Goal: Task Accomplishment & Management: Use online tool/utility

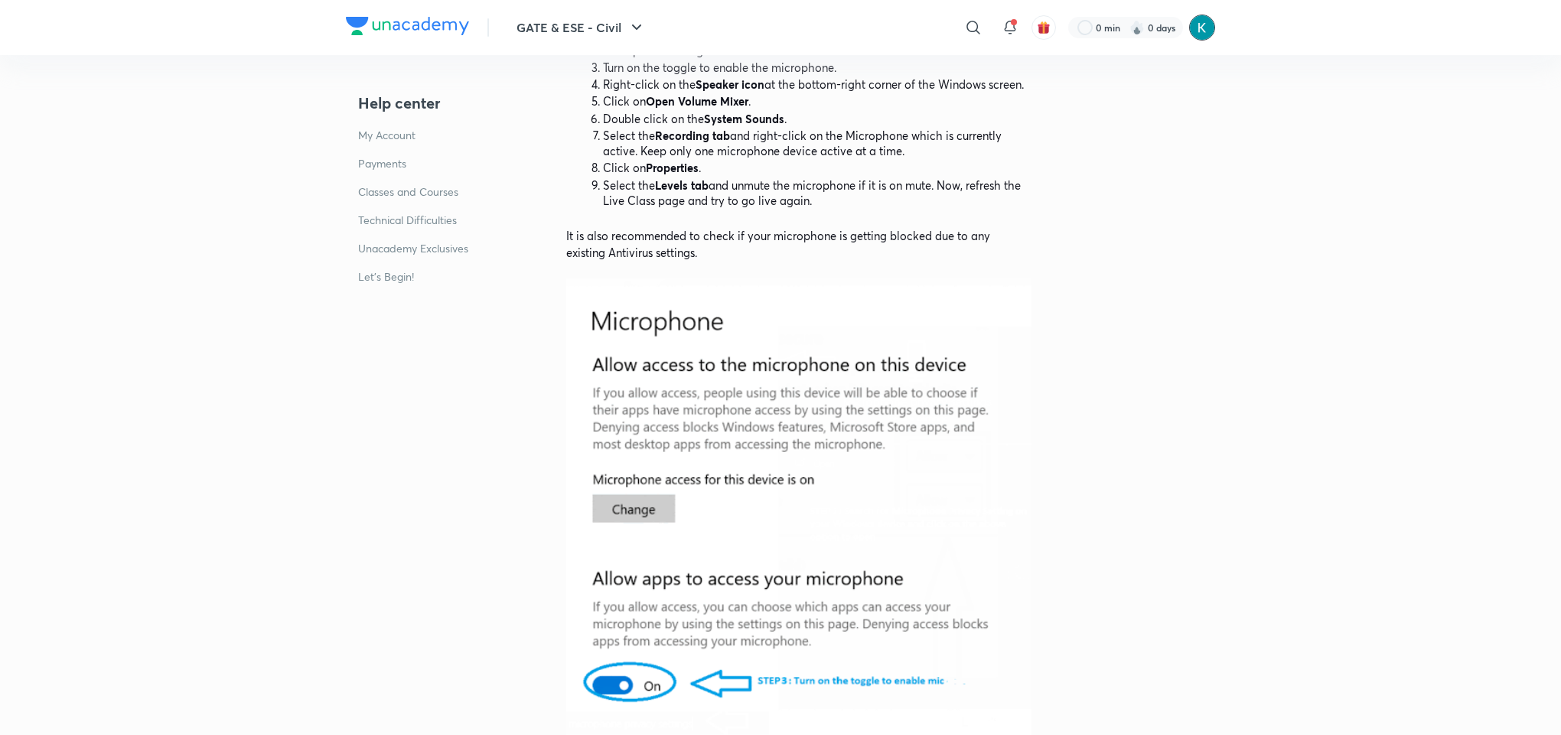
click at [1198, 26] on img at bounding box center [1202, 28] width 26 height 26
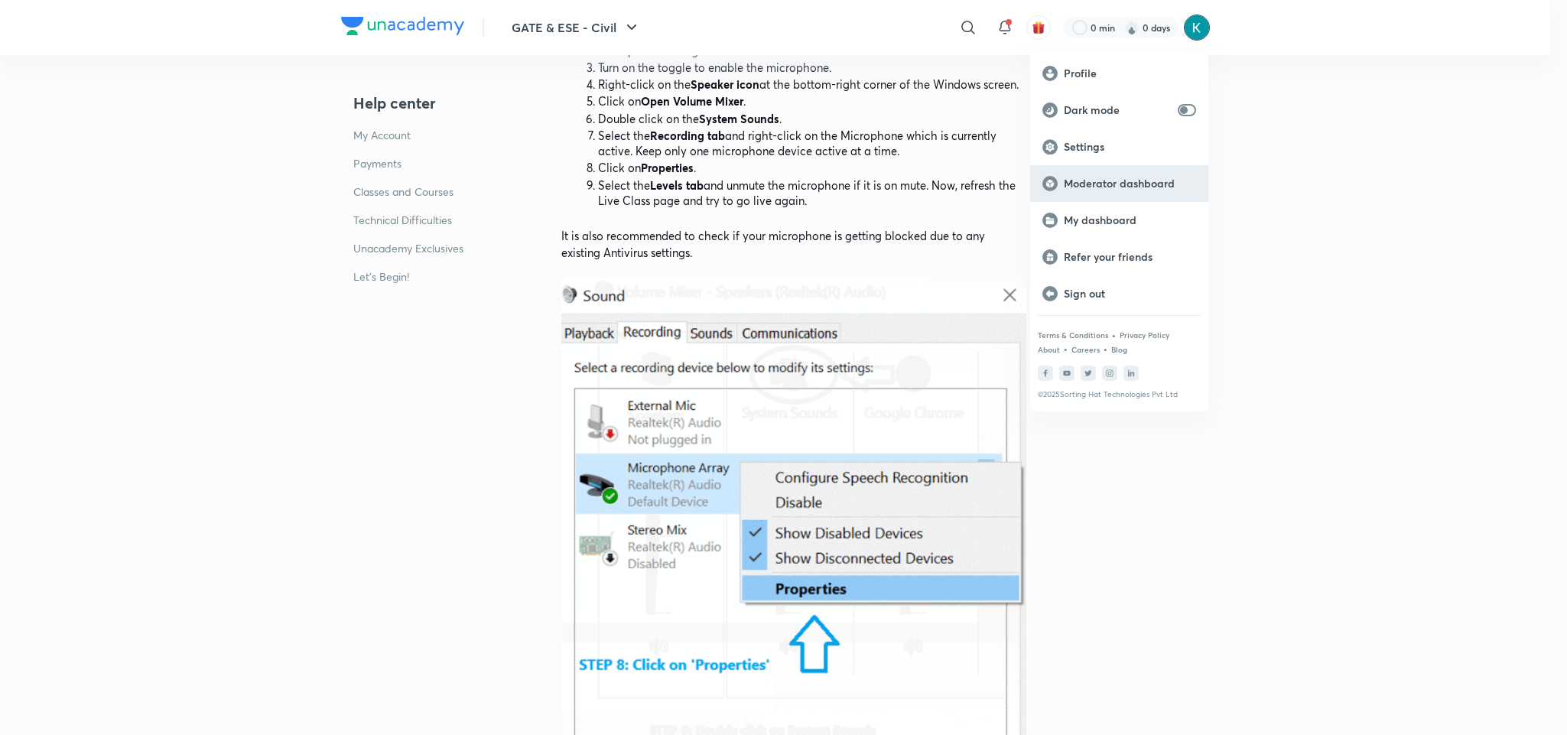
click at [1104, 171] on div "Moderator dashboard" at bounding box center [1119, 183] width 178 height 37
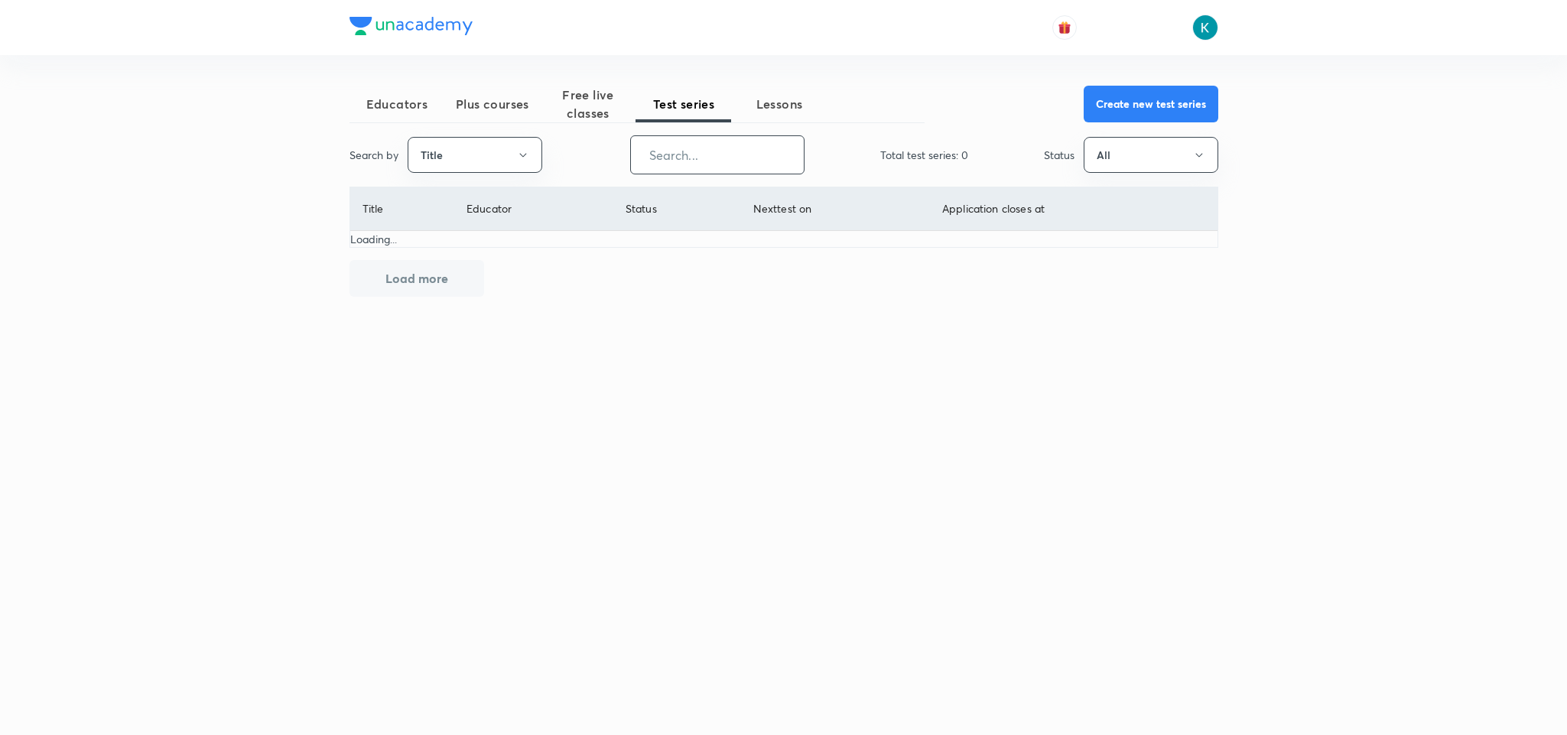
click at [687, 152] on input "text" at bounding box center [717, 154] width 173 height 39
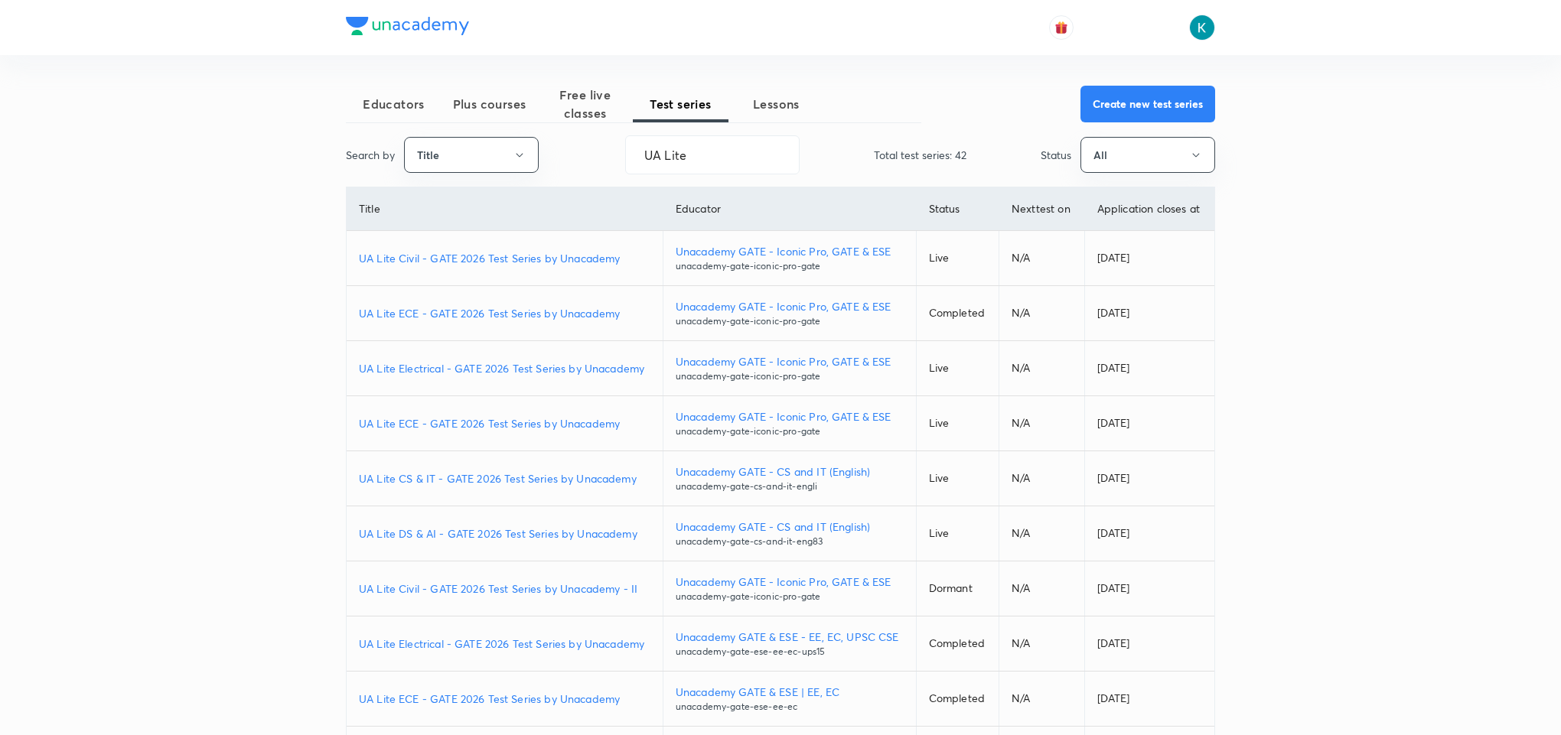
click at [459, 317] on p "UA Lite ECE - GATE 2026 Test Series by Unacademy" at bounding box center [504, 313] width 291 height 16
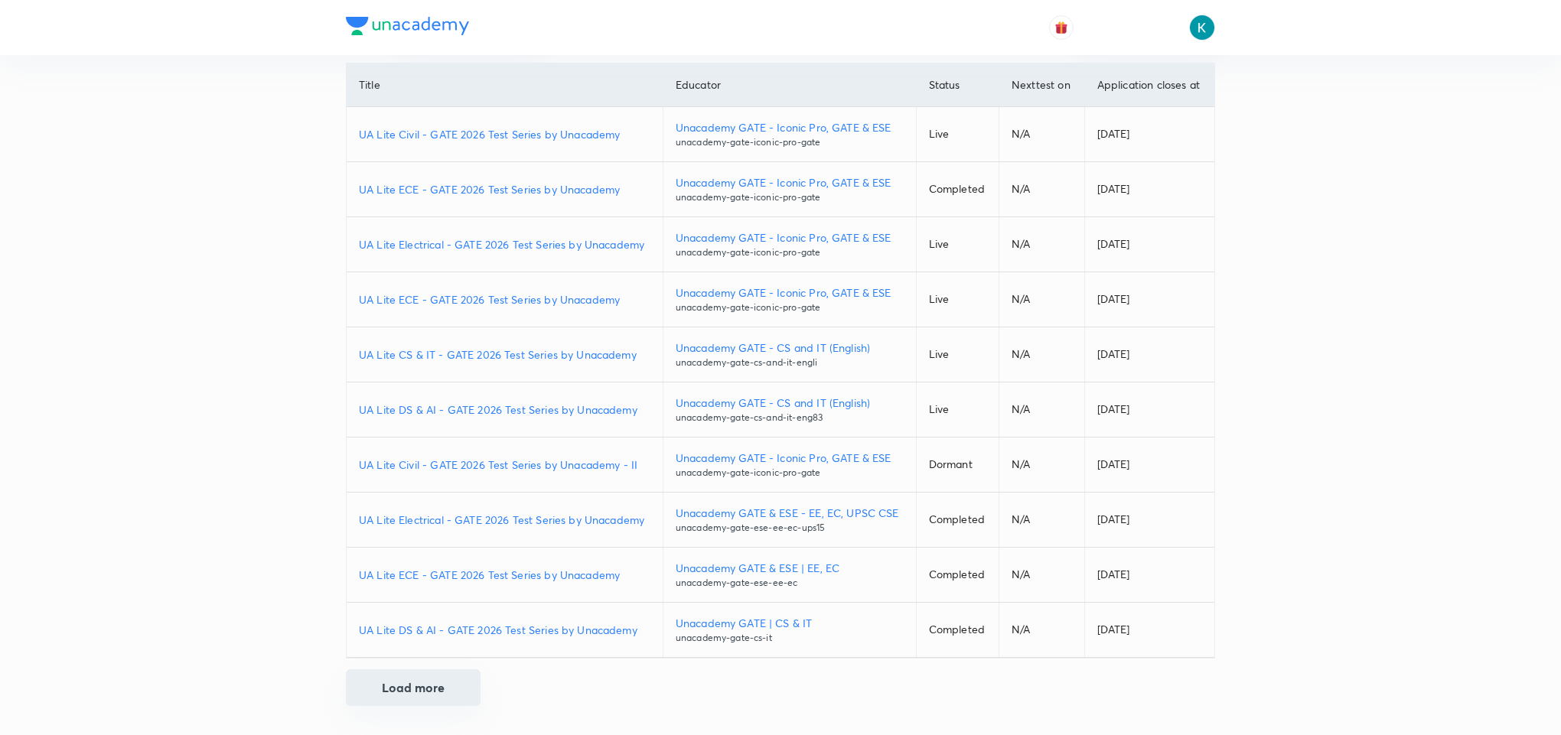
click at [416, 680] on button "Load more" at bounding box center [413, 687] width 135 height 37
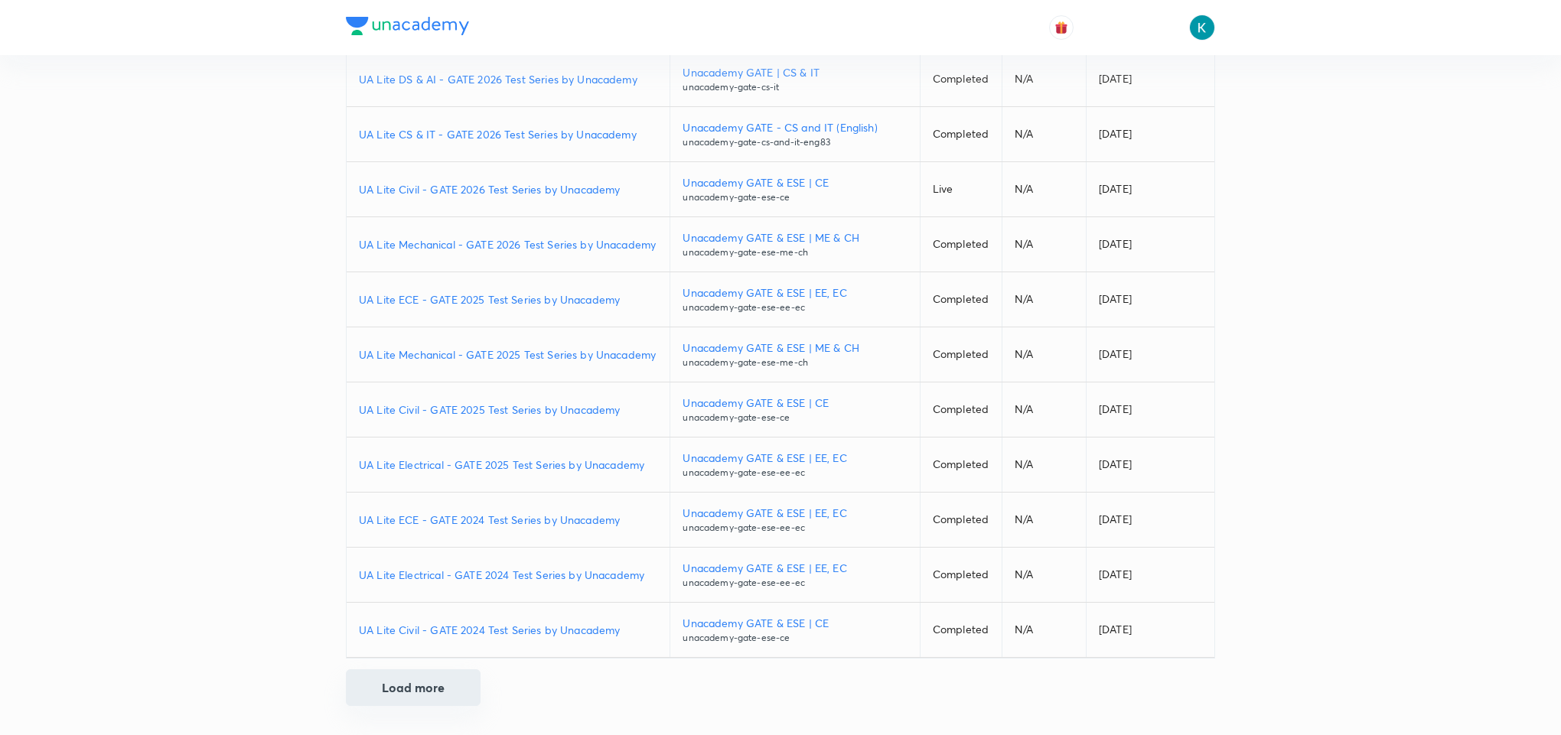
scroll to position [721, 0]
click at [425, 687] on button "Load more" at bounding box center [413, 687] width 135 height 37
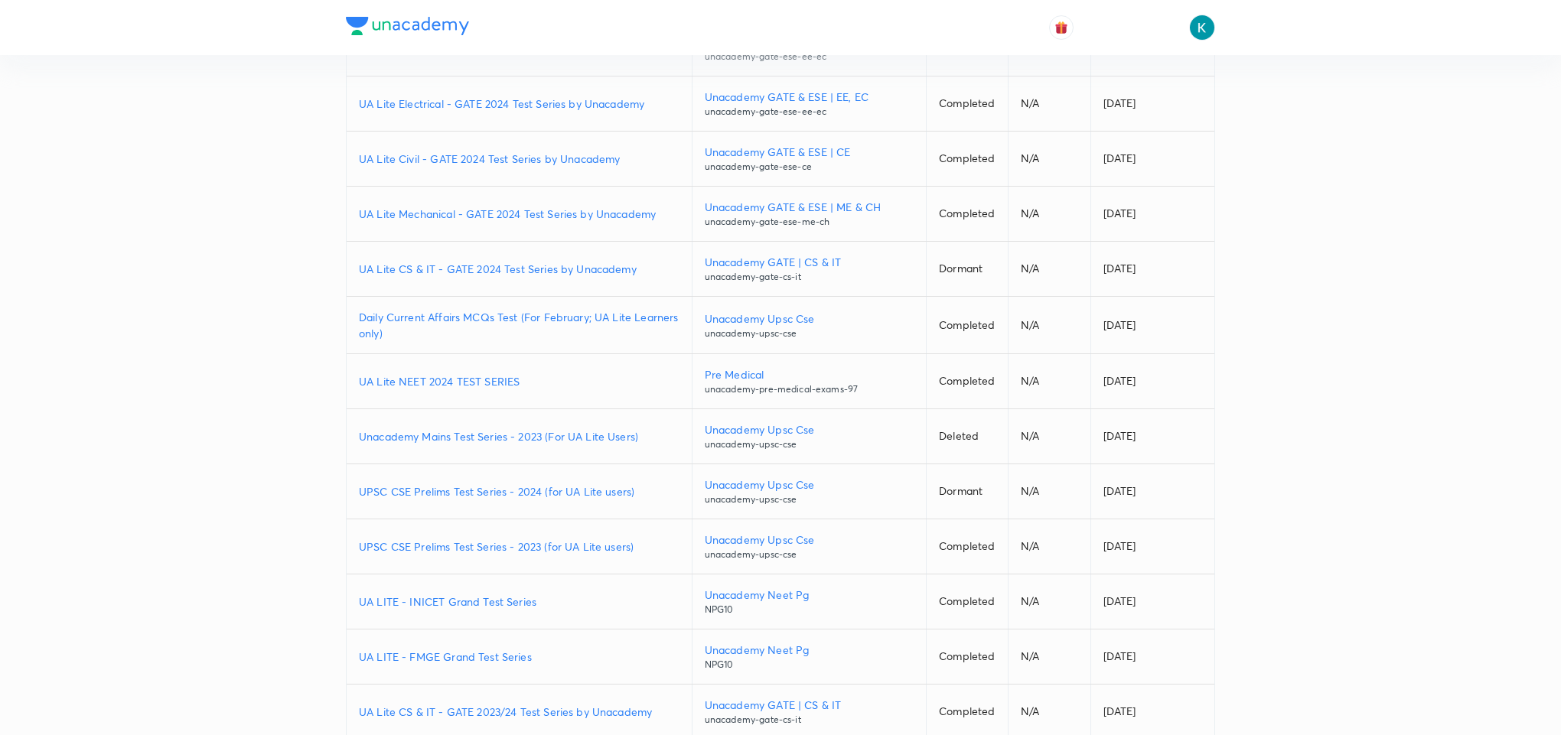
scroll to position [1354, 0]
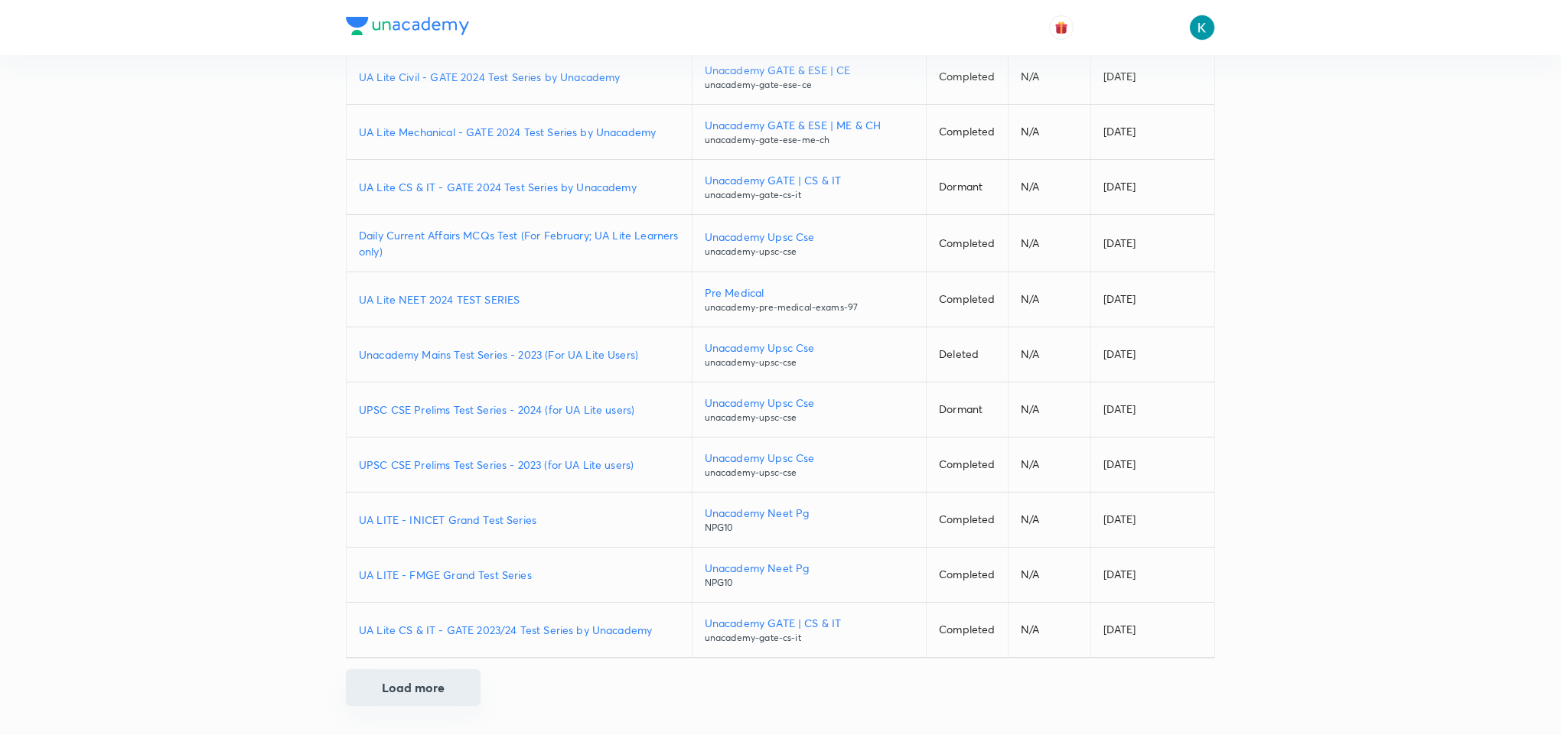
click at [425, 691] on button "Load more" at bounding box center [413, 687] width 135 height 37
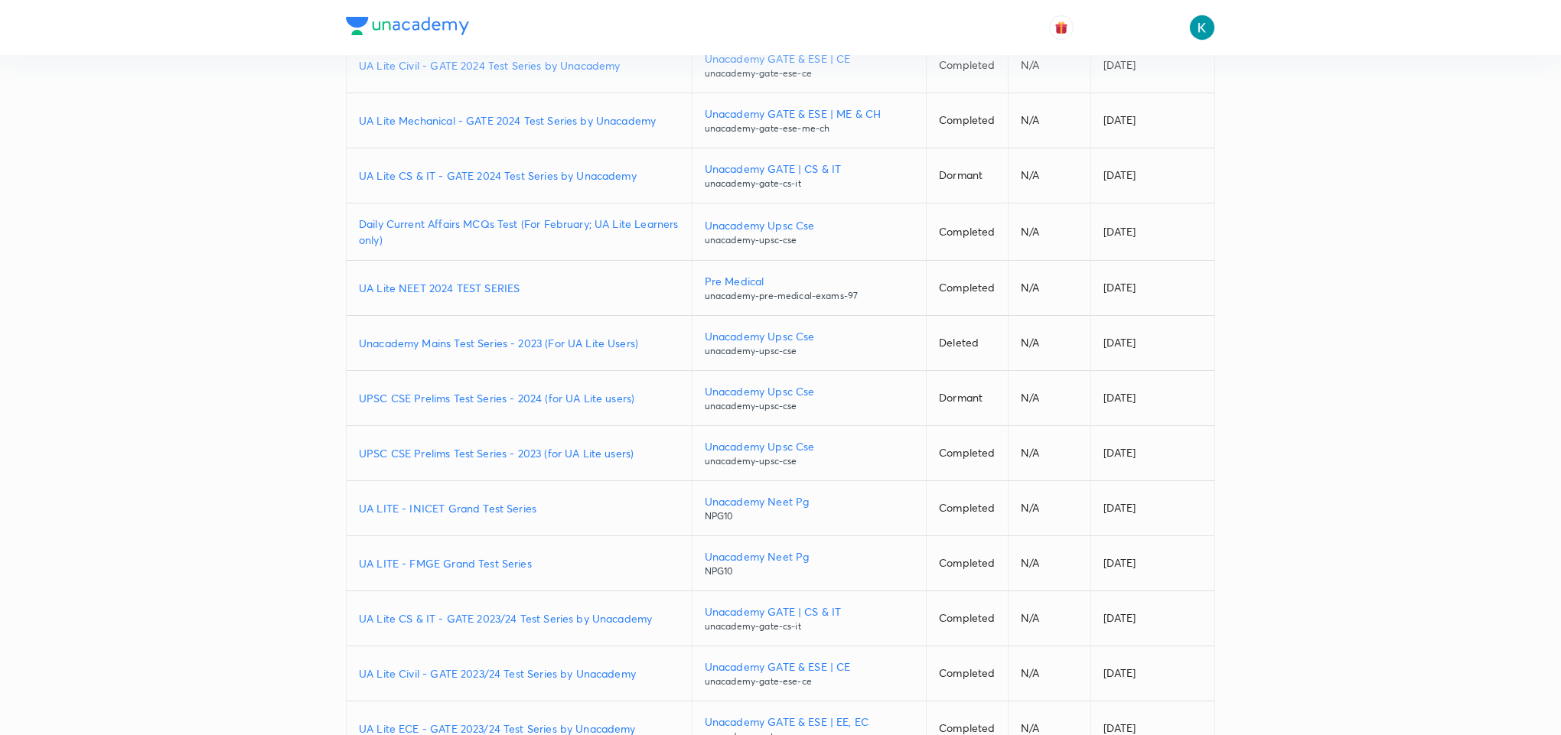
scroll to position [1583, 0]
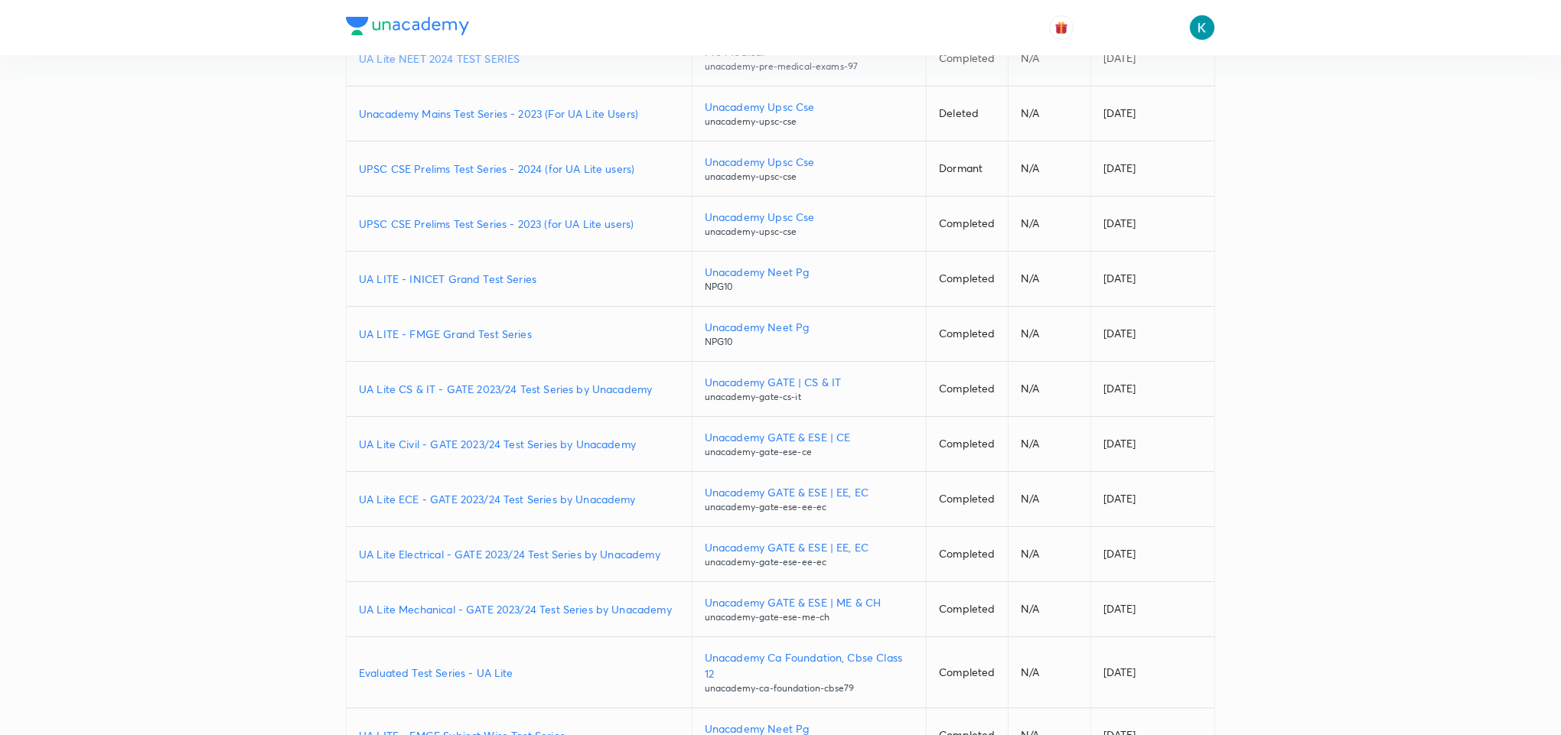
click at [483, 507] on p "UA Lite ECE - GATE 2023/24 Test Series by Unacademy" at bounding box center [519, 499] width 321 height 16
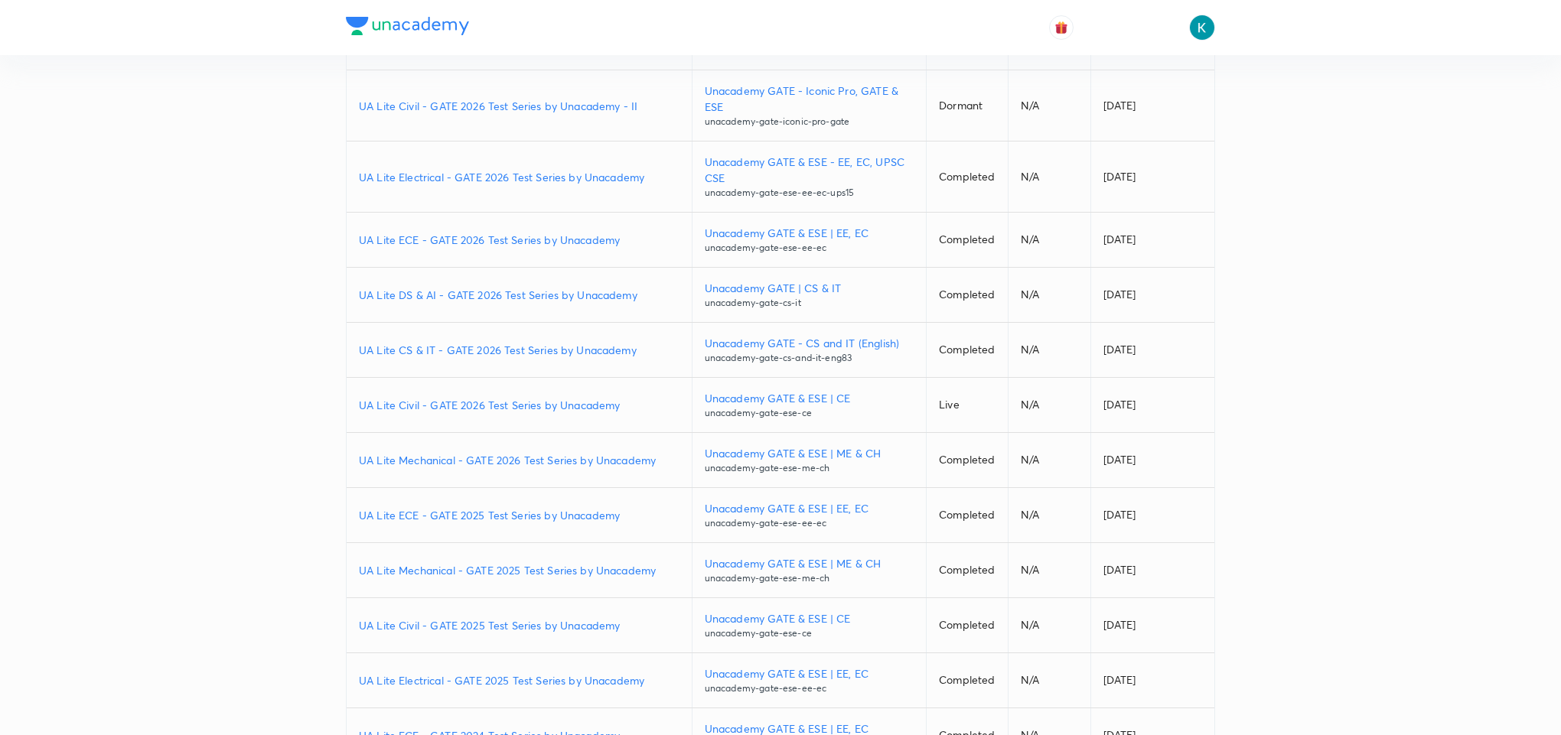
scroll to position [688, 0]
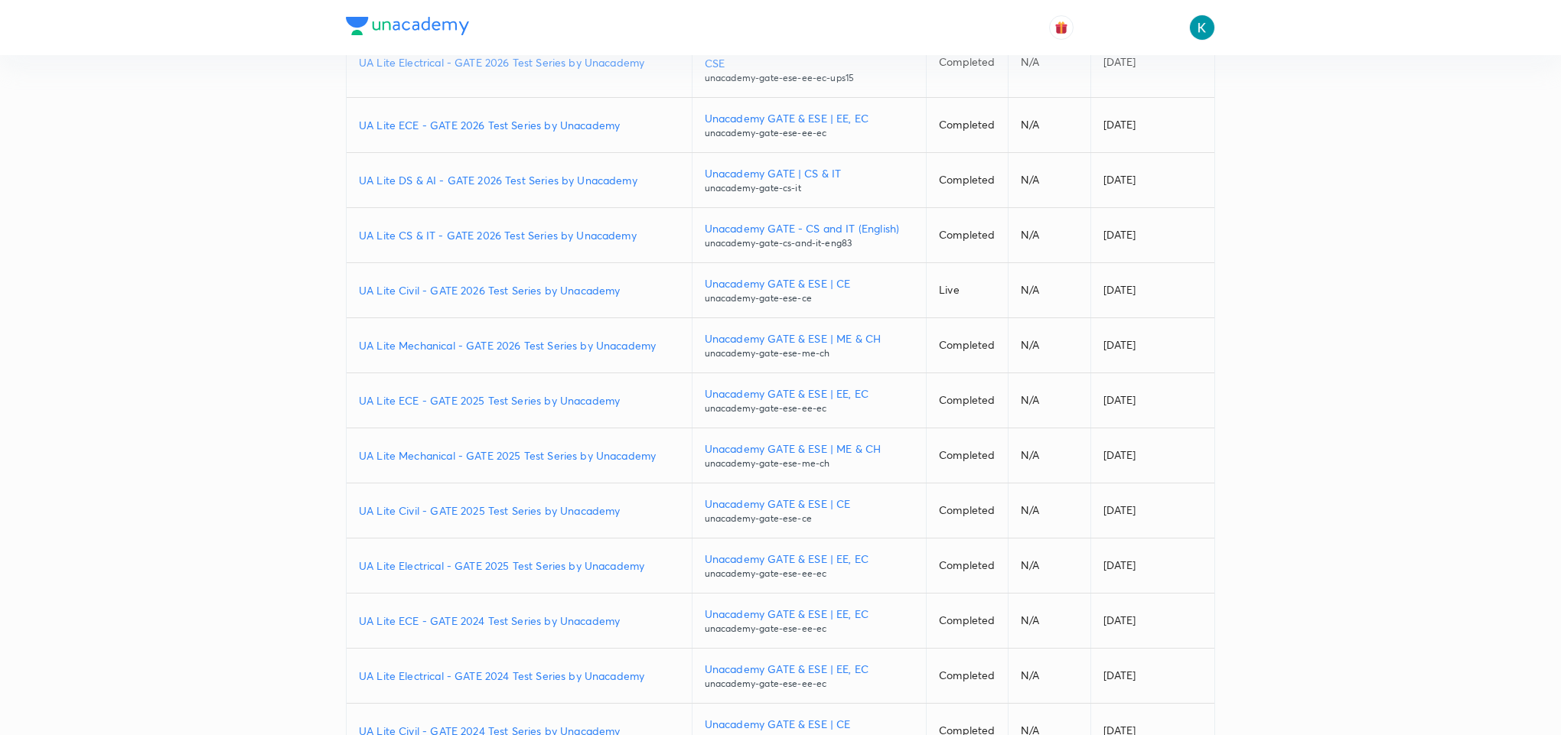
click at [480, 624] on p "UA Lite ECE - GATE 2024 Test Series by Unacademy" at bounding box center [519, 621] width 321 height 16
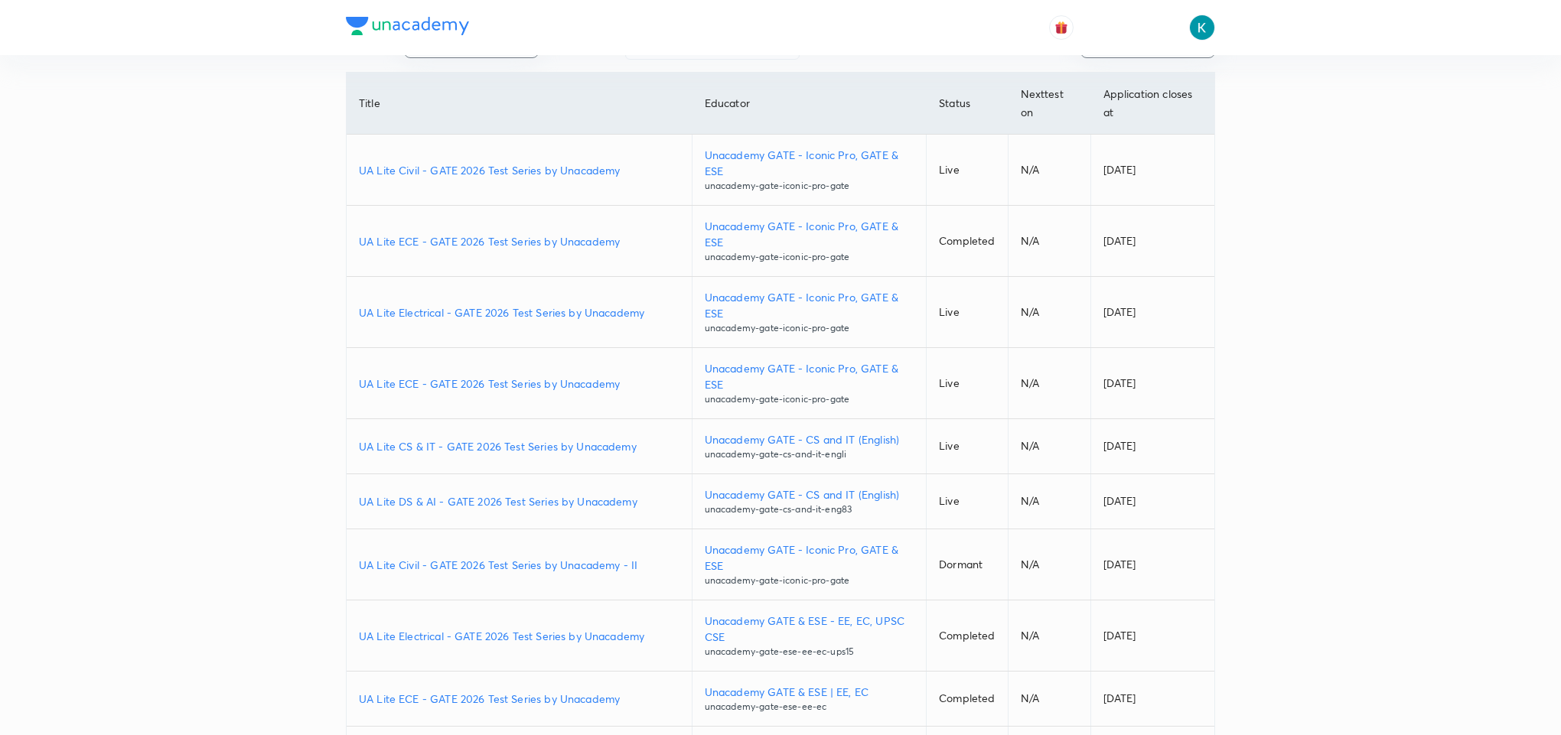
scroll to position [344, 0]
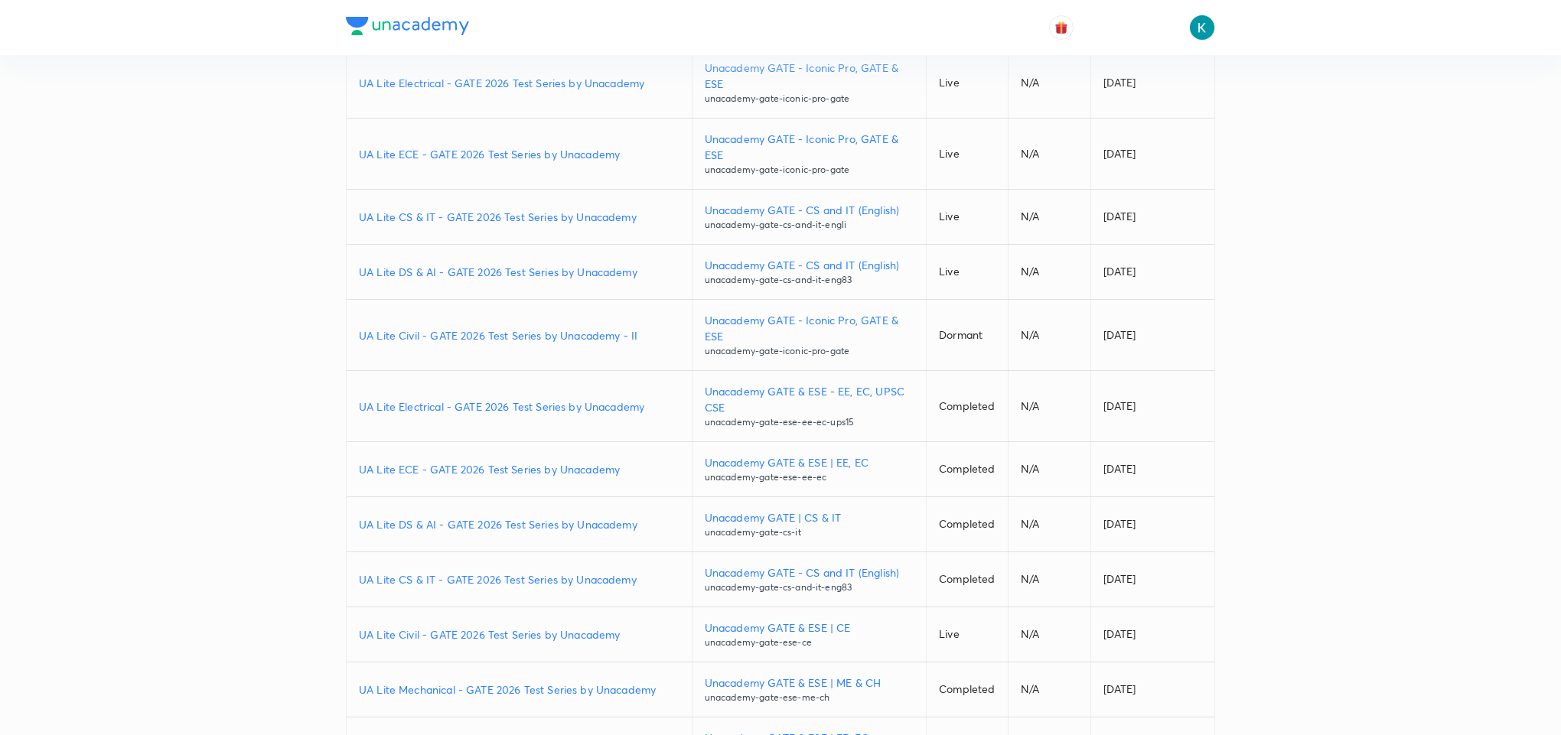
click at [482, 475] on p "UA Lite ECE - GATE 2026 Test Series by Unacademy" at bounding box center [519, 469] width 321 height 16
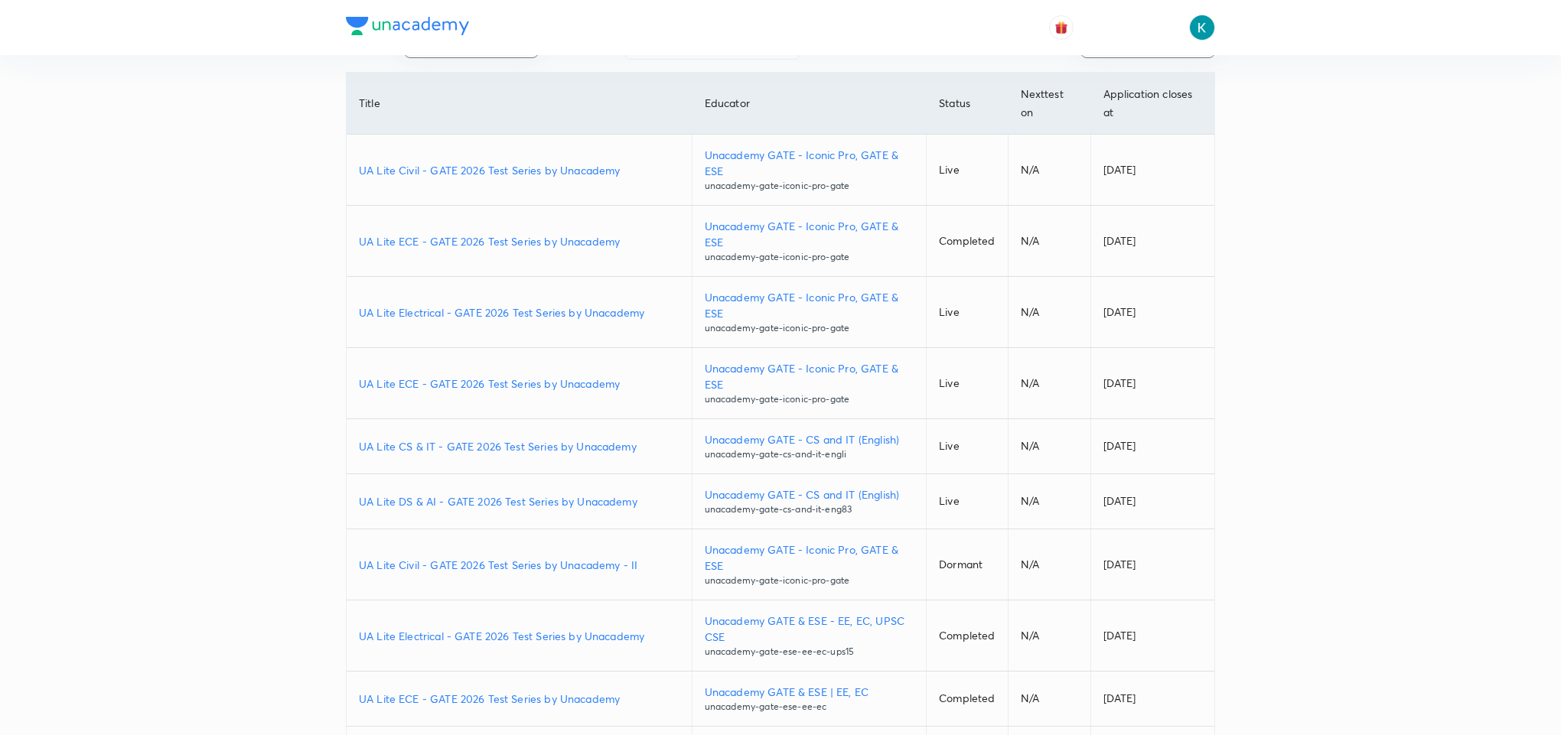
scroll to position [229, 0]
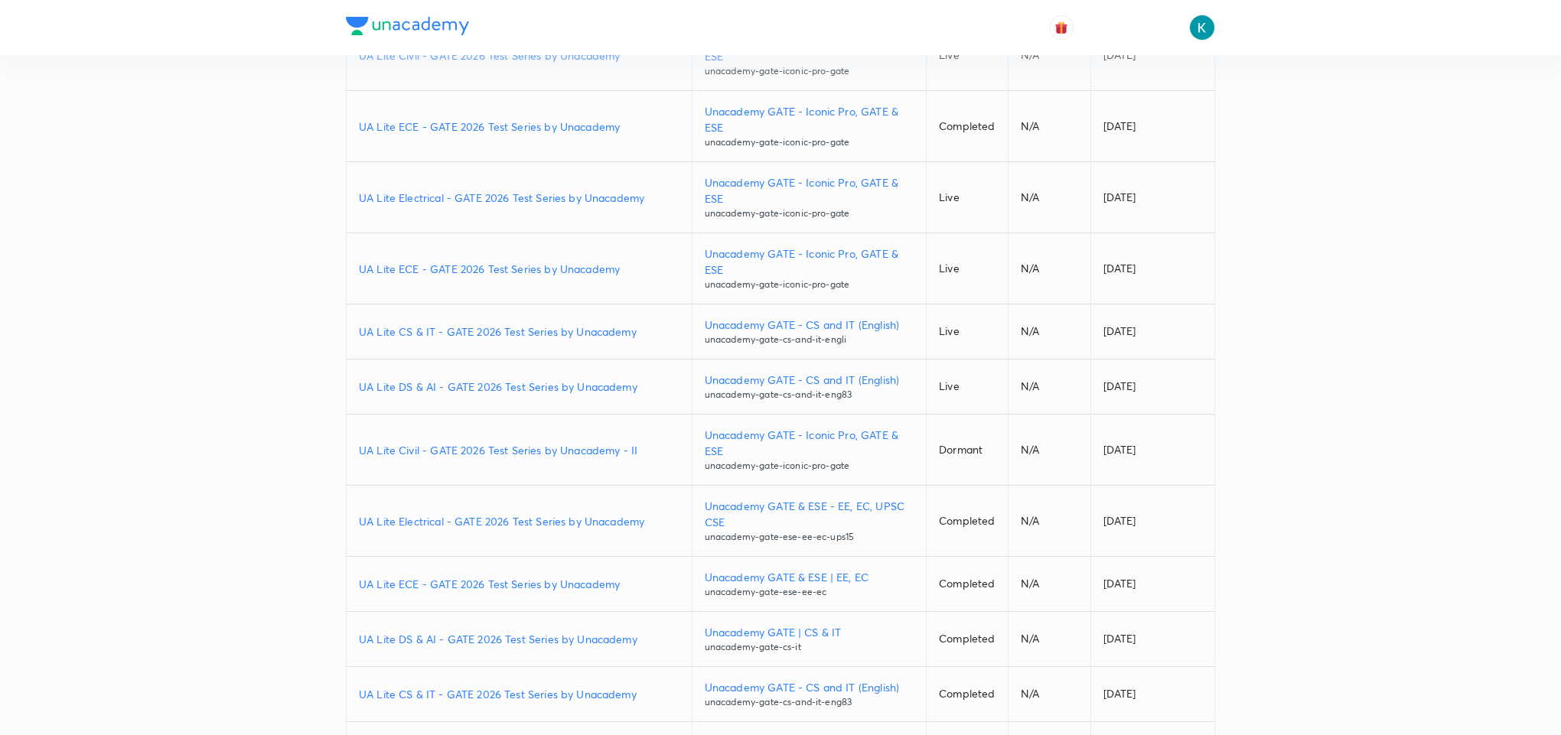
click at [519, 523] on p "UA Lite Electrical - GATE 2026 Test Series by Unacademy" at bounding box center [519, 521] width 321 height 16
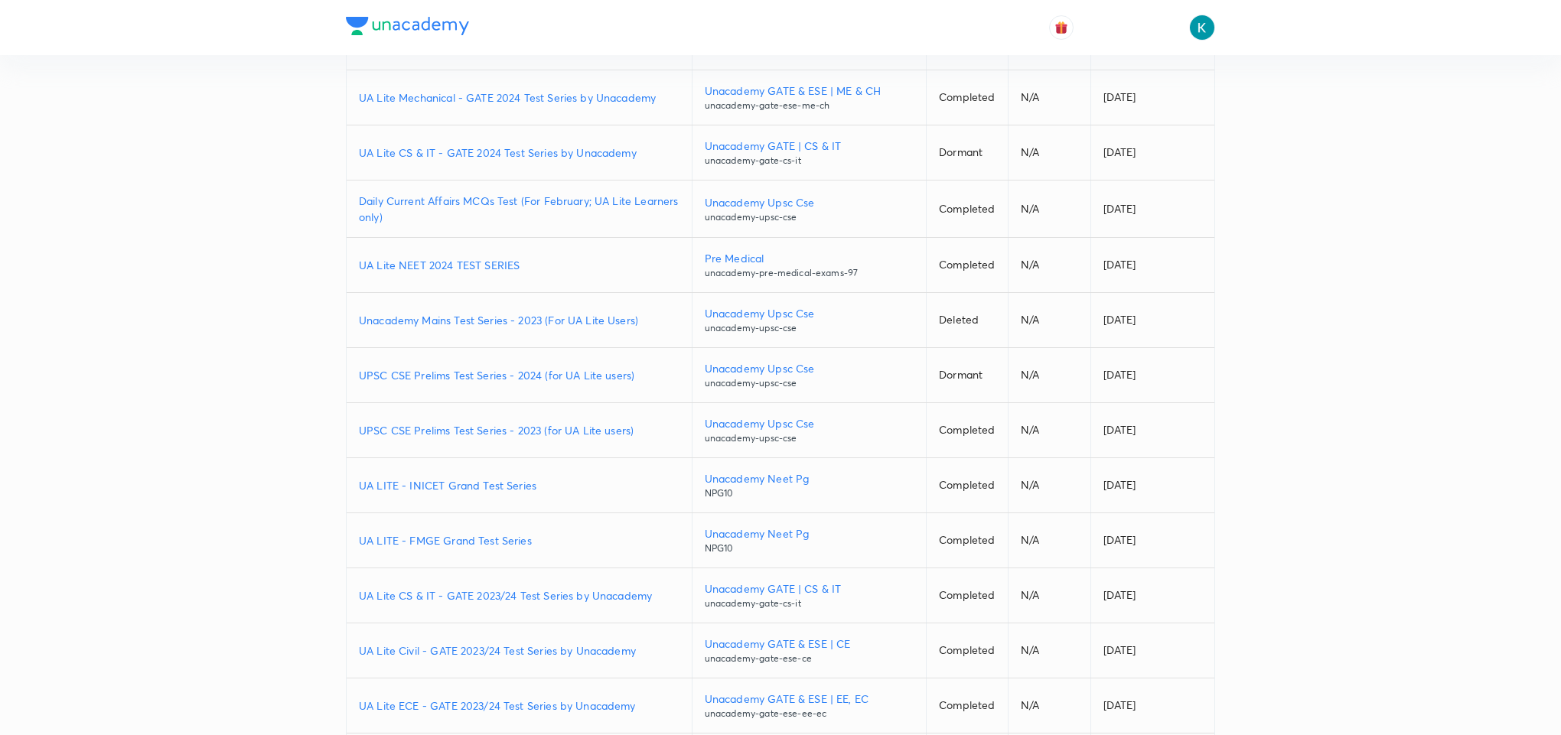
scroll to position [1492, 0]
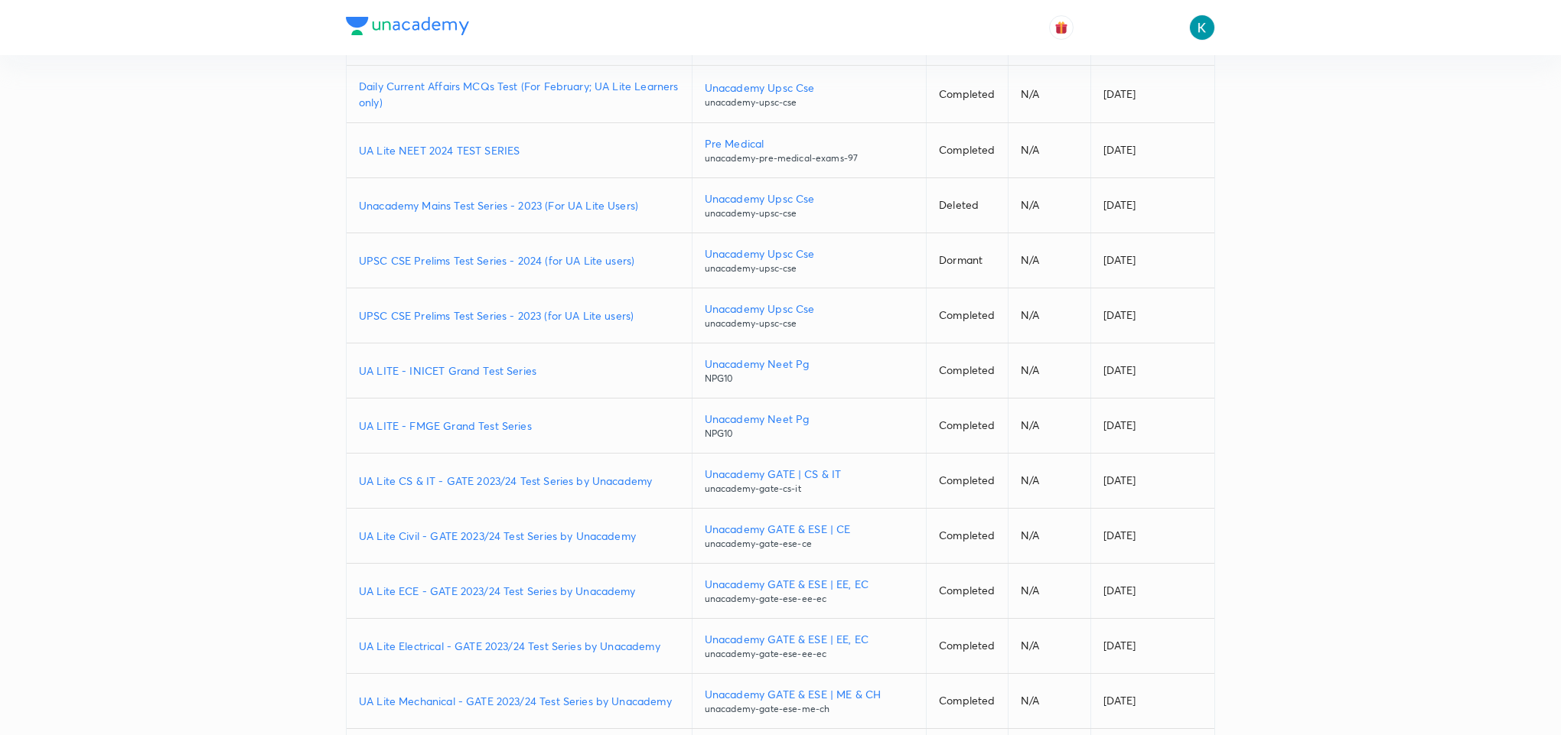
click at [446, 654] on p "UA Lite Electrical - GATE 2023/24 Test Series by Unacademy" at bounding box center [519, 646] width 321 height 16
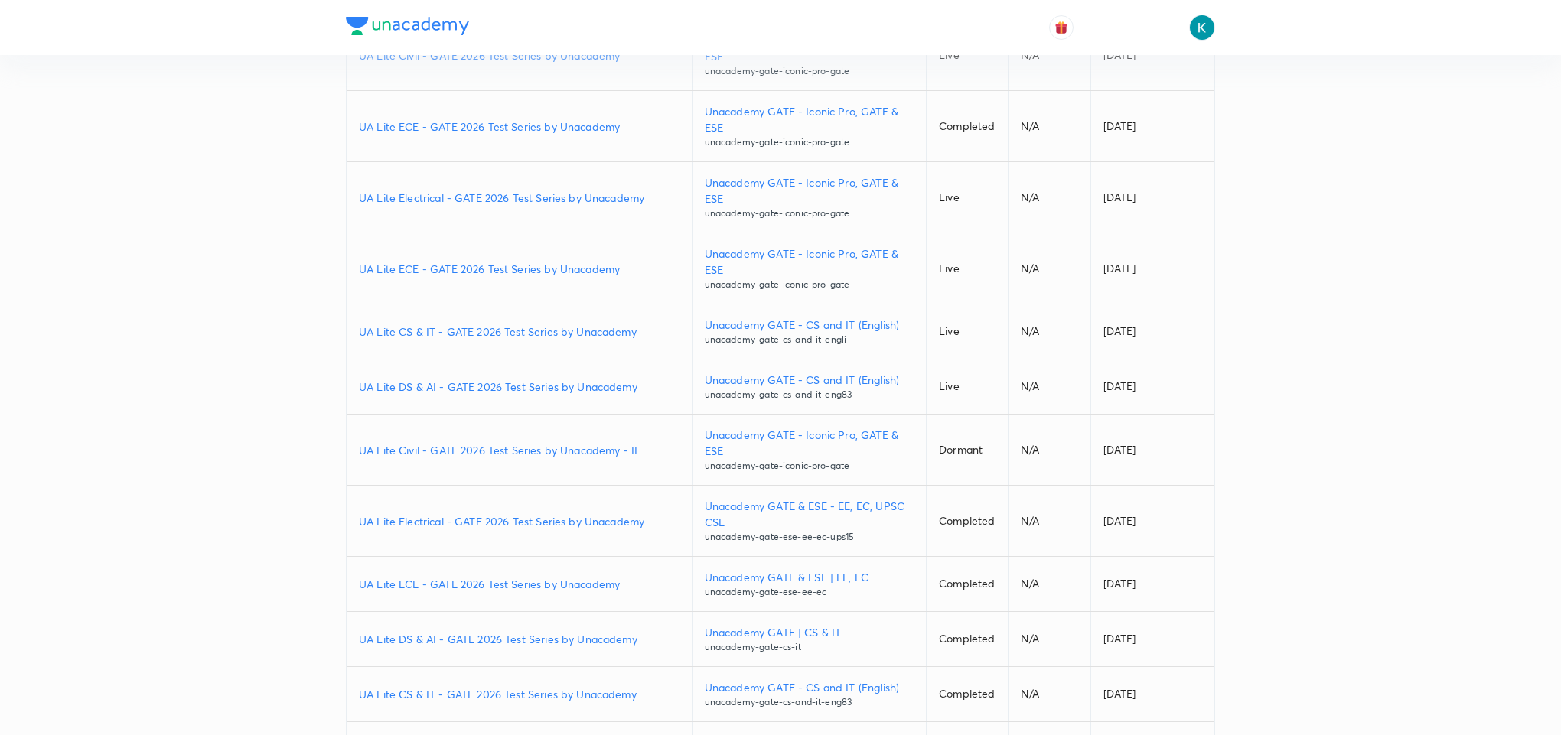
scroll to position [0, 0]
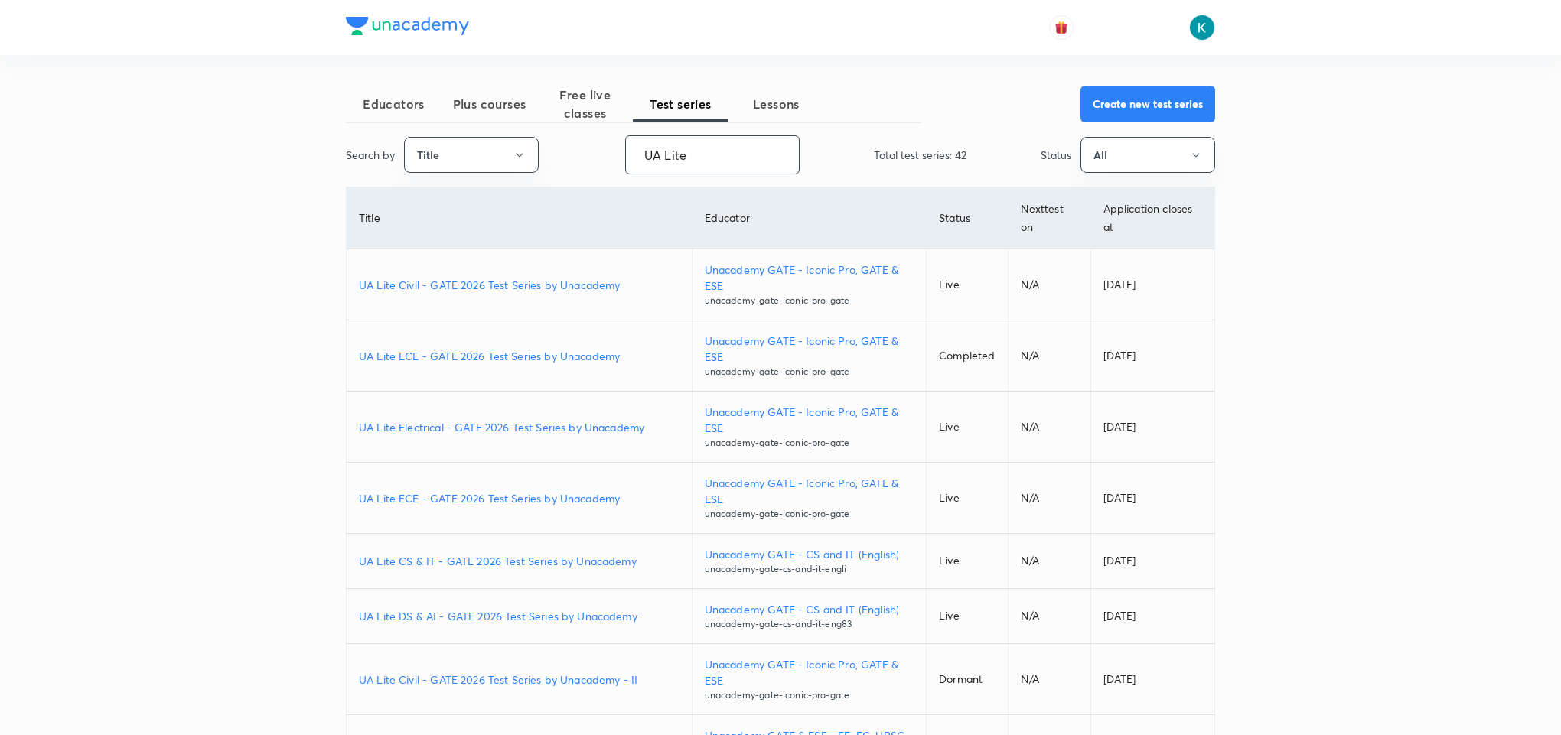
drag, startPoint x: 751, startPoint y: 149, endPoint x: 567, endPoint y: 145, distance: 184.4
click at [567, 145] on div "Search by Title UA Lite ​ Total test series: 42 Status All" at bounding box center [780, 154] width 869 height 39
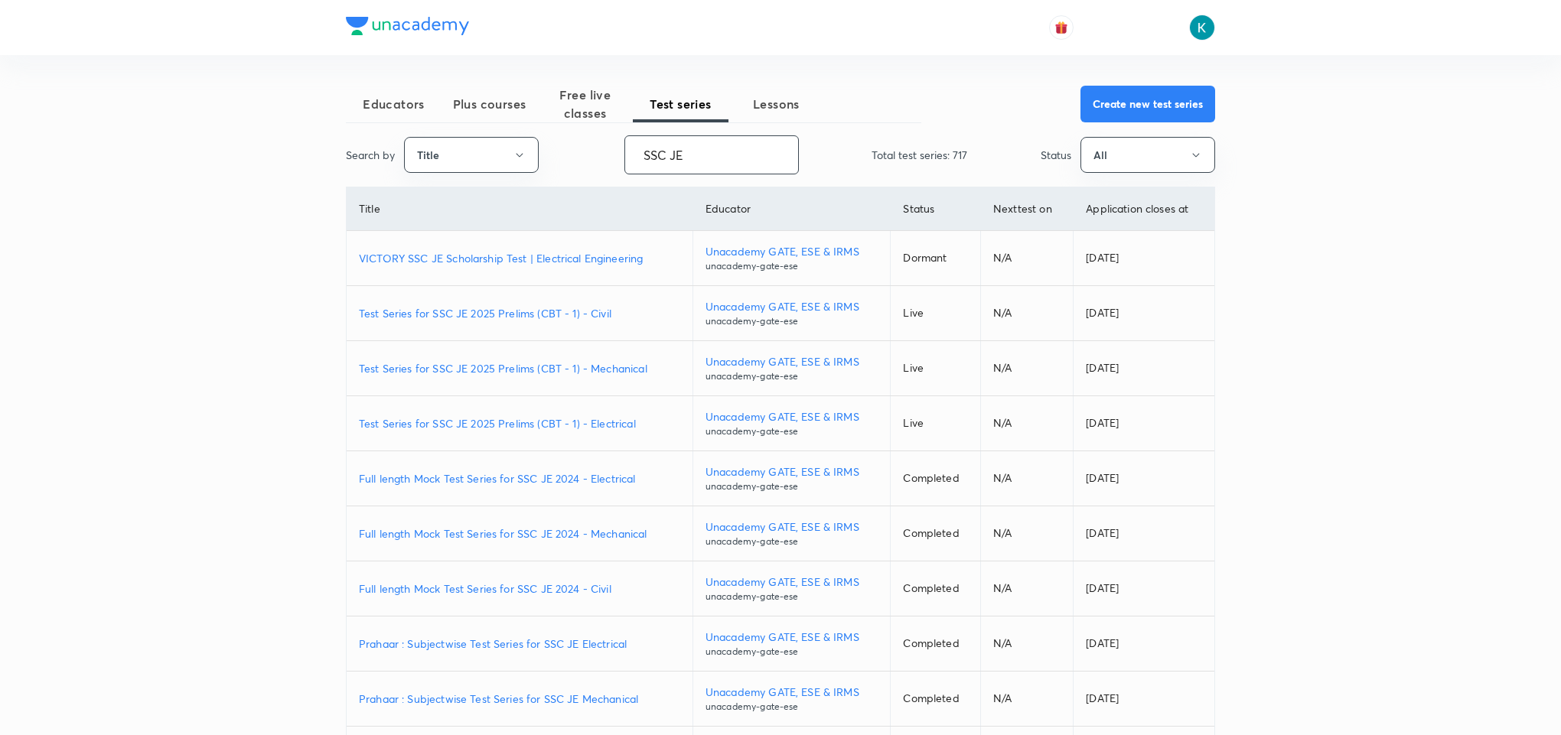
type input "SSC JE"
click at [487, 425] on p "Test Series for SSC JE 2025 Prelims (CBT - 1) - Electrical" at bounding box center [519, 423] width 321 height 16
click at [513, 367] on p "Test Series for SSC JE 2025 Prelims (CBT - 1) - Mechanical" at bounding box center [519, 368] width 321 height 16
click at [473, 431] on p "Test Series for SSC JE 2025 Prelims (CBT - 1) - Electrical" at bounding box center [519, 423] width 321 height 16
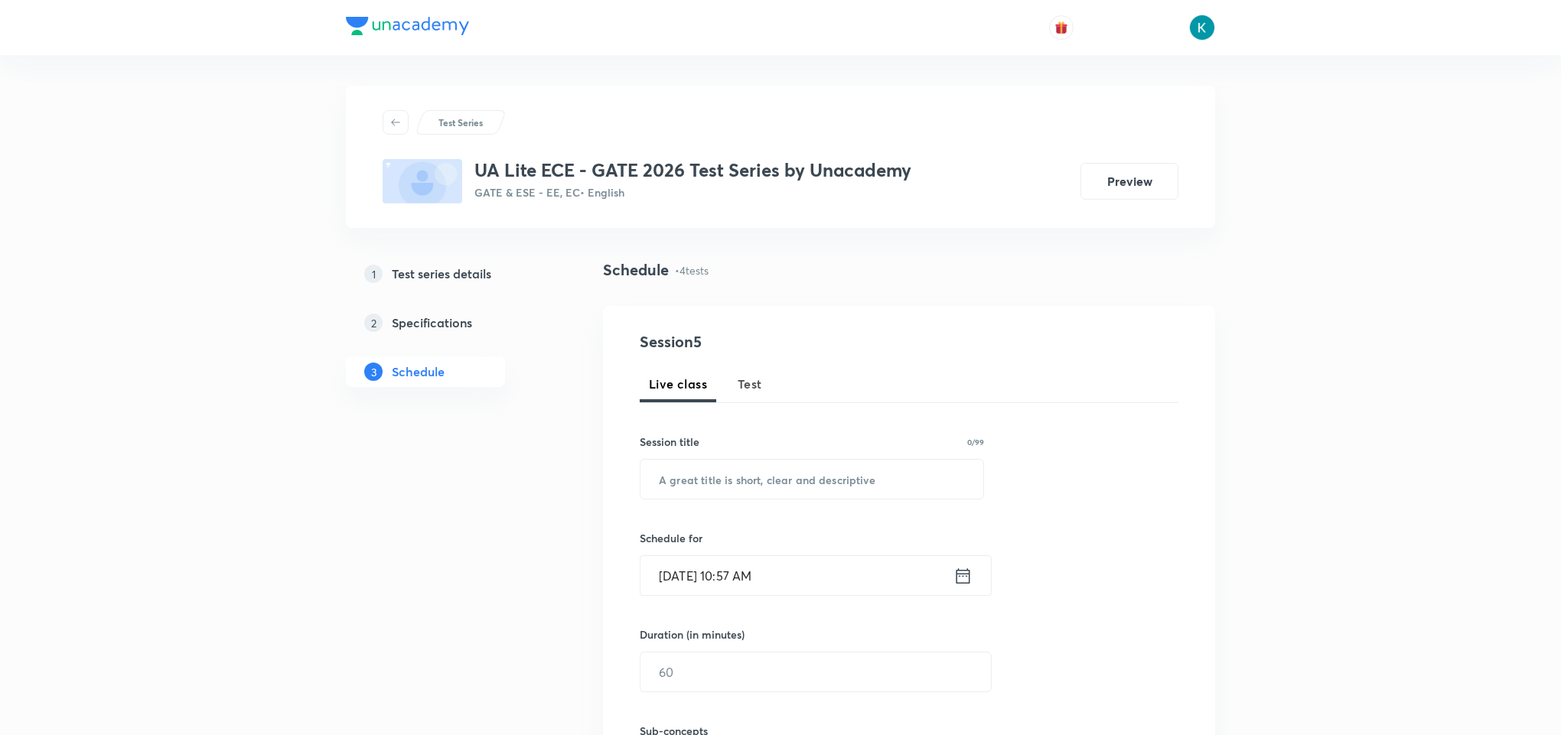
scroll to position [344, 0]
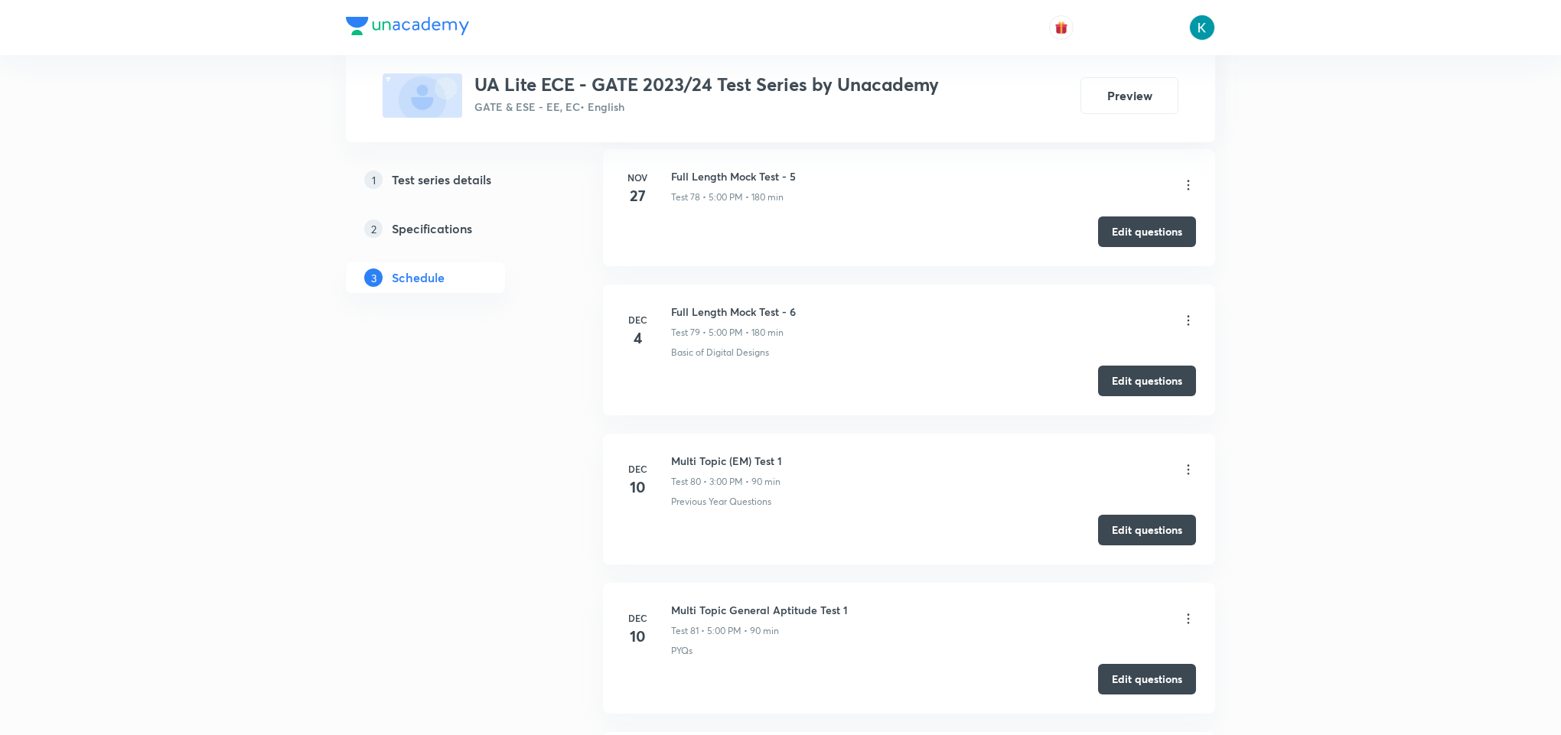
scroll to position [13081, 0]
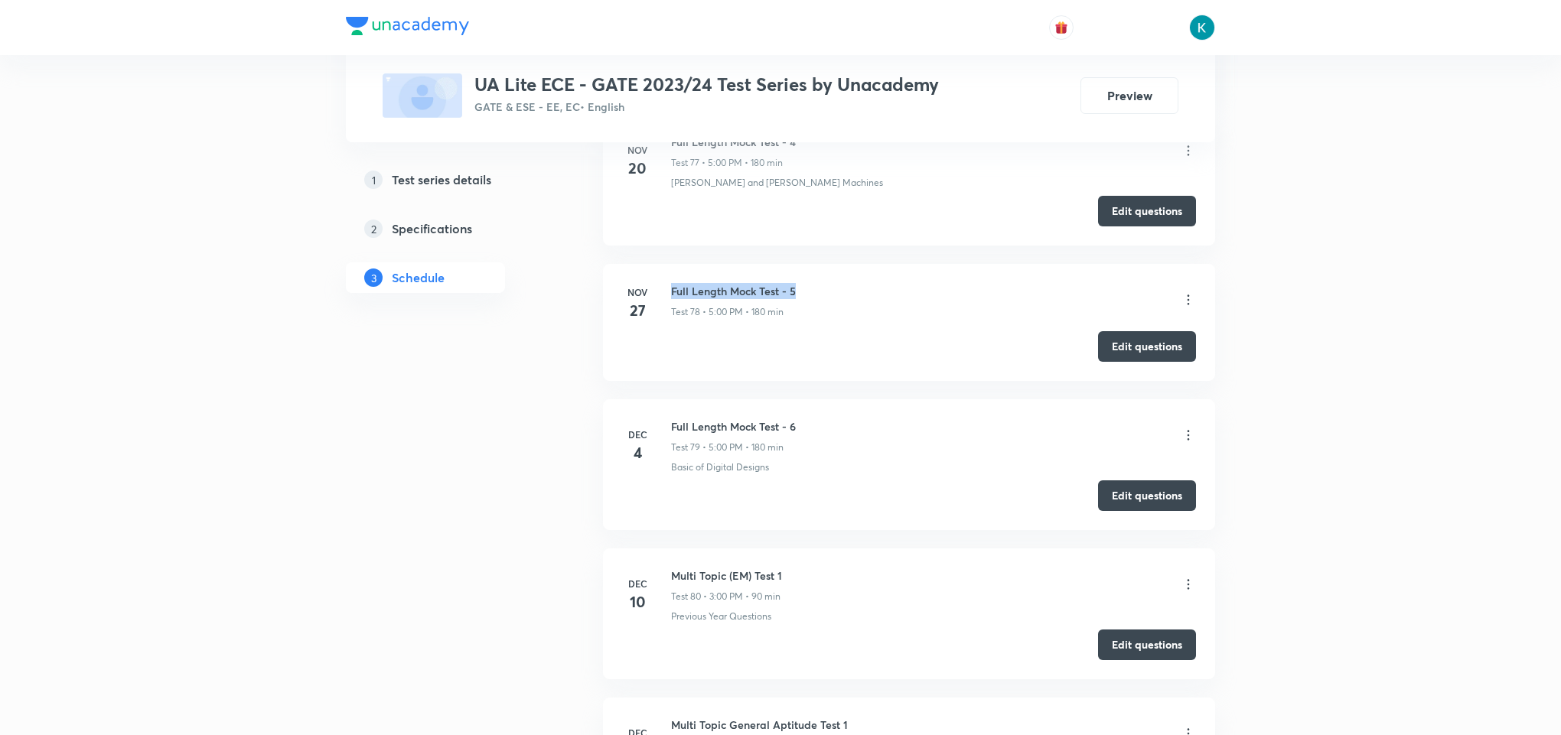
drag, startPoint x: 799, startPoint y: 334, endPoint x: 670, endPoint y: 326, distance: 128.7
click at [670, 326] on li "Nov 27 Full Length Mock Test - 5 Test 78 • 5:00 PM • 180 min Edit questions" at bounding box center [909, 322] width 612 height 117
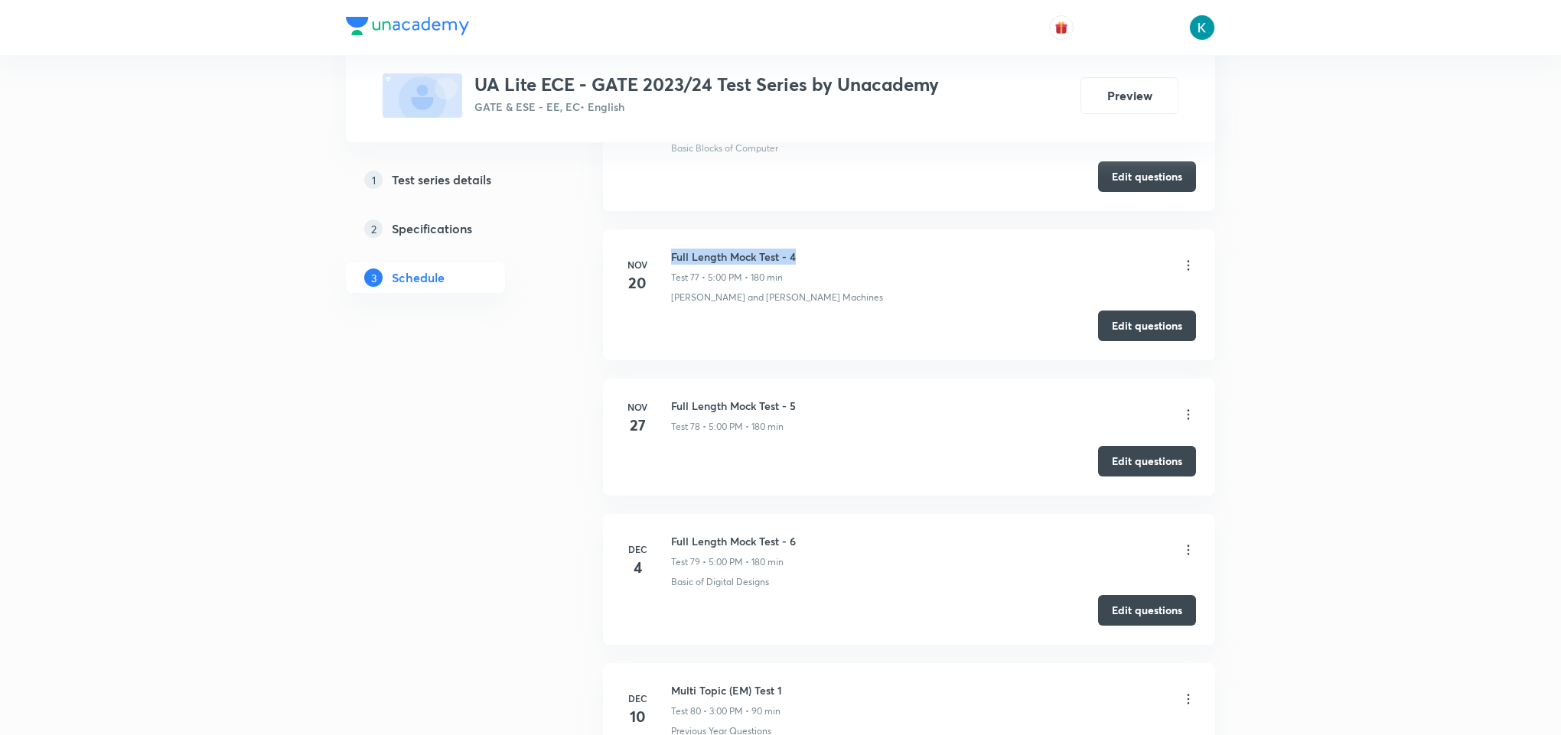
drag, startPoint x: 810, startPoint y: 298, endPoint x: 670, endPoint y: 297, distance: 140.0
click at [671, 285] on div "Full Length Mock Test - 4 Test 77 • 5:00 PM • 180 min" at bounding box center [933, 267] width 525 height 36
copy h6 "Full Length Mock Test - 4"
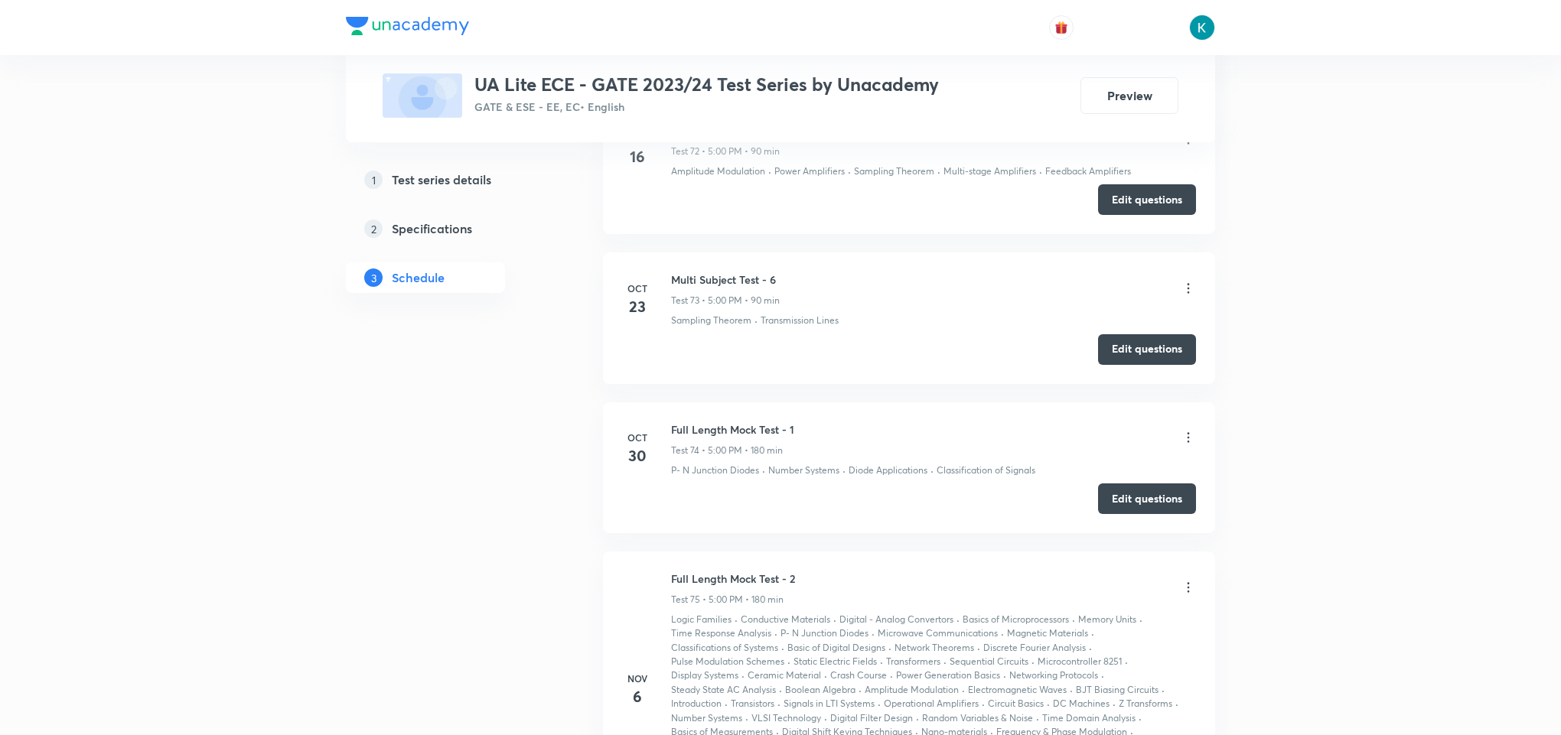
scroll to position [12048, 0]
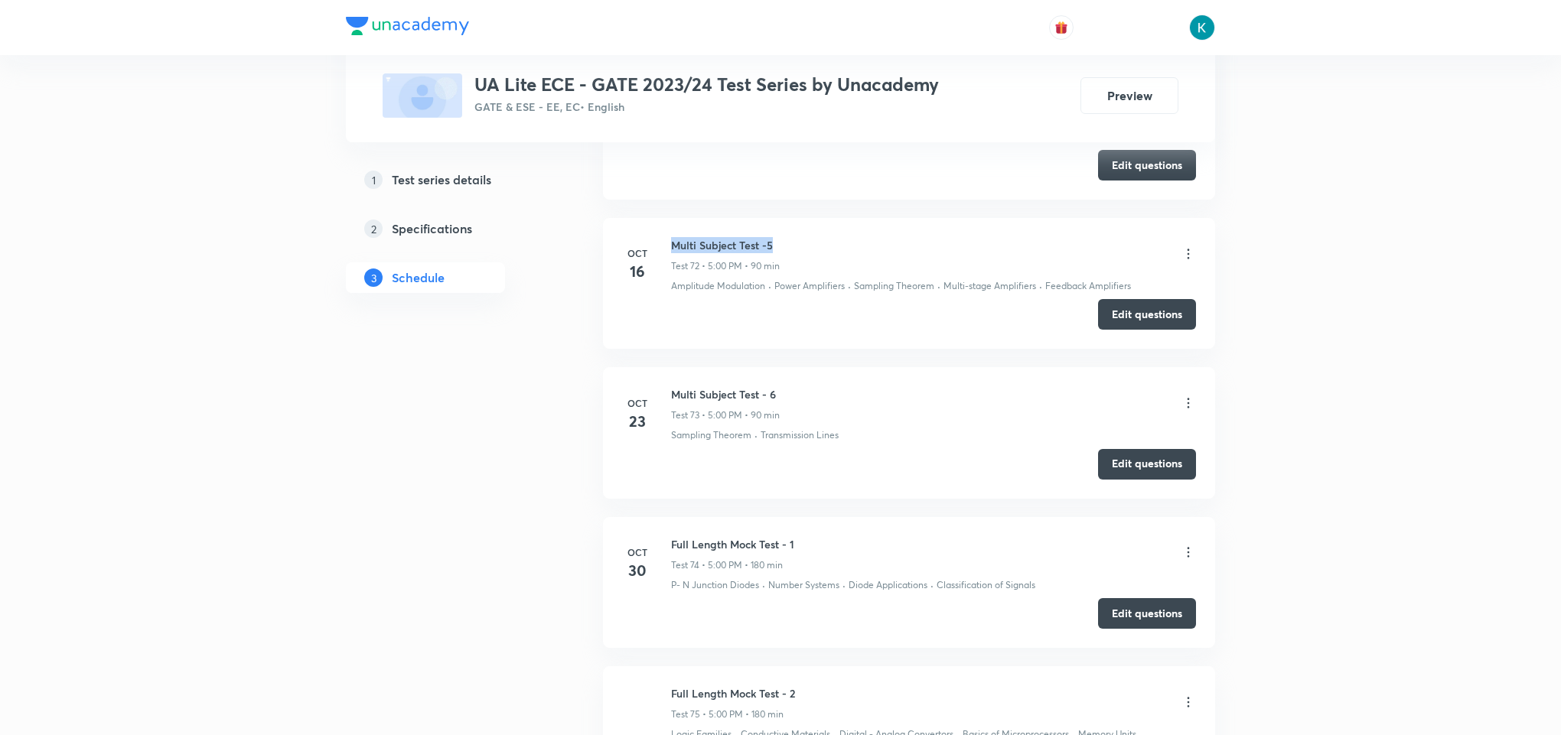
drag, startPoint x: 779, startPoint y: 287, endPoint x: 672, endPoint y: 281, distance: 106.5
click at [672, 253] on h6 "Multi Subject Test -5" at bounding box center [725, 245] width 109 height 16
copy h6 "Multi Subject Test -5"
click at [1151, 328] on button "Edit questions" at bounding box center [1147, 313] width 98 height 31
drag, startPoint x: 780, startPoint y: 435, endPoint x: 673, endPoint y: 430, distance: 107.2
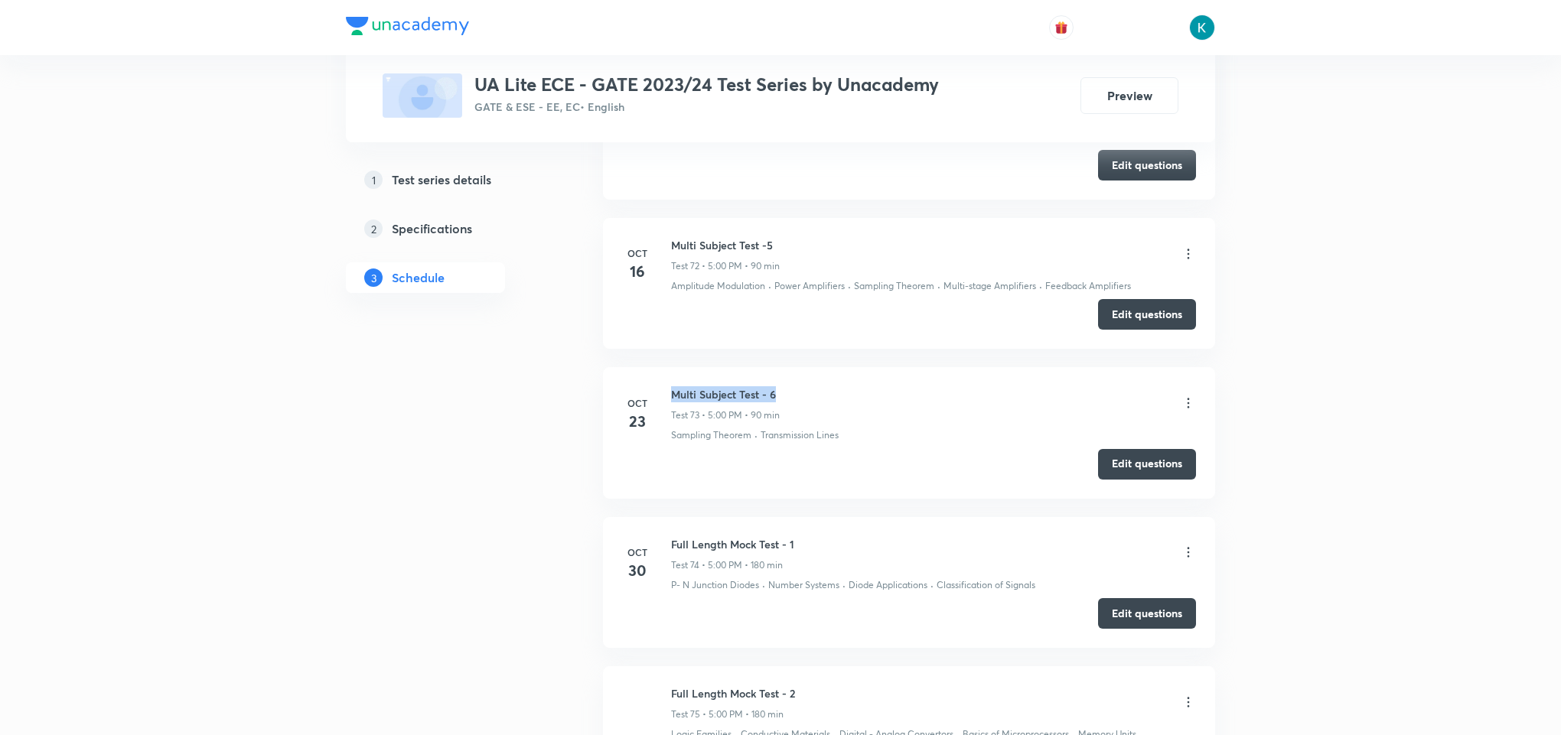
click at [673, 402] on h6 "Multi Subject Test - 6" at bounding box center [725, 394] width 109 height 16
copy h6 "Multi Subject Test - 6"
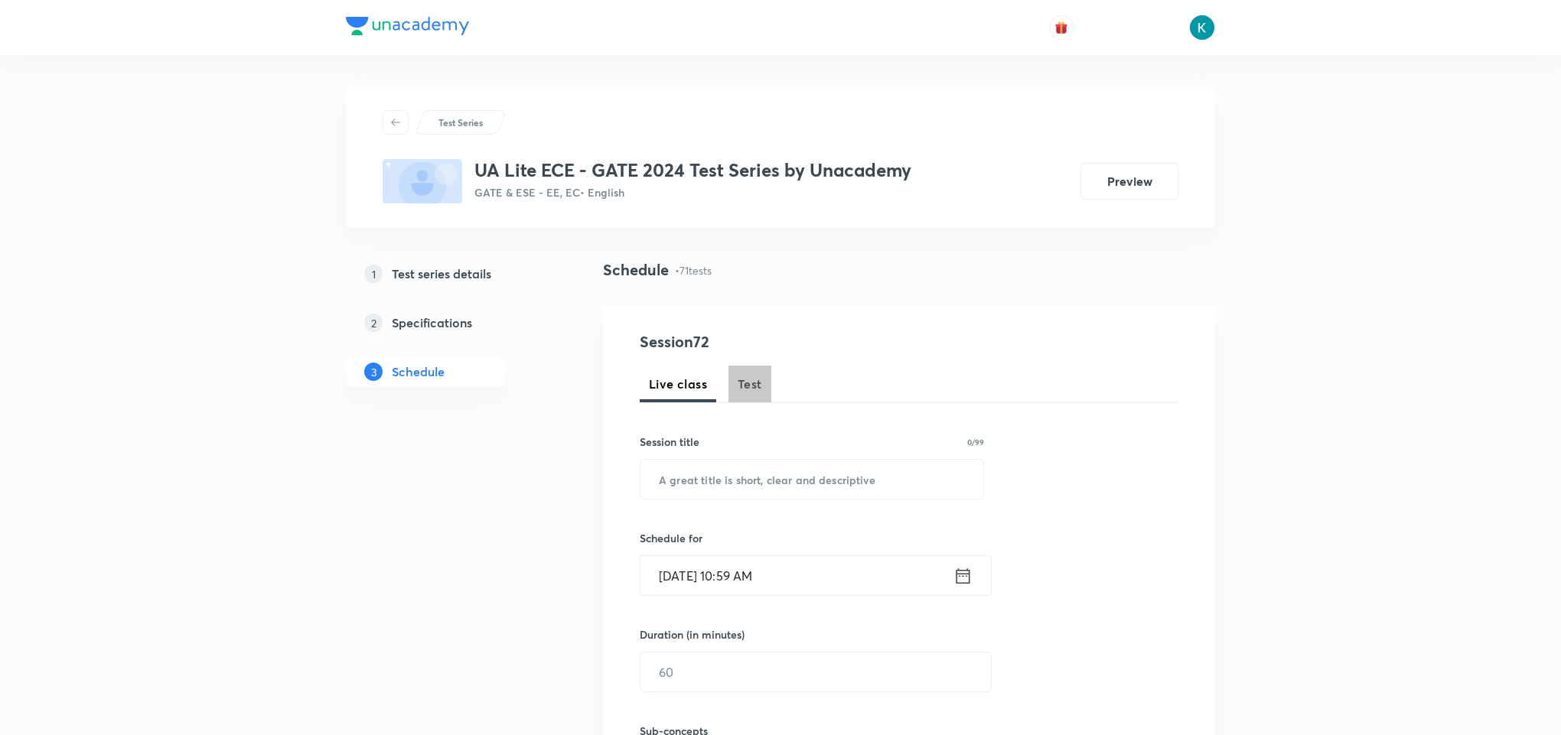
click at [753, 379] on span "Test" at bounding box center [749, 384] width 24 height 18
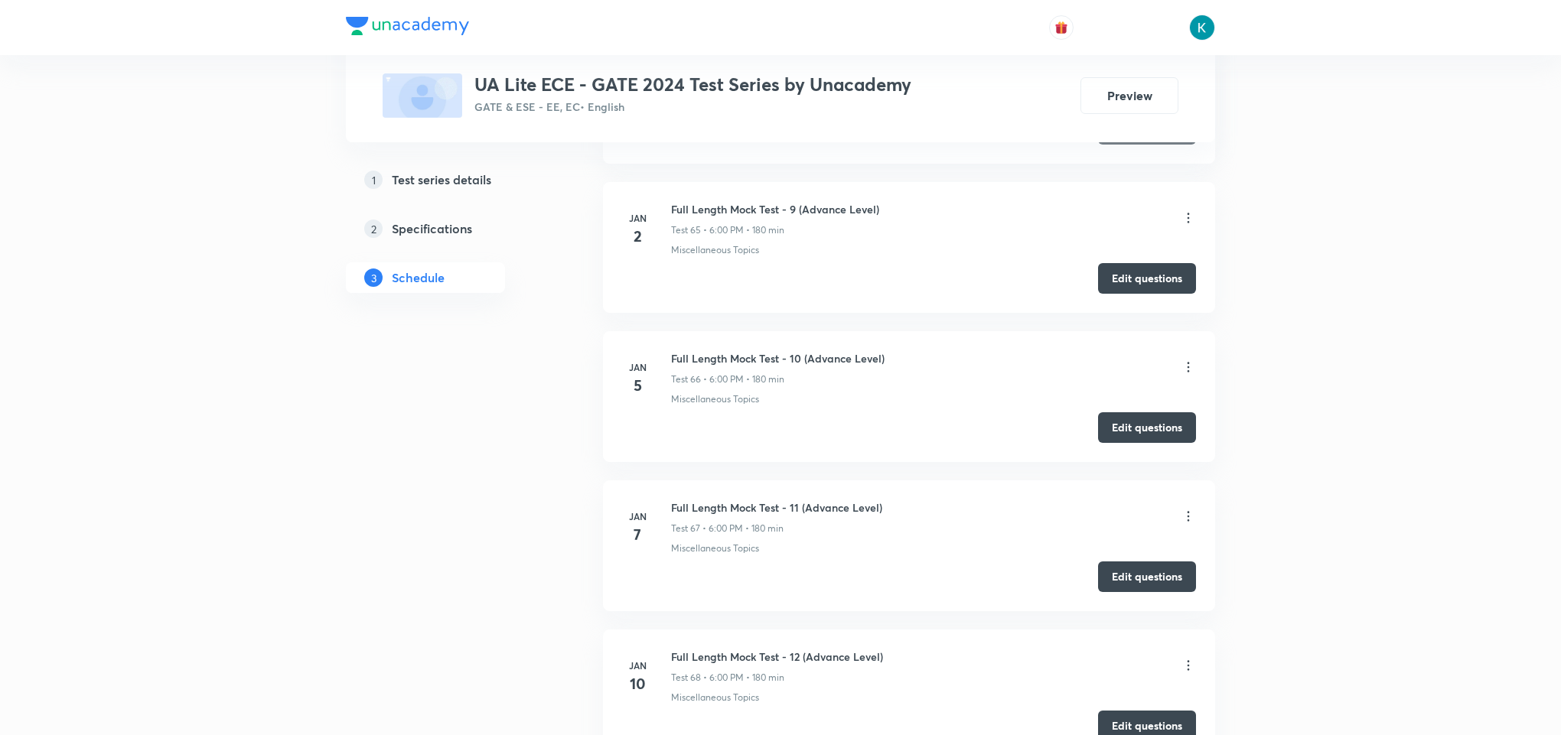
scroll to position [11933, 0]
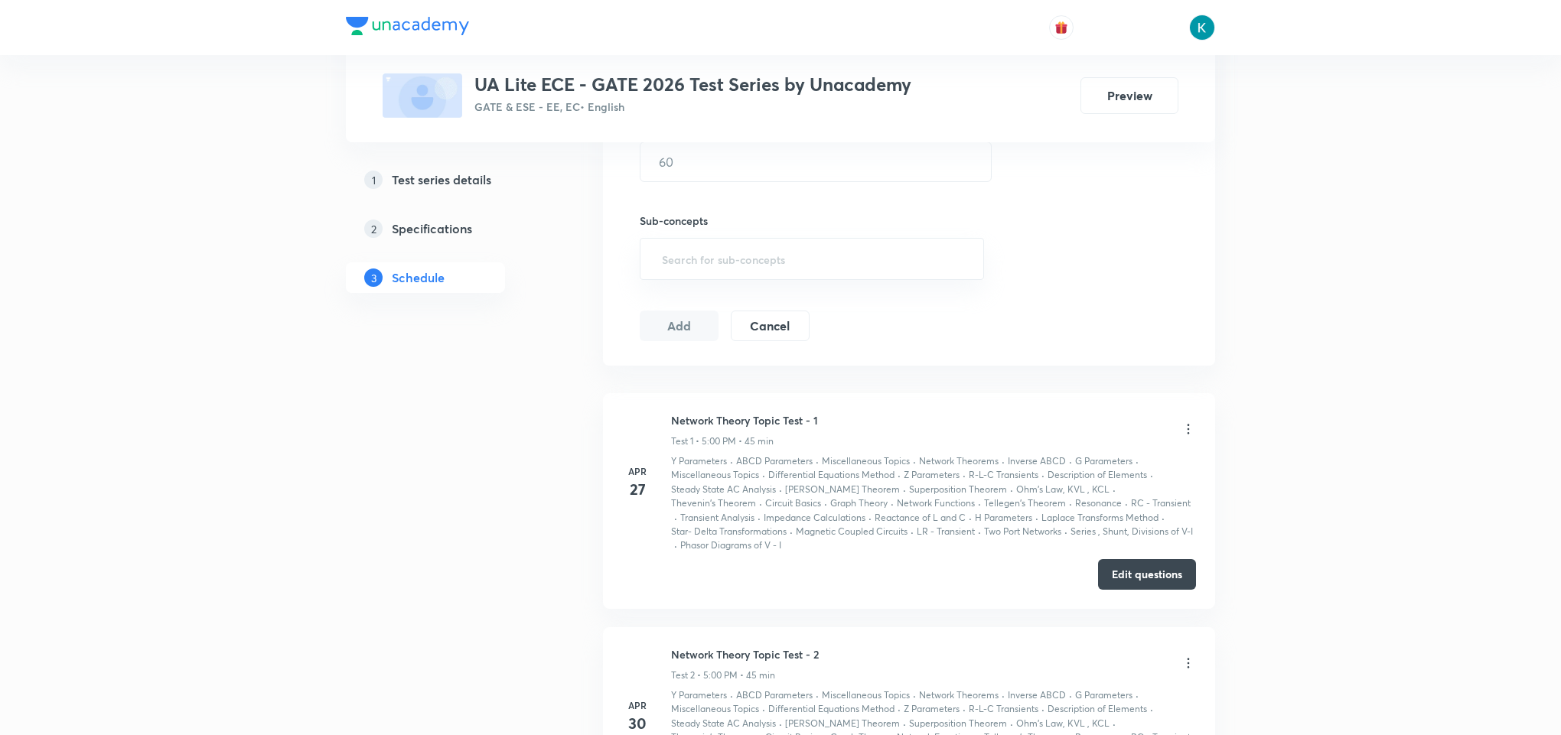
scroll to position [166, 0]
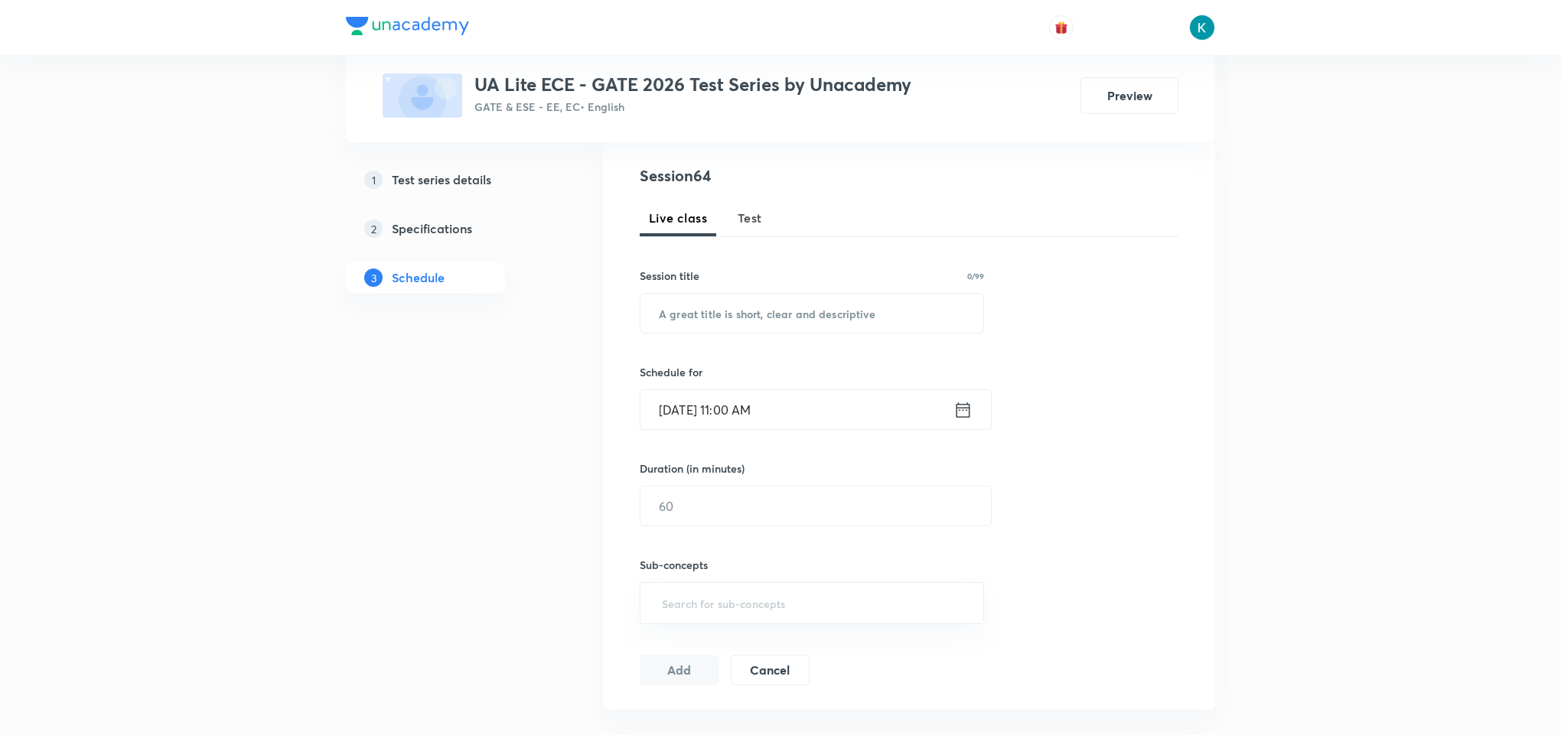
click at [750, 210] on span "Test" at bounding box center [749, 218] width 24 height 18
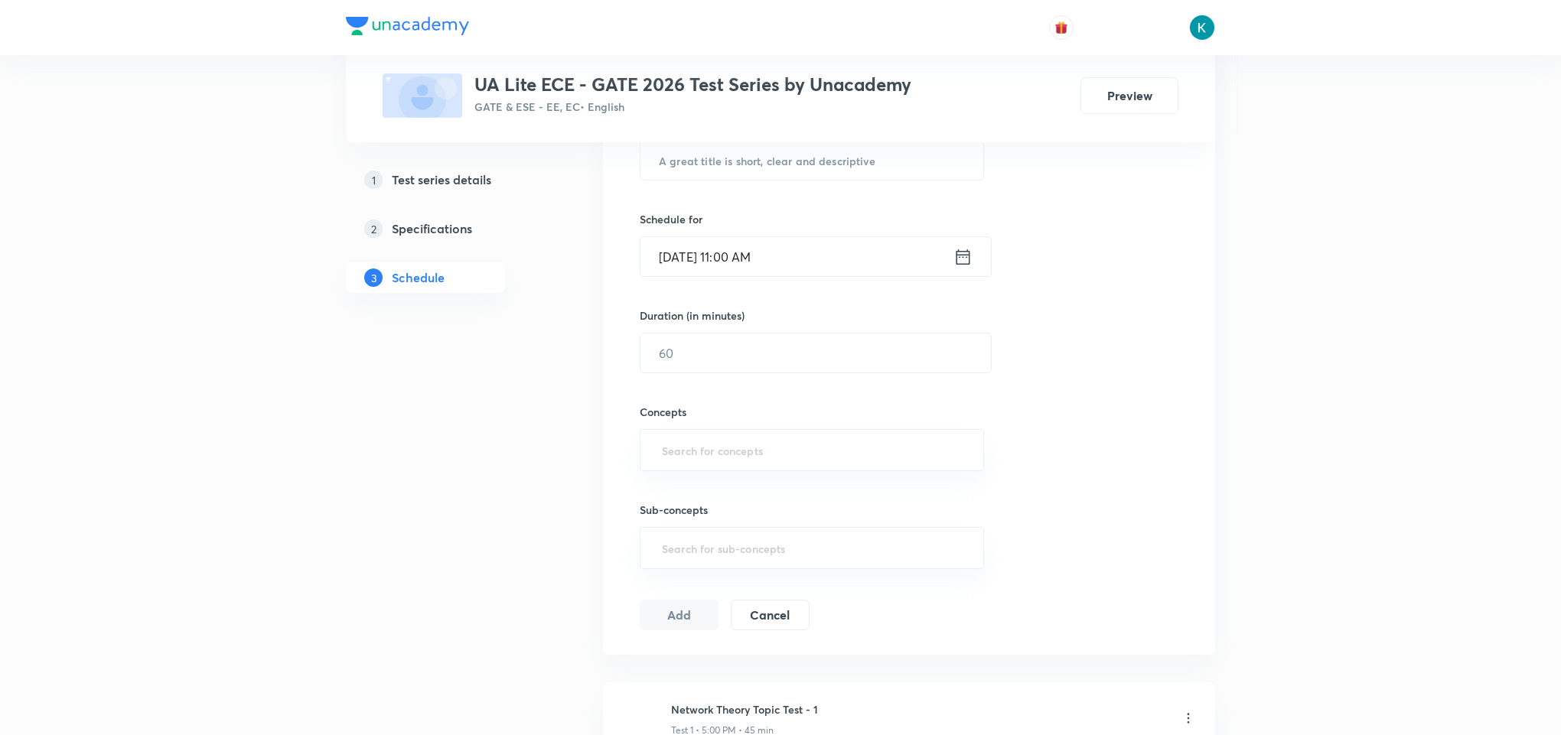
scroll to position [90, 0]
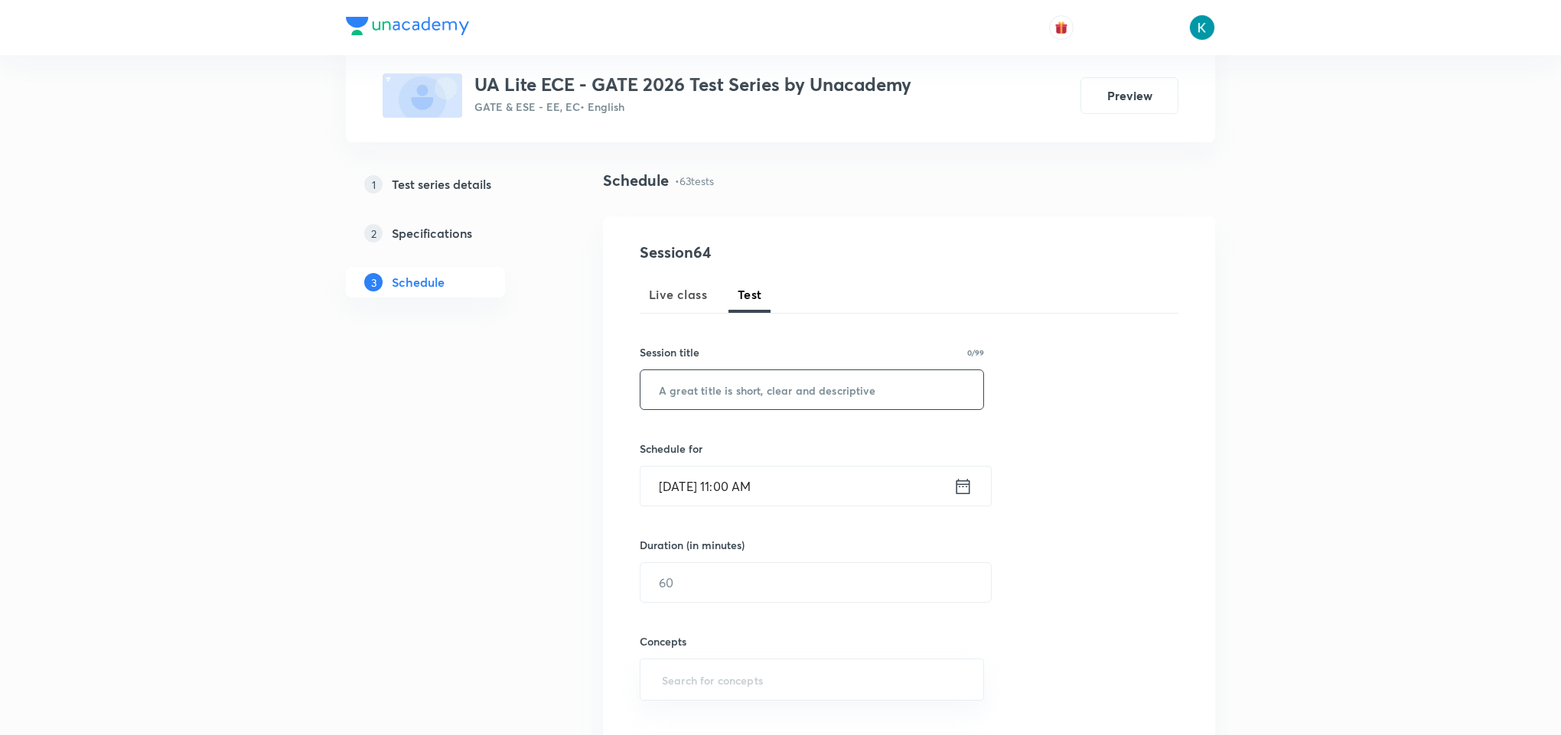
click at [698, 395] on input "text" at bounding box center [811, 389] width 343 height 39
paste input "Multi Subject Test -5"
type input "Multi Subject Test -5"
click at [960, 491] on icon at bounding box center [962, 486] width 19 height 21
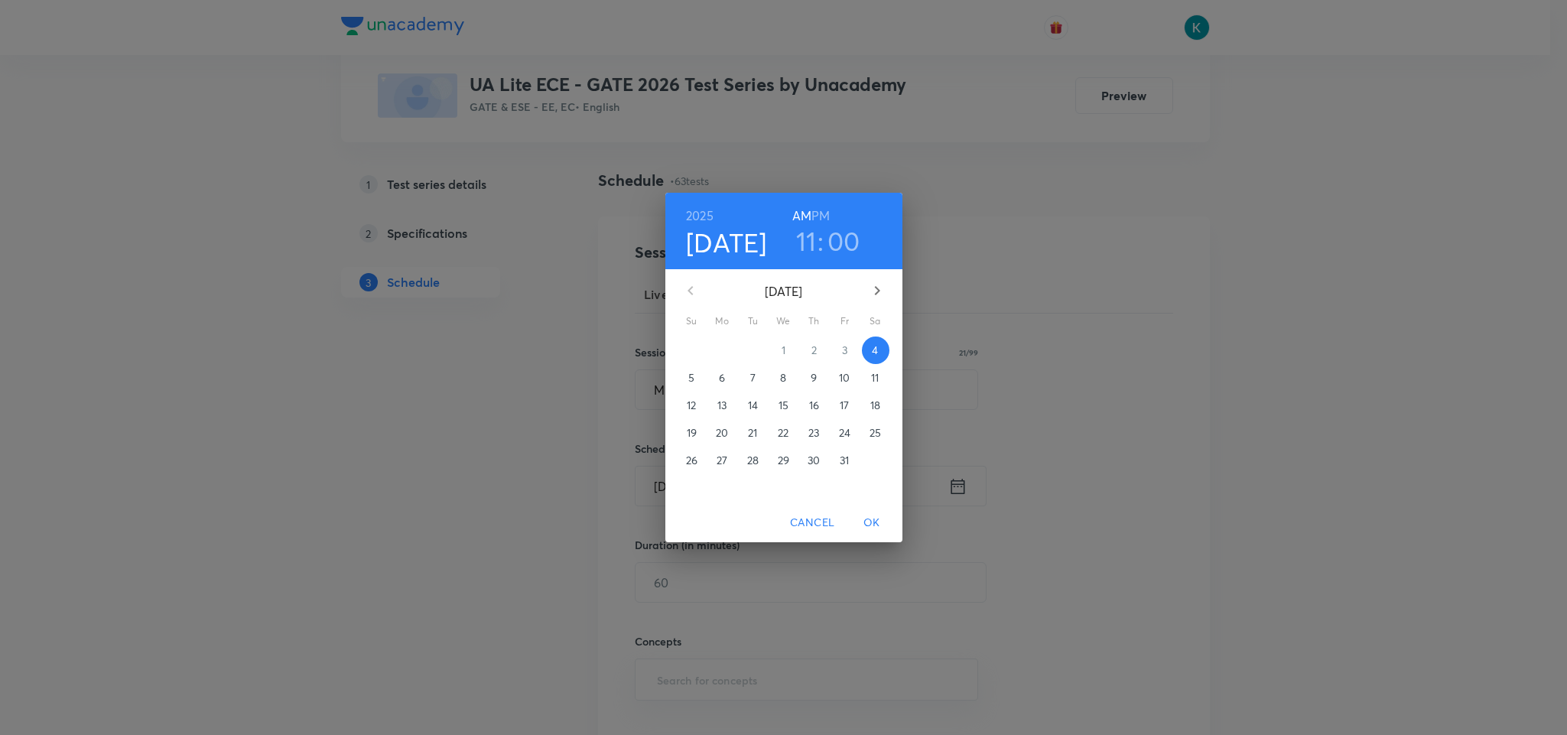
click at [824, 213] on h6 "PM" at bounding box center [821, 215] width 18 height 21
click at [804, 246] on h3 "11" at bounding box center [806, 241] width 21 height 32
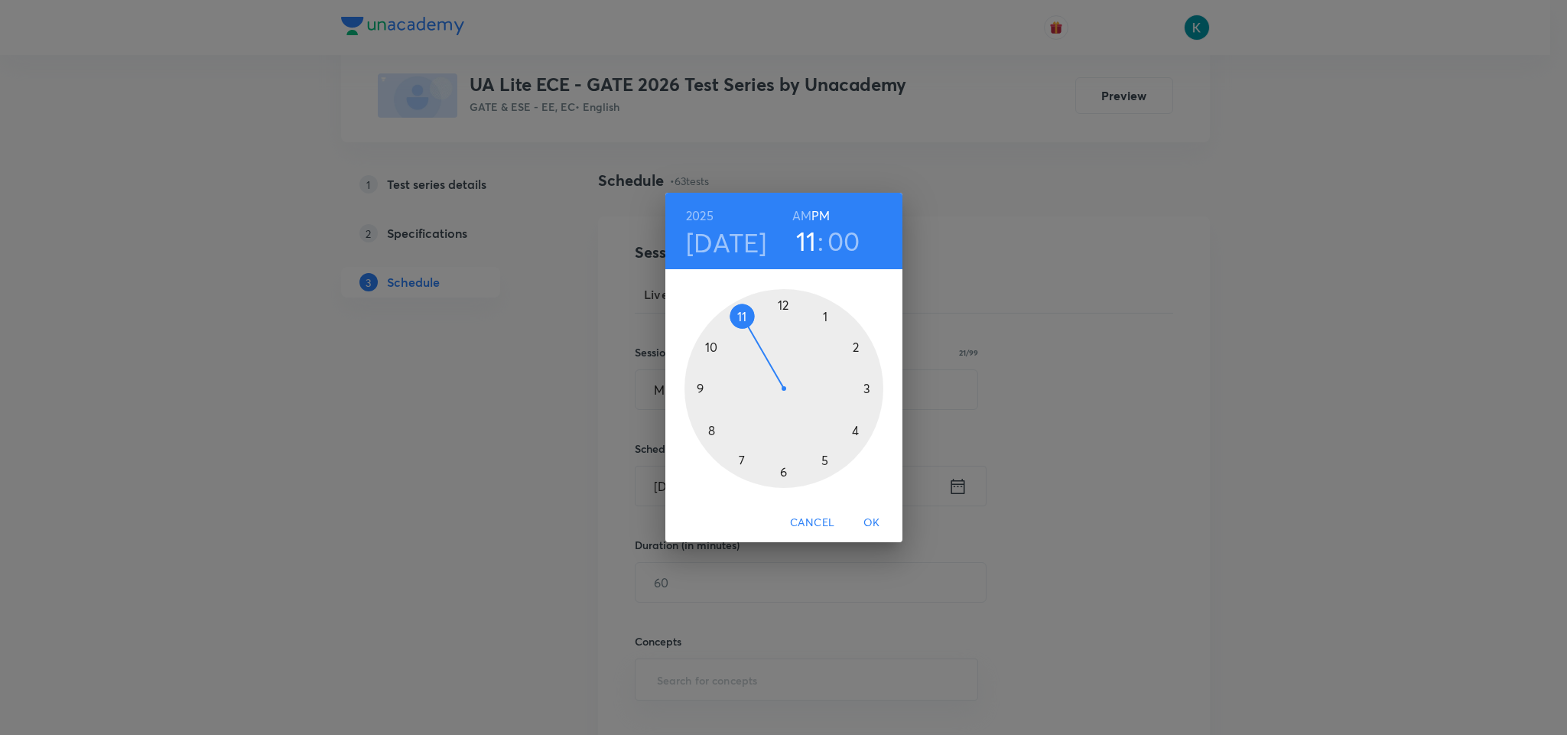
click at [824, 462] on div at bounding box center [784, 388] width 199 height 199
click at [780, 303] on div at bounding box center [784, 388] width 199 height 199
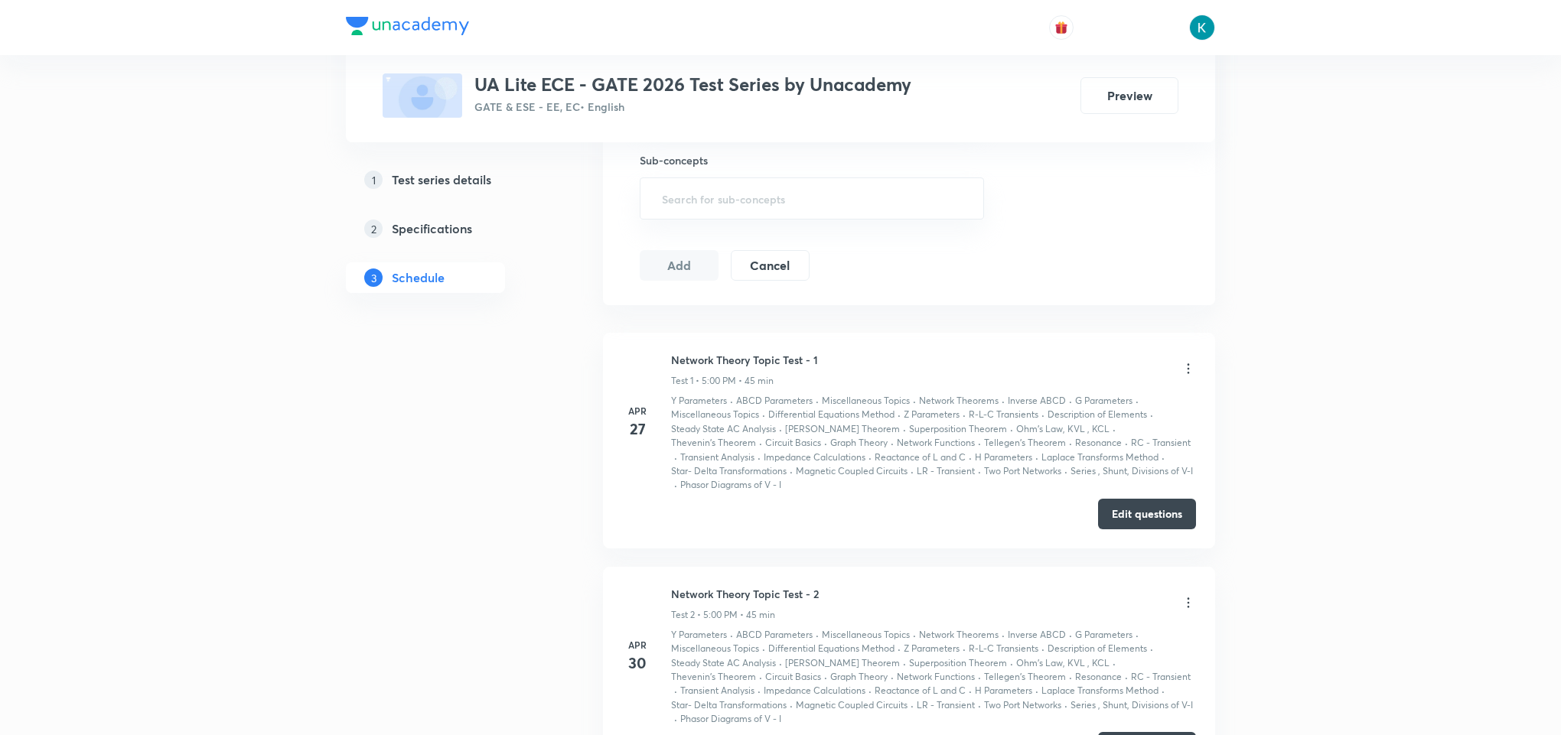
scroll to position [324, 0]
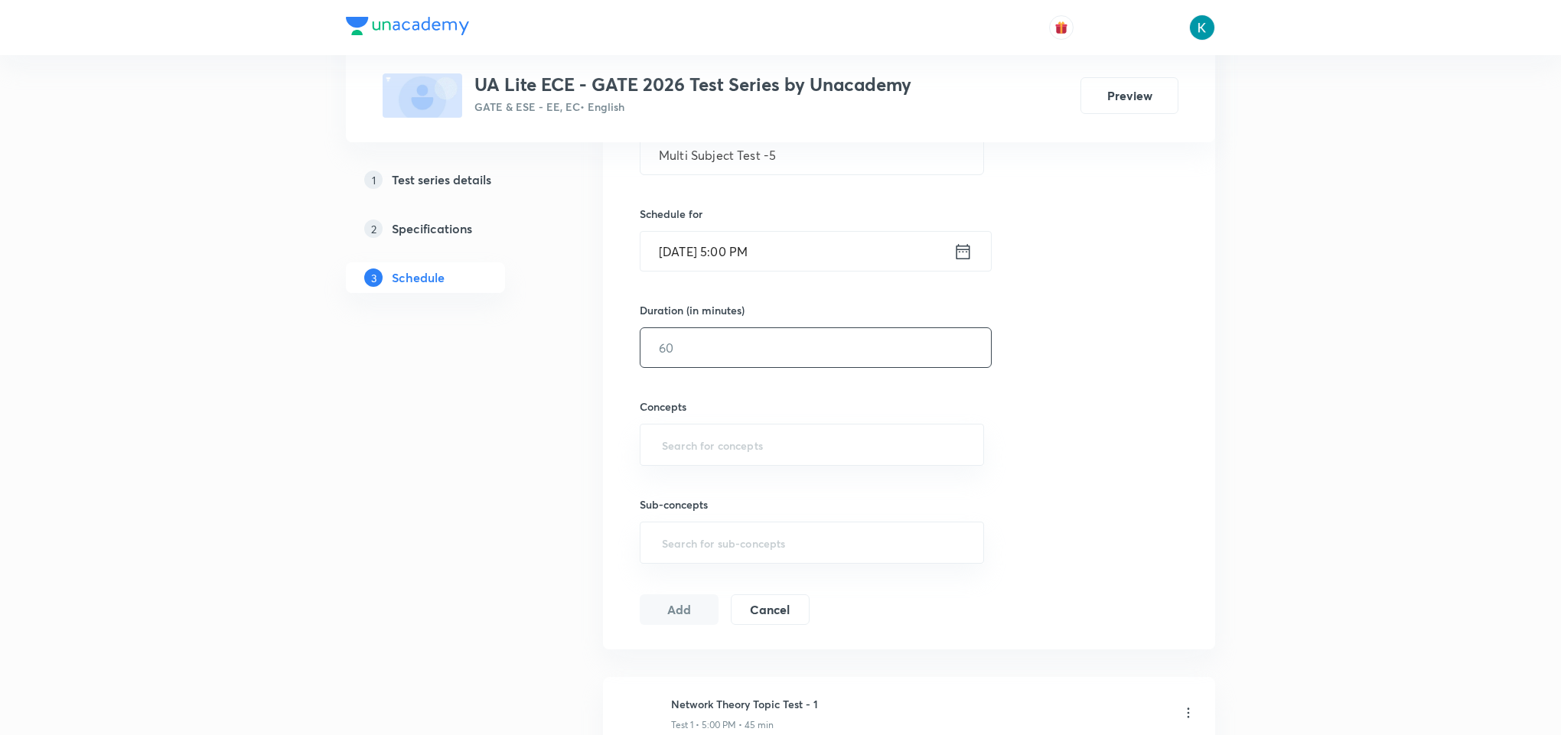
click at [888, 347] on input "text" at bounding box center [815, 347] width 350 height 39
type input "90"
click at [769, 450] on input "text" at bounding box center [812, 445] width 306 height 28
type input "a"
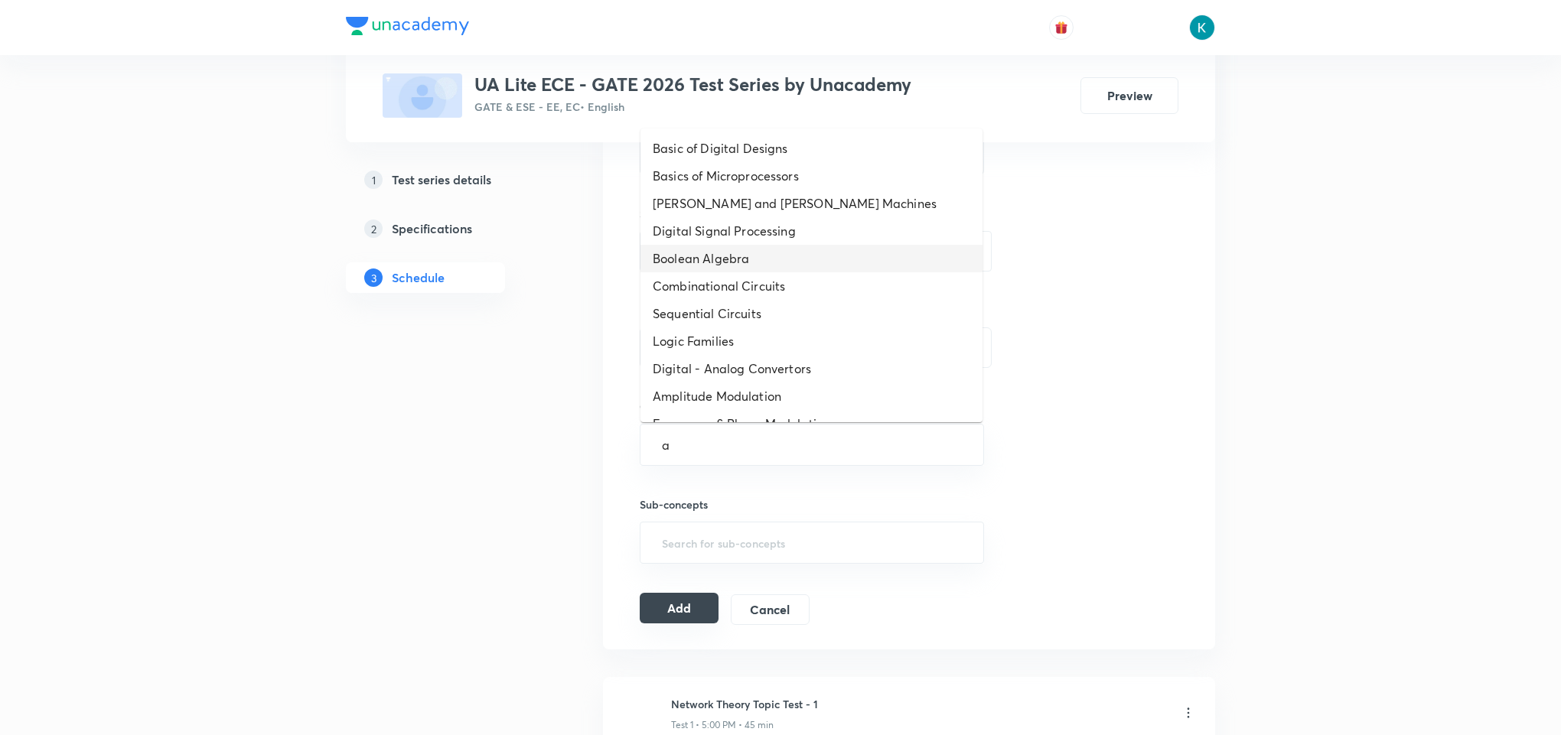
drag, startPoint x: 711, startPoint y: 259, endPoint x: 695, endPoint y: 606, distance: 346.9
click at [711, 258] on li "Boolean Algebra" at bounding box center [811, 259] width 342 height 28
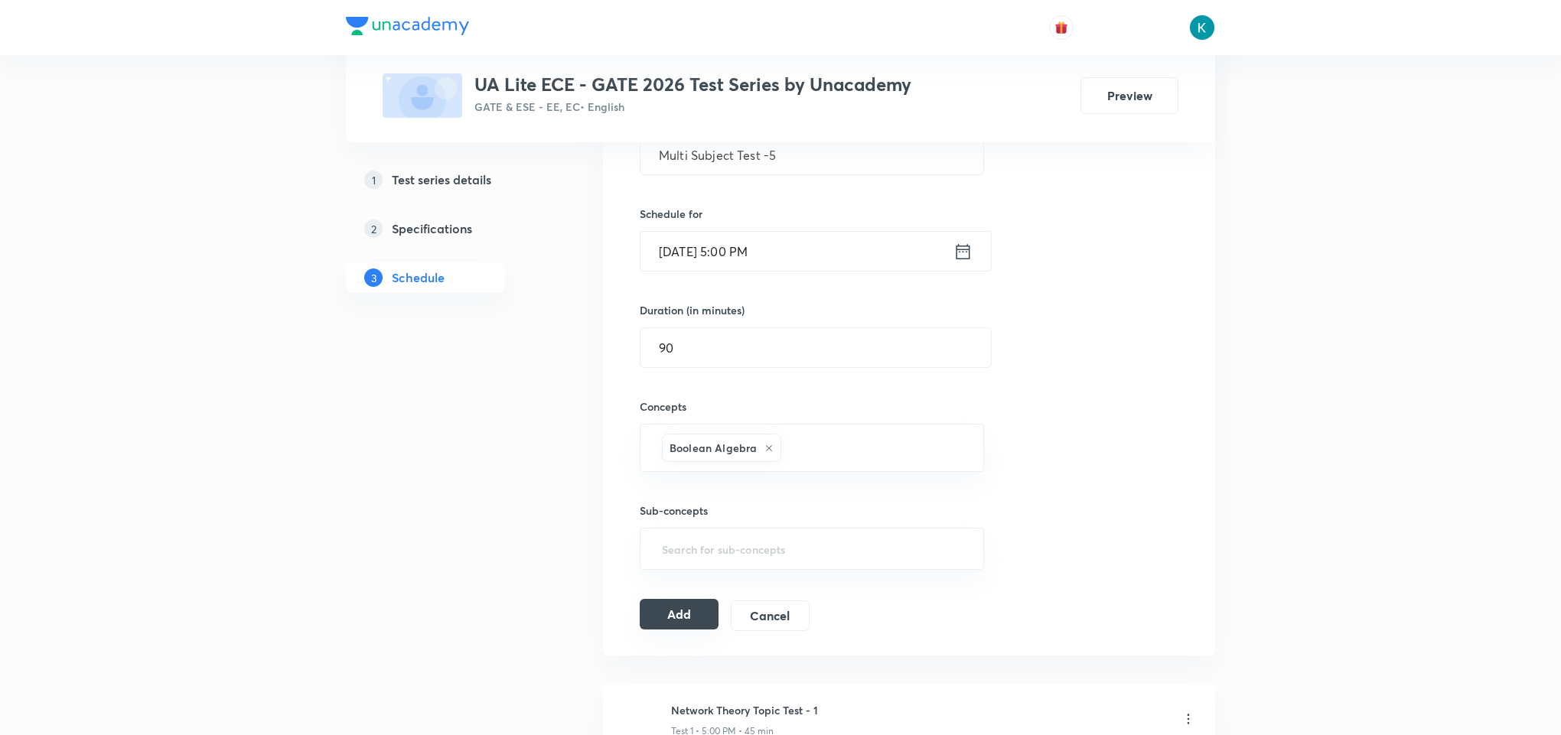
click at [682, 611] on button "Add" at bounding box center [679, 614] width 79 height 31
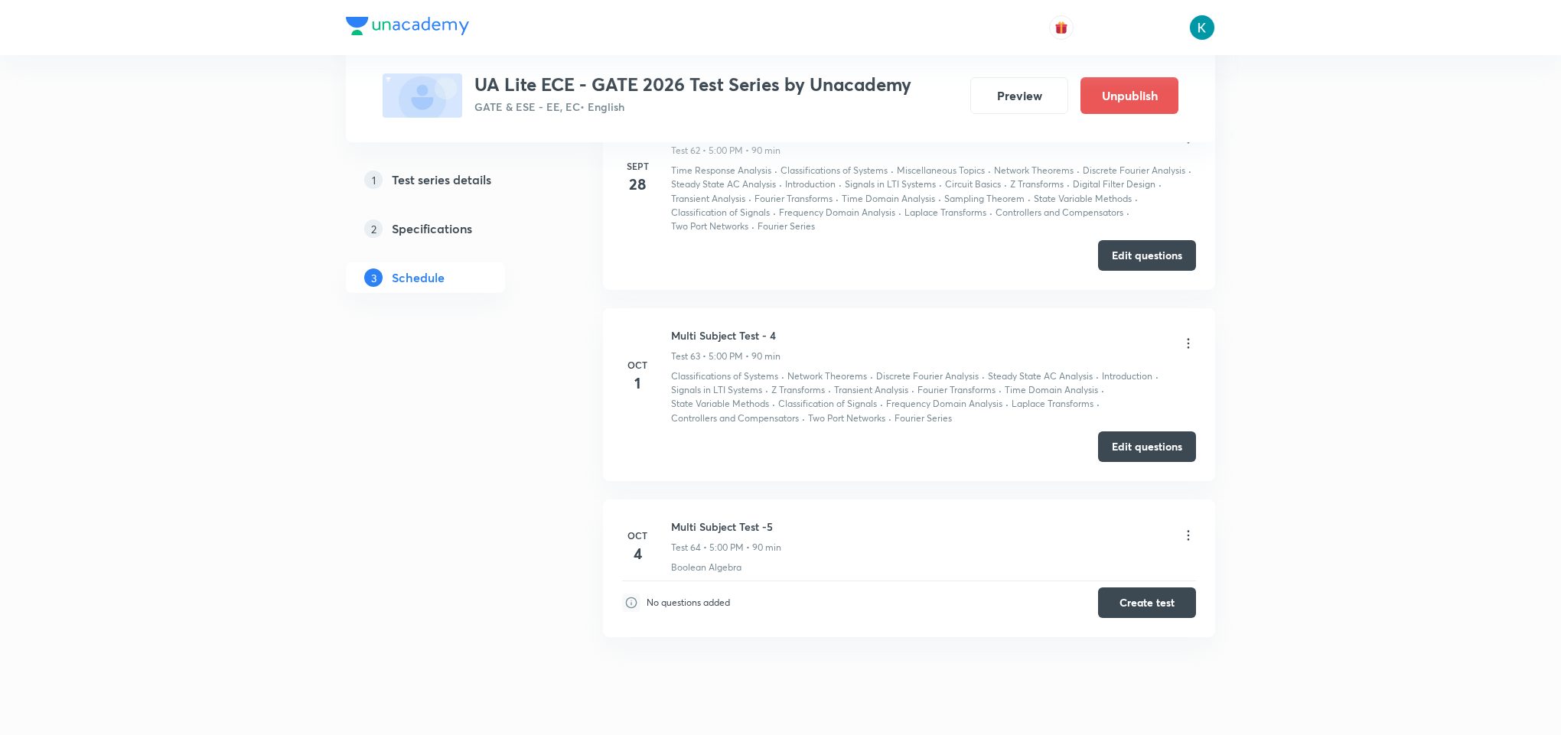
scroll to position [10616, 0]
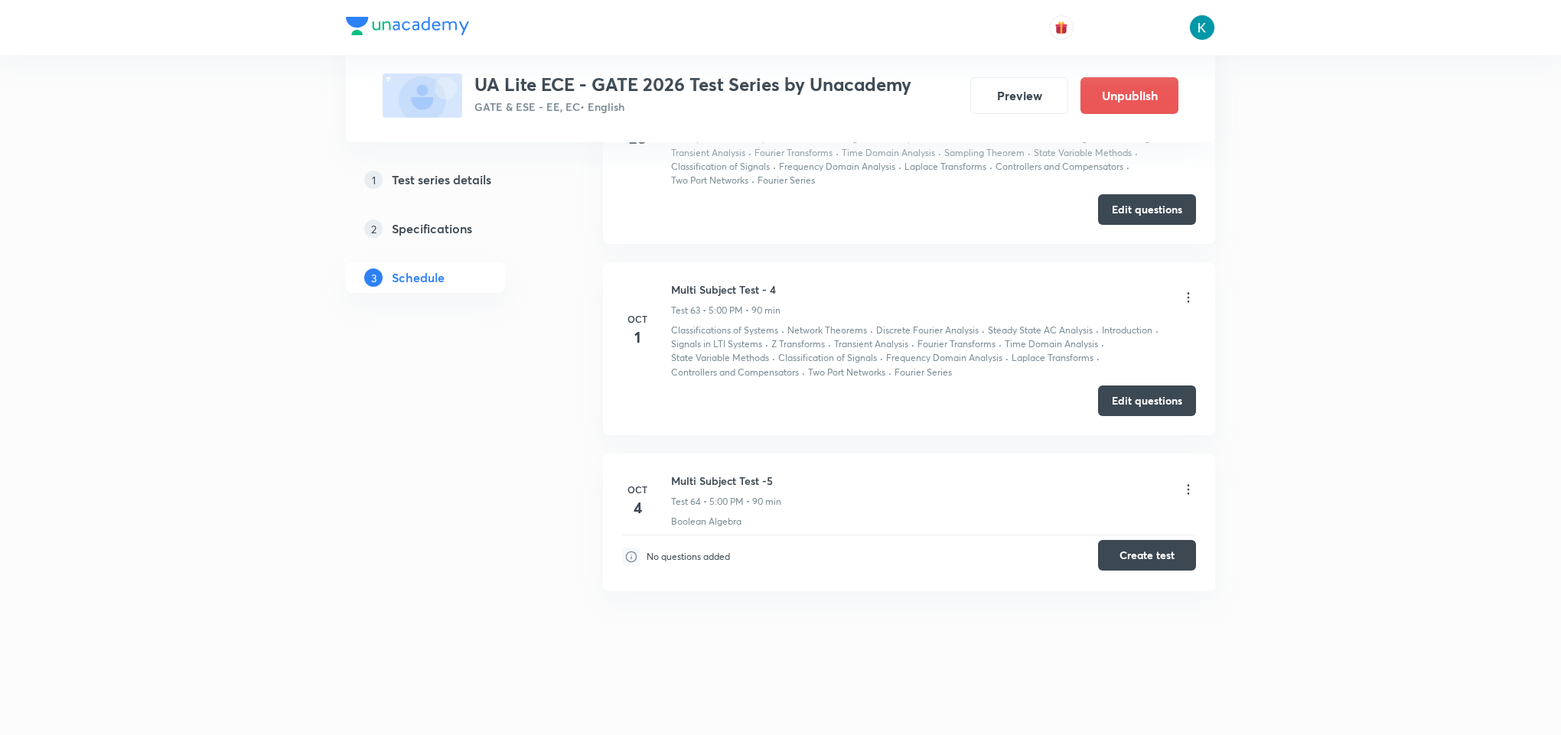
click at [1146, 558] on button "Create test" at bounding box center [1147, 555] width 98 height 31
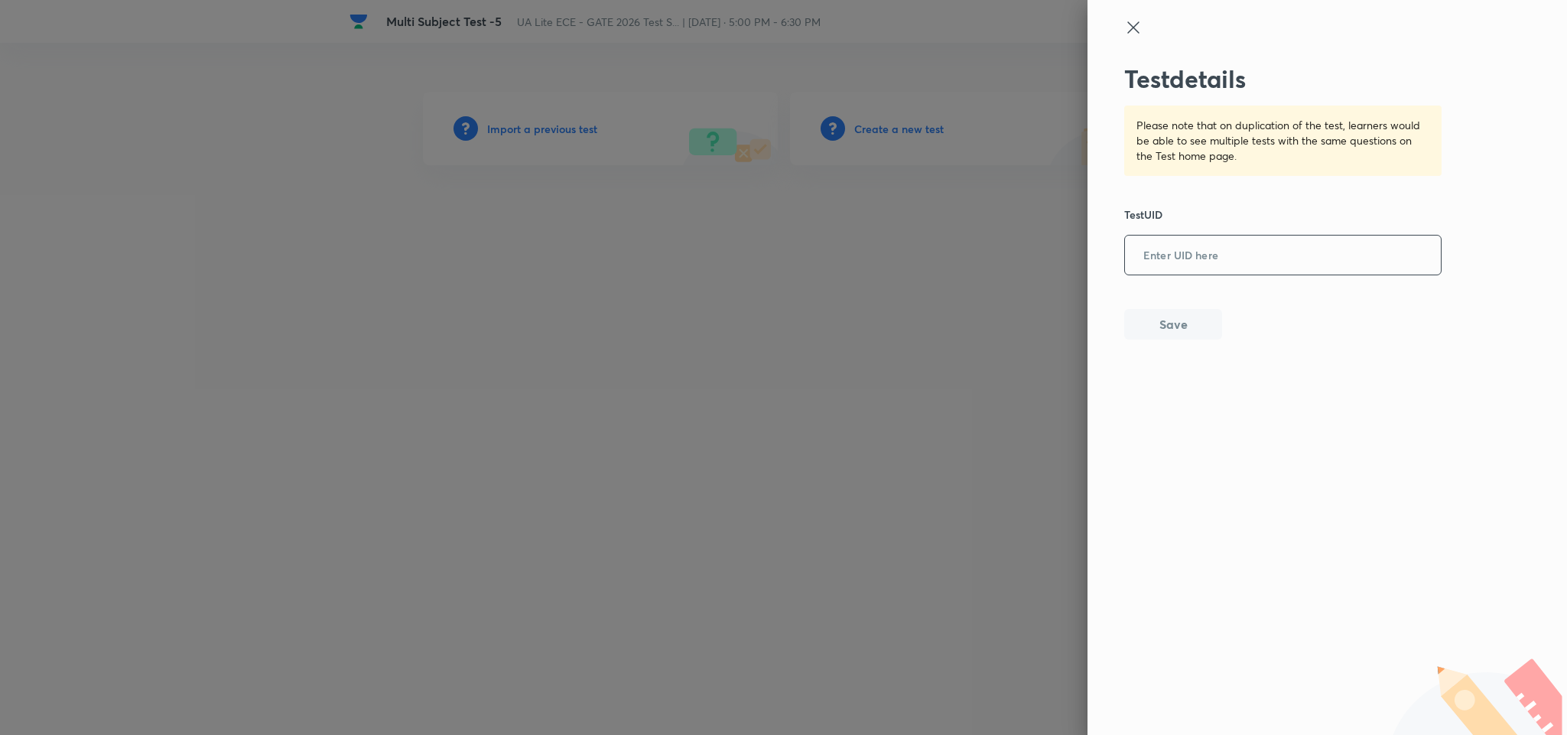
click at [1223, 257] on input "text" at bounding box center [1283, 255] width 316 height 37
paste input "RVS4770AC3"
type input "RVS4770AC3"
click at [1152, 324] on button "Save" at bounding box center [1174, 323] width 98 height 31
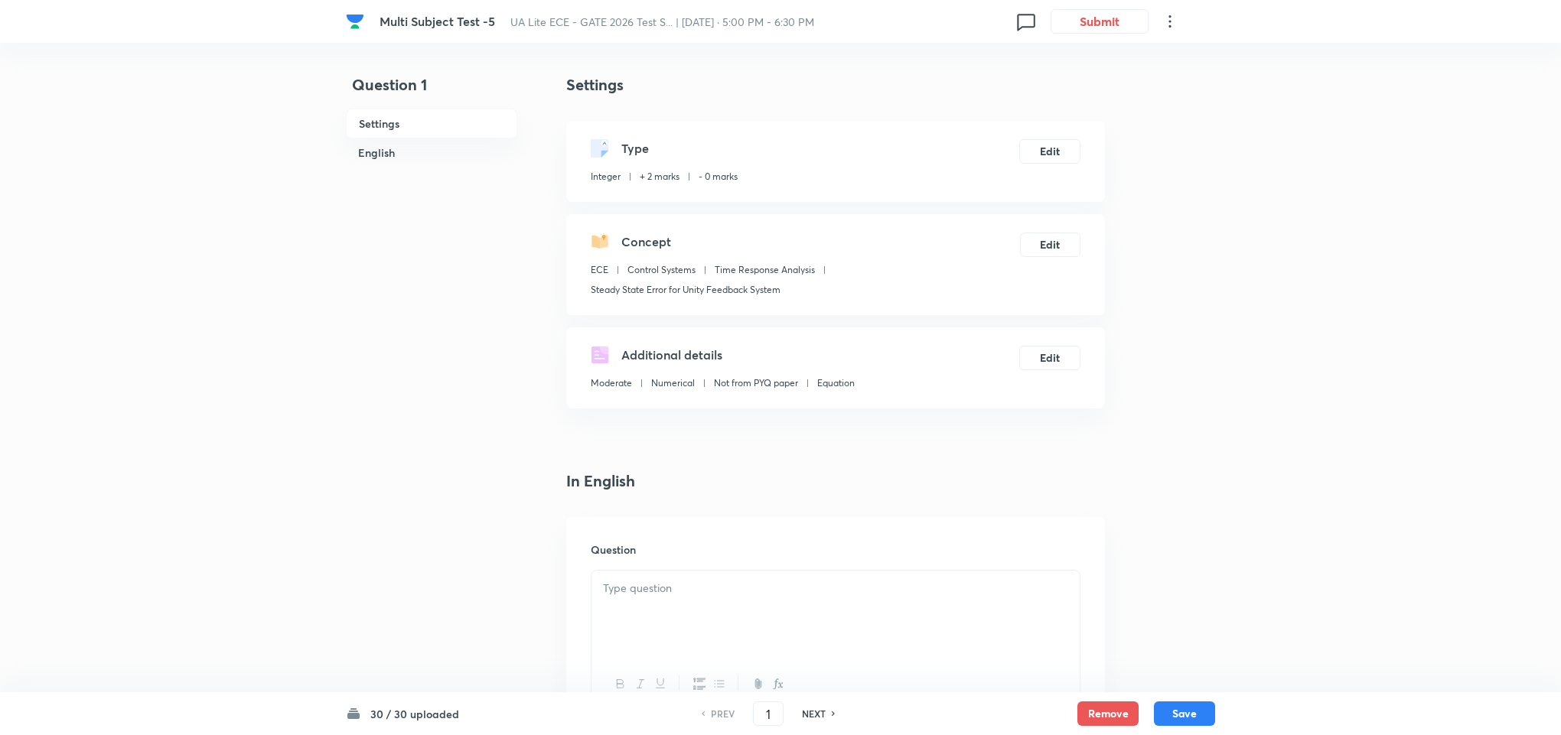
checkbox input "true"
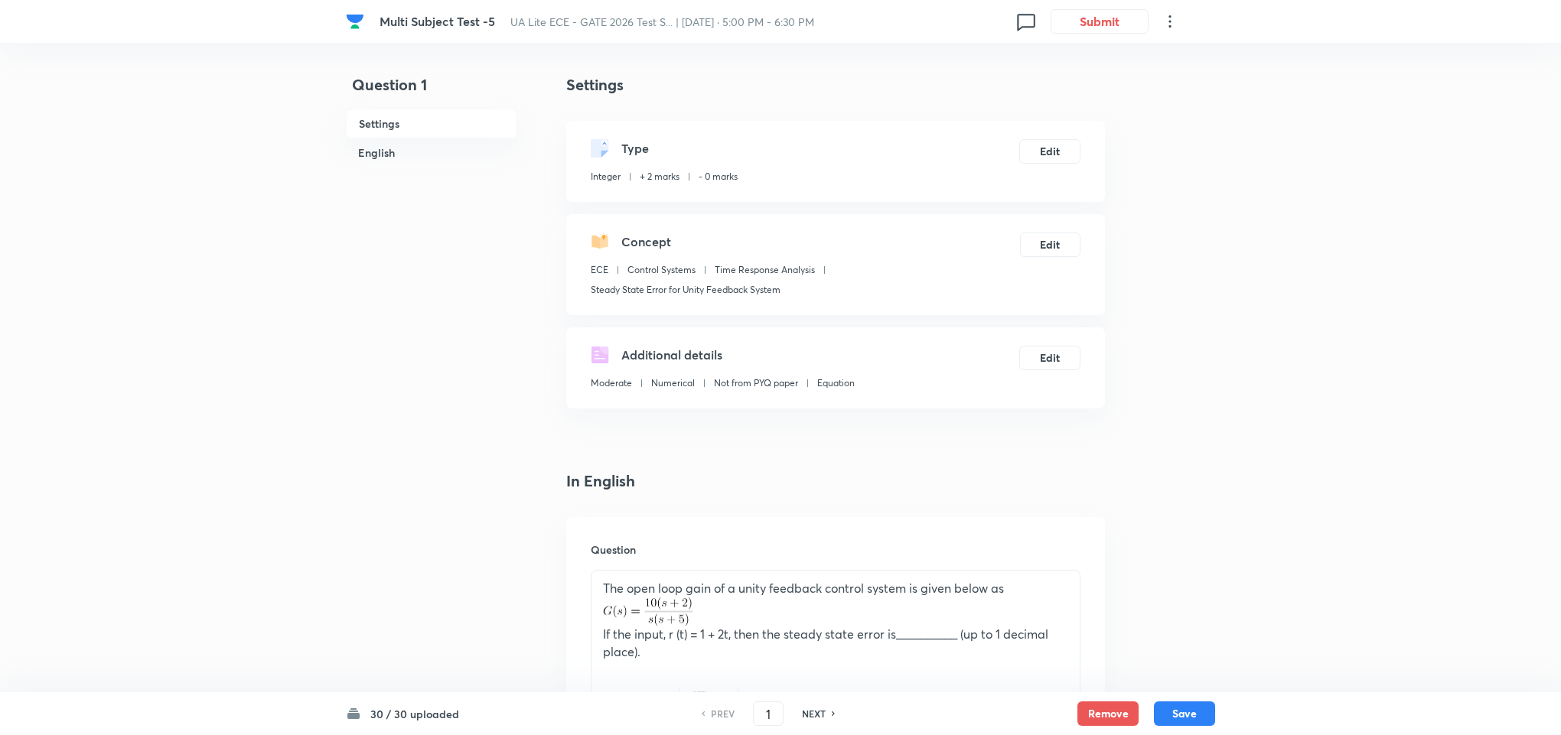
type input "0.5"
type input "0.47"
type input "0.53"
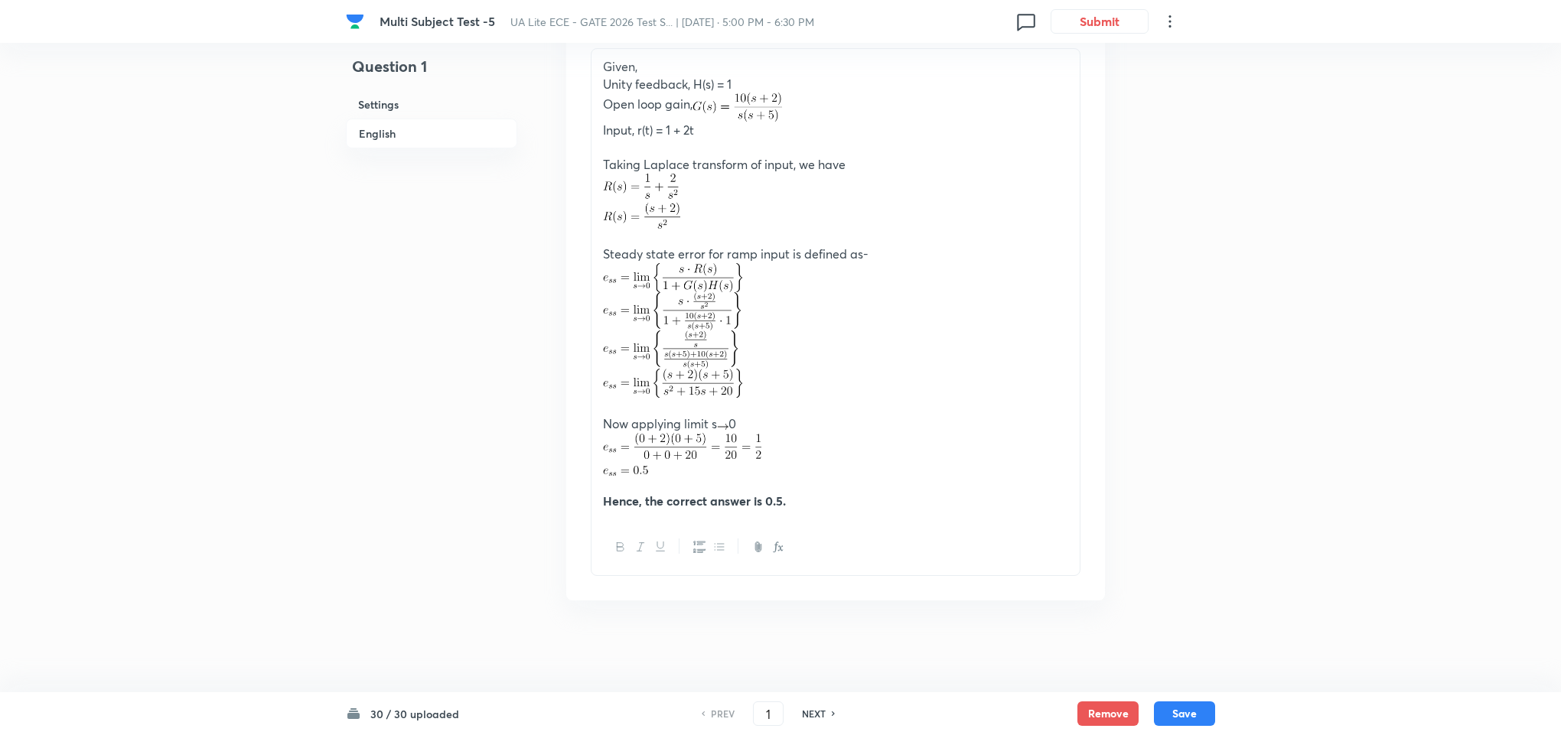
scroll to position [1148, 0]
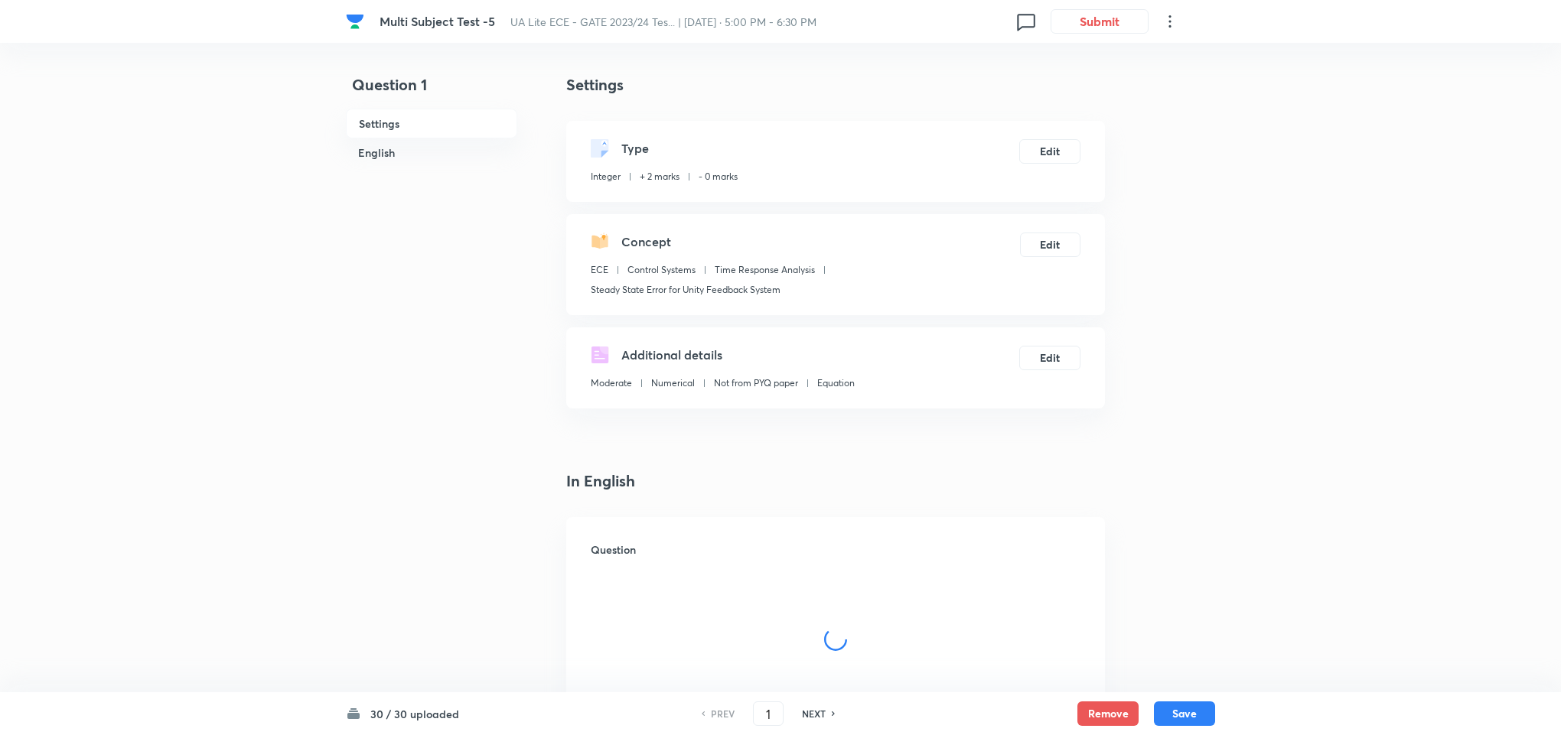
checkbox input "true"
type input "0.5"
type input "0.47"
type input "0.53"
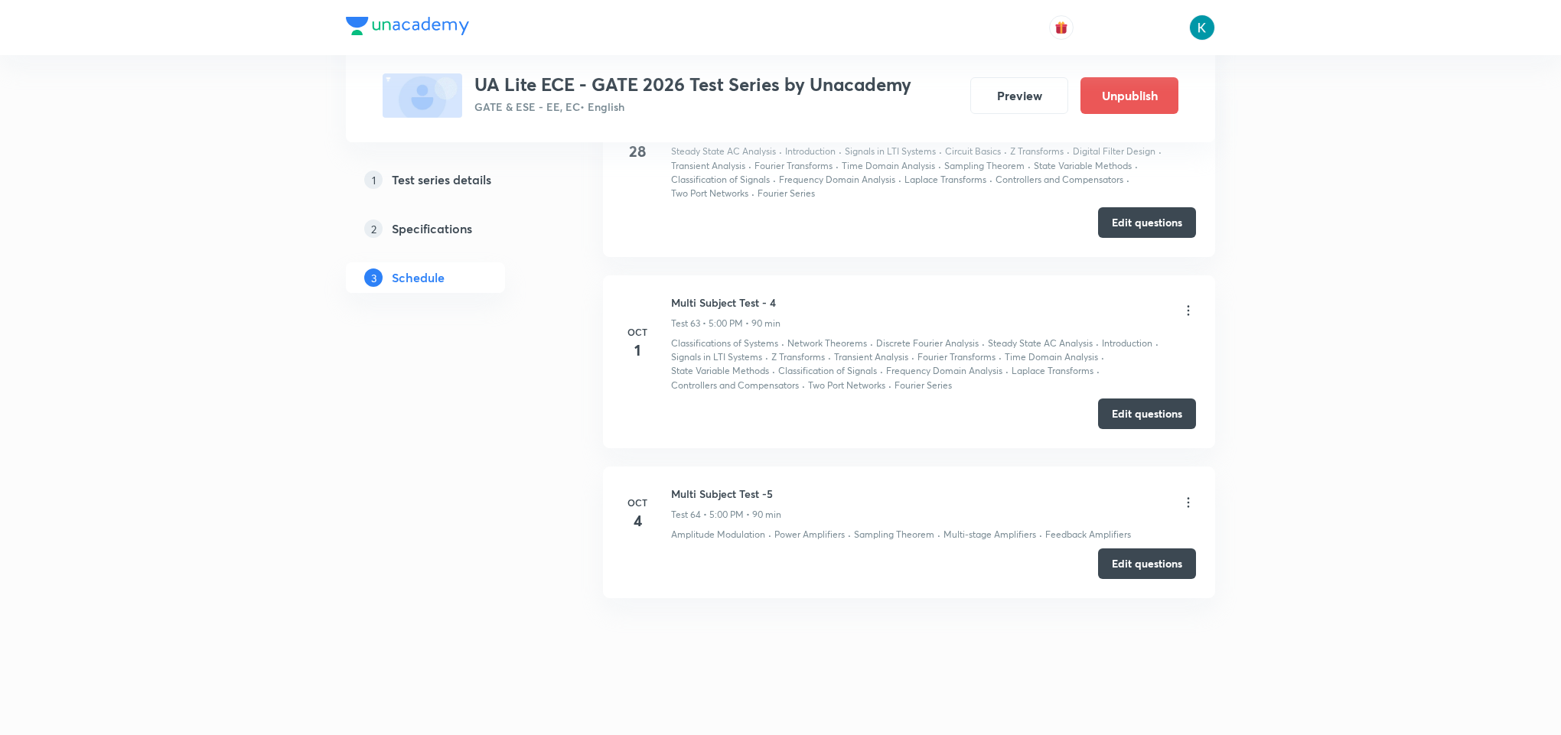
scroll to position [11117, 0]
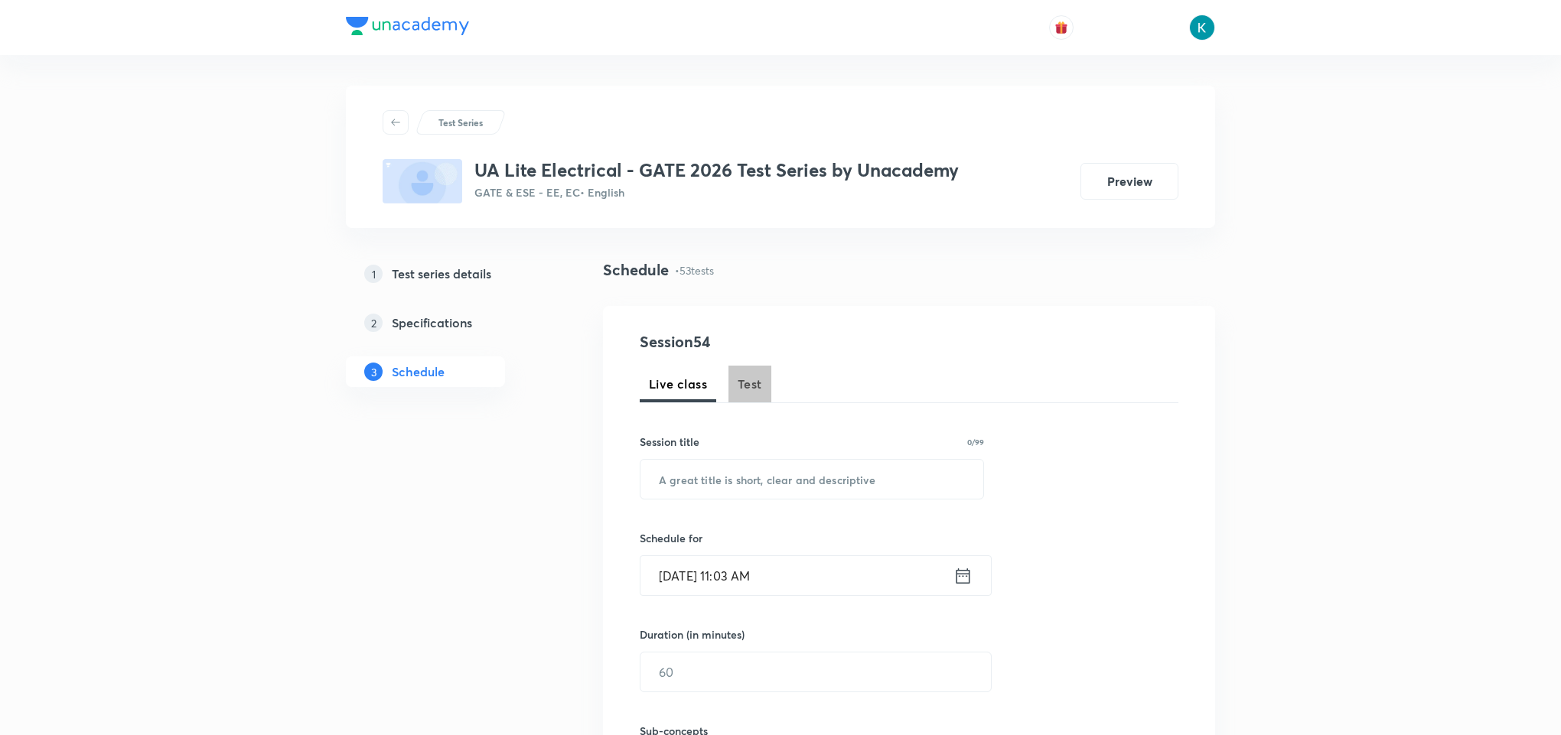
click at [749, 384] on span "Test" at bounding box center [749, 384] width 24 height 18
click at [718, 485] on input "text" at bounding box center [811, 479] width 343 height 39
paste input "Multi Subject Test - 5"
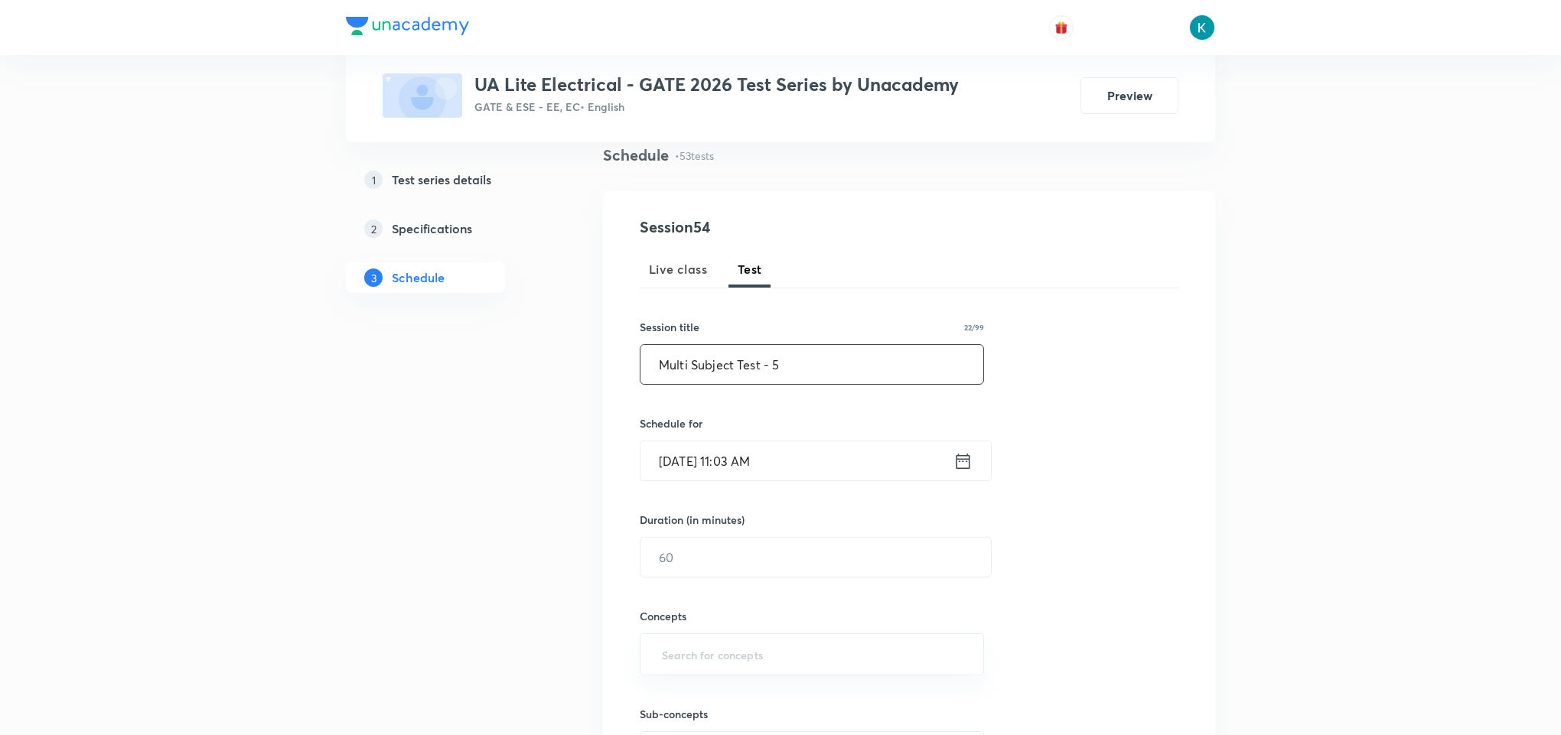
type input "Multi Subject Test - 5"
click at [957, 468] on icon at bounding box center [963, 460] width 14 height 15
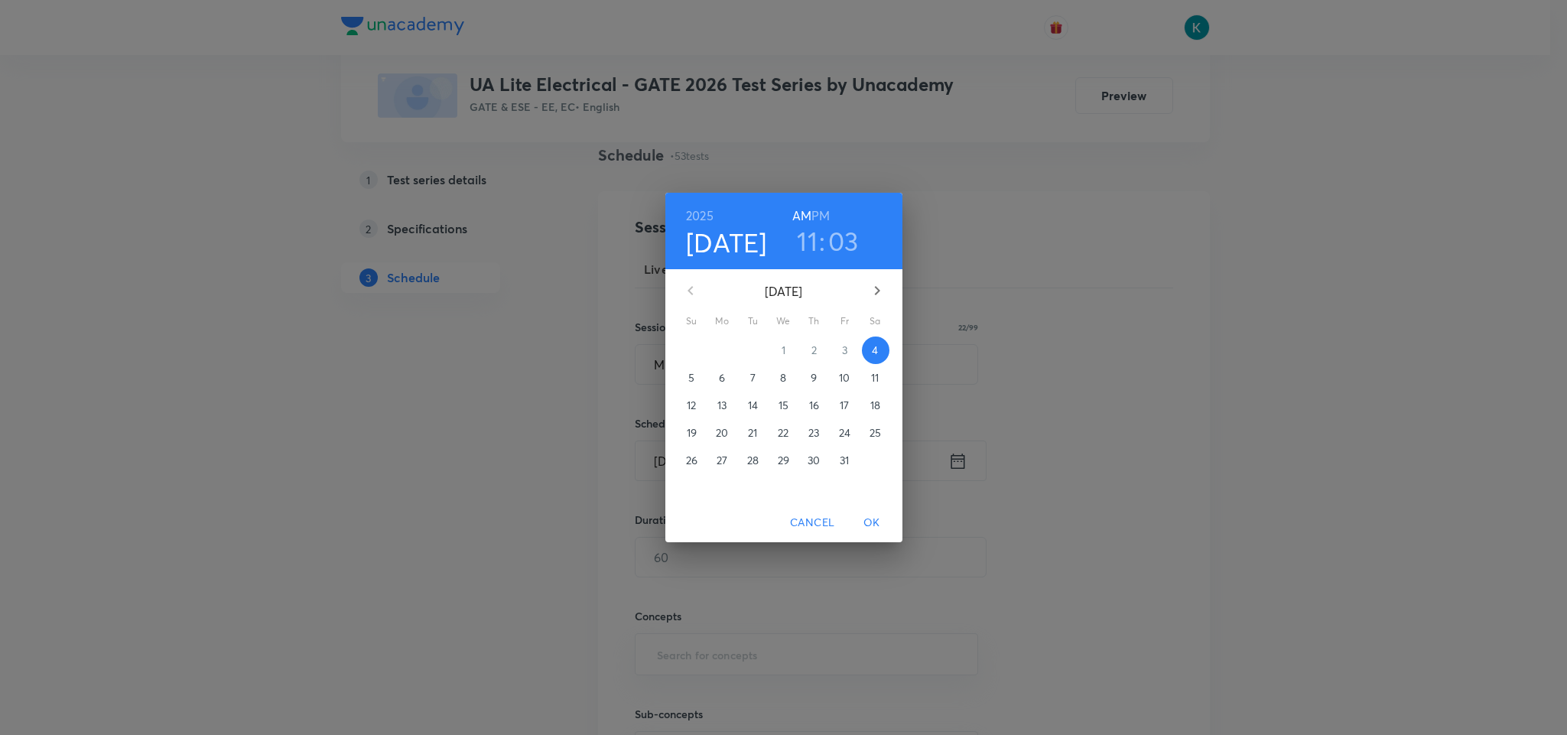
click at [826, 212] on h6 "PM" at bounding box center [821, 215] width 18 height 21
click at [808, 239] on h3 "11" at bounding box center [807, 241] width 21 height 32
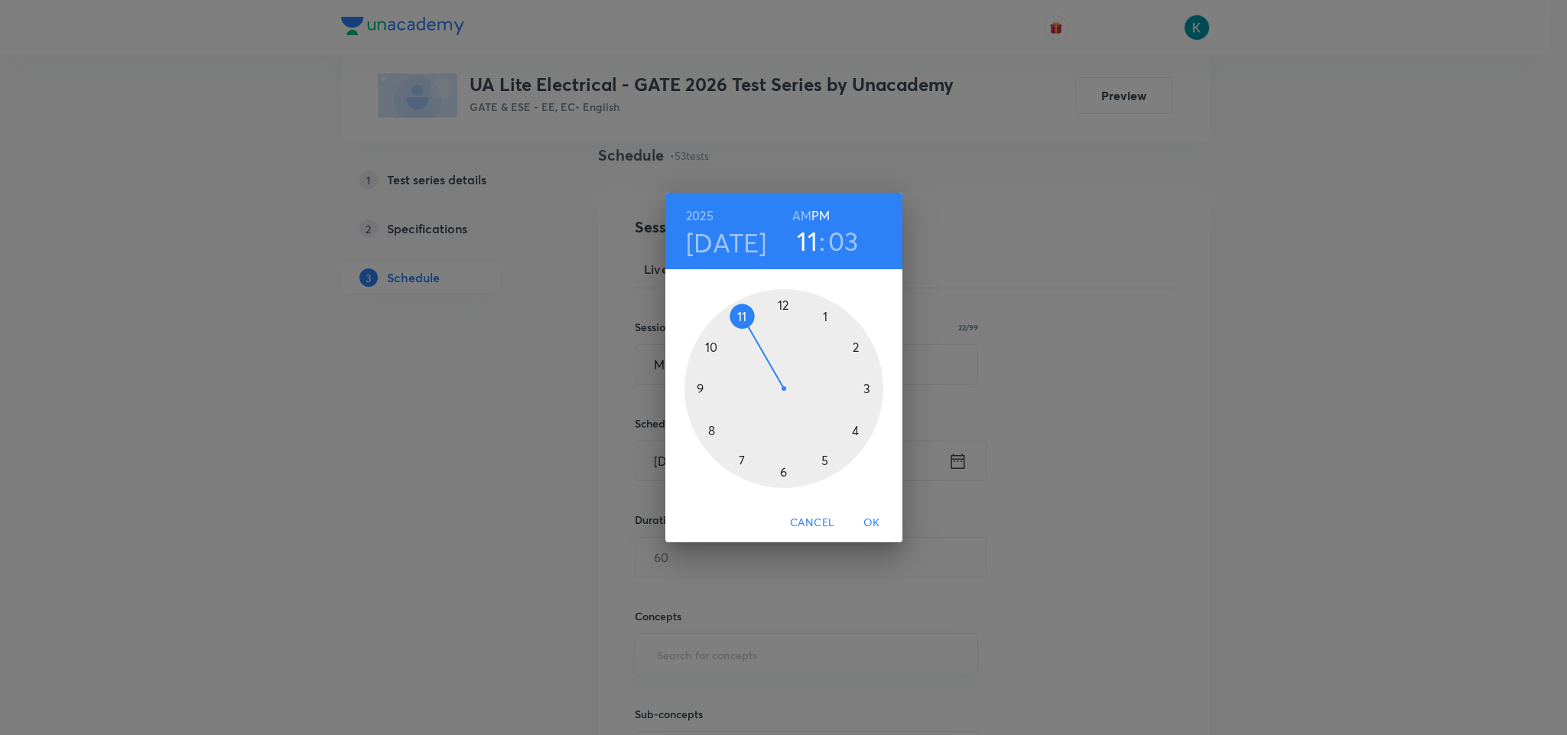
click at [825, 462] on div at bounding box center [784, 388] width 199 height 199
click at [783, 303] on div at bounding box center [784, 388] width 199 height 199
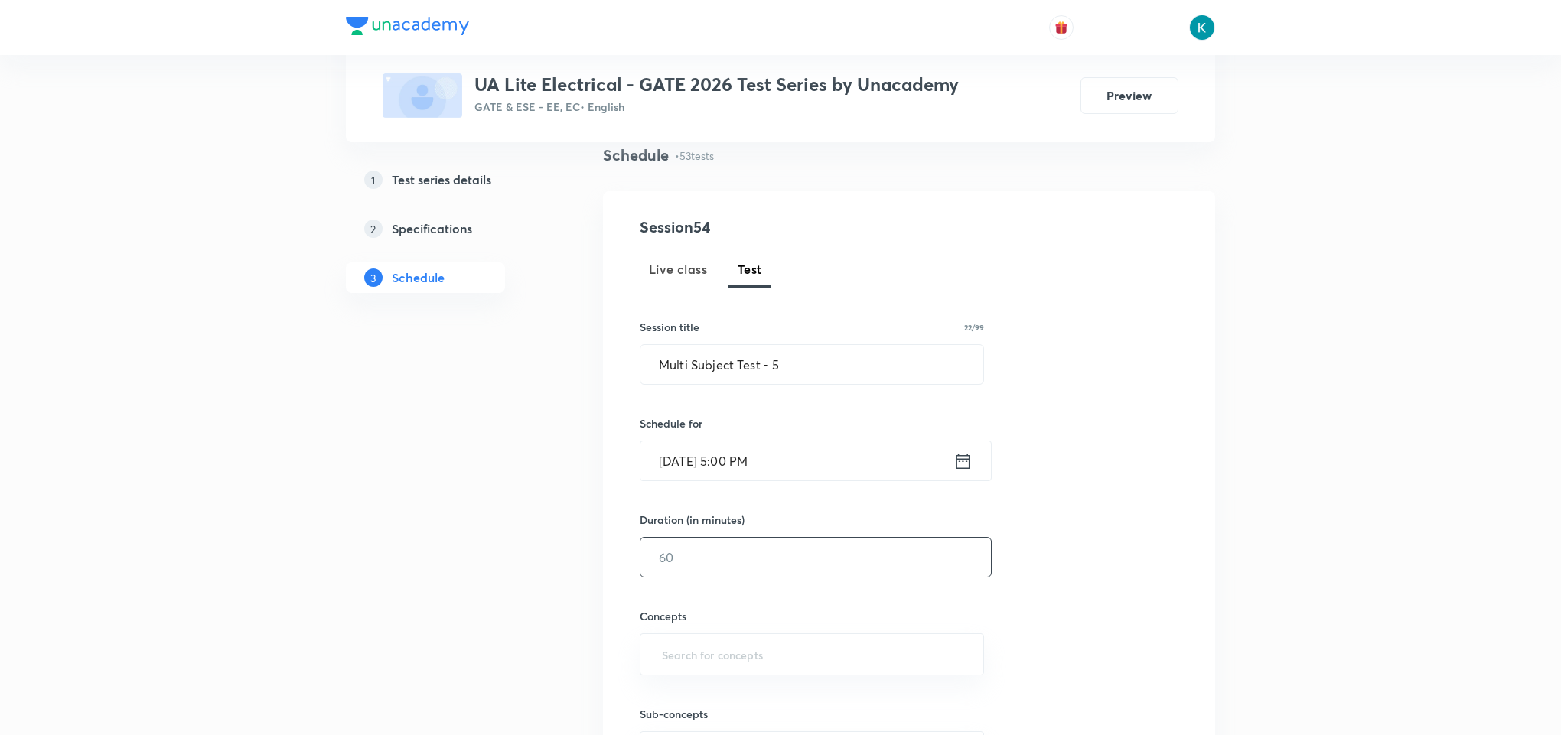
click at [734, 563] on input "text" at bounding box center [815, 557] width 350 height 39
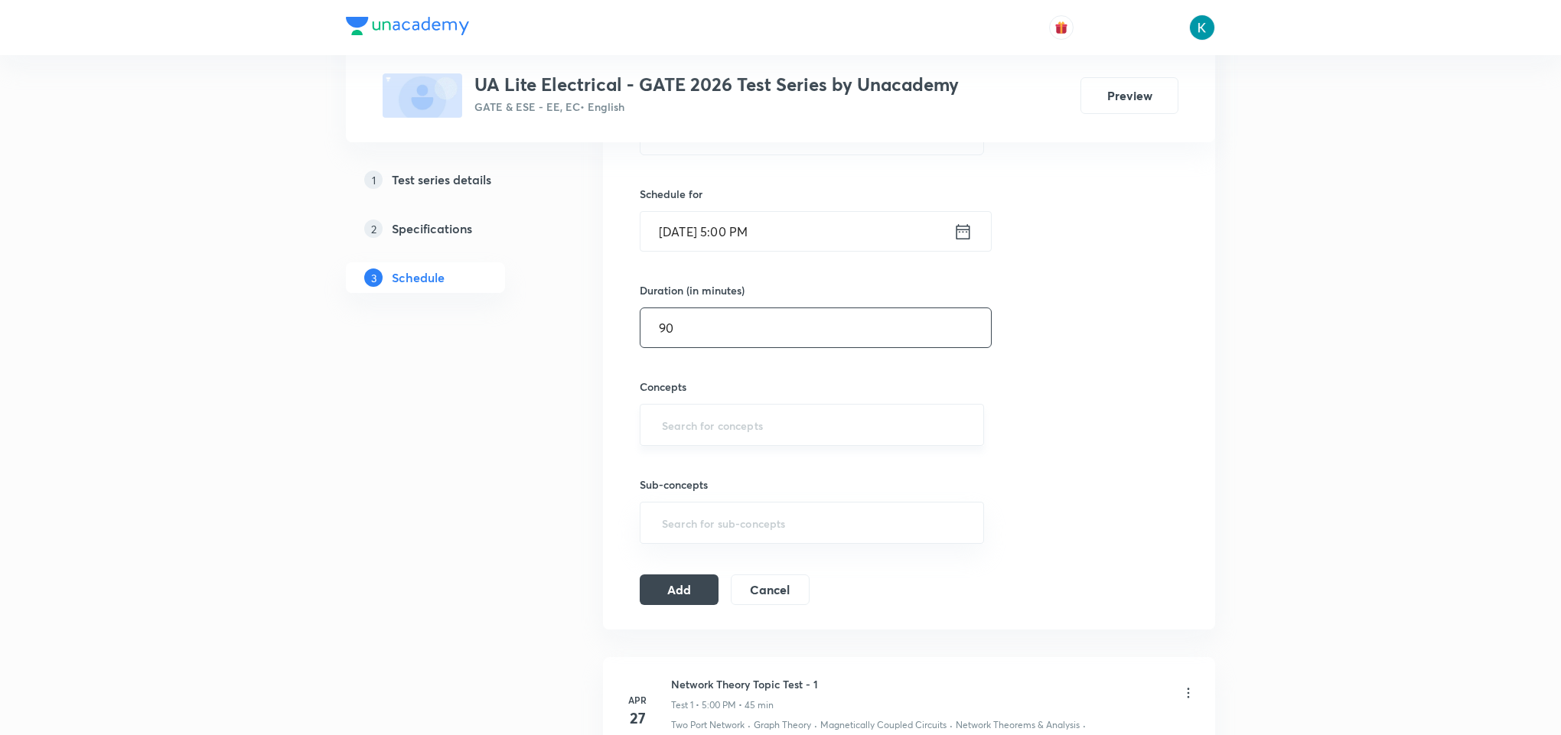
type input "90"
click at [698, 425] on input "text" at bounding box center [812, 425] width 306 height 28
type input "a"
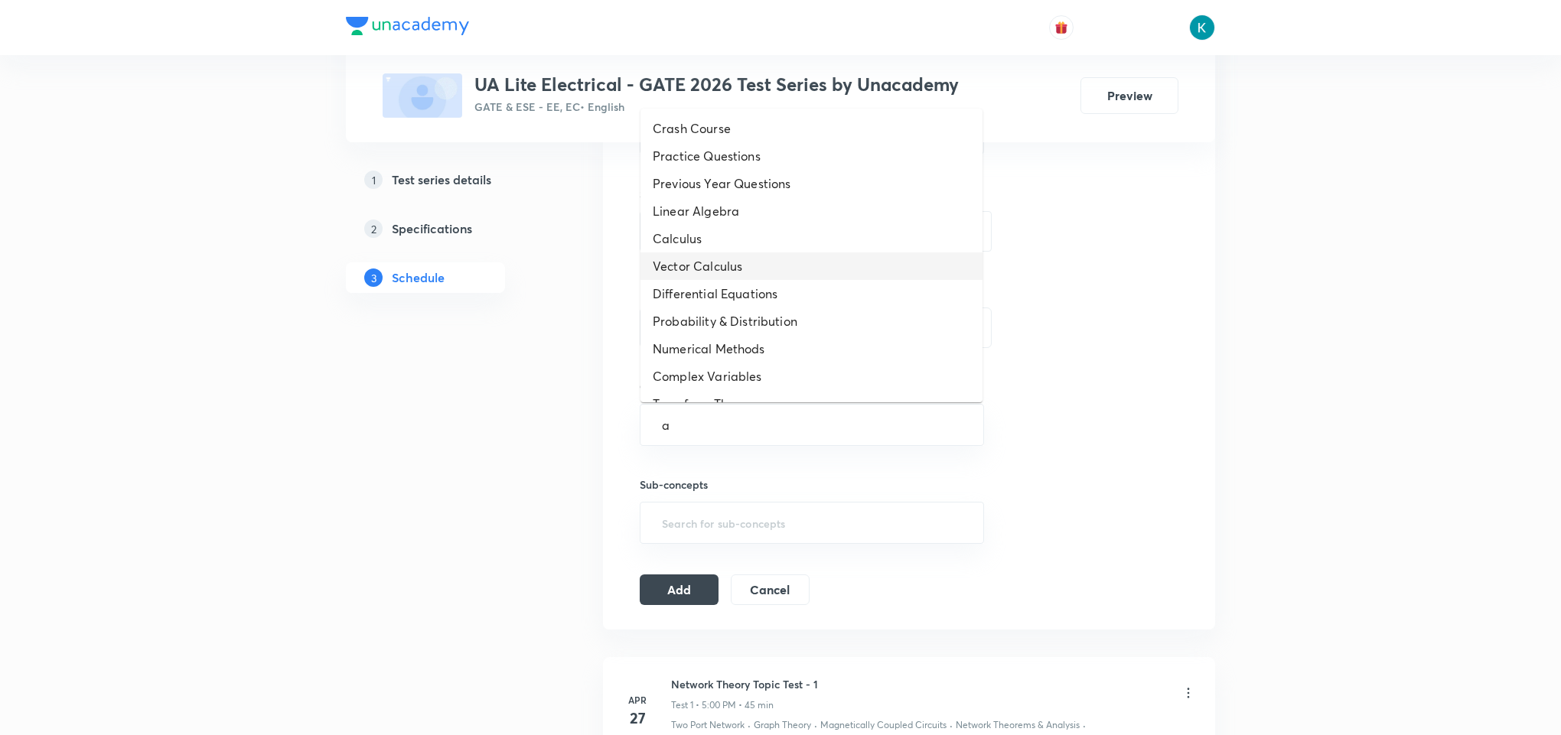
click at [705, 255] on li "Vector Calculus" at bounding box center [811, 266] width 342 height 28
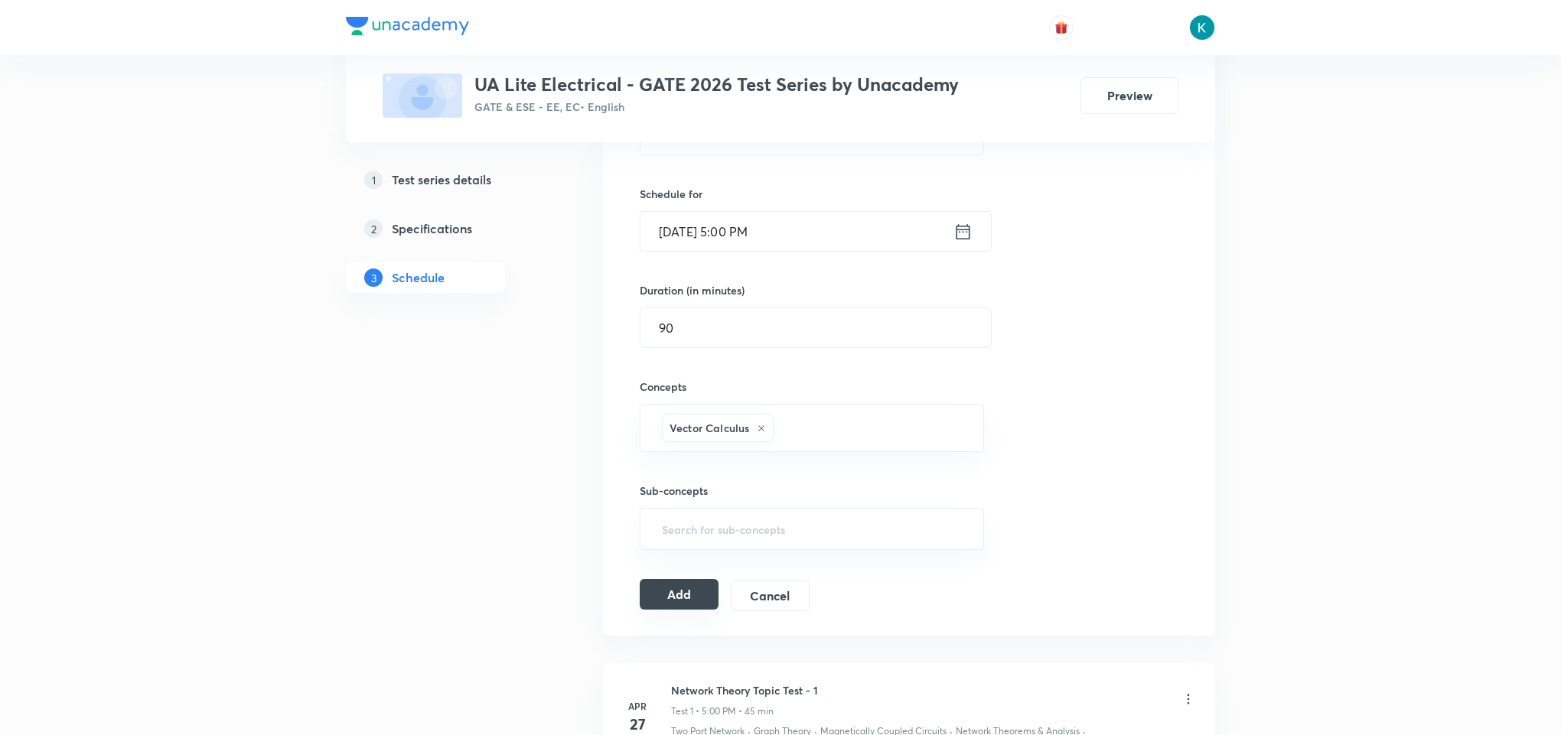
click at [688, 592] on button "Add" at bounding box center [679, 594] width 79 height 31
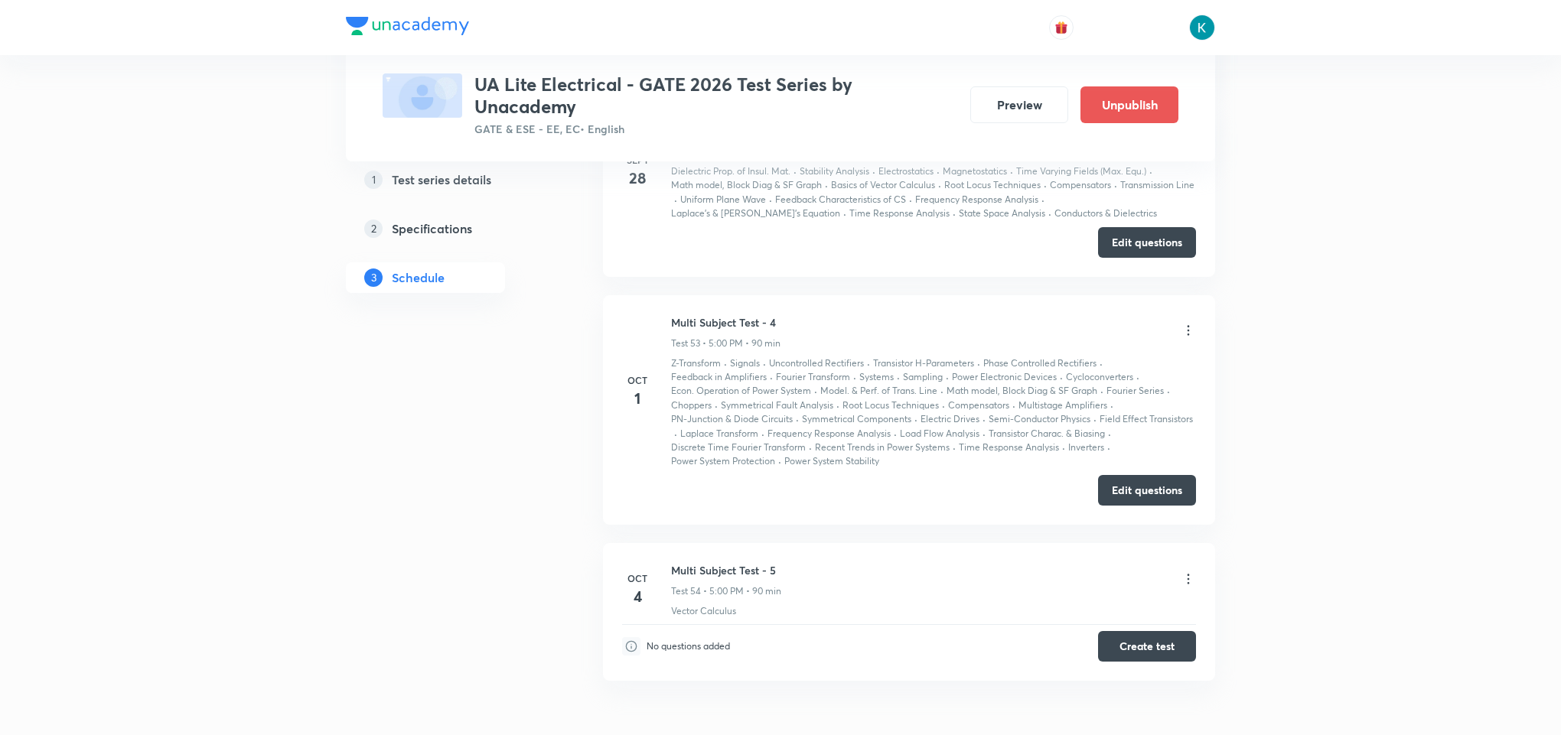
scroll to position [8295, 0]
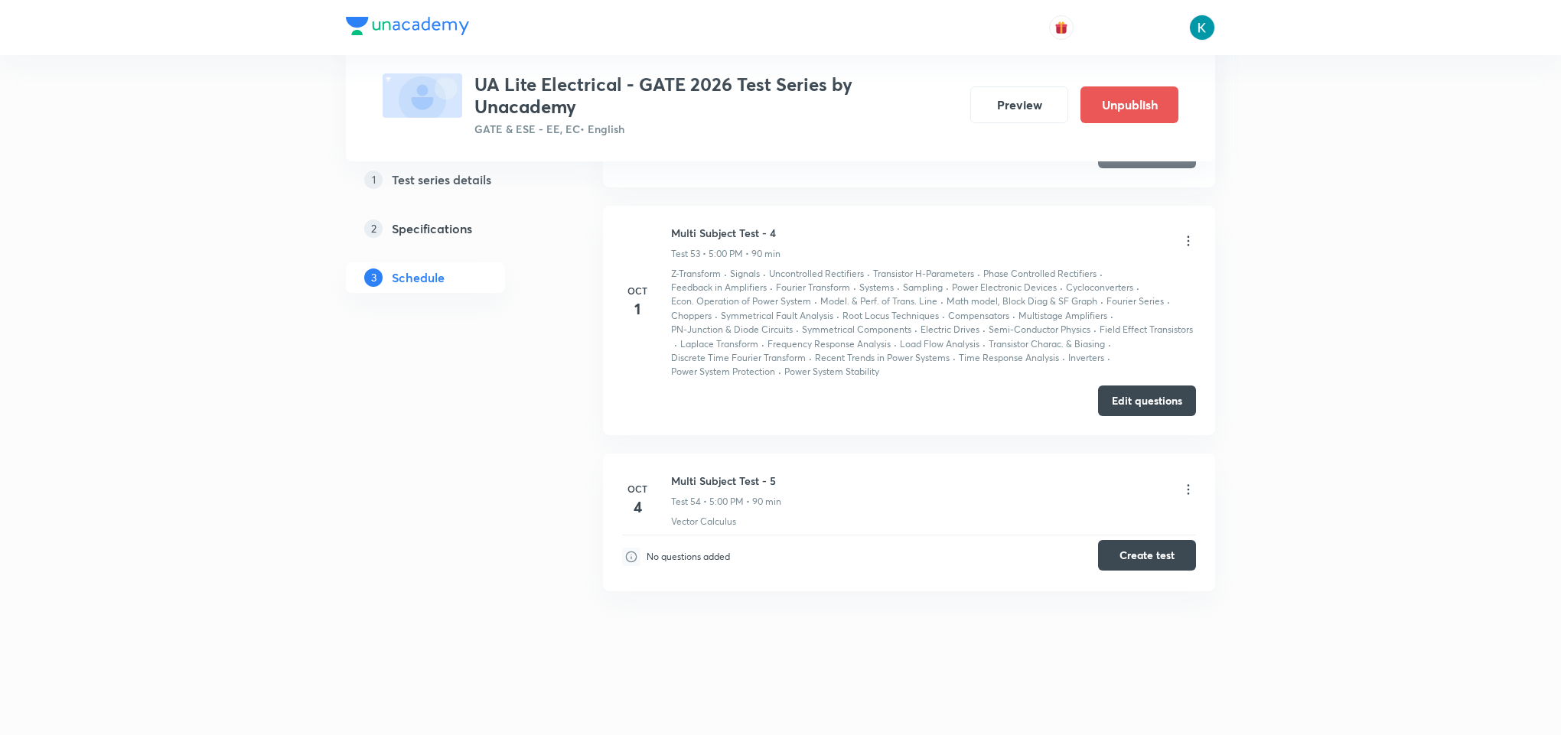
click at [1138, 554] on button "Create test" at bounding box center [1147, 555] width 98 height 31
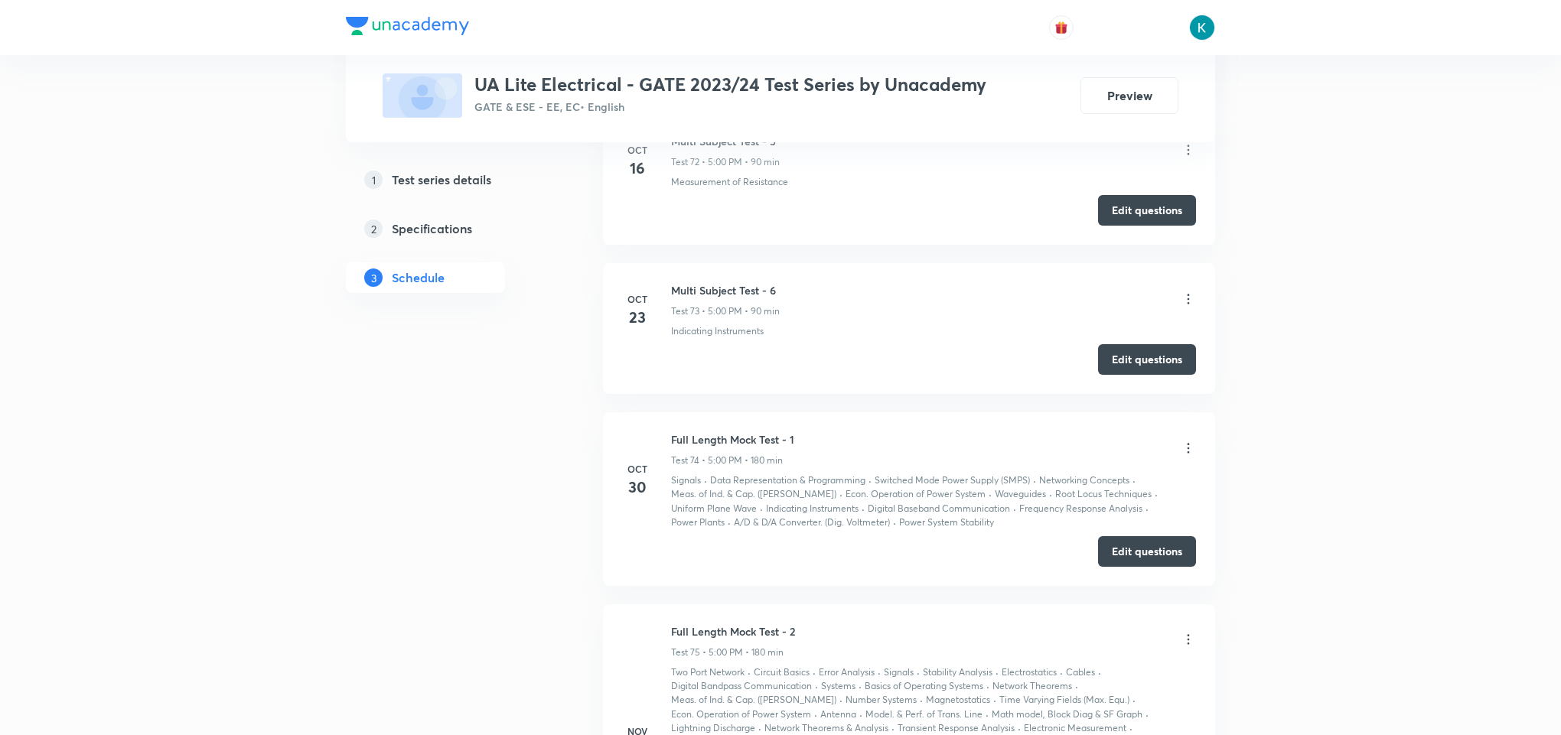
scroll to position [11130, 0]
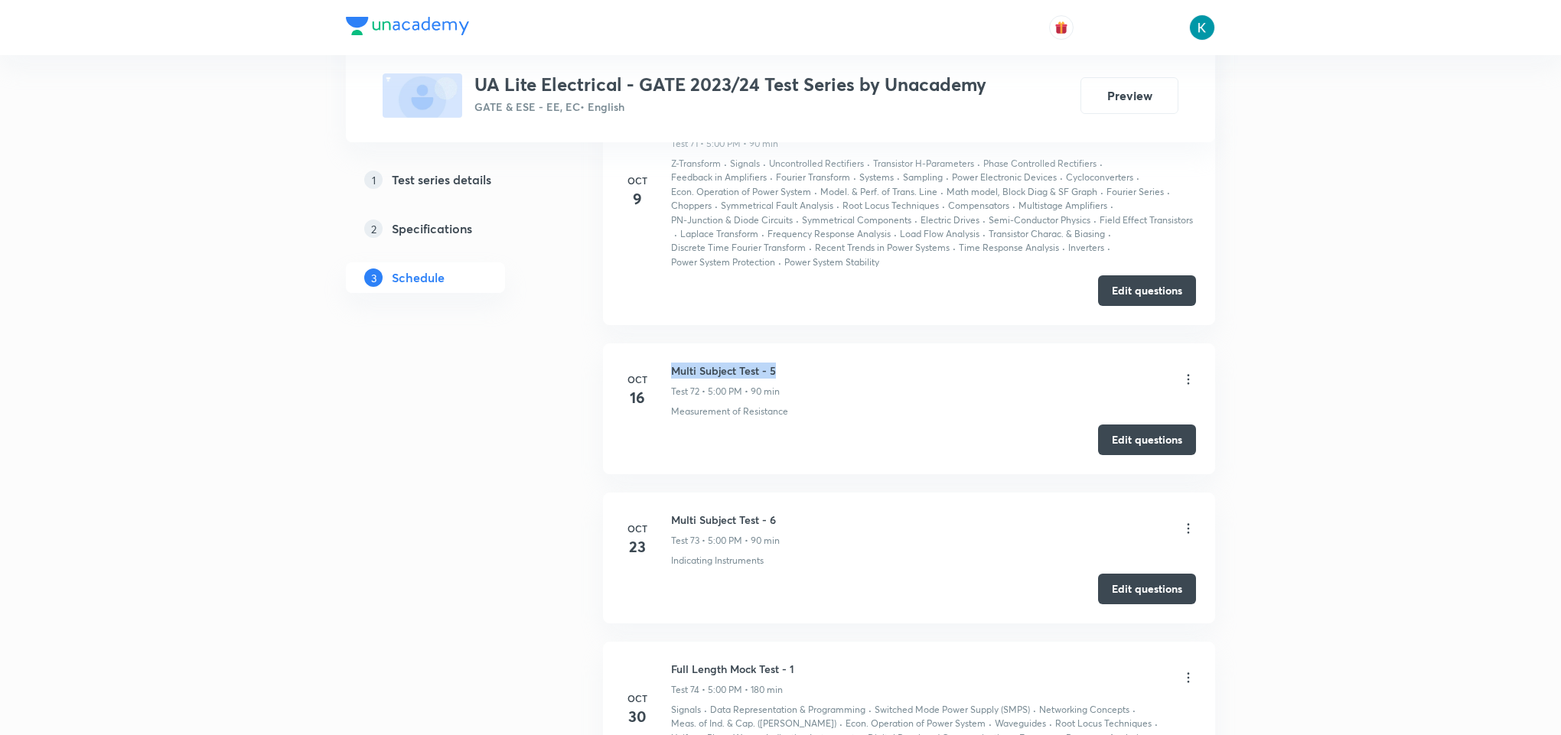
drag, startPoint x: 785, startPoint y: 425, endPoint x: 675, endPoint y: 420, distance: 110.3
click at [675, 399] on div "Multi Subject Test - 5 Test 72 • 5:00 PM • 90 min" at bounding box center [933, 381] width 525 height 36
copy h6 "Multi Subject Test - 5"
click at [1150, 454] on button "Edit questions" at bounding box center [1147, 438] width 98 height 31
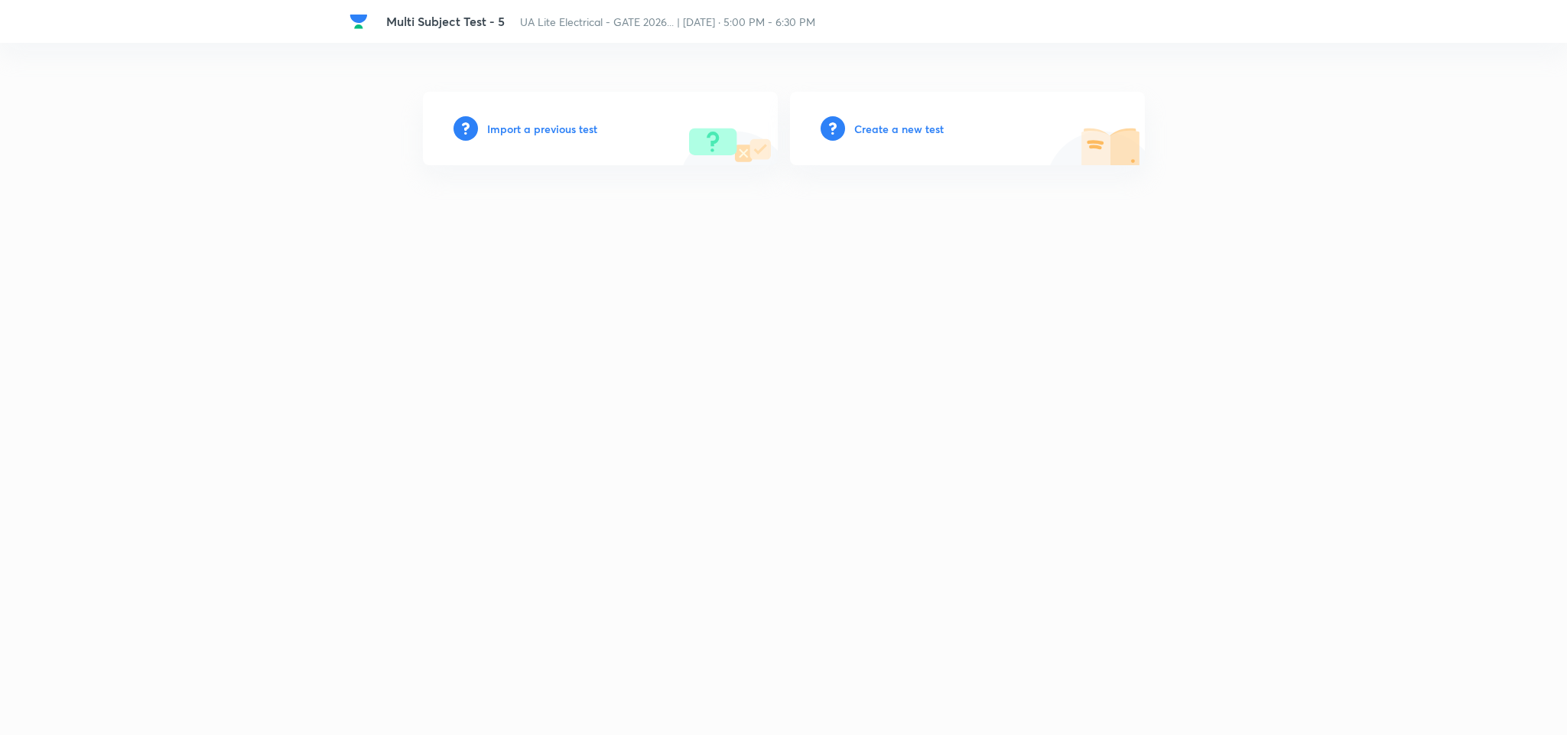
click at [535, 127] on h6 "Import a previous test" at bounding box center [542, 129] width 110 height 16
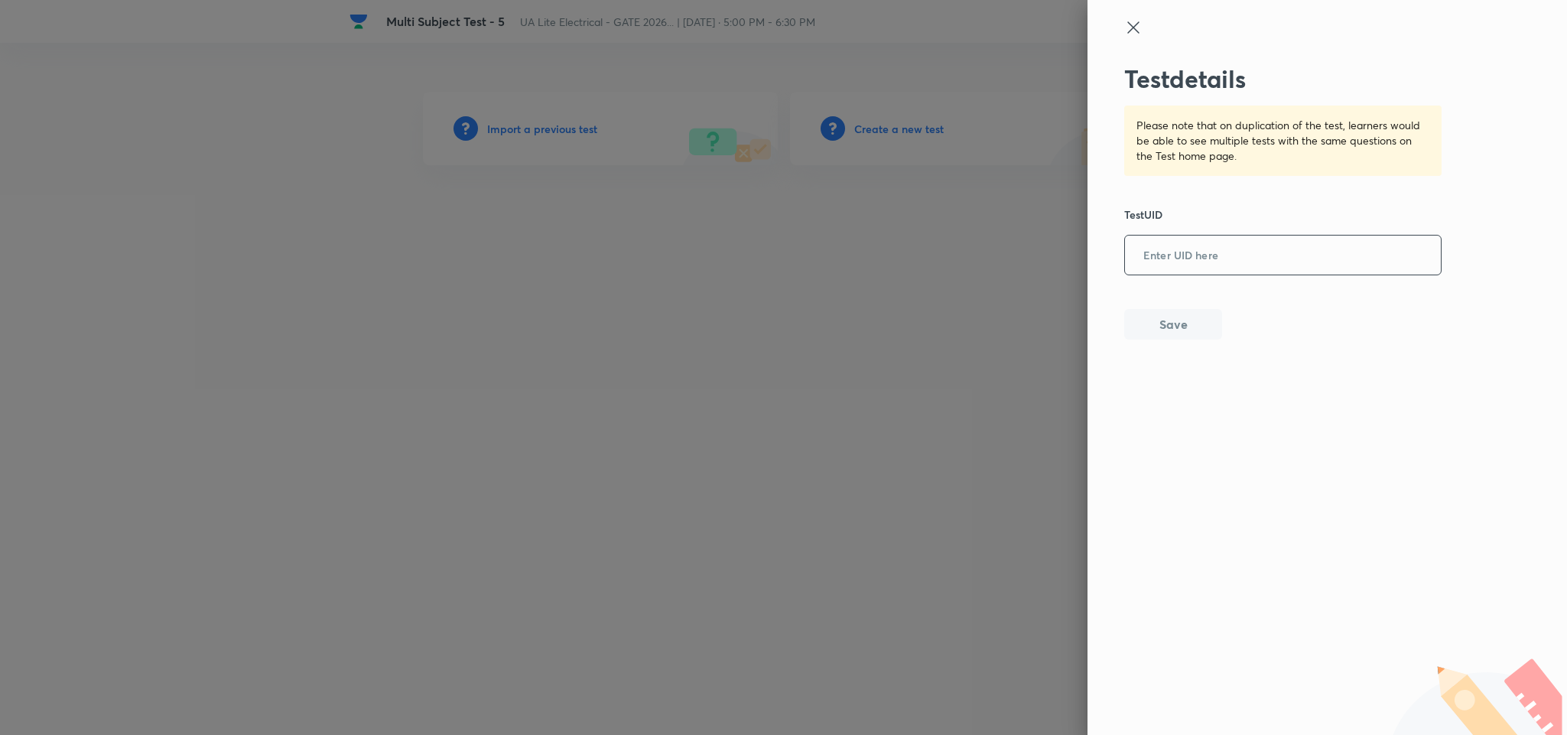
click at [1186, 255] on input "text" at bounding box center [1283, 255] width 316 height 37
paste input "P81UDB8DXC"
type input "P81UDB8DXC"
click at [1157, 327] on button "Save" at bounding box center [1174, 323] width 98 height 31
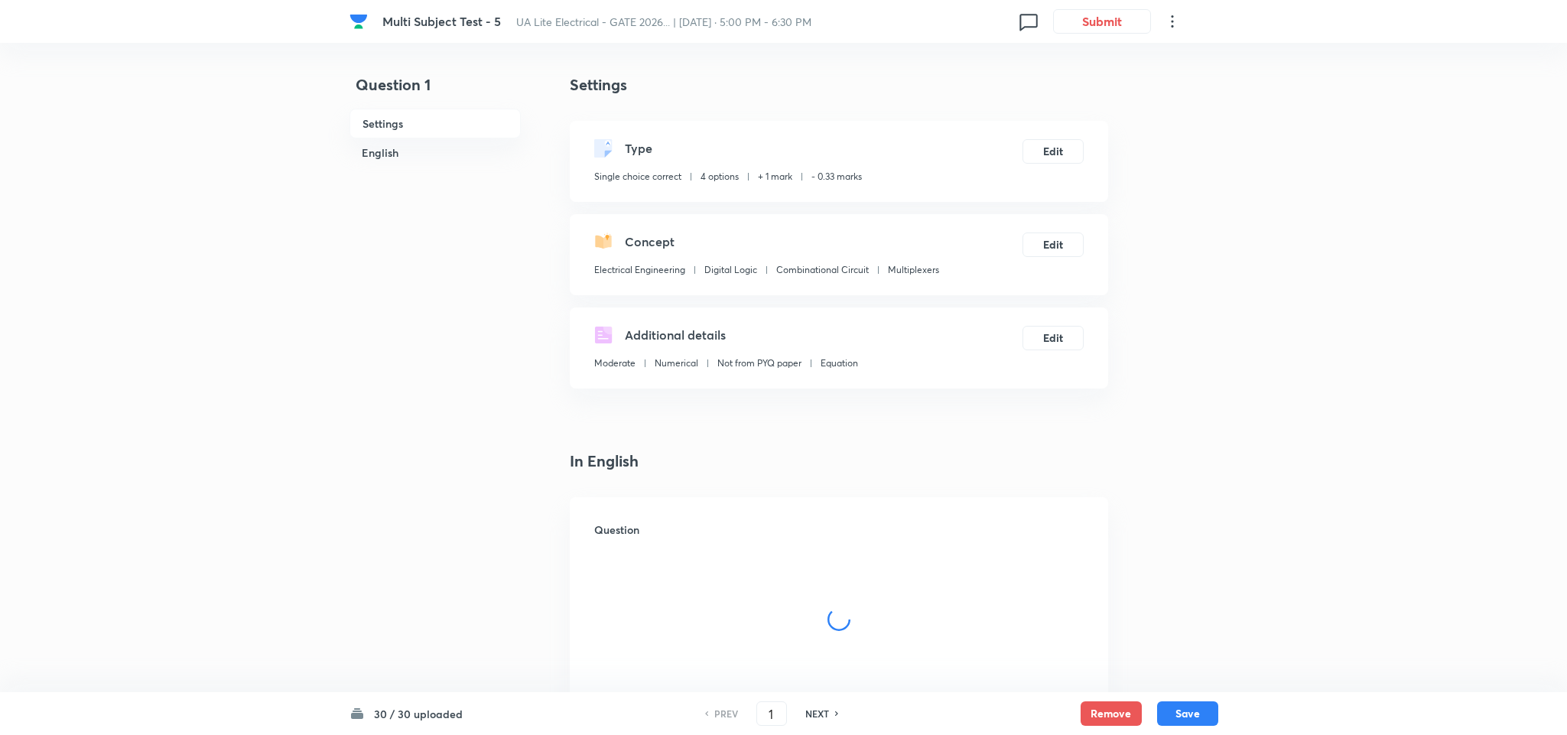
checkbox input "true"
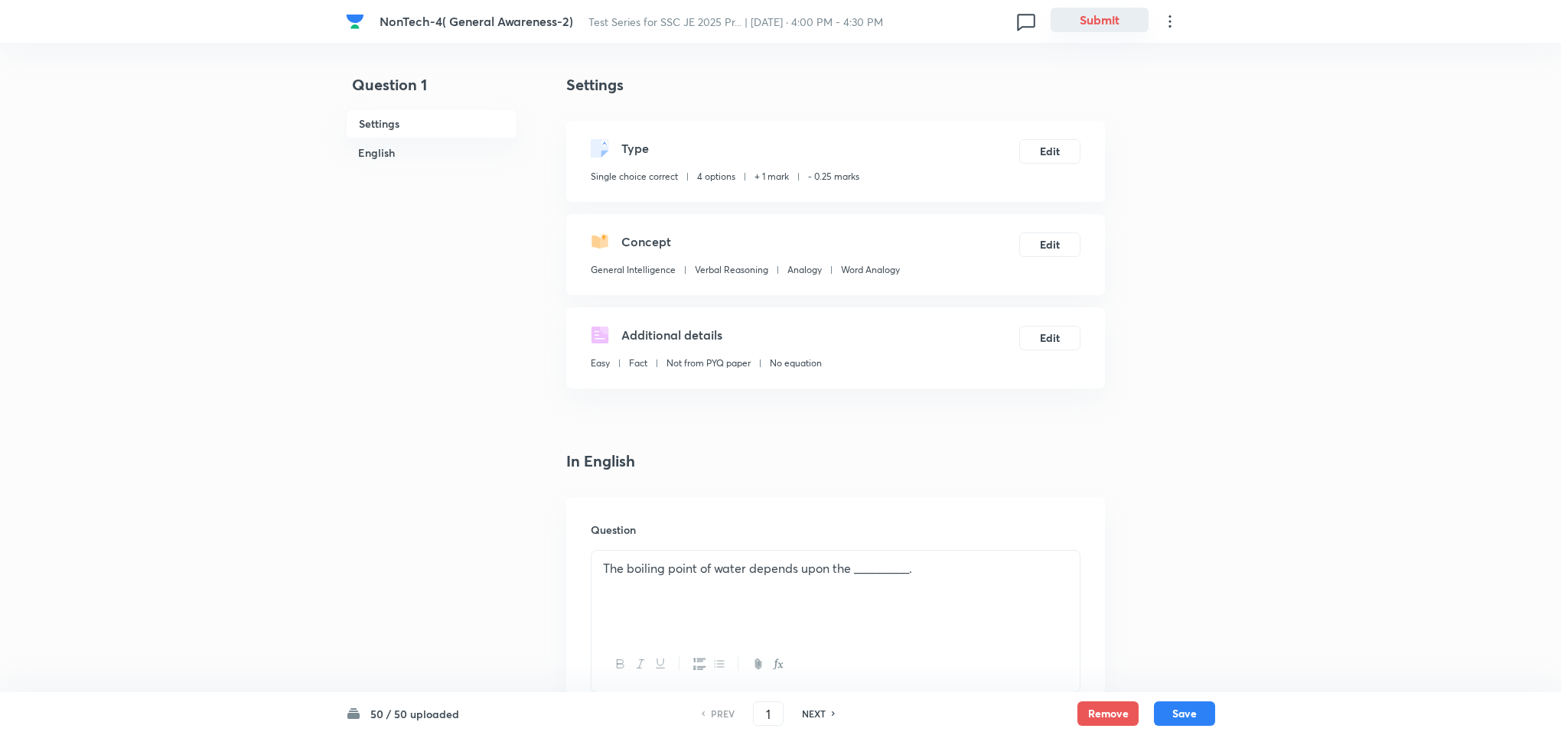
click at [1084, 23] on button "Submit" at bounding box center [1099, 20] width 98 height 24
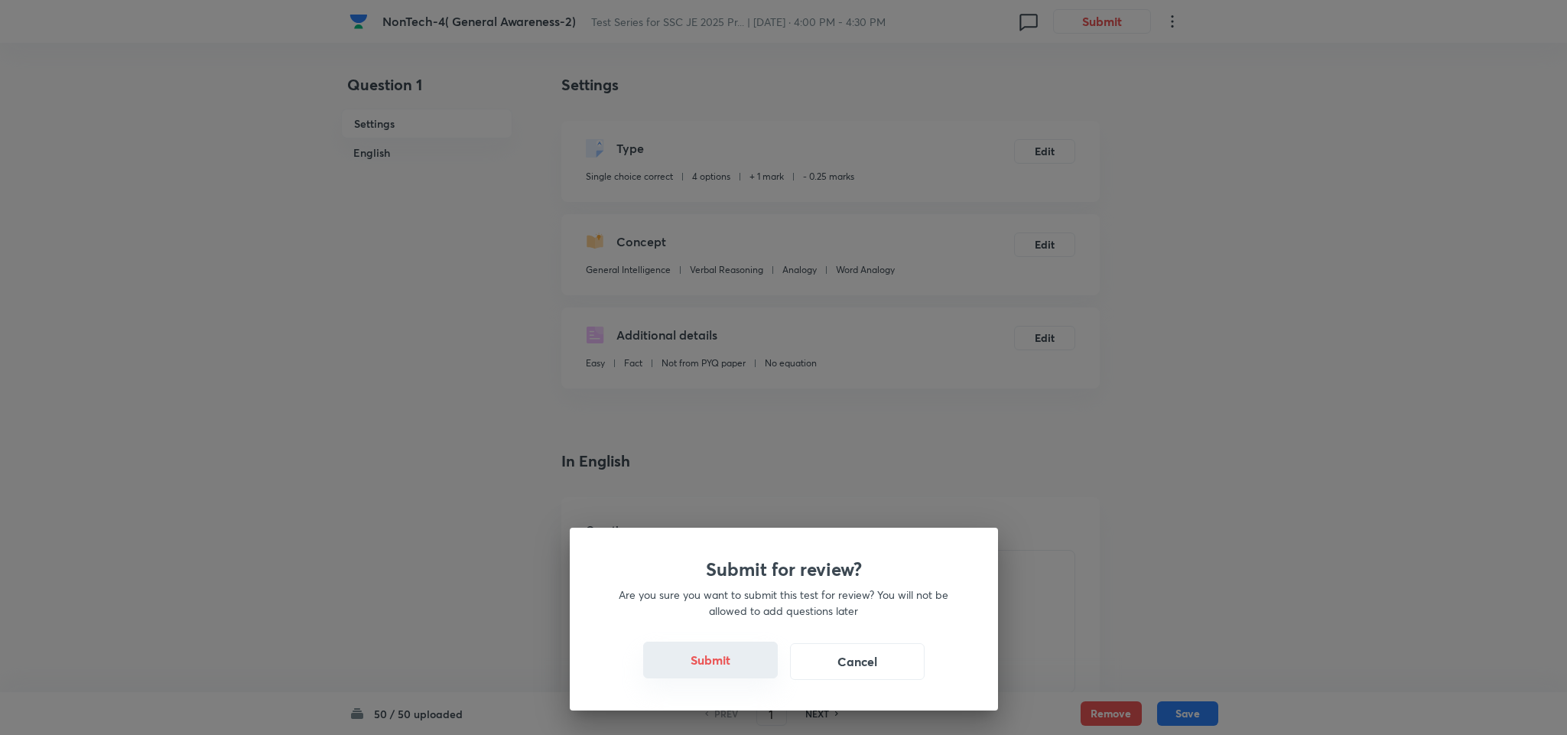
click at [717, 669] on button "Submit" at bounding box center [710, 660] width 135 height 37
click at [695, 657] on button "Submit" at bounding box center [710, 660] width 135 height 37
click at [725, 664] on button "Submit" at bounding box center [710, 660] width 135 height 37
click at [711, 659] on button "Submit" at bounding box center [710, 660] width 135 height 37
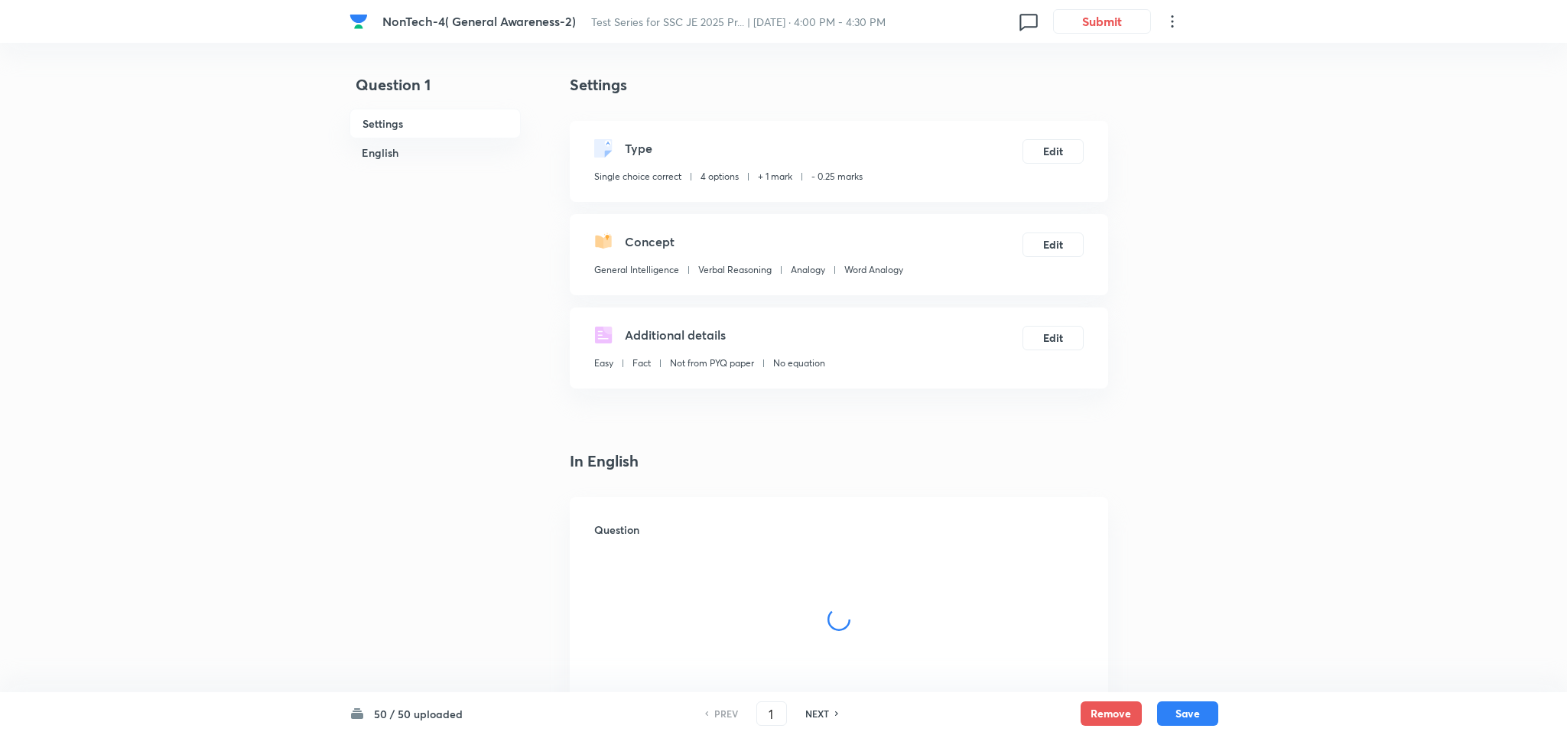
checkbox input "true"
click at [1102, 21] on button "Submit" at bounding box center [1099, 20] width 98 height 24
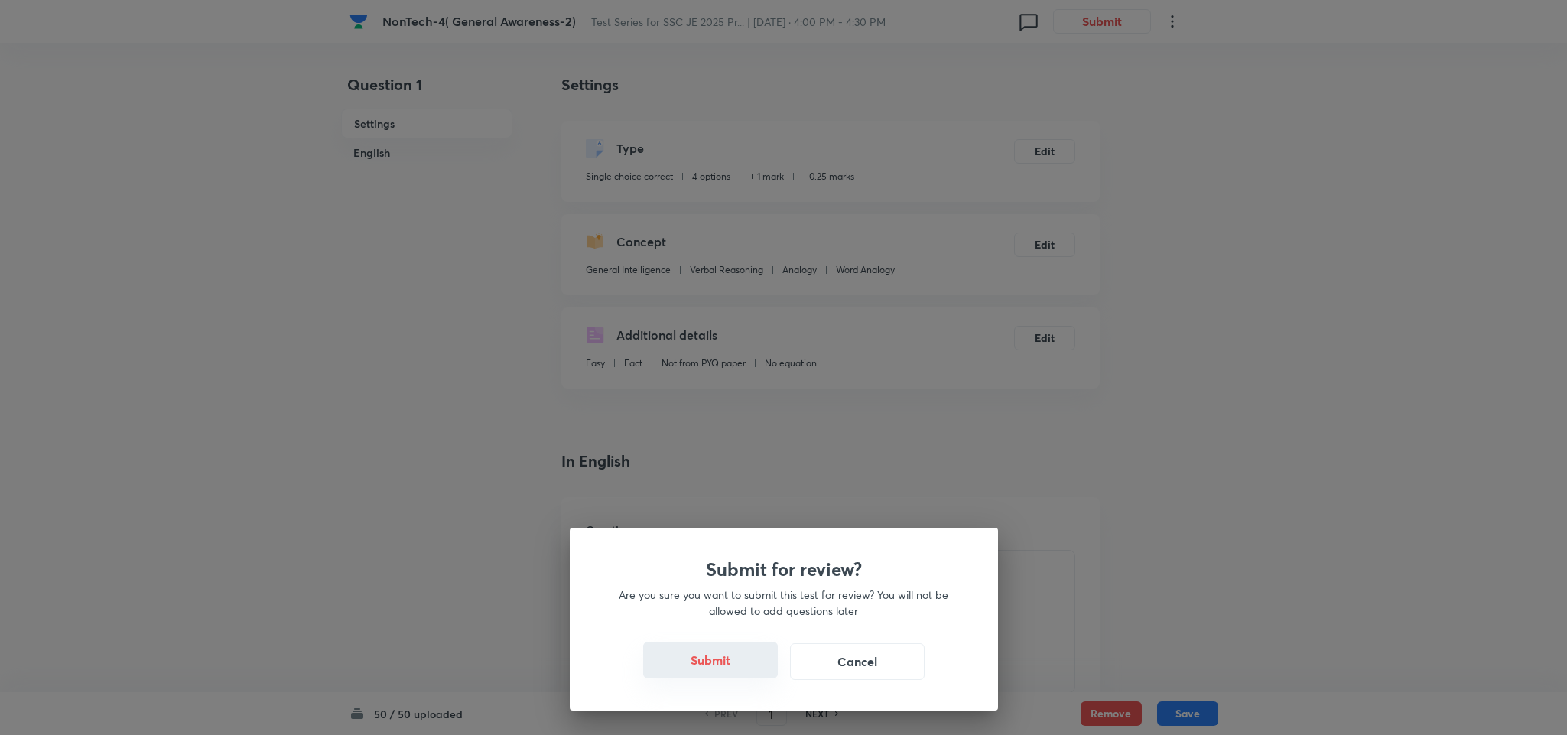
click at [721, 661] on button "Submit" at bounding box center [710, 660] width 135 height 37
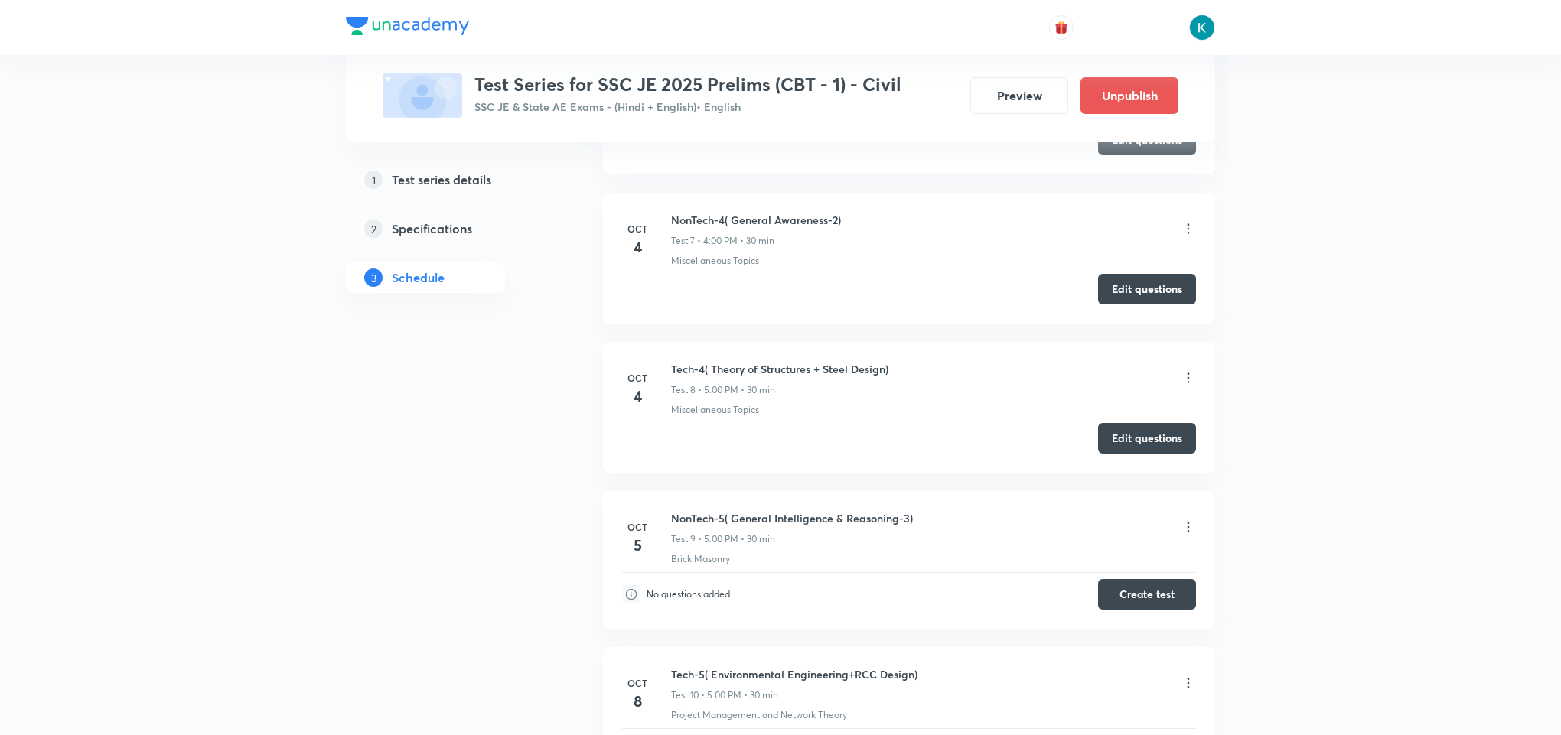
scroll to position [1721, 0]
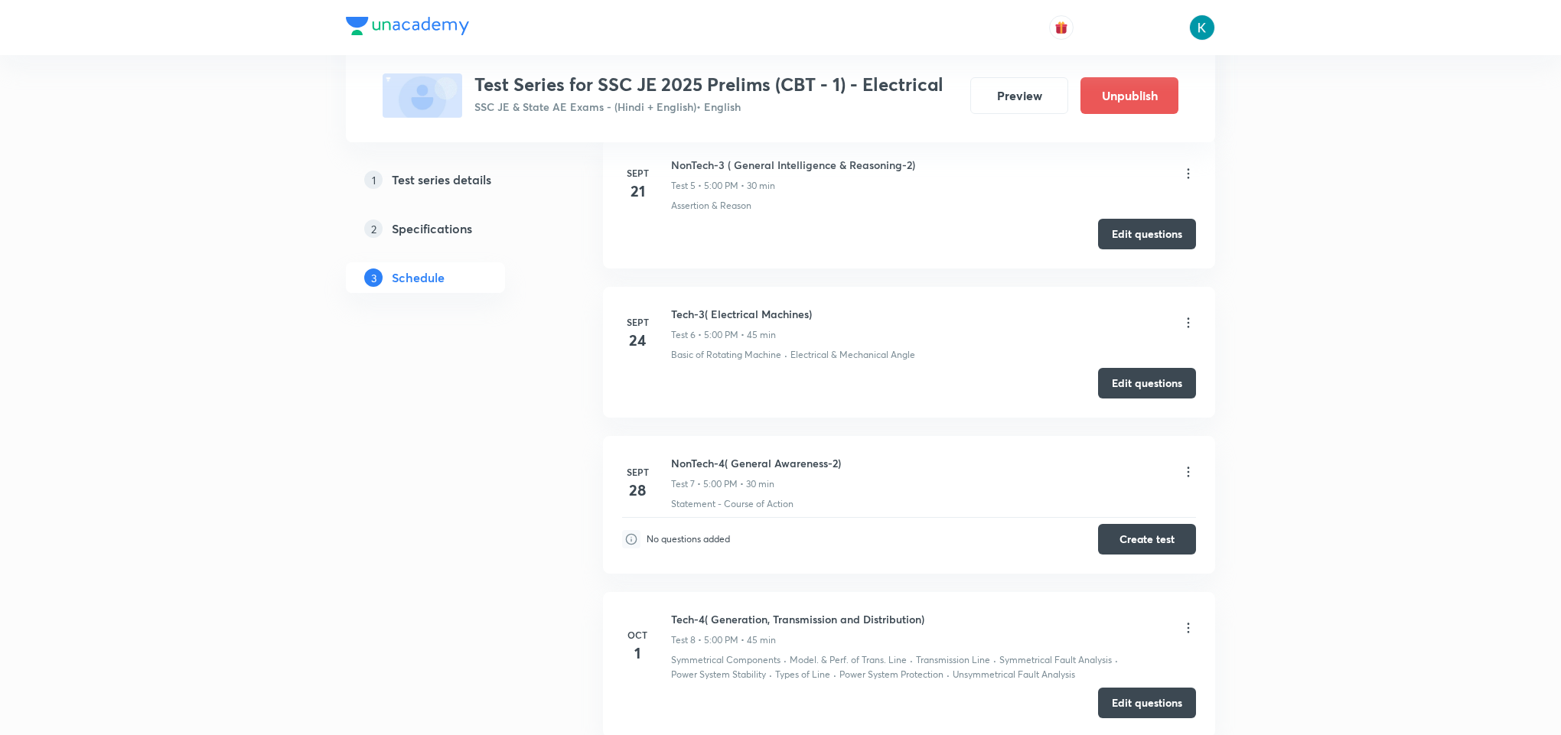
scroll to position [1492, 0]
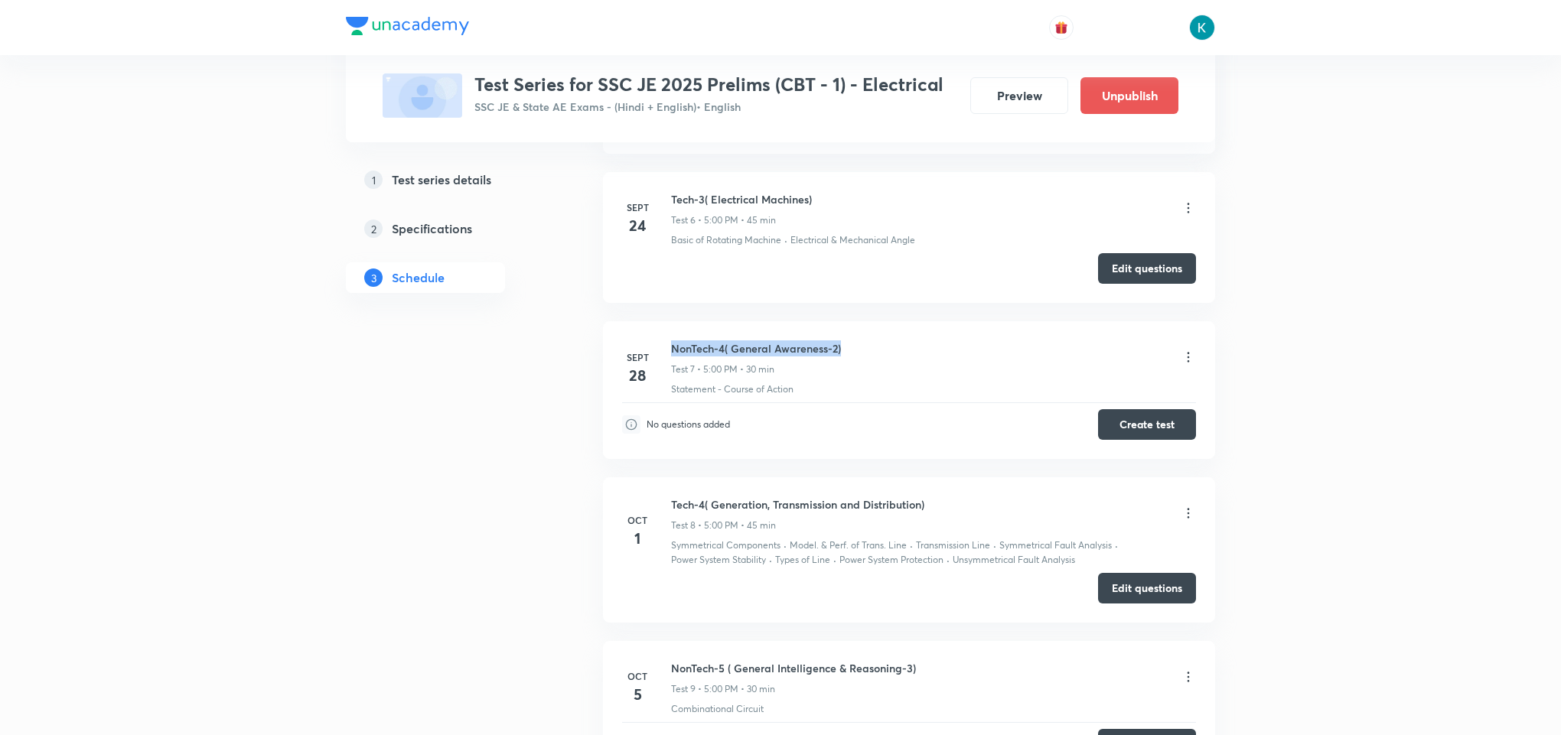
drag, startPoint x: 850, startPoint y: 356, endPoint x: 670, endPoint y: 351, distance: 179.8
click at [671, 351] on div "NonTech-4( General Awareness-2) Test 7 • 5:00 PM • 30 min" at bounding box center [933, 358] width 525 height 36
copy h6 "NonTech-4( General Awareness-2)"
click at [1183, 365] on icon at bounding box center [1187, 357] width 15 height 15
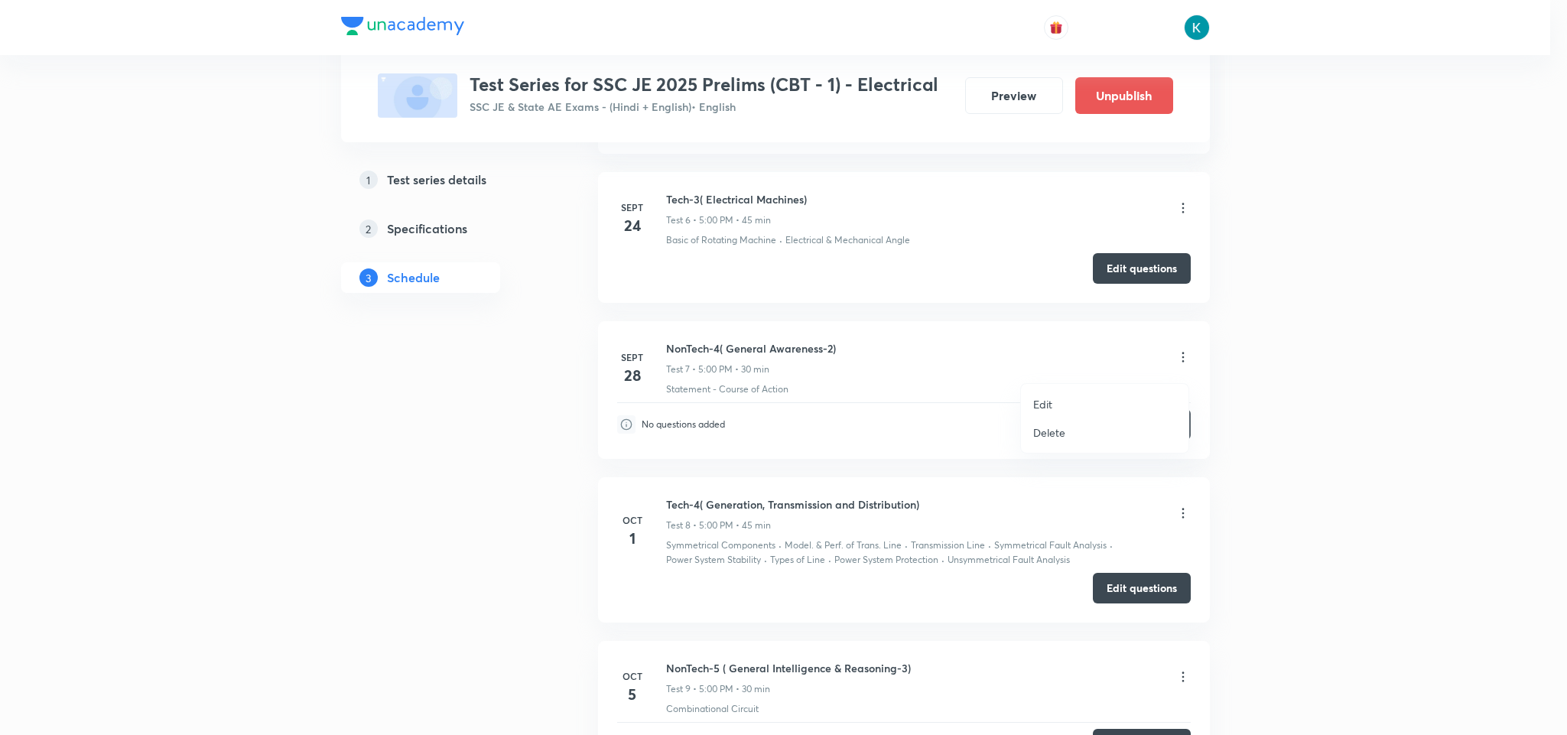
click at [1074, 435] on li "Delete" at bounding box center [1105, 432] width 168 height 28
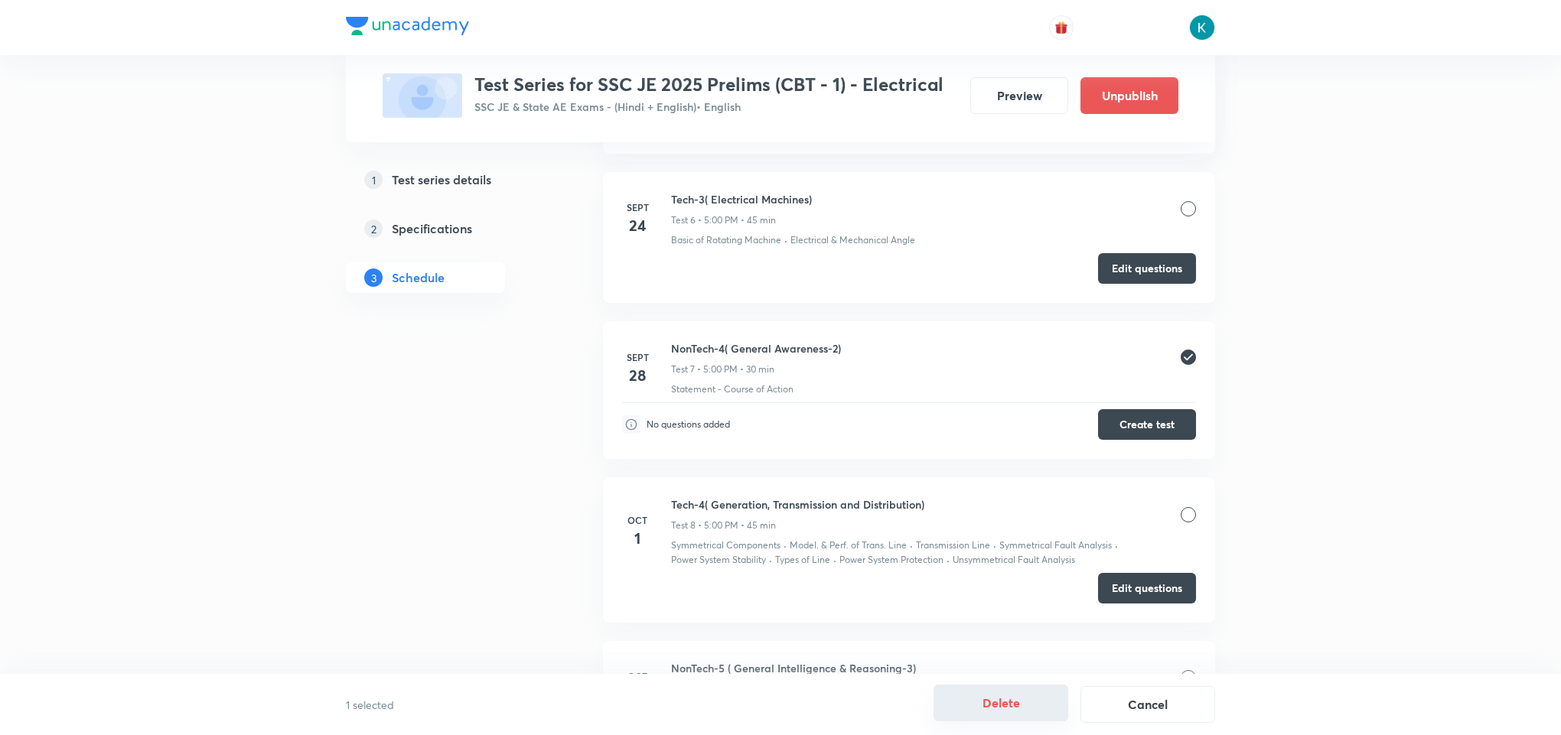
click at [1013, 698] on button "Delete" at bounding box center [1000, 703] width 135 height 37
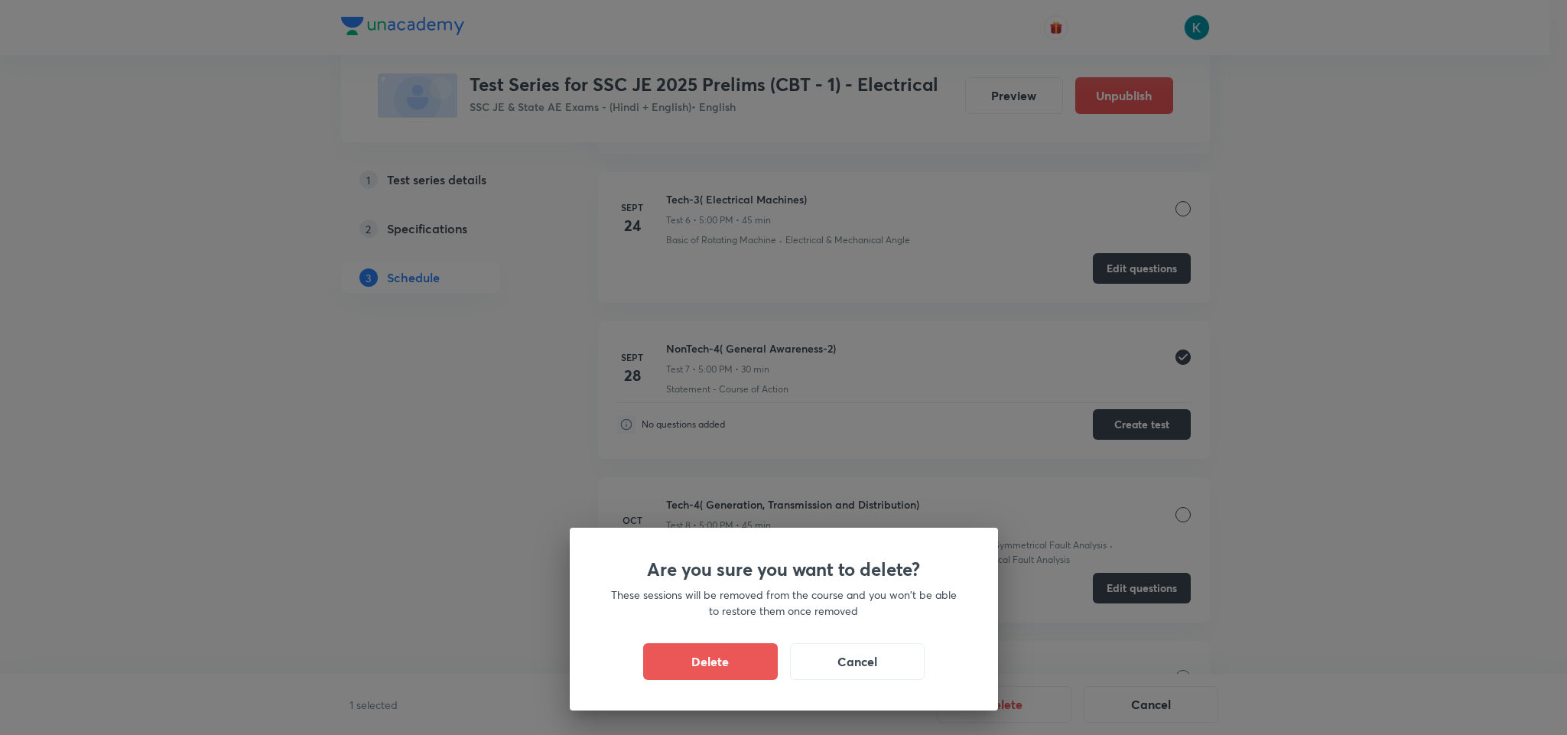
click at [756, 655] on button "Delete" at bounding box center [710, 661] width 135 height 37
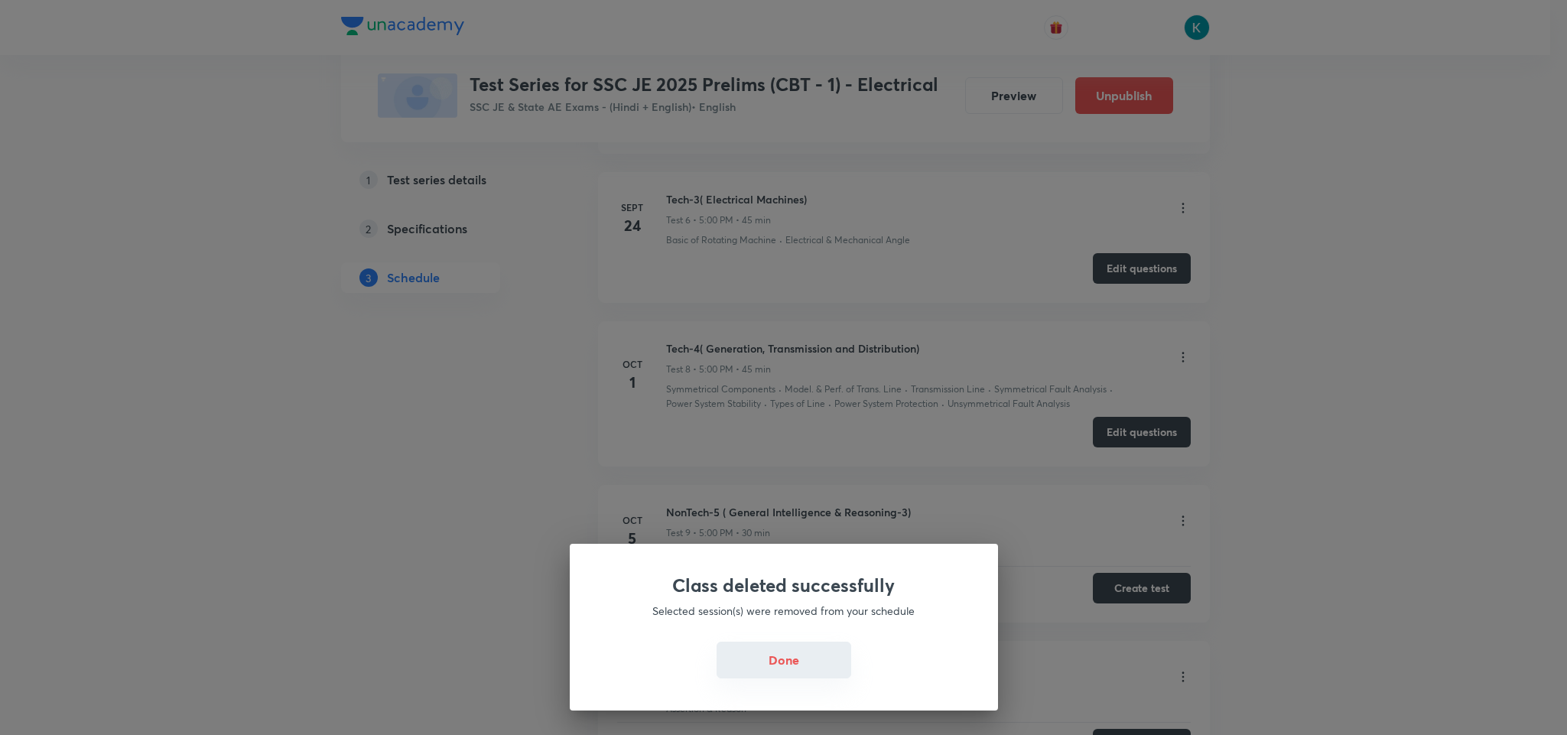
click at [802, 657] on button "Done" at bounding box center [784, 660] width 135 height 37
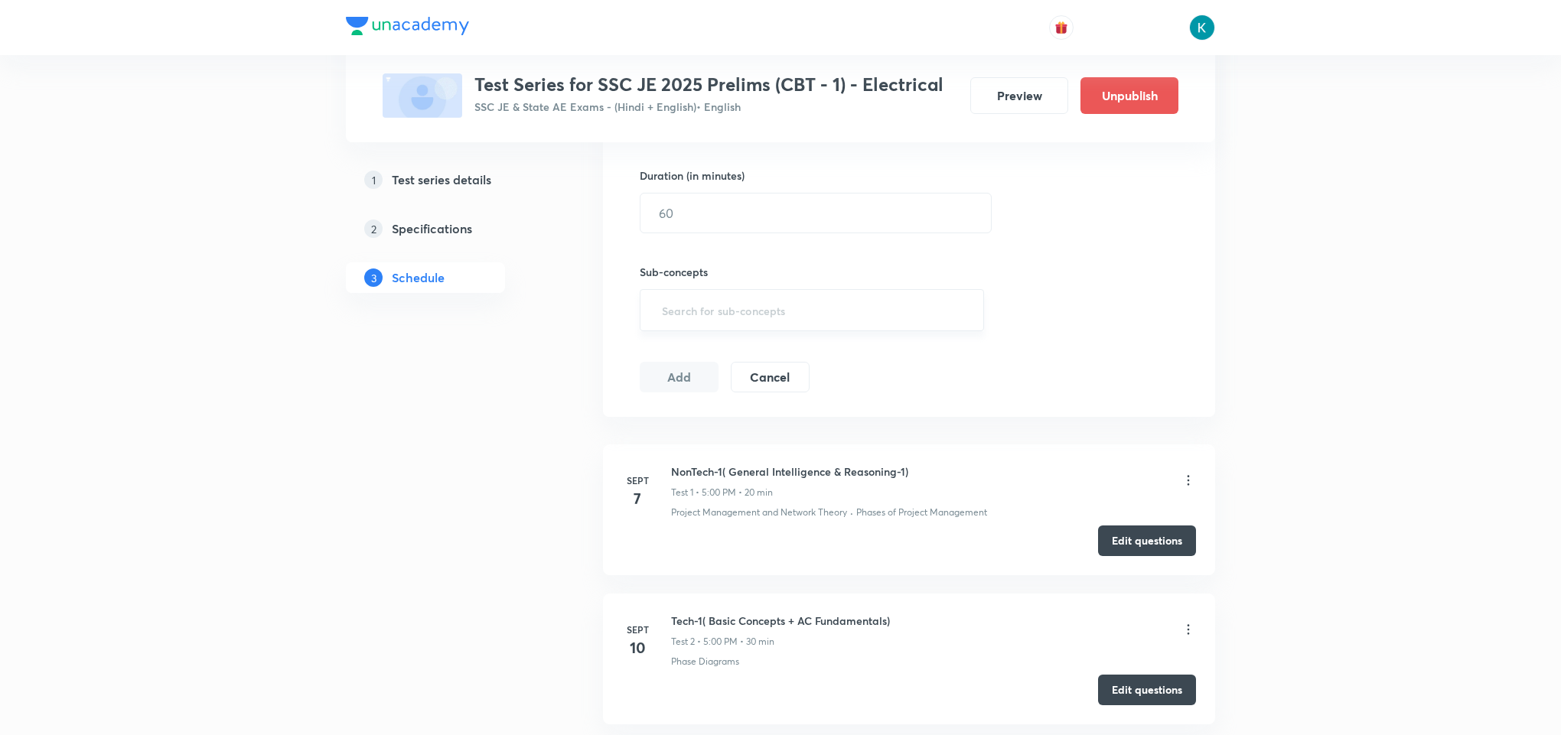
scroll to position [115, 0]
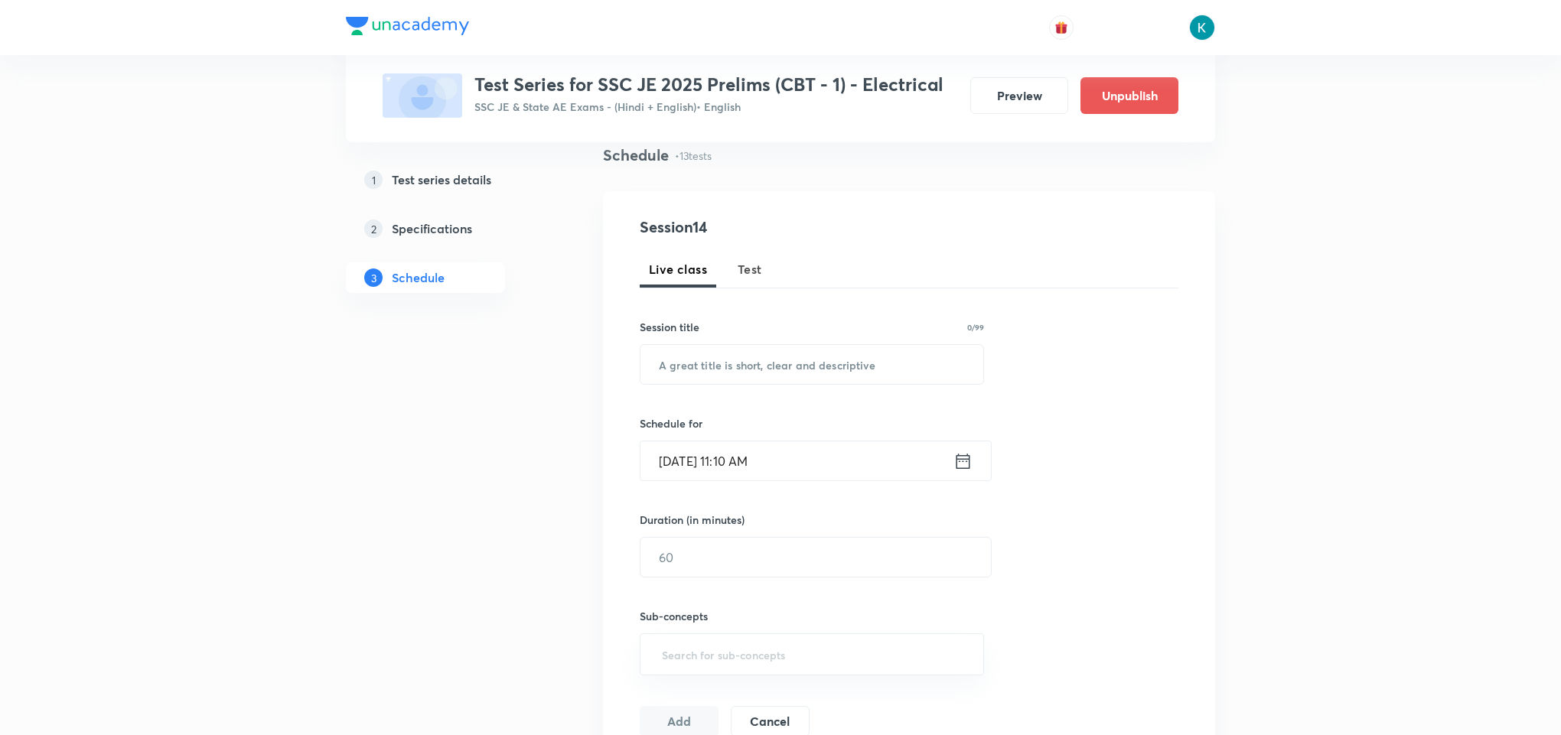
click at [753, 267] on span "Test" at bounding box center [749, 269] width 24 height 18
click at [705, 372] on input "text" at bounding box center [811, 364] width 343 height 39
paste input "NonTech-4( General Awareness-2)"
type input "NonTech-4( General Awareness-2)"
click at [959, 467] on icon at bounding box center [962, 461] width 19 height 21
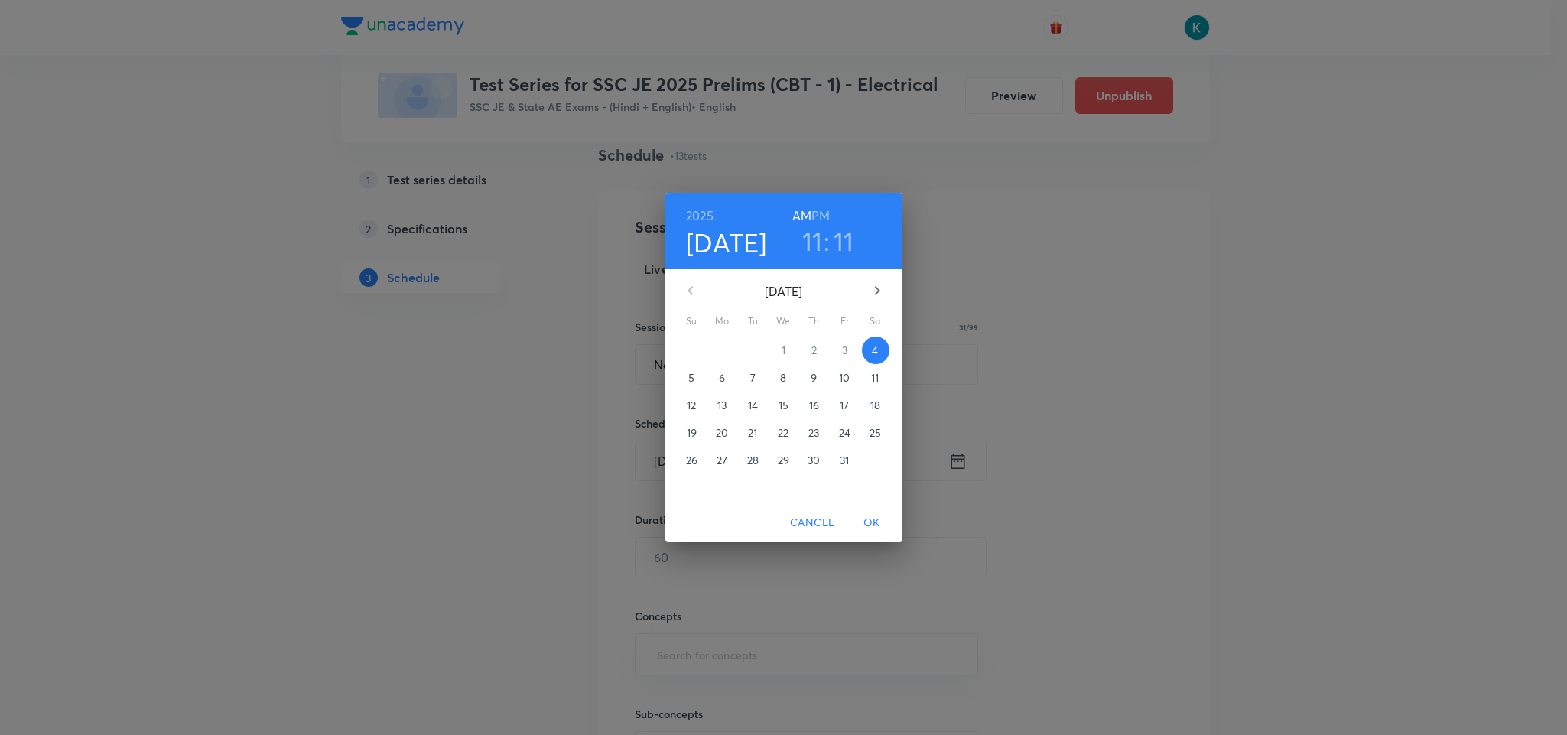
click at [824, 210] on h6 "PM" at bounding box center [821, 215] width 18 height 21
click at [815, 242] on h3 "11" at bounding box center [812, 241] width 21 height 32
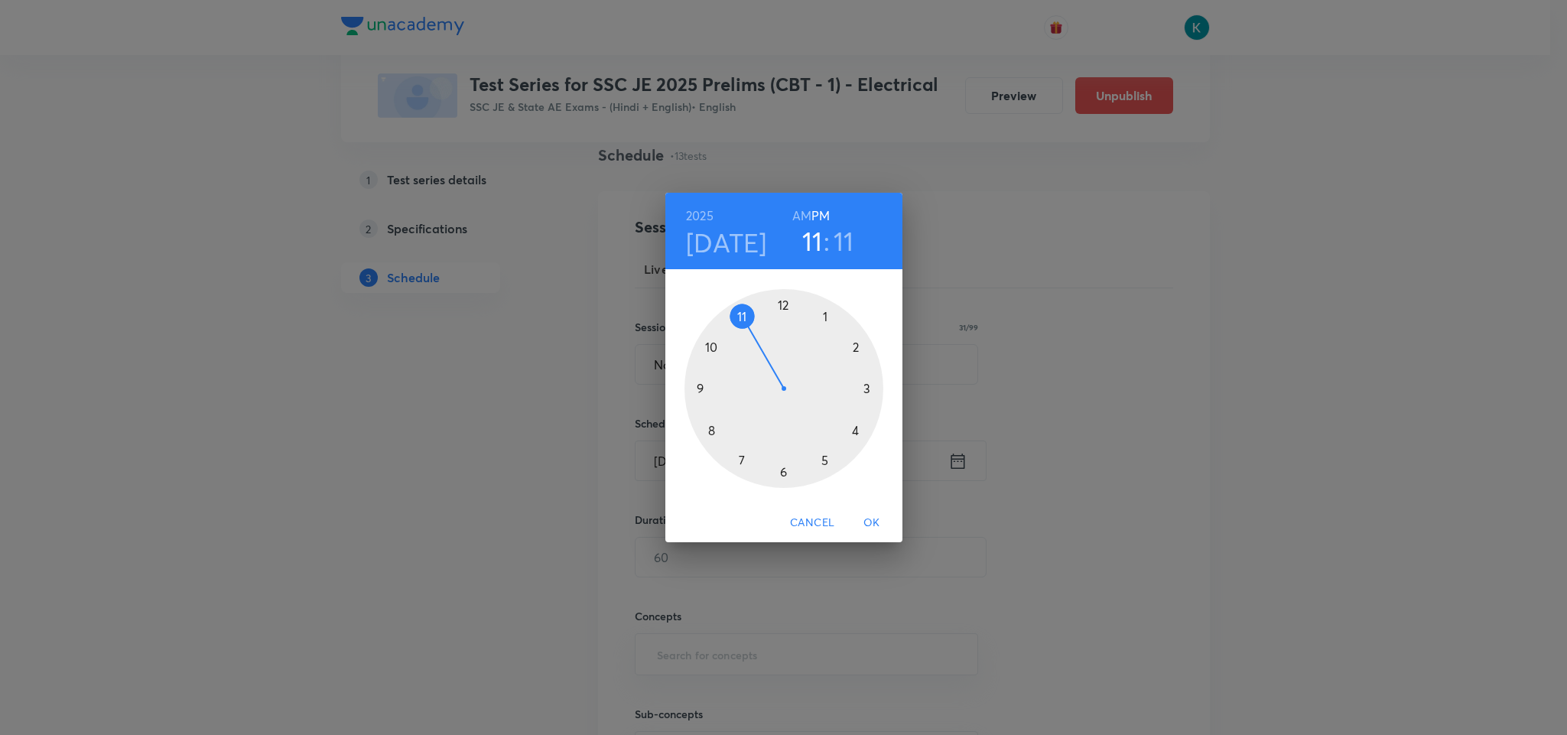
click at [856, 430] on div at bounding box center [784, 388] width 199 height 199
click at [783, 303] on div at bounding box center [784, 388] width 199 height 199
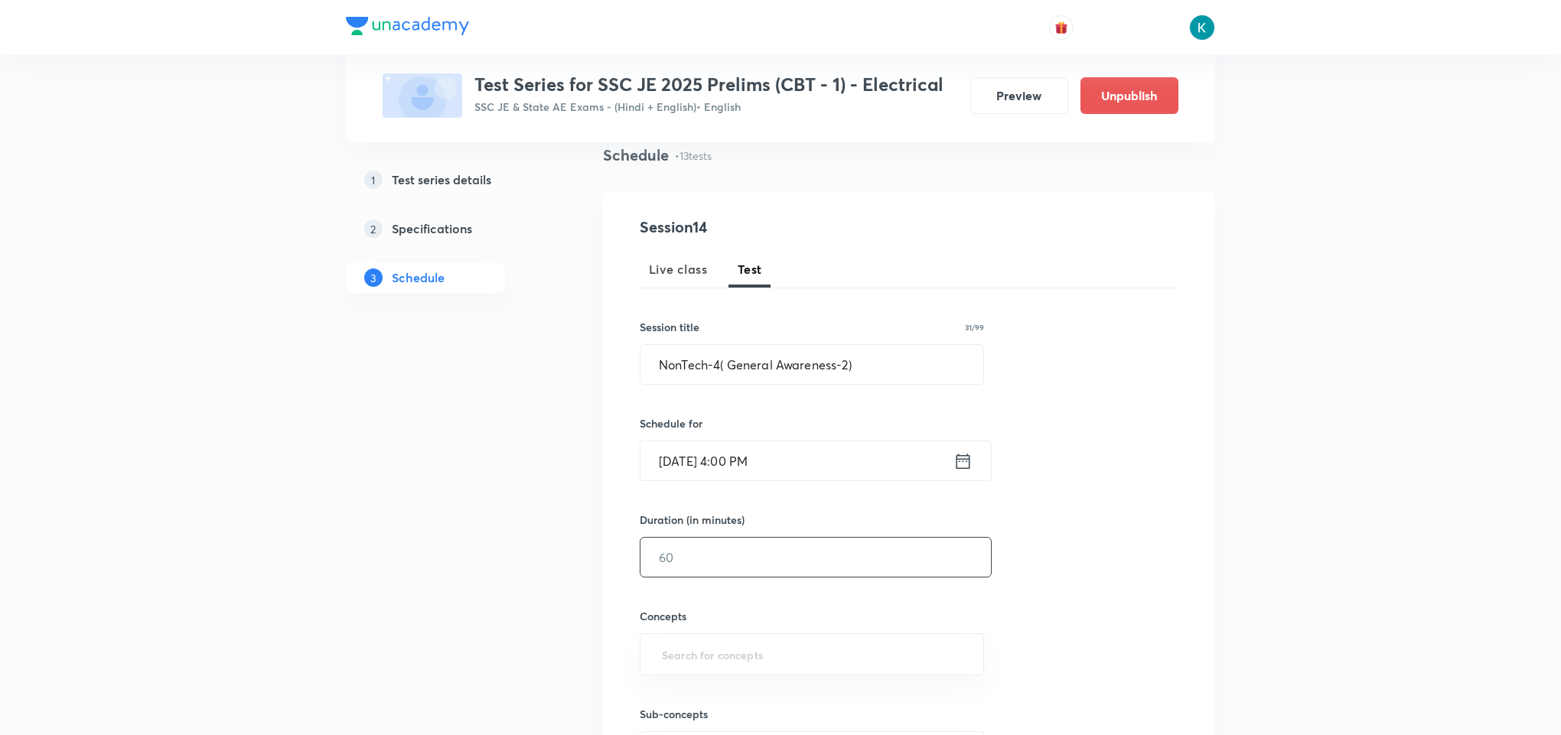
click at [731, 560] on input "text" at bounding box center [815, 557] width 350 height 39
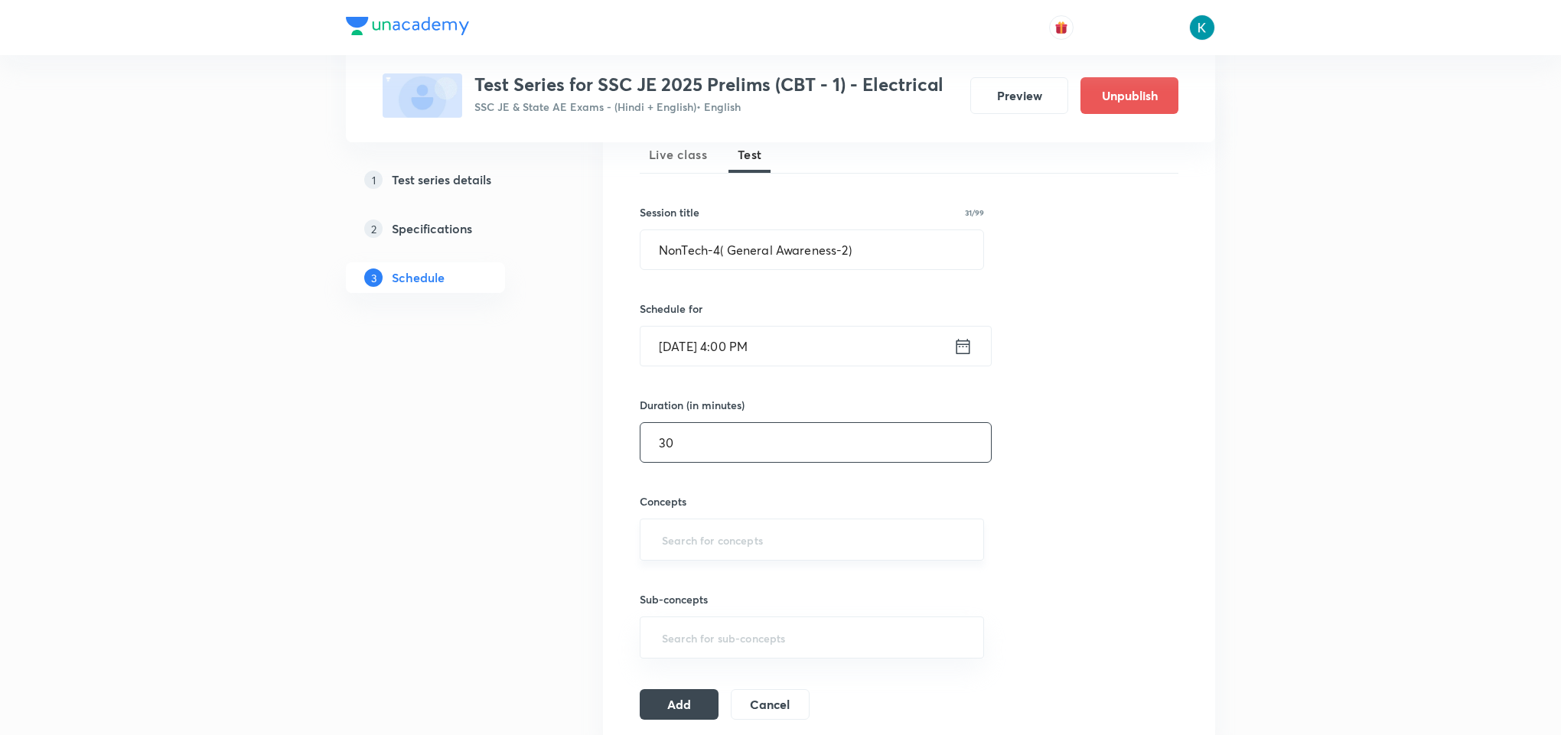
type input "30"
click at [711, 538] on input "text" at bounding box center [812, 540] width 306 height 28
type input "a"
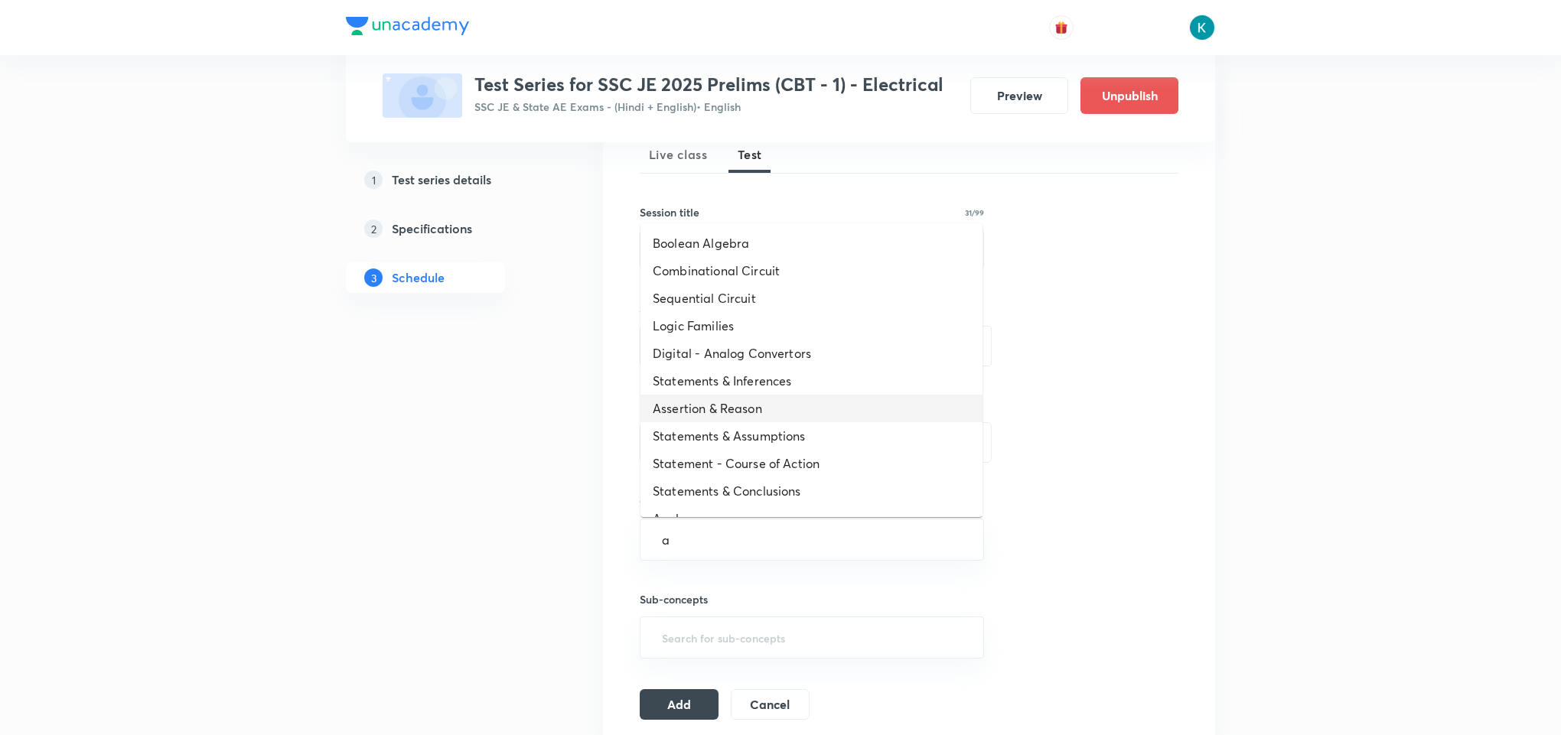
click at [744, 398] on li "Assertion & Reason" at bounding box center [811, 409] width 342 height 28
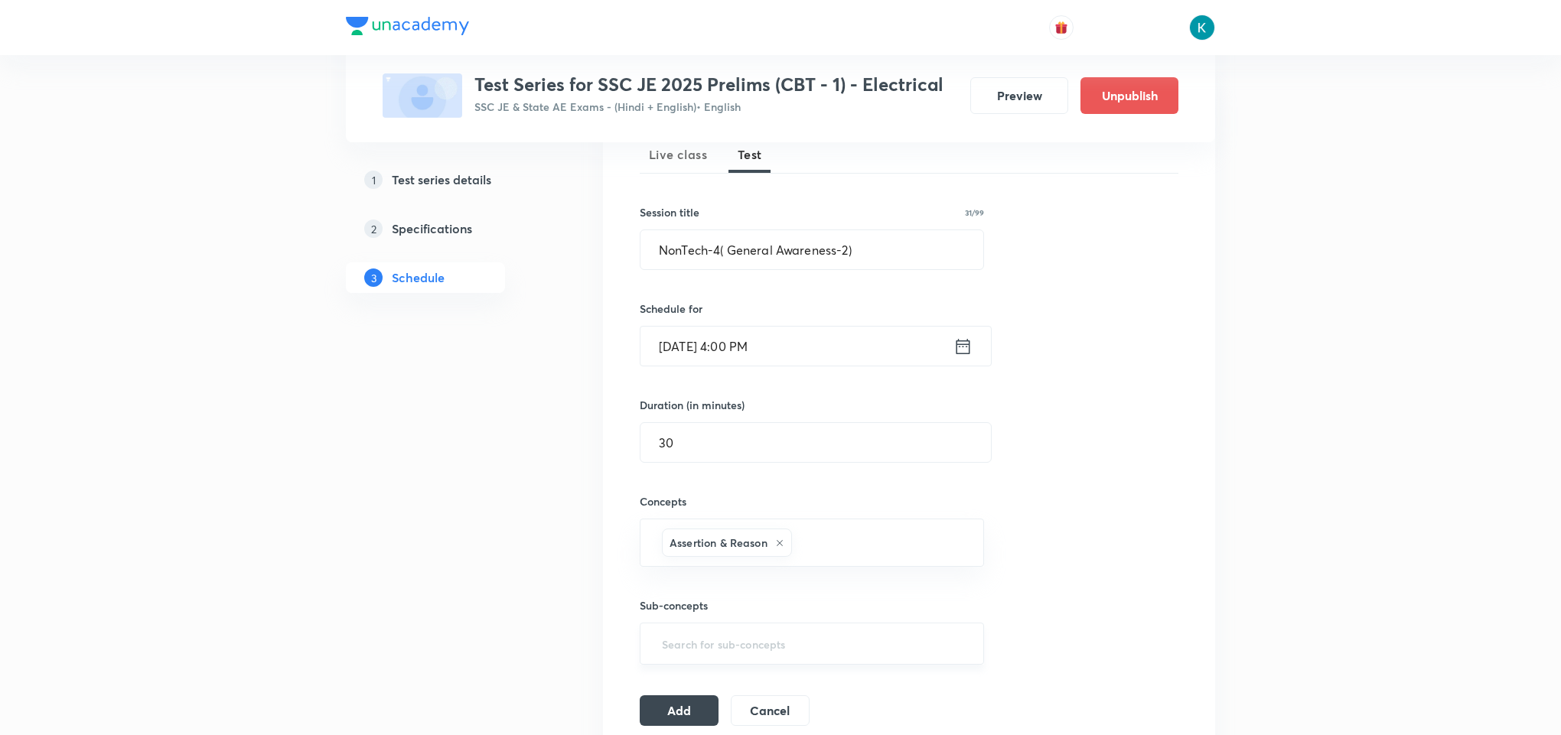
scroll to position [459, 0]
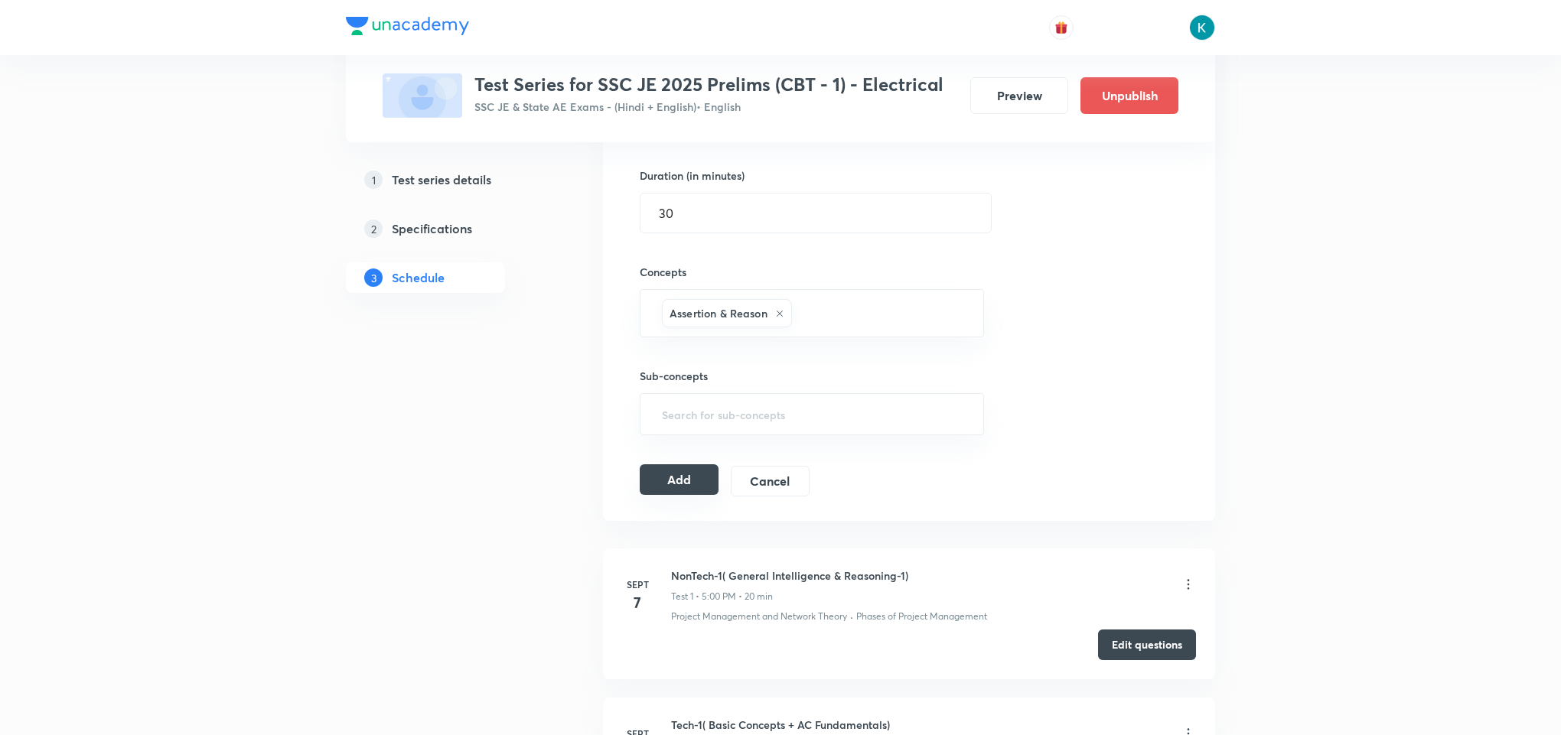
click at [675, 484] on button "Add" at bounding box center [679, 479] width 79 height 31
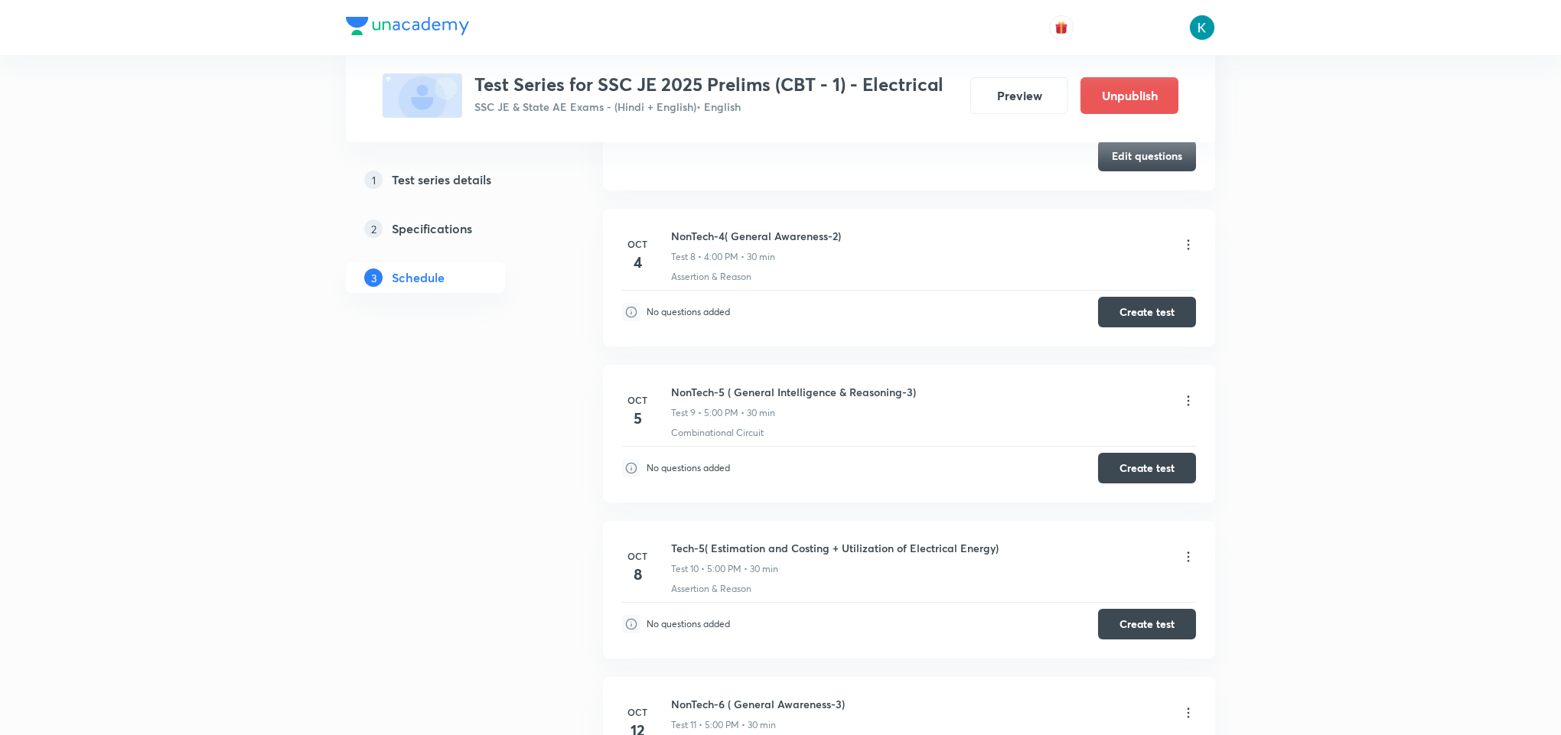
scroll to position [1147, 0]
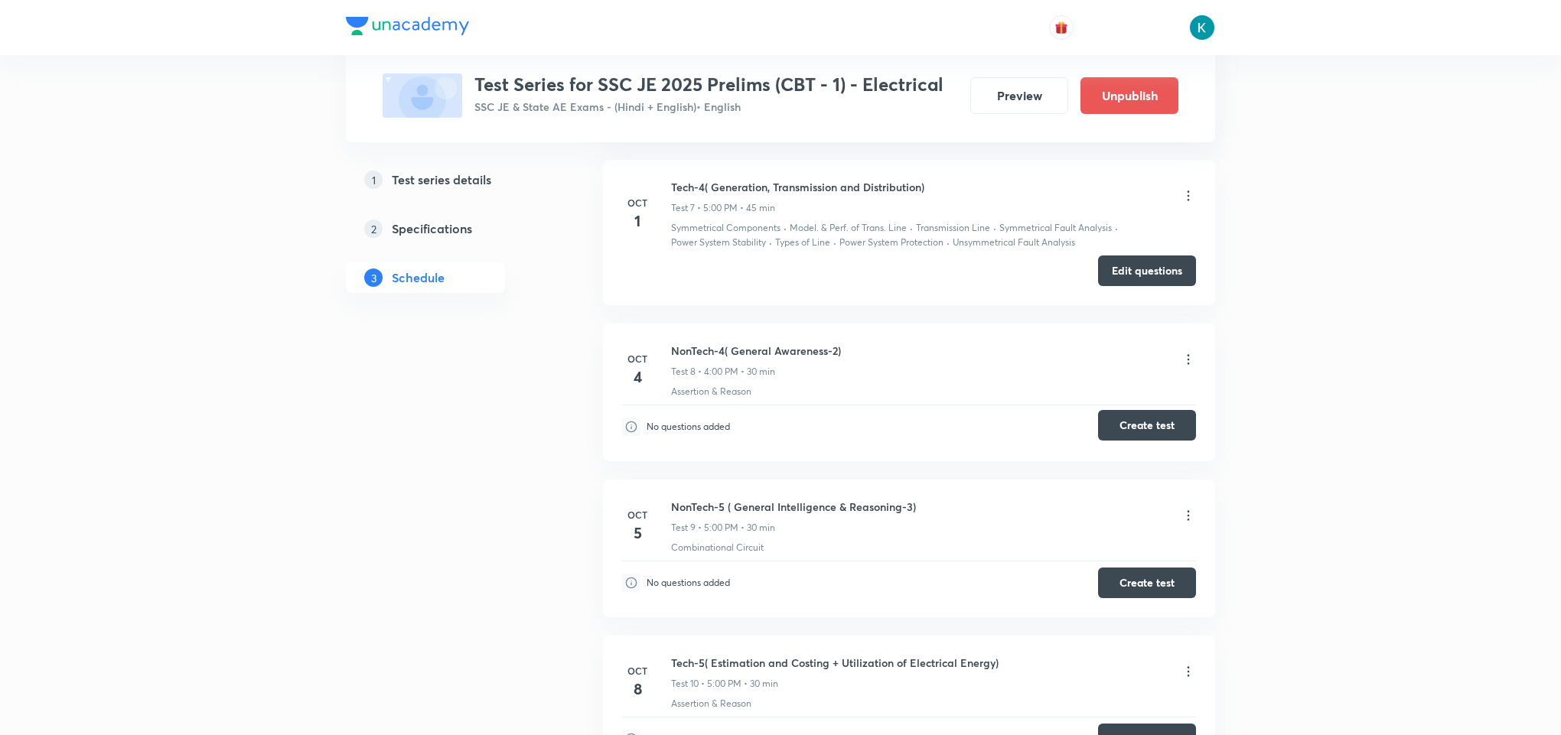
click at [1138, 422] on button "Create test" at bounding box center [1147, 425] width 98 height 31
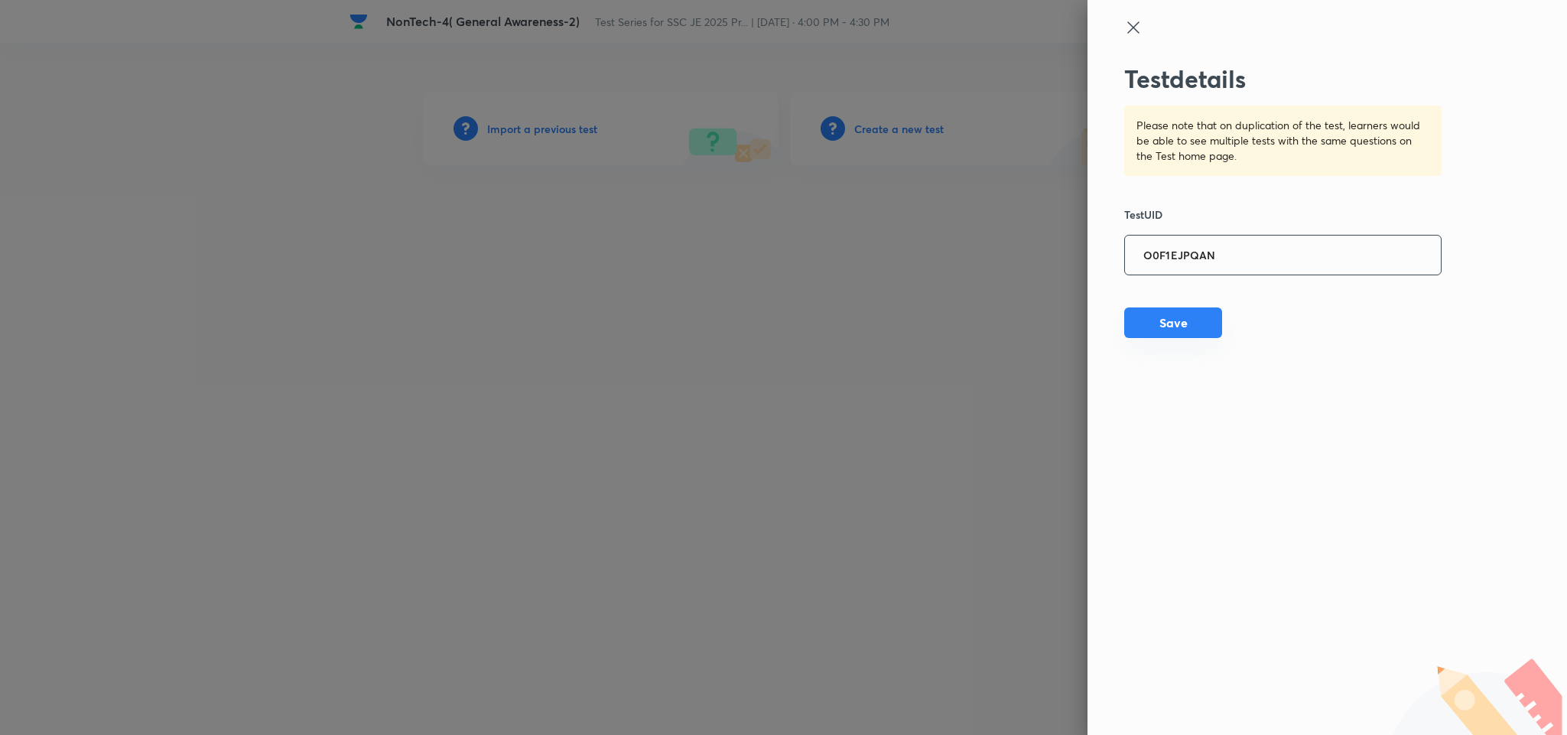
type input "O0F1EJPQAN"
click at [1160, 320] on button "Save" at bounding box center [1174, 323] width 98 height 31
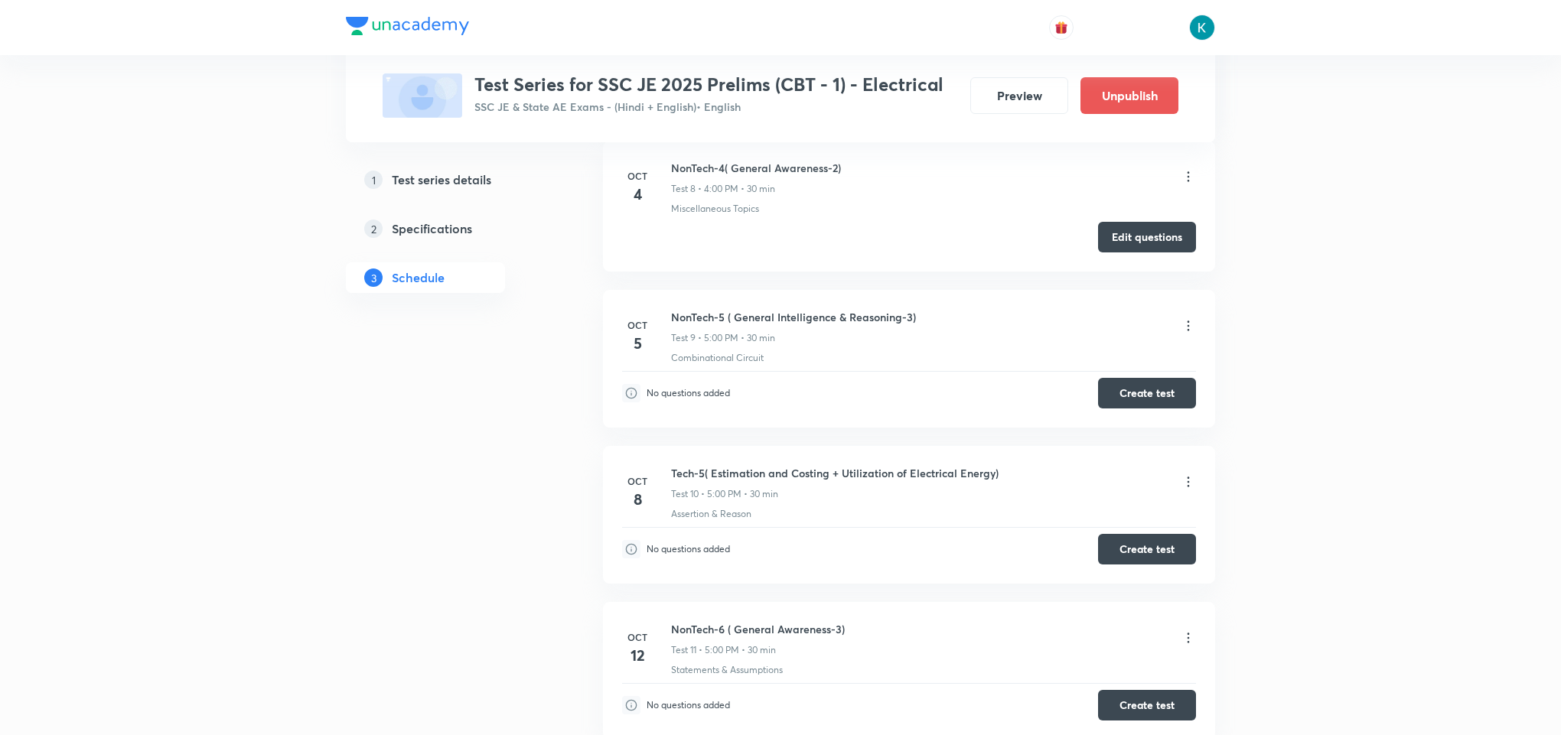
scroll to position [1951, 0]
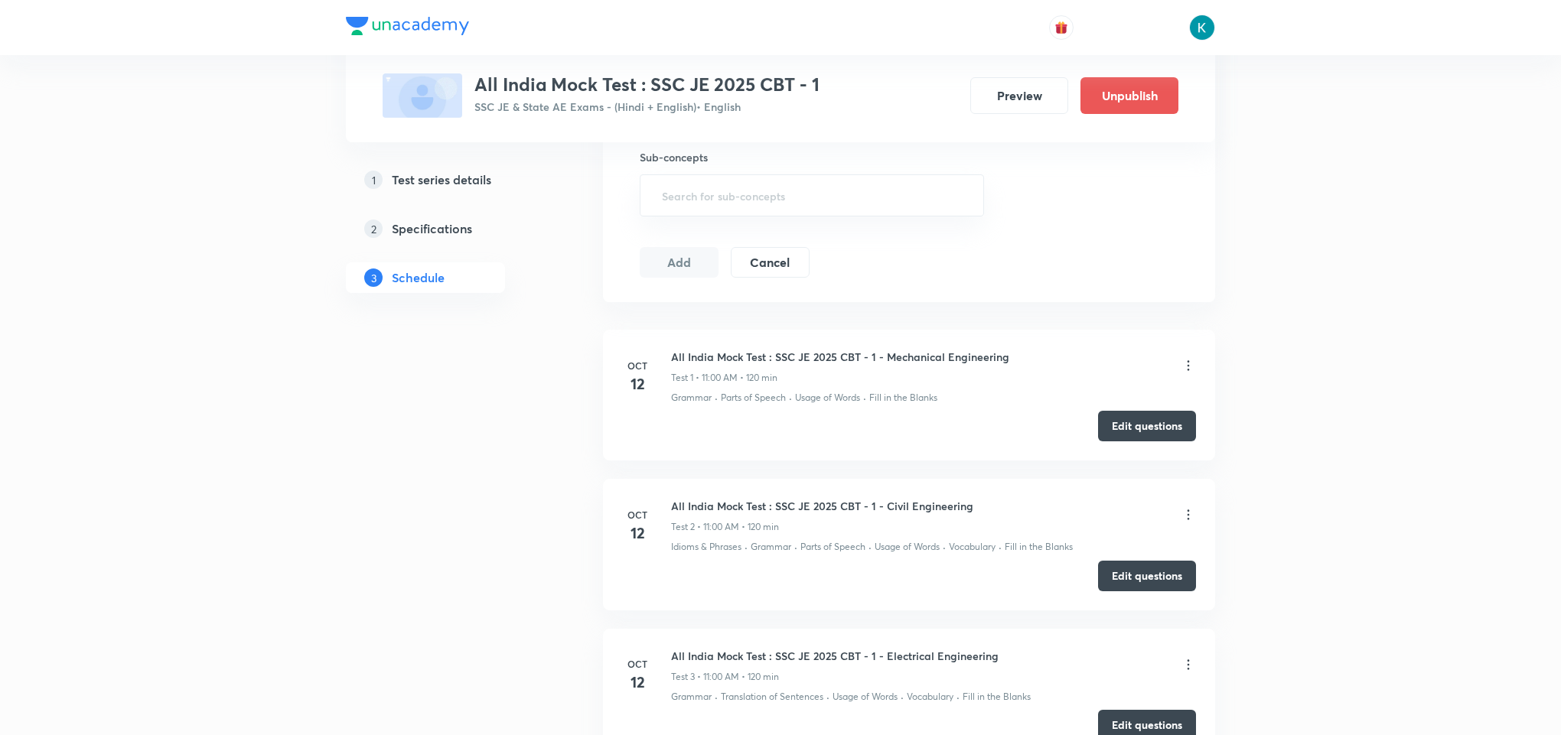
scroll to position [688, 0]
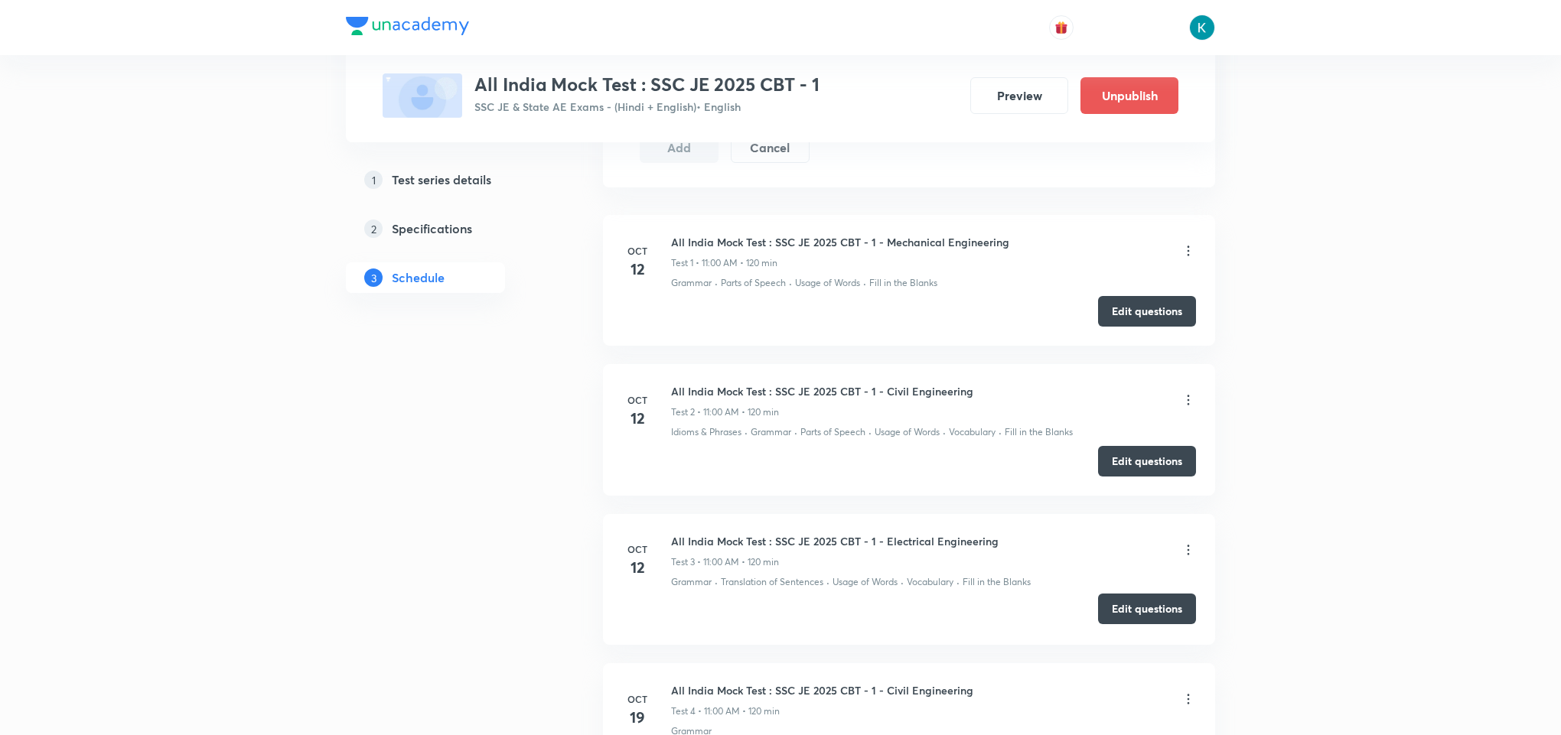
click at [1115, 611] on button "Edit questions" at bounding box center [1147, 609] width 98 height 31
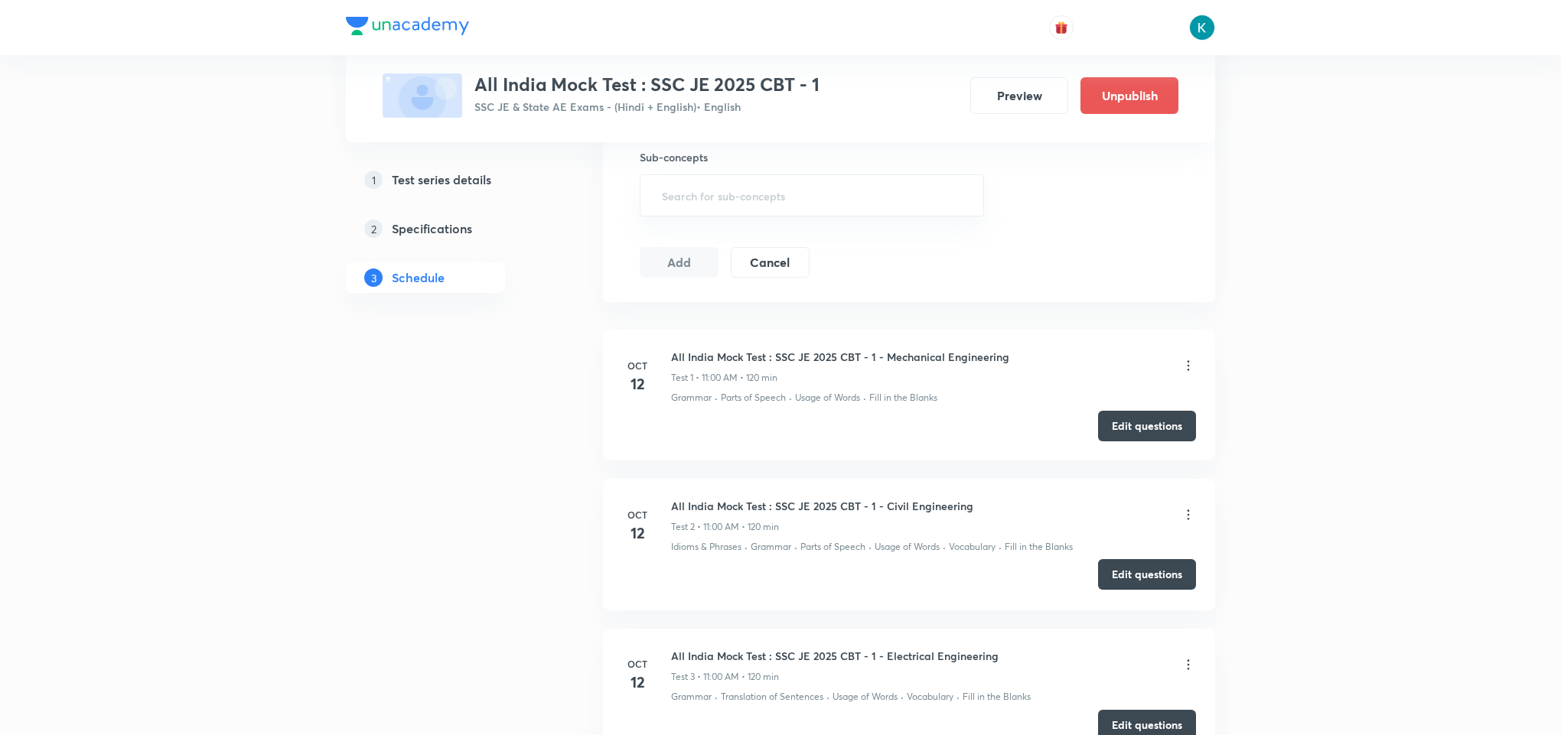
click at [1155, 578] on button "Edit questions" at bounding box center [1147, 574] width 98 height 31
click at [1130, 421] on button "Edit questions" at bounding box center [1147, 424] width 98 height 31
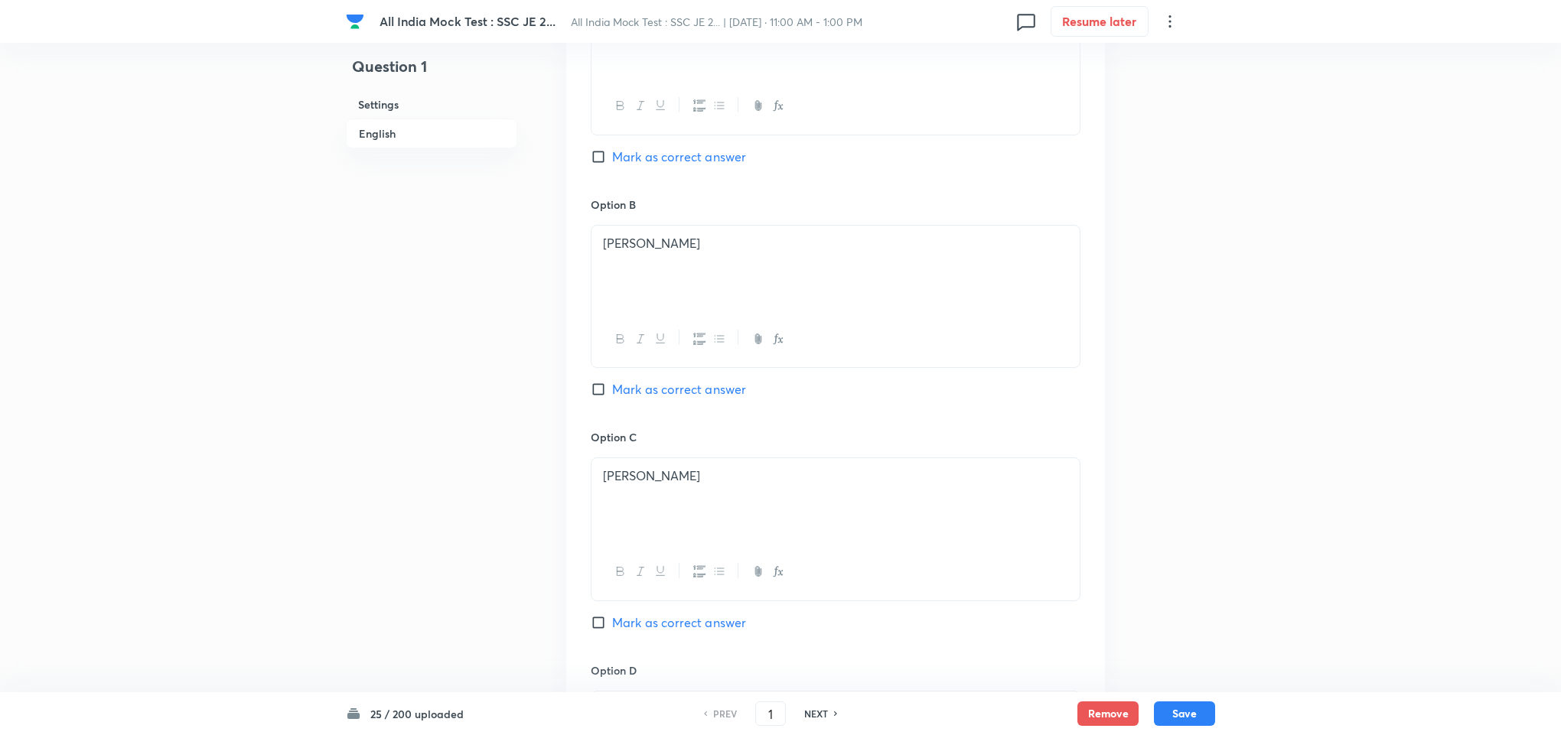
scroll to position [918, 0]
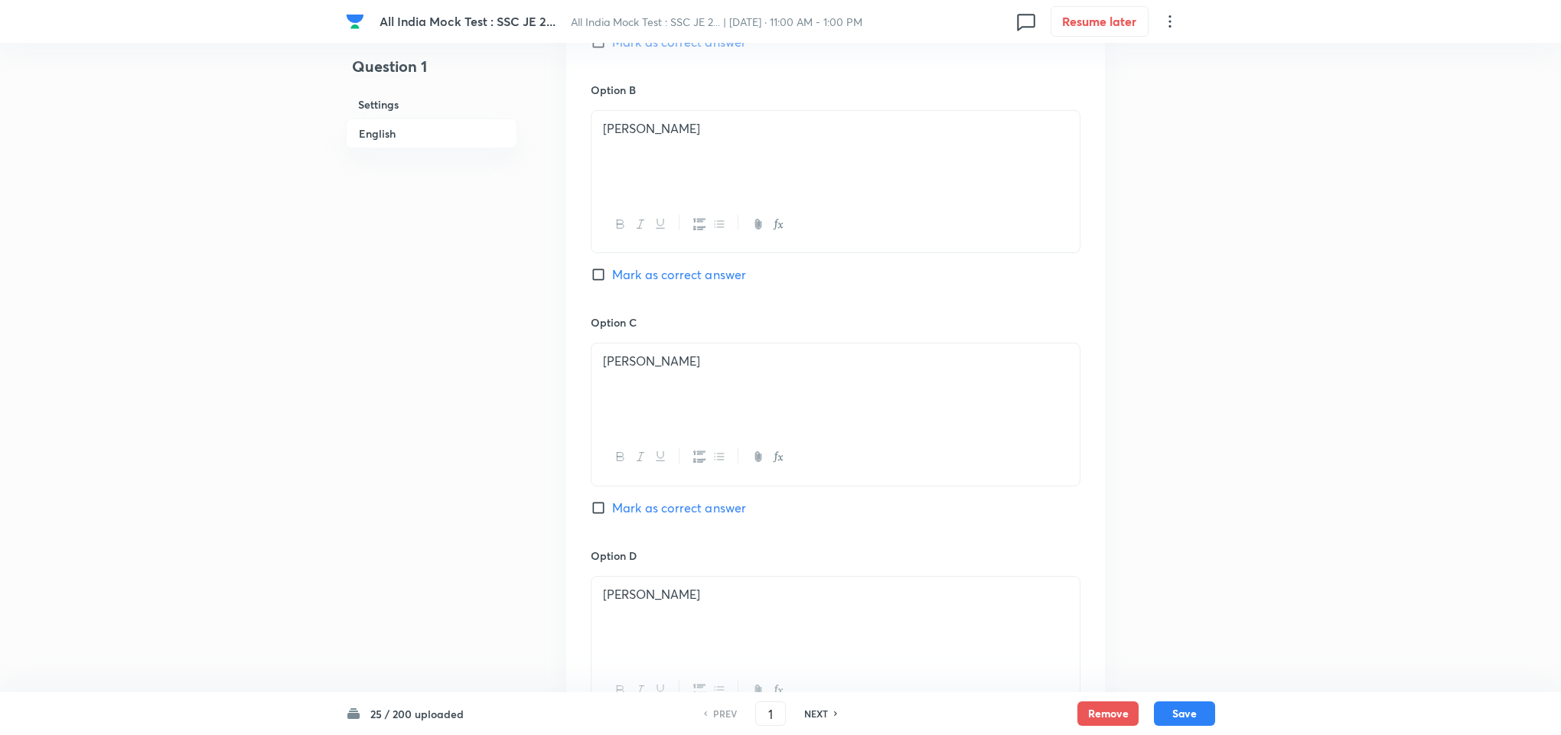
click at [806, 716] on h6 "NEXT" at bounding box center [816, 714] width 24 height 14
type input "2"
checkbox input "true"
click at [818, 712] on h6 "NEXT" at bounding box center [816, 714] width 24 height 14
type input "3"
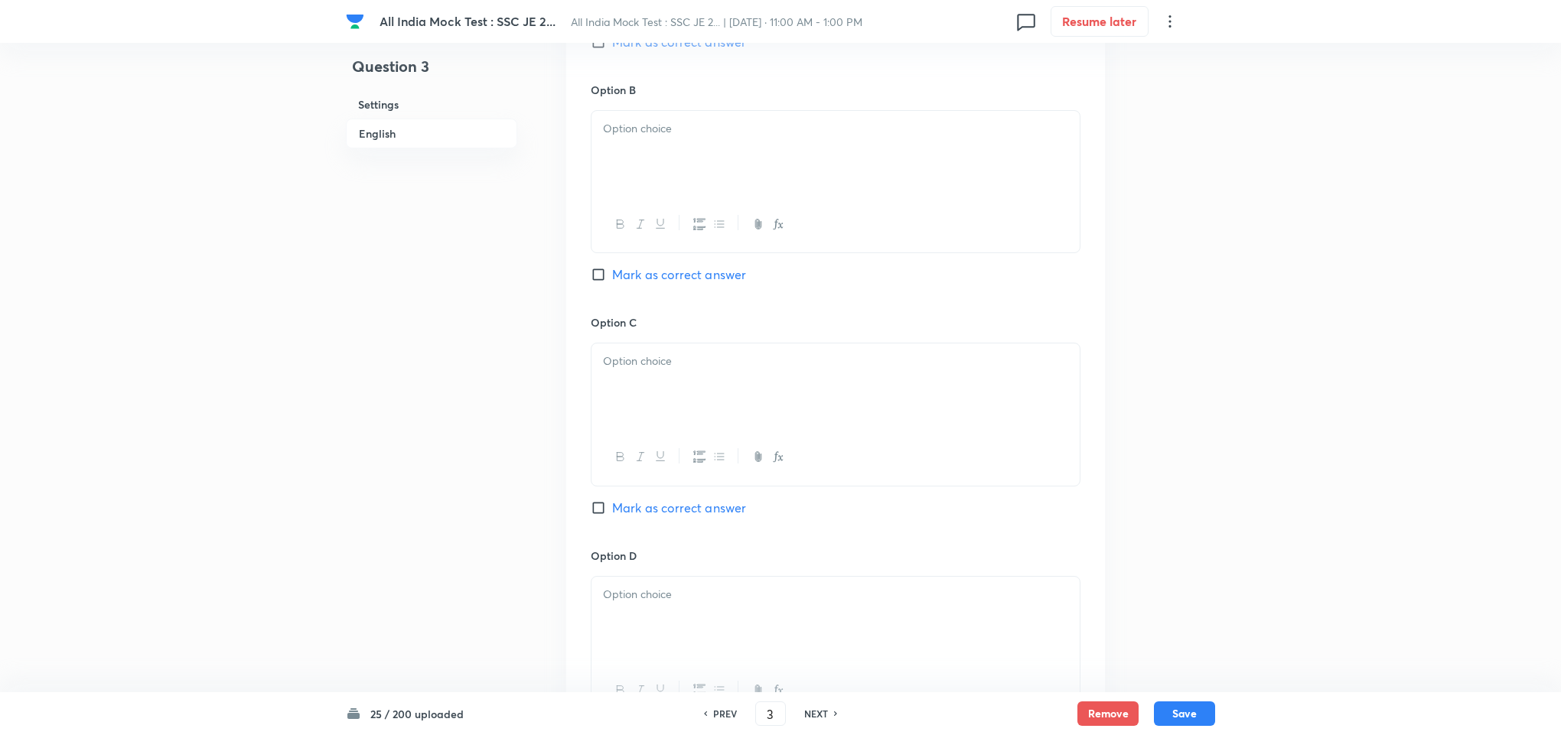
checkbox input "false"
checkbox input "true"
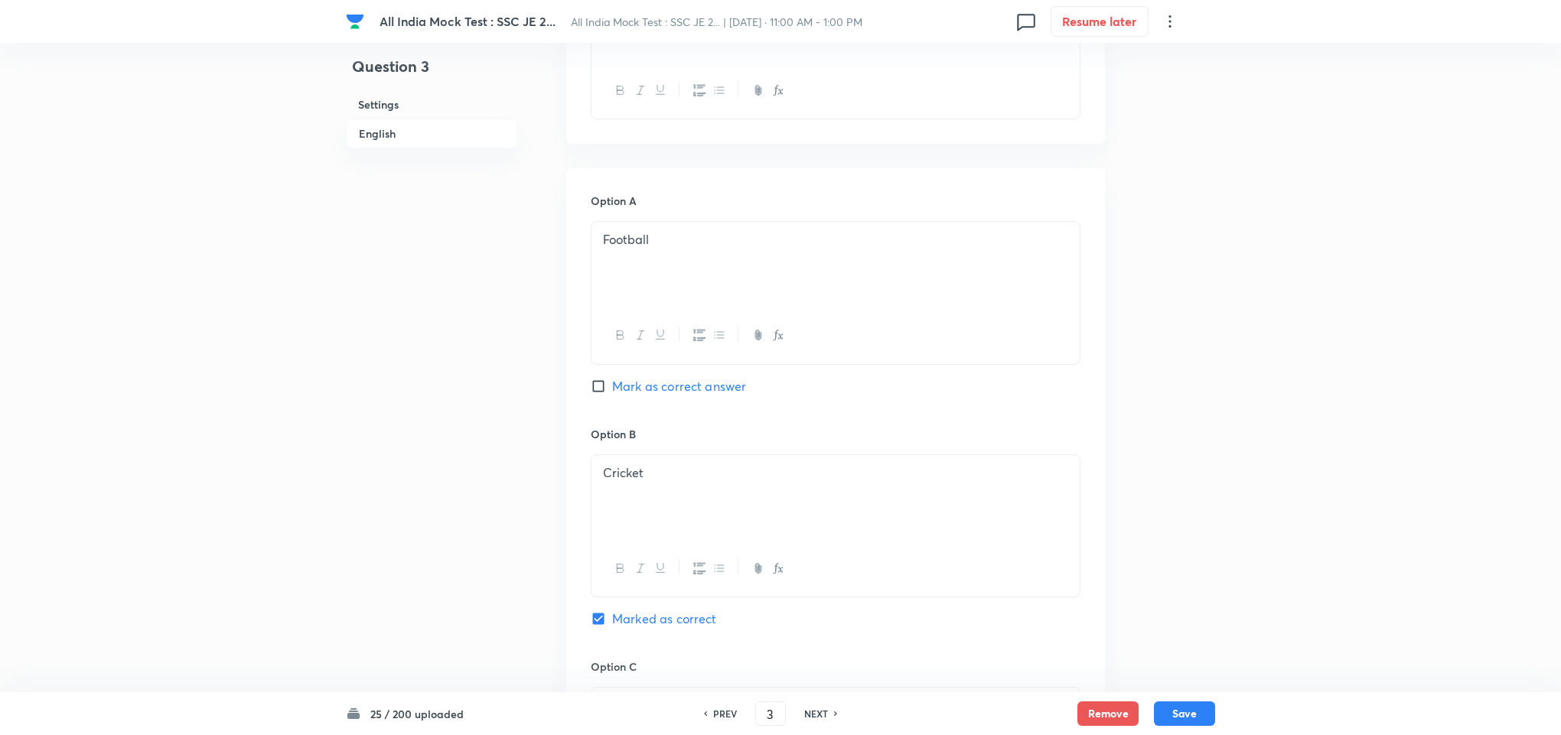
scroll to position [344, 0]
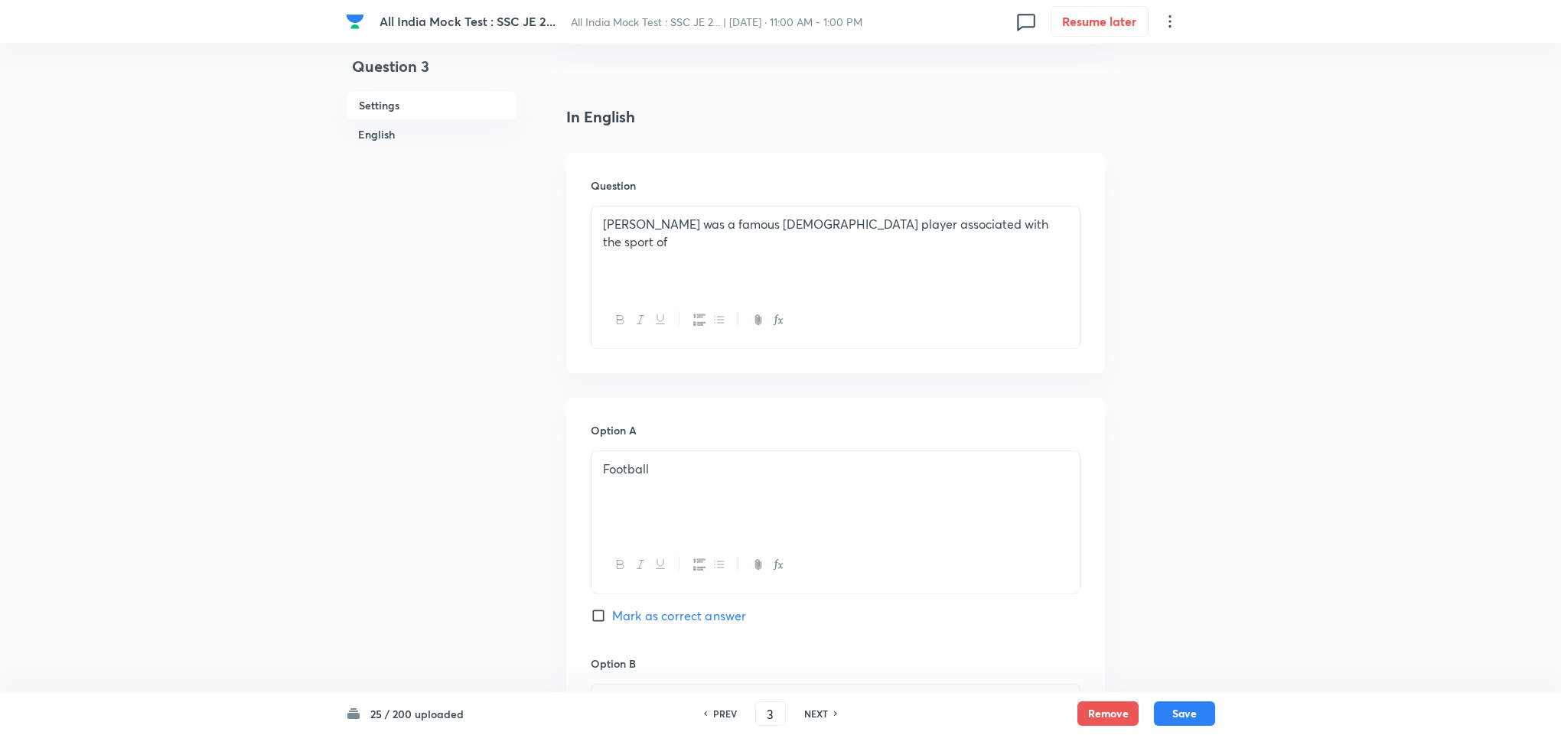
click at [810, 714] on h6 "NEXT" at bounding box center [816, 714] width 24 height 14
type input "4"
checkbox input "false"
checkbox input "true"
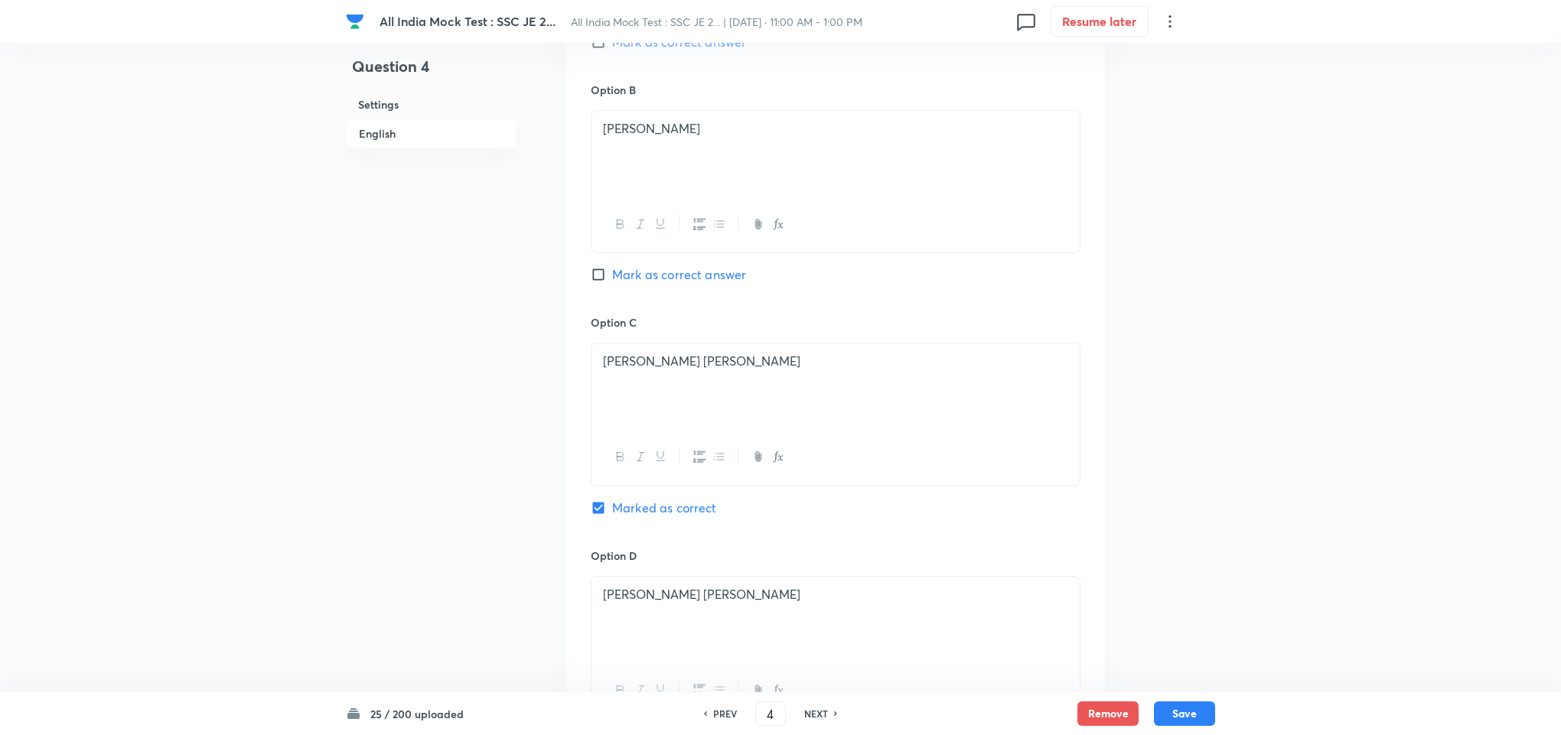
scroll to position [1147, 0]
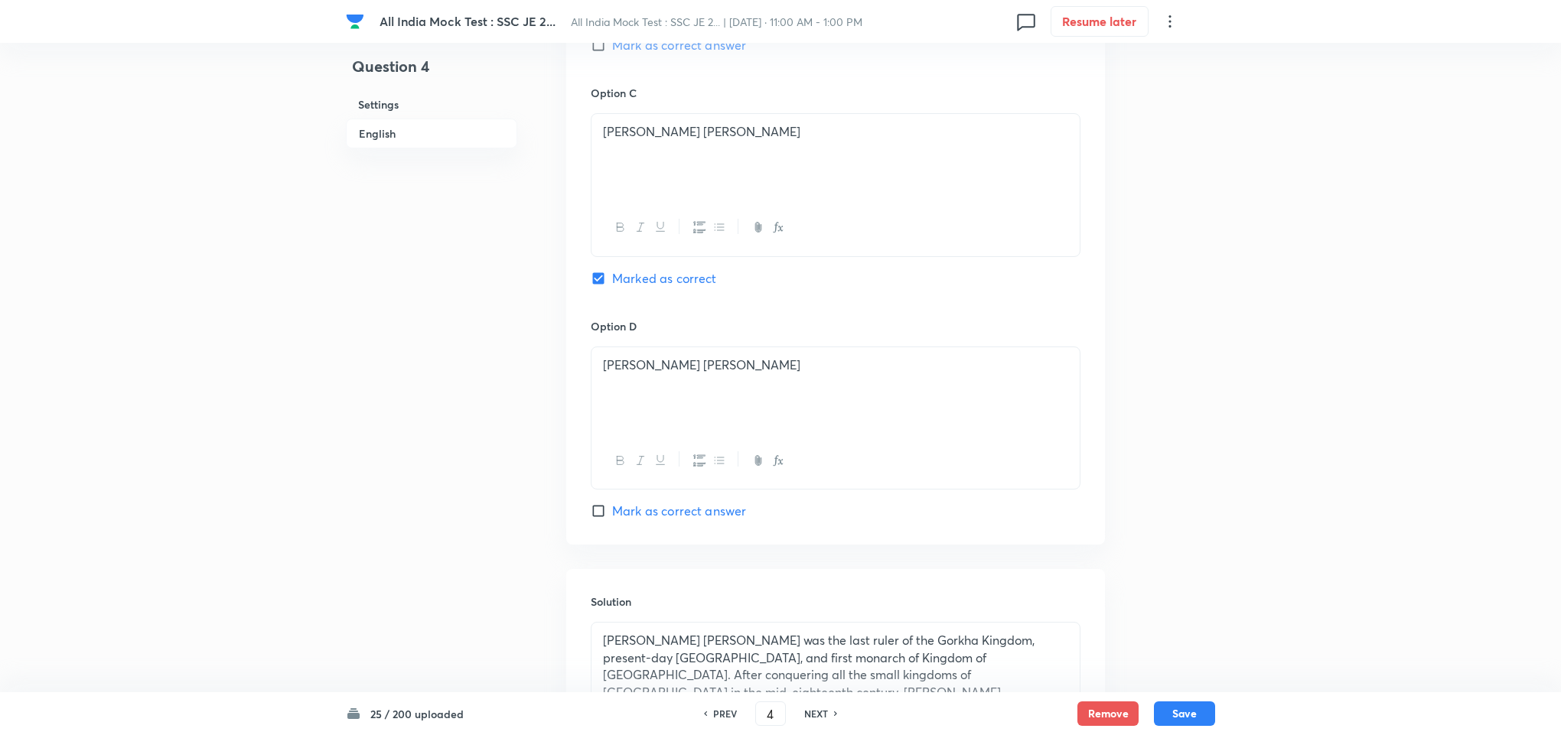
click at [819, 714] on h6 "NEXT" at bounding box center [816, 714] width 24 height 14
type input "5"
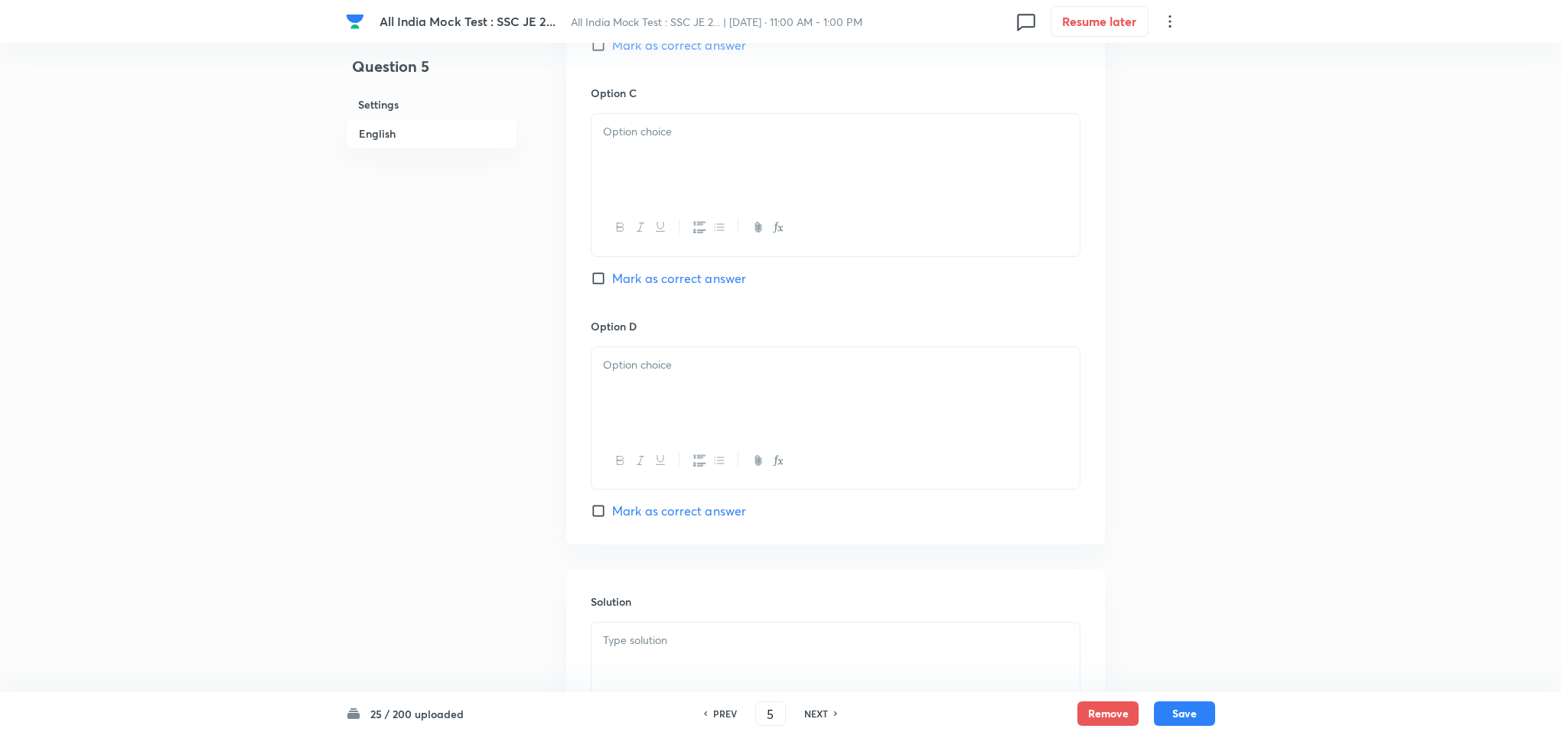
checkbox input "true"
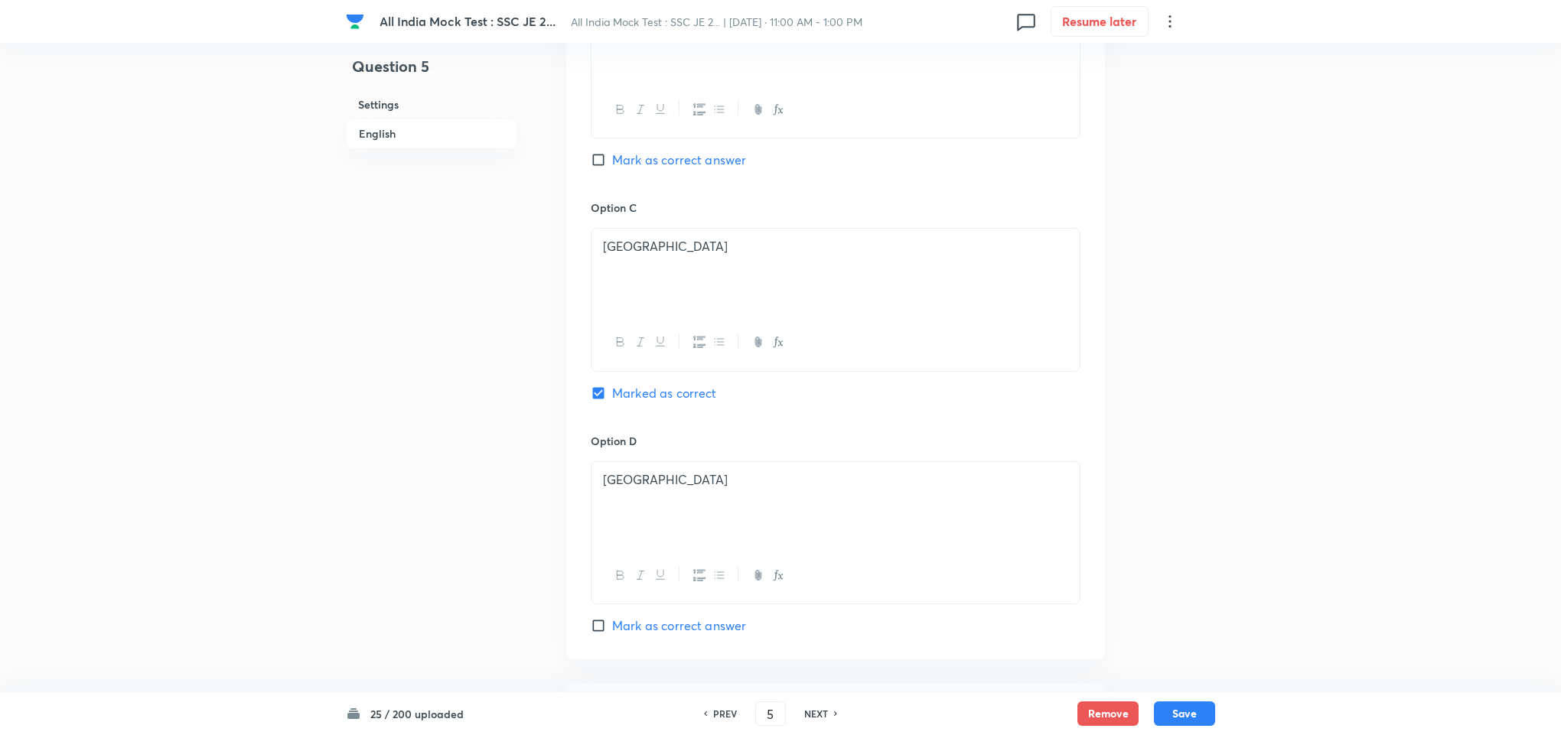
scroll to position [918, 0]
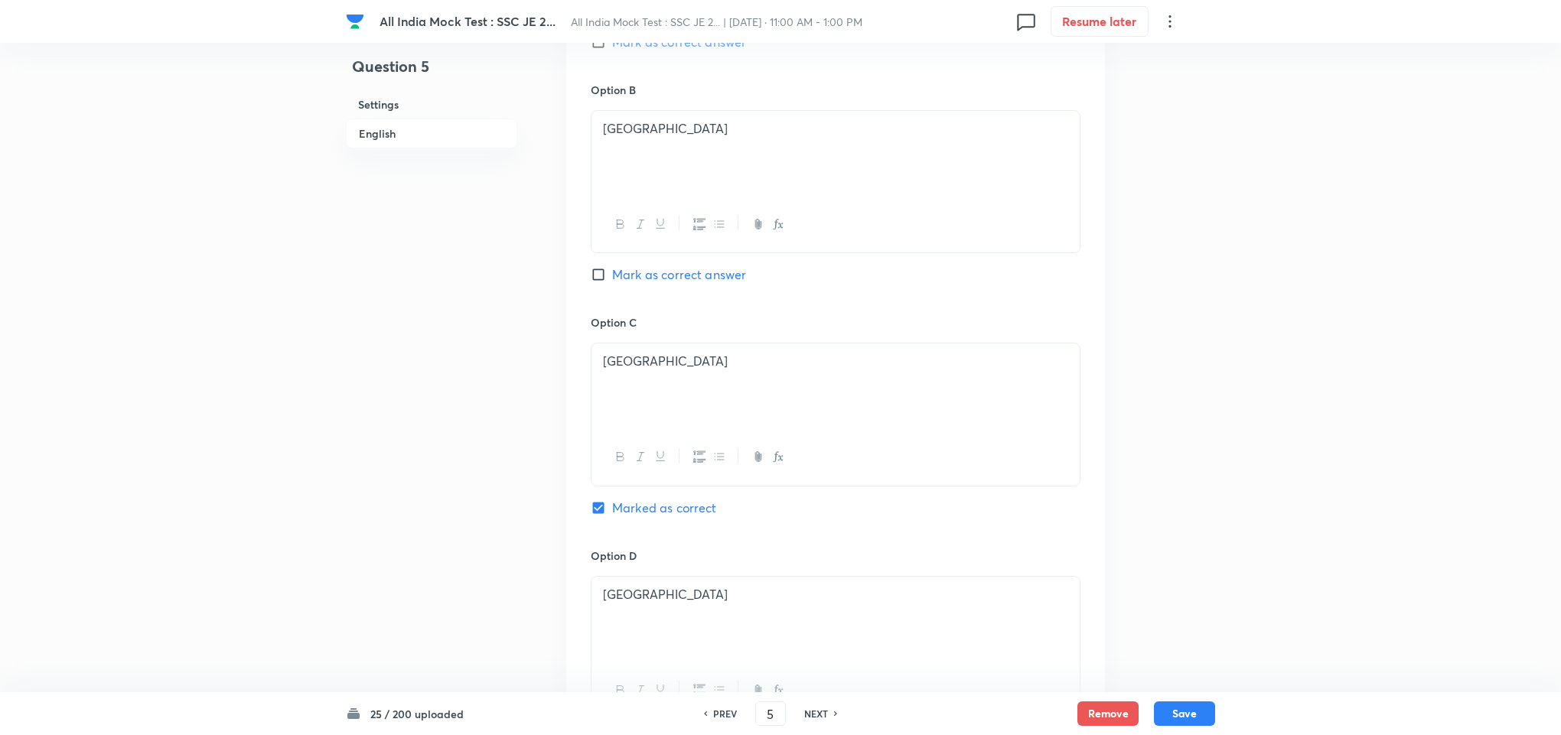
click at [602, 276] on input "Mark as correct answer" at bounding box center [601, 274] width 21 height 15
checkbox input "true"
checkbox input "false"
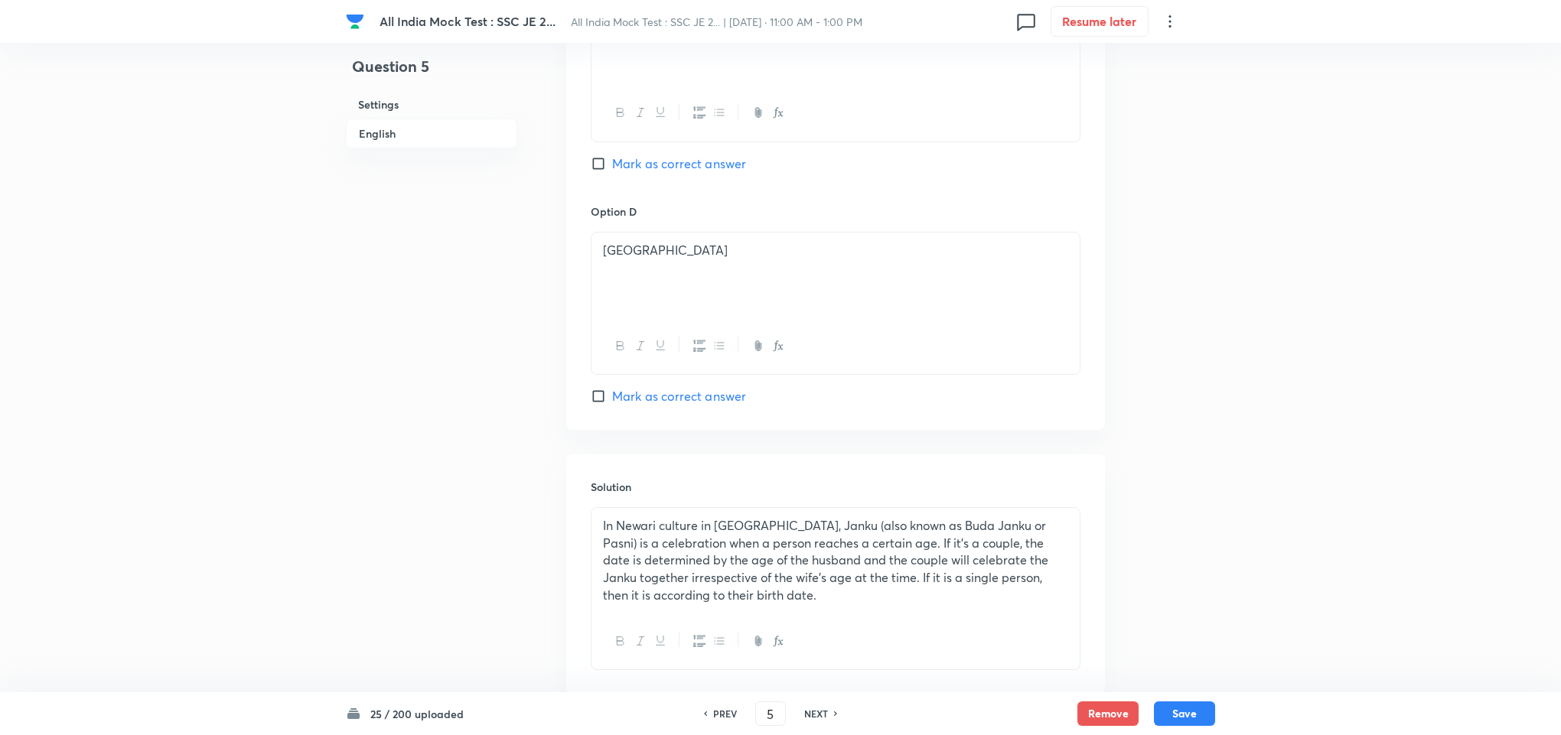
scroll to position [1359, 0]
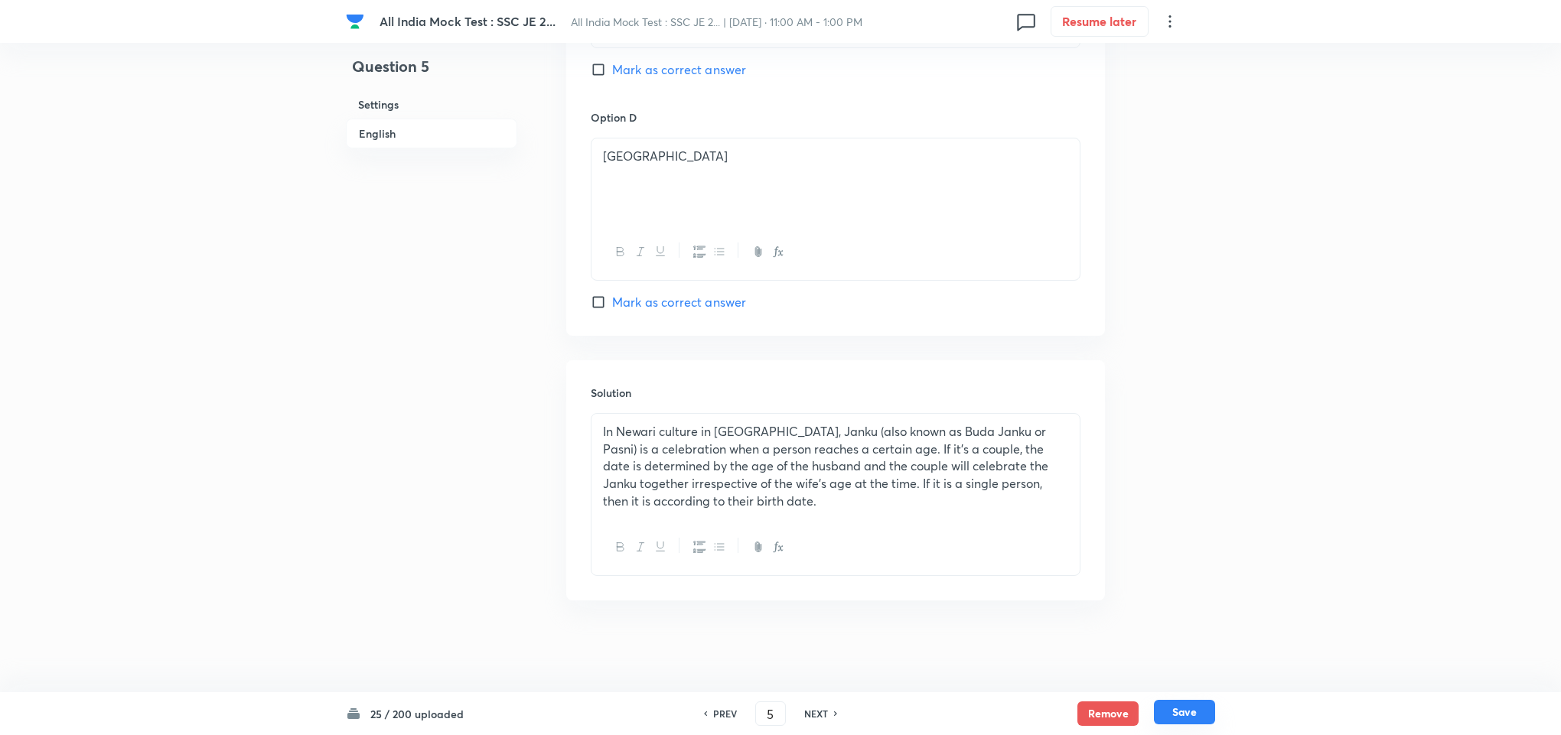
click at [1182, 712] on button "Save" at bounding box center [1184, 712] width 61 height 24
type input "6"
checkbox input "false"
checkbox input "true"
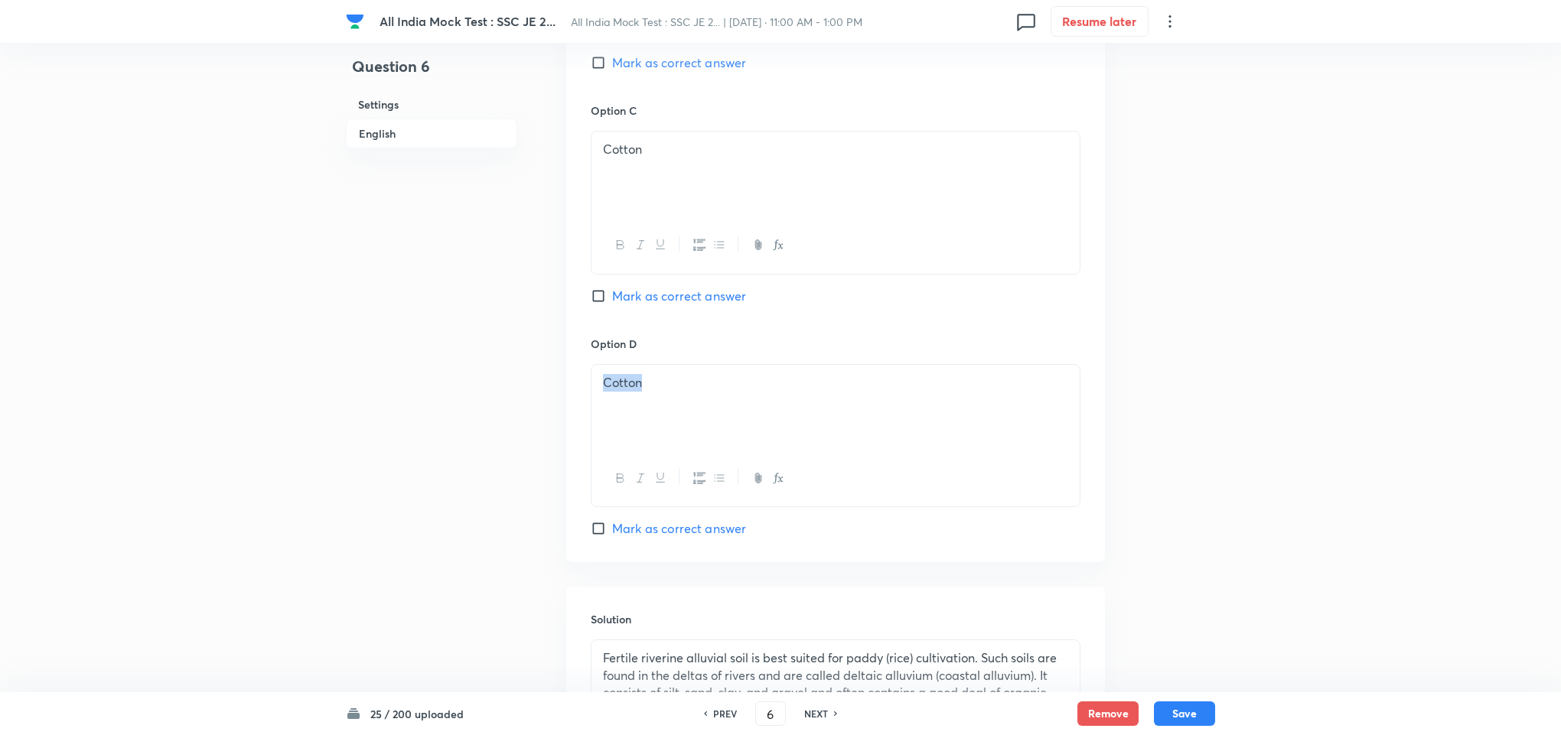
drag, startPoint x: 661, startPoint y: 386, endPoint x: 592, endPoint y: 381, distance: 69.1
click at [592, 381] on div "Cotton" at bounding box center [835, 408] width 488 height 86
drag, startPoint x: 618, startPoint y: 384, endPoint x: 618, endPoint y: 415, distance: 31.4
click at [618, 386] on p "Suarcane" at bounding box center [835, 383] width 465 height 18
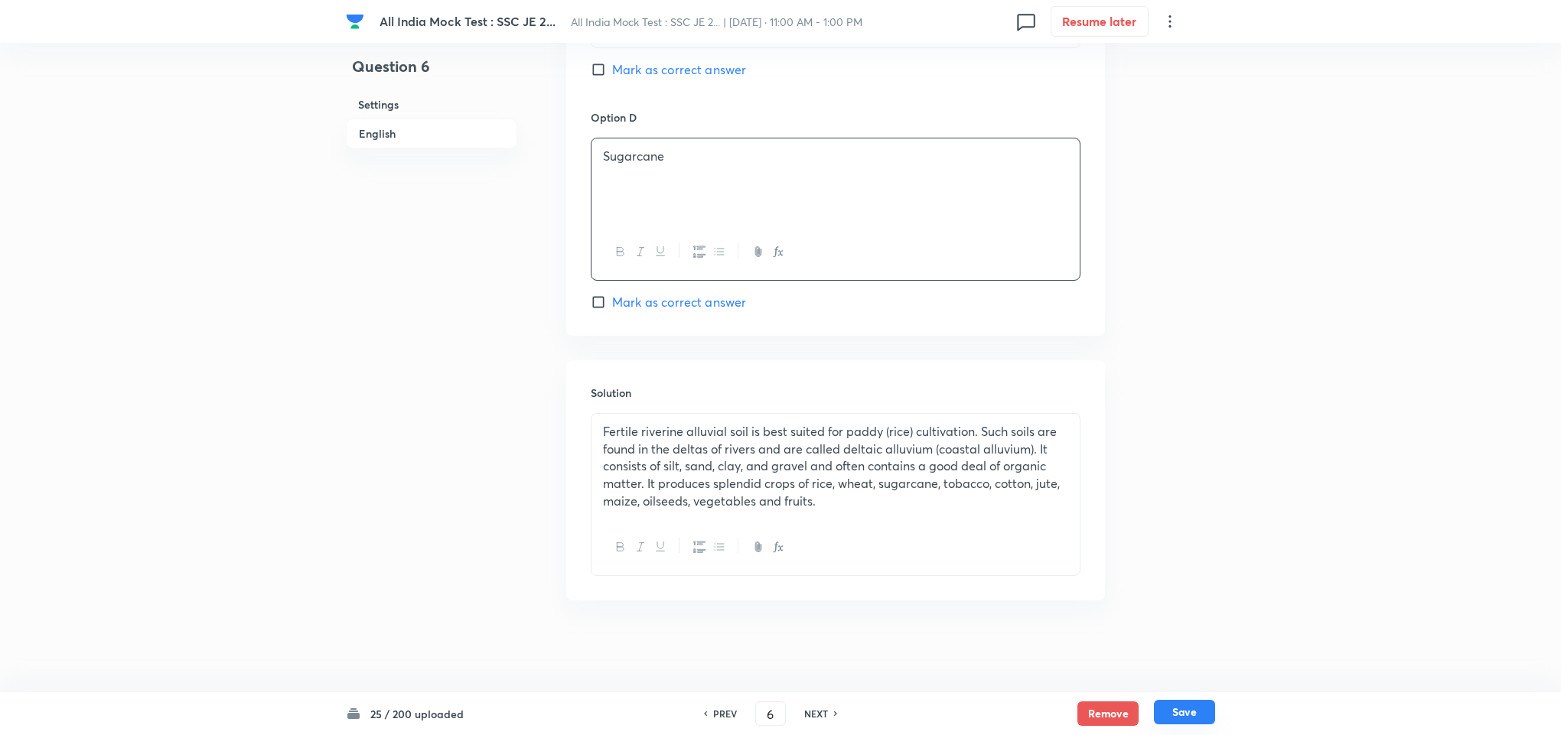
click at [1177, 708] on button "Save" at bounding box center [1184, 712] width 61 height 24
type input "7"
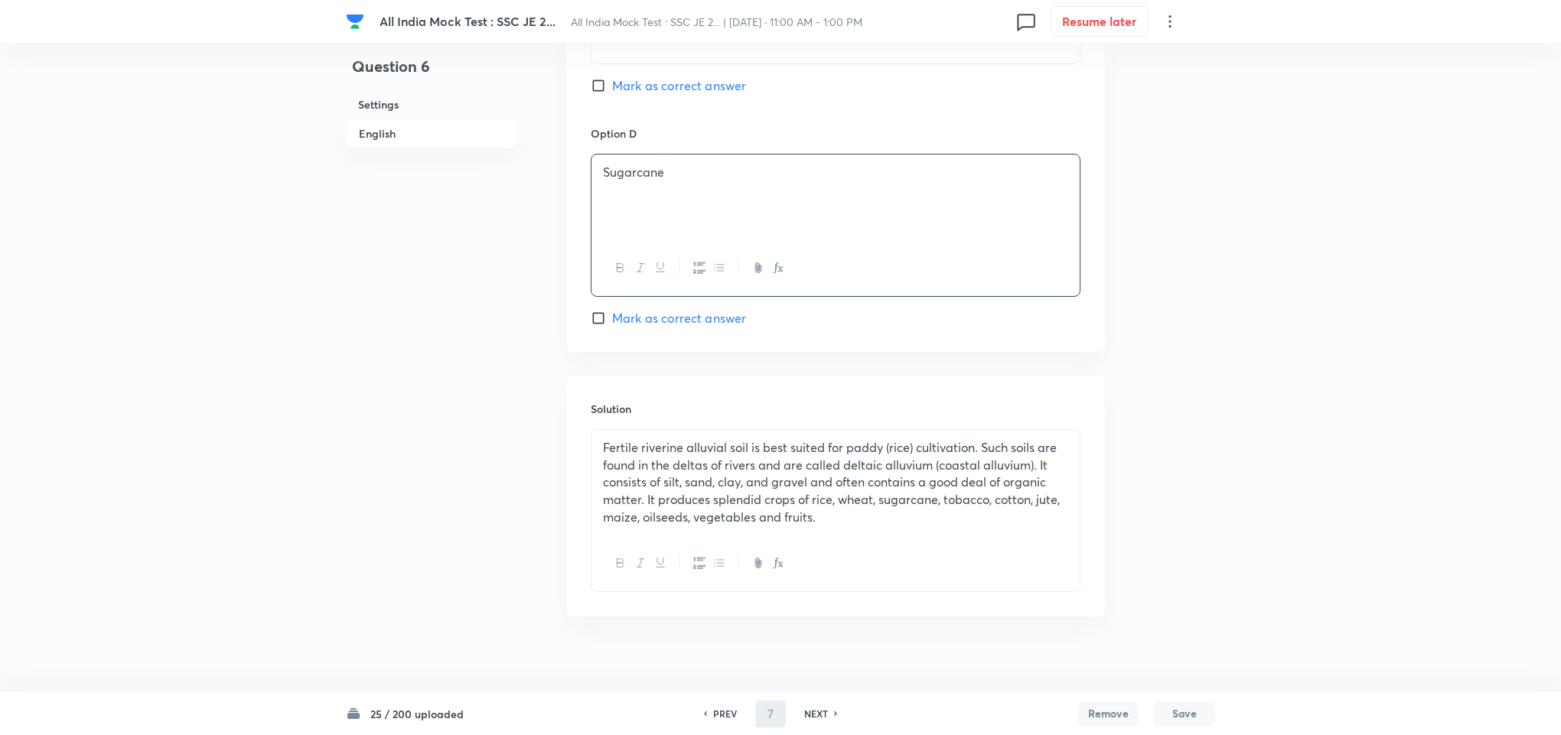
checkbox input "false"
checkbox input "true"
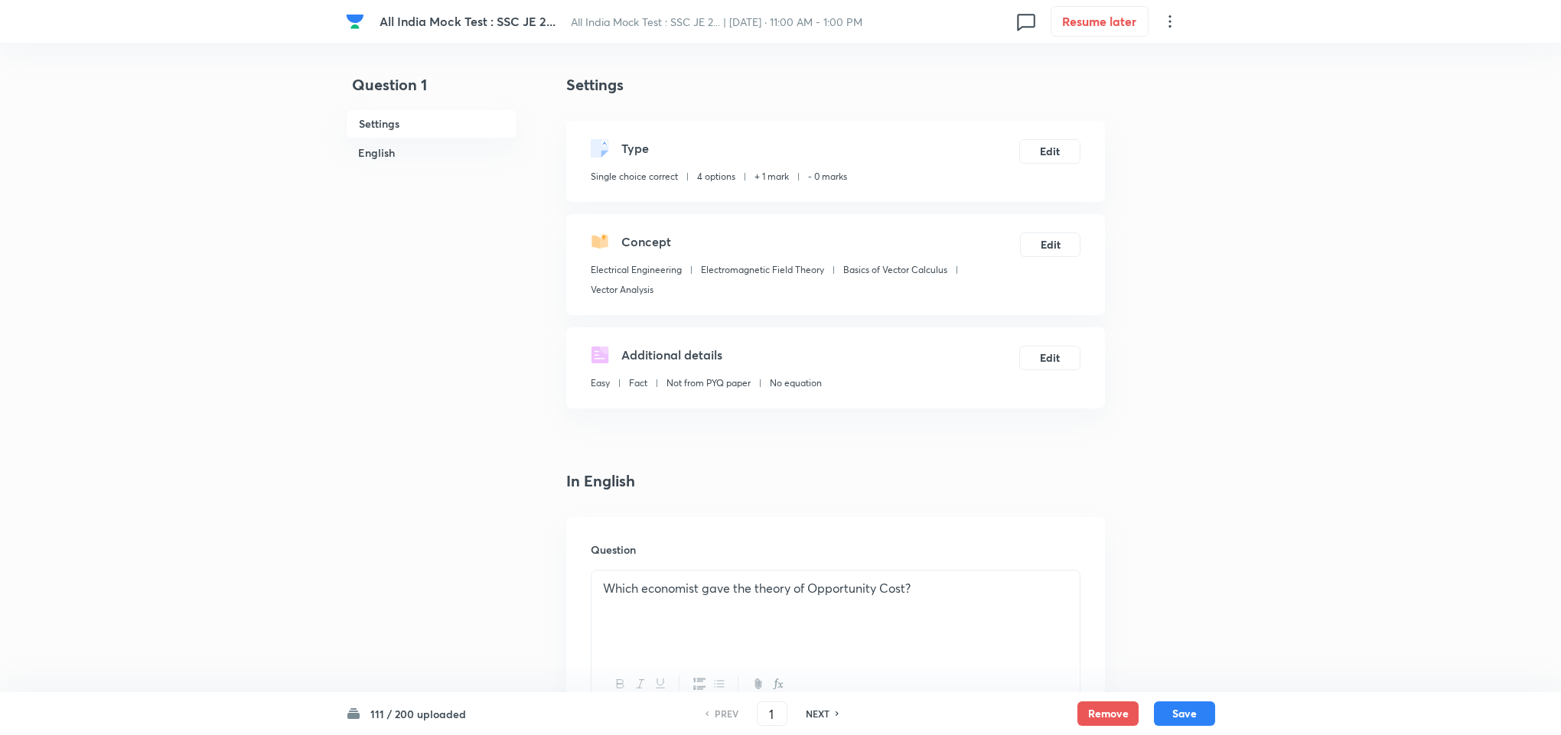
checkbox input "true"
click at [812, 714] on h6 "NEXT" at bounding box center [818, 714] width 24 height 14
type input "2"
checkbox input "true"
click at [812, 714] on h6 "NEXT" at bounding box center [818, 714] width 24 height 14
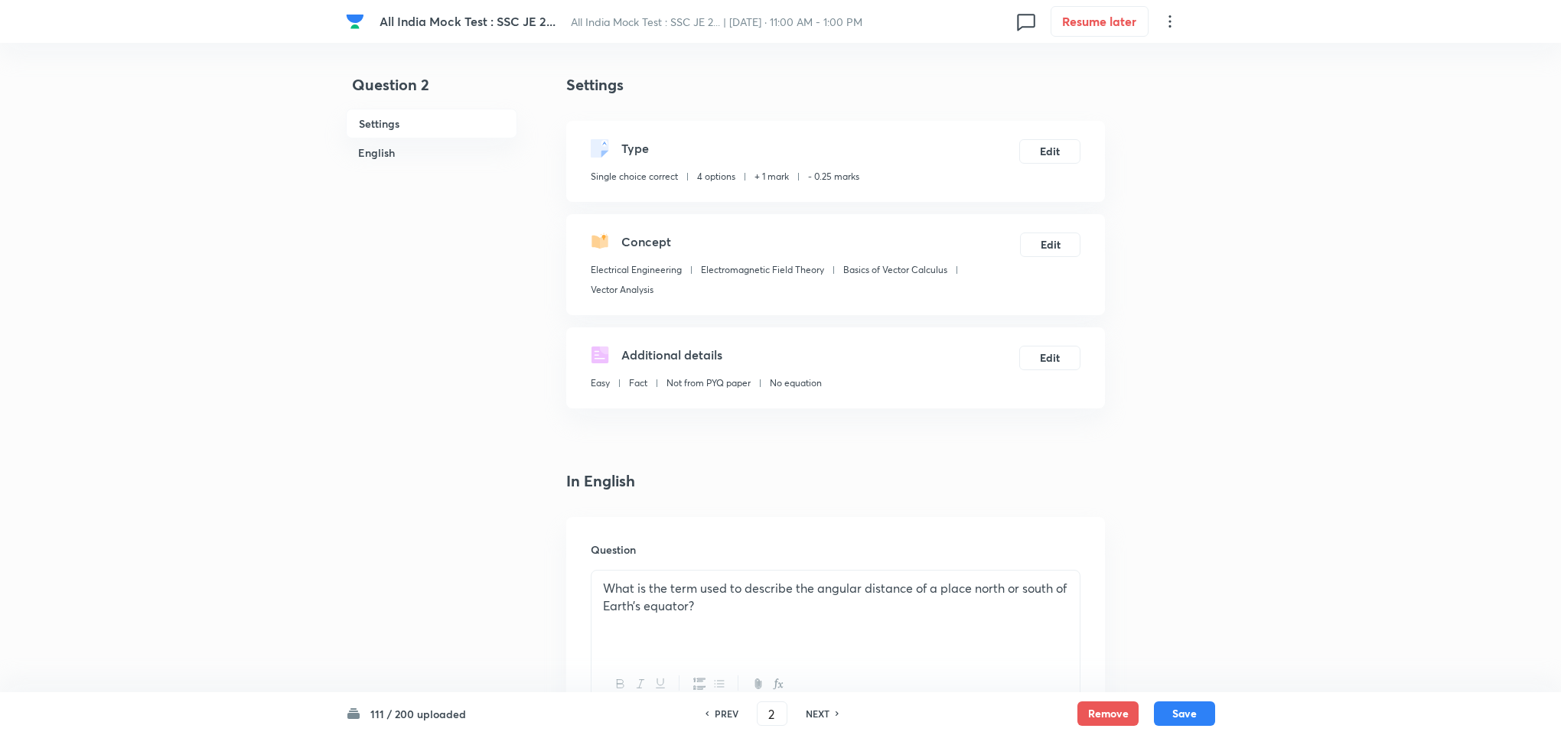
type input "3"
checkbox input "false"
checkbox input "true"
click at [812, 714] on h6 "NEXT" at bounding box center [818, 714] width 24 height 14
type input "4"
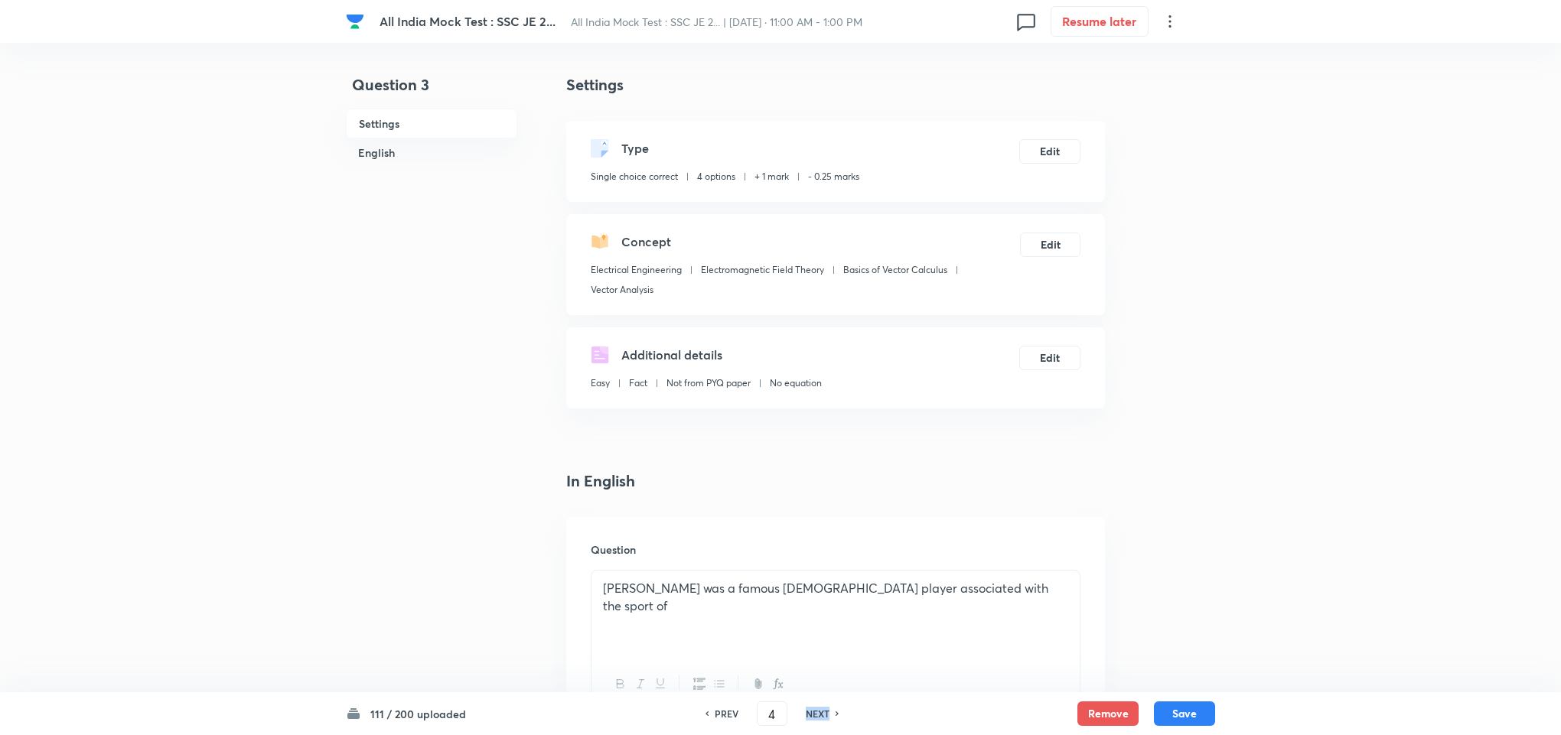
checkbox input "false"
checkbox input "true"
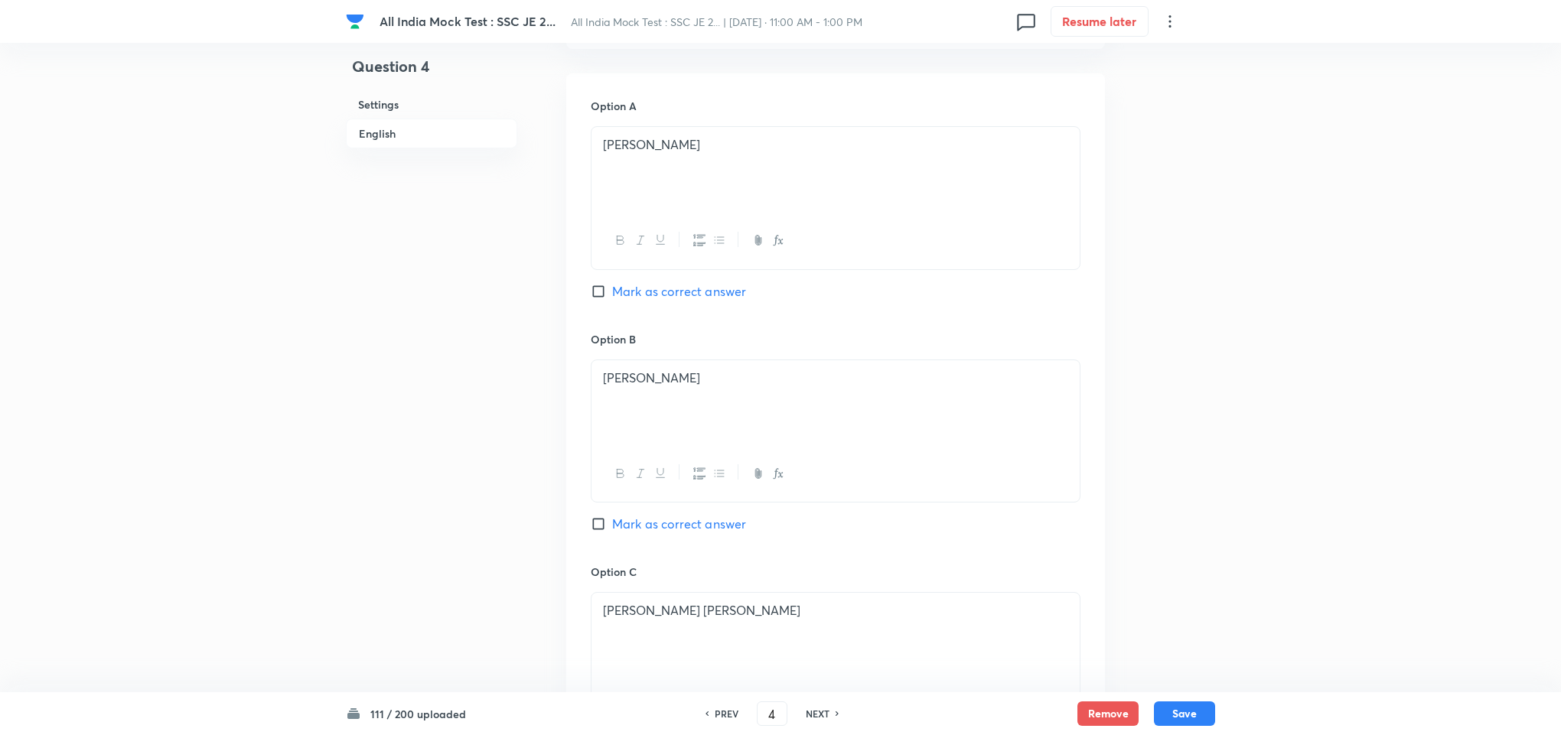
scroll to position [803, 0]
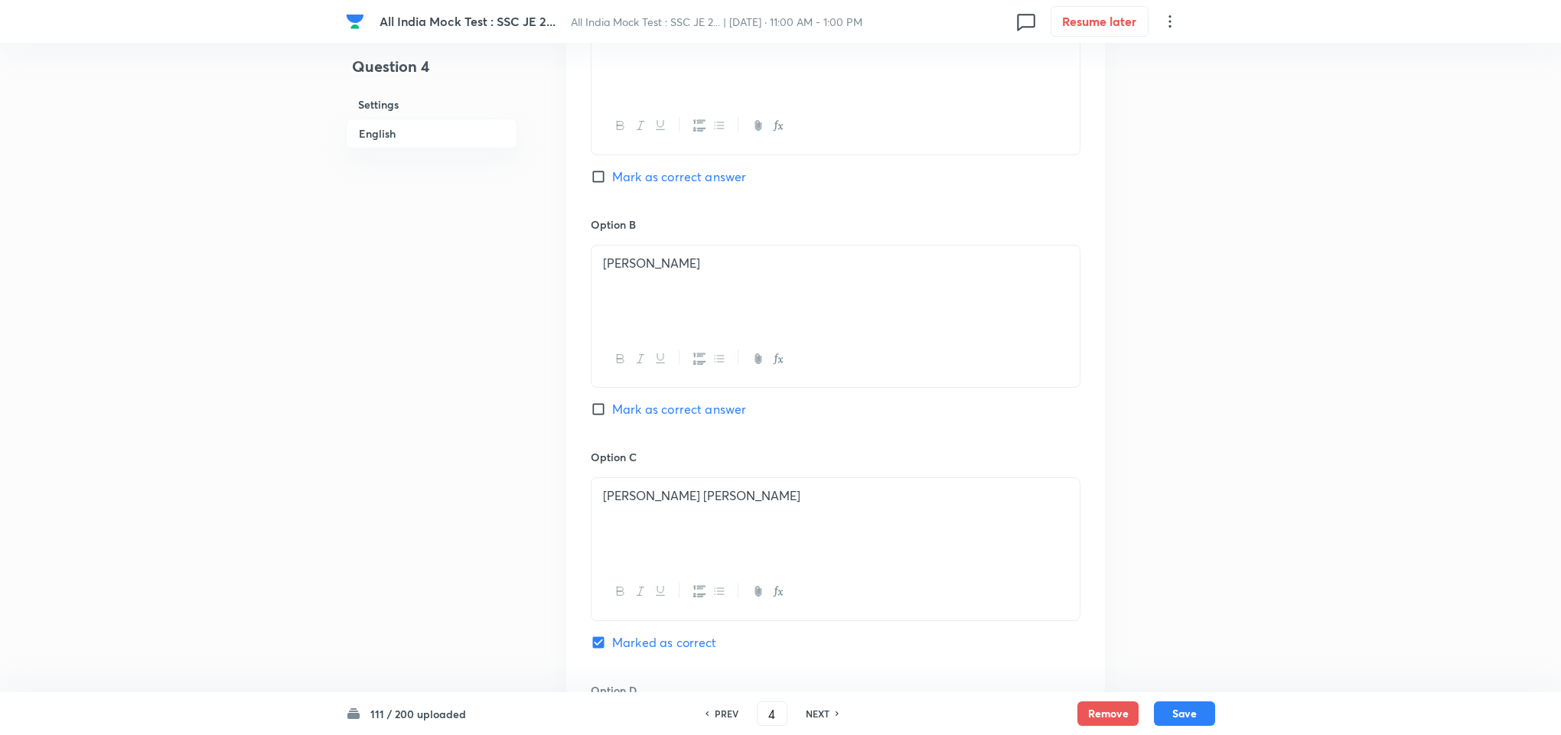
click at [822, 711] on h6 "NEXT" at bounding box center [818, 714] width 24 height 14
type input "5"
checkbox input "true"
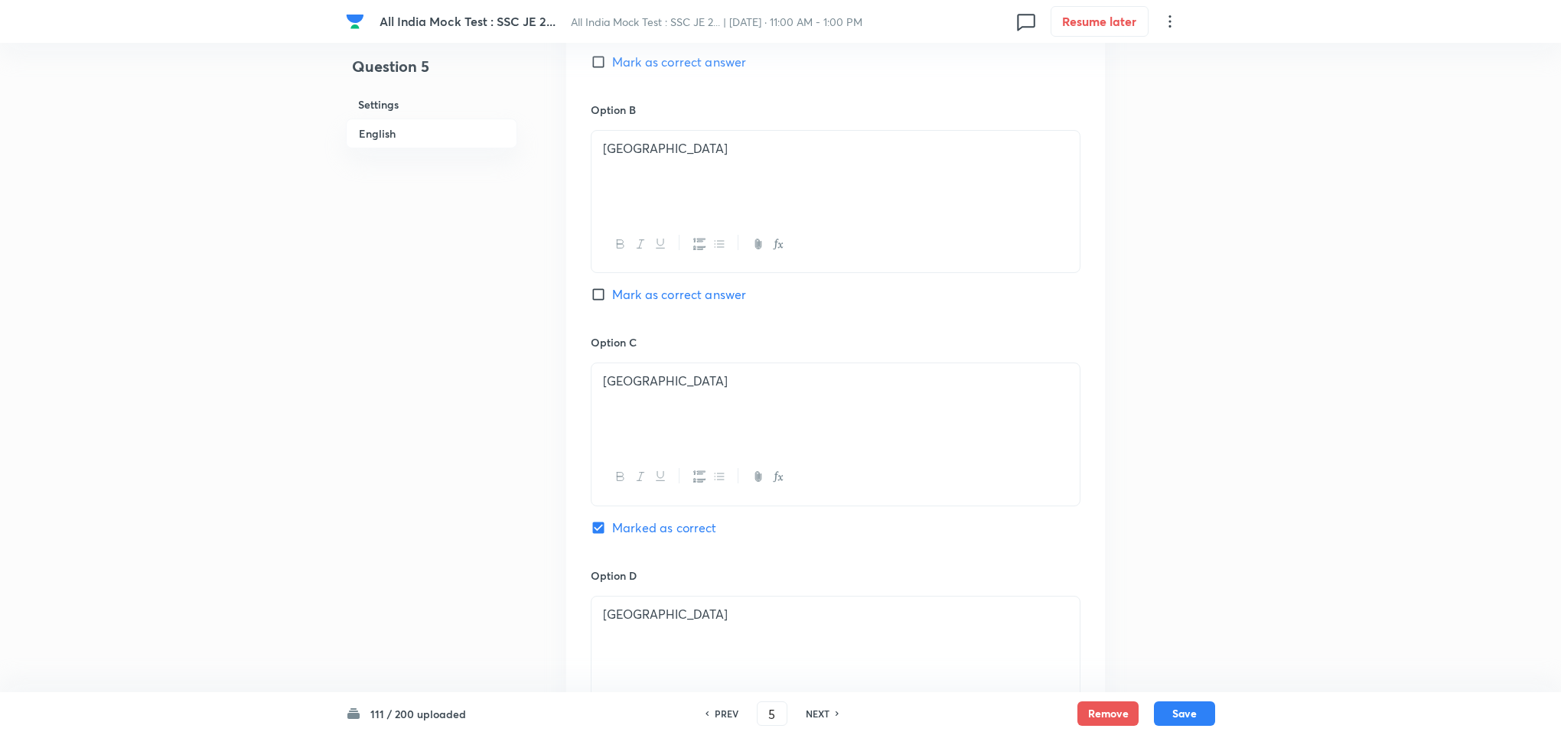
click at [601, 301] on input "Mark as correct answer" at bounding box center [601, 294] width 21 height 15
checkbox input "true"
checkbox input "false"
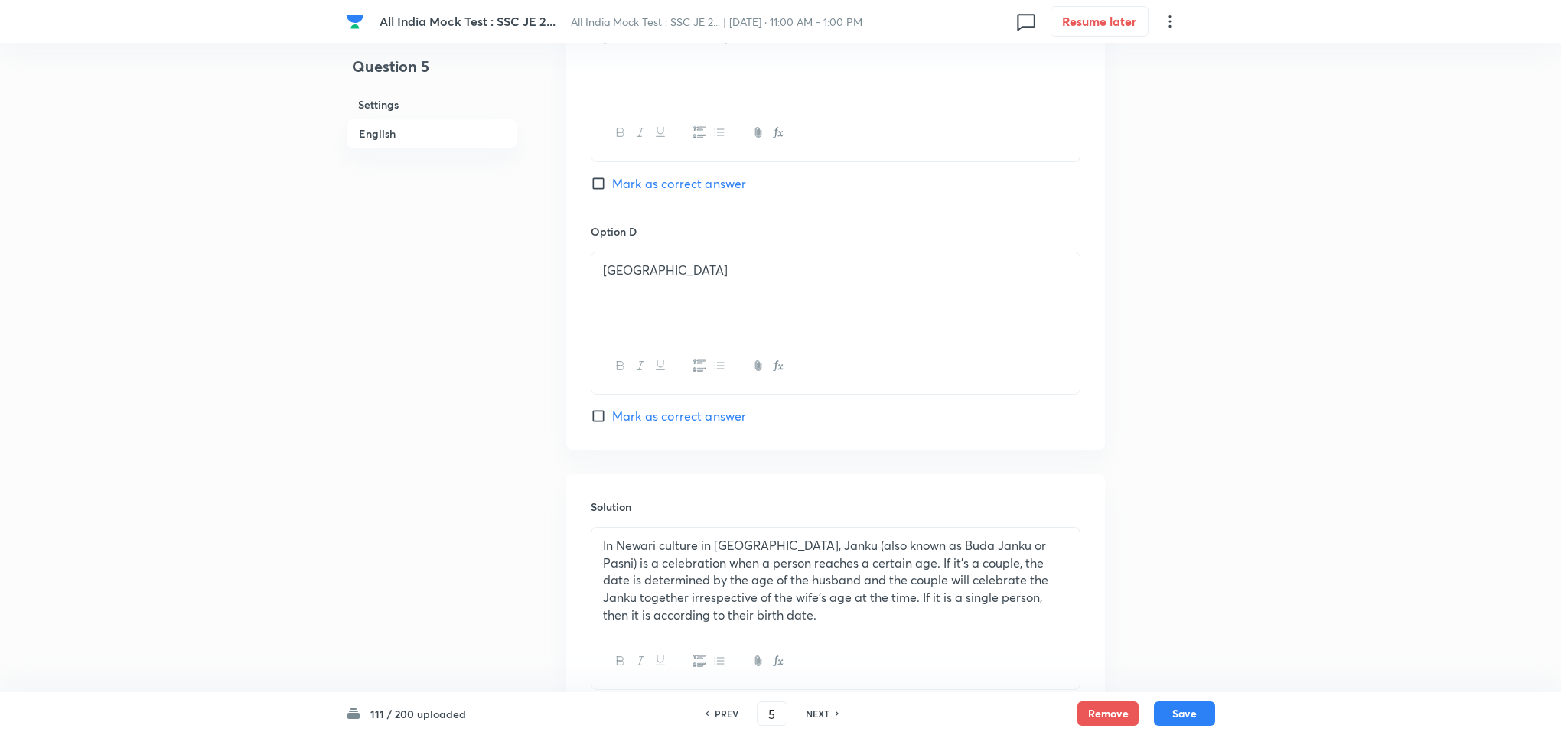
scroll to position [1379, 0]
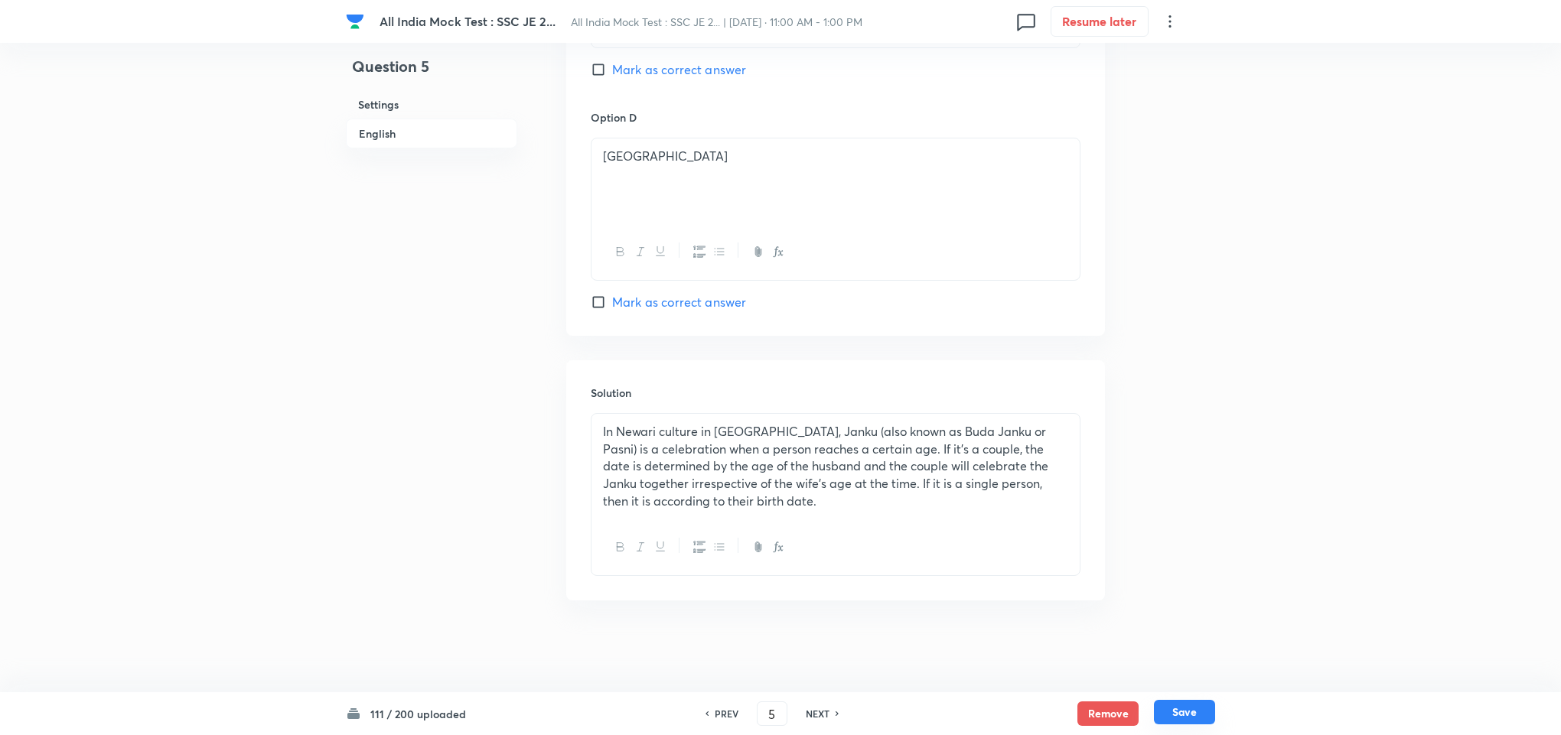
click at [1182, 714] on button "Save" at bounding box center [1184, 712] width 61 height 24
type input "6"
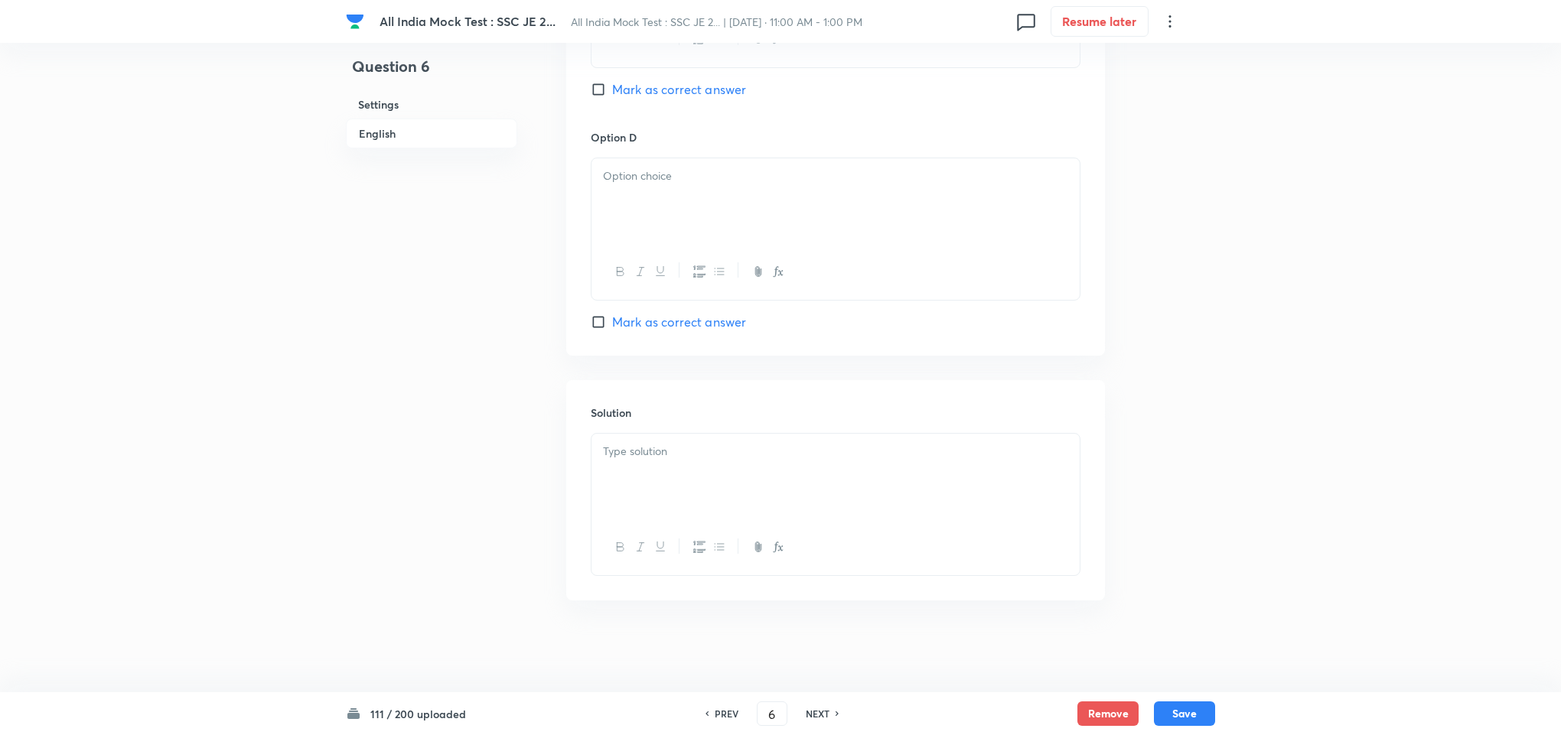
checkbox input "false"
checkbox input "true"
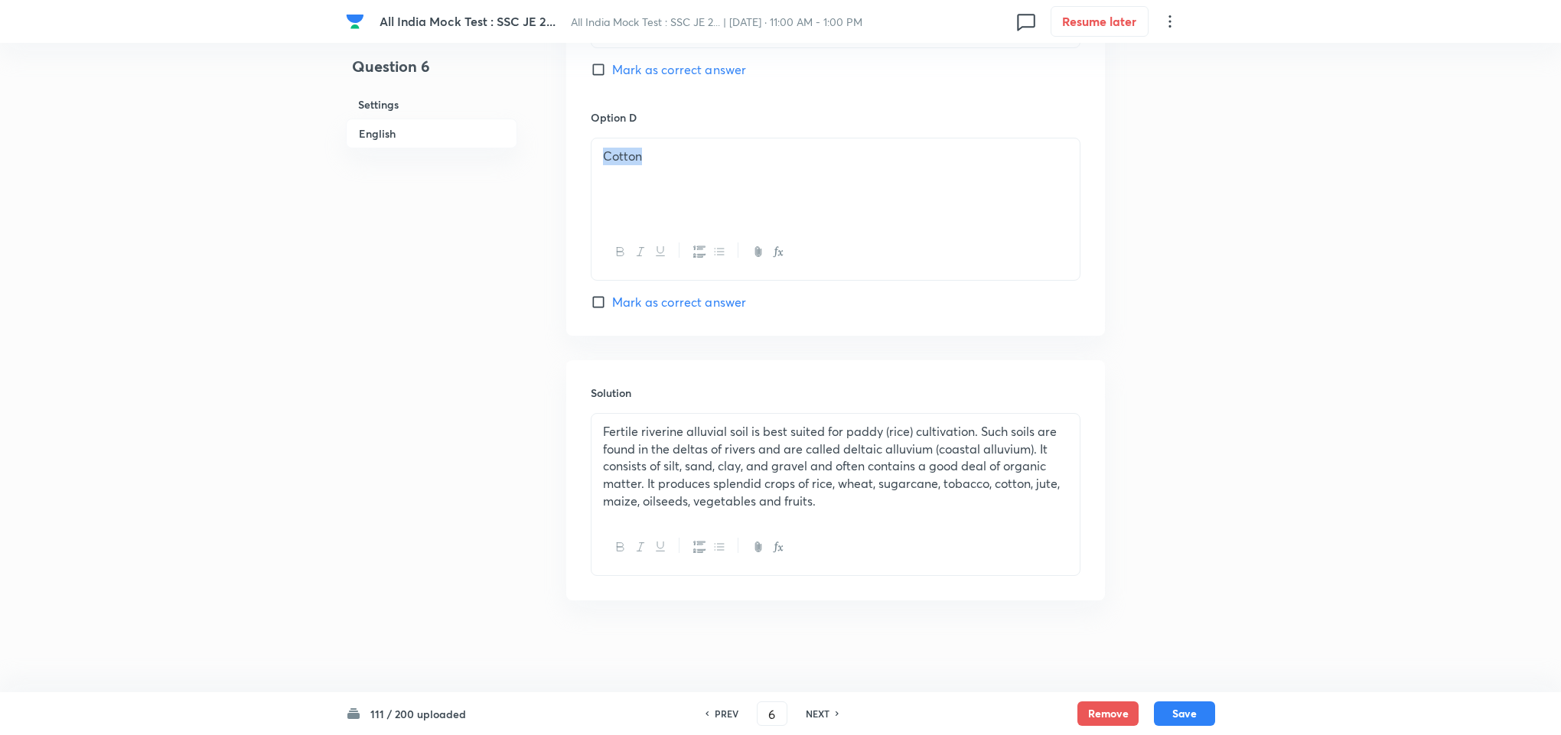
drag, startPoint x: 643, startPoint y: 161, endPoint x: 553, endPoint y: 156, distance: 89.6
click at [633, 157] on p "Sugarane" at bounding box center [835, 157] width 465 height 18
click at [1171, 714] on button "Save" at bounding box center [1184, 712] width 61 height 24
type input "7"
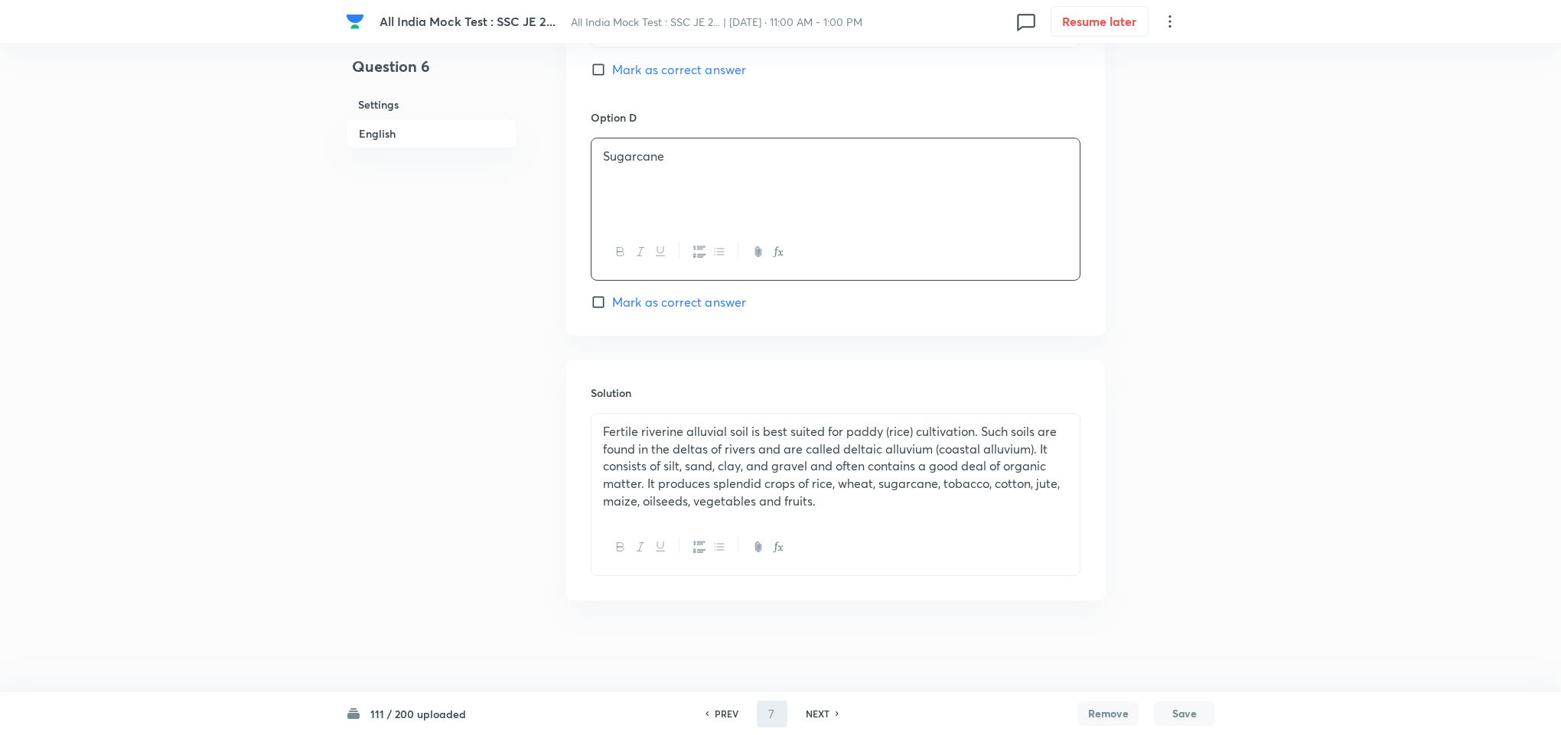
scroll to position [1359, 0]
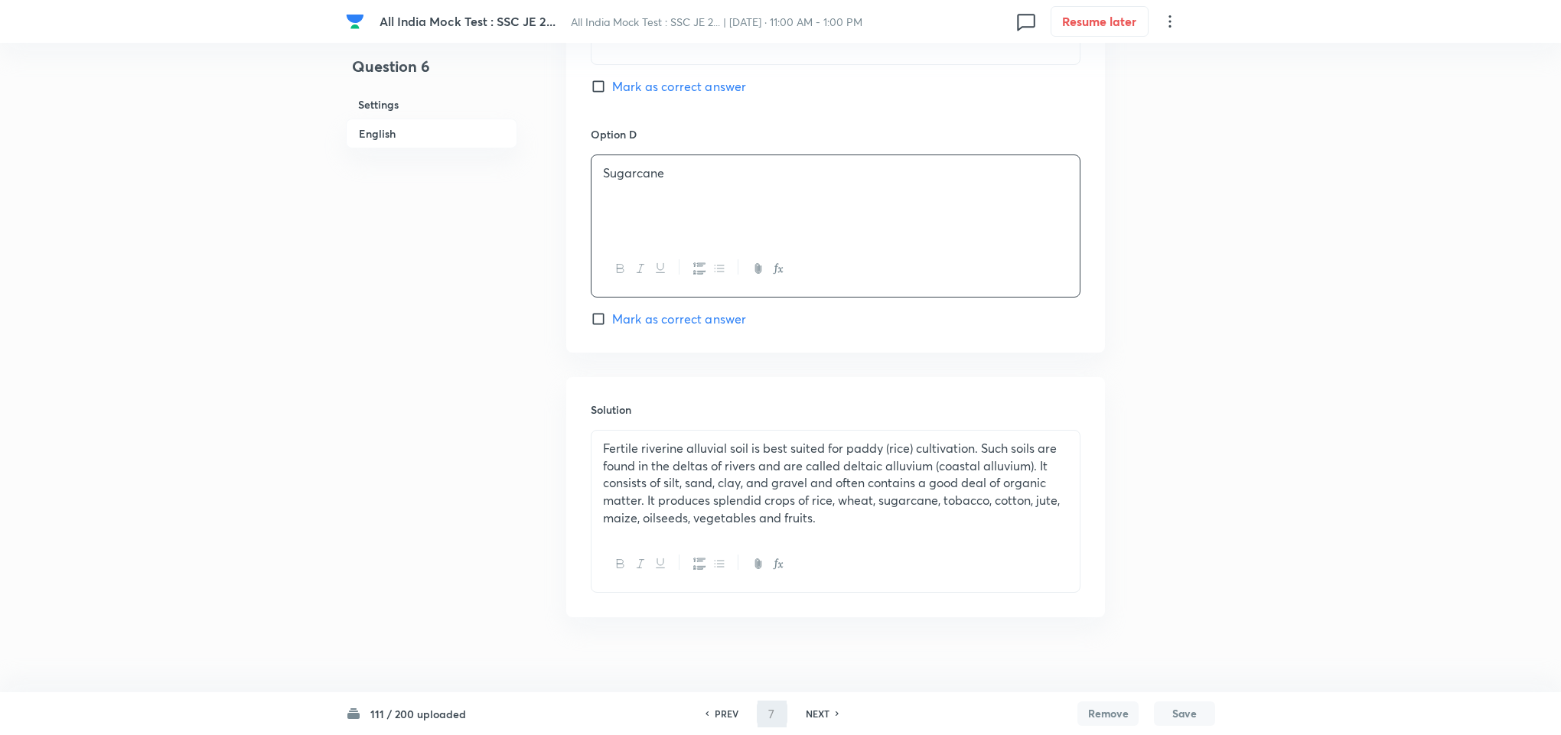
checkbox input "false"
checkbox input "true"
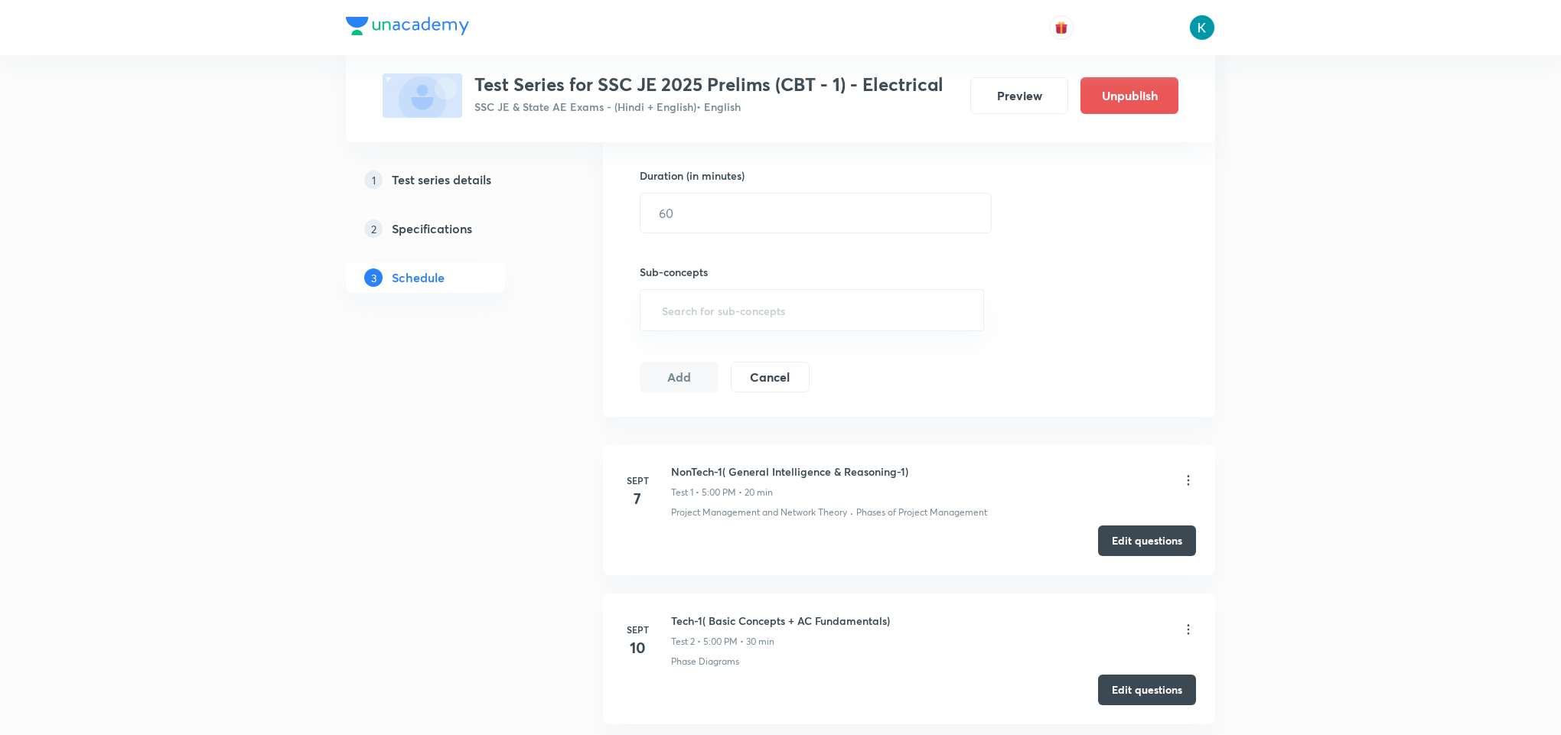
scroll to position [574, 0]
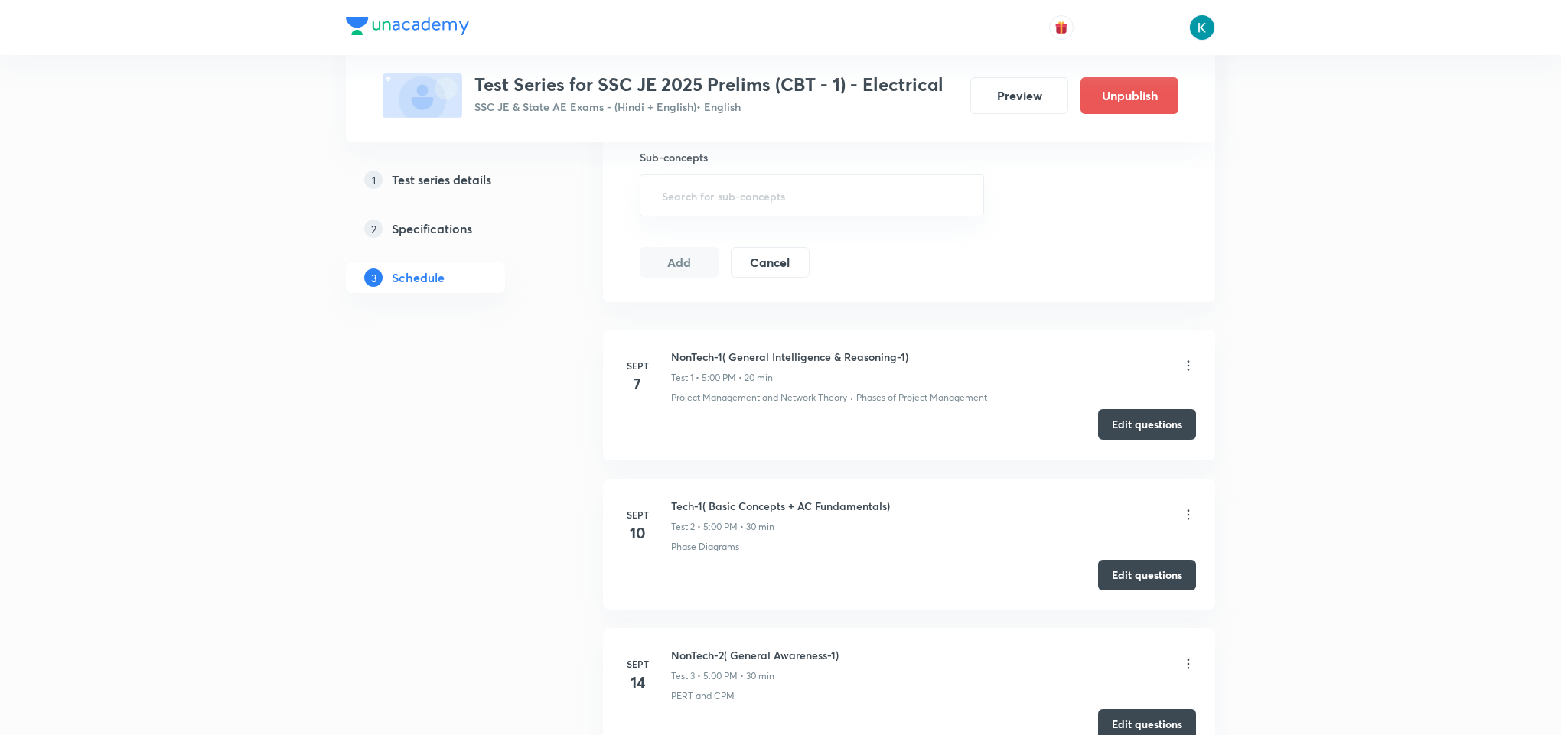
click at [1121, 421] on button "Edit questions" at bounding box center [1147, 424] width 98 height 31
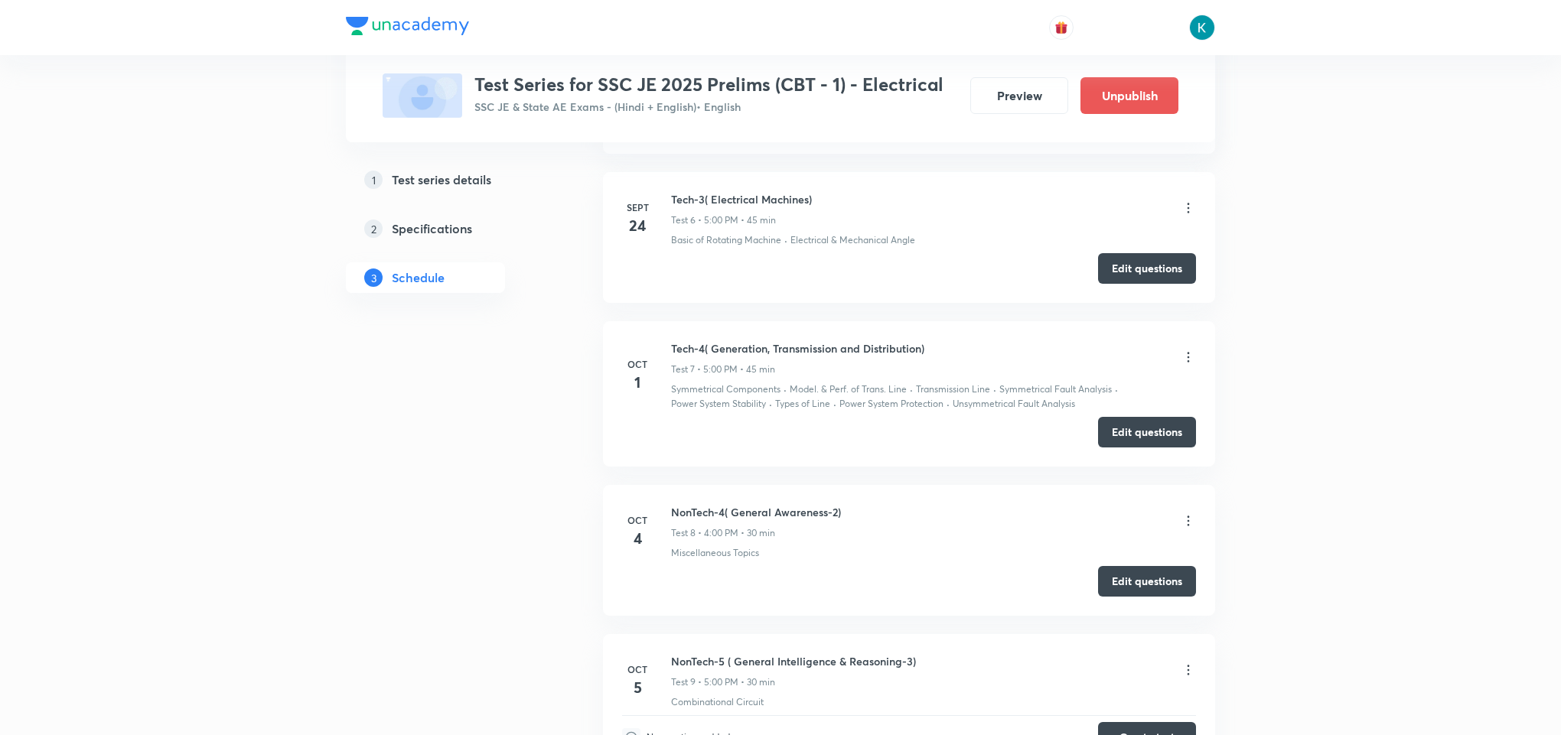
scroll to position [1606, 0]
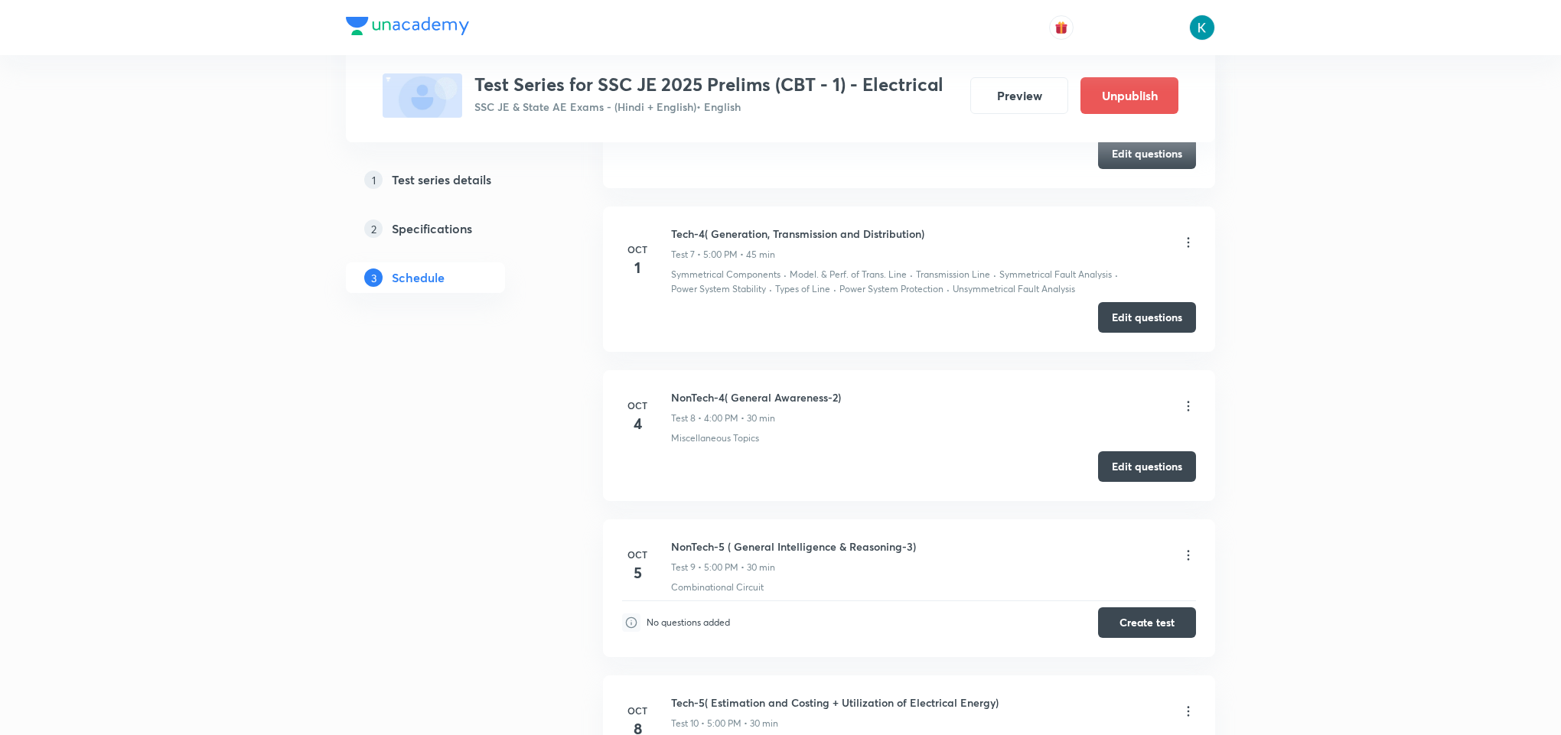
click at [1187, 411] on icon at bounding box center [1188, 406] width 2 height 10
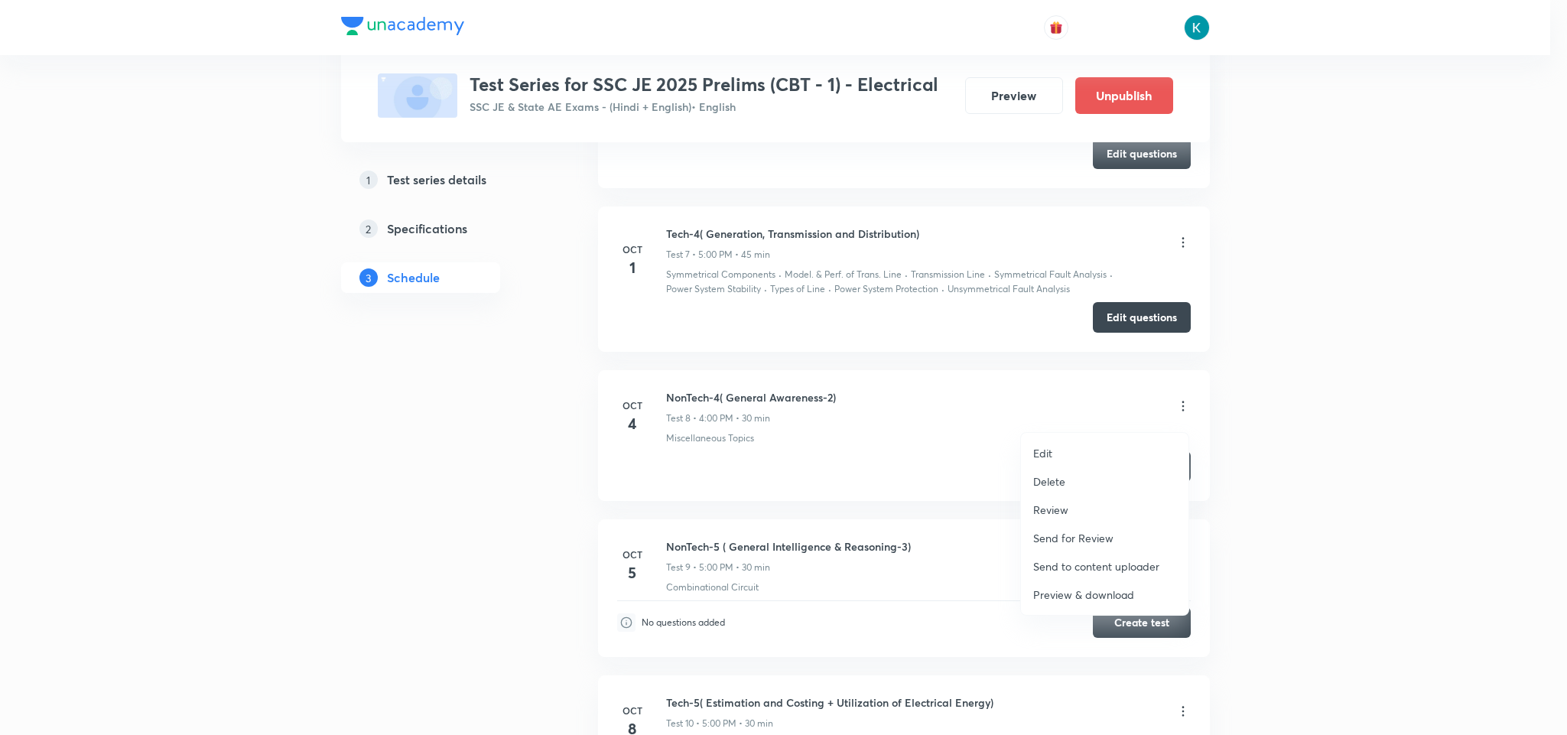
click at [418, 484] on div at bounding box center [783, 367] width 1567 height 735
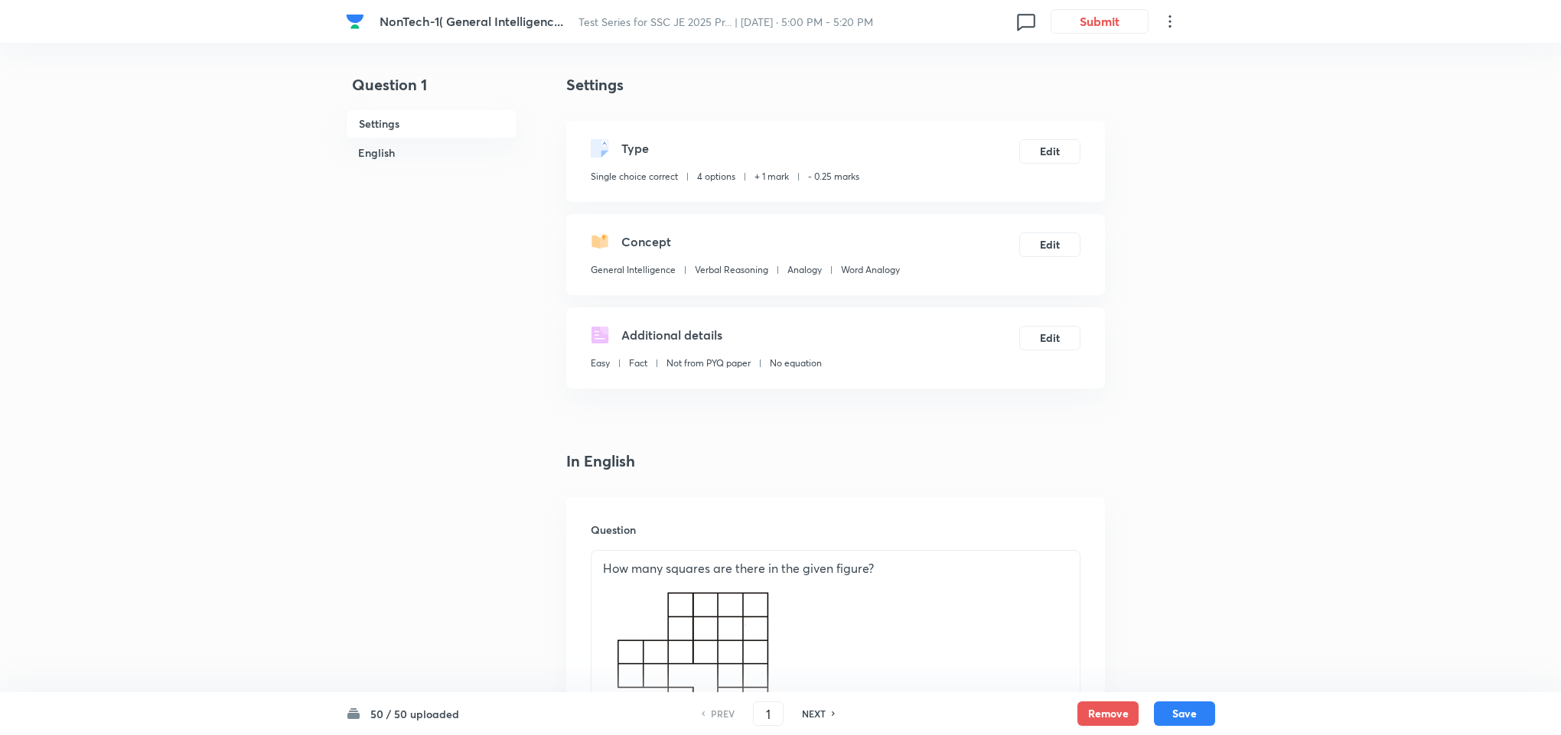
checkbox input "true"
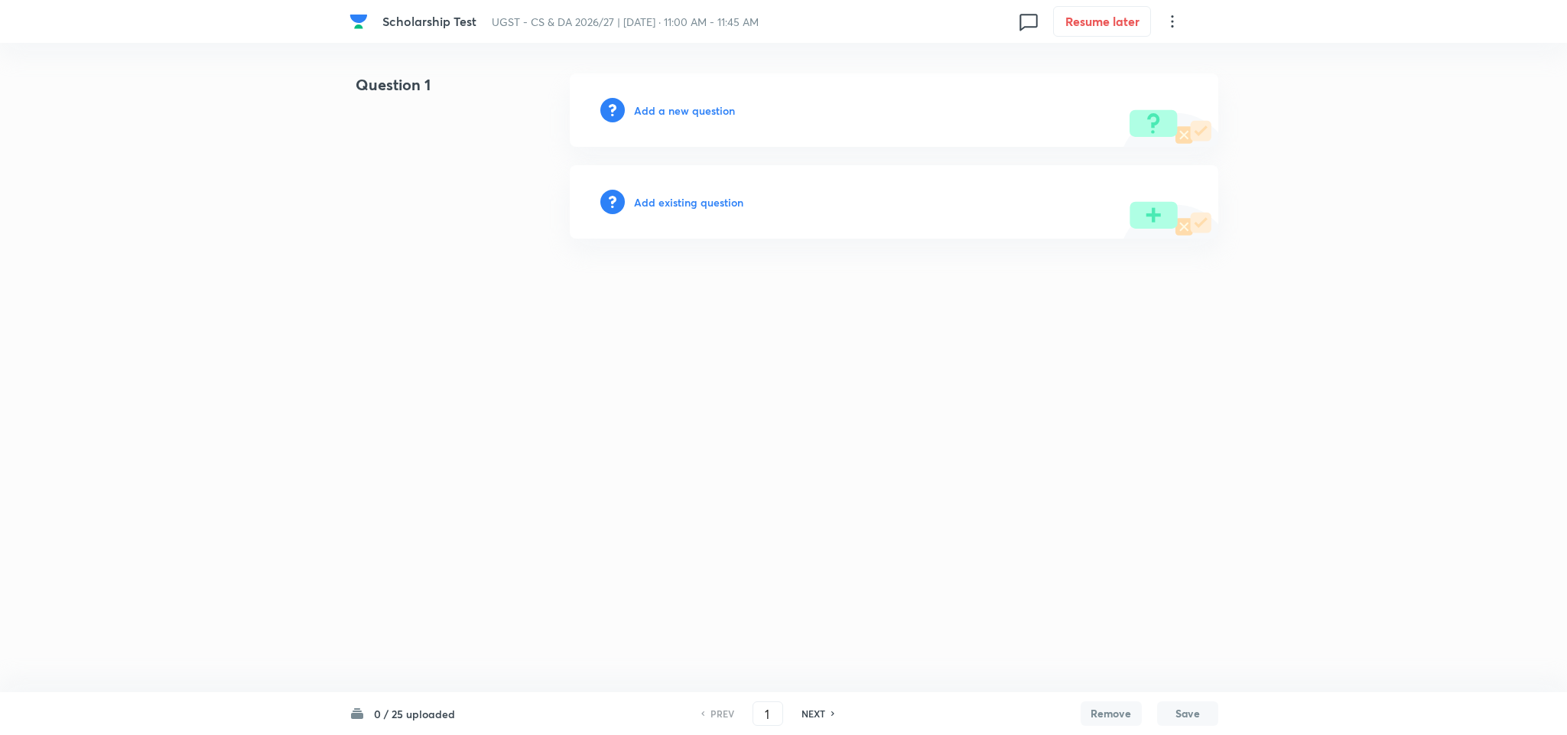
click at [0, 200] on div "Scholarship Test UGST - CS & DA 2026/27 | Oct 12, 2025 · 11:00 AM - 11:45 AM 0 …" at bounding box center [783, 155] width 1567 height 165
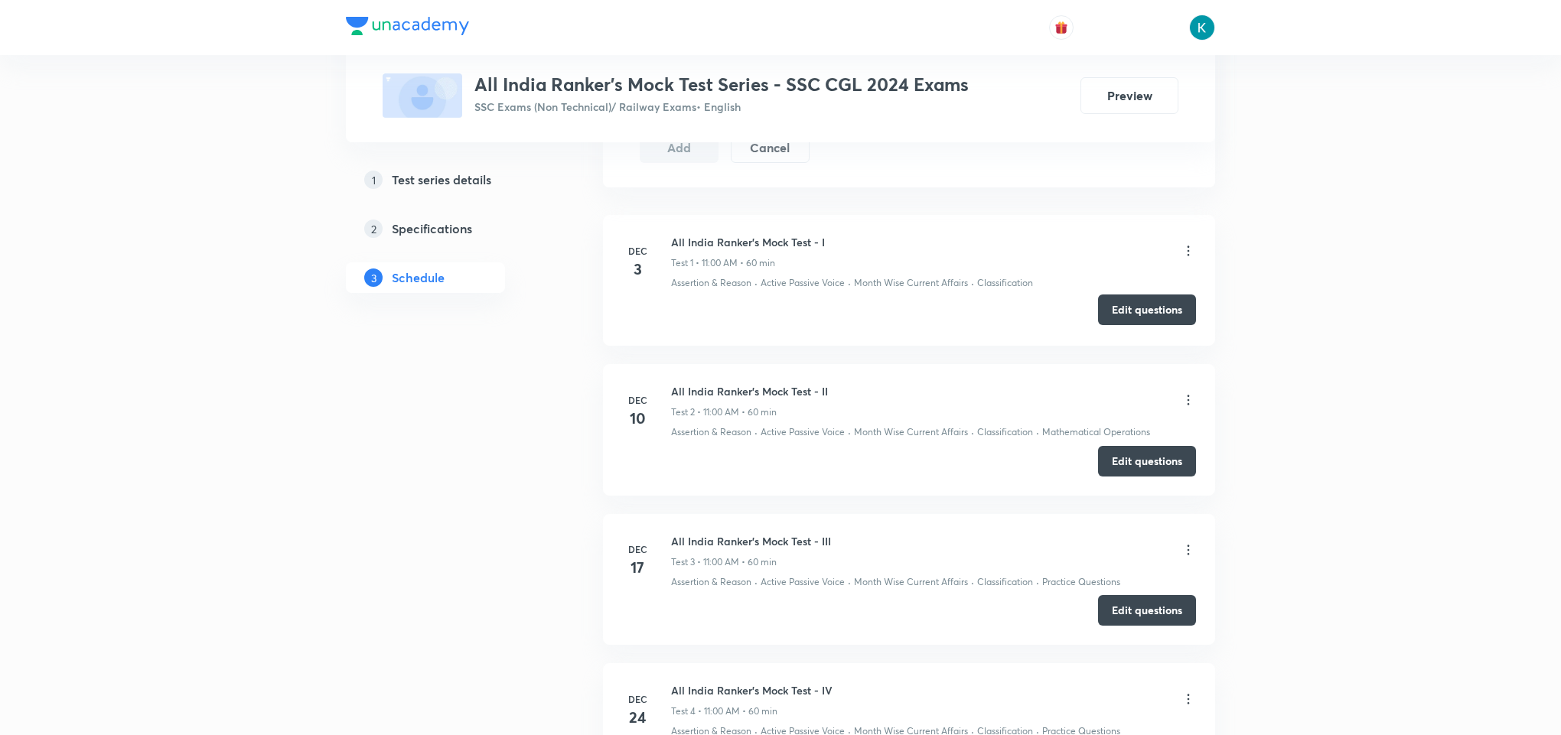
click at [1144, 312] on button "Edit questions" at bounding box center [1147, 310] width 98 height 31
click at [1141, 464] on button "Edit questions" at bounding box center [1147, 459] width 98 height 31
click at [1138, 609] on button "Edit questions" at bounding box center [1147, 609] width 98 height 31
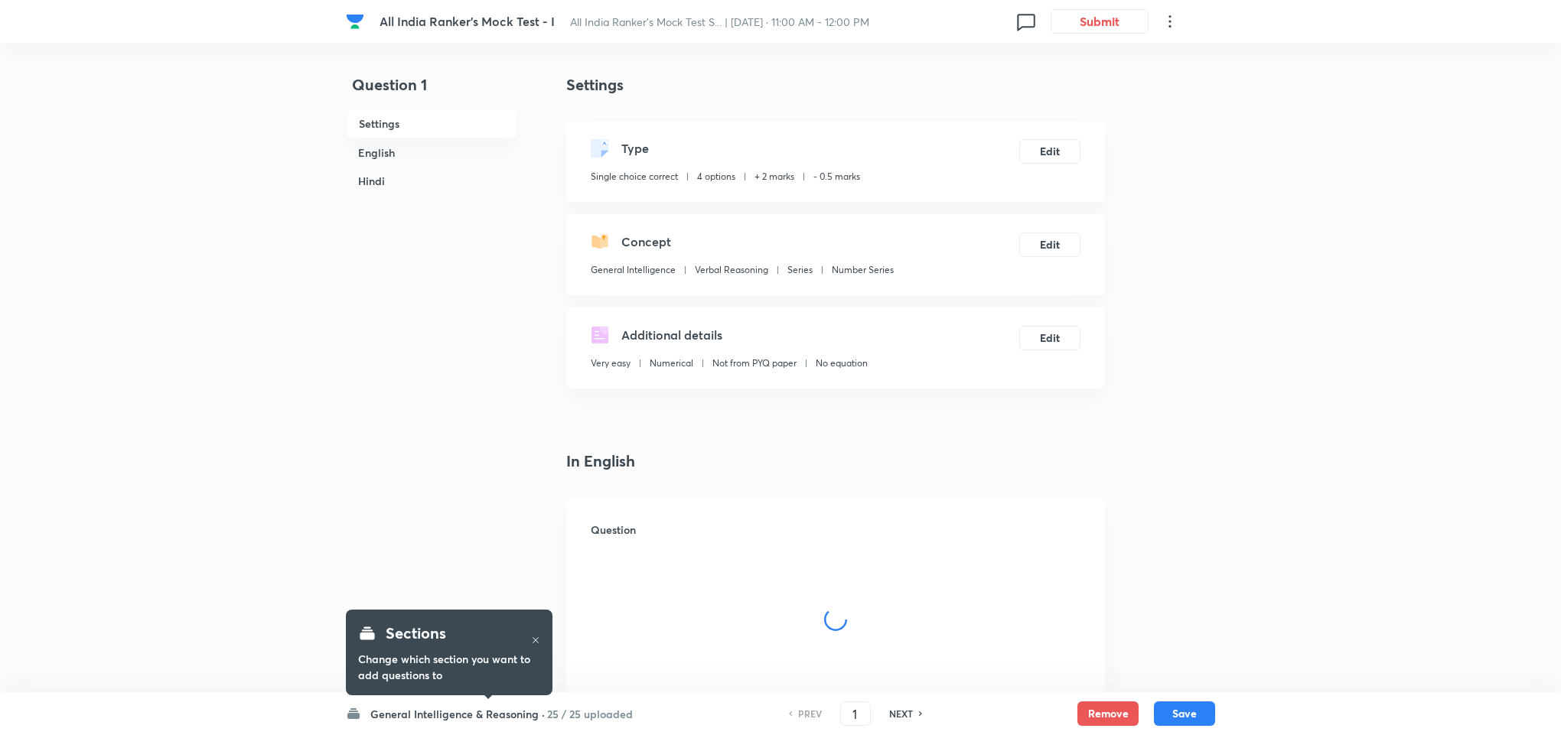
checkbox input "true"
click at [576, 490] on h6 "25 / 25 uploaded" at bounding box center [590, 714] width 86 height 16
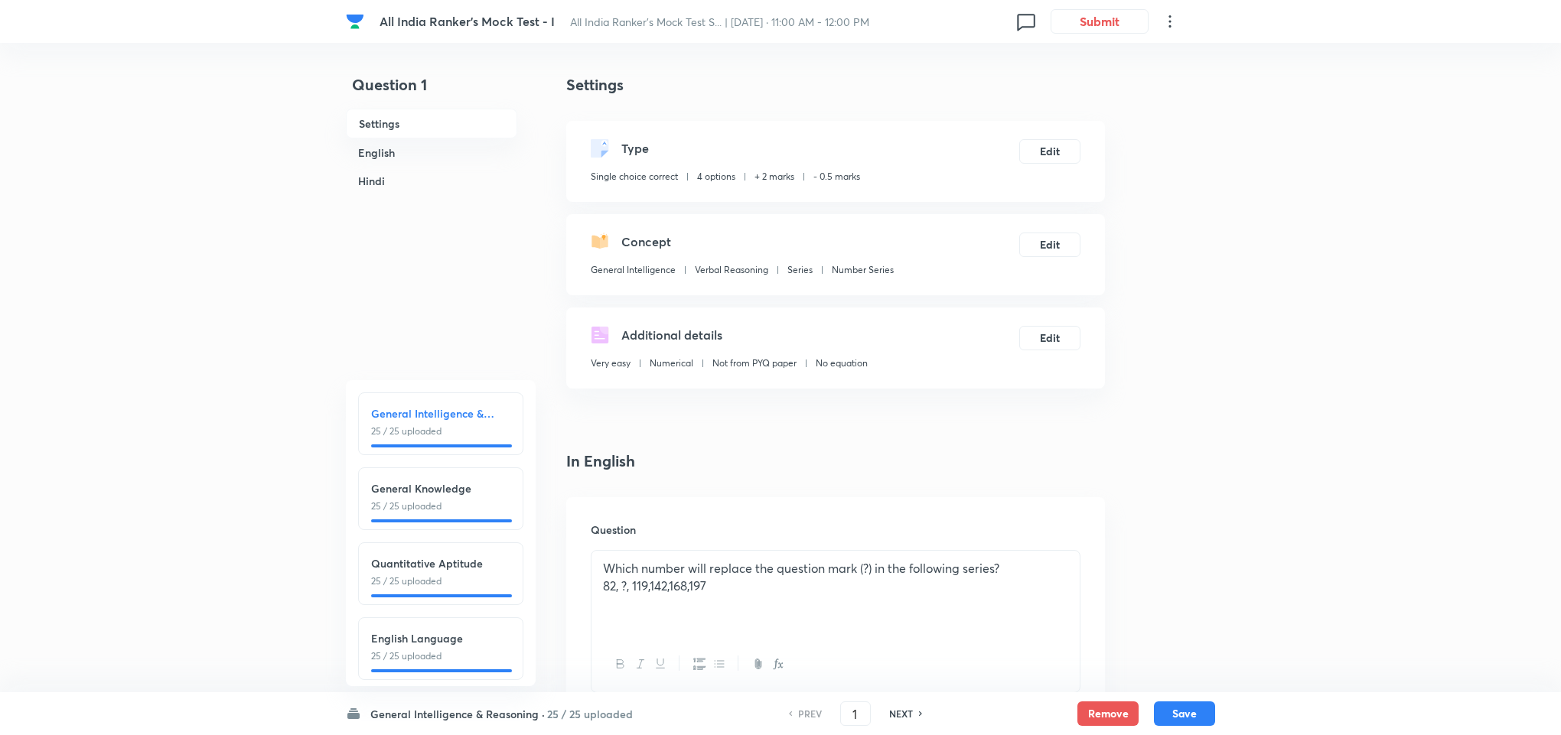
click at [576, 490] on h6 "25 / 25 uploaded" at bounding box center [590, 714] width 86 height 16
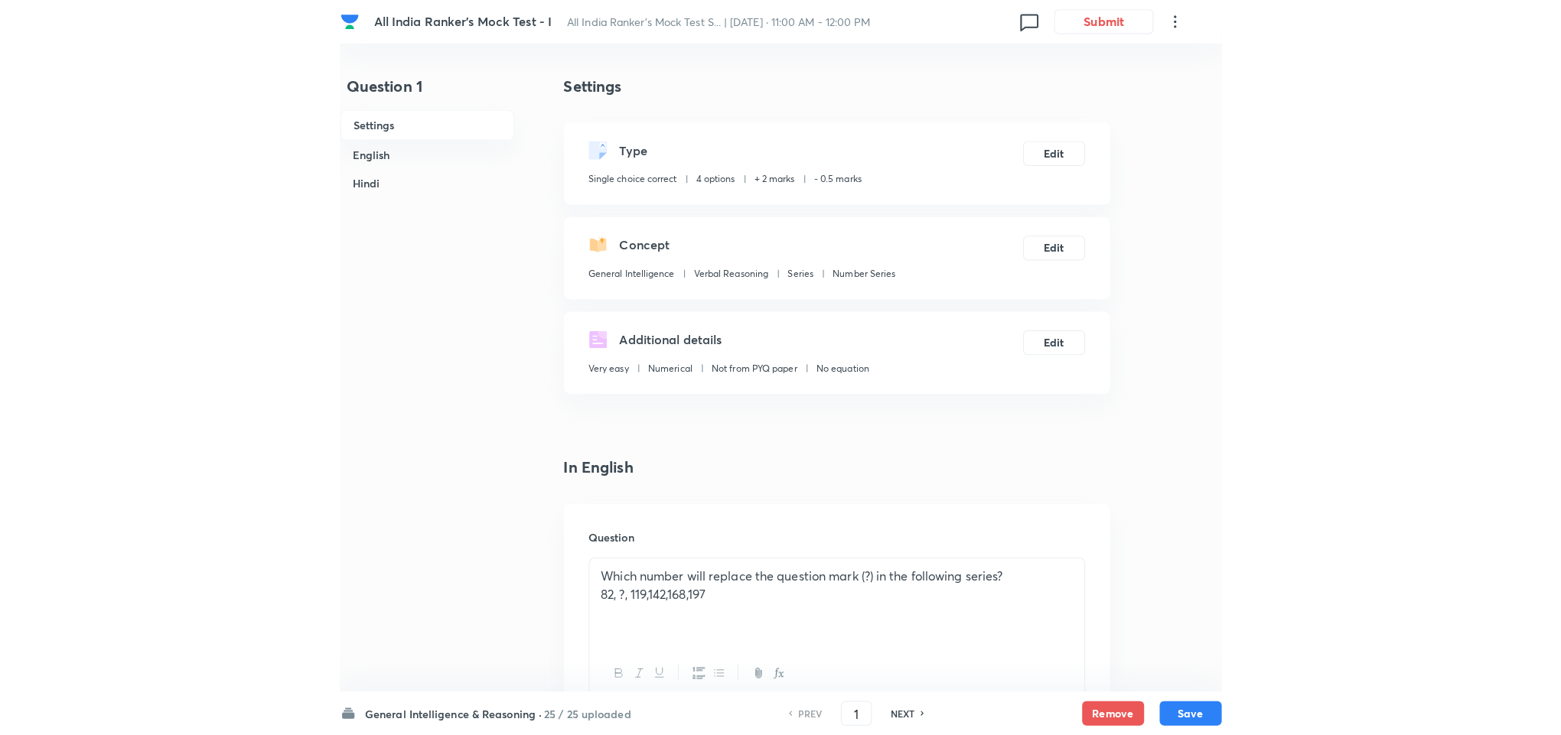
scroll to position [229, 0]
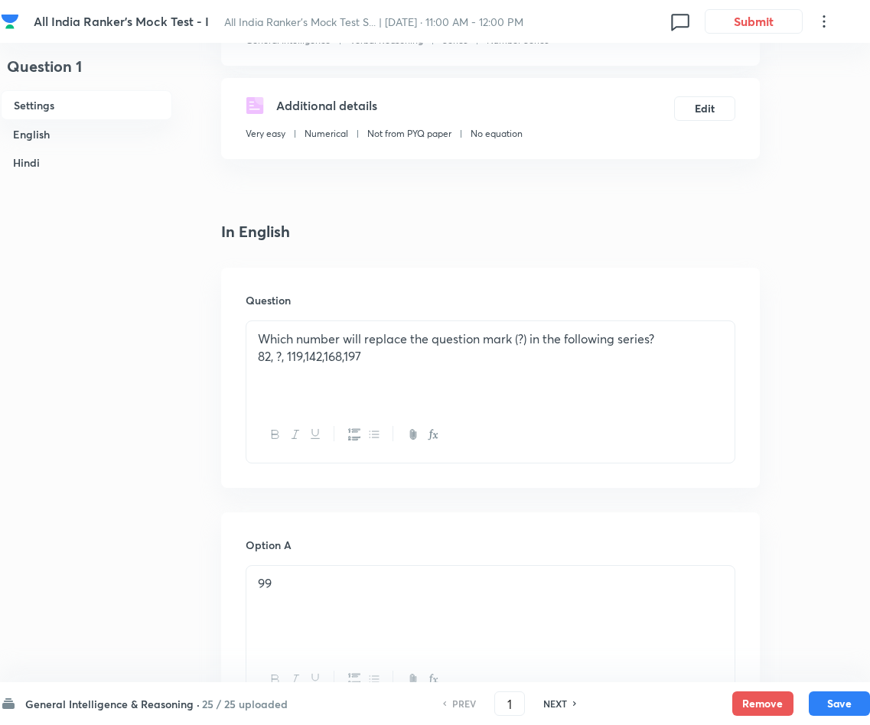
click at [304, 354] on p "82, ?, 119,142,168,197" at bounding box center [490, 357] width 465 height 18
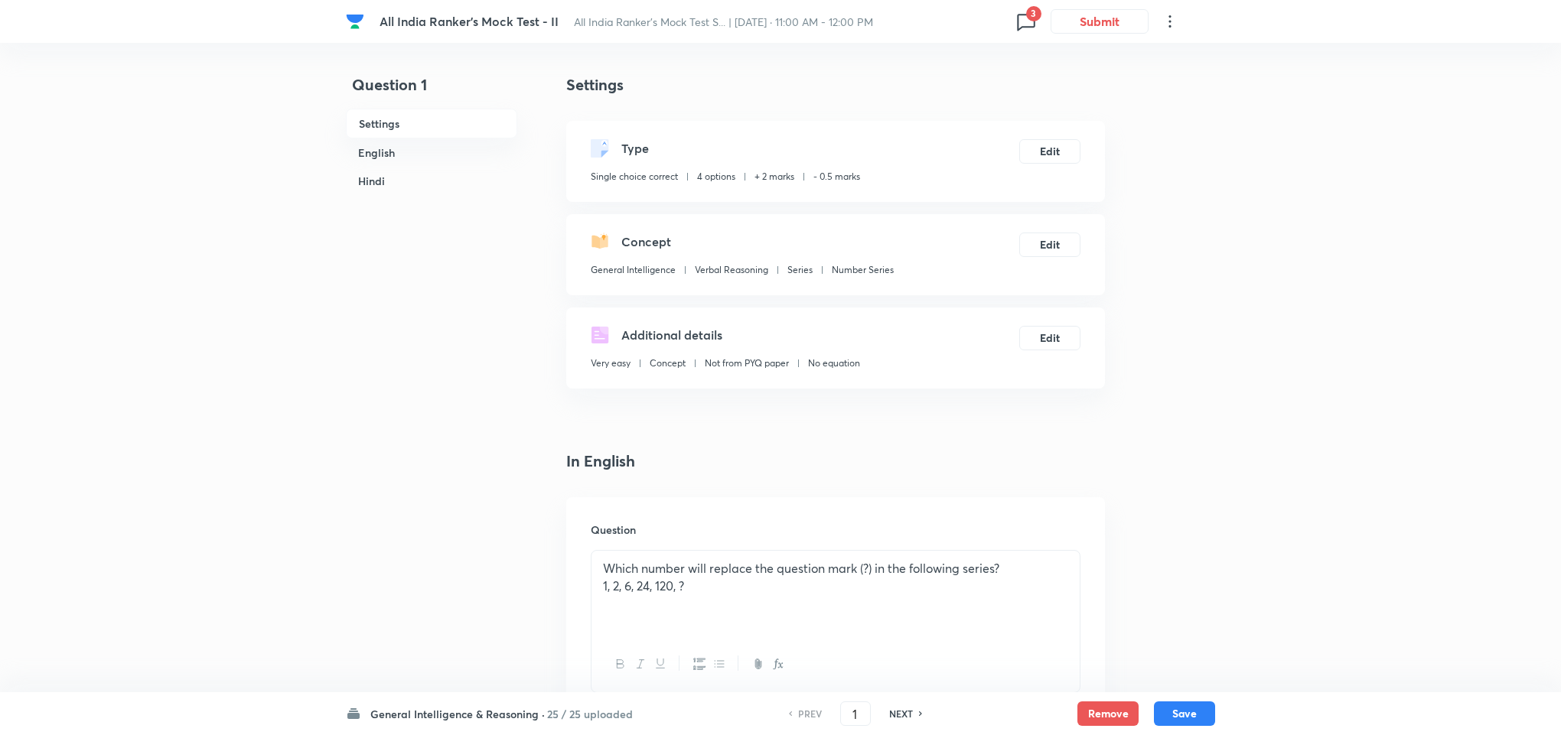
click at [1024, 23] on icon at bounding box center [1026, 21] width 24 height 24
click at [1024, 23] on div at bounding box center [783, 367] width 1567 height 735
click at [1021, 25] on icon at bounding box center [1026, 21] width 24 height 24
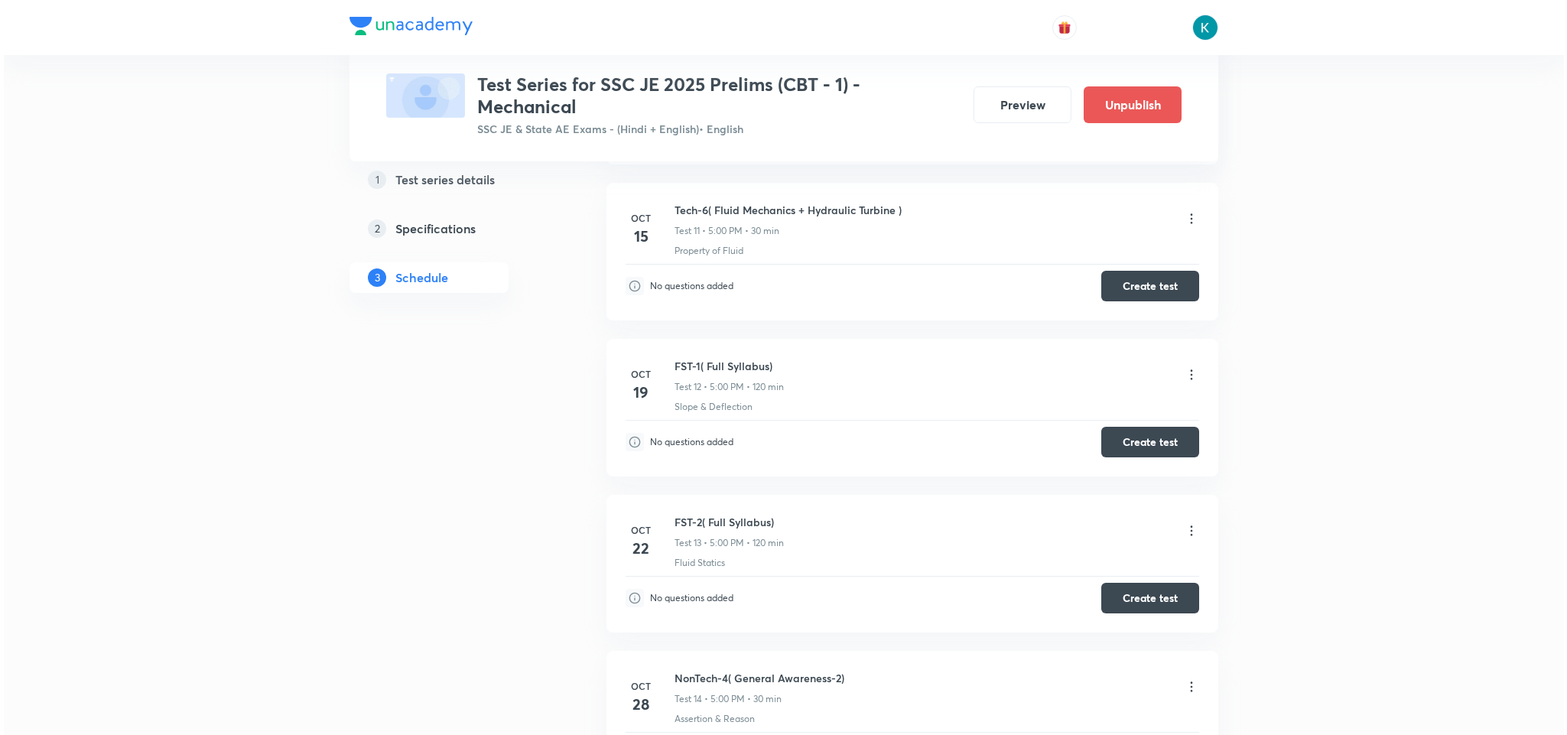
scroll to position [2508, 0]
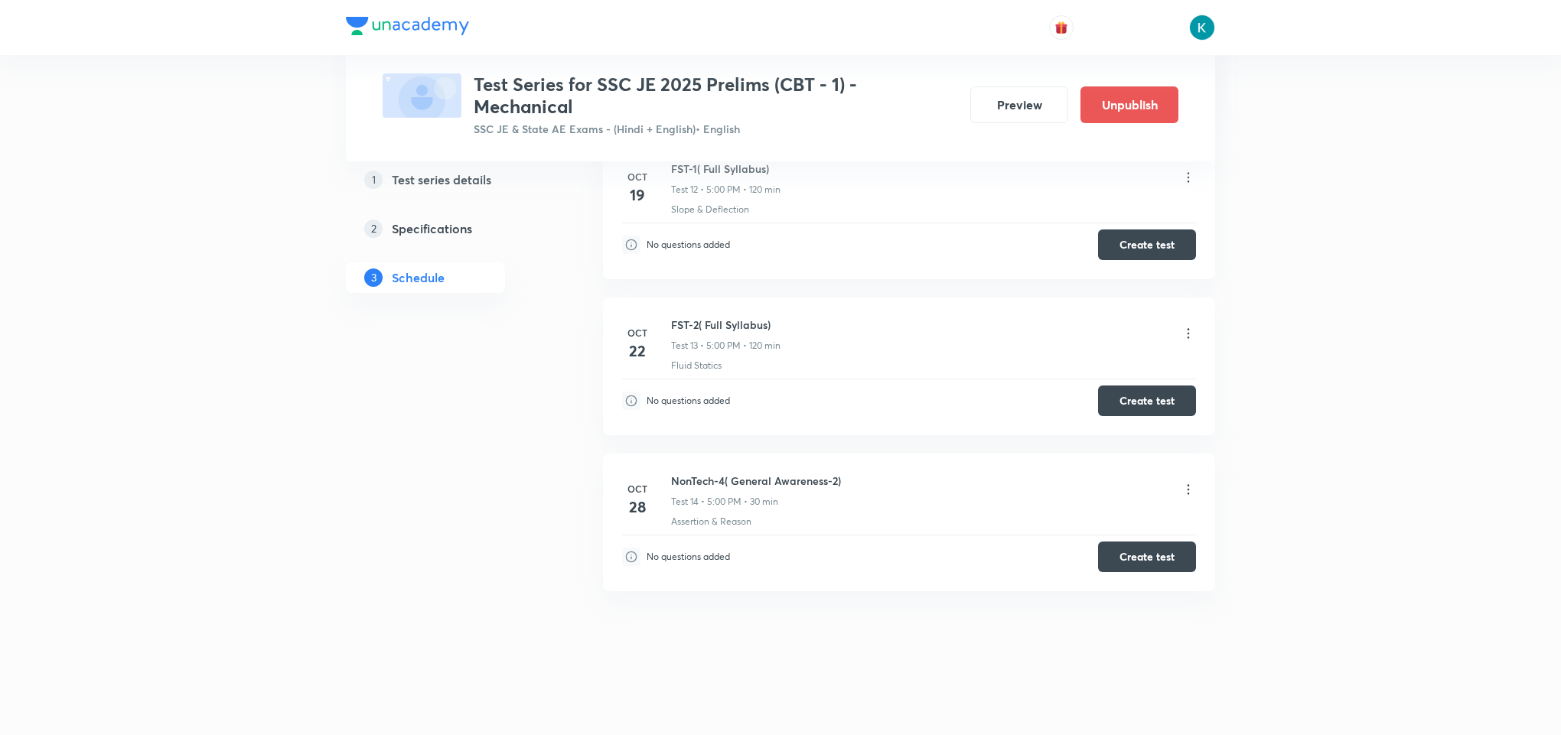
click at [1185, 487] on icon at bounding box center [1187, 489] width 15 height 15
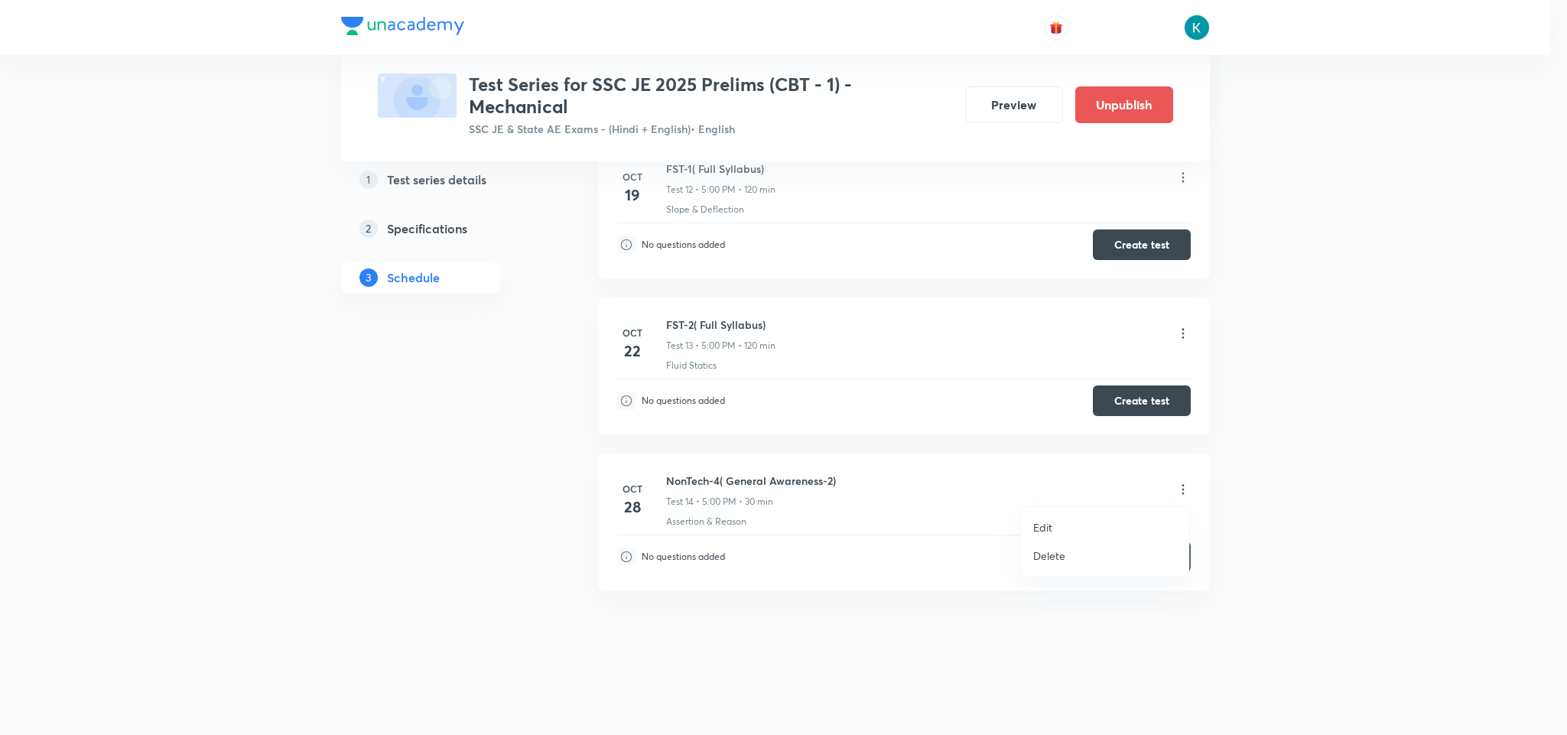
click at [1038, 530] on p "Edit" at bounding box center [1042, 527] width 19 height 16
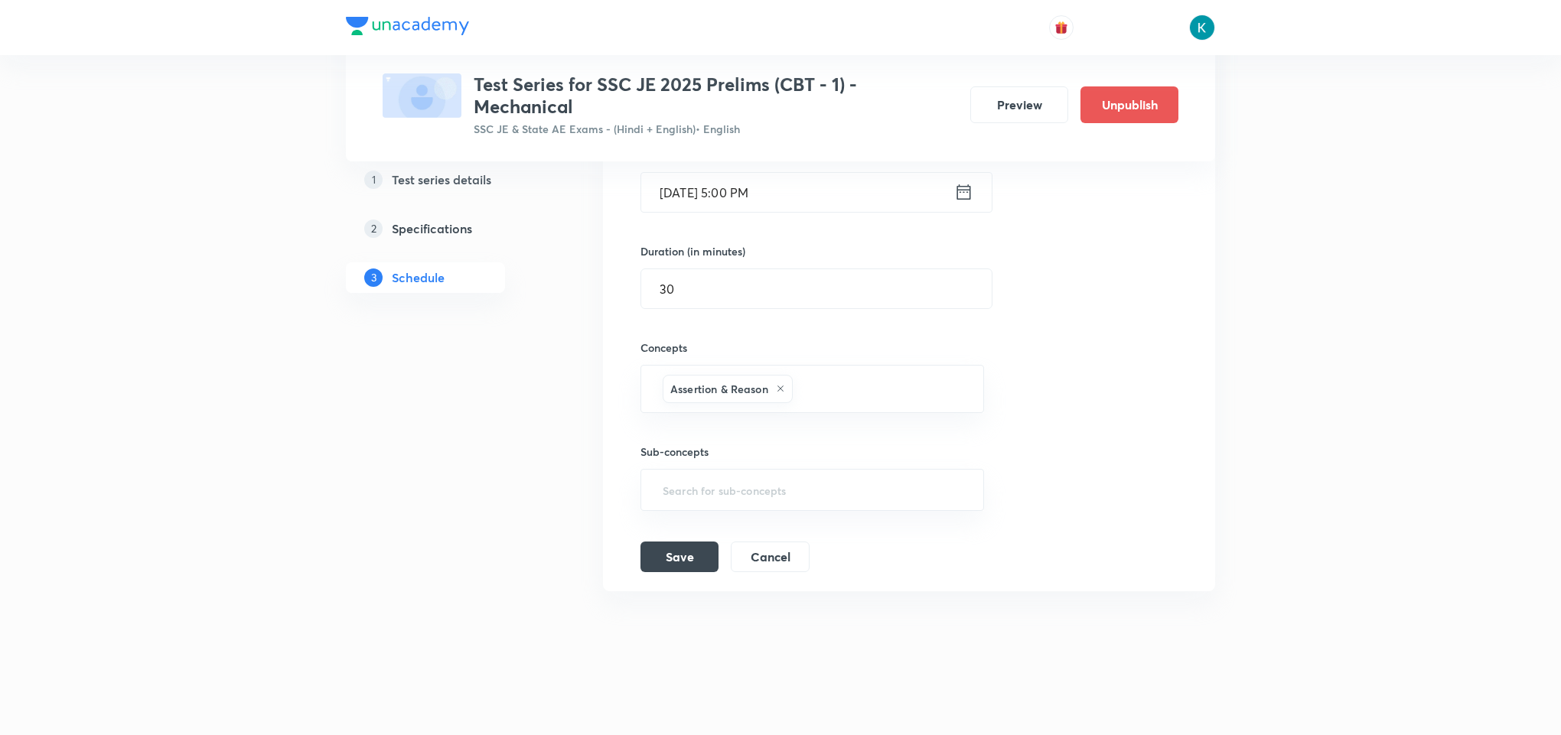
scroll to position [2211, 0]
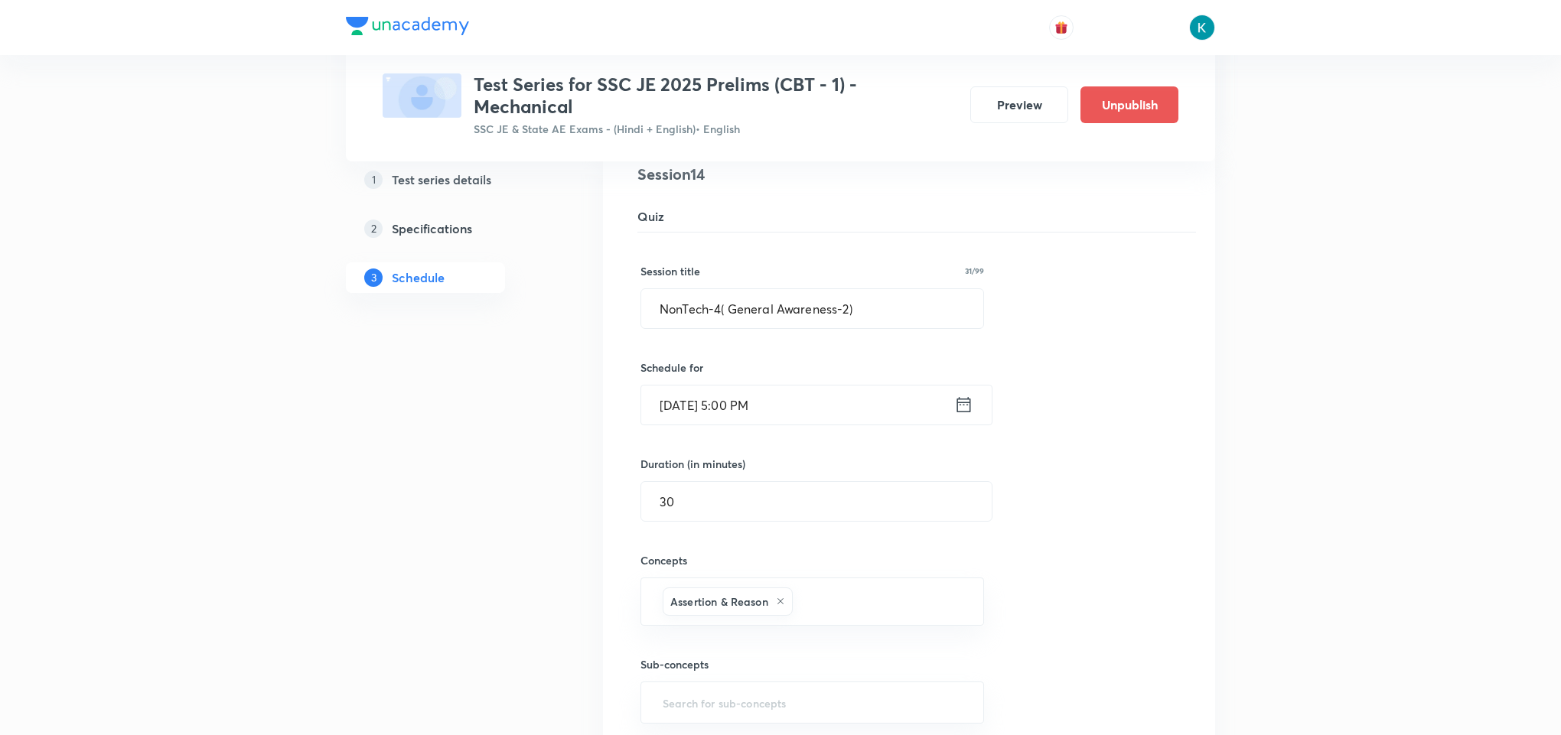
click at [967, 412] on icon at bounding box center [964, 404] width 14 height 15
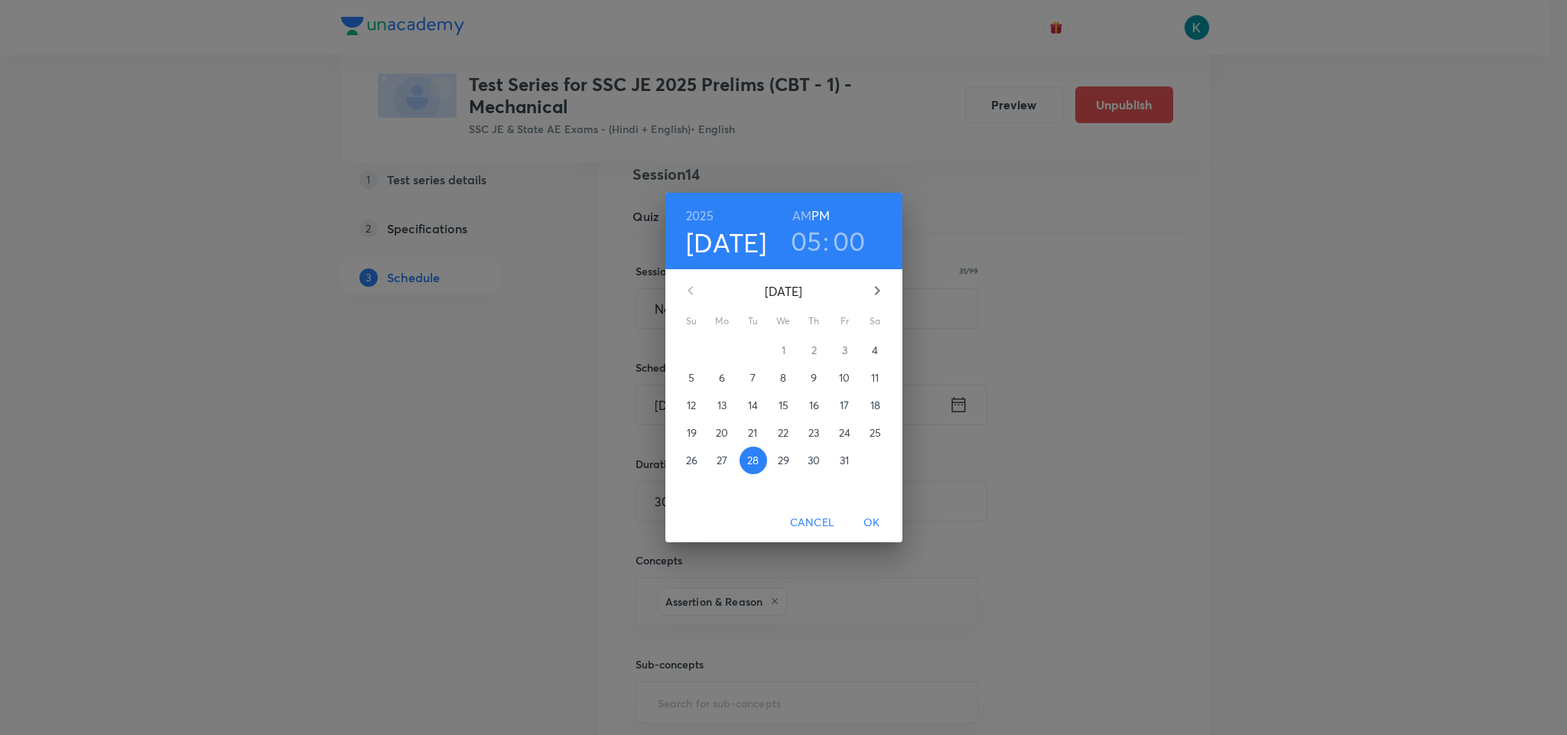
click at [877, 351] on p "4" at bounding box center [875, 350] width 6 height 15
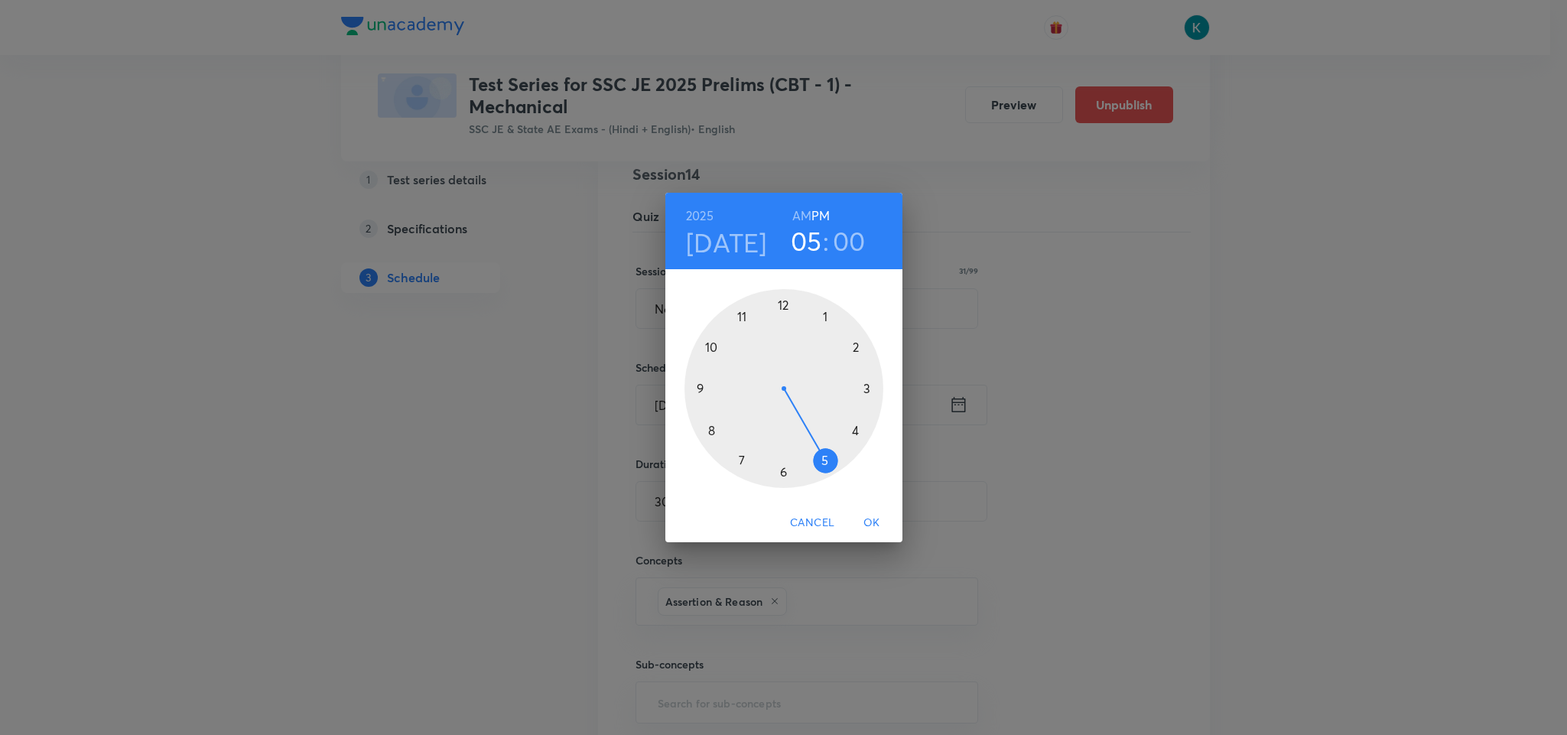
click at [858, 434] on div at bounding box center [784, 388] width 199 height 199
click at [870, 526] on span "OK" at bounding box center [872, 522] width 37 height 19
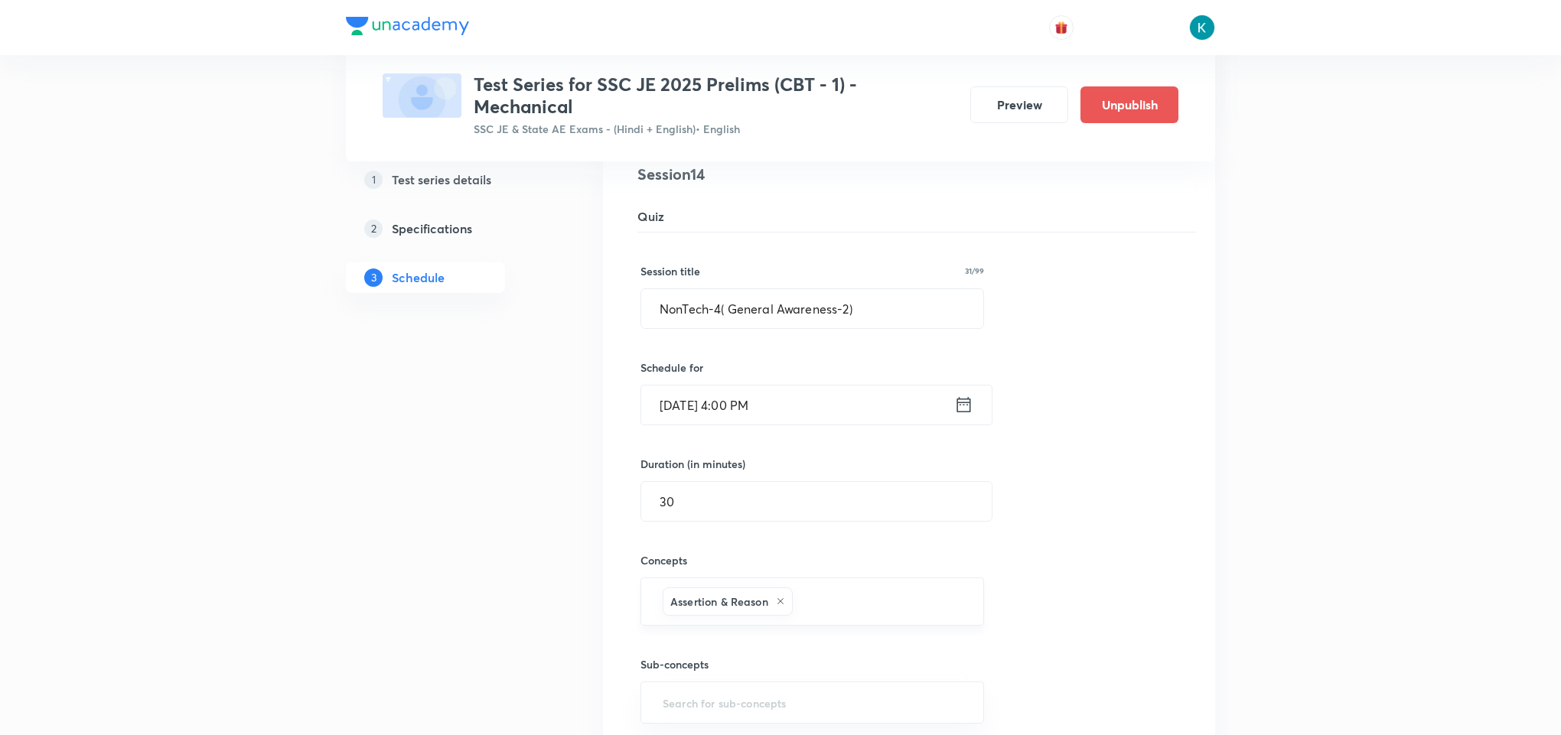
scroll to position [2325, 0]
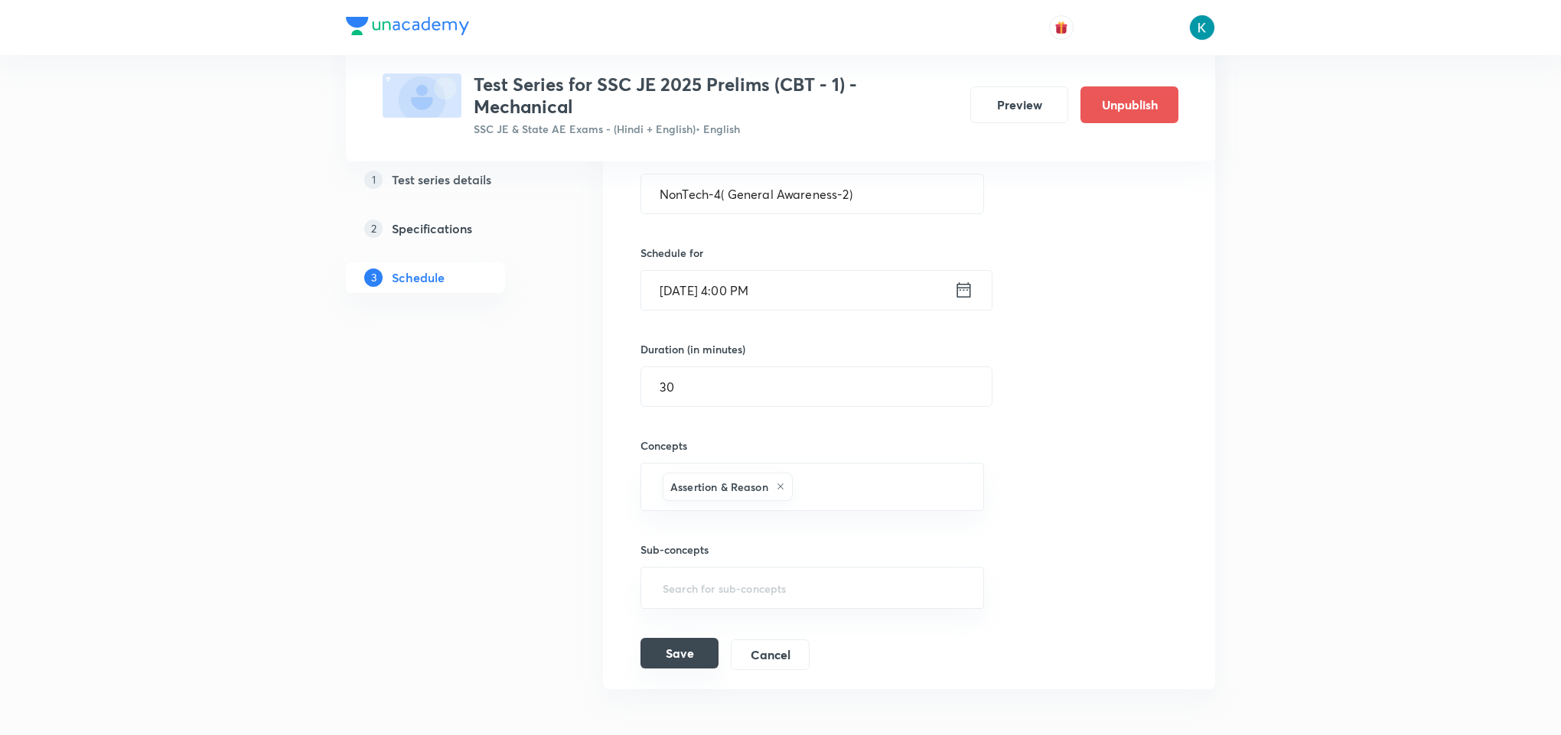
click at [689, 669] on button "Save" at bounding box center [679, 653] width 78 height 31
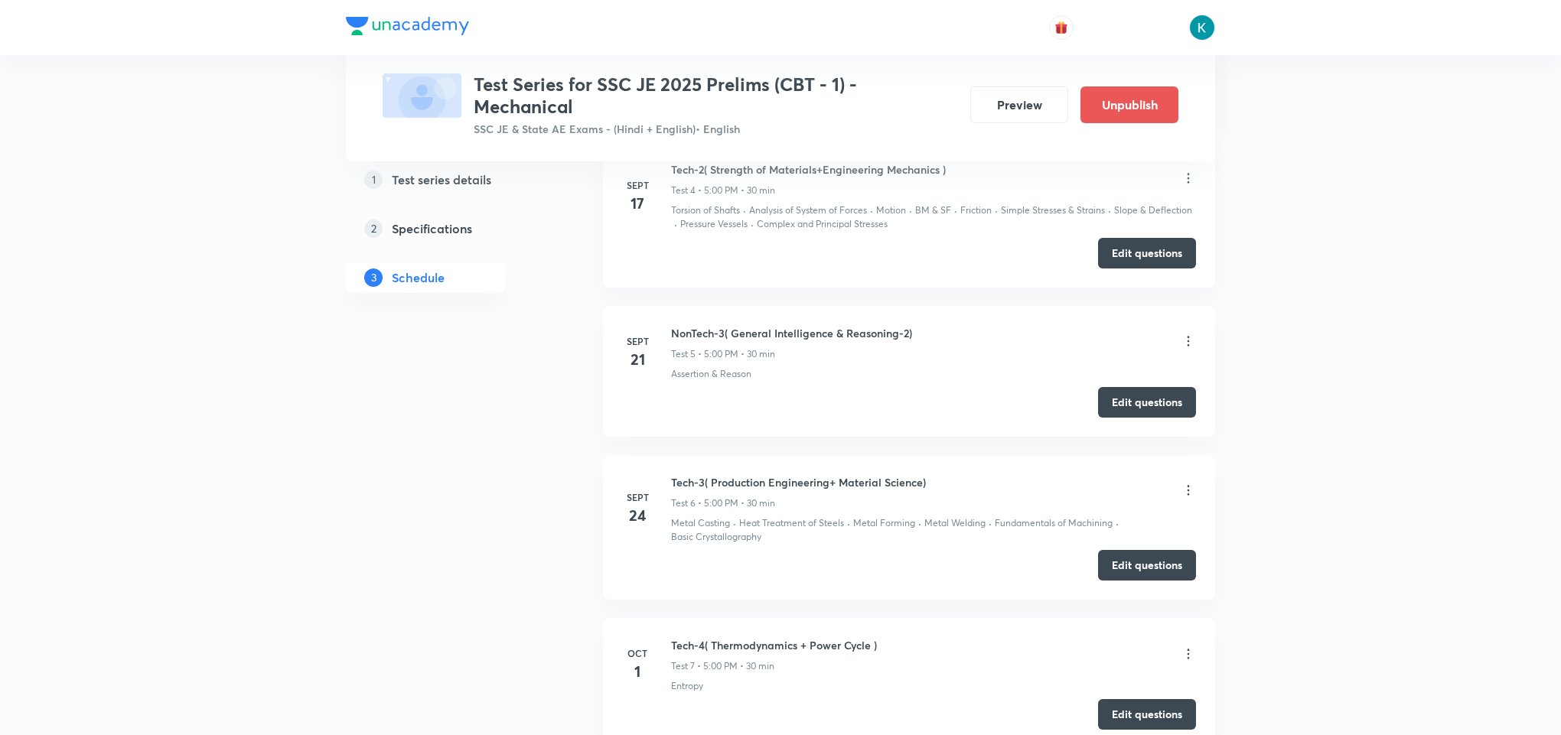
scroll to position [966, 0]
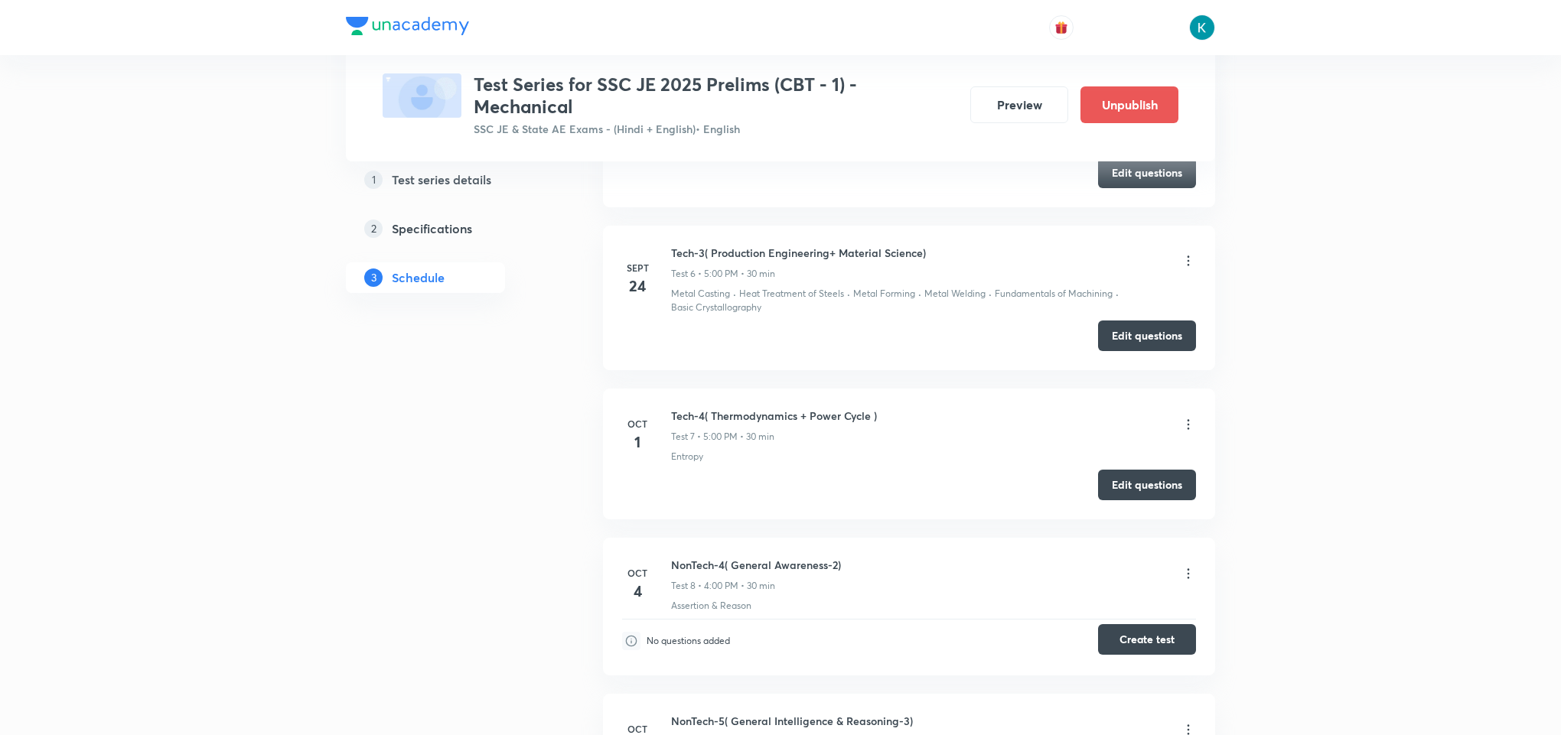
click at [1123, 645] on button "Create test" at bounding box center [1147, 639] width 98 height 31
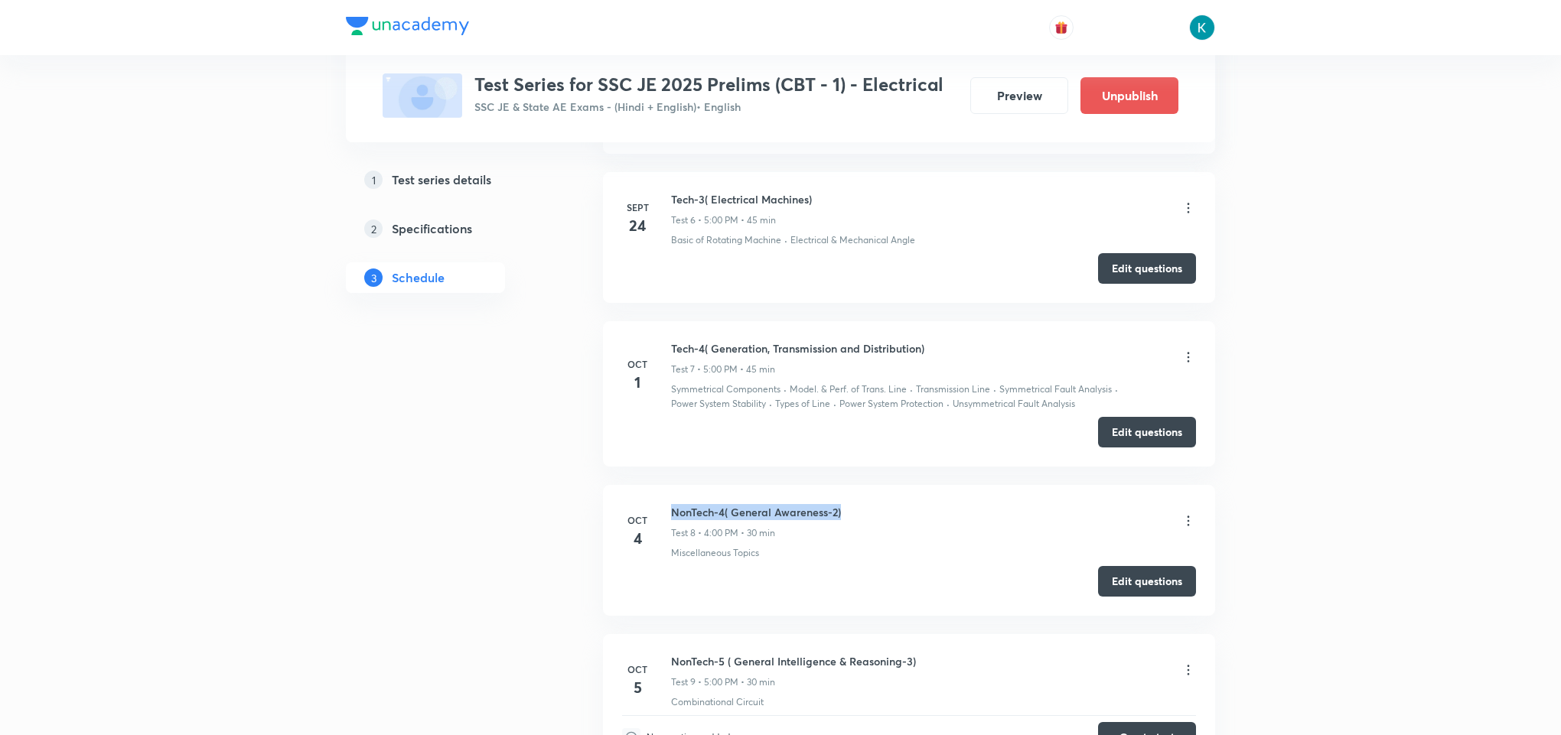
drag, startPoint x: 851, startPoint y: 519, endPoint x: 675, endPoint y: 524, distance: 176.8
click at [675, 524] on div "NonTech-4( General Awareness-2) Test 8 • 4:00 PM • 30 min" at bounding box center [933, 522] width 525 height 36
copy h6 "NonTech-4( General Awareness-2)"
click at [1132, 585] on button "Edit questions" at bounding box center [1147, 580] width 98 height 31
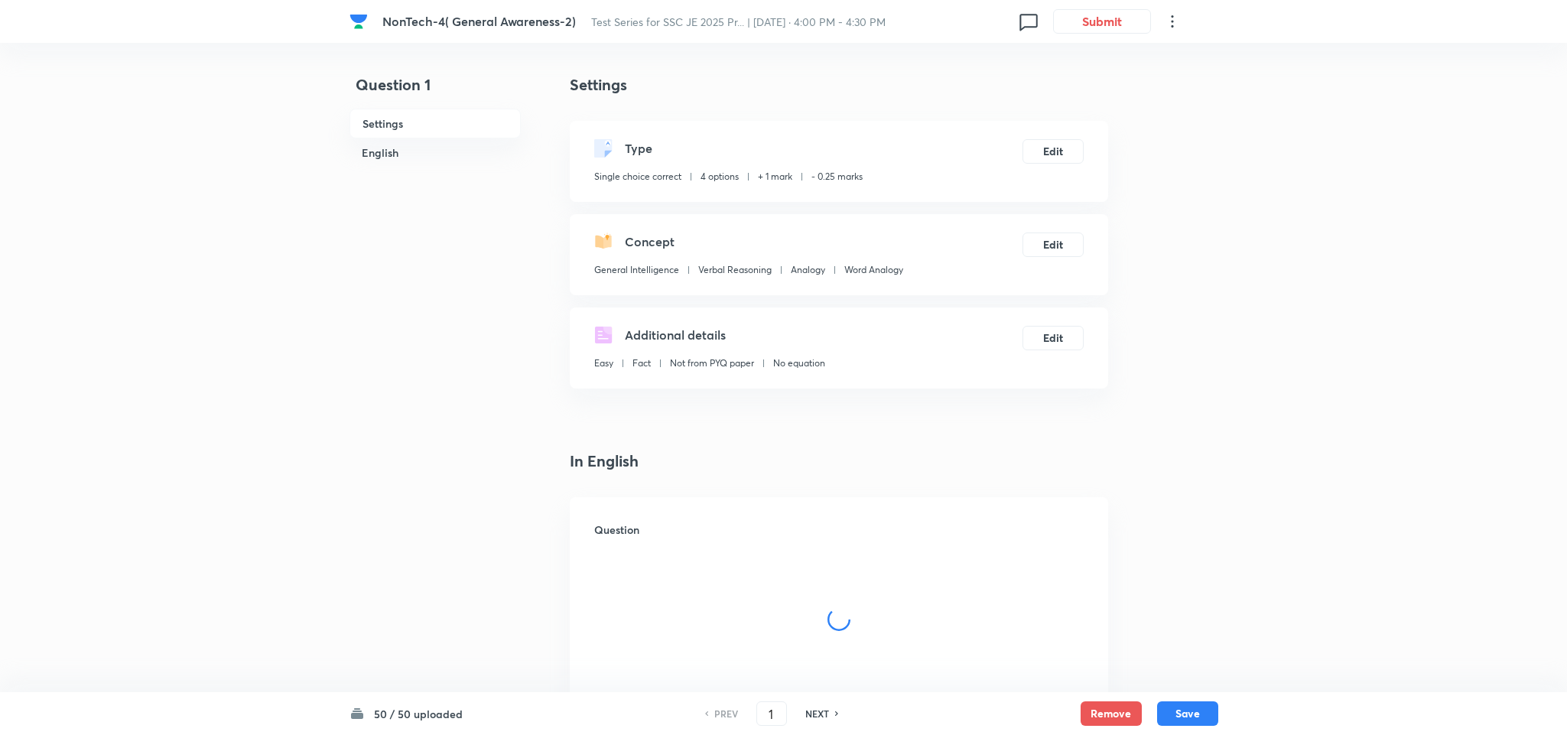
checkbox input "true"
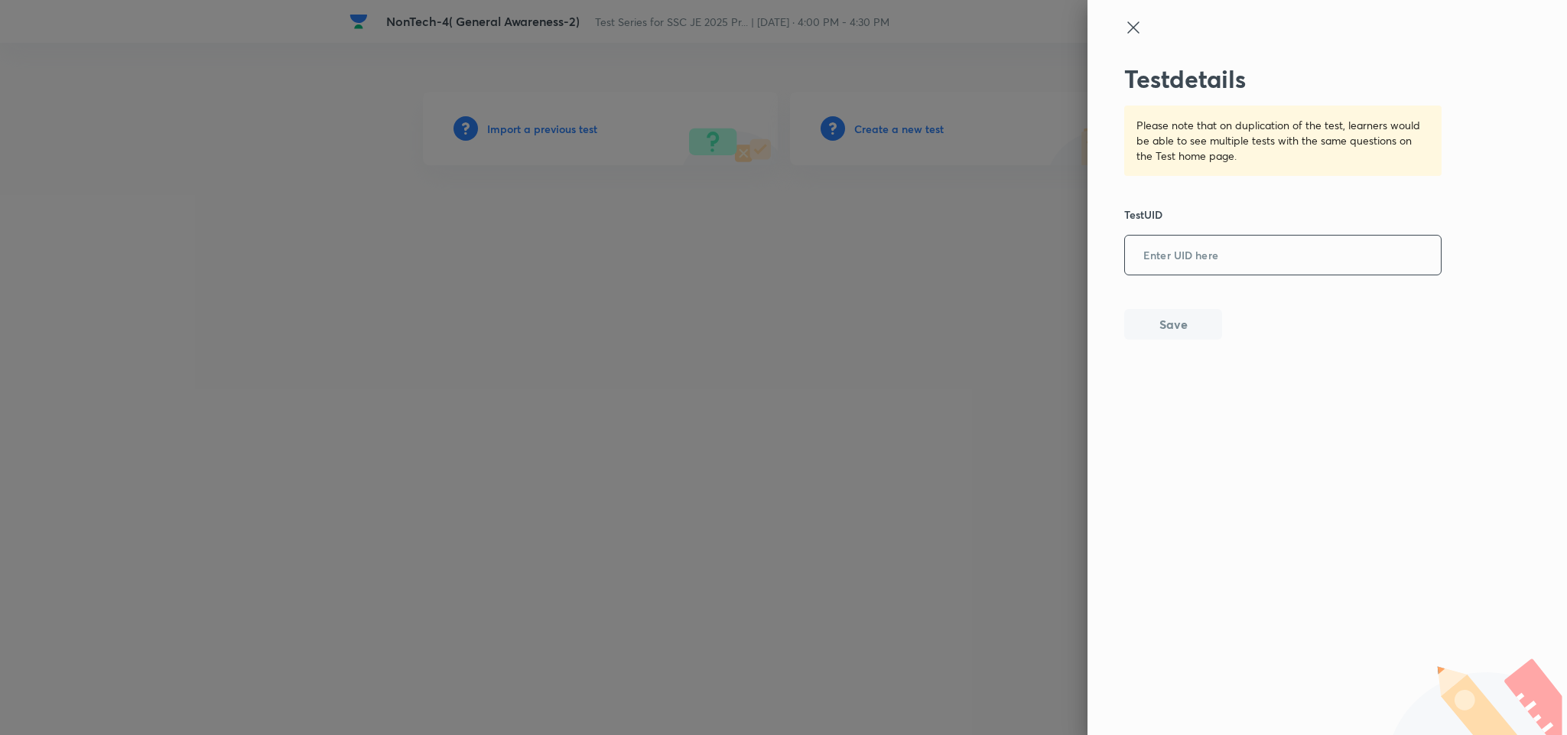
click at [1203, 250] on input "text" at bounding box center [1283, 255] width 316 height 37
paste input "WMREM569XL"
type input "WMREM569XL"
click at [1187, 324] on button "Save" at bounding box center [1174, 323] width 98 height 31
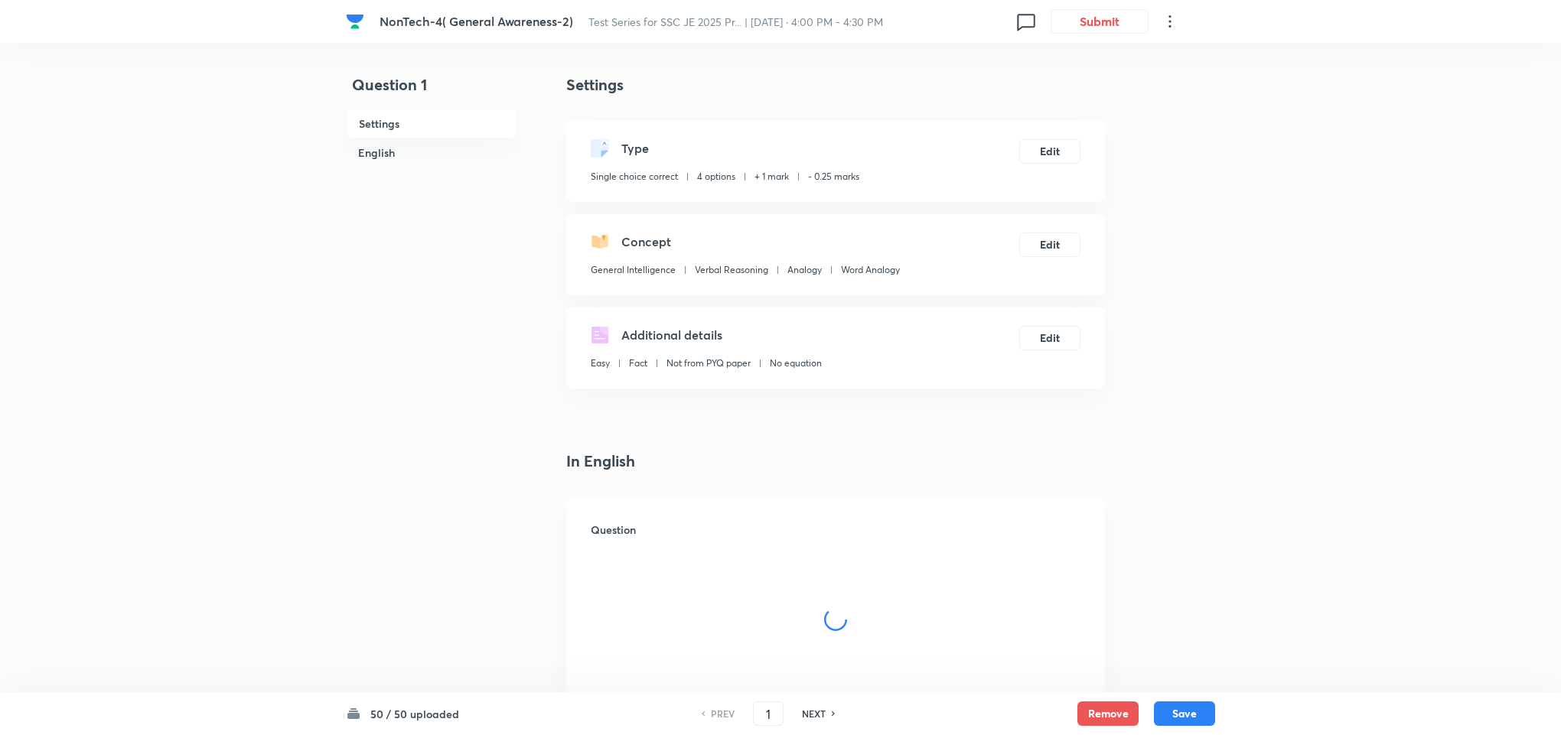
checkbox input "true"
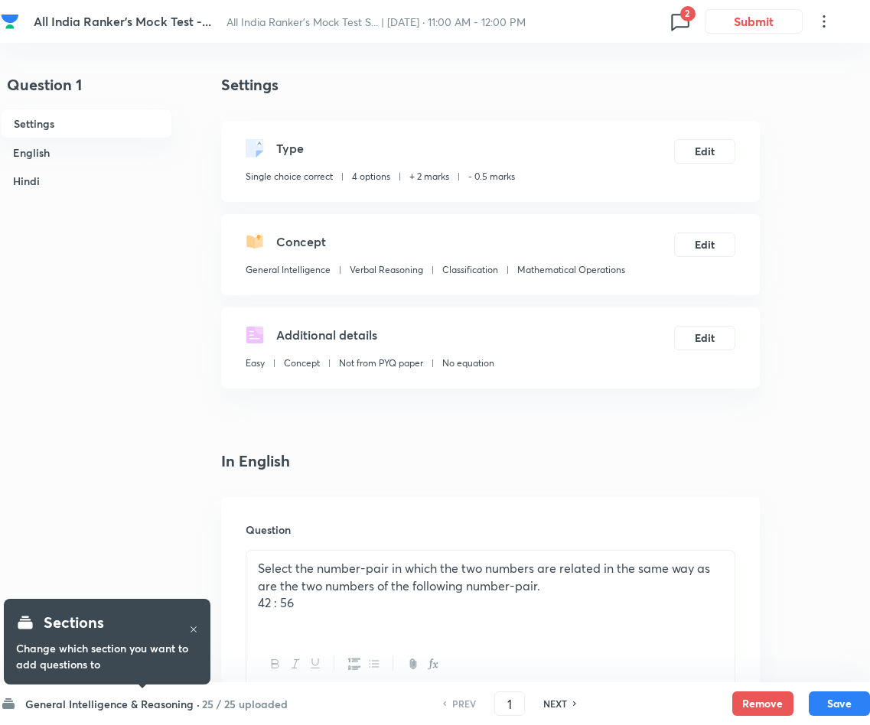
checkbox input "true"
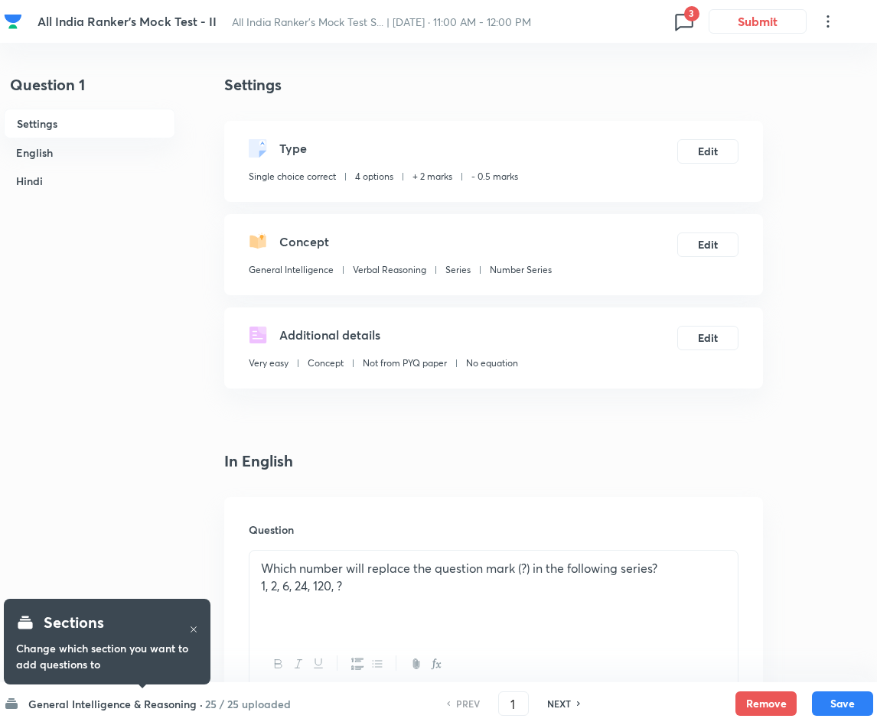
checkbox input "true"
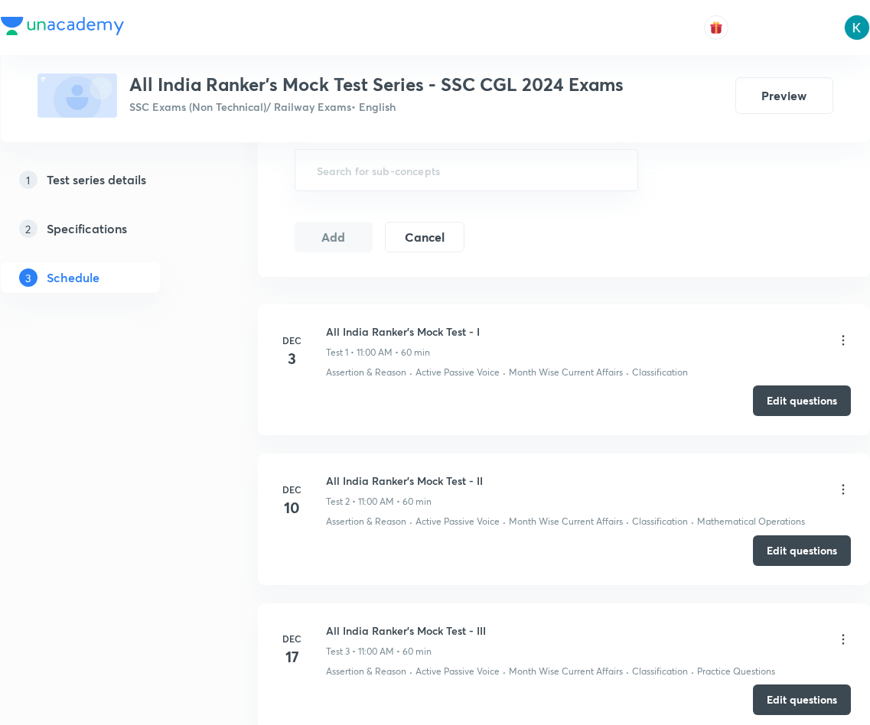
click at [841, 343] on icon at bounding box center [842, 340] width 2 height 10
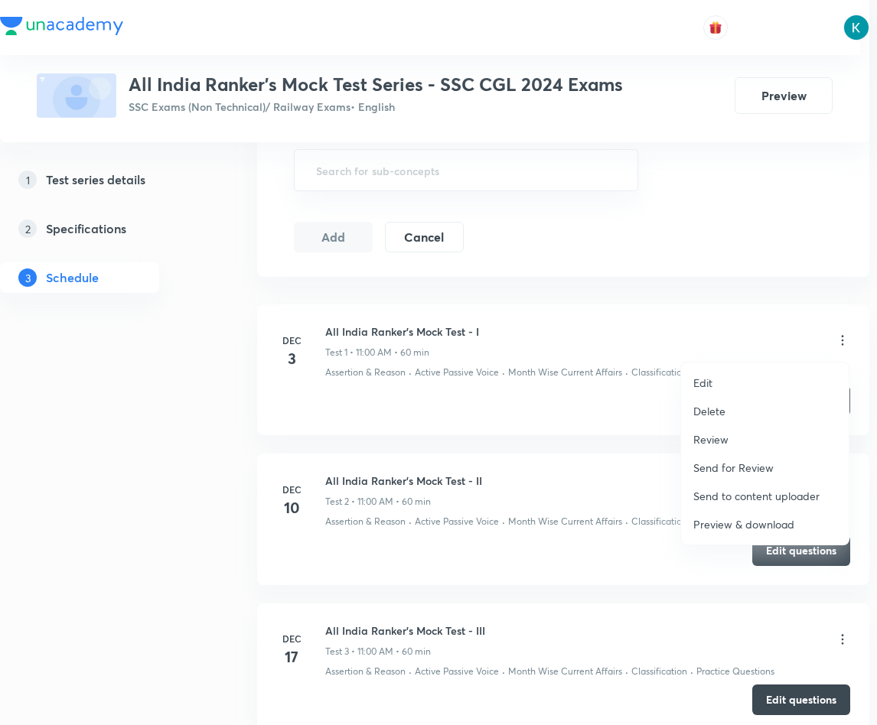
click at [748, 526] on p "Preview & download" at bounding box center [743, 524] width 101 height 16
click at [438, 441] on div at bounding box center [438, 362] width 877 height 725
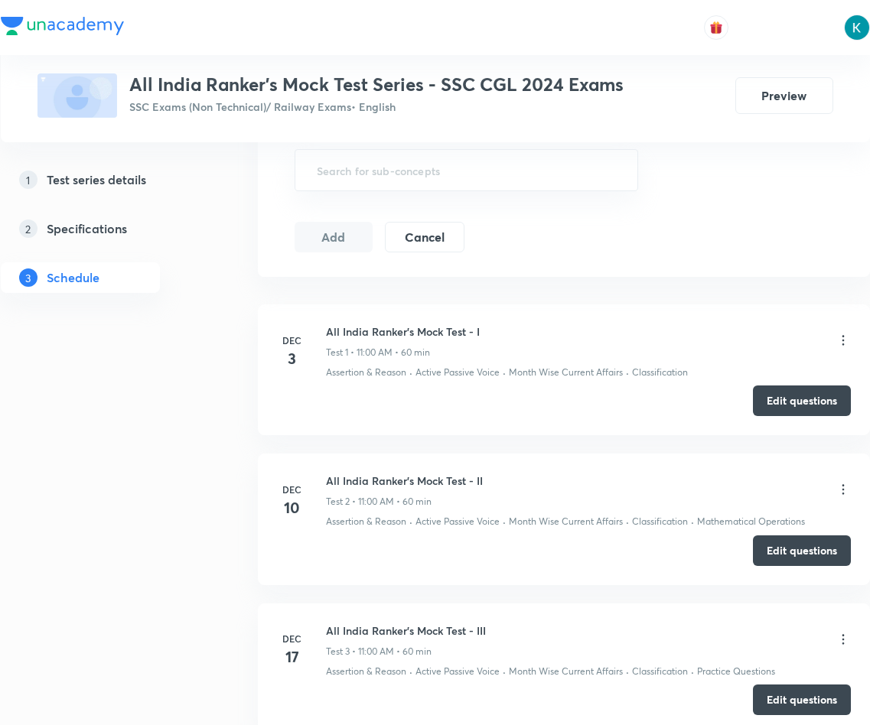
click at [838, 496] on icon at bounding box center [842, 489] width 15 height 15
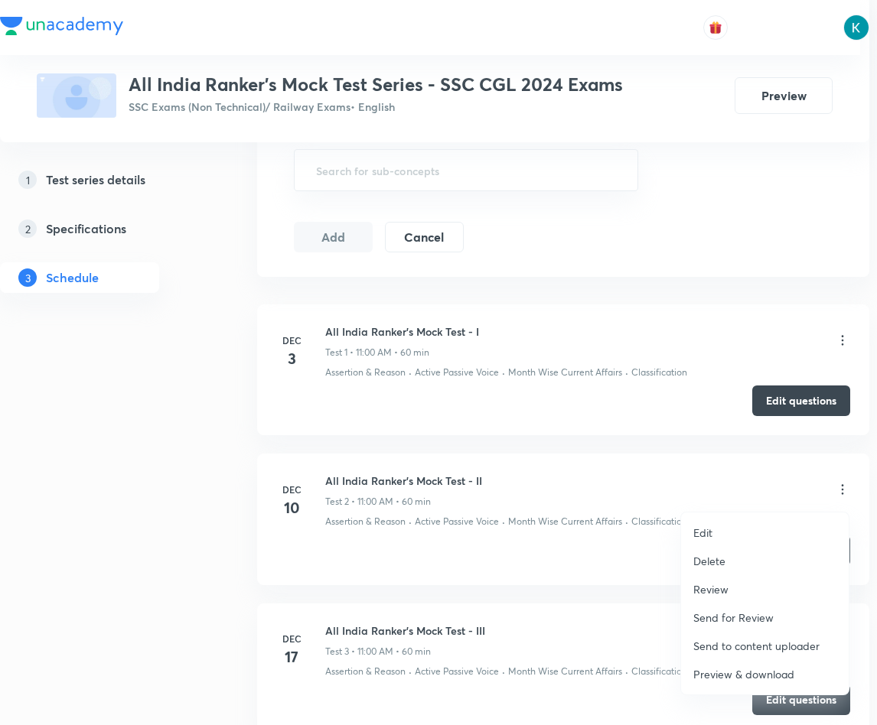
click at [724, 672] on p "Preview & download" at bounding box center [743, 674] width 101 height 16
click at [469, 452] on div at bounding box center [438, 362] width 877 height 725
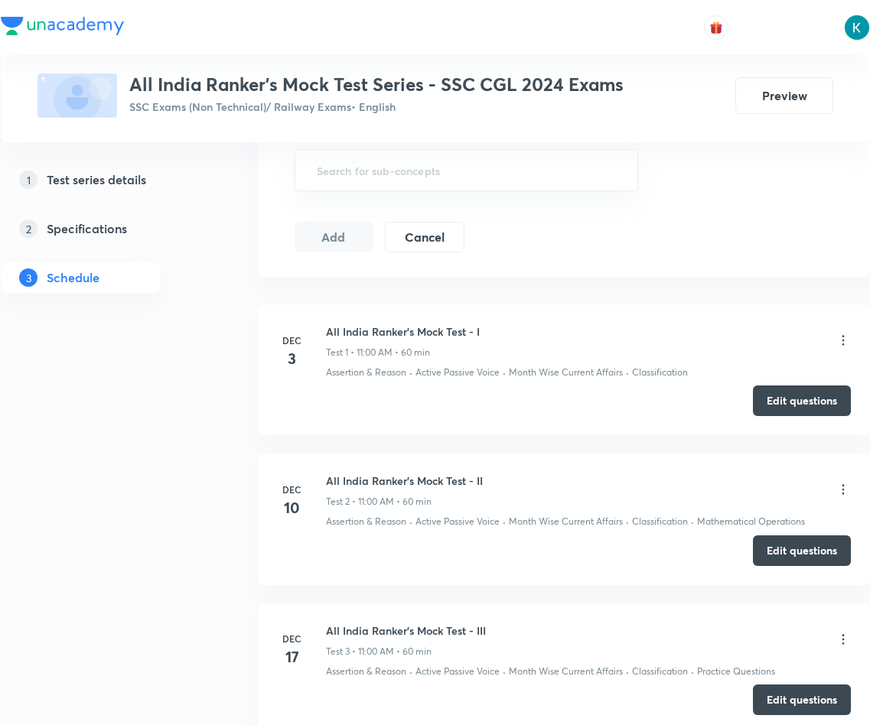
scroll to position [714, 0]
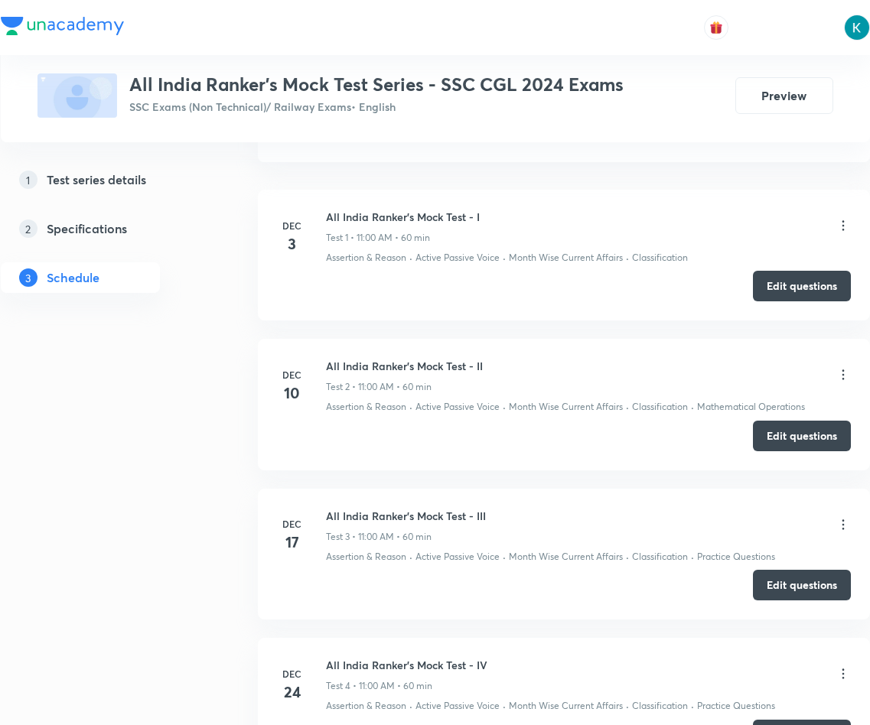
click at [842, 529] on icon at bounding box center [842, 524] width 2 height 10
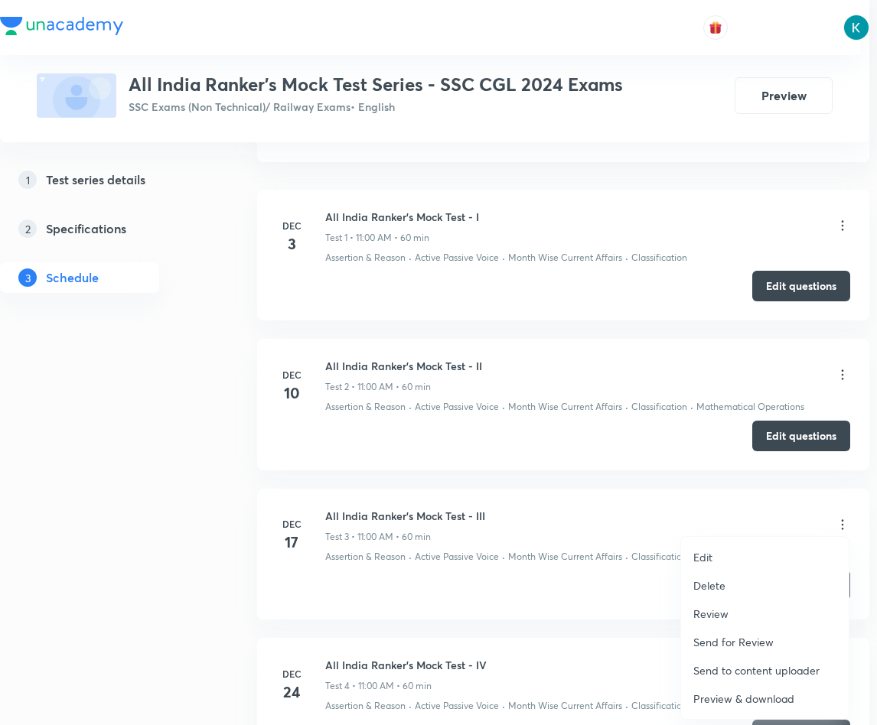
click at [749, 702] on p "Preview & download" at bounding box center [743, 699] width 101 height 16
click at [369, 485] on div at bounding box center [438, 362] width 877 height 725
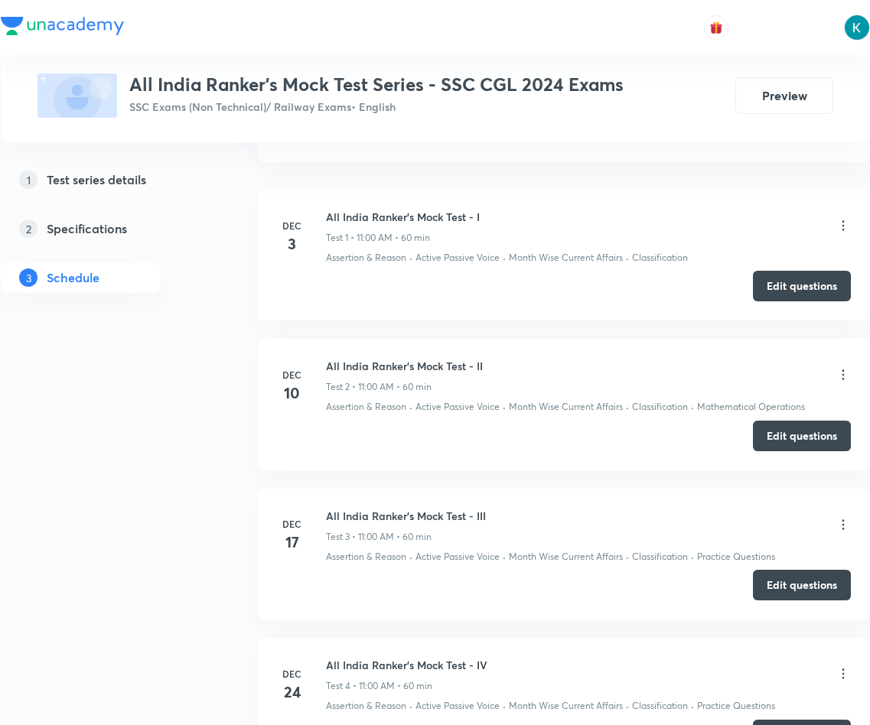
scroll to position [943, 0]
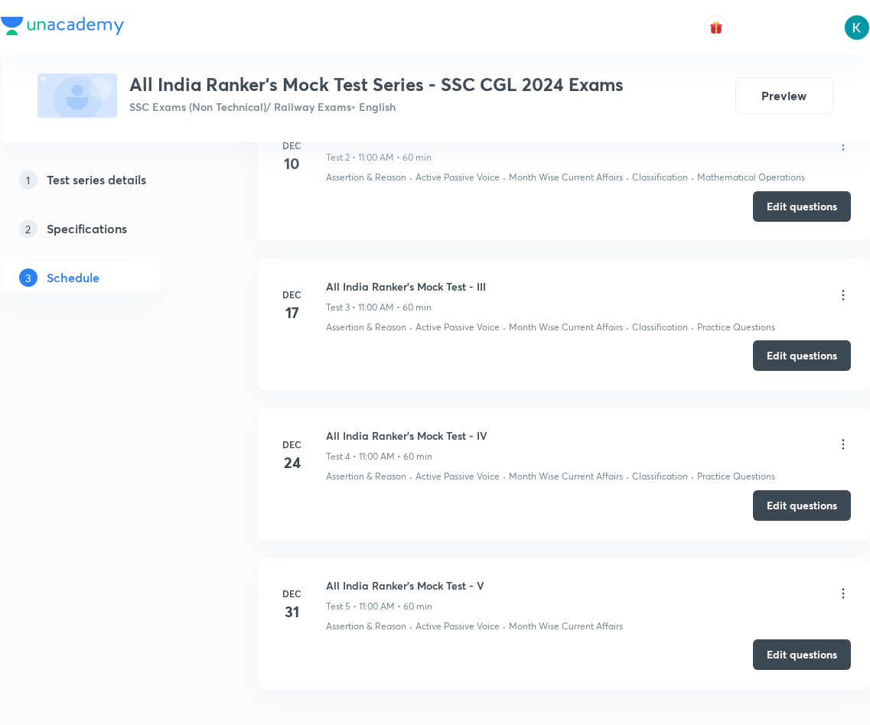
click at [838, 448] on icon at bounding box center [842, 444] width 15 height 15
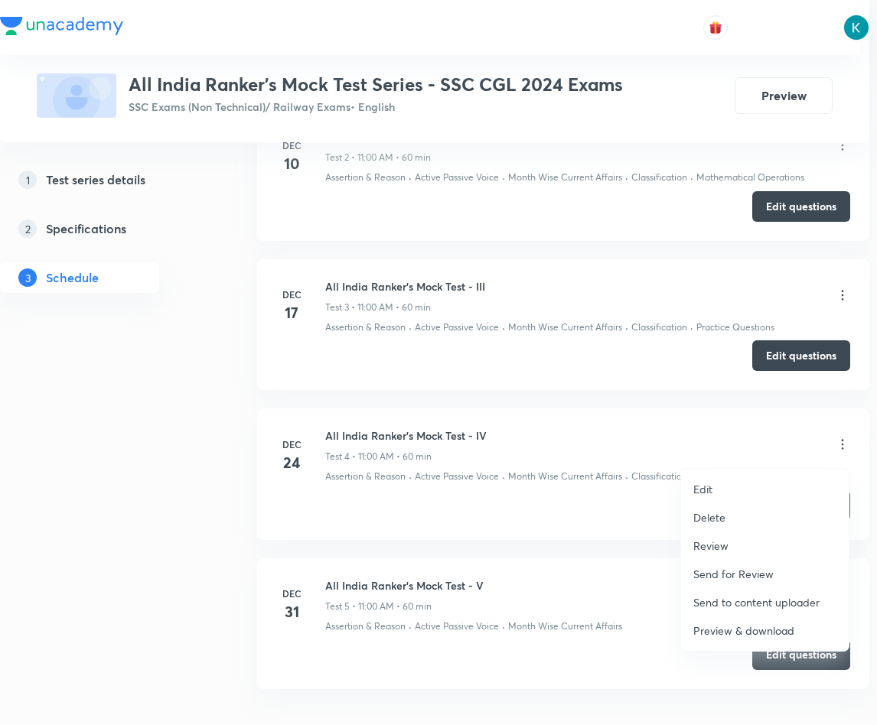
click at [717, 627] on p "Preview & download" at bounding box center [743, 631] width 101 height 16
click at [460, 551] on div at bounding box center [438, 362] width 877 height 725
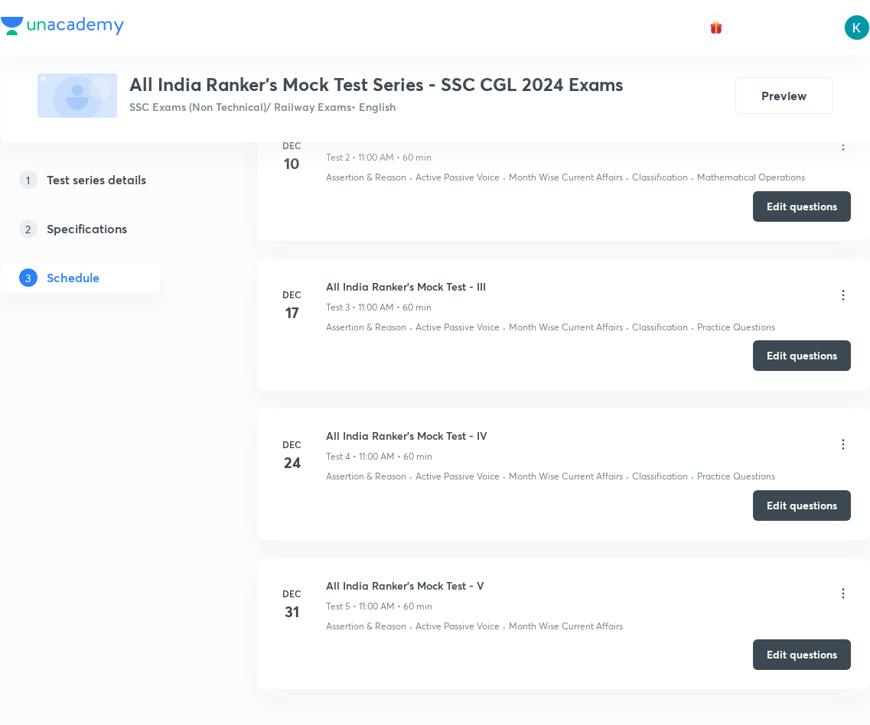
click at [845, 601] on icon at bounding box center [842, 593] width 15 height 15
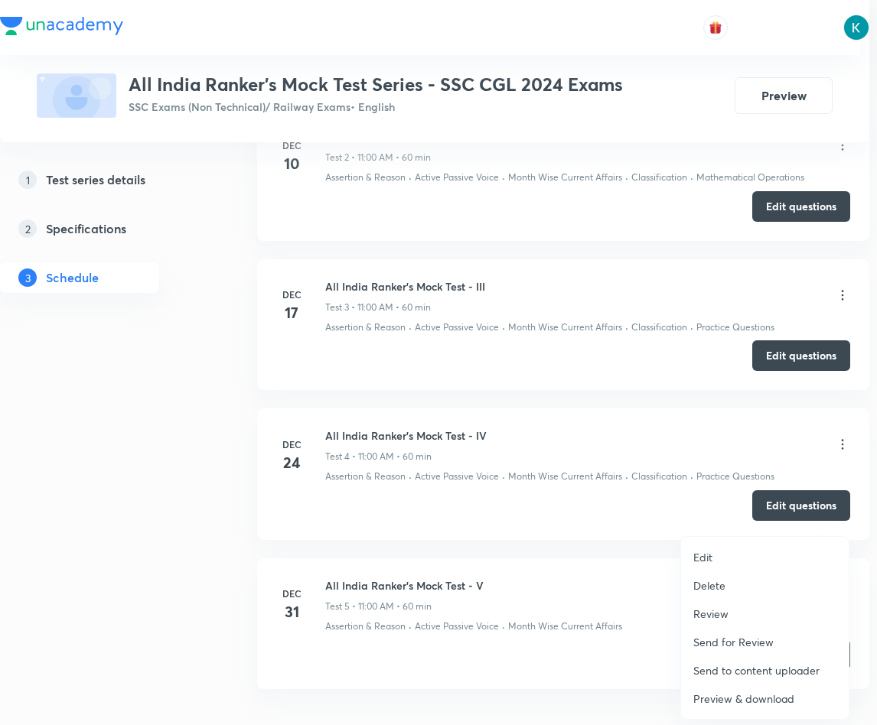
click at [730, 693] on p "Preview & download" at bounding box center [743, 699] width 101 height 16
drag, startPoint x: 135, startPoint y: 411, endPoint x: 223, endPoint y: 437, distance: 91.0
click at [135, 412] on div at bounding box center [438, 362] width 877 height 725
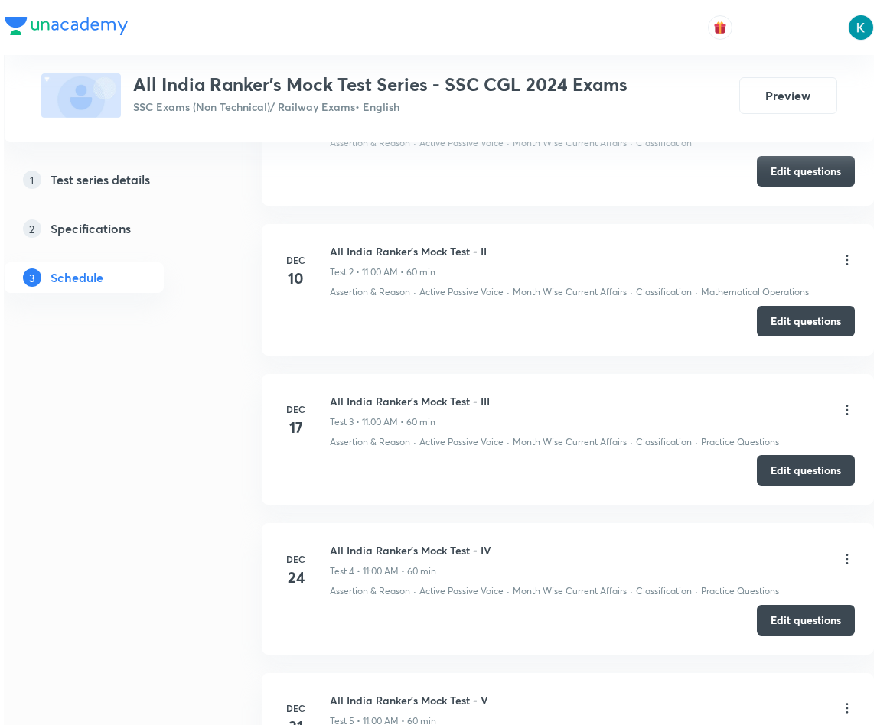
scroll to position [599, 0]
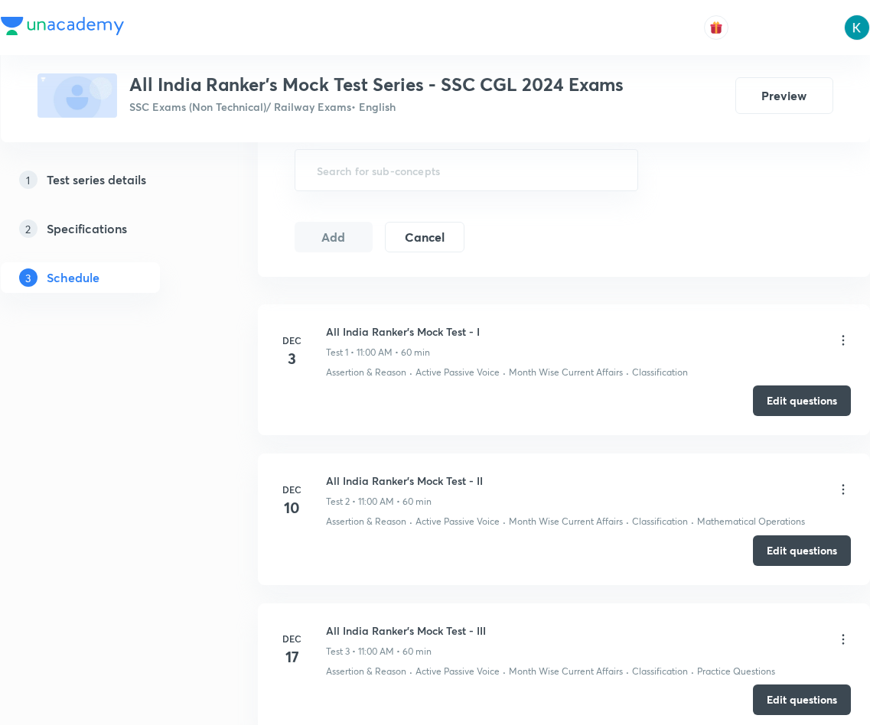
click at [843, 347] on icon at bounding box center [842, 340] width 15 height 15
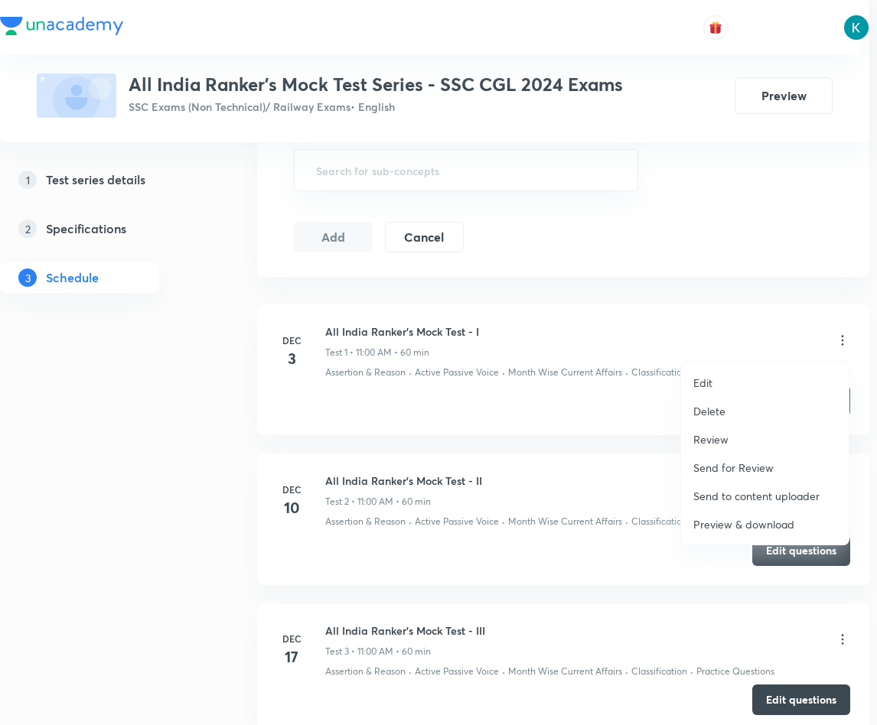
click at [734, 519] on p "Preview & download" at bounding box center [743, 524] width 101 height 16
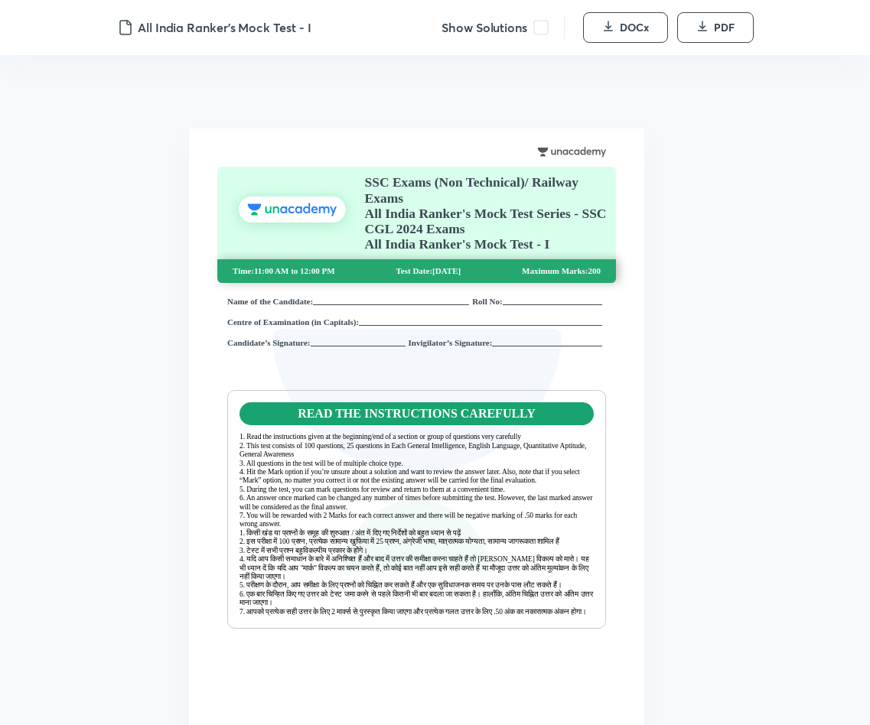
click at [537, 28] on span at bounding box center [540, 27] width 15 height 15
click at [627, 20] on span "DOCx" at bounding box center [634, 27] width 29 height 15
click at [533, 28] on span at bounding box center [540, 27] width 15 height 15
click at [620, 32] on span "DOCx" at bounding box center [634, 27] width 29 height 15
click at [535, 26] on span at bounding box center [540, 27] width 15 height 15
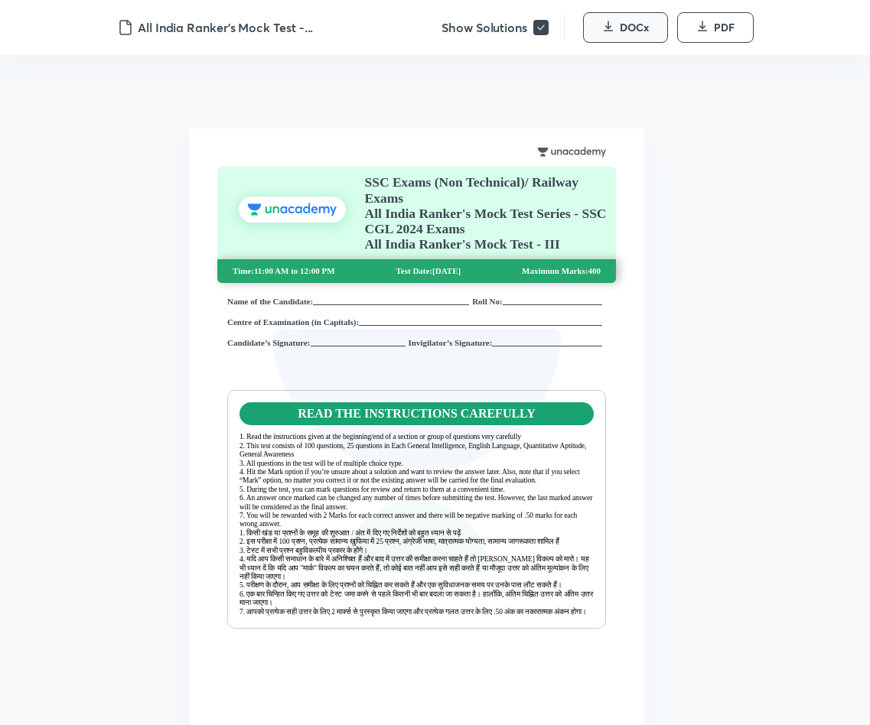
click at [613, 26] on button "DOCx" at bounding box center [625, 27] width 85 height 31
click at [539, 30] on span at bounding box center [540, 27] width 15 height 15
click at [623, 28] on span "DOCx" at bounding box center [634, 27] width 29 height 15
click at [539, 24] on span at bounding box center [540, 27] width 15 height 15
click at [616, 28] on button "DOCx" at bounding box center [625, 27] width 85 height 31
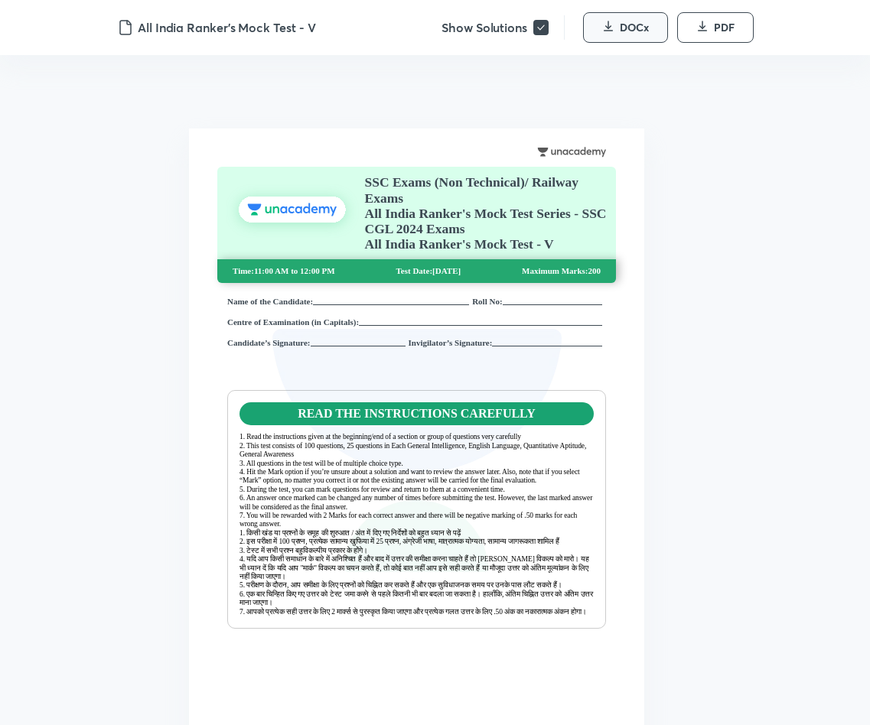
click at [630, 25] on span "DOCx" at bounding box center [634, 27] width 29 height 15
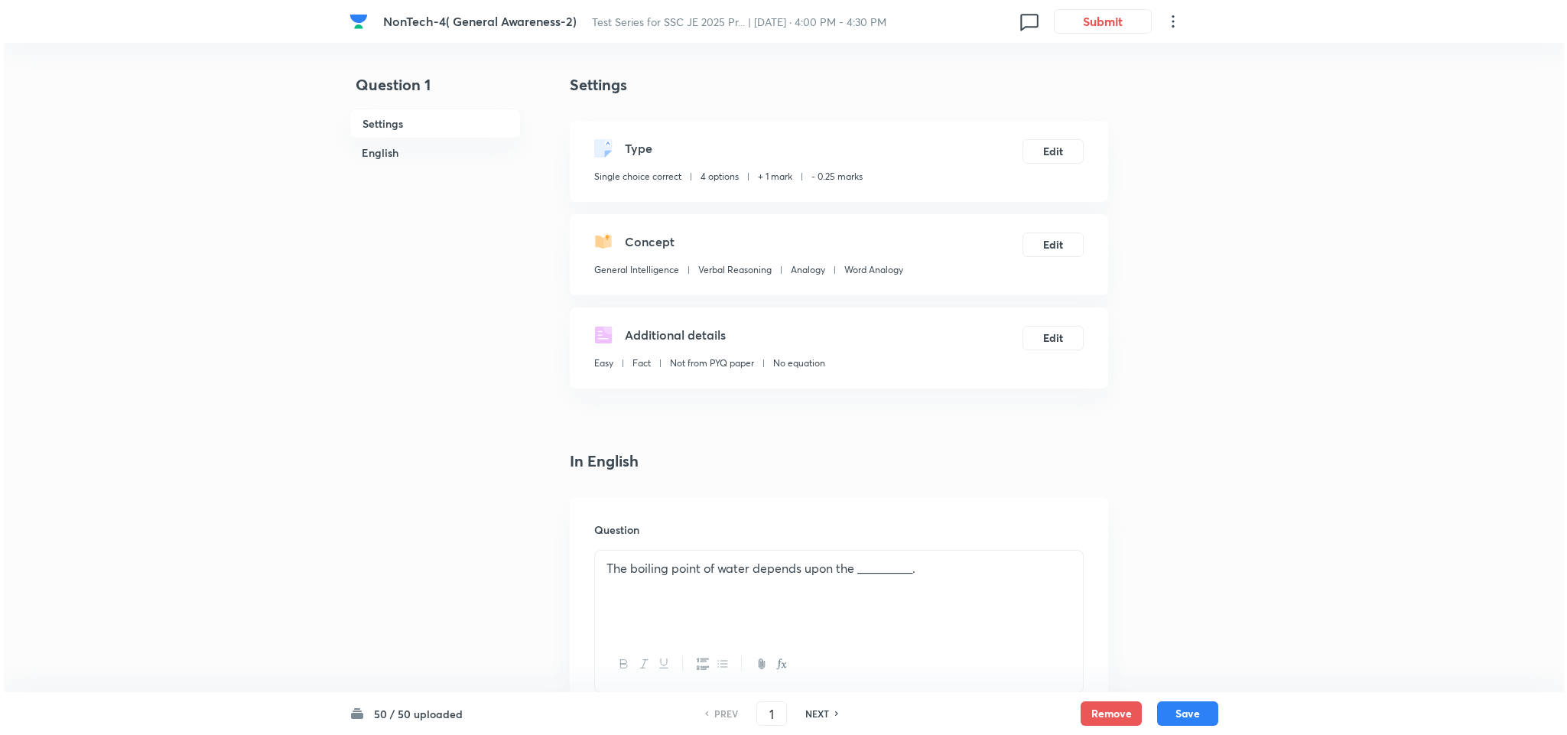
scroll to position [229, 0]
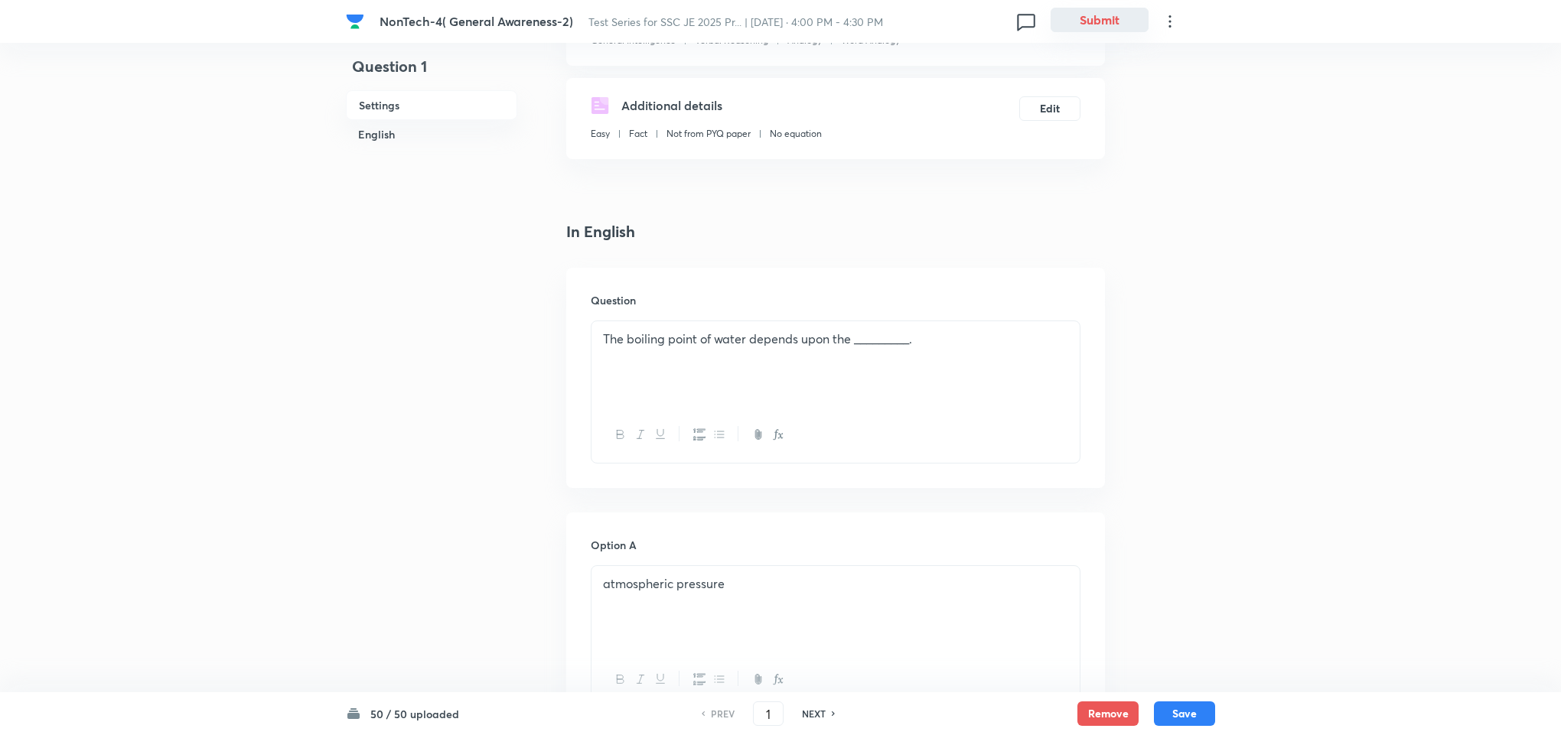
click at [1077, 17] on button "Submit" at bounding box center [1099, 20] width 98 height 24
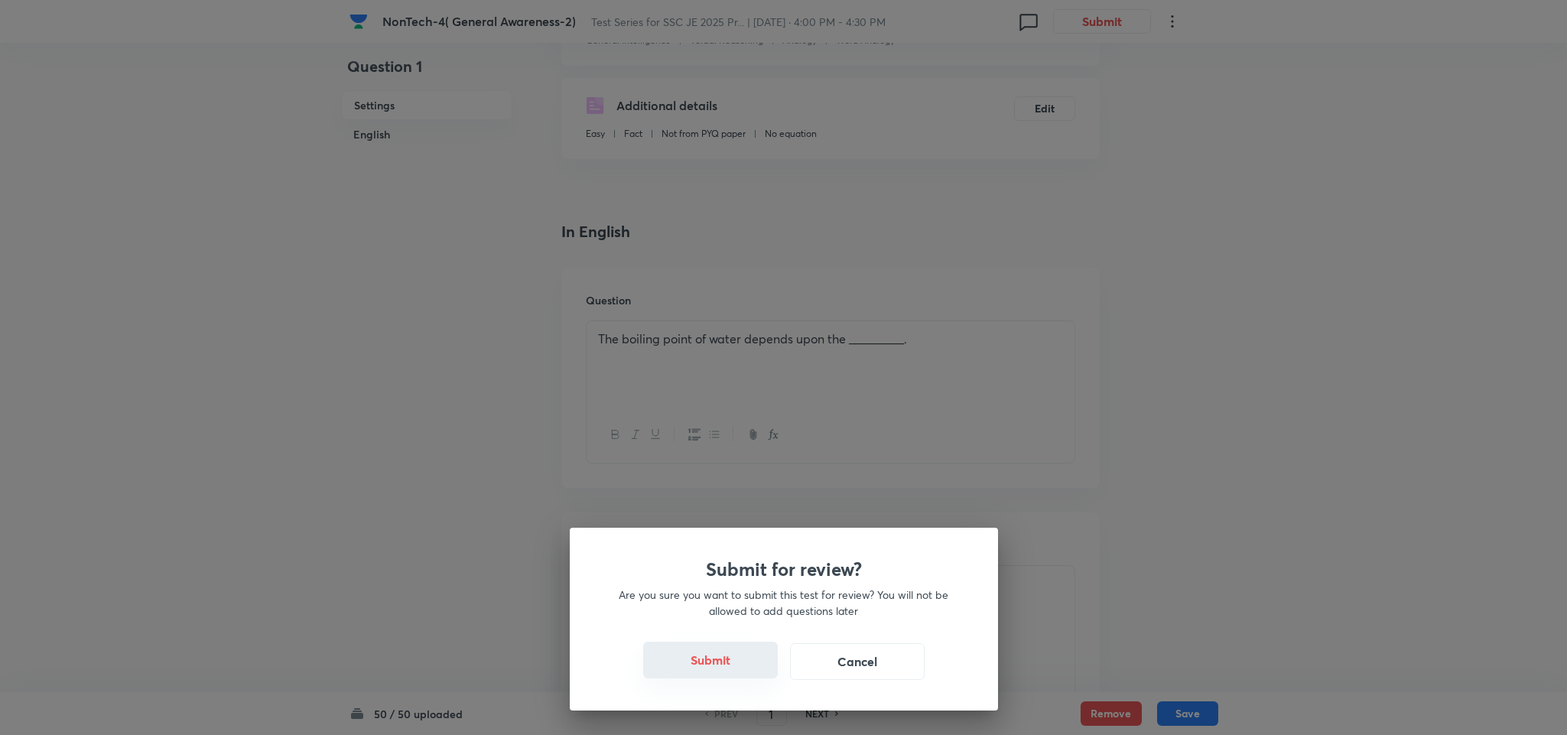
click at [717, 668] on button "Submit" at bounding box center [710, 660] width 135 height 37
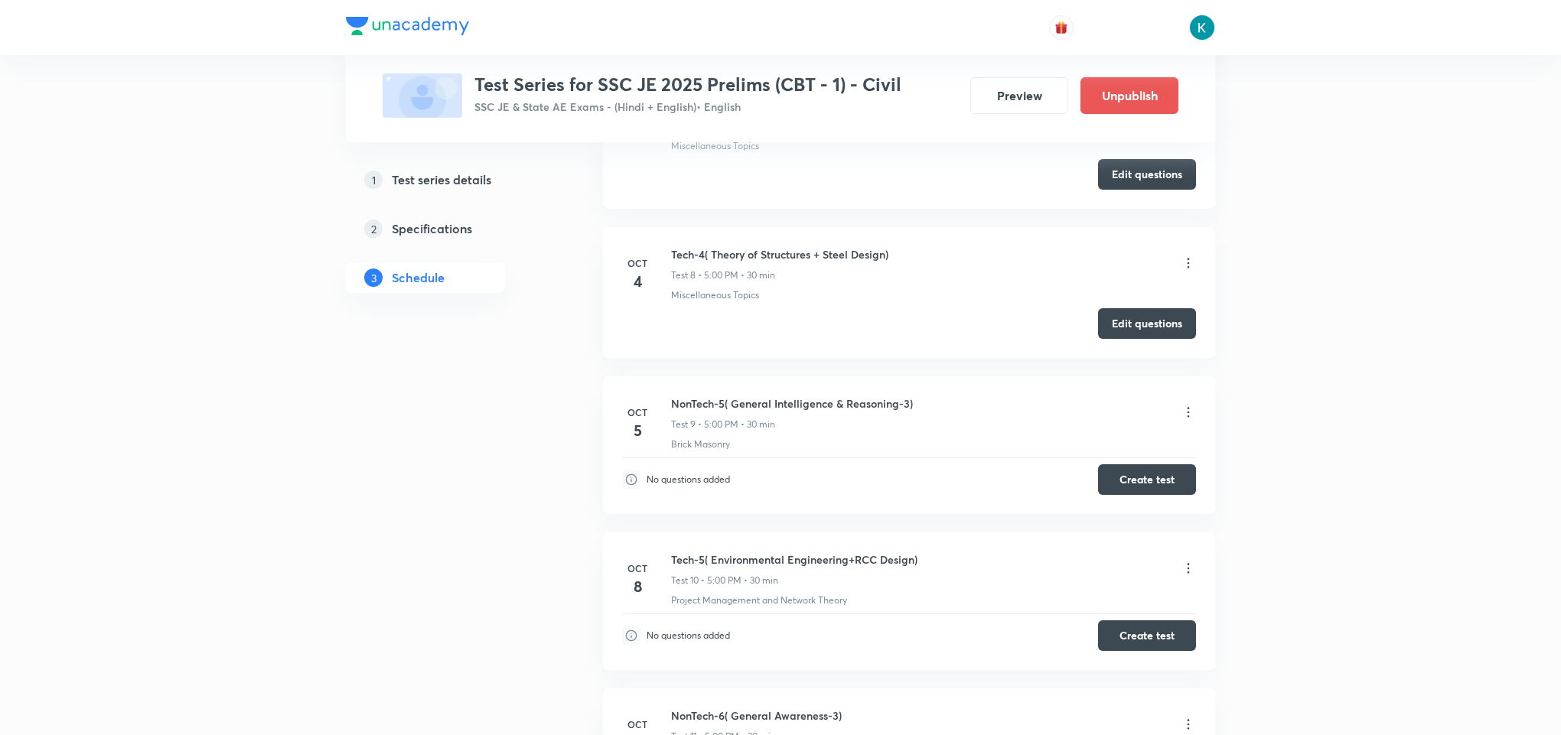
scroll to position [1492, 0]
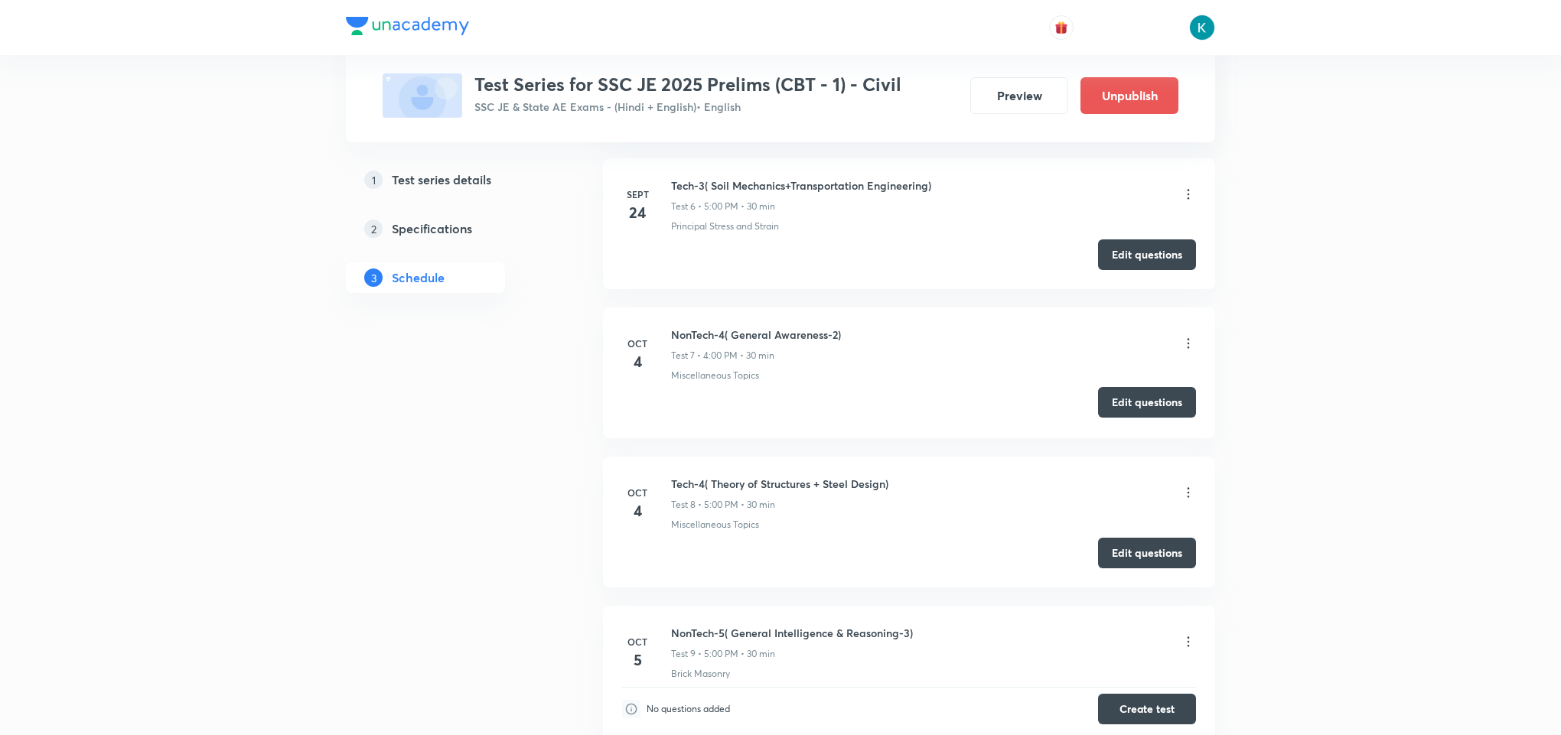
click at [1131, 402] on button "Edit questions" at bounding box center [1147, 402] width 98 height 31
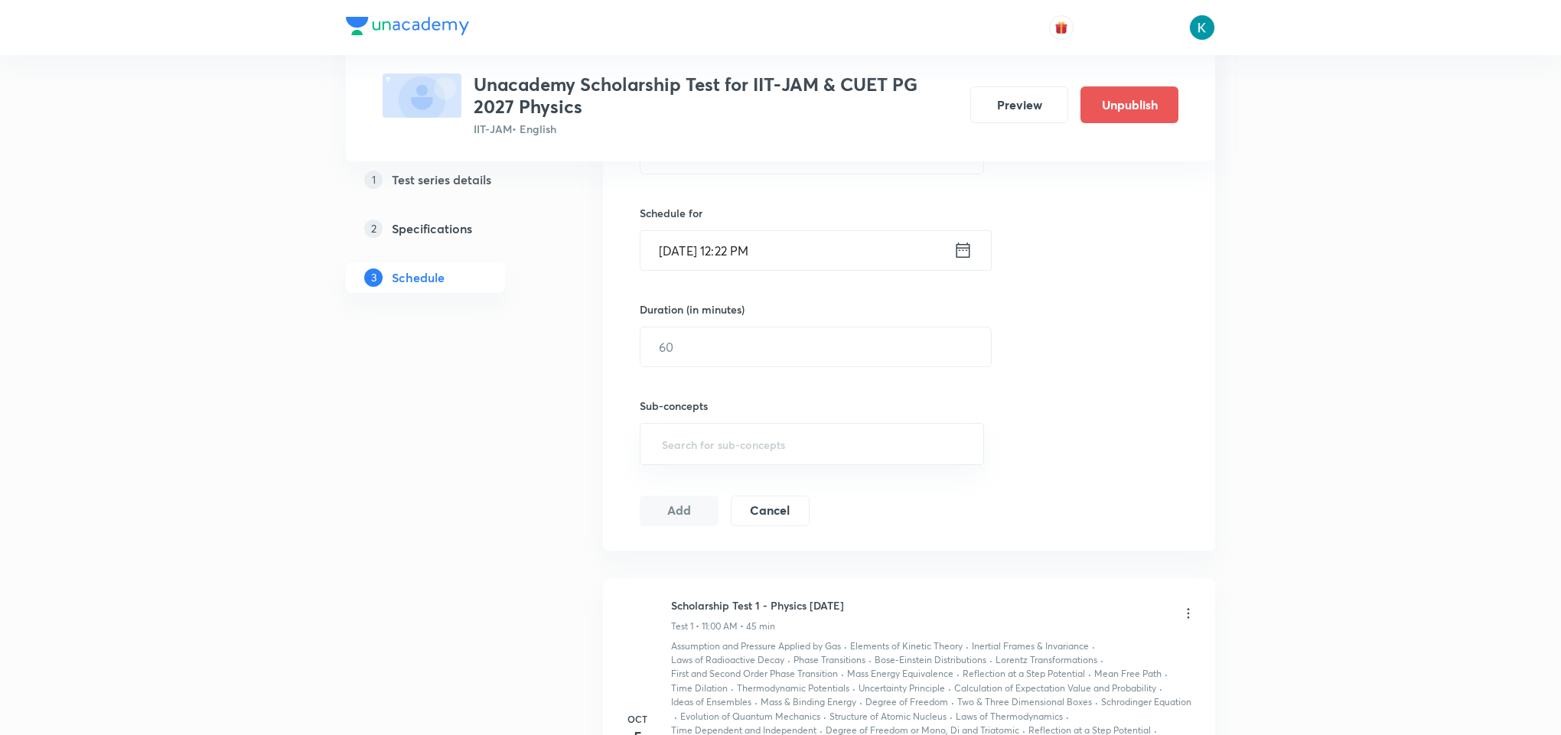
scroll to position [688, 0]
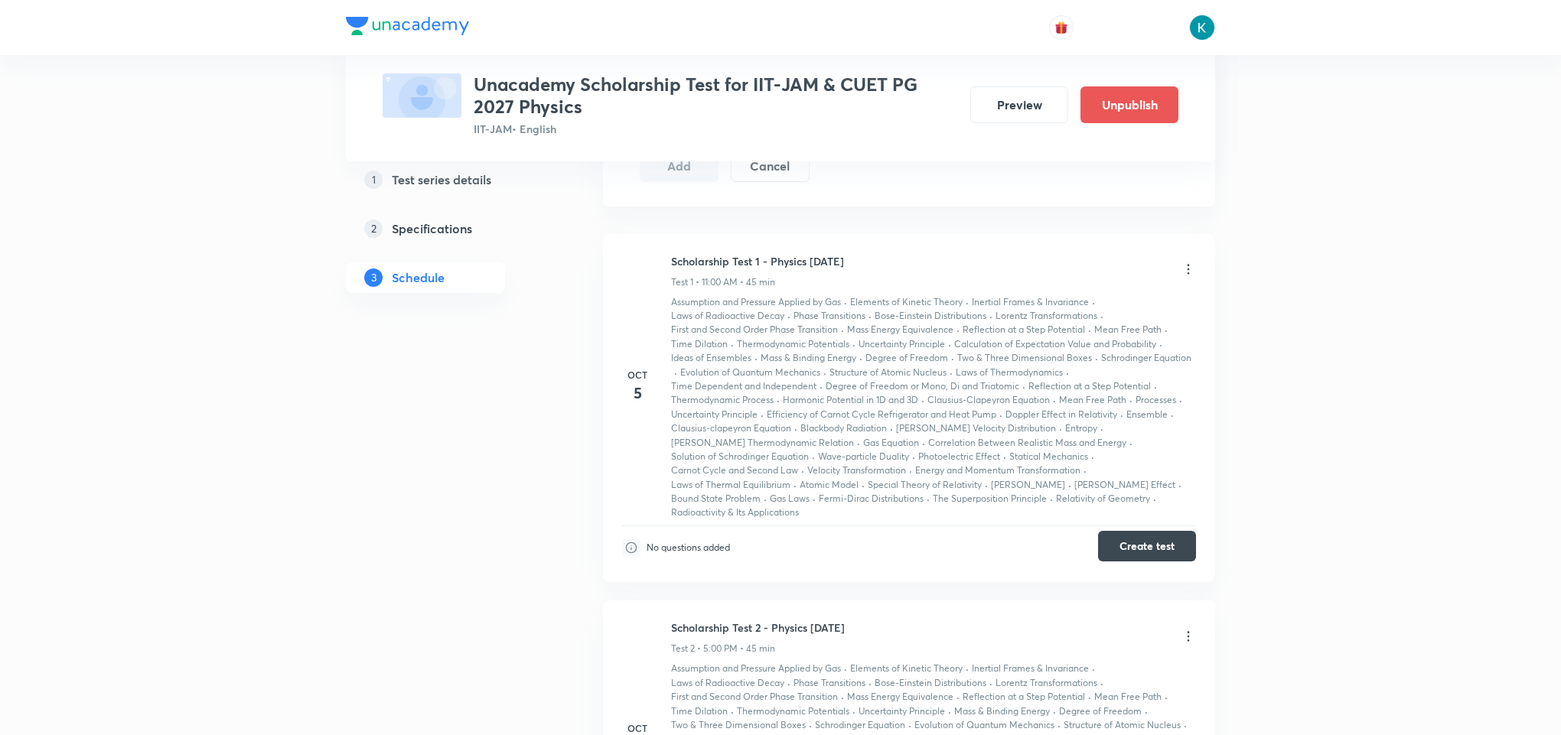
click at [1161, 548] on button "Create test" at bounding box center [1147, 546] width 98 height 31
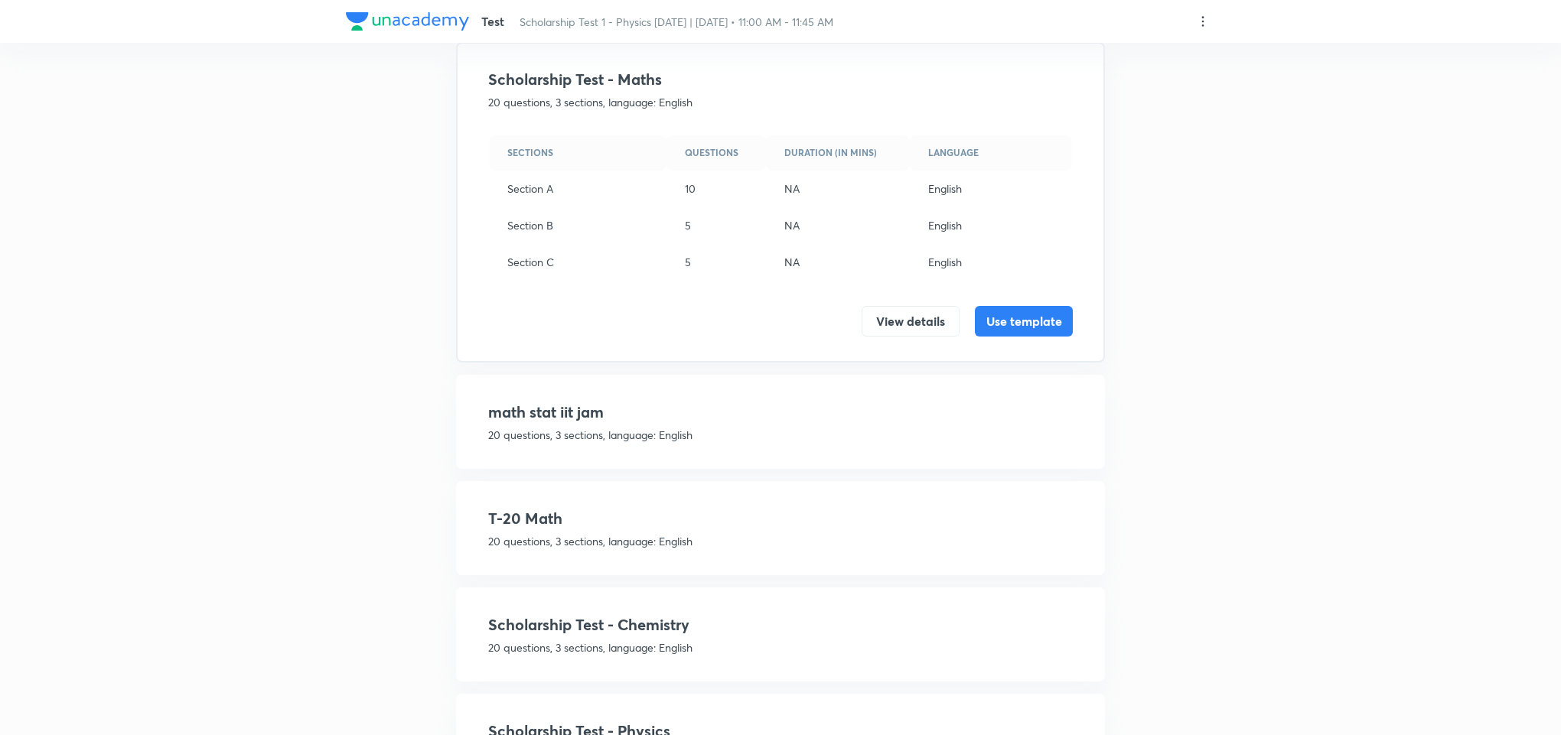
scroll to position [344, 0]
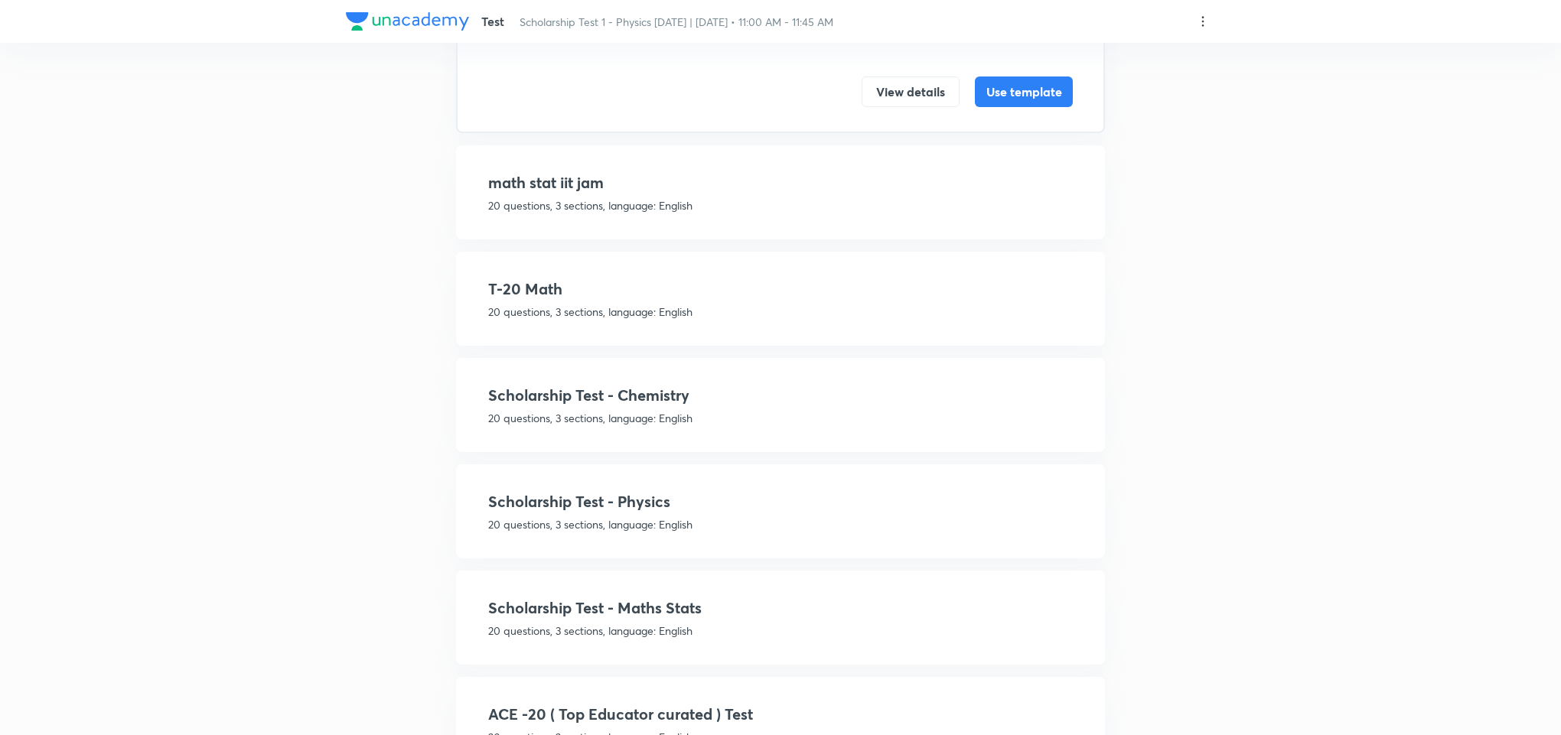
click at [669, 509] on h4 "Scholarship Test - Physics" at bounding box center [780, 501] width 584 height 23
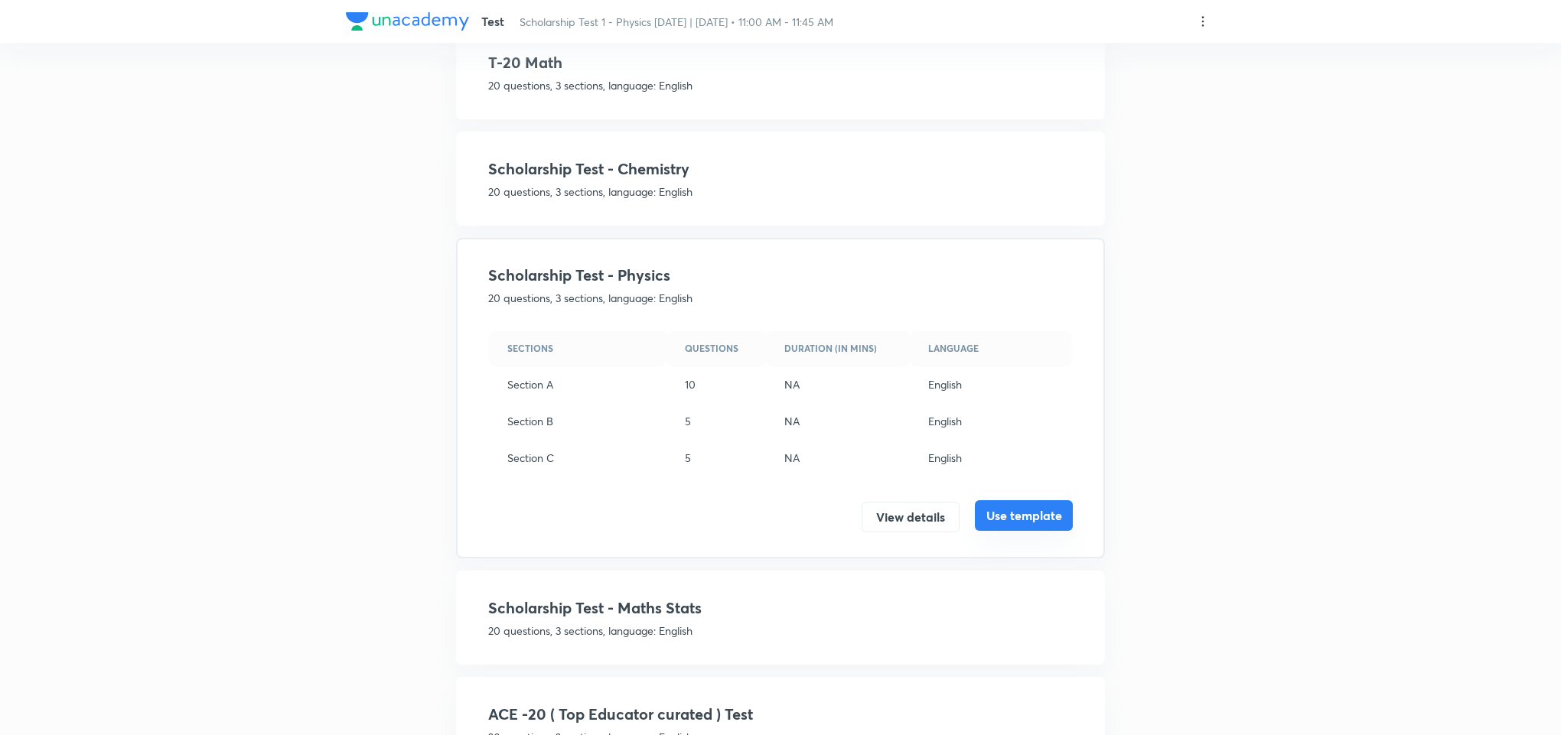
click at [1008, 515] on button "Use template" at bounding box center [1024, 515] width 98 height 31
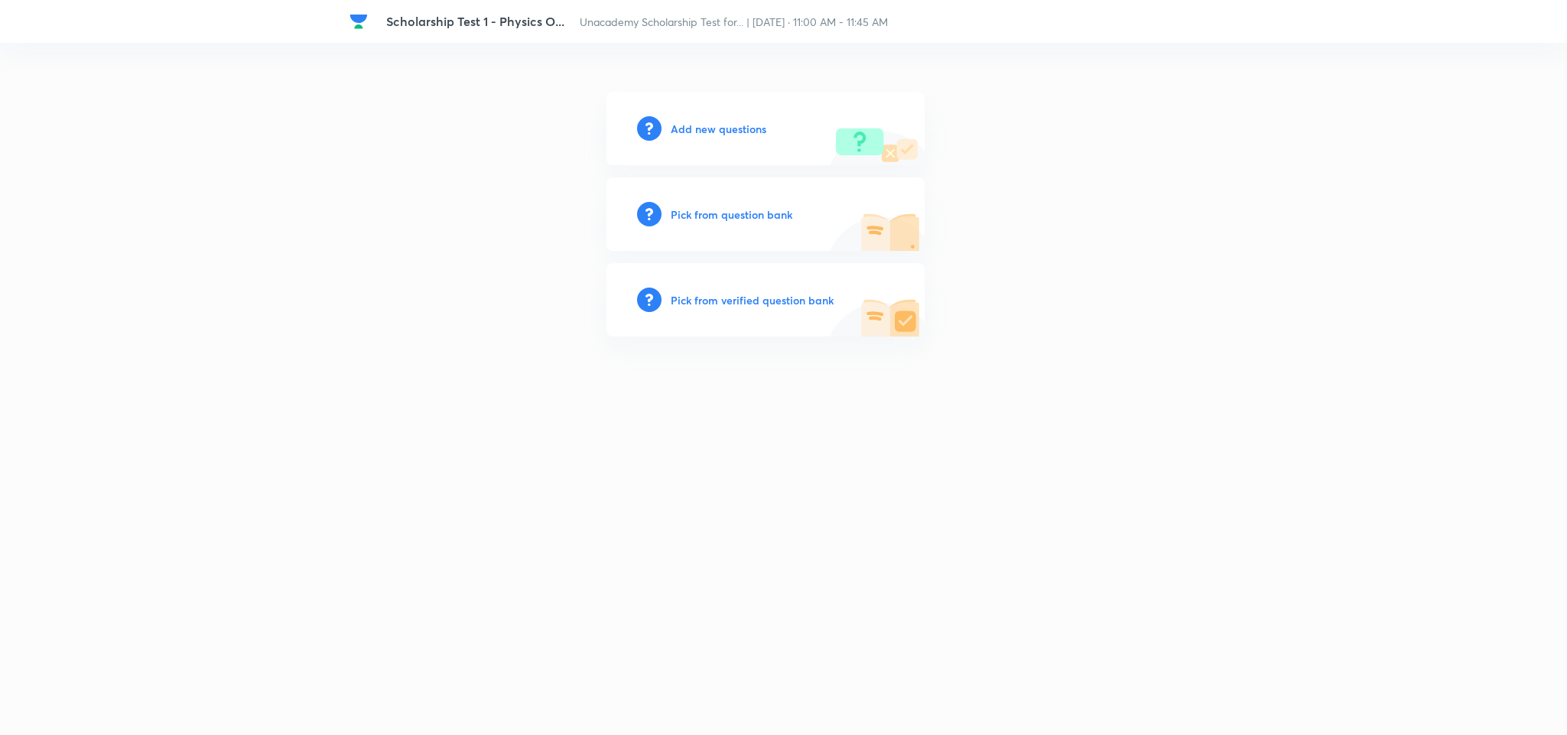
click at [731, 126] on h6 "Add new questions" at bounding box center [719, 129] width 96 height 16
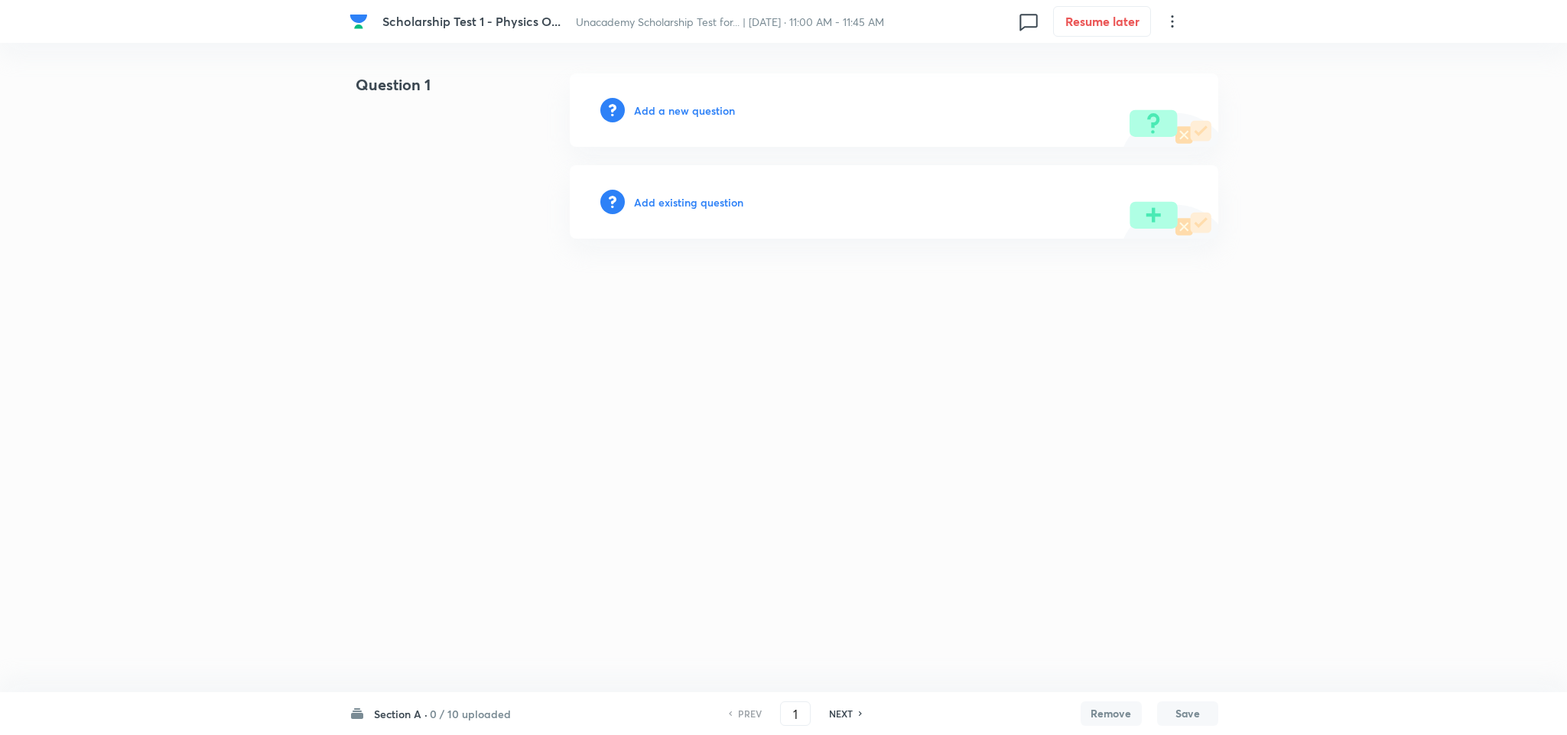
click at [159, 223] on div "Scholarship Test 1 - Physics O... Unacademy Scholarship Test for... | Oct 5, 20…" at bounding box center [783, 155] width 1567 height 165
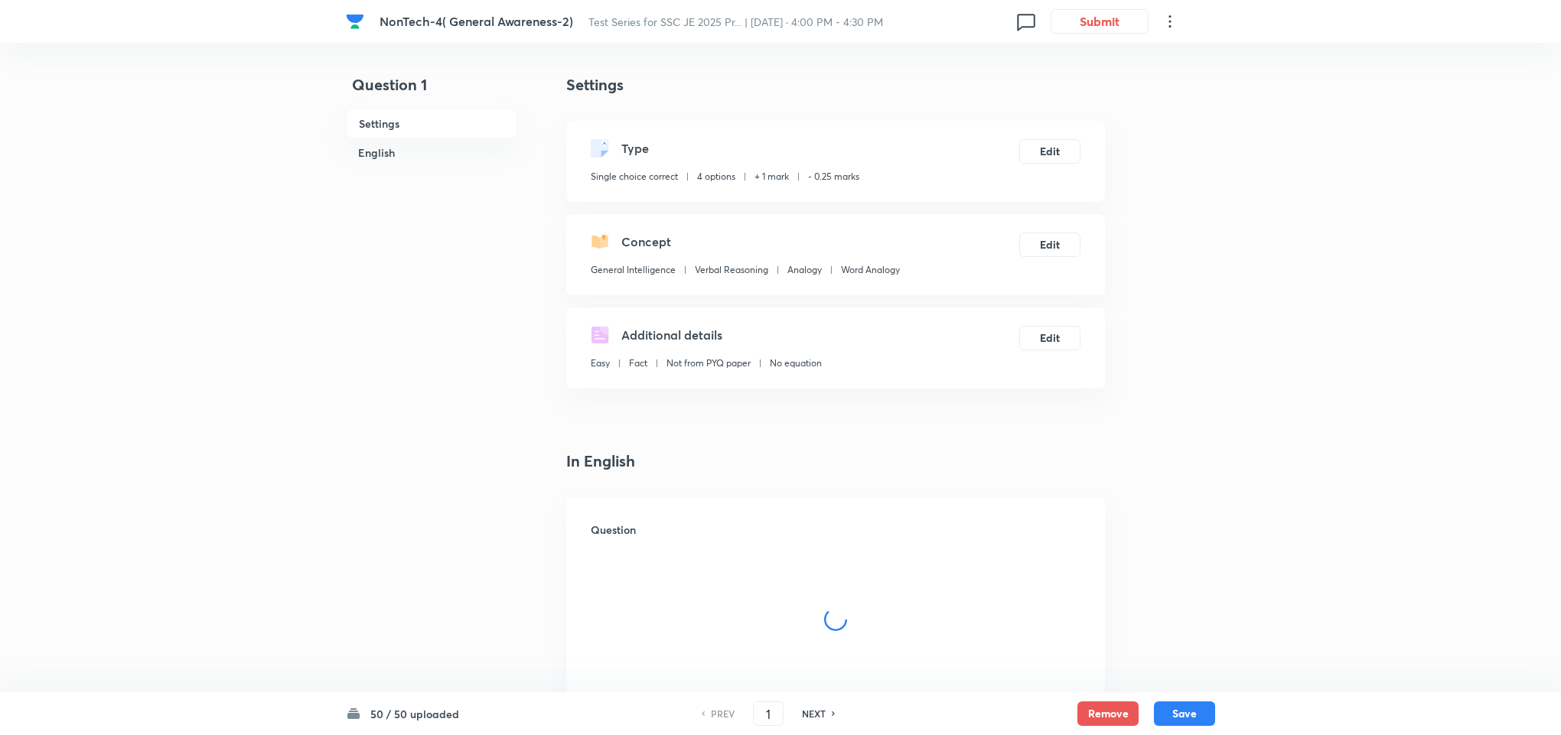
checkbox input "true"
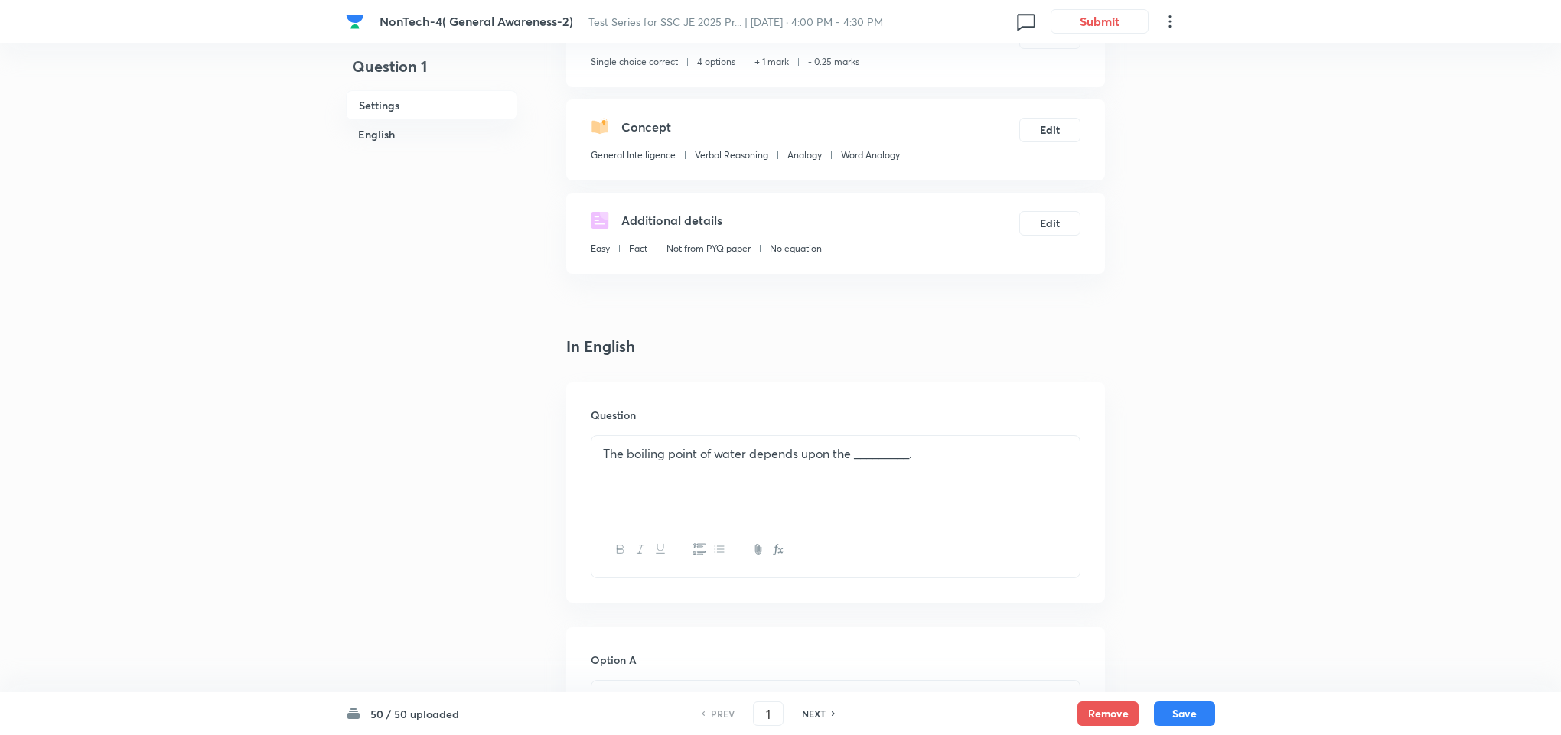
scroll to position [344, 0]
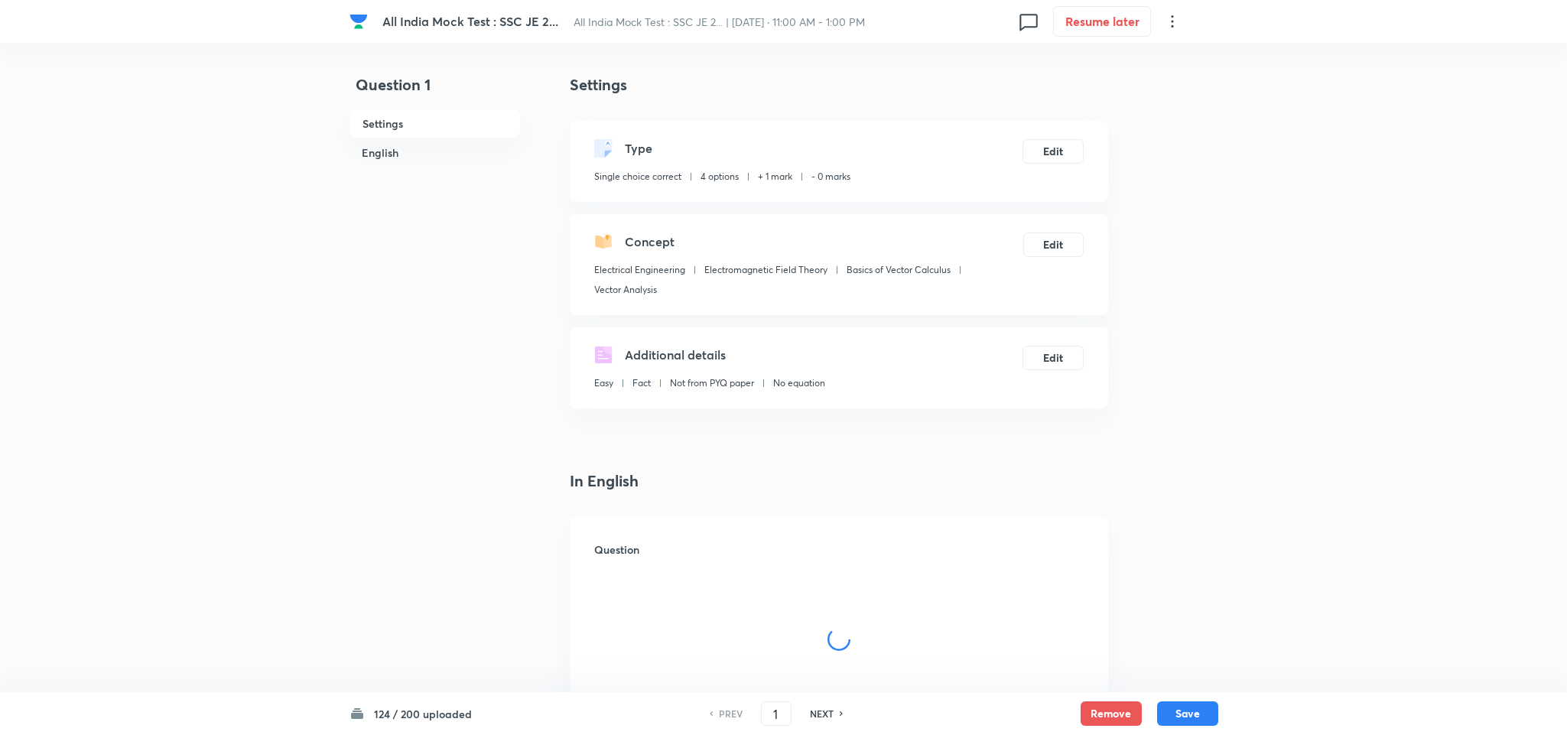
checkbox input "true"
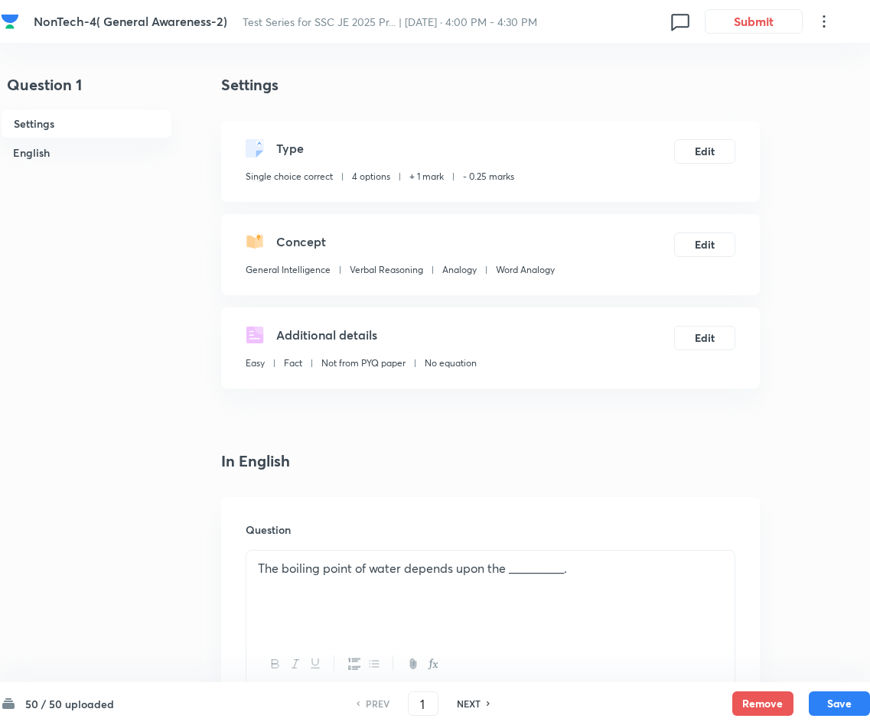
checkbox input "true"
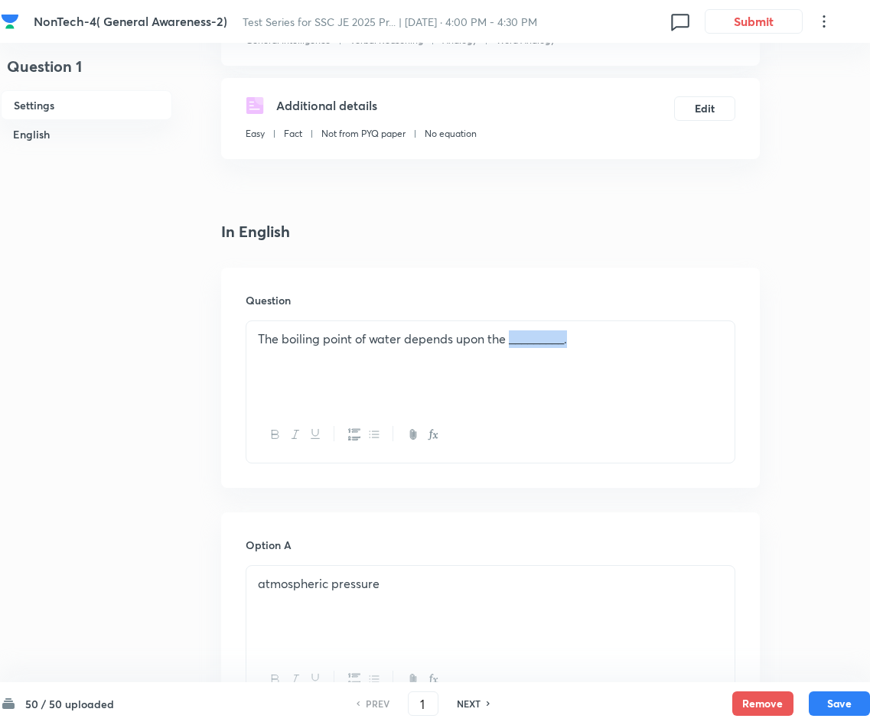
drag, startPoint x: 659, startPoint y: 358, endPoint x: 513, endPoint y: 345, distance: 147.4
click at [513, 345] on div "The boiling point of water depends upon the _________." at bounding box center [490, 364] width 488 height 86
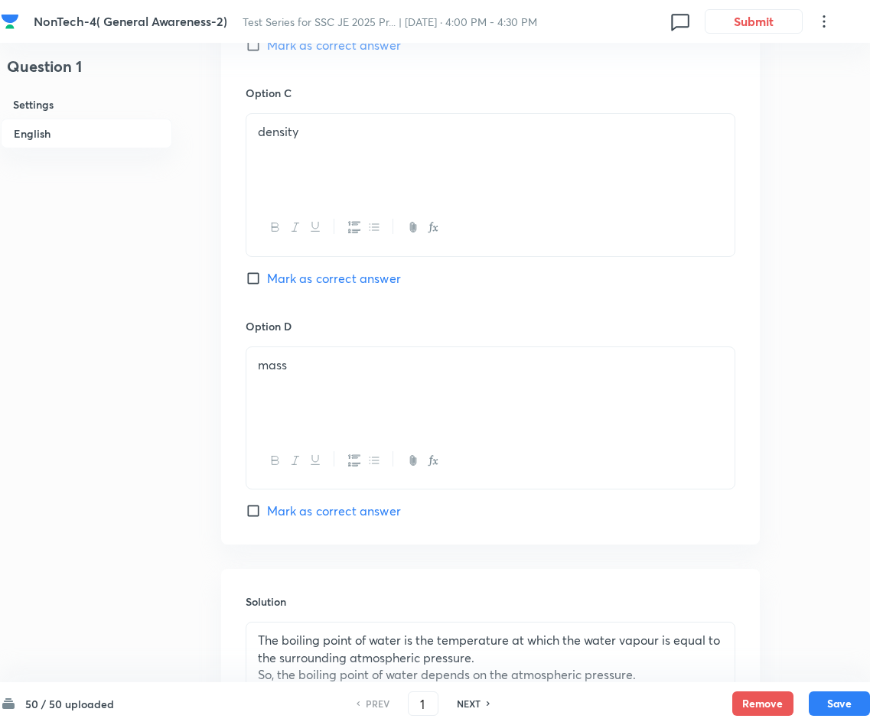
scroll to position [1350, 0]
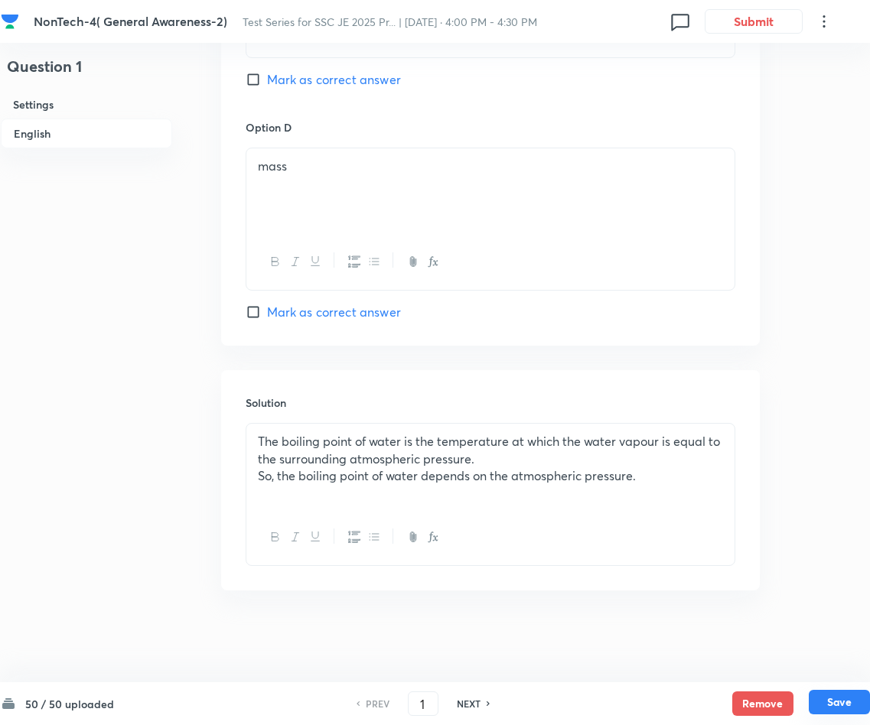
click at [831, 702] on button "Save" at bounding box center [839, 702] width 61 height 24
type input "2"
checkbox input "false"
checkbox input "true"
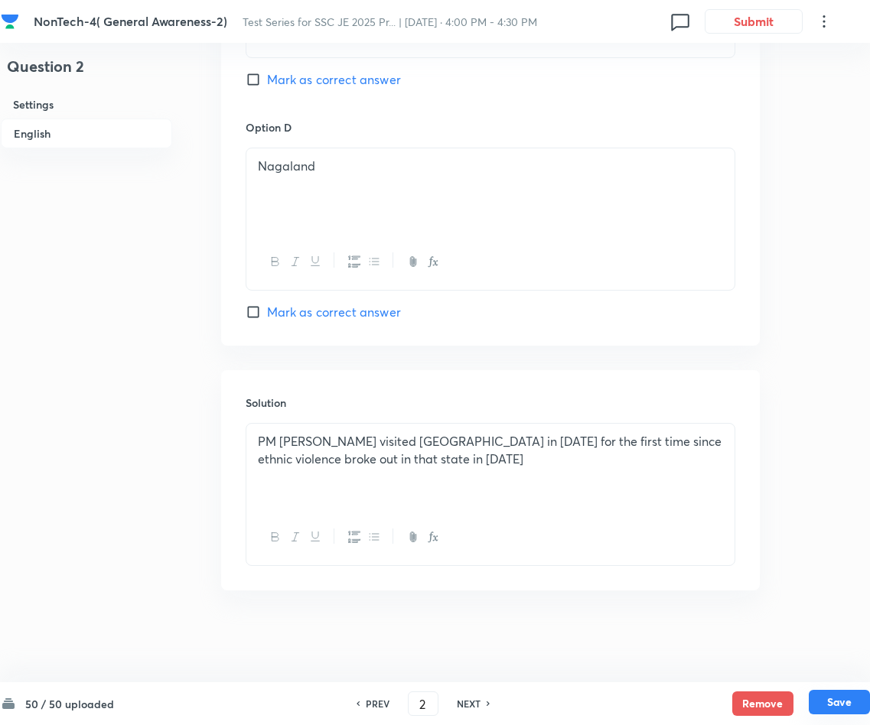
click at [845, 698] on button "Save" at bounding box center [839, 702] width 61 height 24
type input "3"
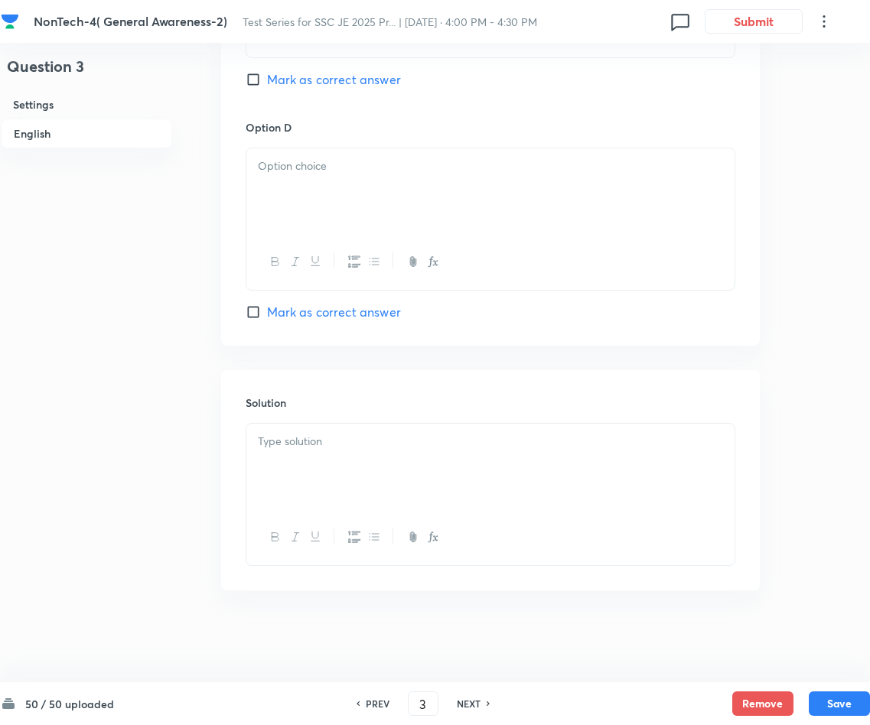
checkbox input "true"
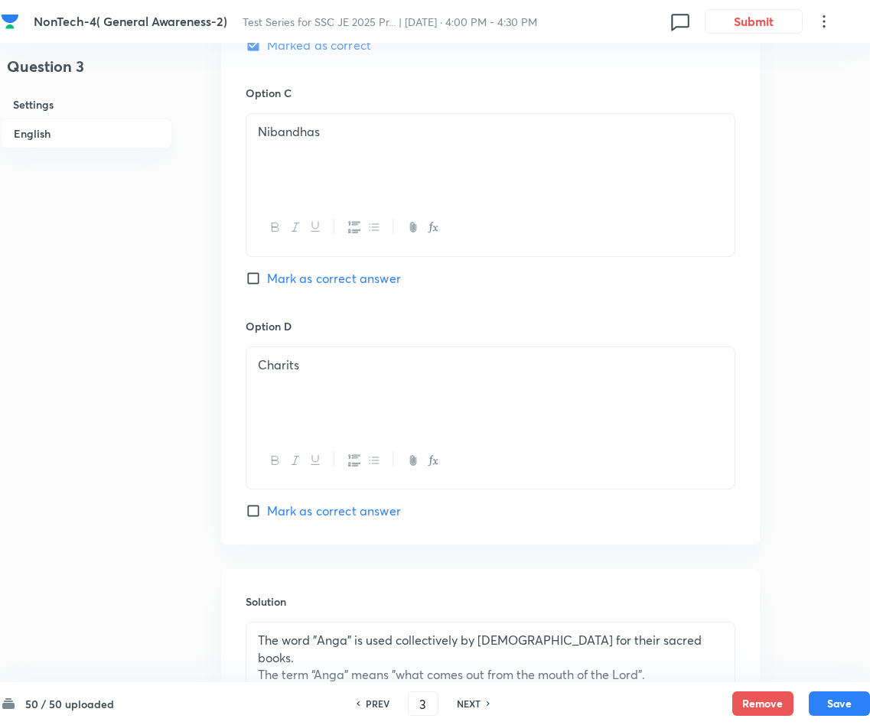
scroll to position [1262, 0]
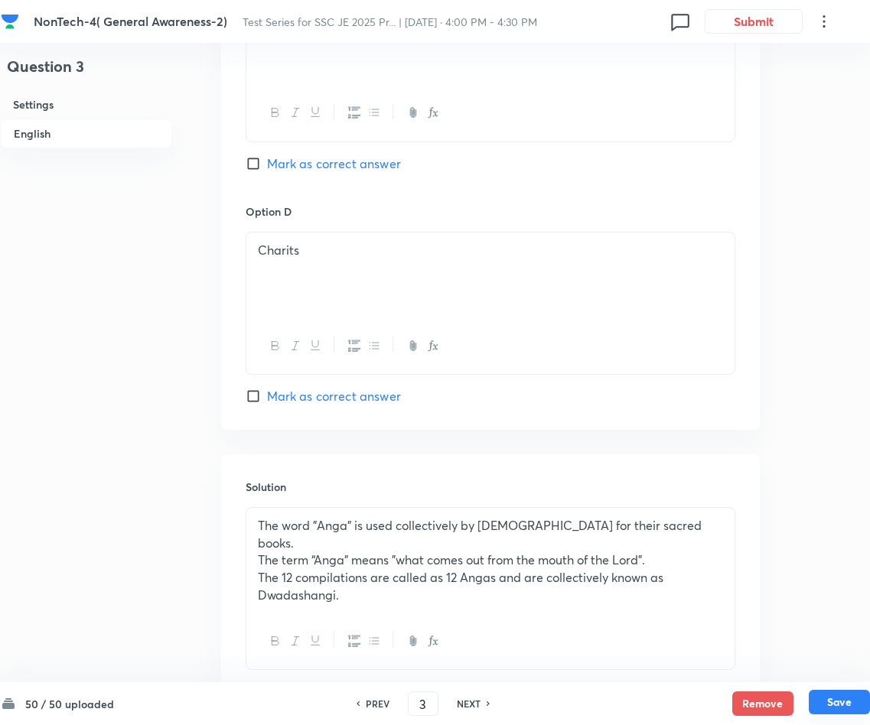
click at [841, 695] on button "Save" at bounding box center [839, 702] width 61 height 24
type input "4"
checkbox input "true"
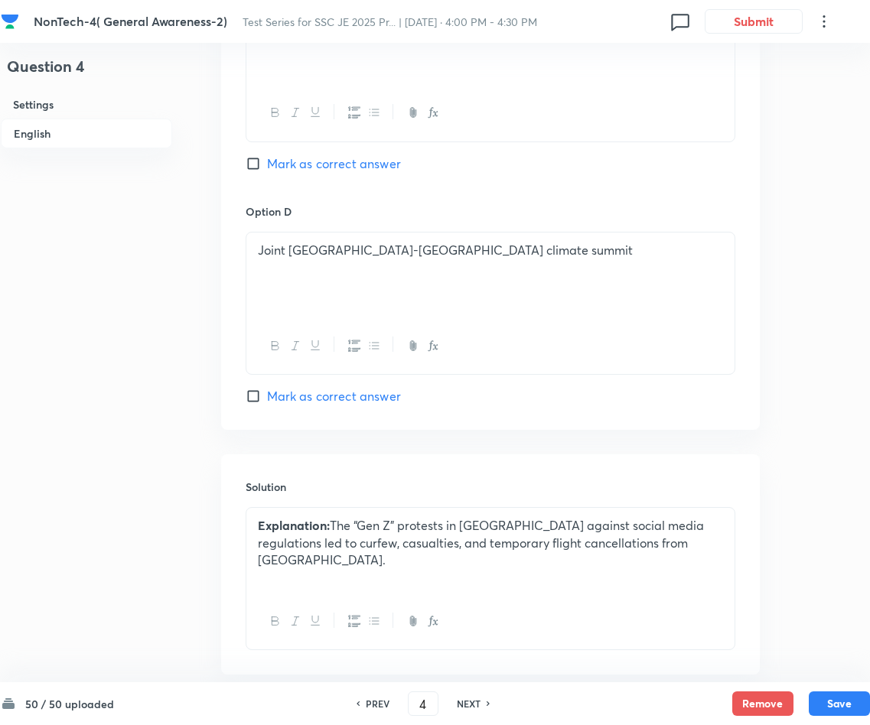
scroll to position [1350, 0]
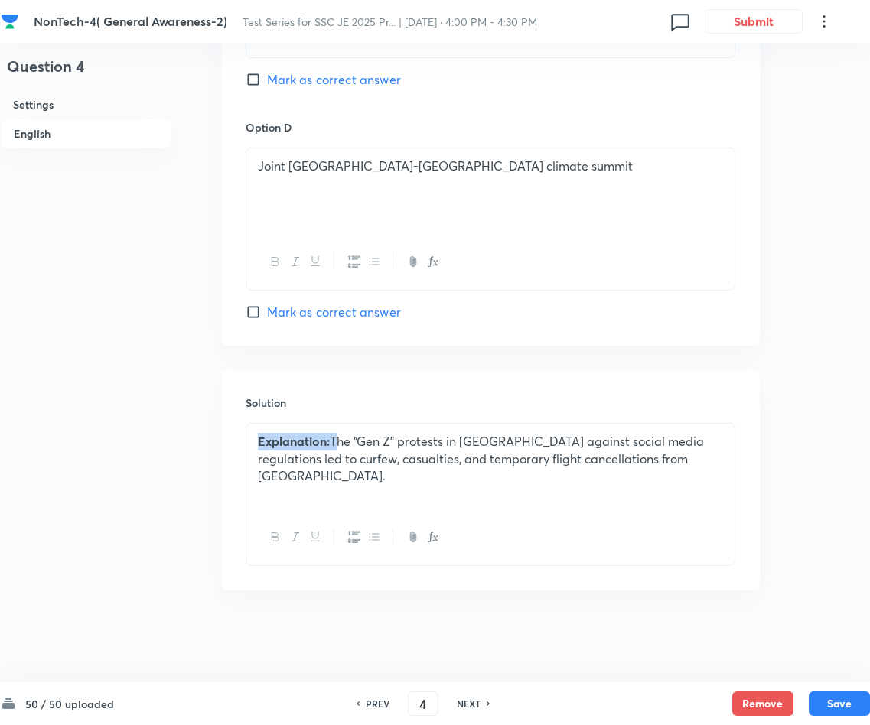
drag, startPoint x: 333, startPoint y: 439, endPoint x: 255, endPoint y: 435, distance: 77.4
click at [255, 435] on div "Explanation: The “Gen Z” protests in Nepal against social media regulations led…" at bounding box center [490, 467] width 488 height 86
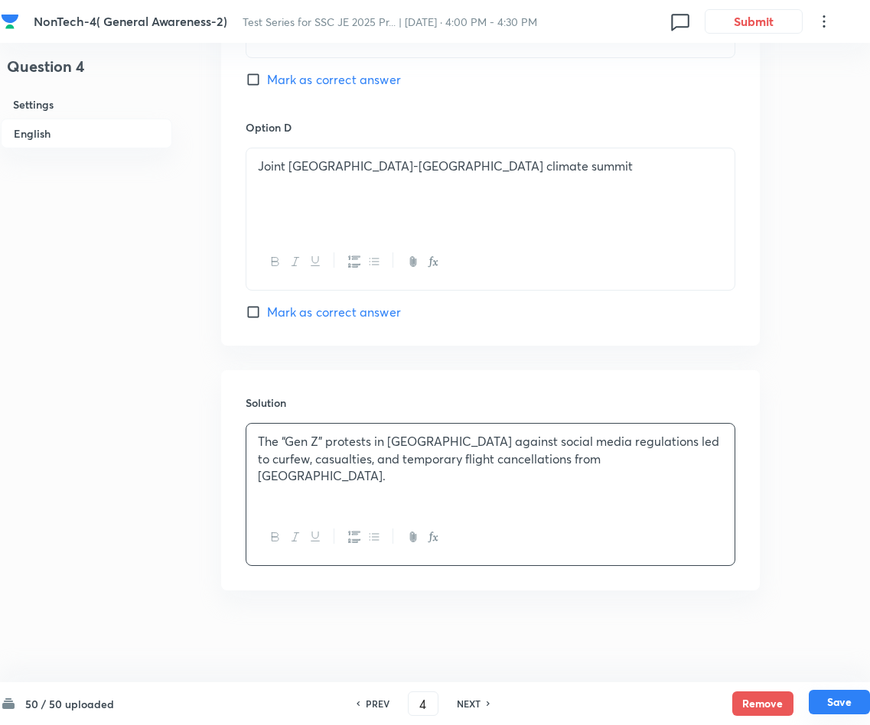
click at [834, 698] on button "Save" at bounding box center [839, 702] width 61 height 24
type input "5"
checkbox input "false"
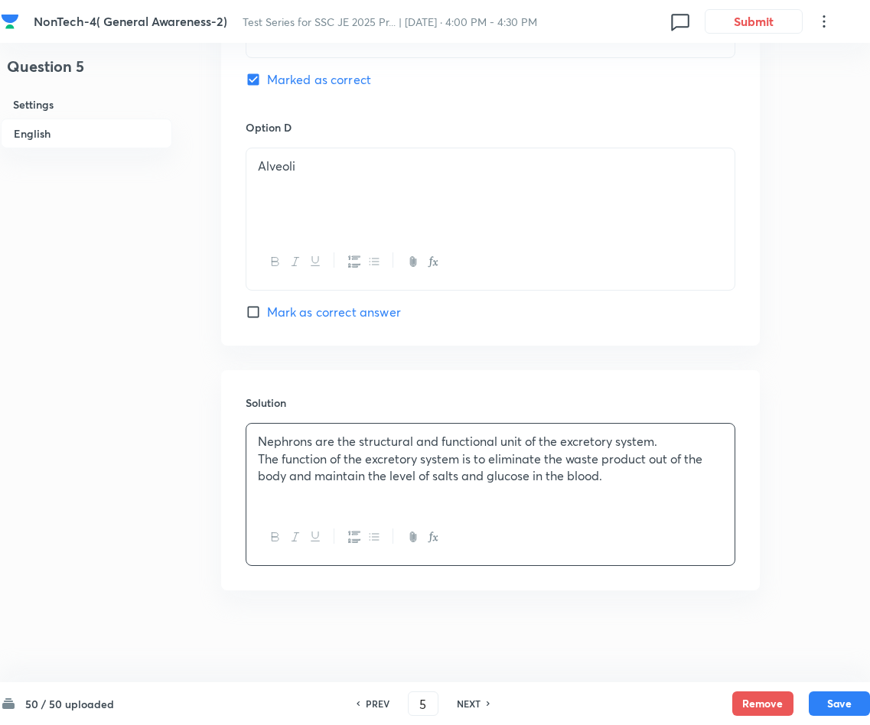
checkbox input "true"
click at [834, 698] on button "Save" at bounding box center [839, 702] width 61 height 24
type input "6"
checkbox input "true"
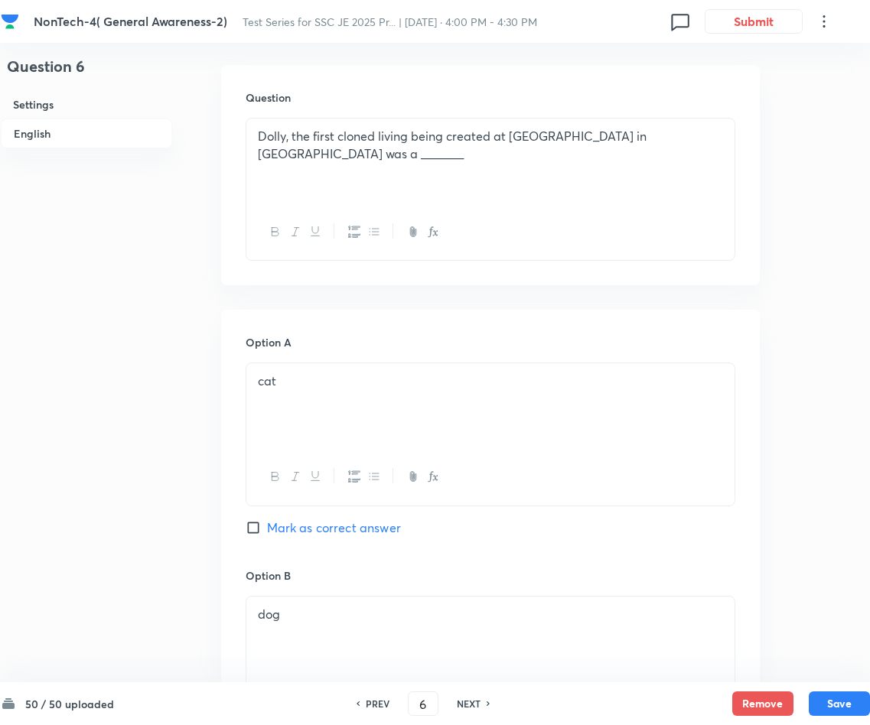
scroll to position [317, 0]
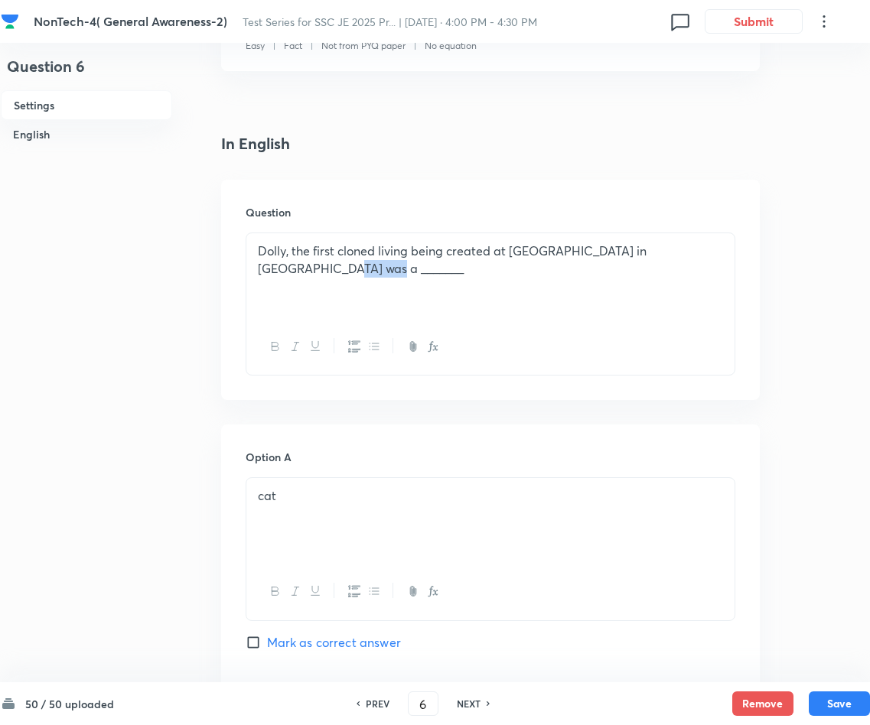
drag, startPoint x: 407, startPoint y: 282, endPoint x: 253, endPoint y: 274, distance: 154.0
click at [253, 274] on div "Dolly, the first cloned living being created at Roslin Institute in Scotland wa…" at bounding box center [490, 276] width 488 height 86
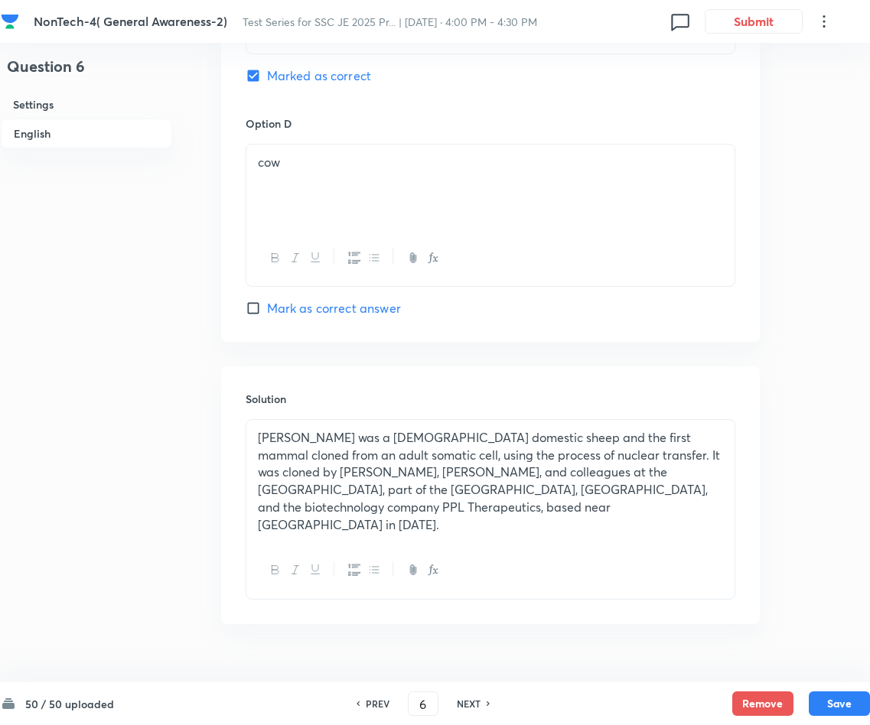
scroll to position [1370, 0]
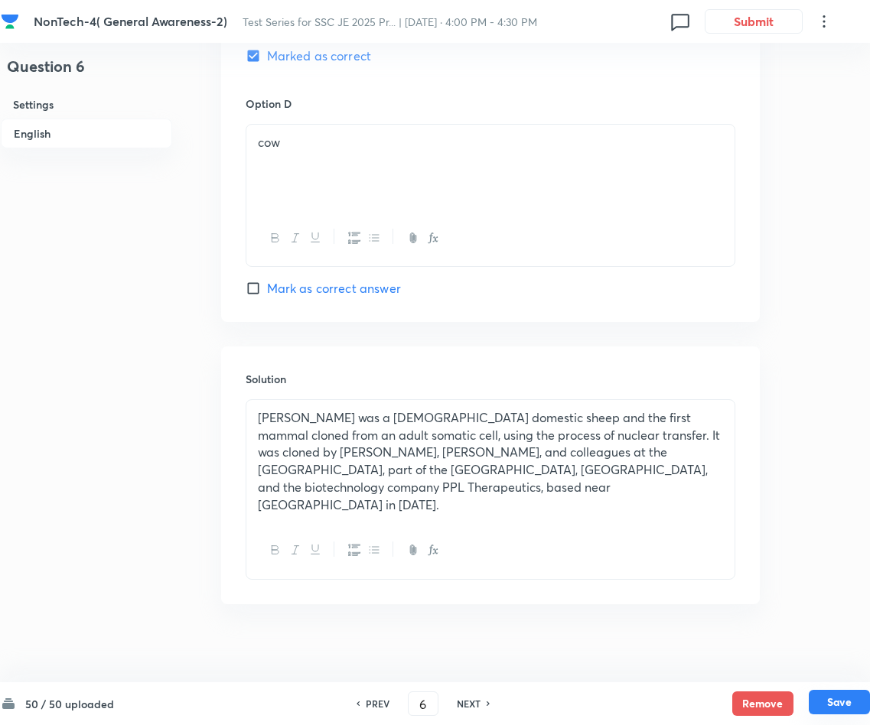
click at [842, 700] on button "Save" at bounding box center [839, 702] width 61 height 24
type input "7"
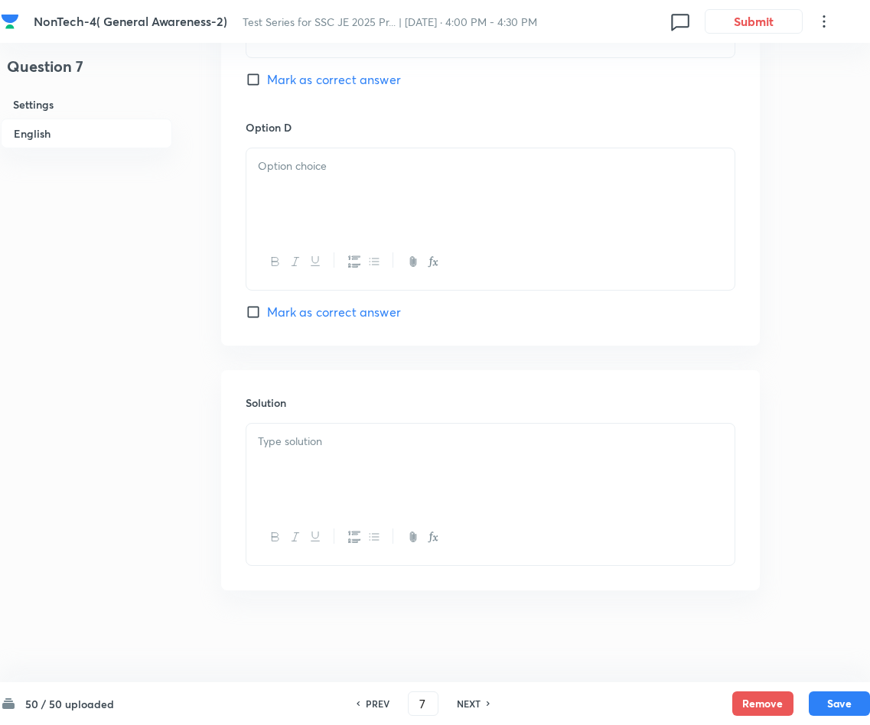
checkbox input "true"
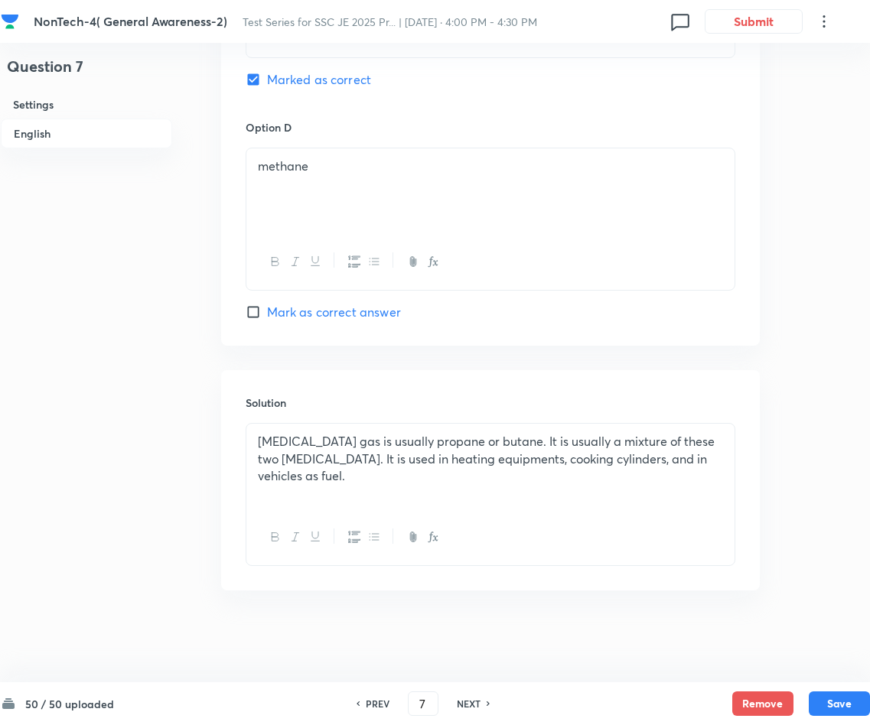
scroll to position [1350, 0]
click at [840, 701] on button "Save" at bounding box center [839, 702] width 61 height 24
type input "8"
checkbox input "false"
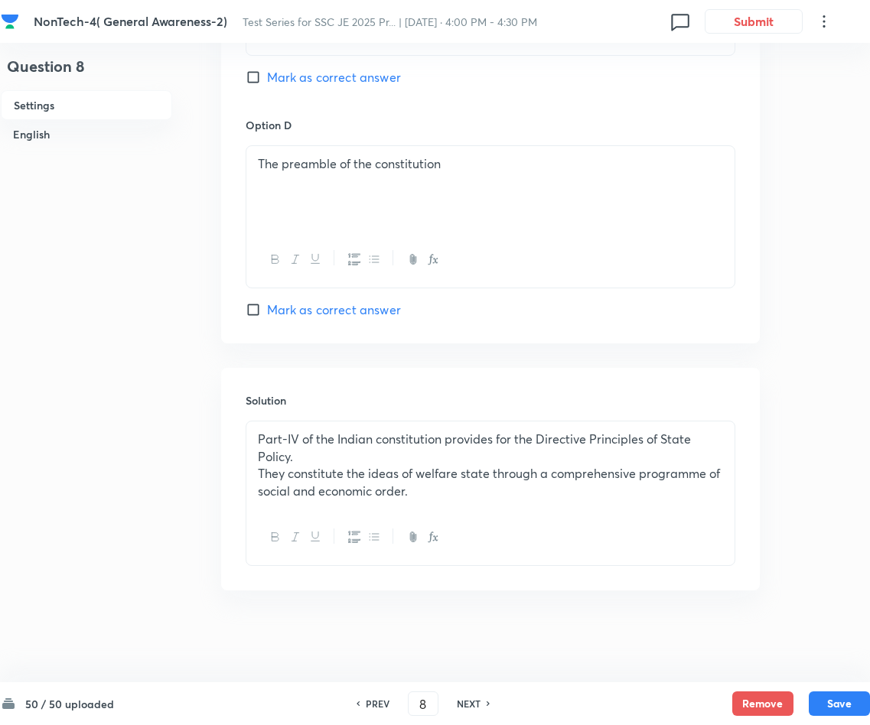
checkbox input "true"
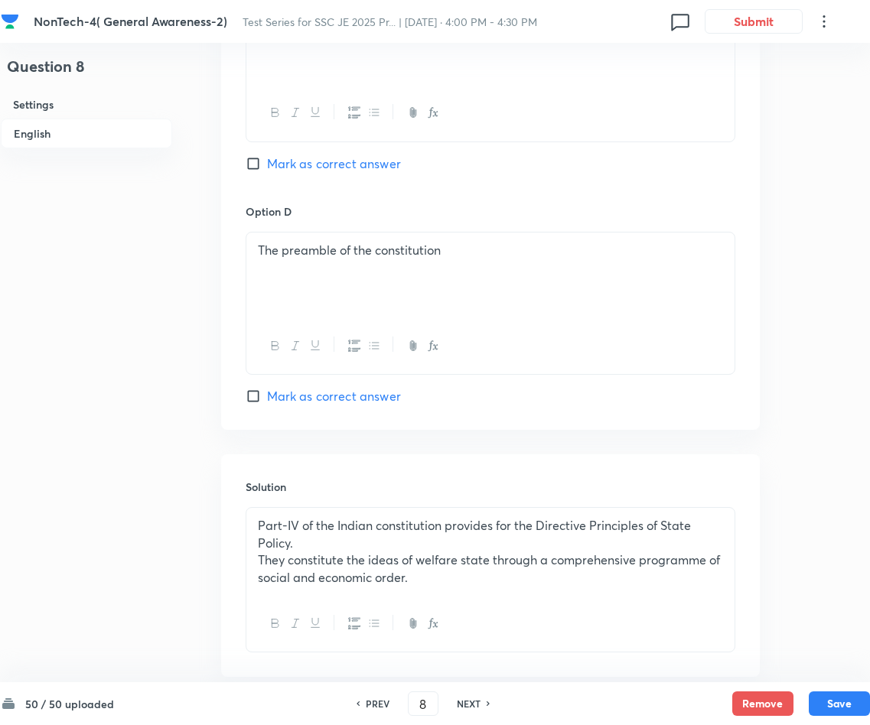
scroll to position [1352, 0]
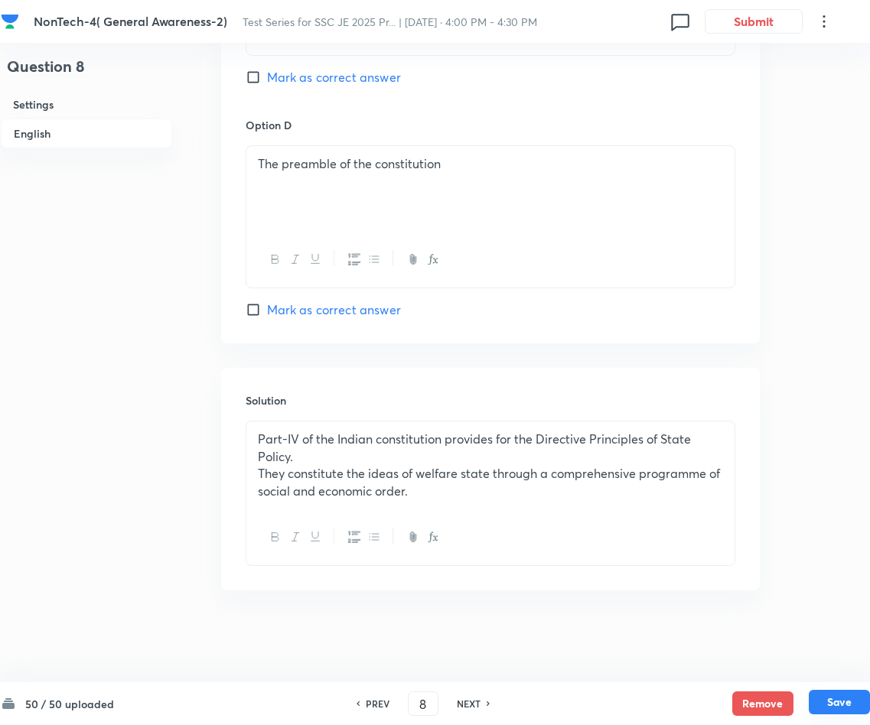
click at [849, 702] on button "Save" at bounding box center [839, 702] width 61 height 24
type input "9"
checkbox input "true"
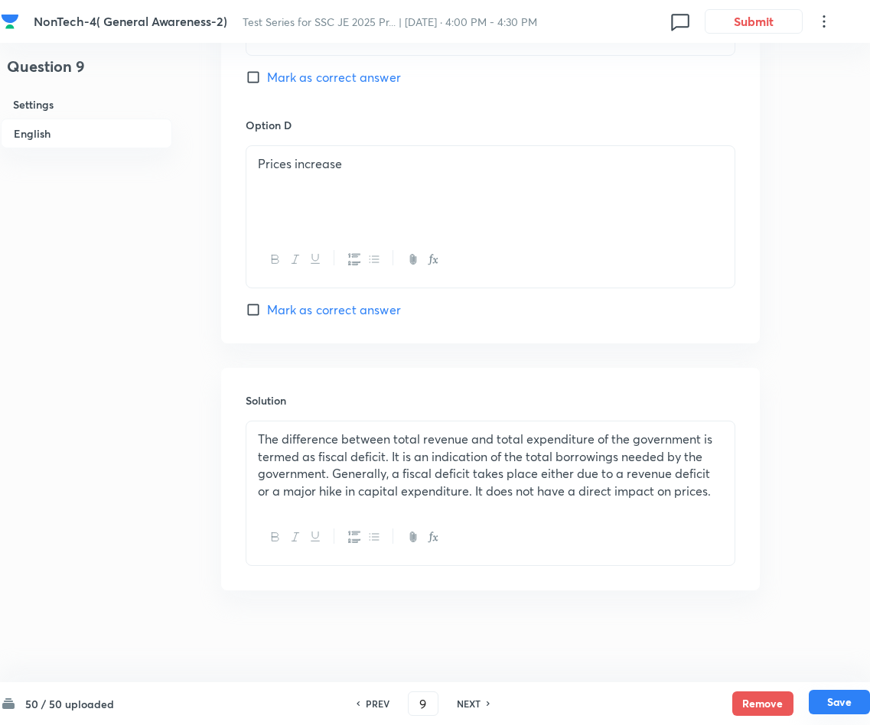
click at [827, 705] on button "Save" at bounding box center [839, 702] width 61 height 24
type input "10"
checkbox input "false"
checkbox input "true"
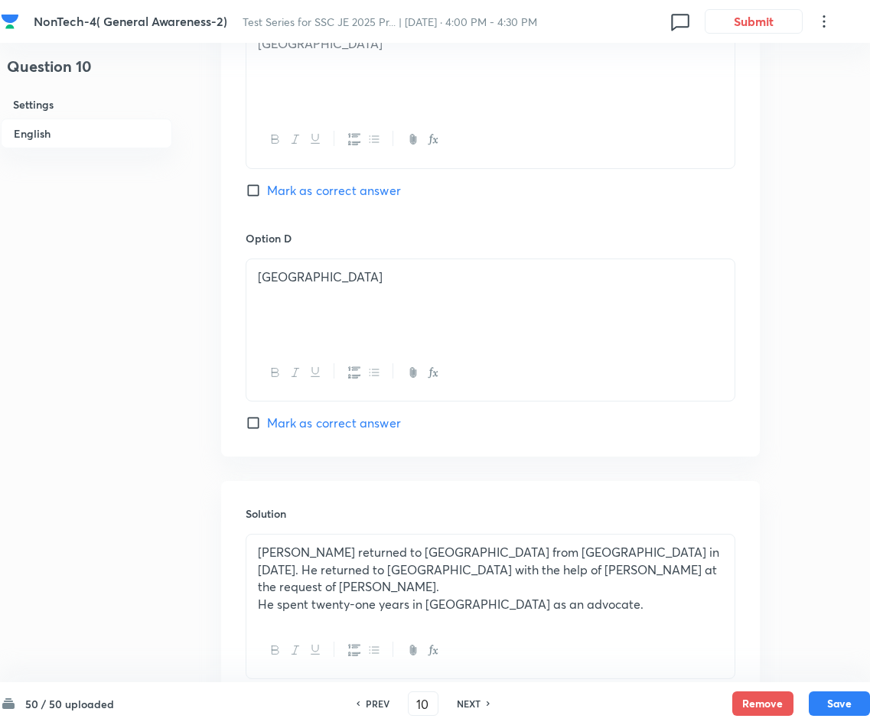
scroll to position [1350, 0]
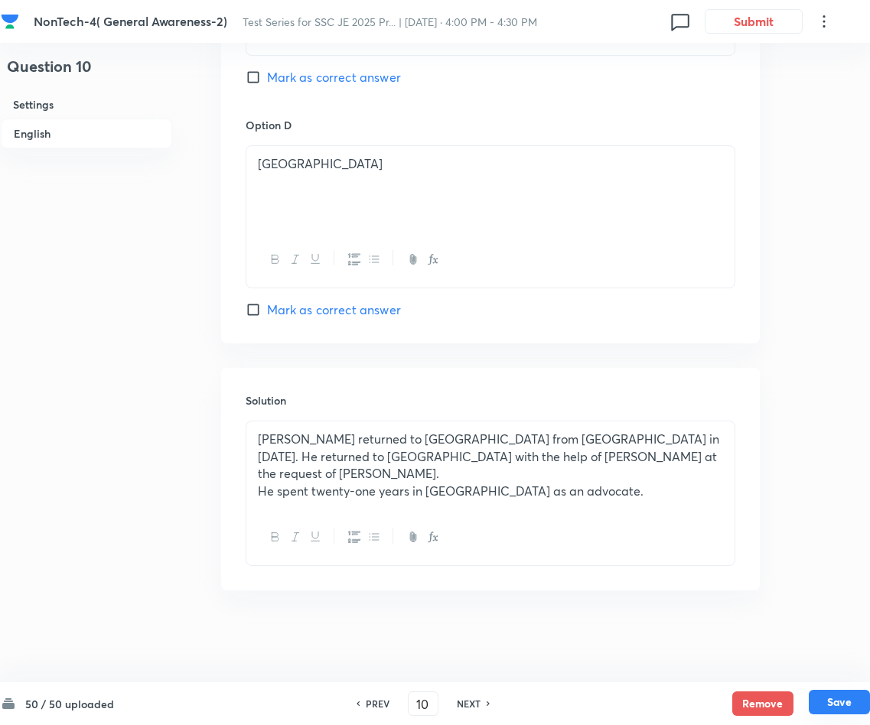
click at [848, 698] on button "Save" at bounding box center [839, 702] width 61 height 24
type input "11"
checkbox input "false"
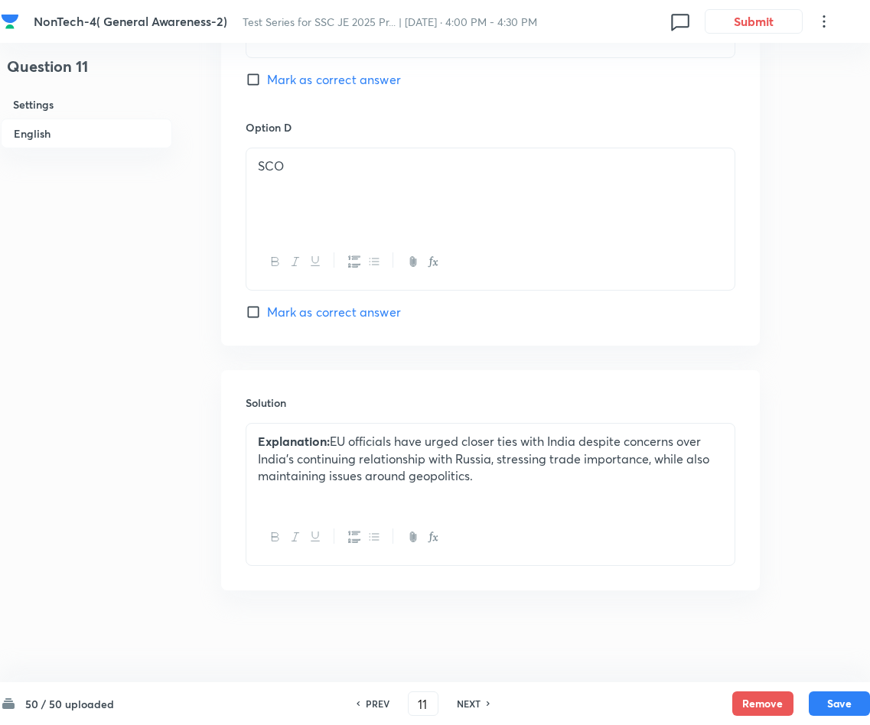
checkbox input "true"
drag, startPoint x: 333, startPoint y: 439, endPoint x: 259, endPoint y: 437, distance: 73.5
click at [259, 437] on p "Explanation: EU officials have urged closer ties with India despite concerns ov…" at bounding box center [490, 459] width 465 height 52
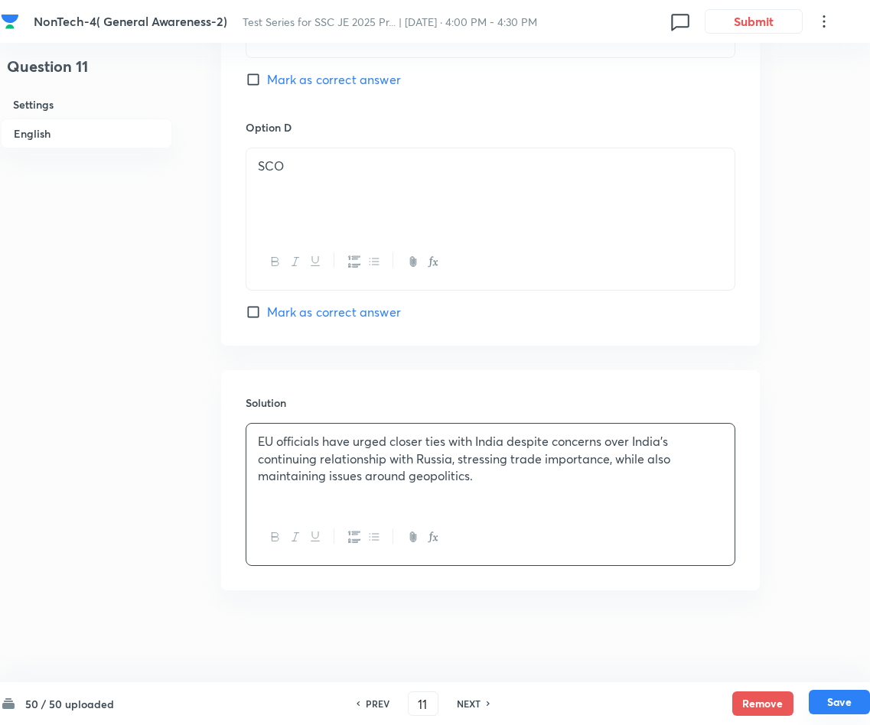
click at [845, 696] on button "Save" at bounding box center [839, 702] width 61 height 24
type input "12"
checkbox input "false"
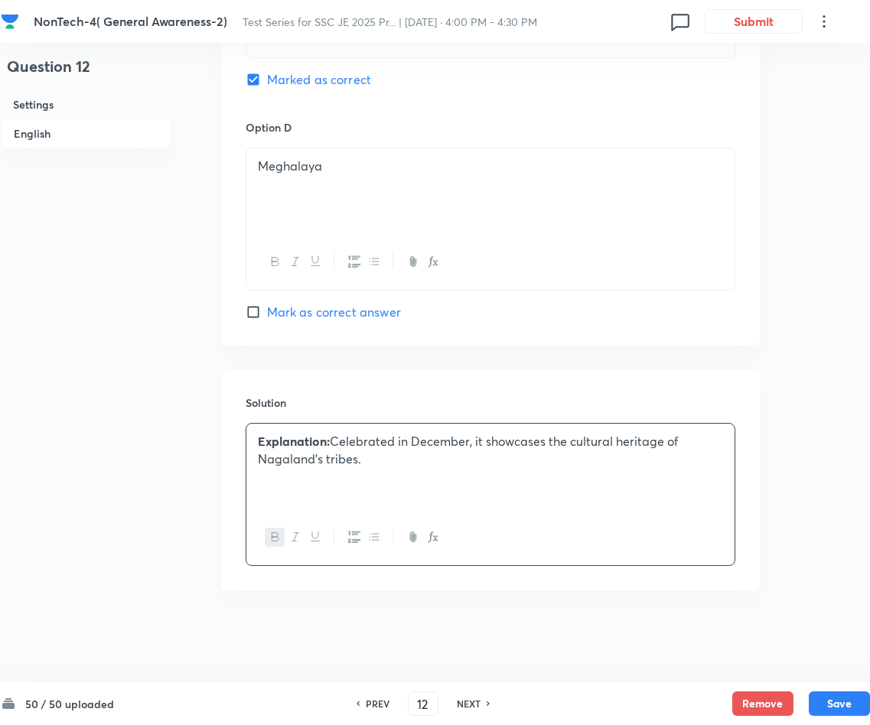
checkbox input "true"
drag, startPoint x: 335, startPoint y: 437, endPoint x: 258, endPoint y: 436, distance: 77.3
click at [258, 436] on p "Explanation: Celebrated in December, it showcases the cultural heritage of Naga…" at bounding box center [490, 450] width 465 height 34
click at [833, 700] on button "Save" at bounding box center [839, 702] width 61 height 24
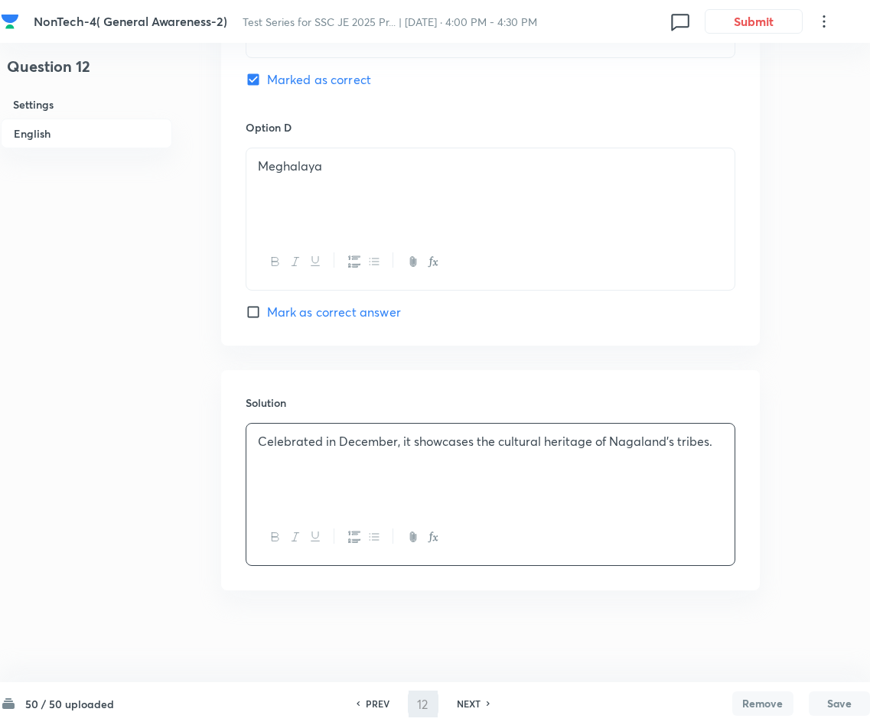
type input "13"
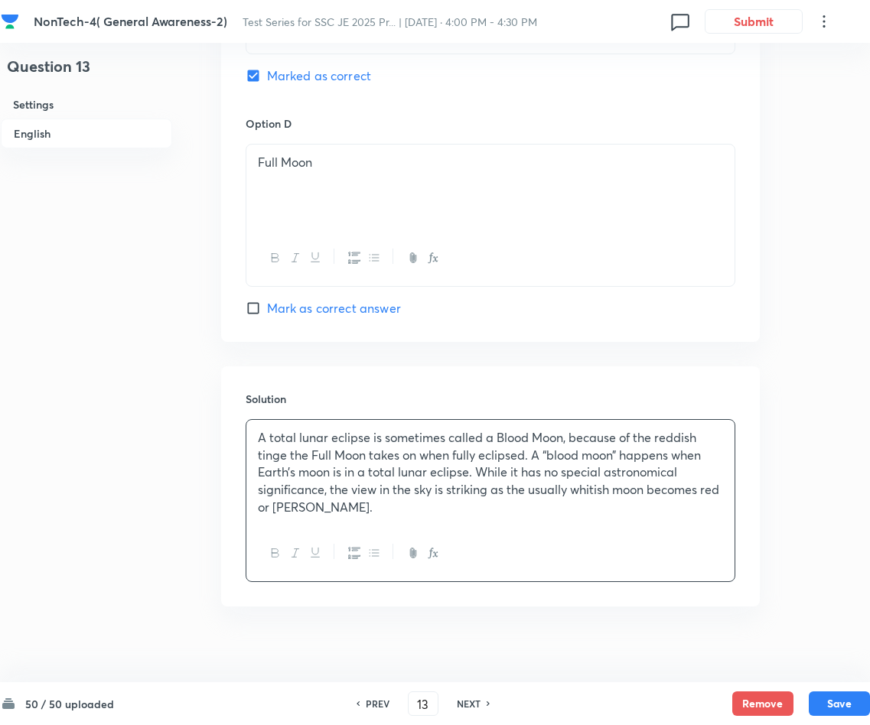
checkbox input "true"
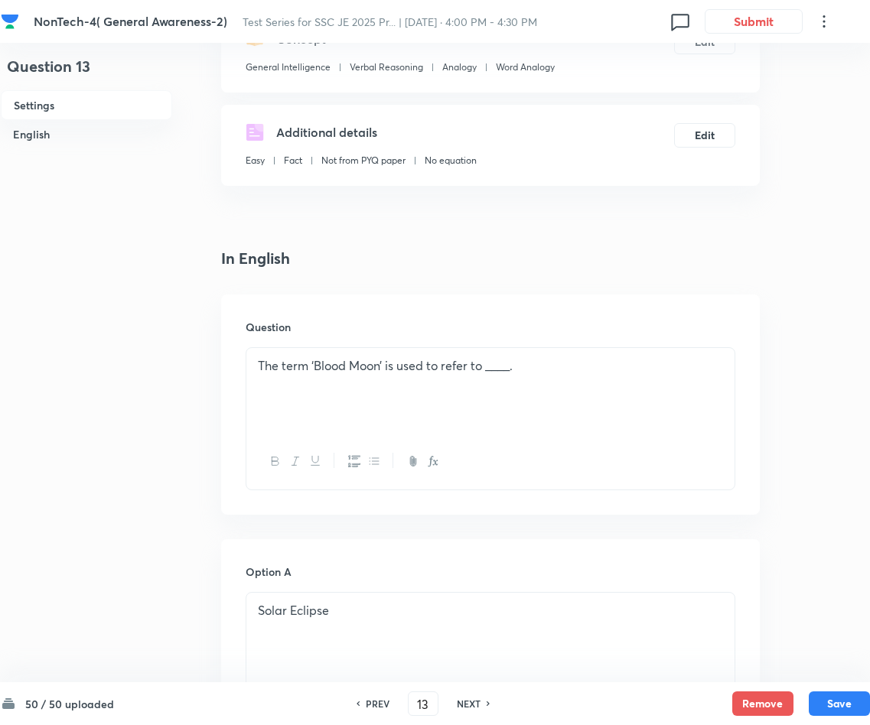
scroll to position [317, 0]
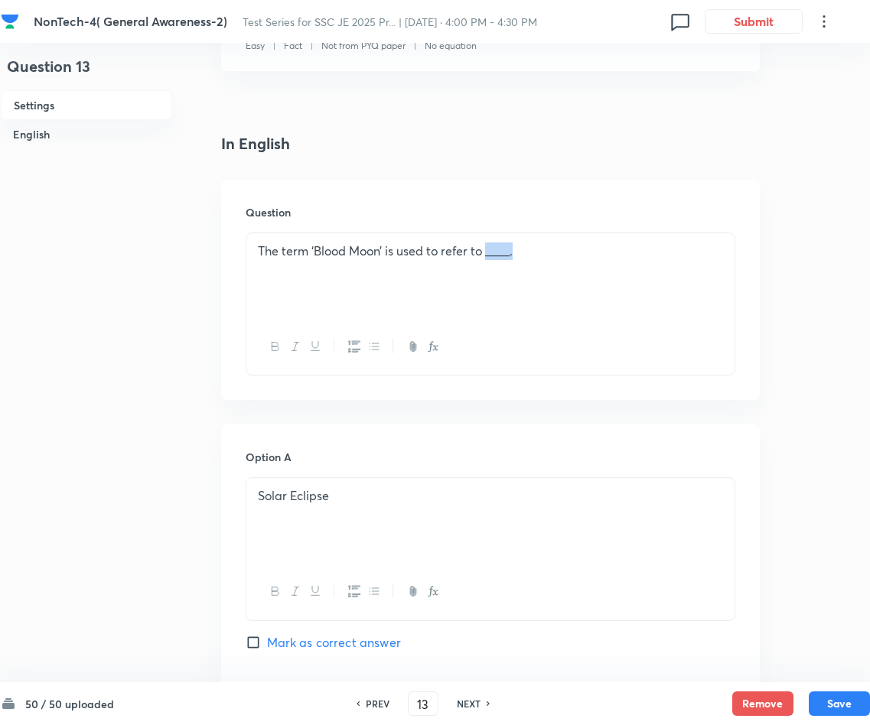
drag, startPoint x: 551, startPoint y: 253, endPoint x: 487, endPoint y: 251, distance: 63.5
click at [487, 251] on p "The term ‘Blood Moon’ is used to refer to ____." at bounding box center [490, 251] width 465 height 18
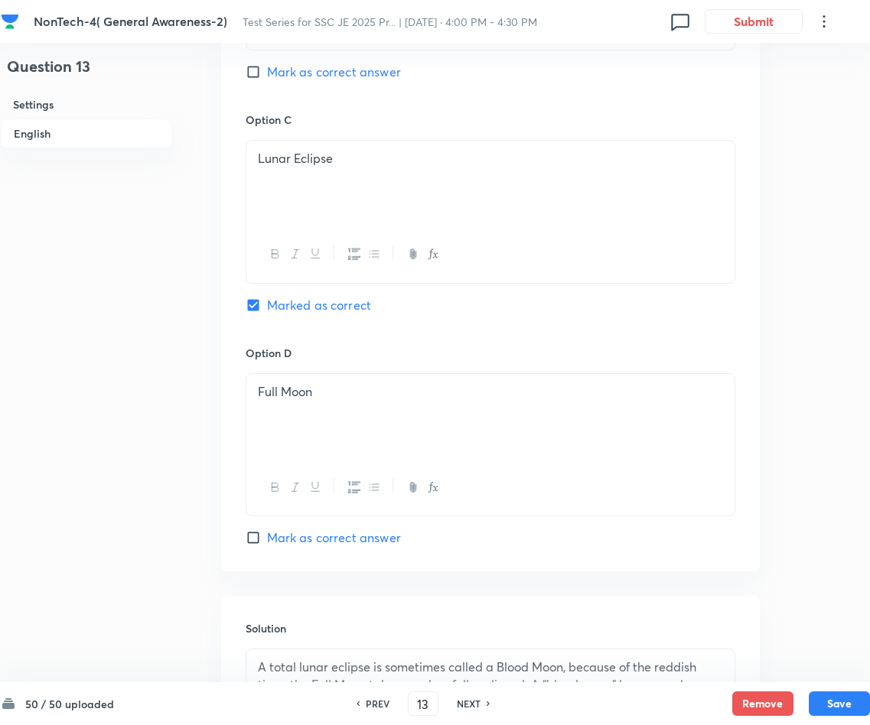
scroll to position [1370, 0]
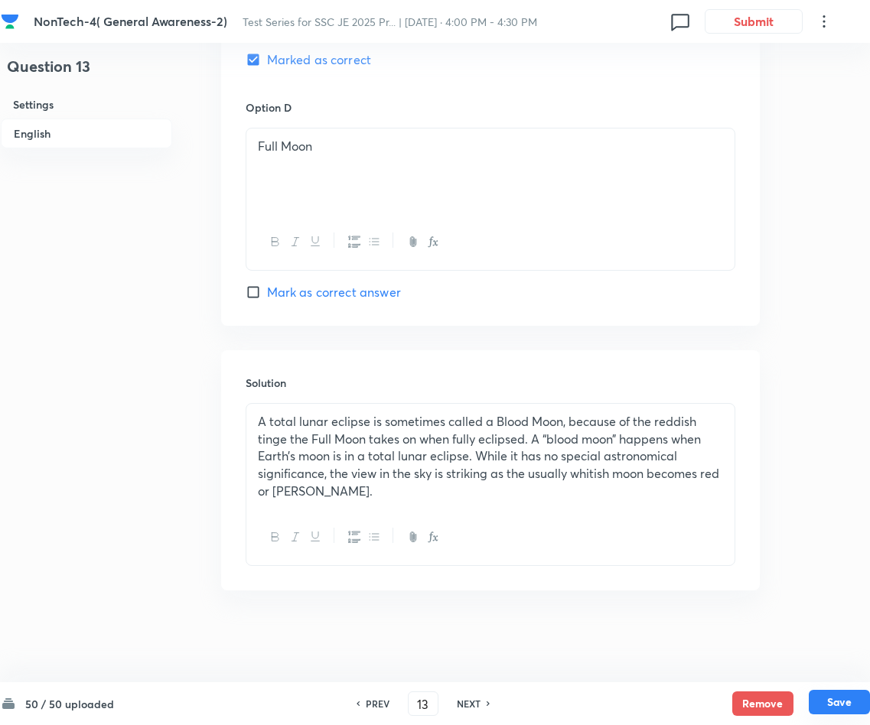
click at [838, 698] on button "Save" at bounding box center [839, 702] width 61 height 24
type input "14"
checkbox input "false"
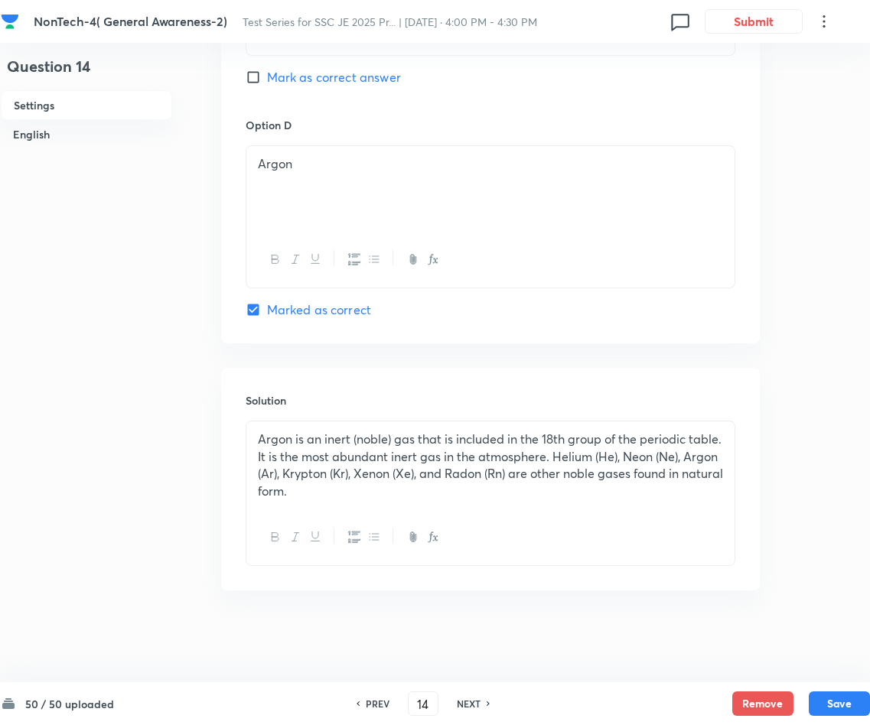
checkbox input "true"
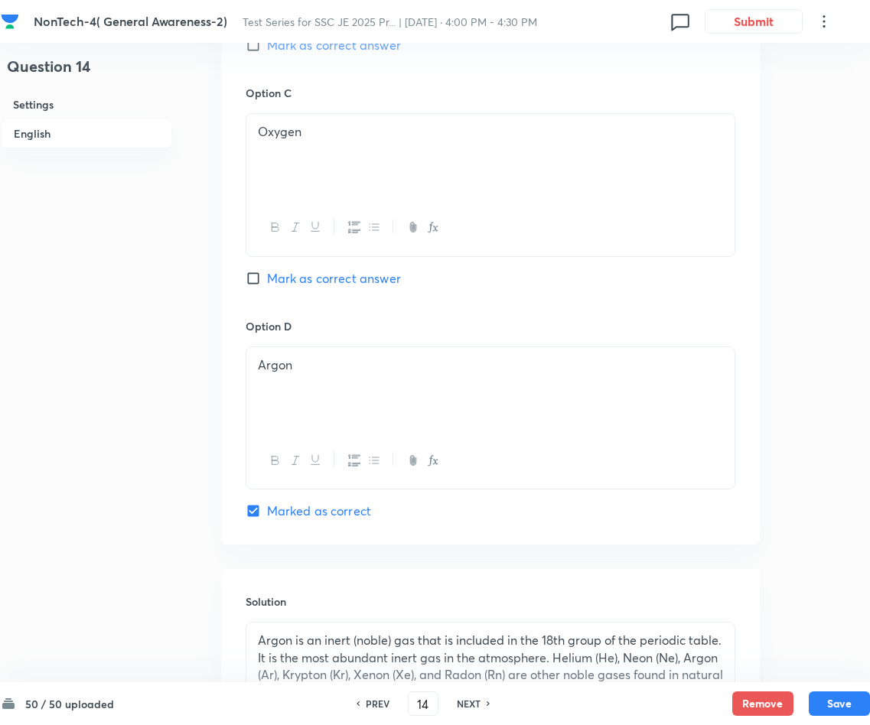
scroll to position [1352, 0]
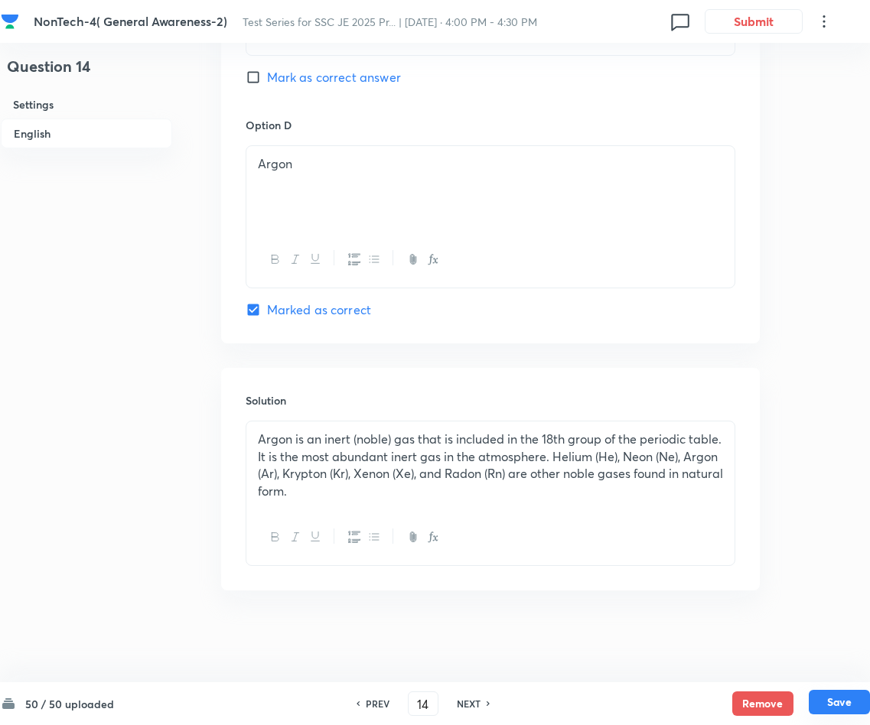
click at [838, 698] on button "Save" at bounding box center [839, 702] width 61 height 24
type input "15"
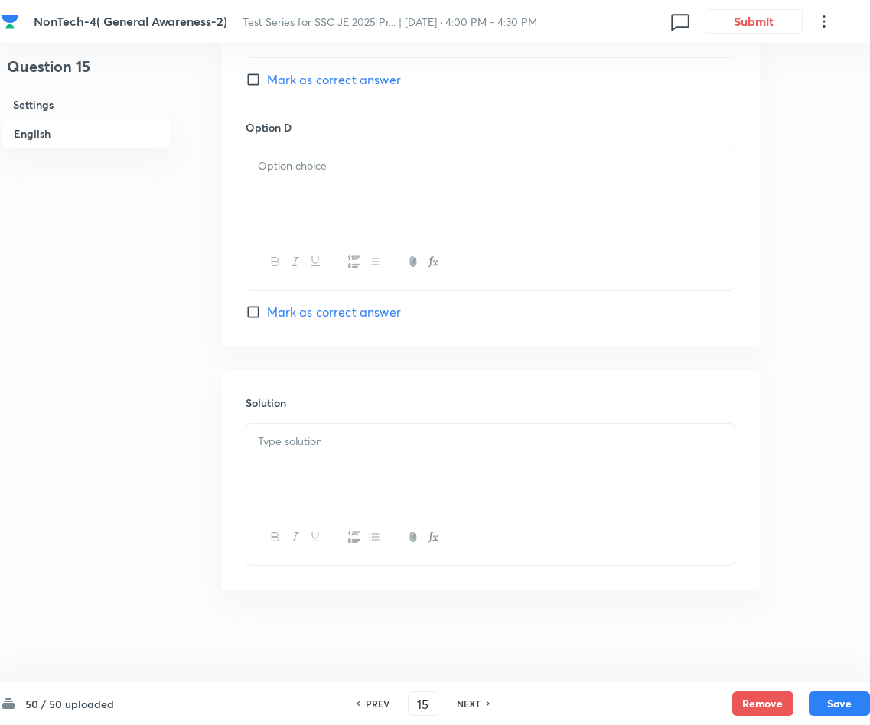
checkbox input "false"
checkbox input "true"
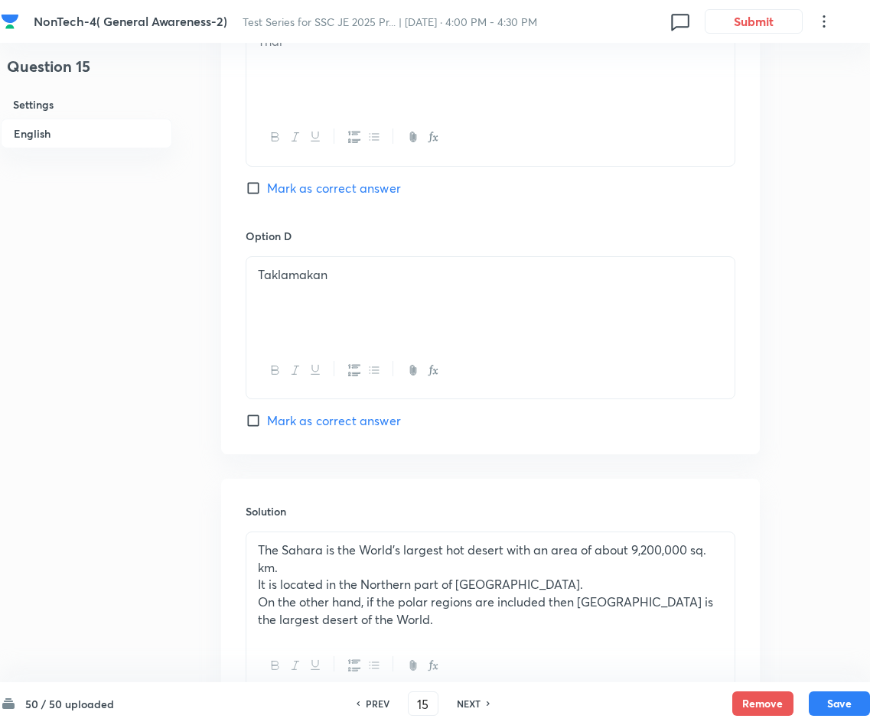
scroll to position [1370, 0]
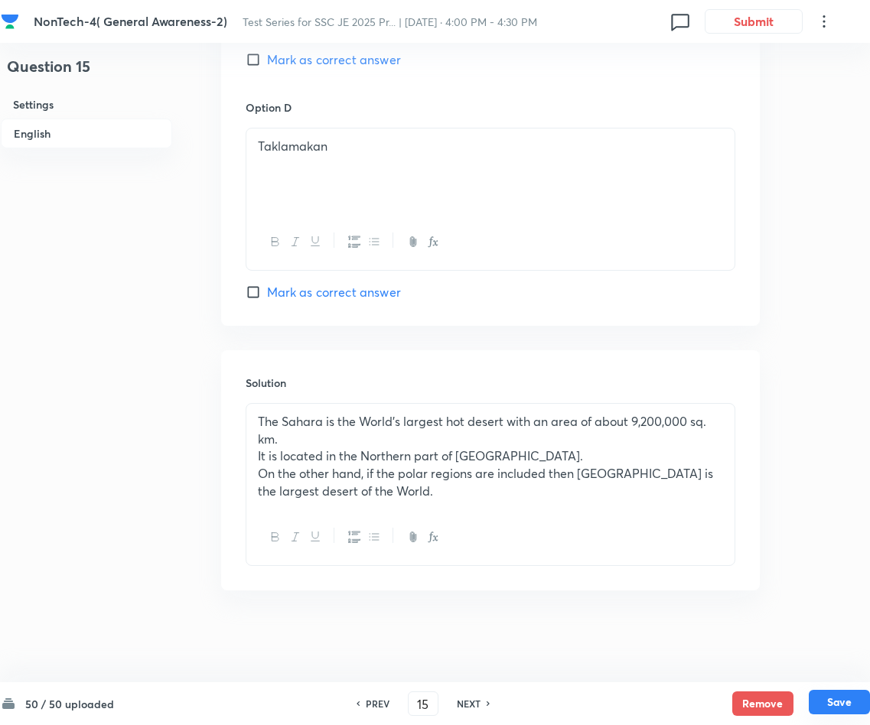
click at [824, 698] on button "Save" at bounding box center [839, 702] width 61 height 24
type input "16"
checkbox input "false"
checkbox input "true"
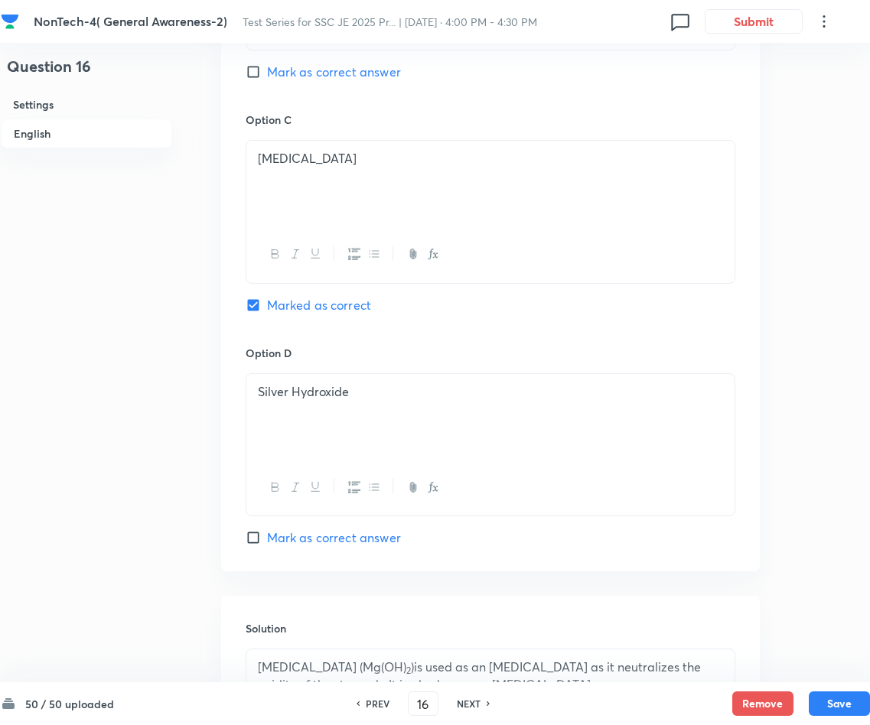
scroll to position [1350, 0]
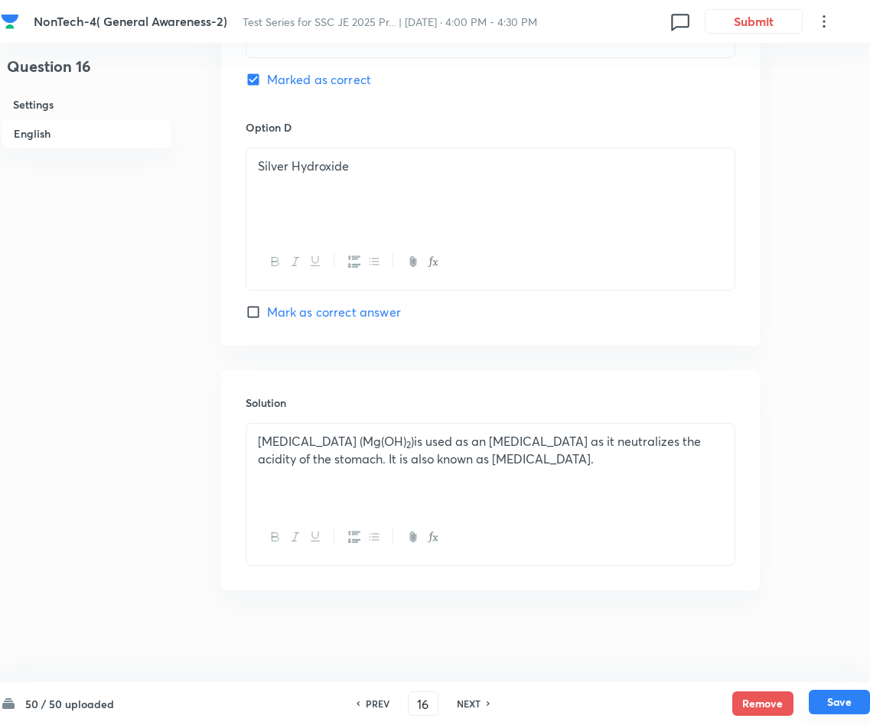
click at [843, 702] on button "Save" at bounding box center [839, 702] width 61 height 24
type input "17"
checkbox input "false"
checkbox input "true"
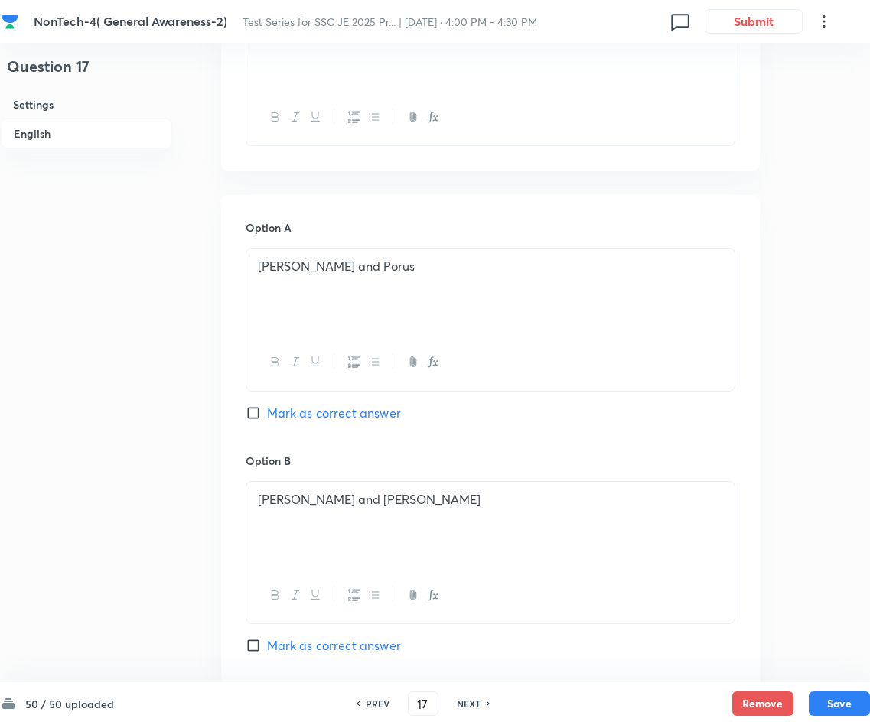
scroll to position [317, 0]
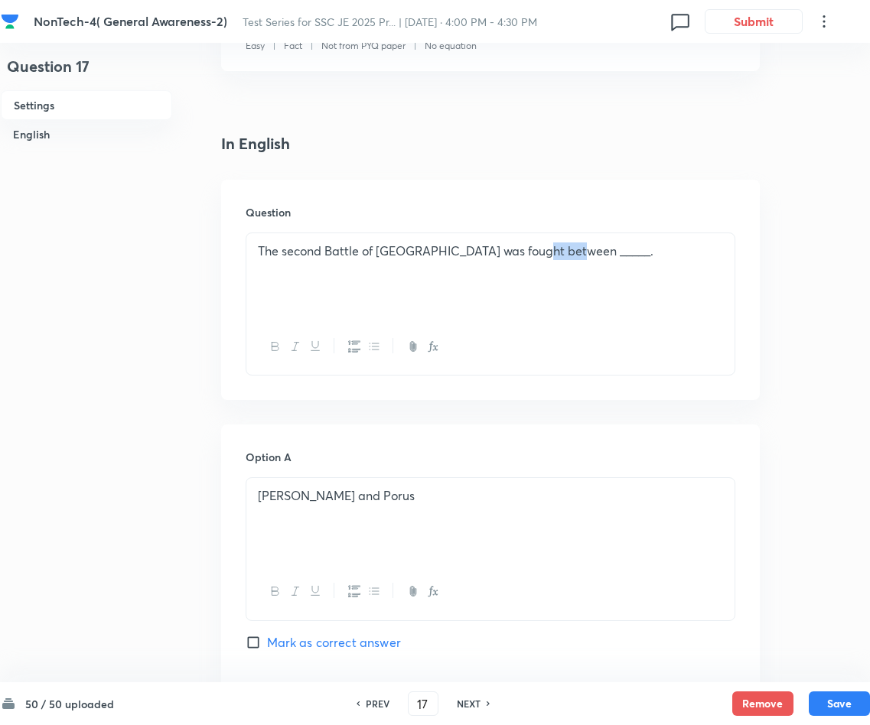
drag, startPoint x: 599, startPoint y: 257, endPoint x: 535, endPoint y: 249, distance: 64.8
click at [535, 249] on p "The second Battle of Tarain was fought between _____." at bounding box center [490, 251] width 465 height 18
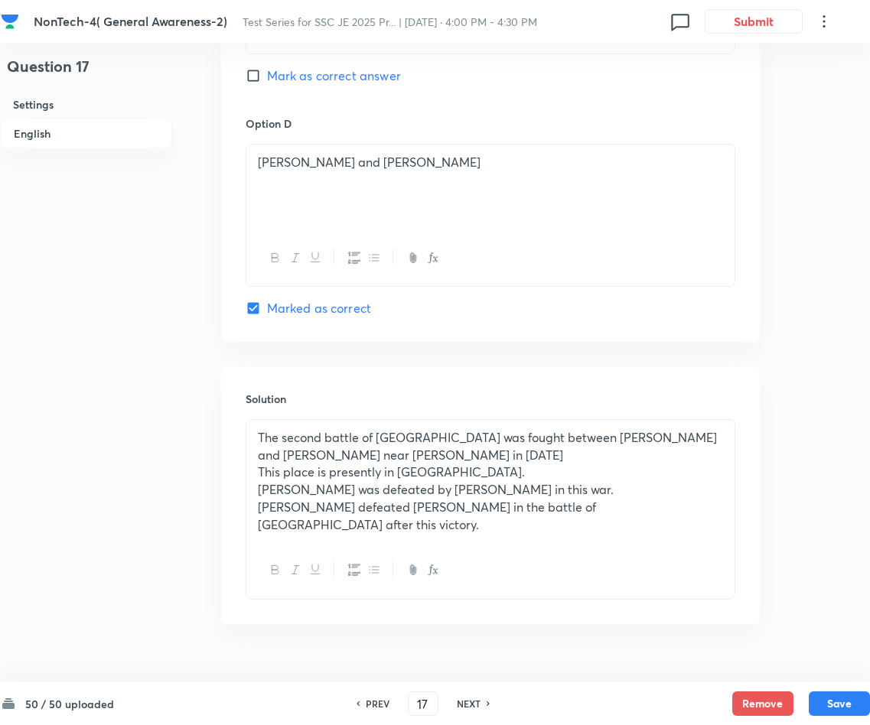
scroll to position [1370, 0]
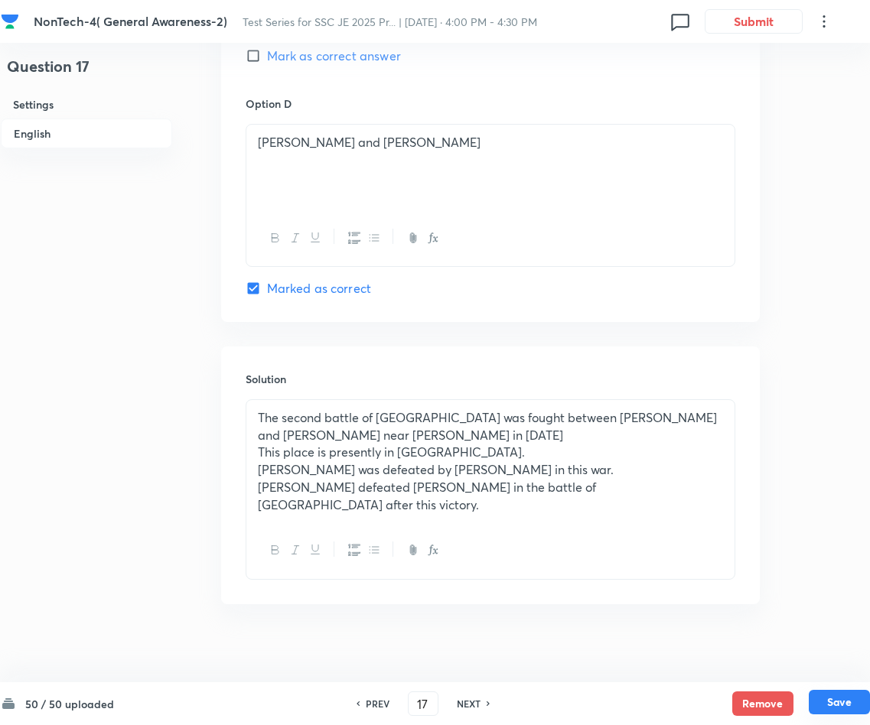
click at [838, 708] on button "Save" at bounding box center [839, 702] width 61 height 24
type input "18"
checkbox input "false"
checkbox input "true"
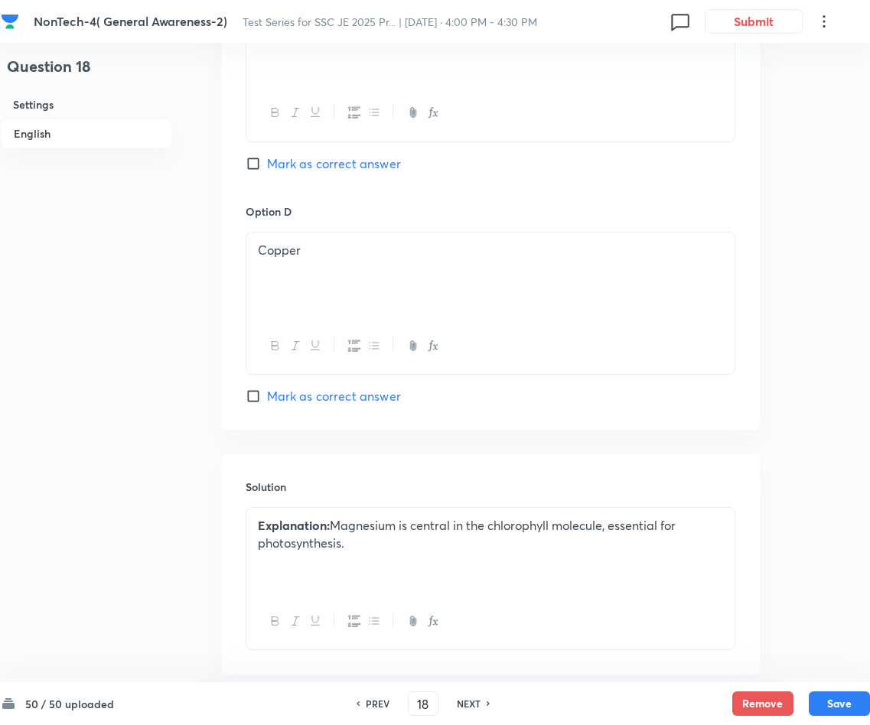
scroll to position [1350, 0]
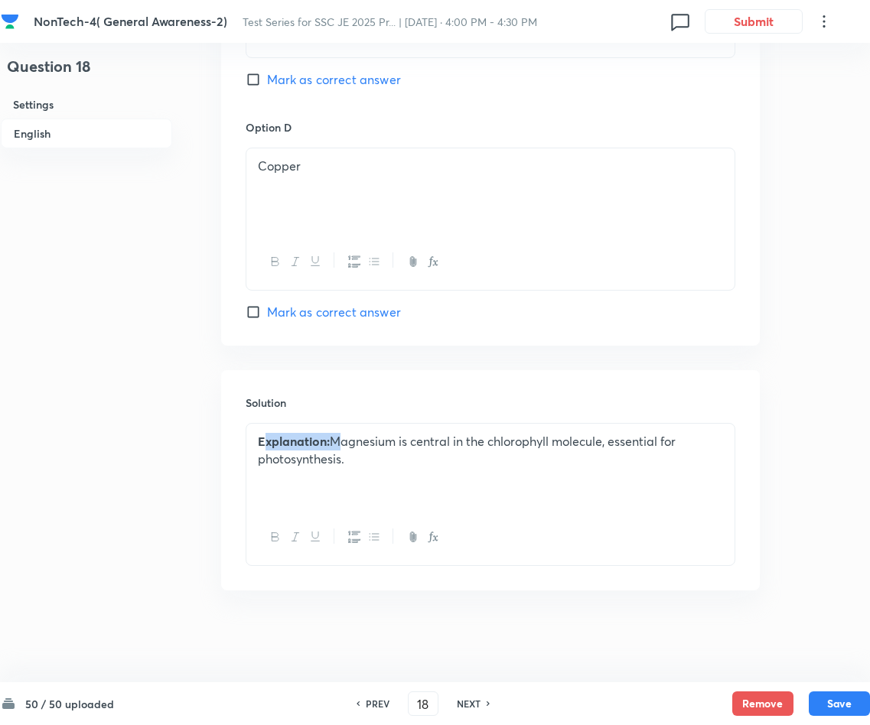
drag, startPoint x: 334, startPoint y: 435, endPoint x: 266, endPoint y: 432, distance: 67.4
click at [266, 433] on p "Explanation: Magnesium is central in the chlorophyll molecule, essential for ph…" at bounding box center [490, 450] width 465 height 34
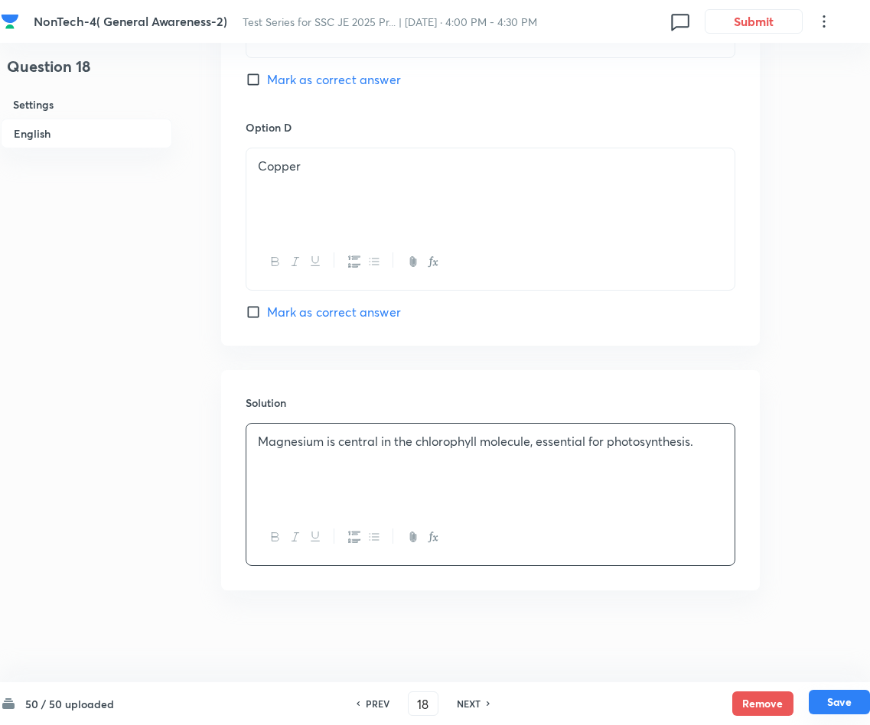
click at [842, 701] on button "Save" at bounding box center [839, 702] width 61 height 24
type input "19"
checkbox input "false"
checkbox input "true"
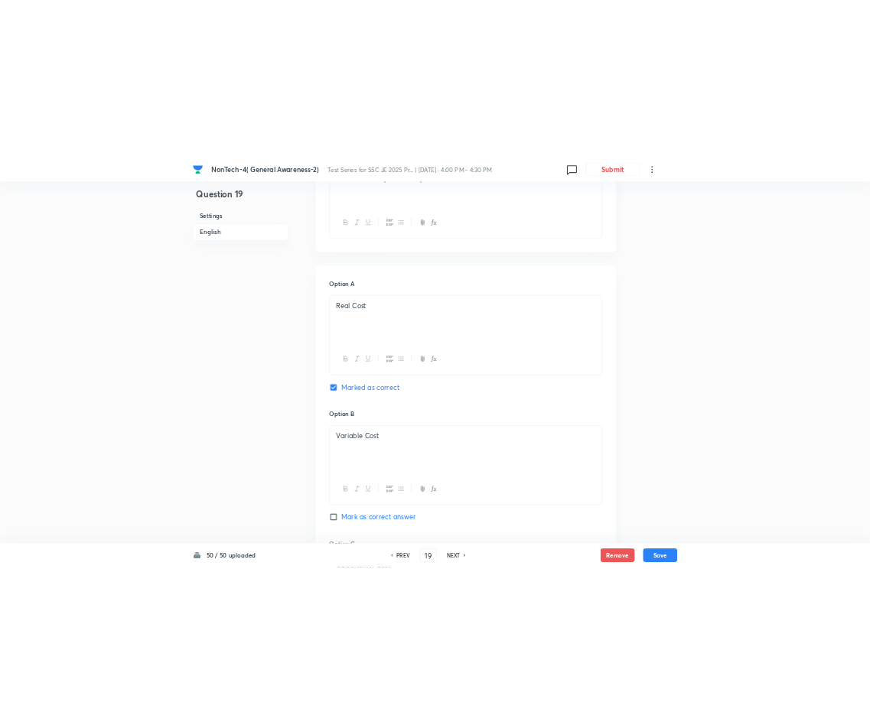
scroll to position [317, 0]
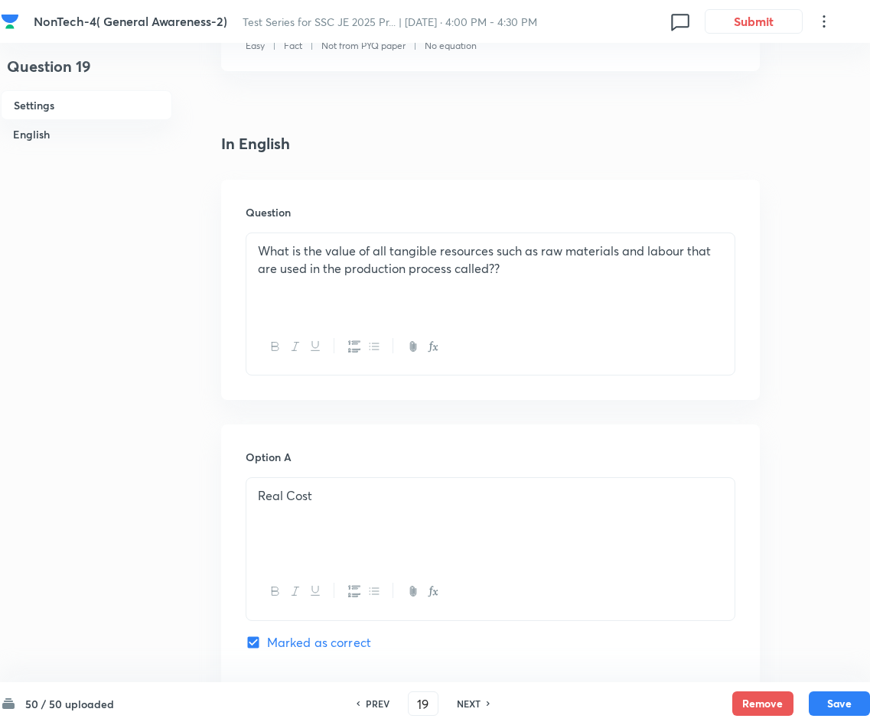
click at [643, 285] on div "What is the value of all tangible resources such as raw materials and labour th…" at bounding box center [490, 276] width 488 height 86
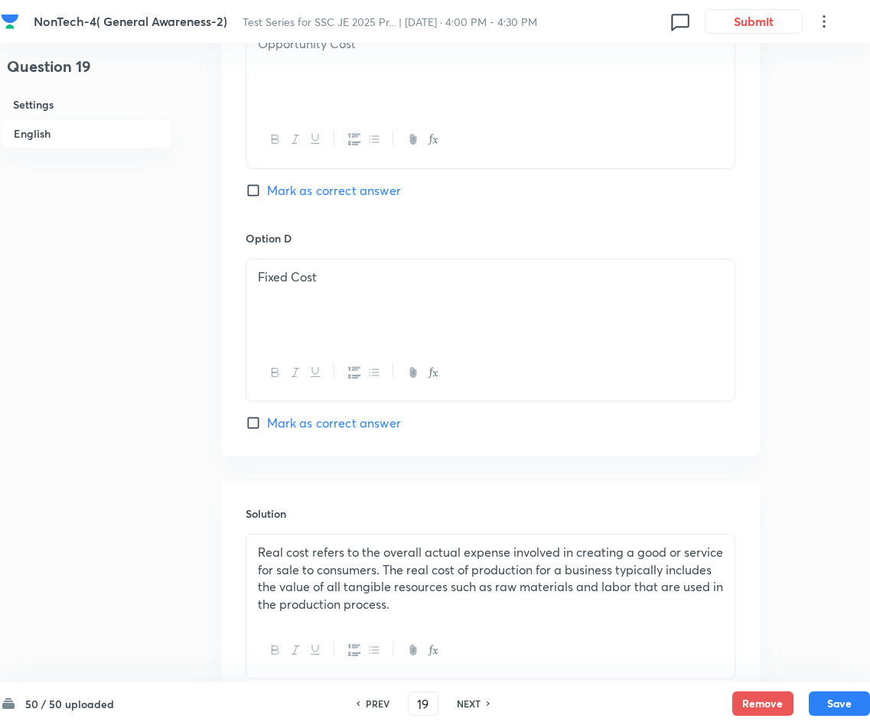
scroll to position [1352, 0]
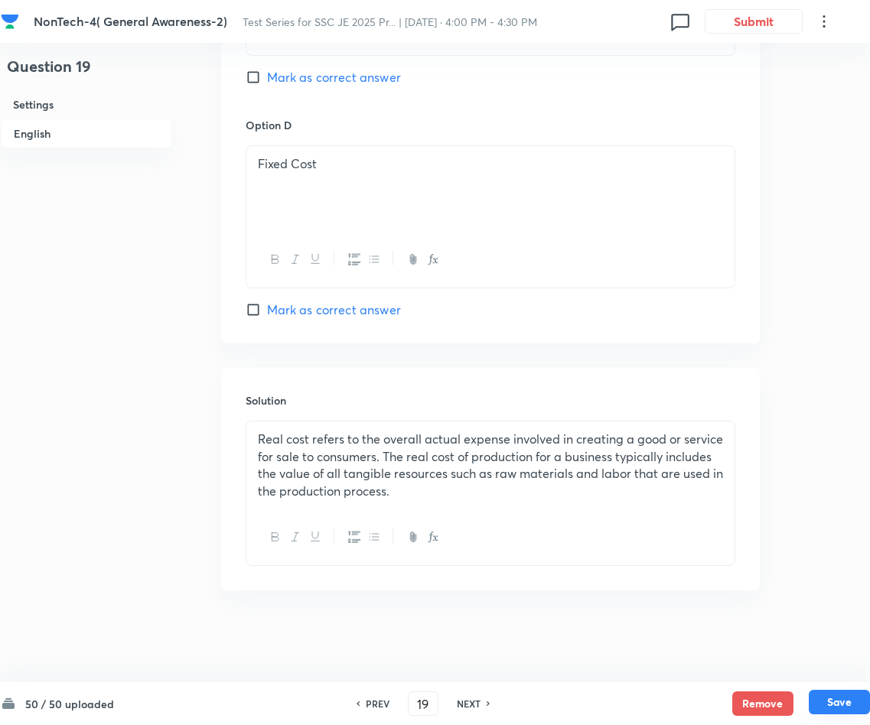
click at [829, 700] on button "Save" at bounding box center [839, 702] width 61 height 24
type input "20"
checkbox input "false"
checkbox input "true"
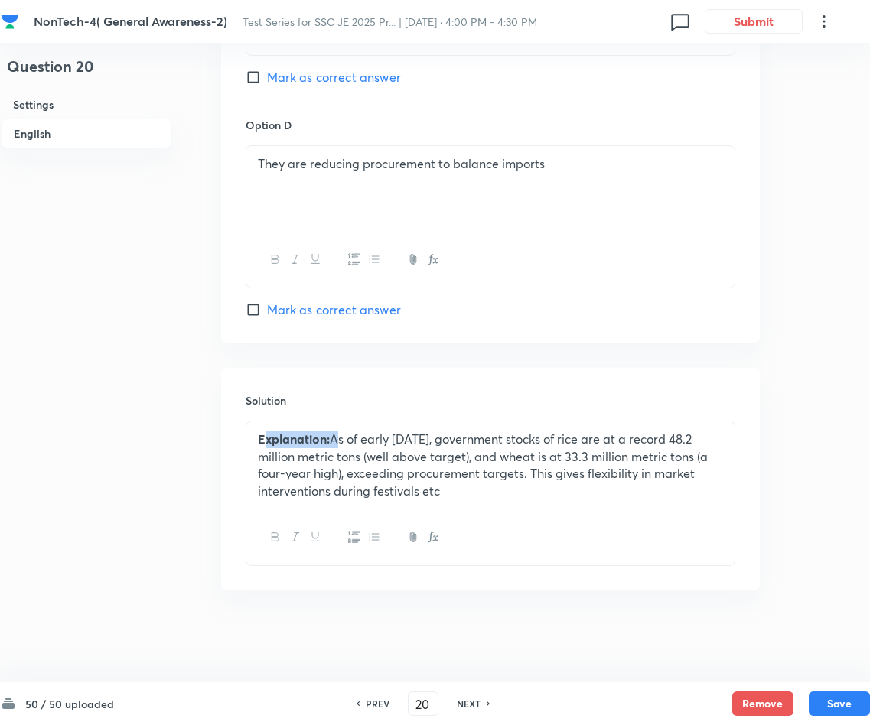
drag, startPoint x: 334, startPoint y: 436, endPoint x: 262, endPoint y: 427, distance: 72.5
click at [262, 427] on div "Explanation: As of early September 2025, government stocks of rice are at a rec…" at bounding box center [490, 465] width 488 height 88
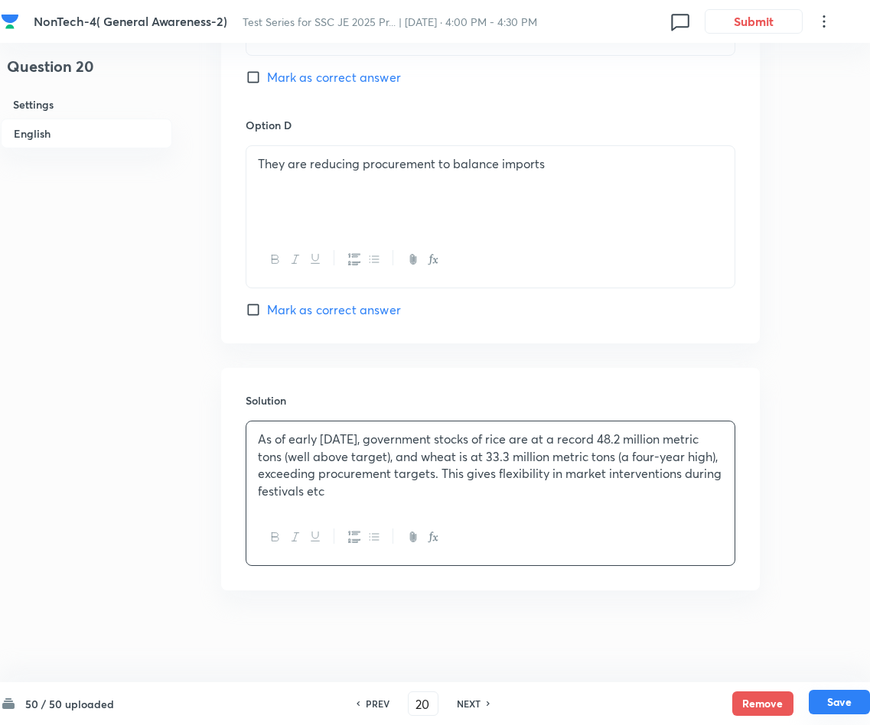
click at [838, 695] on button "Save" at bounding box center [839, 702] width 61 height 24
type input "21"
checkbox input "false"
checkbox input "true"
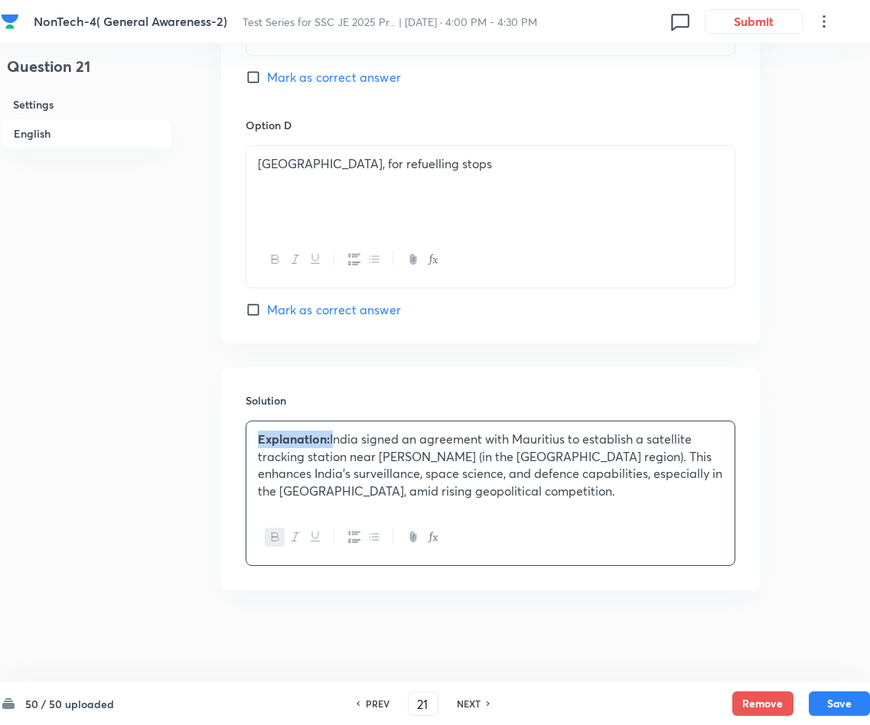
drag, startPoint x: 333, startPoint y: 437, endPoint x: 249, endPoint y: 436, distance: 84.1
click at [249, 436] on div "Explanation: India signed an agreement with Mauritius to establish a satellite …" at bounding box center [490, 465] width 488 height 88
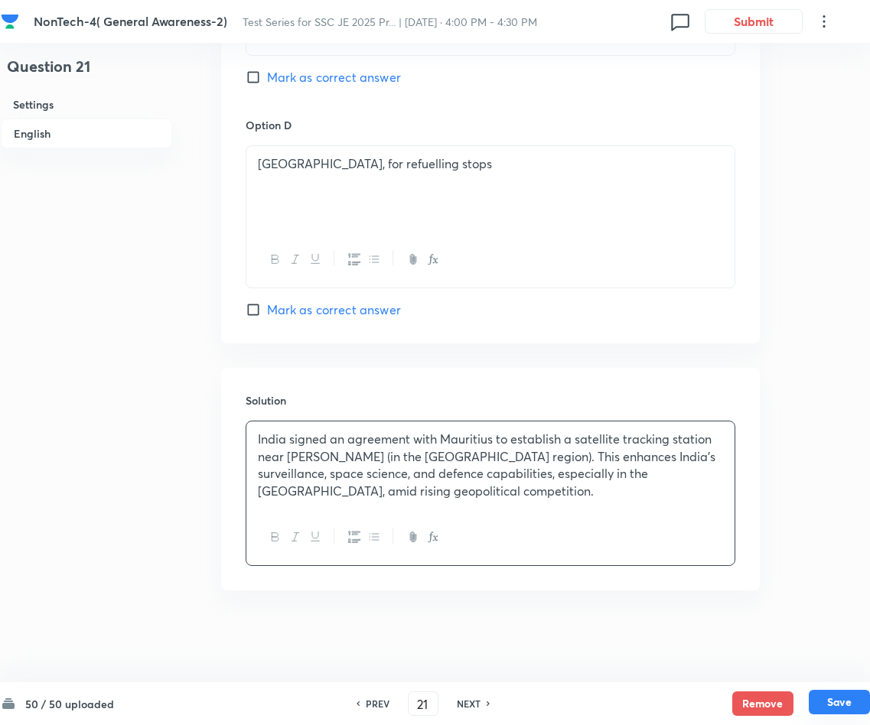
click at [818, 693] on button "Save" at bounding box center [839, 702] width 61 height 24
type input "22"
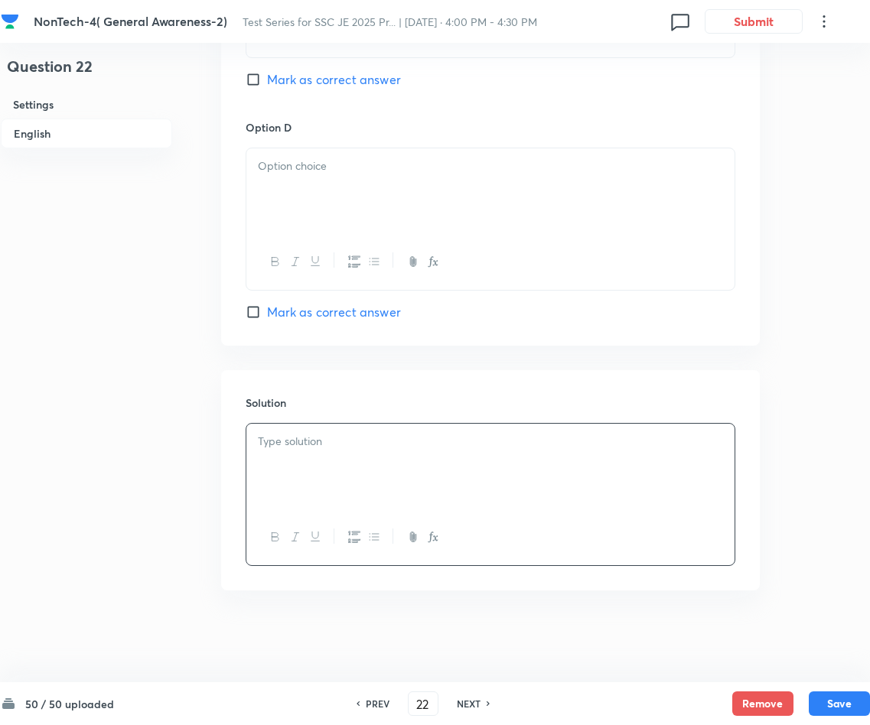
checkbox input "false"
checkbox input "true"
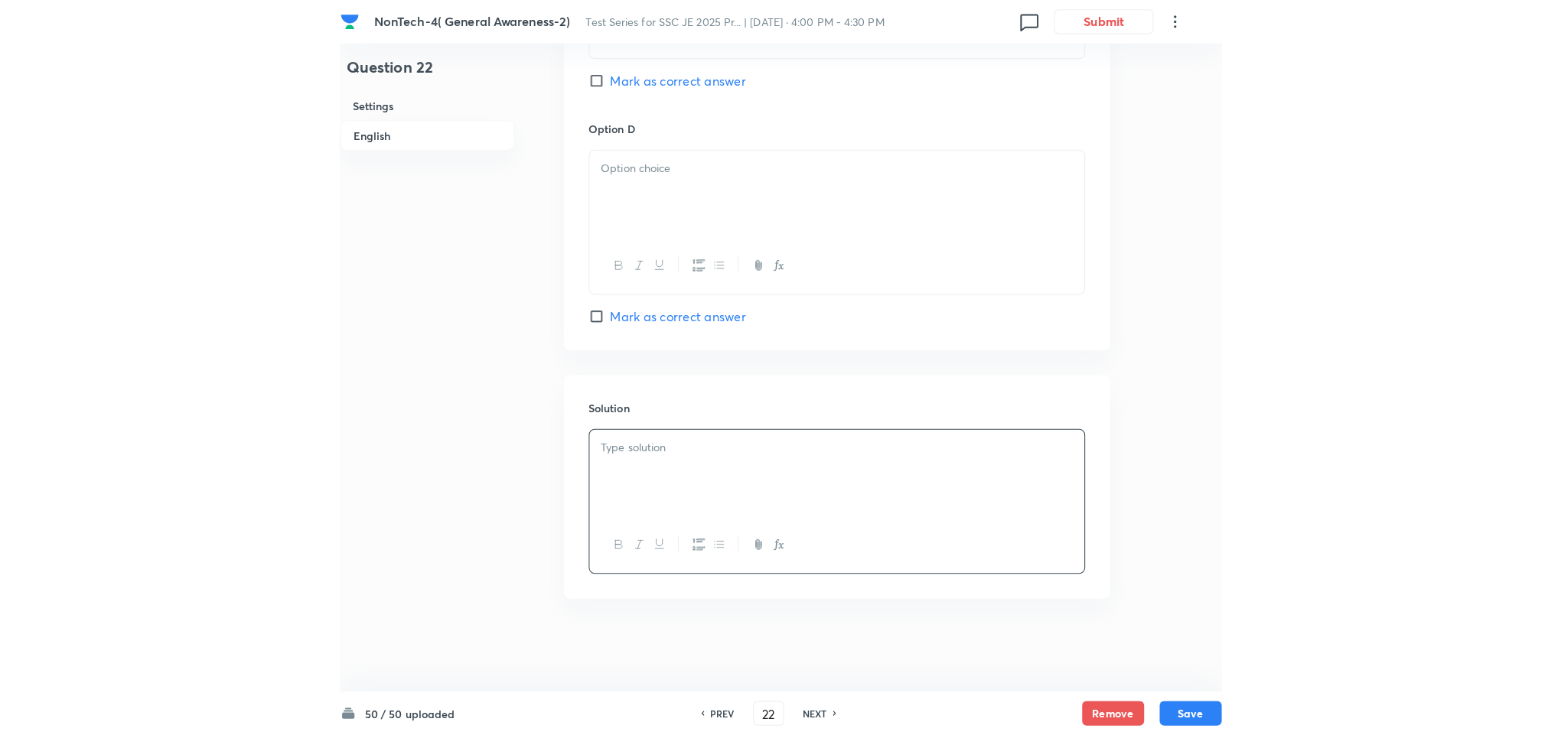
scroll to position [1350, 0]
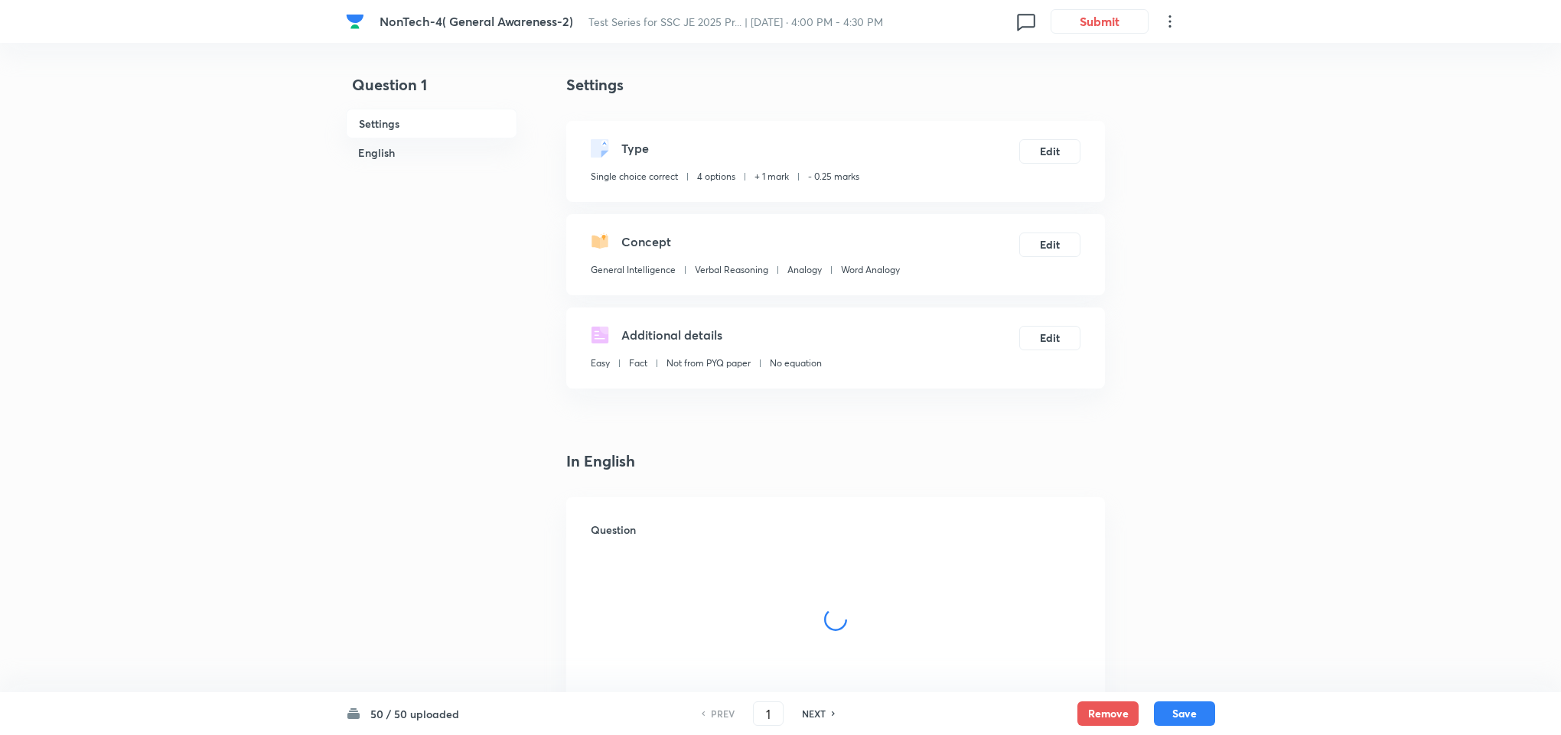
checkbox input "true"
click at [771, 711] on input "1" at bounding box center [767, 714] width 29 height 27
type input "20"
checkbox input "false"
checkbox input "true"
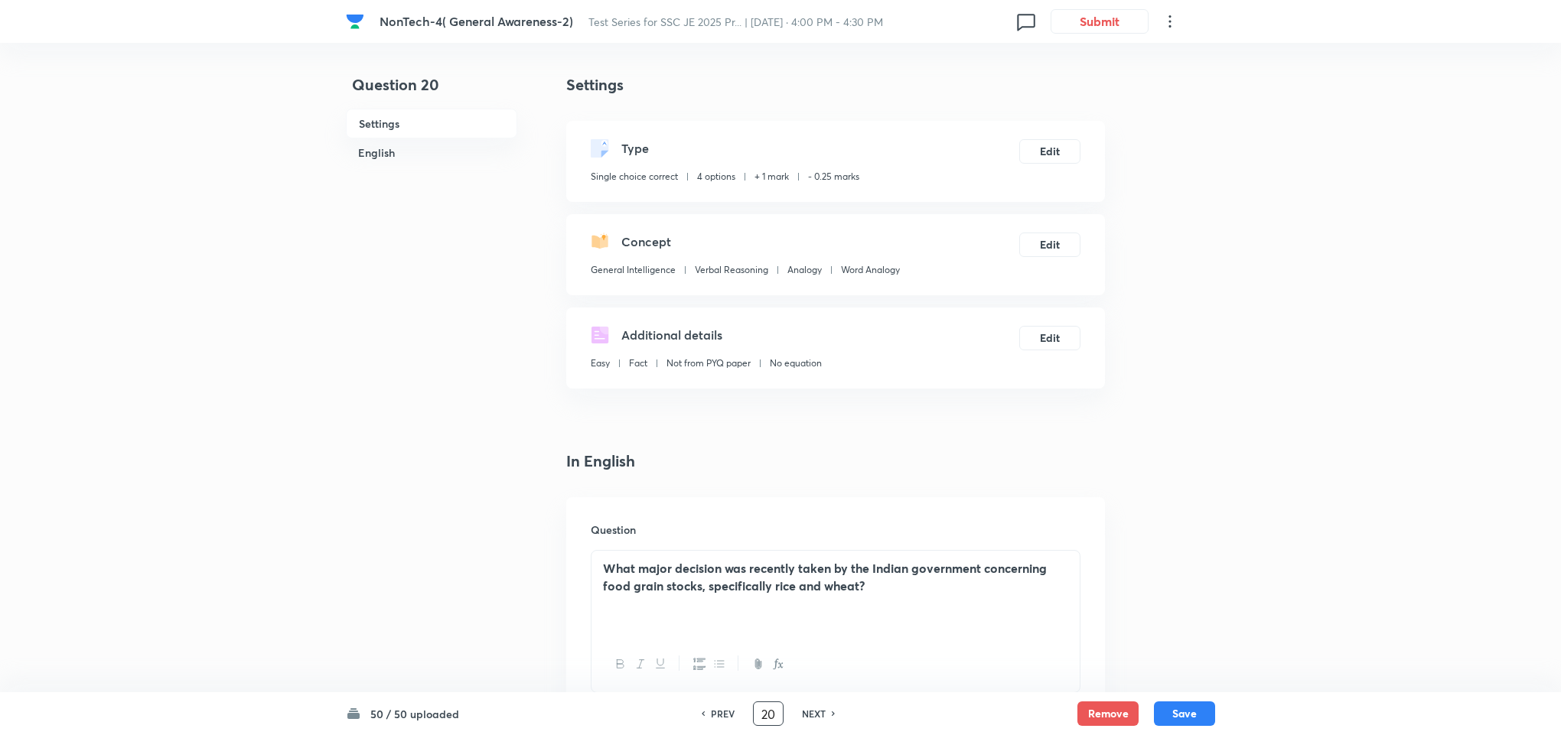
scroll to position [115, 0]
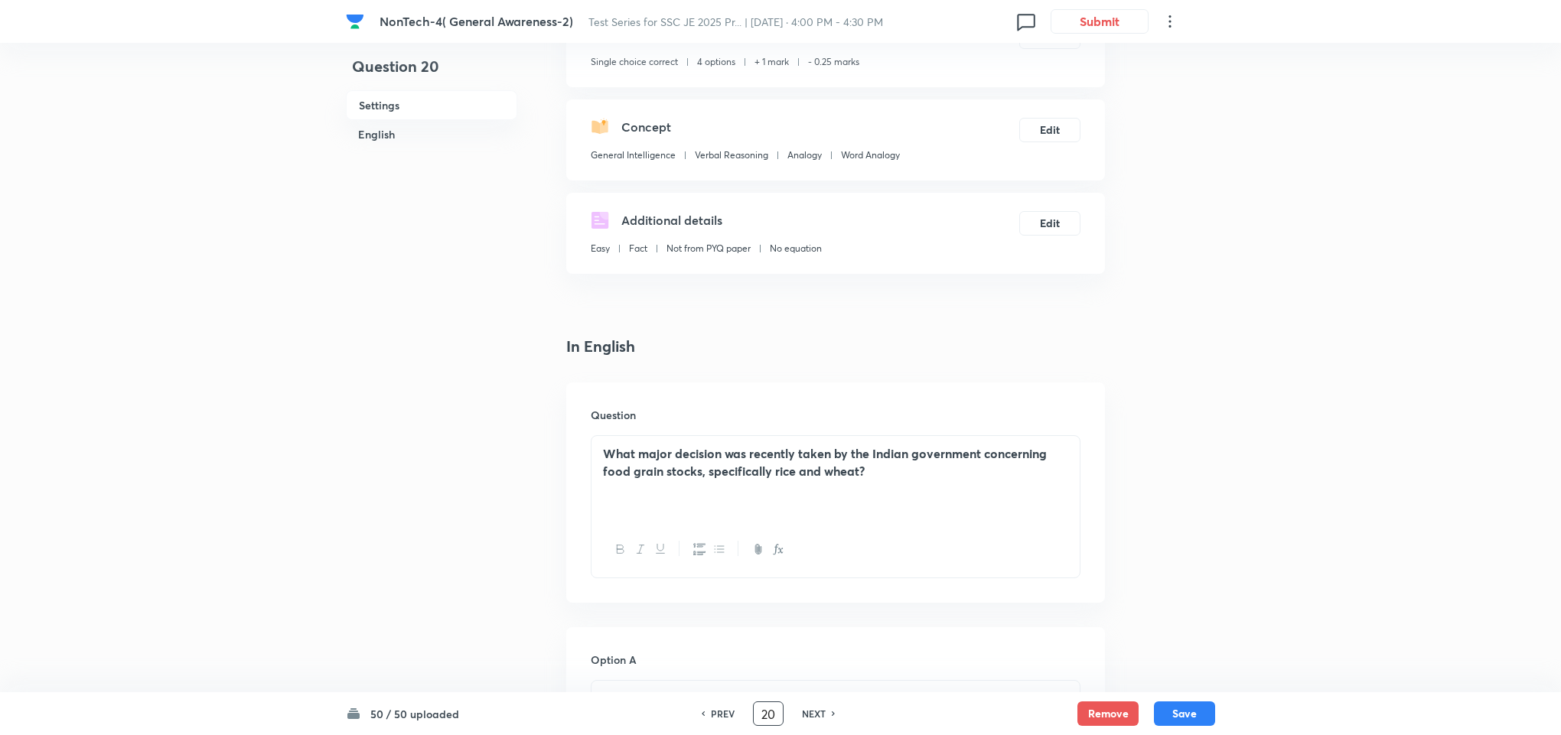
click at [812, 714] on h6 "NEXT" at bounding box center [814, 714] width 24 height 14
type input "21"
checkbox input "false"
checkbox input "true"
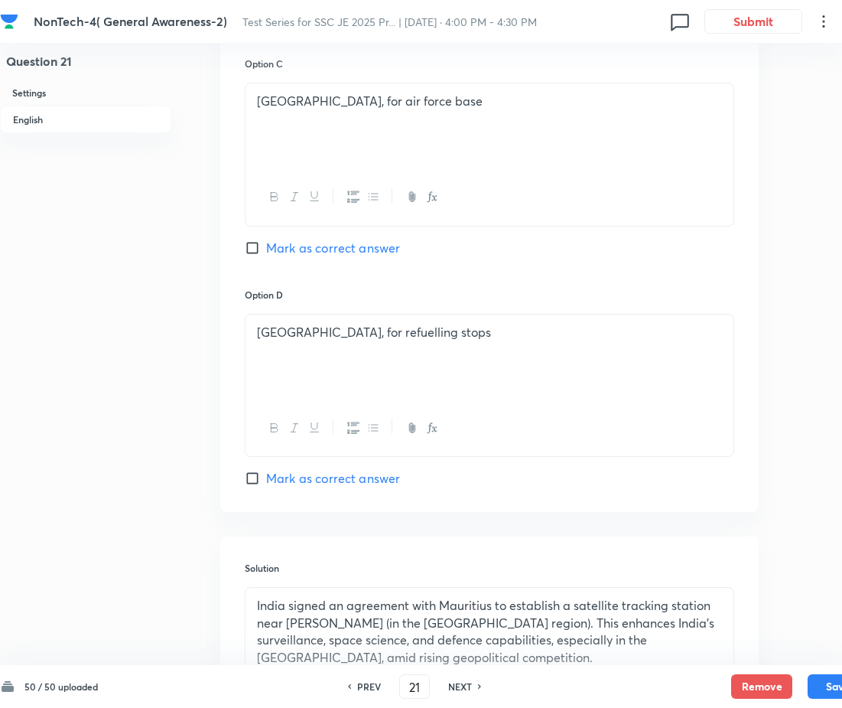
scroll to position [1334, 0]
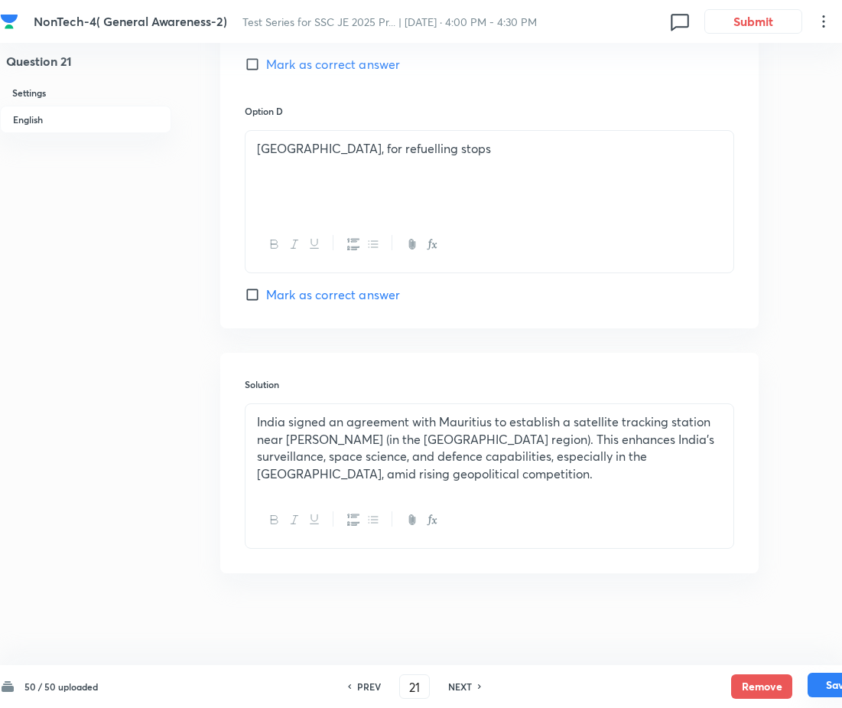
click at [826, 682] on button "Save" at bounding box center [838, 684] width 61 height 24
type input "22"
checkbox input "false"
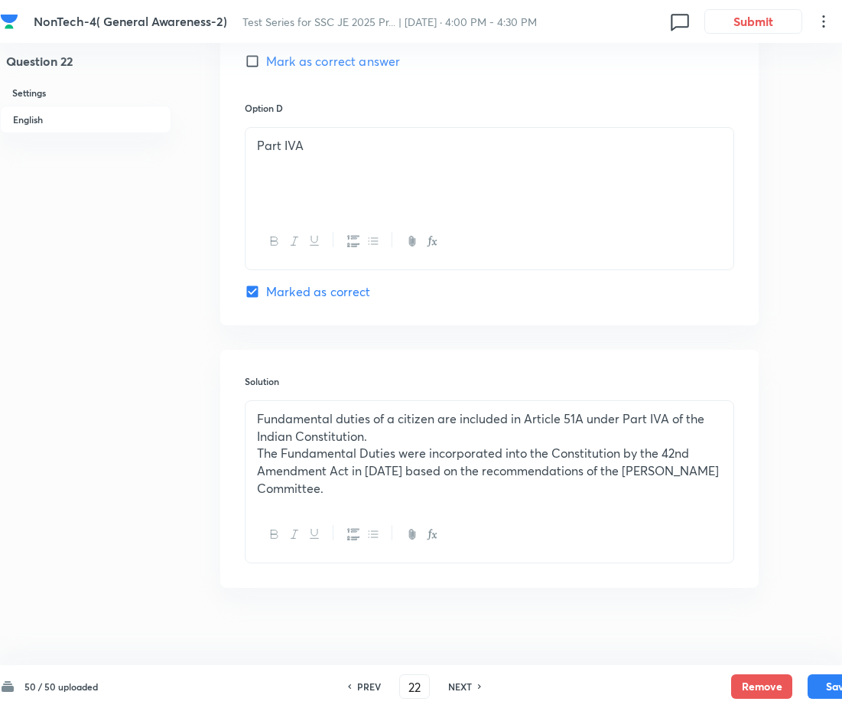
checkbox input "true"
click at [820, 682] on button "Save" at bounding box center [838, 684] width 61 height 24
type input "23"
checkbox input "false"
checkbox input "true"
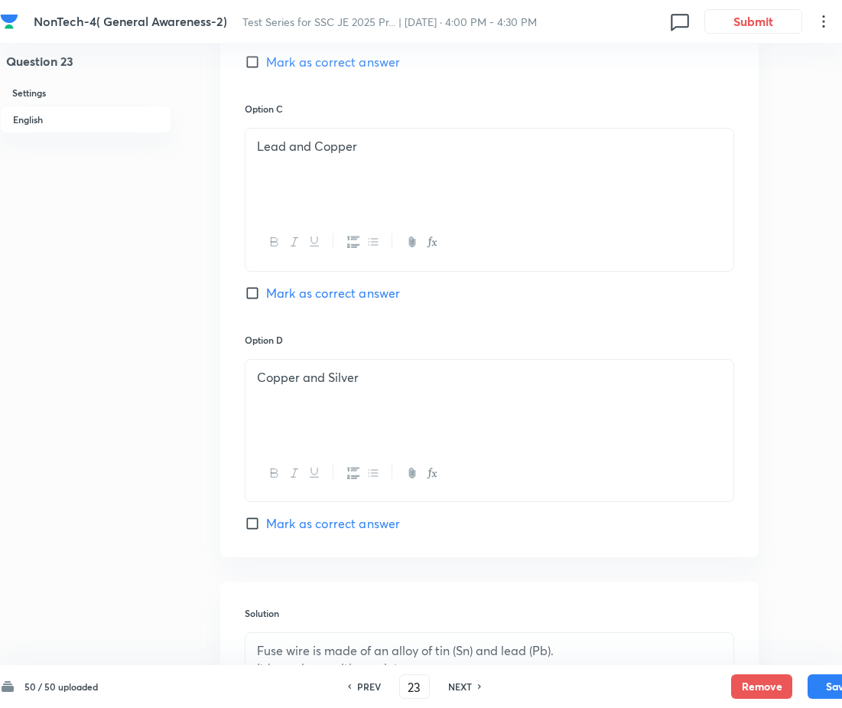
scroll to position [1332, 0]
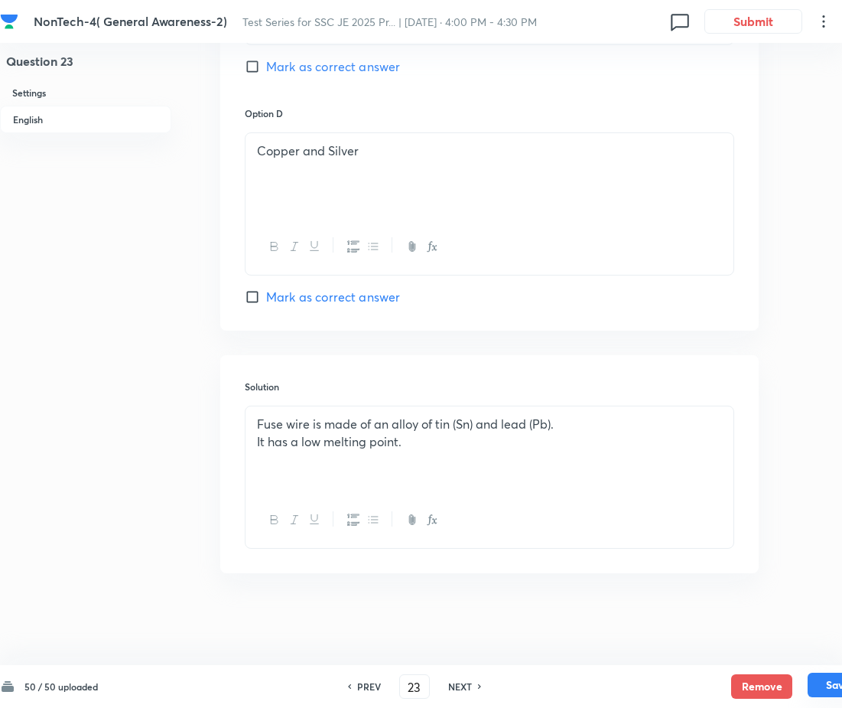
click at [820, 682] on button "Save" at bounding box center [838, 684] width 61 height 24
type input "24"
checkbox input "false"
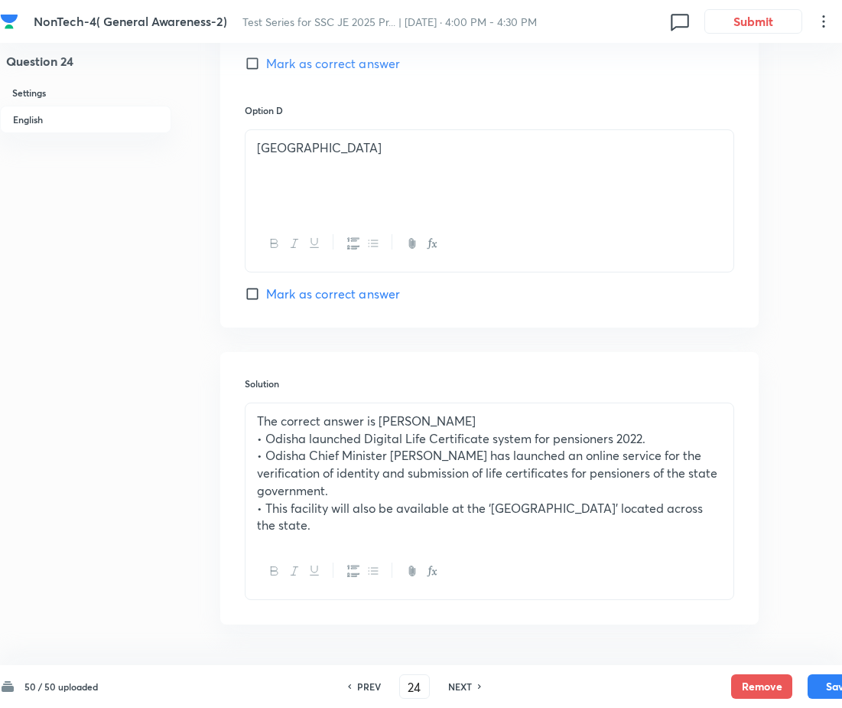
checkbox input "true"
drag, startPoint x: 446, startPoint y: 418, endPoint x: 260, endPoint y: 425, distance: 186.0
click at [260, 425] on p "The correct answer is Odisha" at bounding box center [489, 421] width 465 height 18
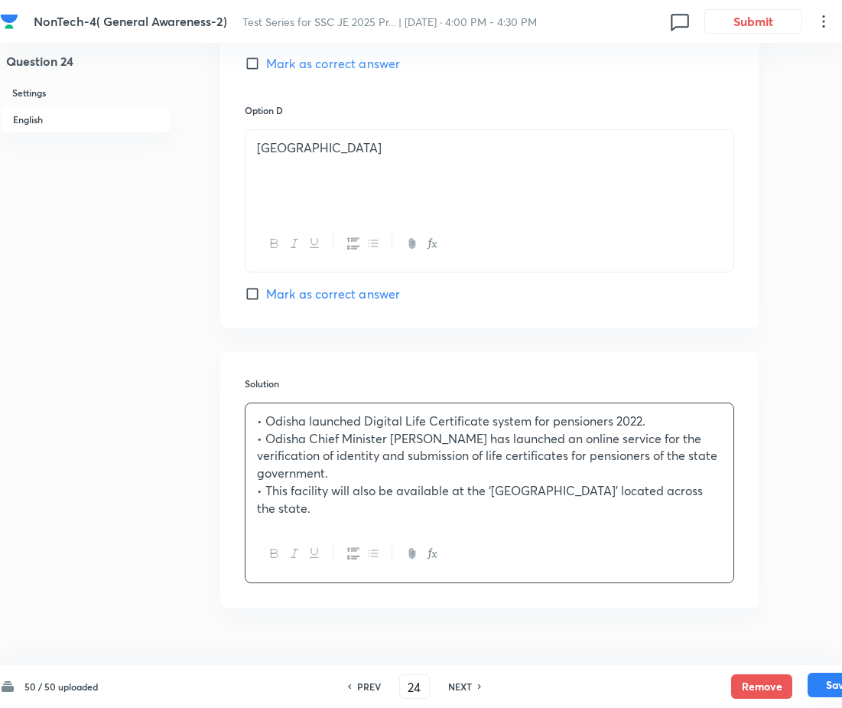
click at [820, 687] on button "Save" at bounding box center [838, 684] width 61 height 24
type input "25"
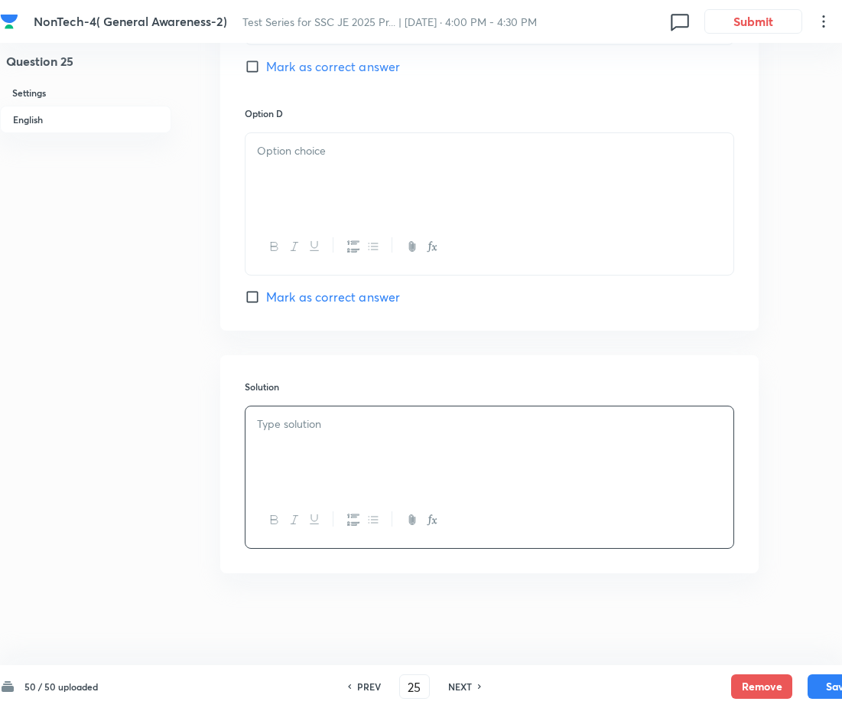
checkbox input "false"
checkbox input "true"
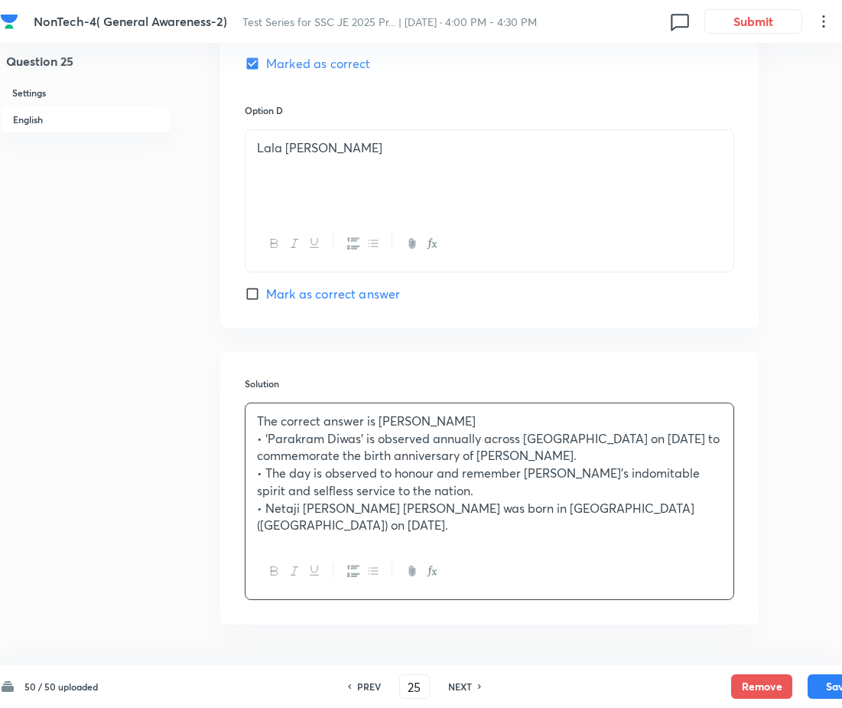
drag, startPoint x: 542, startPoint y: 416, endPoint x: 251, endPoint y: 423, distance: 290.8
click at [251, 423] on div "The correct answer is Subhas Chandra Bose • ‘Parakram Diwas’ is observed annual…" at bounding box center [490, 473] width 488 height 140
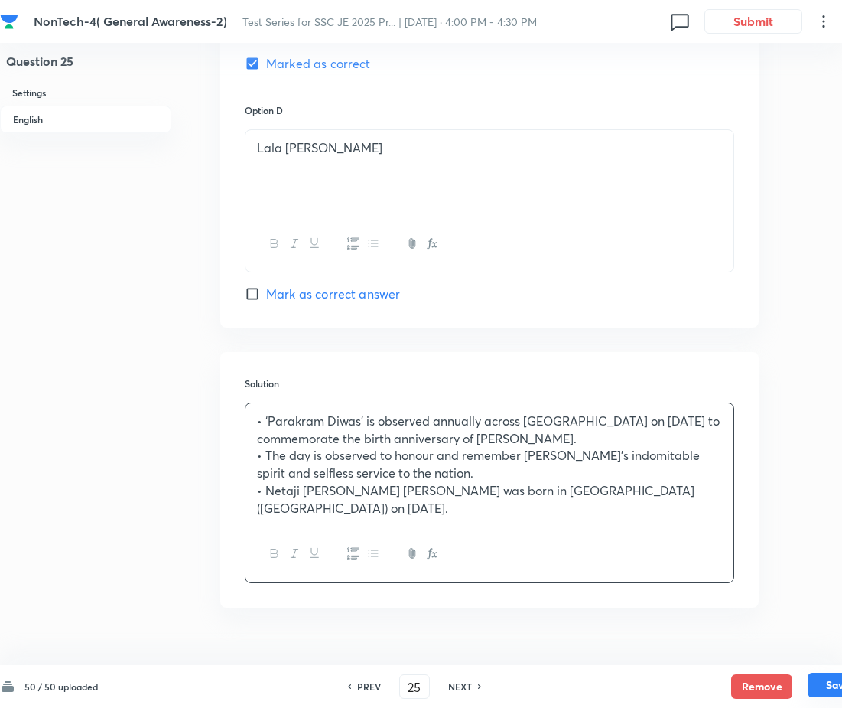
click at [817, 686] on button "Save" at bounding box center [838, 684] width 61 height 24
type input "26"
checkbox input "false"
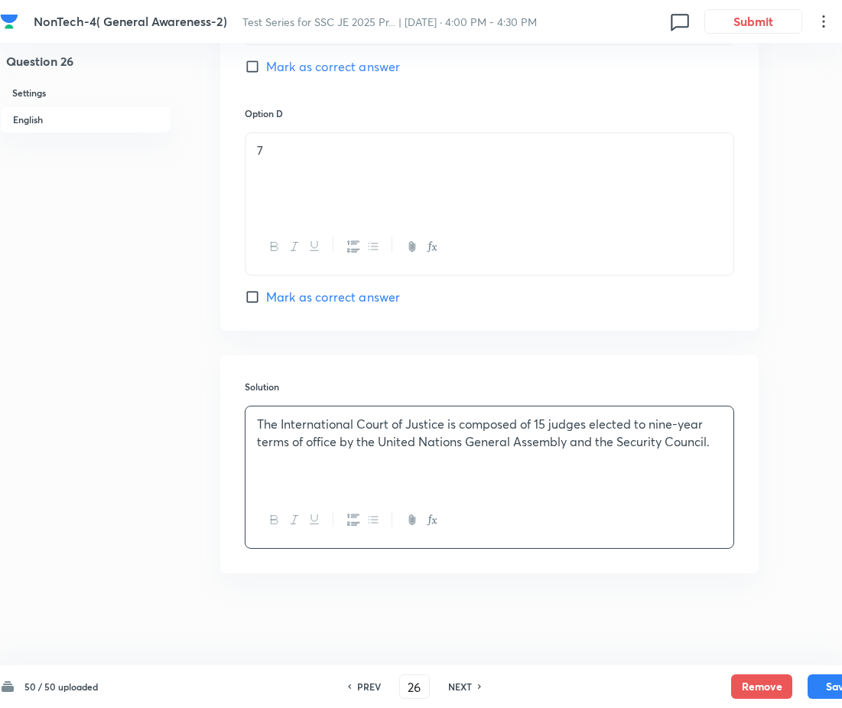
checkbox input "true"
click at [819, 682] on button "Save" at bounding box center [838, 684] width 61 height 24
type input "27"
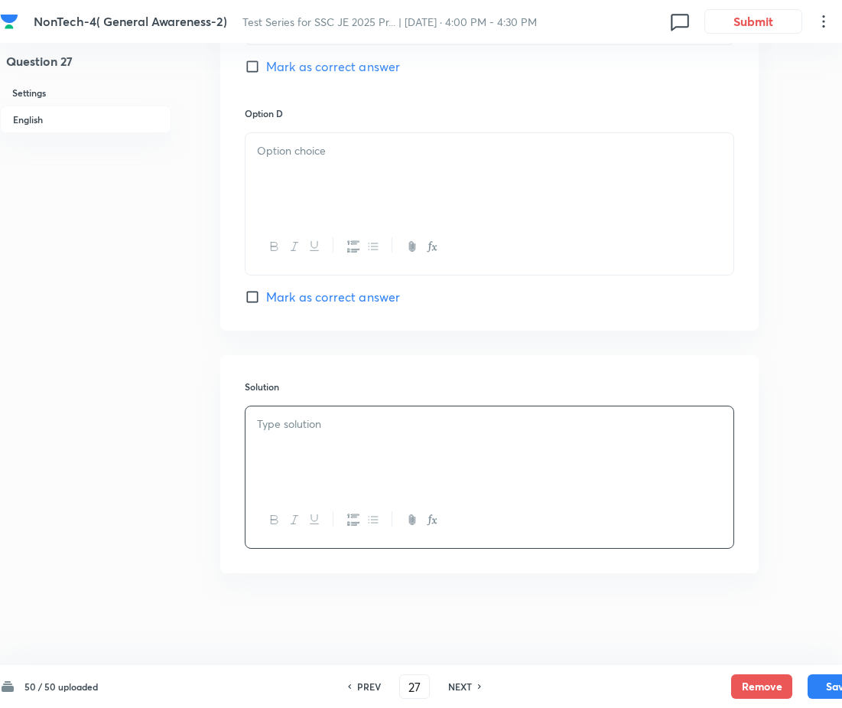
checkbox input "true"
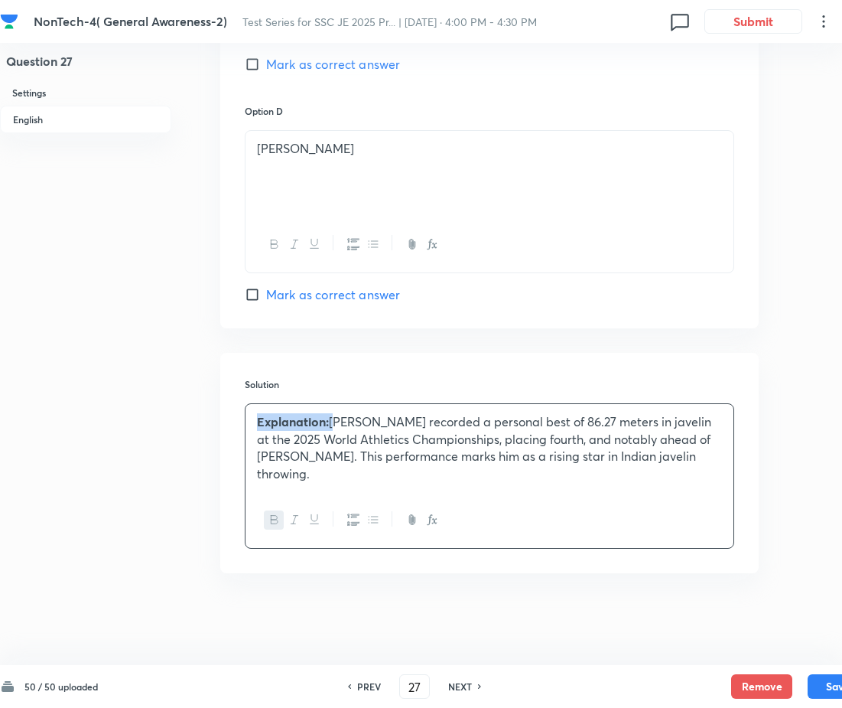
drag, startPoint x: 334, startPoint y: 418, endPoint x: 257, endPoint y: 413, distance: 76.6
click at [257, 413] on div "Explanation: Sachin Yadav recorded a personal best of 86.27 meters in javelin a…" at bounding box center [490, 448] width 488 height 88
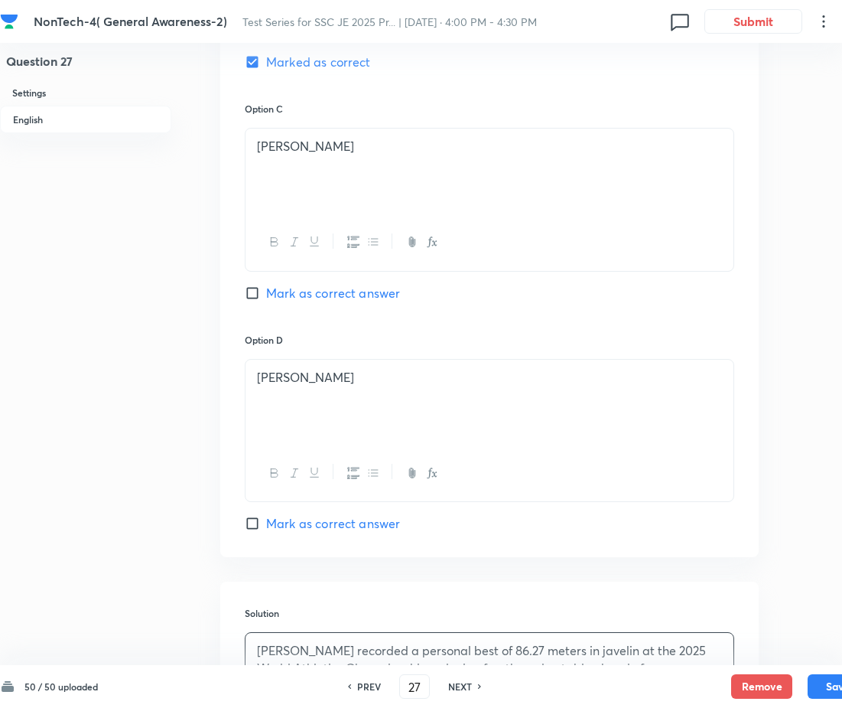
scroll to position [758, 0]
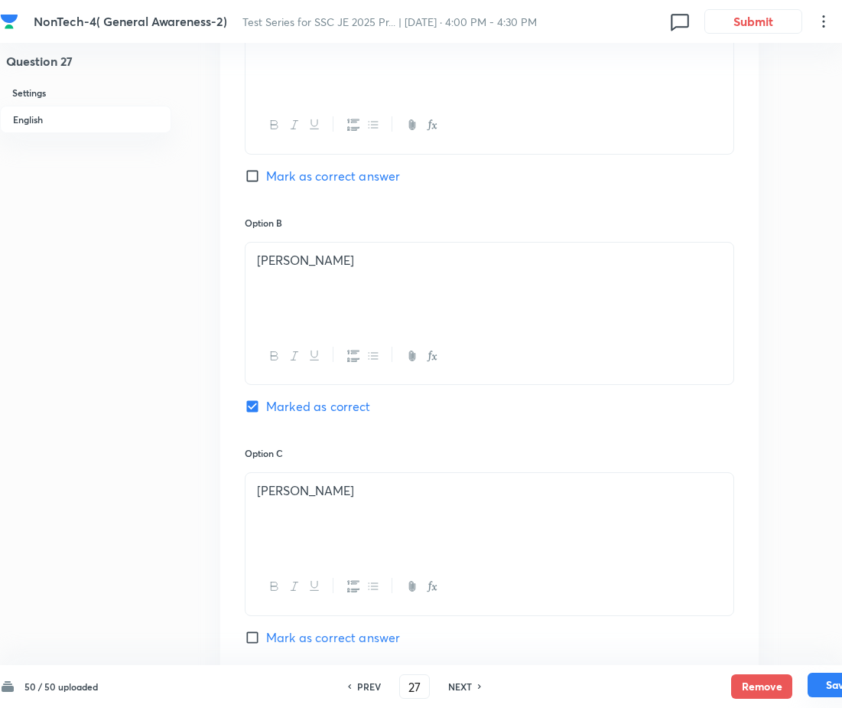
click at [819, 682] on button "Save" at bounding box center [838, 684] width 61 height 24
type input "28"
checkbox input "false"
checkbox input "true"
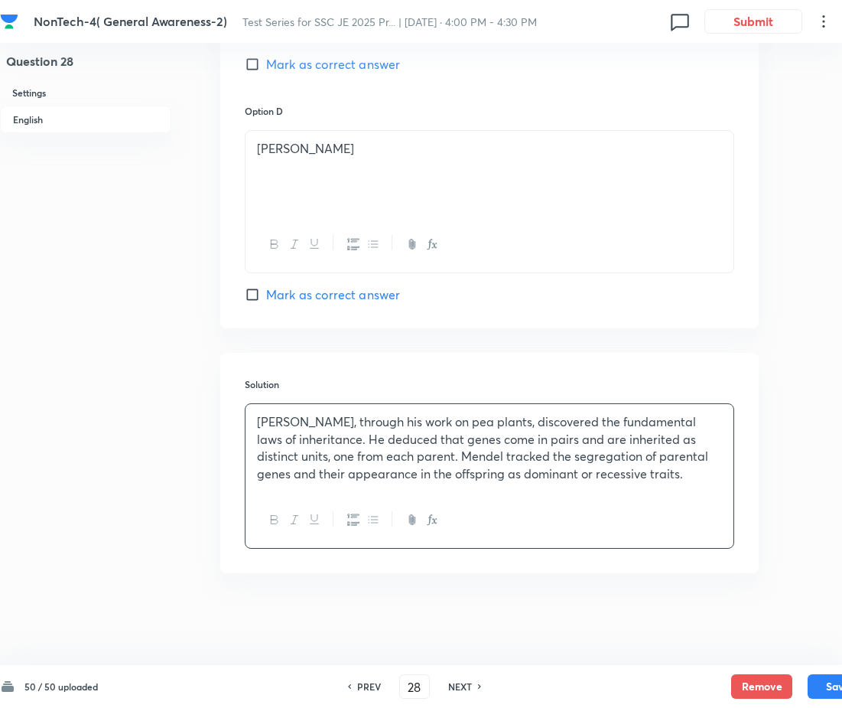
scroll to position [1334, 0]
click at [819, 682] on button "Save" at bounding box center [838, 684] width 61 height 24
type input "29"
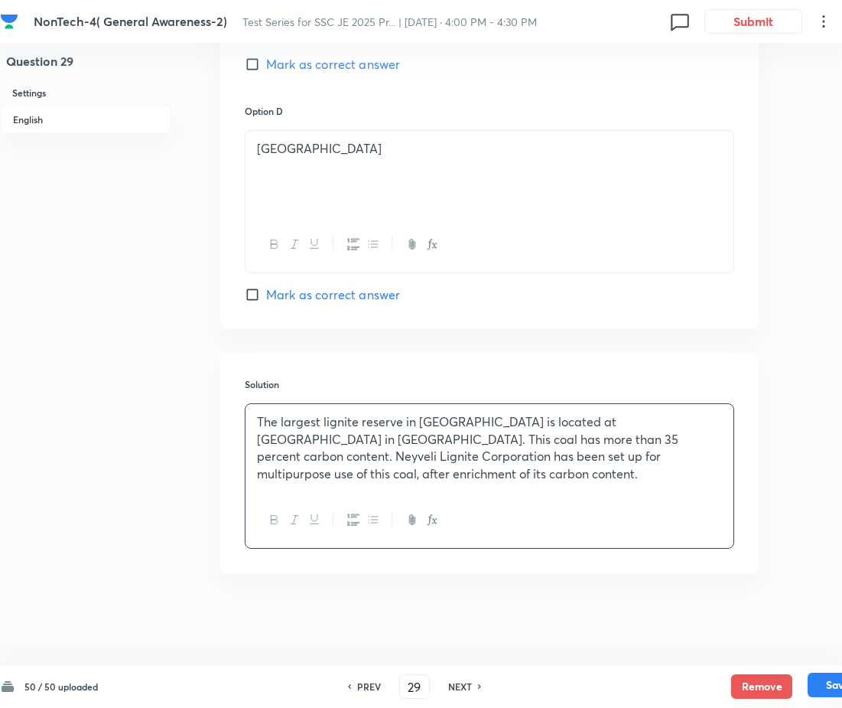
checkbox input "true"
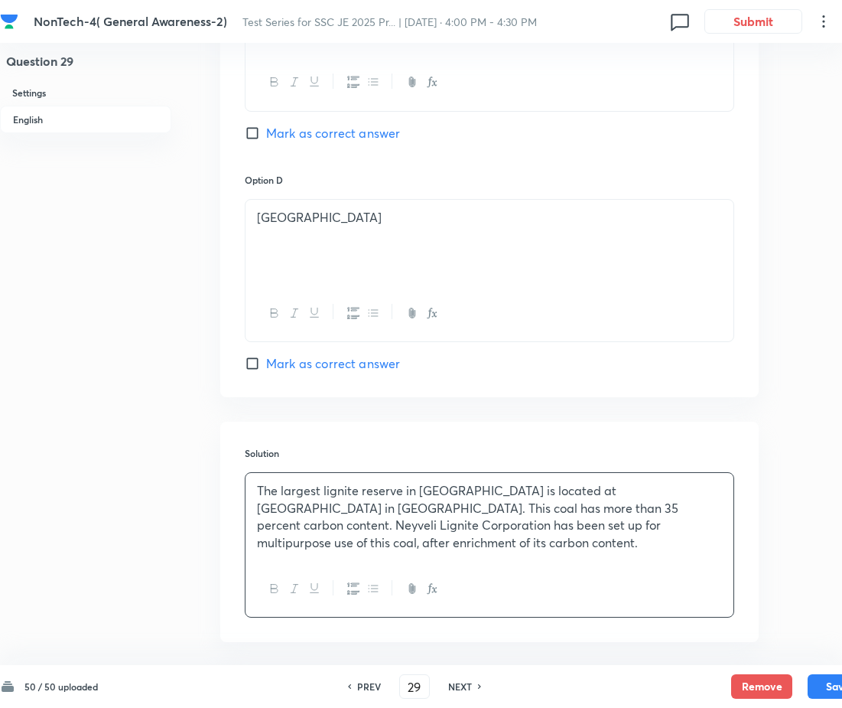
scroll to position [1332, 0]
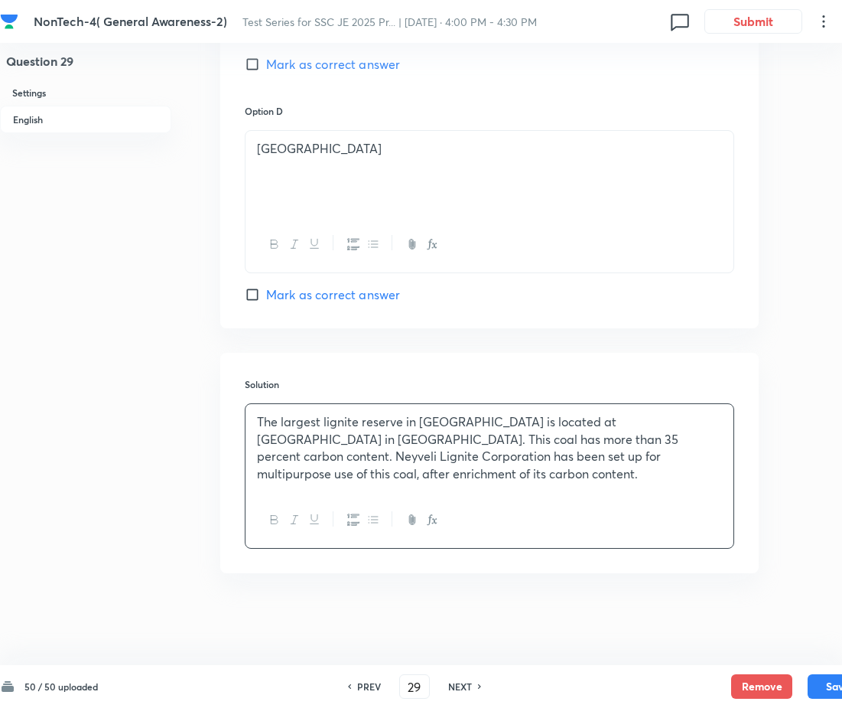
drag, startPoint x: 822, startPoint y: 680, endPoint x: 848, endPoint y: 654, distance: 36.8
click at [824, 680] on button "Save" at bounding box center [838, 686] width 61 height 24
type input "30"
checkbox input "false"
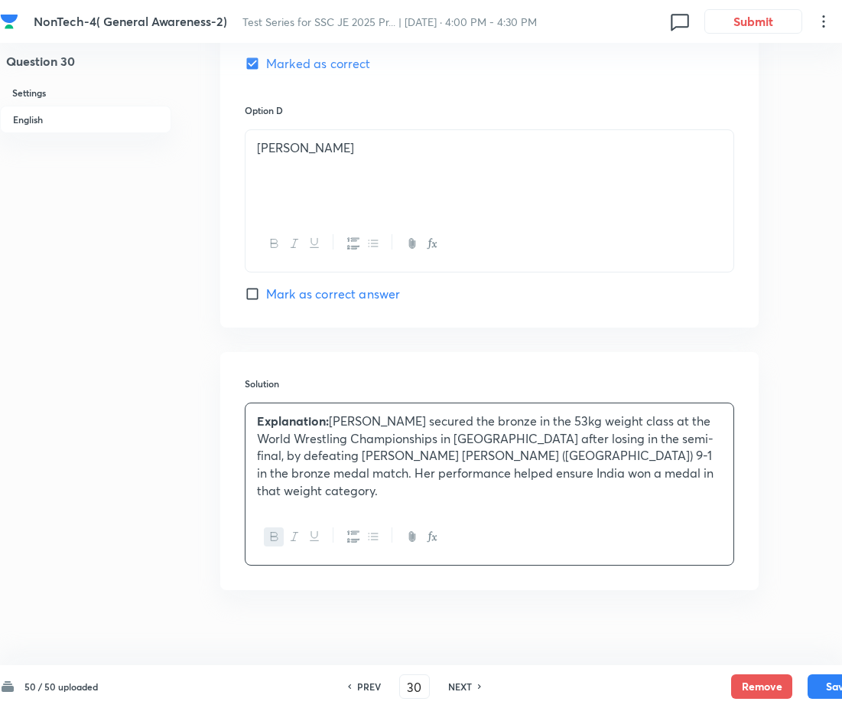
checkbox input "true"
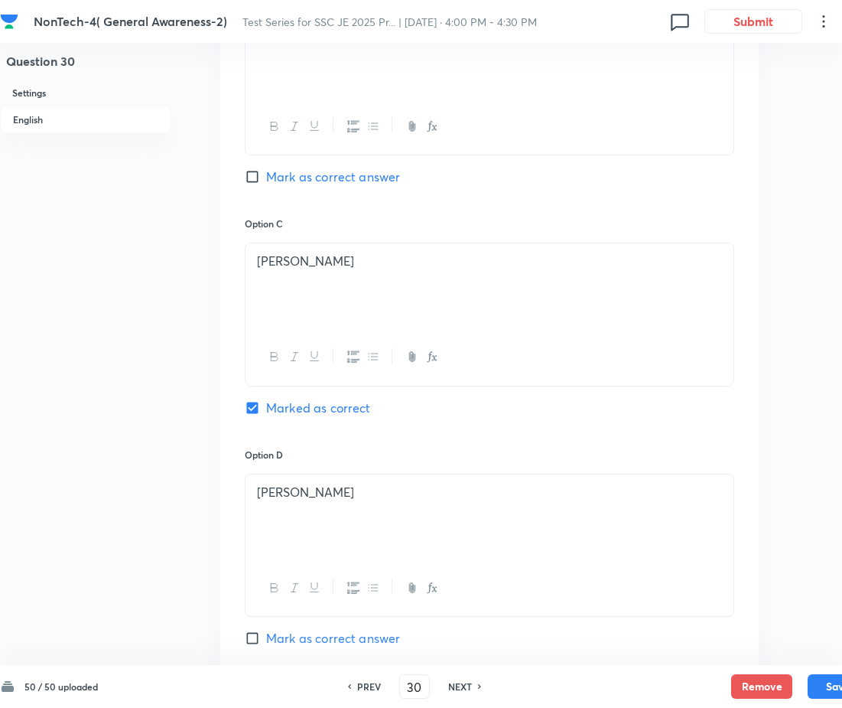
scroll to position [1217, 0]
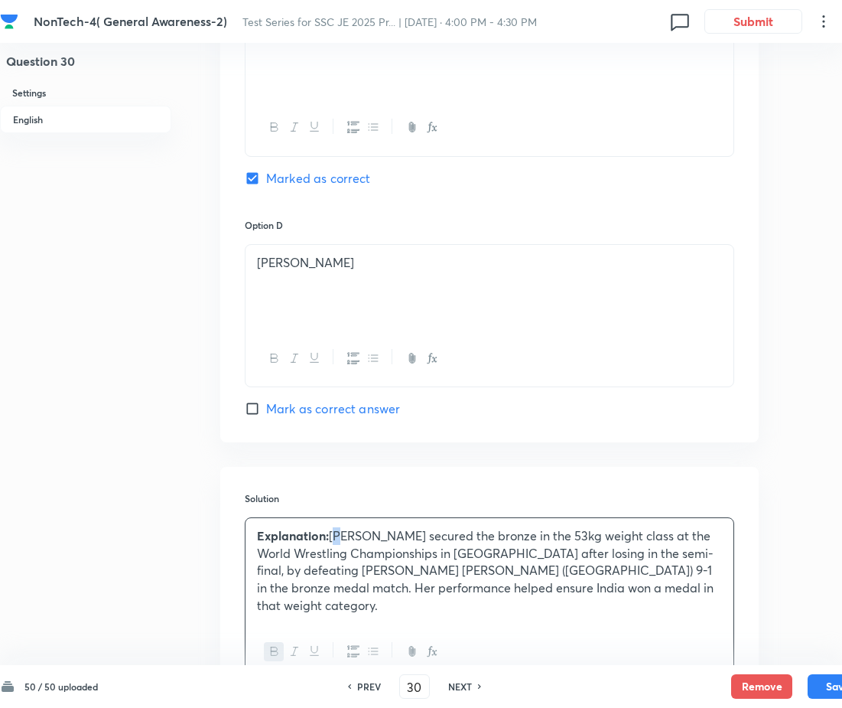
click at [335, 531] on p "Explanation: Antim Panghal secured the bronze in the 53kg weight class at the W…" at bounding box center [489, 570] width 465 height 87
click at [327, 538] on strong "Explanation:" at bounding box center [293, 535] width 72 height 16
drag, startPoint x: 334, startPoint y: 539, endPoint x: 241, endPoint y: 537, distance: 92.6
click at [241, 537] on div "Solution Explanation: Antim Panghal secured the bronze in the 53kg weight class…" at bounding box center [489, 586] width 539 height 238
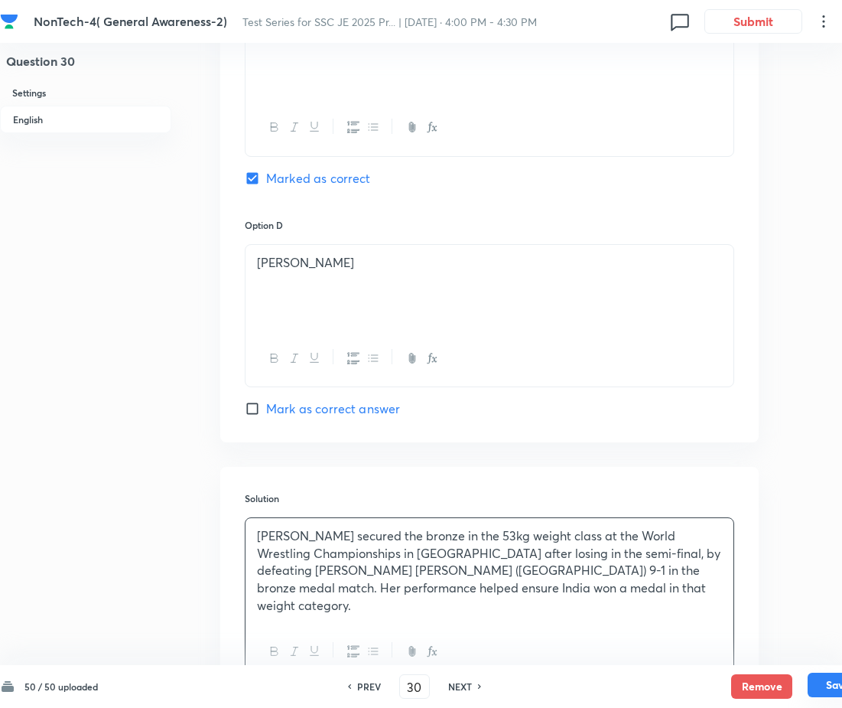
click at [819, 678] on button "Save" at bounding box center [838, 684] width 61 height 24
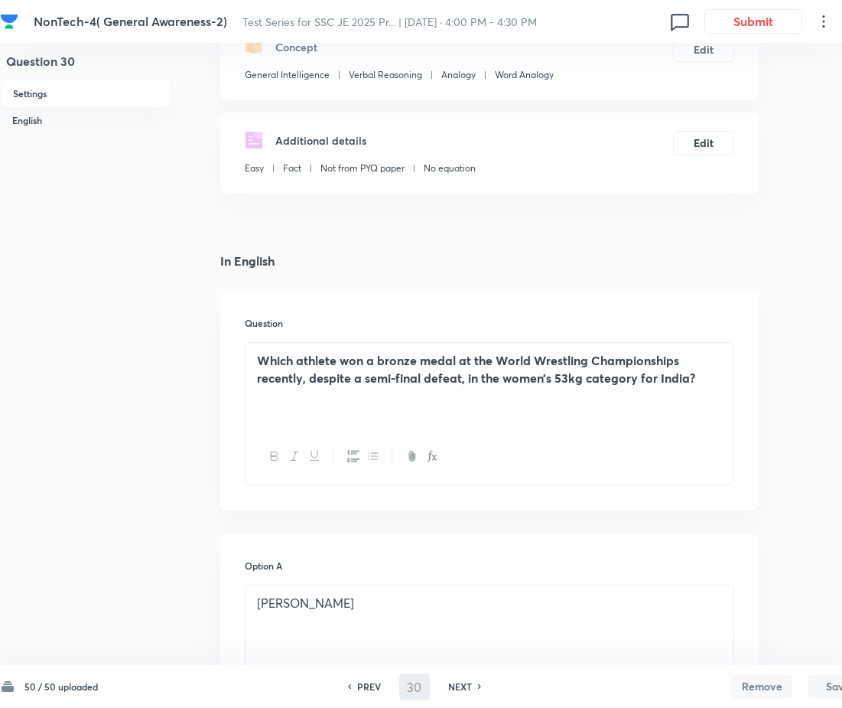
type input "31"
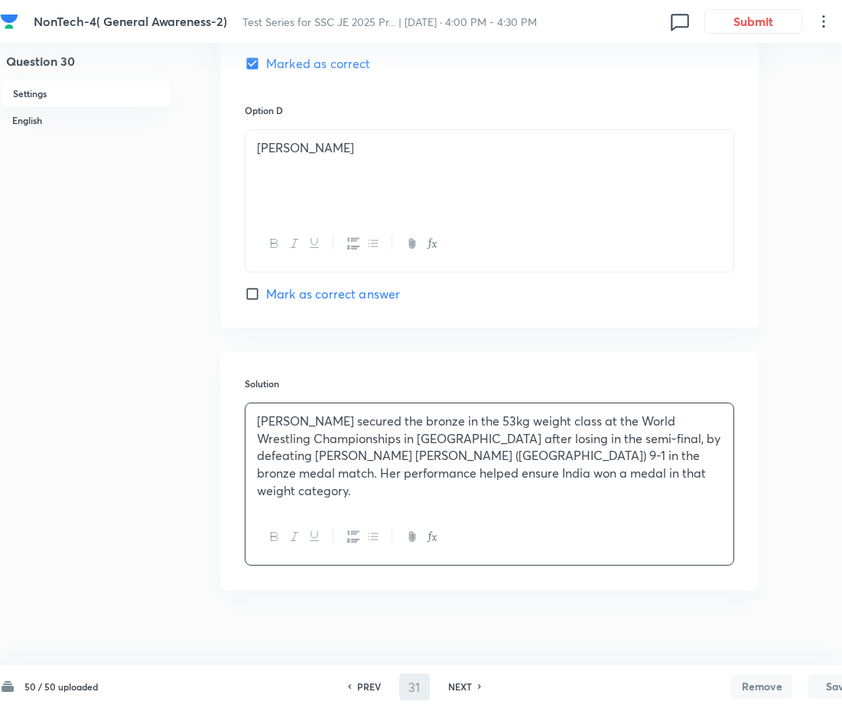
checkbox input "false"
checkbox input "true"
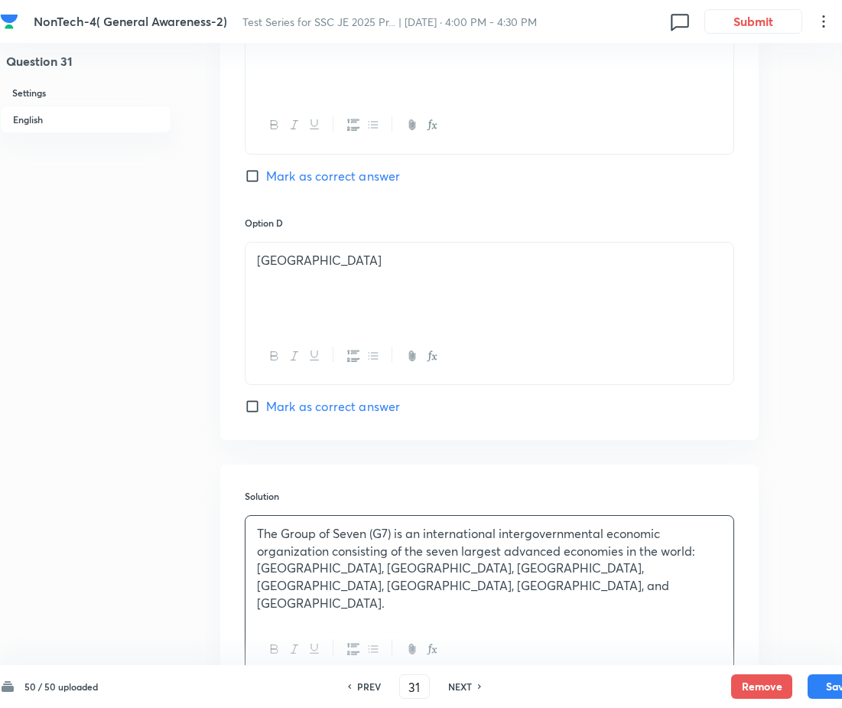
scroll to position [1334, 0]
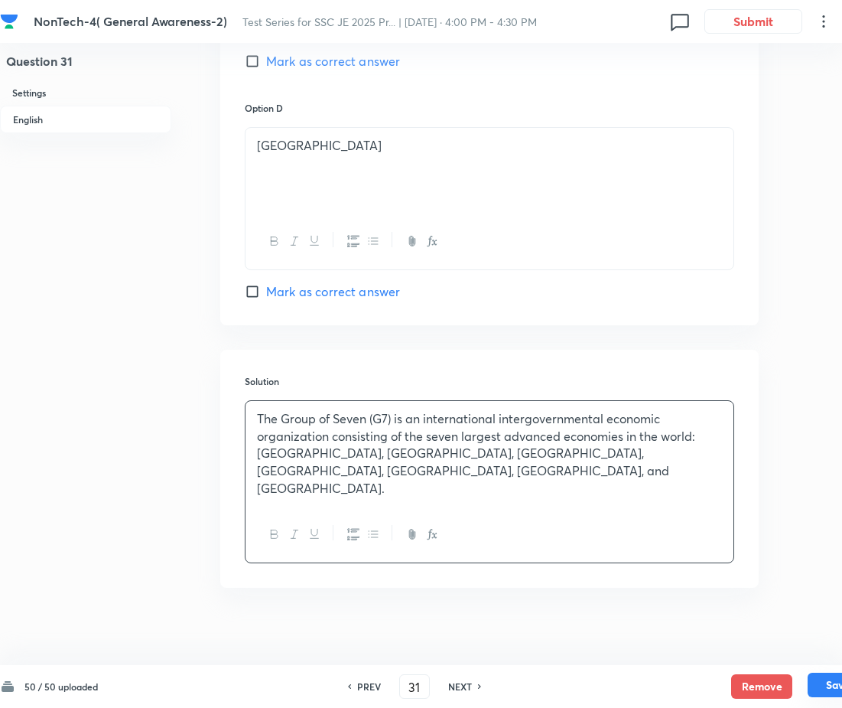
click at [820, 684] on button "Save" at bounding box center [838, 684] width 61 height 24
type input "32"
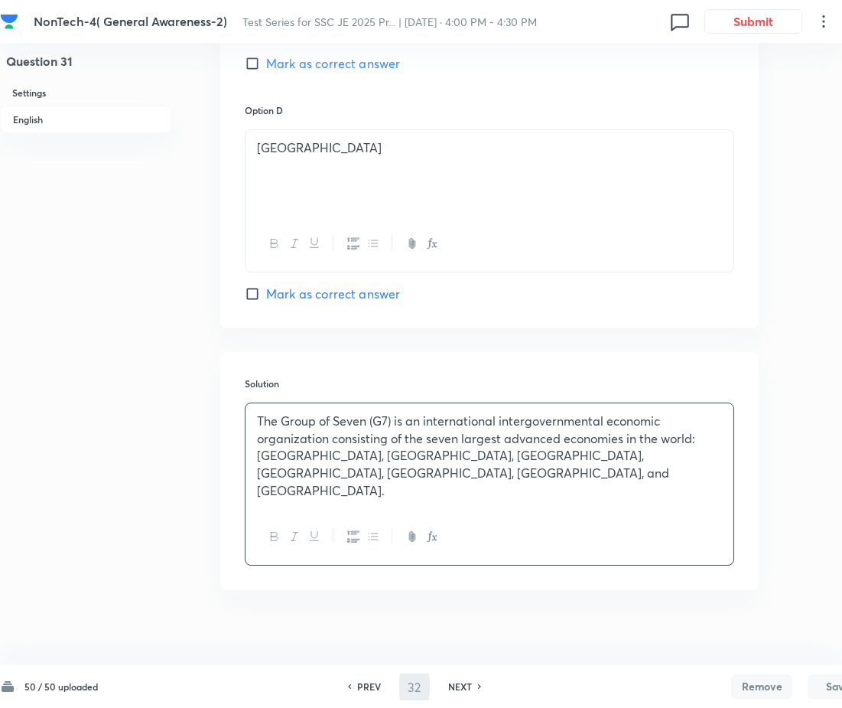
checkbox input "true"
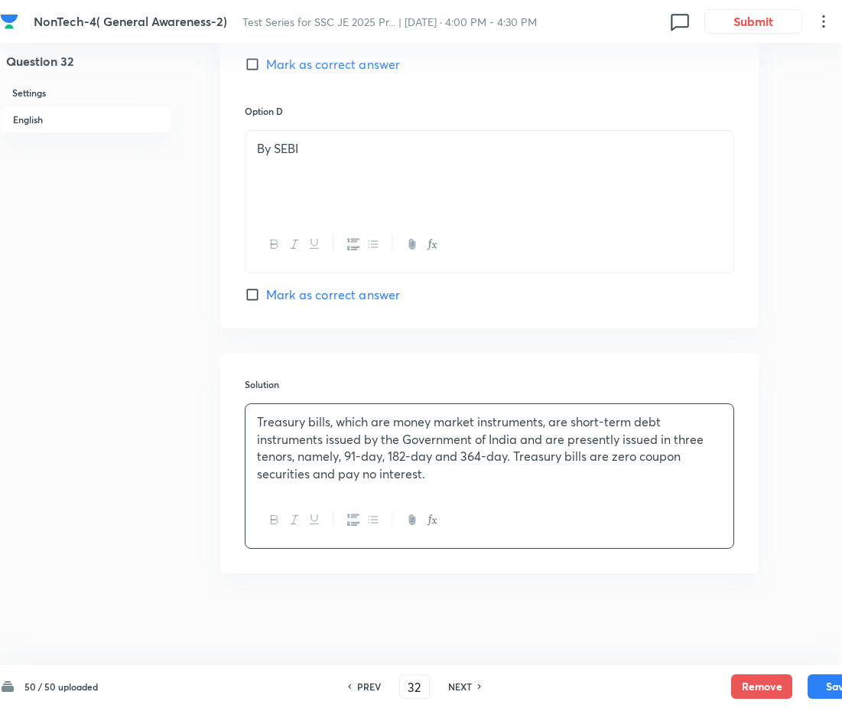
scroll to position [1219, 0]
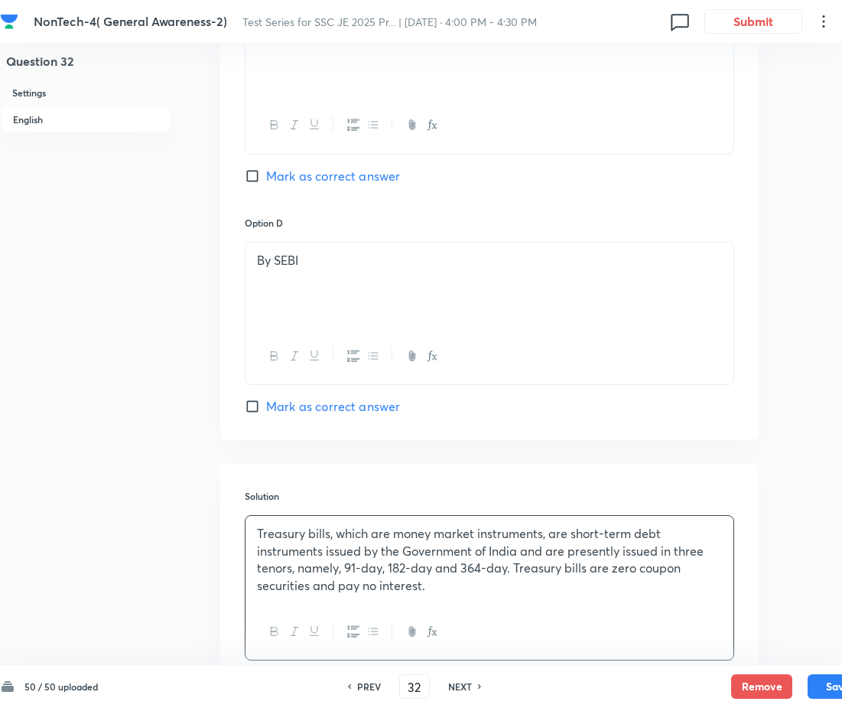
drag, startPoint x: 356, startPoint y: 685, endPoint x: 392, endPoint y: 659, distance: 45.0
click at [358, 685] on div "PREV" at bounding box center [367, 686] width 41 height 14
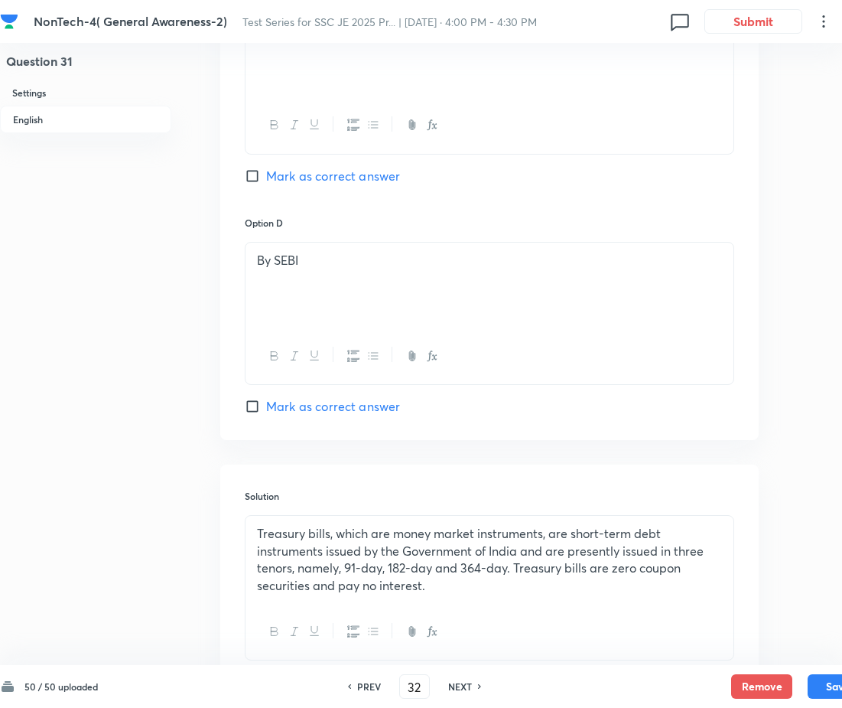
type input "31"
checkbox input "true"
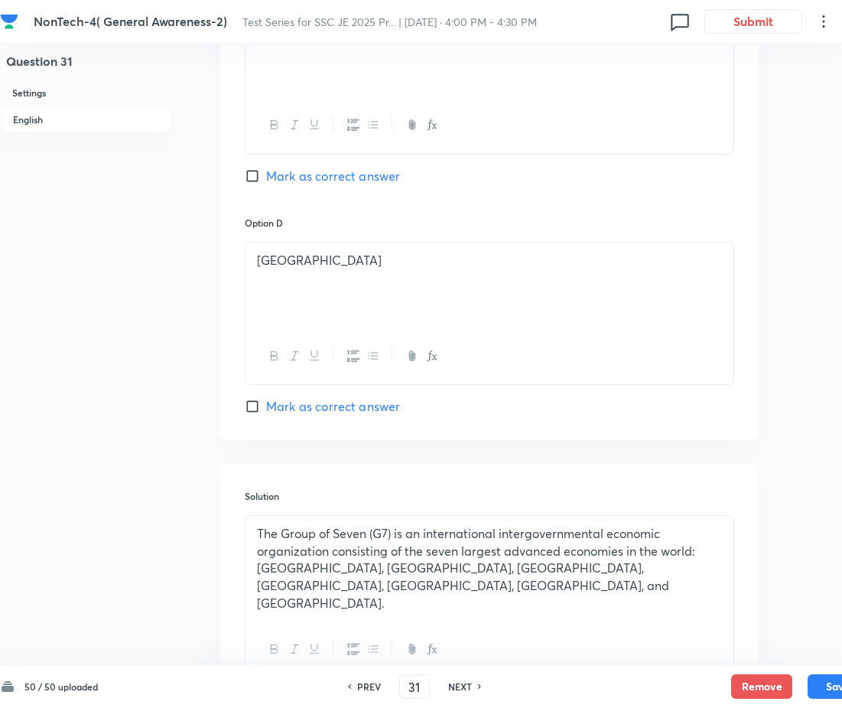
scroll to position [1334, 0]
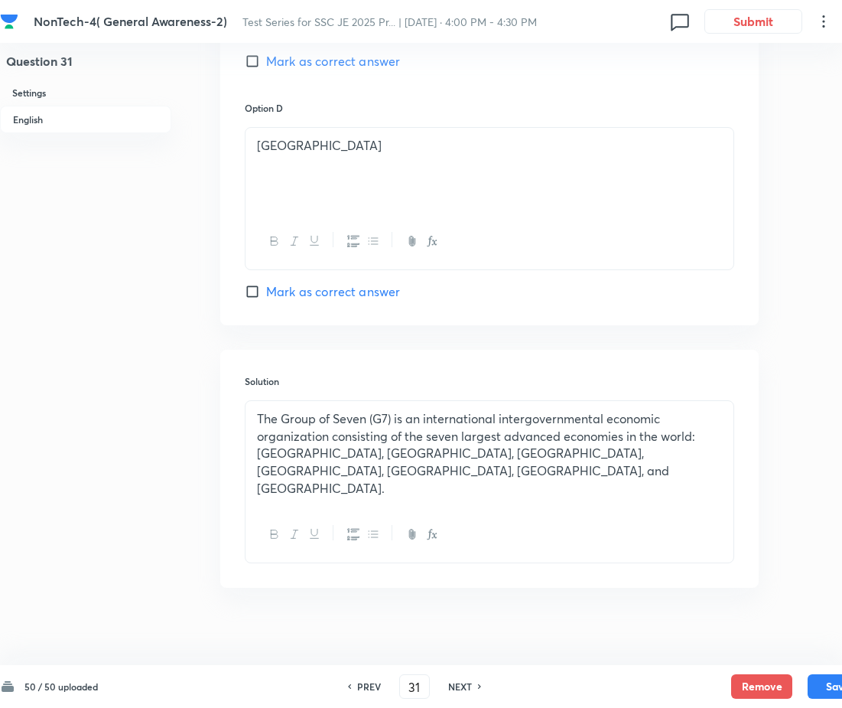
click at [464, 682] on h6 "NEXT" at bounding box center [460, 686] width 24 height 14
type input "32"
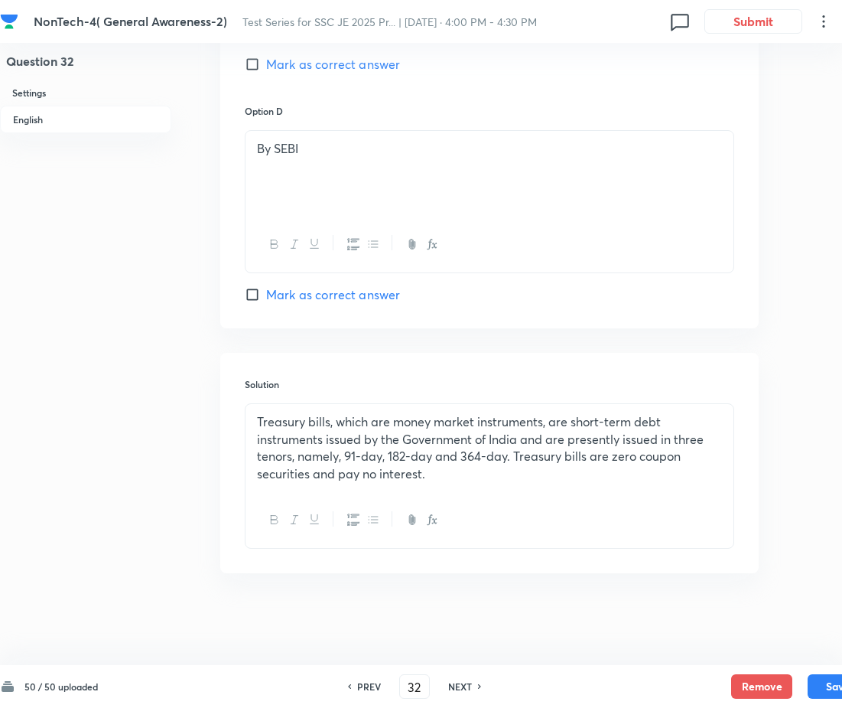
checkbox input "true"
click at [820, 686] on button "Save" at bounding box center [838, 684] width 61 height 24
type input "33"
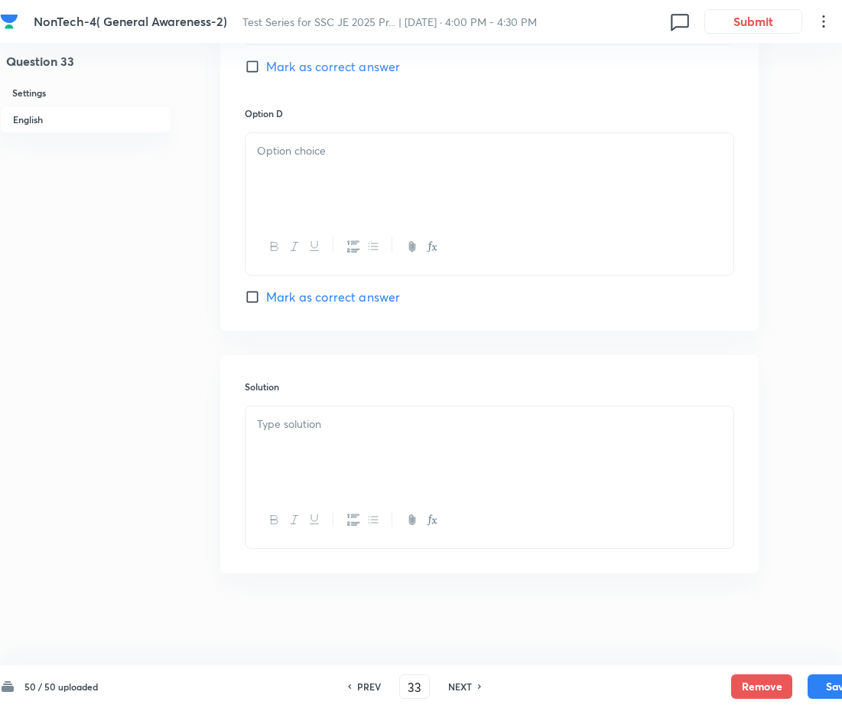
checkbox input "false"
checkbox input "true"
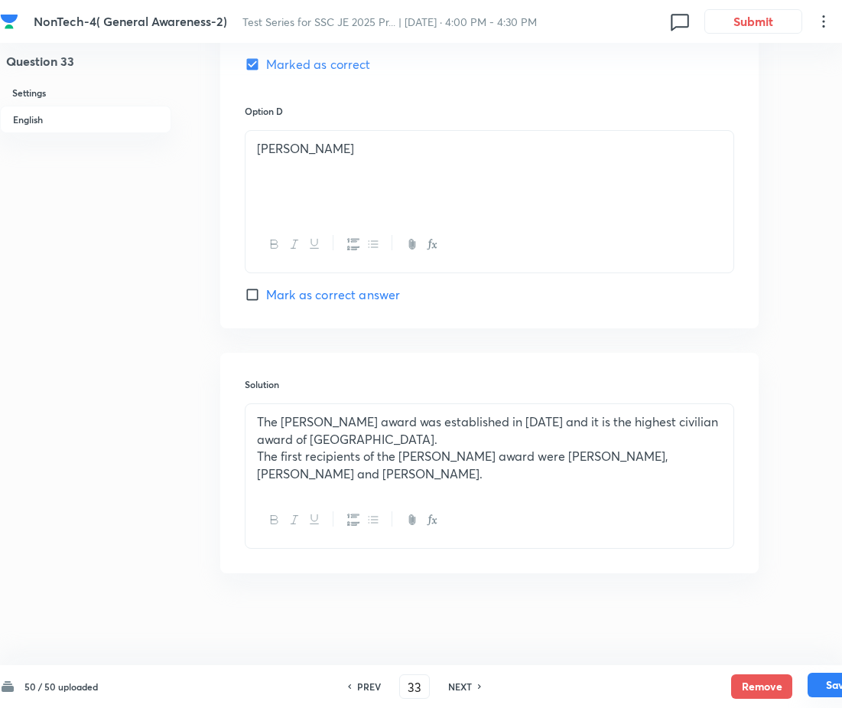
click at [827, 682] on button "Save" at bounding box center [838, 684] width 61 height 24
type input "34"
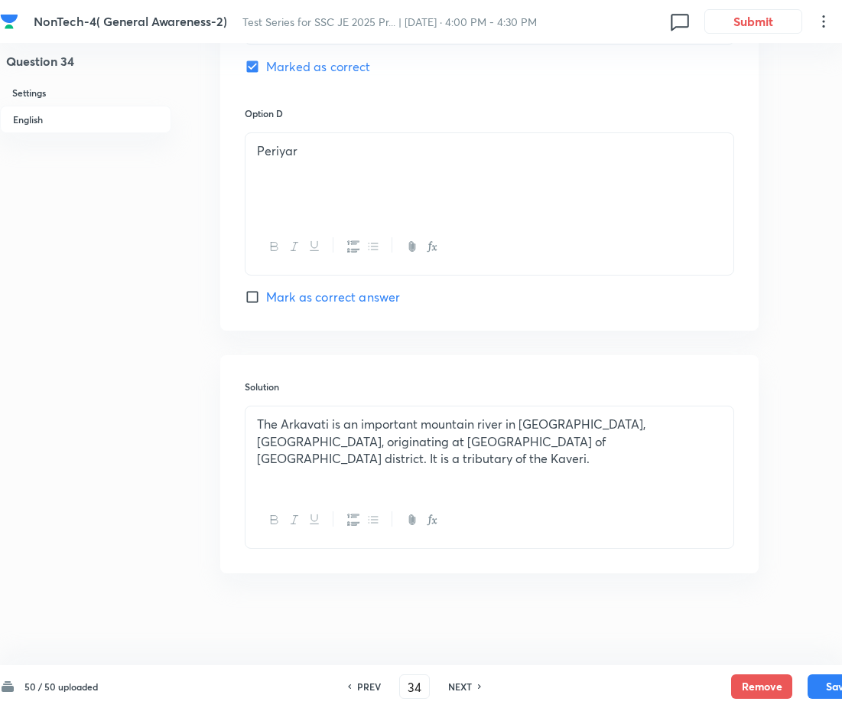
checkbox input "true"
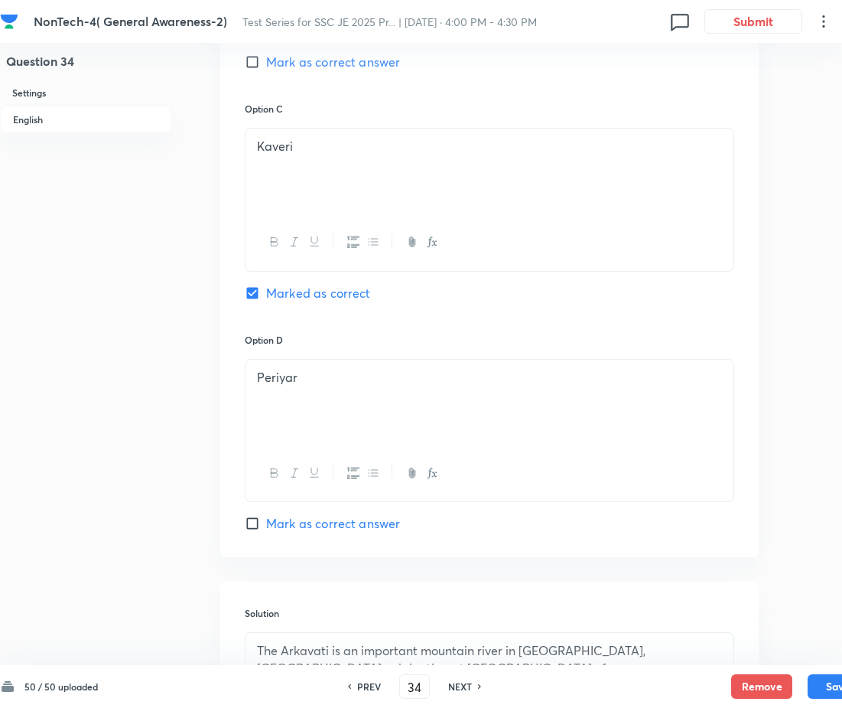
scroll to position [1332, 0]
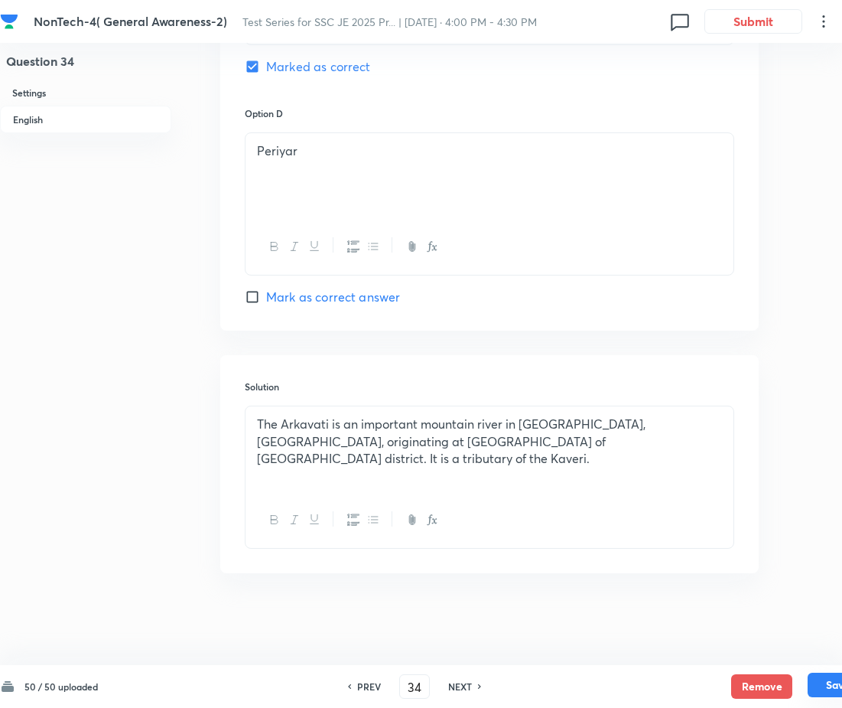
click at [819, 679] on button "Save" at bounding box center [838, 684] width 61 height 24
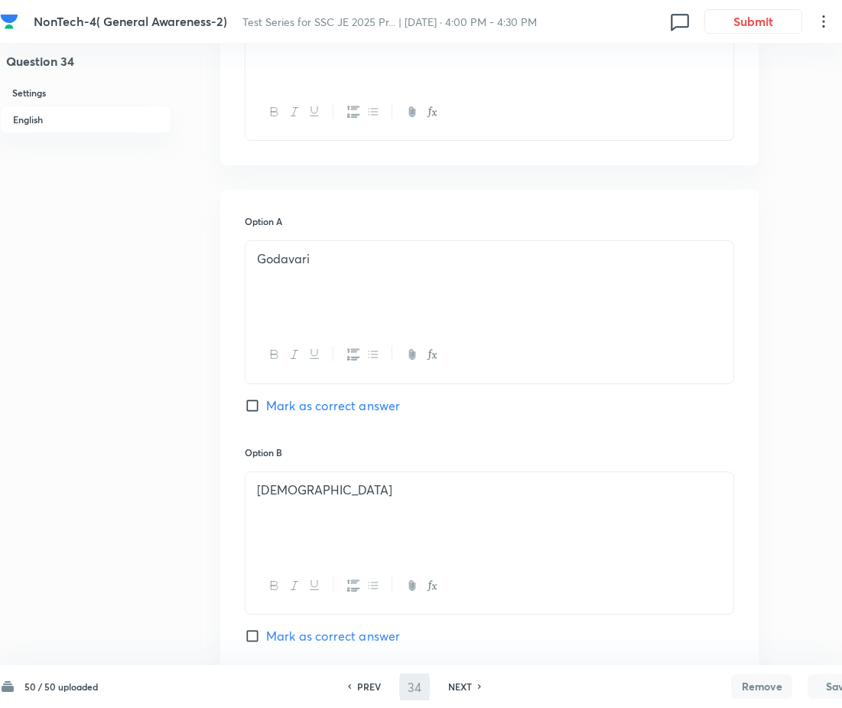
type input "35"
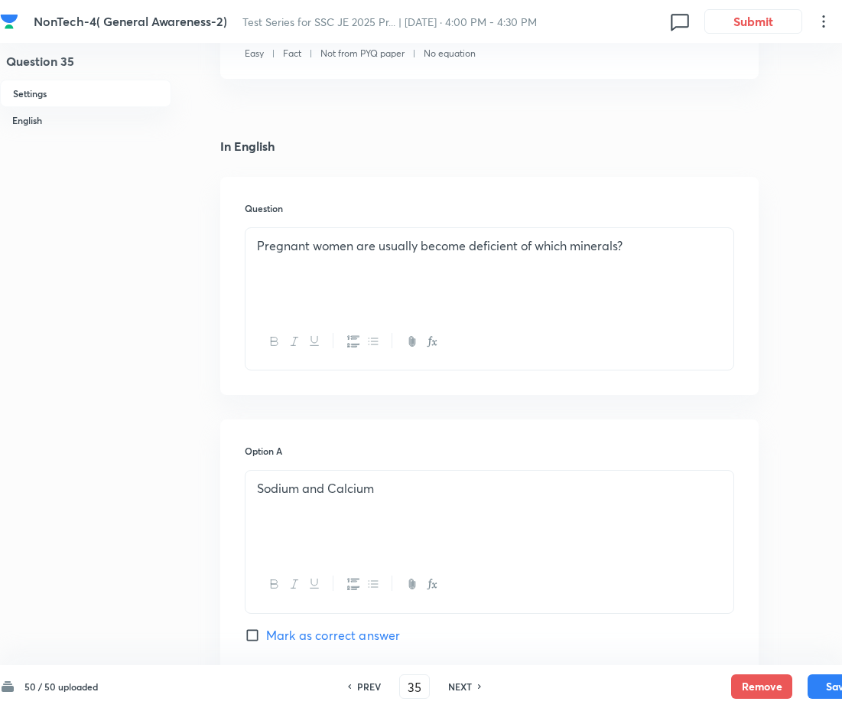
checkbox input "true"
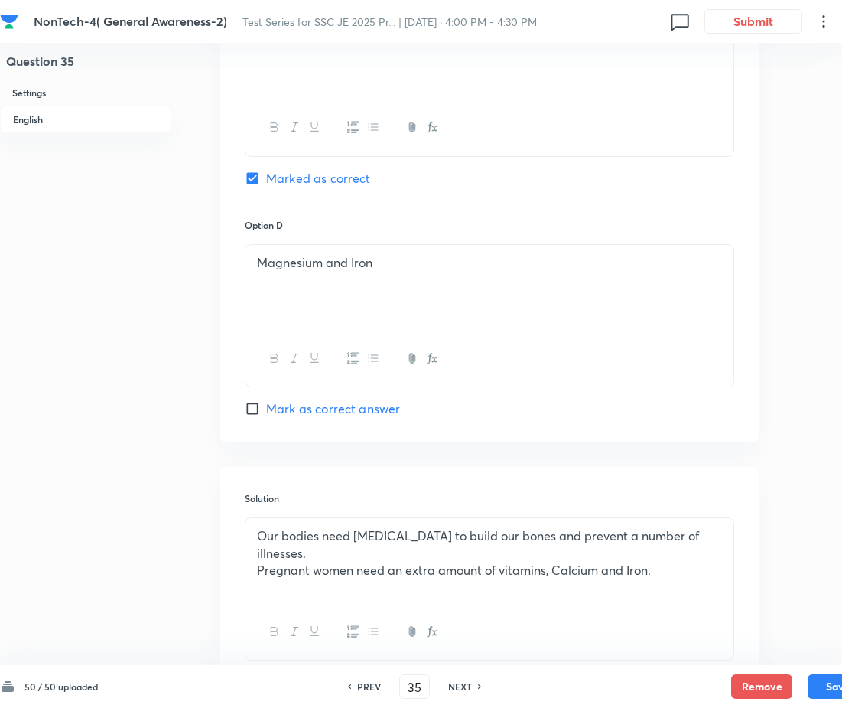
scroll to position [988, 0]
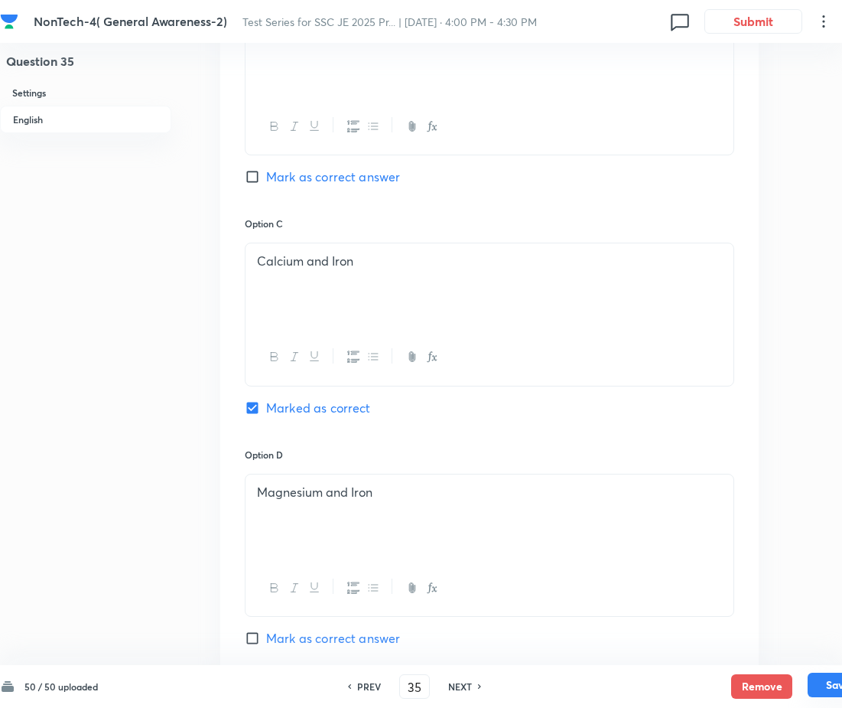
click at [825, 680] on button "Save" at bounding box center [838, 684] width 61 height 24
type input "36"
checkbox input "false"
checkbox input "true"
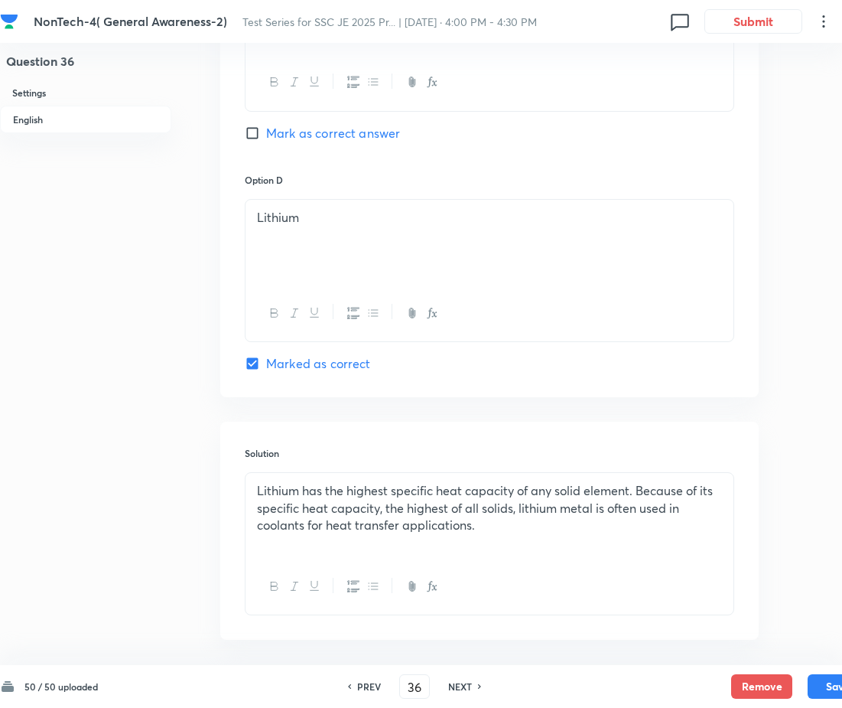
scroll to position [1332, 0]
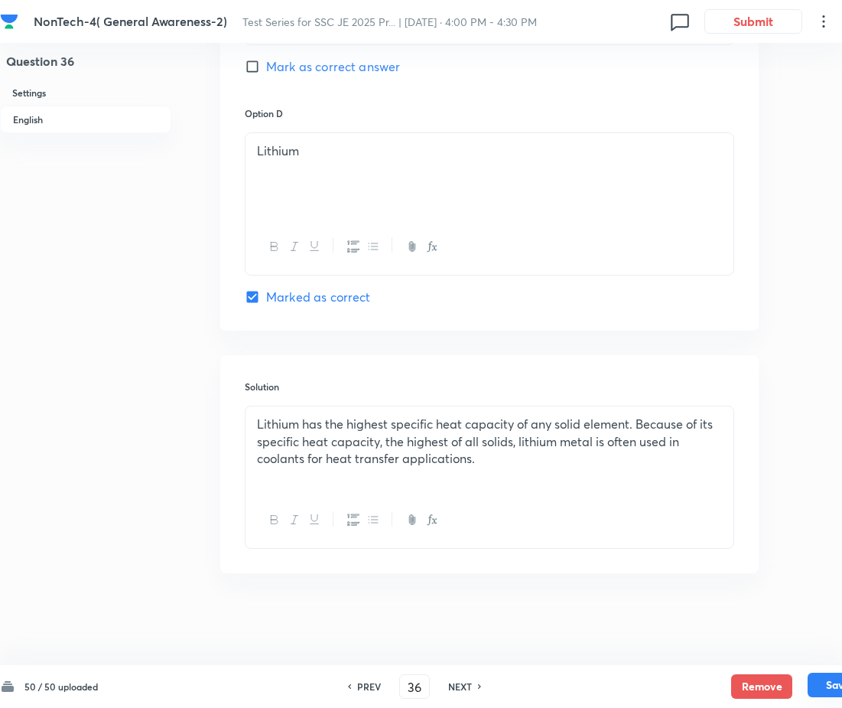
click at [829, 684] on button "Save" at bounding box center [838, 684] width 61 height 24
type input "37"
checkbox input "false"
checkbox input "true"
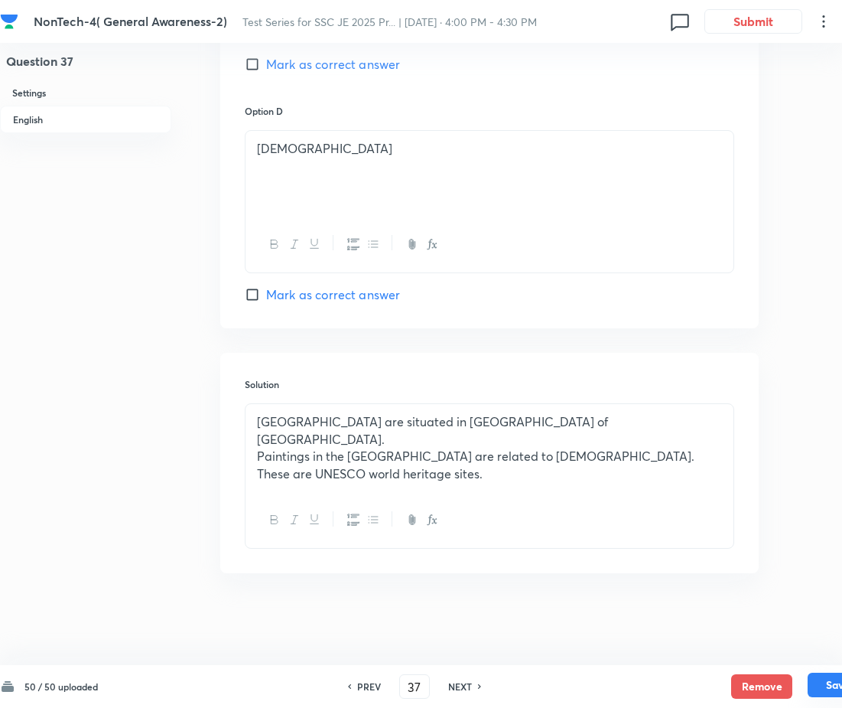
click at [817, 689] on button "Save" at bounding box center [838, 684] width 61 height 24
type input "38"
checkbox input "false"
checkbox input "true"
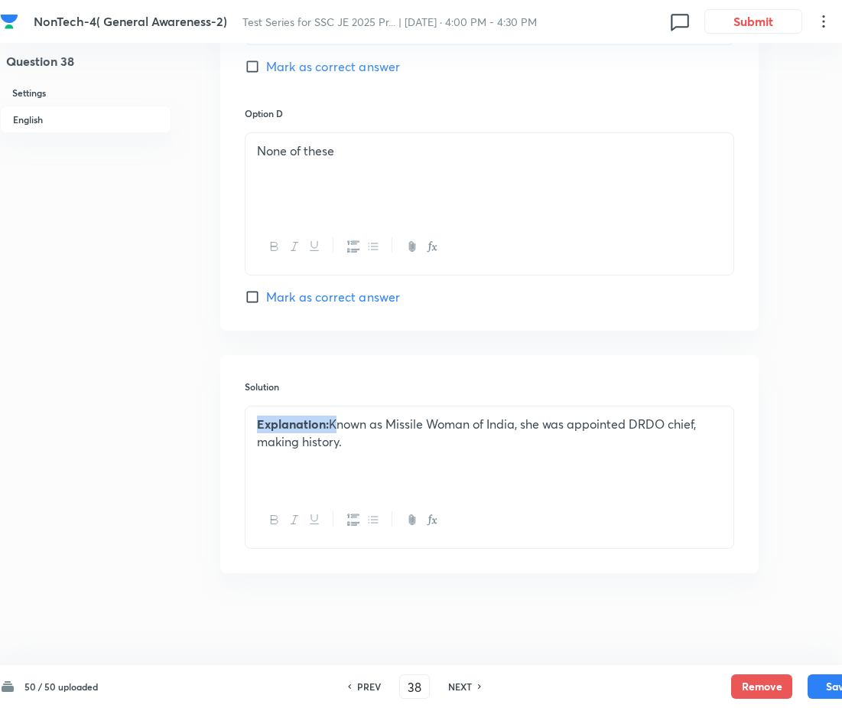
drag, startPoint x: 336, startPoint y: 422, endPoint x: 258, endPoint y: 415, distance: 78.3
click at [258, 415] on p "Explanation: Known as Missile Woman of India, she was appointed DRDO chief, mak…" at bounding box center [489, 432] width 465 height 34
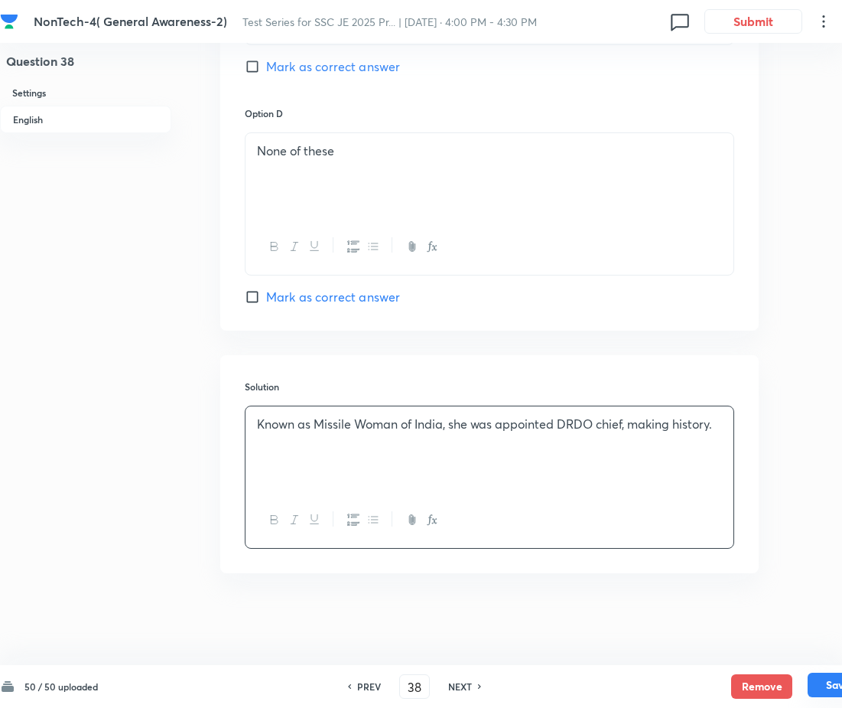
click at [818, 682] on button "Save" at bounding box center [838, 684] width 61 height 24
type input "39"
checkbox input "false"
checkbox input "true"
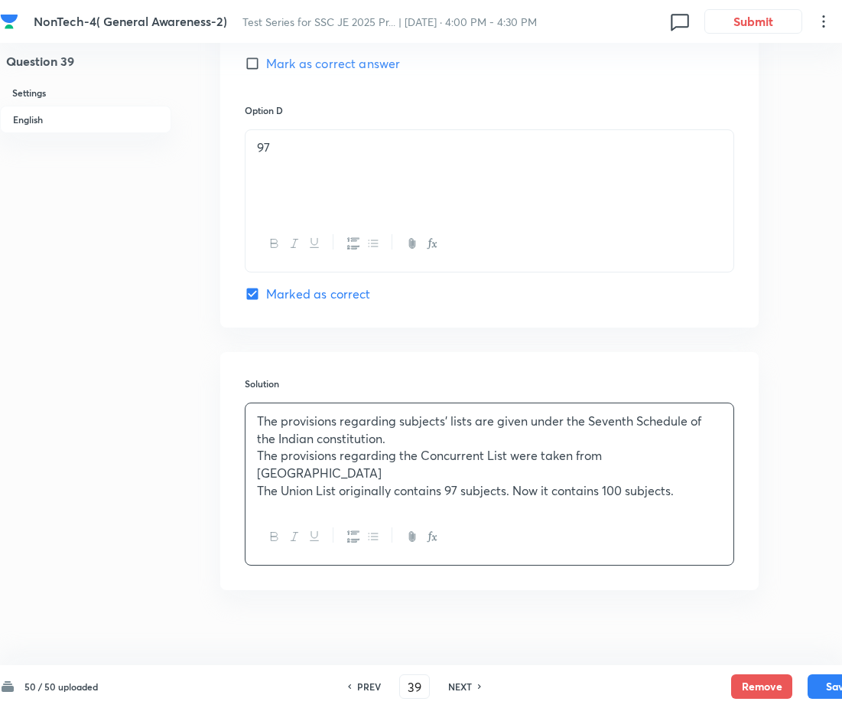
scroll to position [1334, 0]
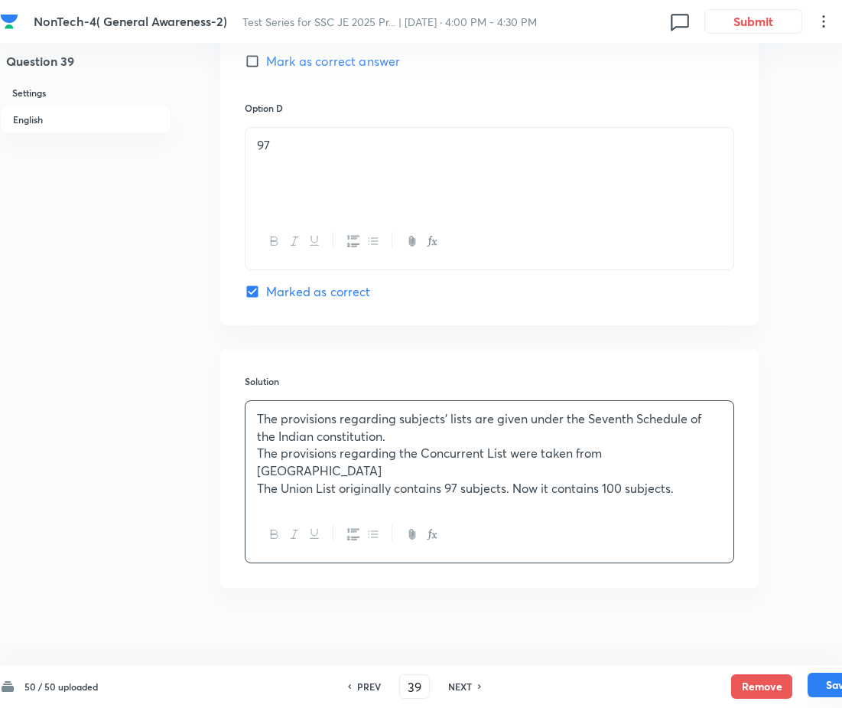
click at [818, 682] on button "Save" at bounding box center [838, 684] width 61 height 24
type input "40"
checkbox input "false"
checkbox input "true"
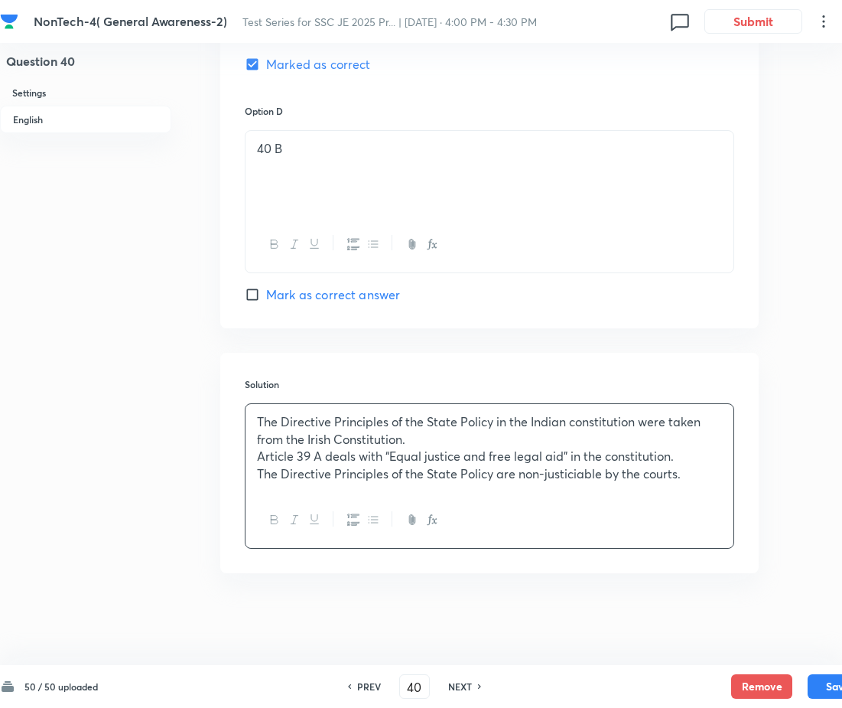
click at [832, 688] on button "Save" at bounding box center [838, 686] width 61 height 24
type input "41"
checkbox input "false"
checkbox input "true"
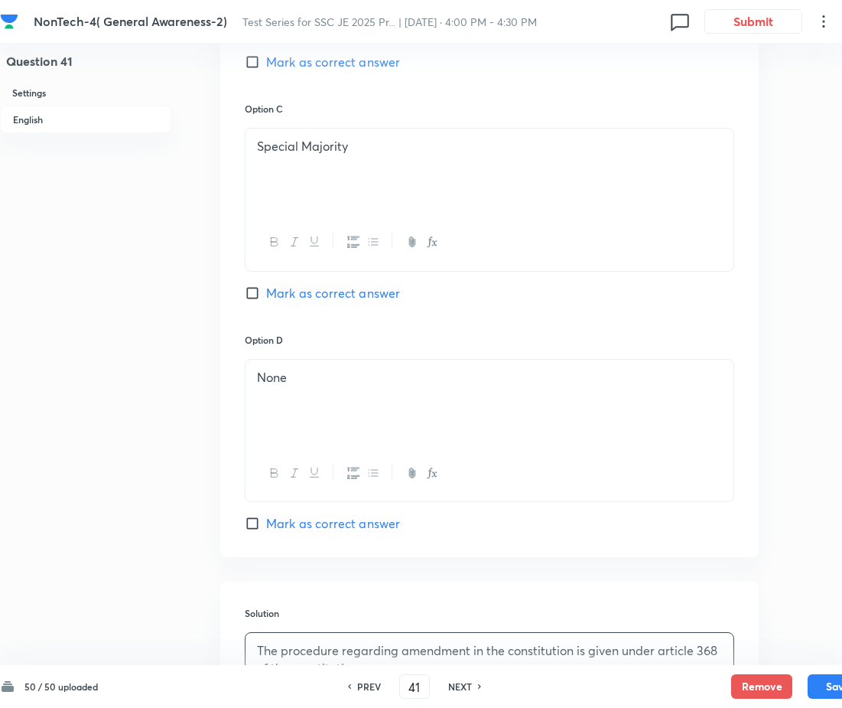
scroll to position [1332, 0]
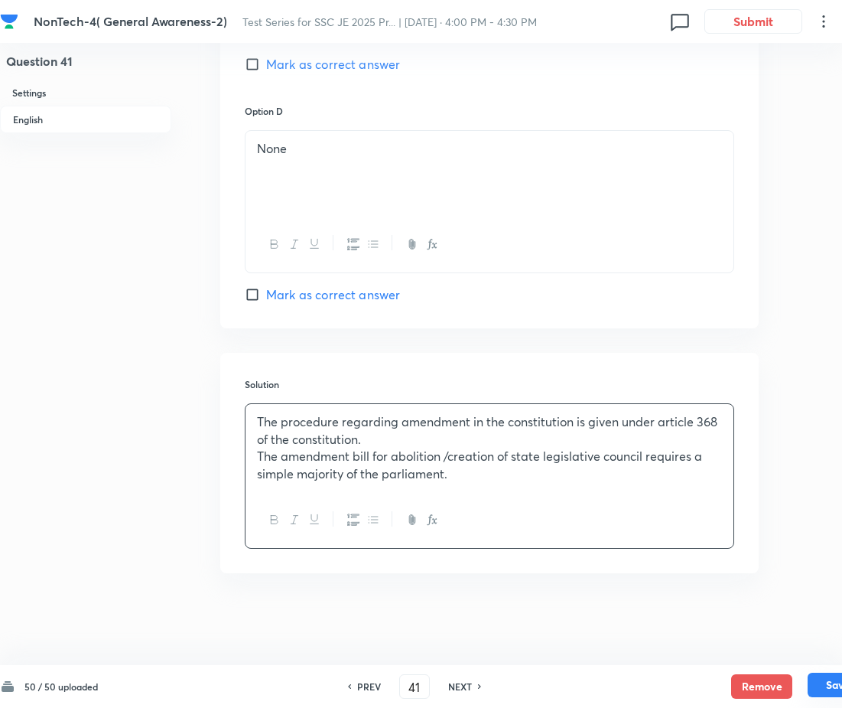
click at [820, 682] on button "Save" at bounding box center [838, 684] width 61 height 24
type input "42"
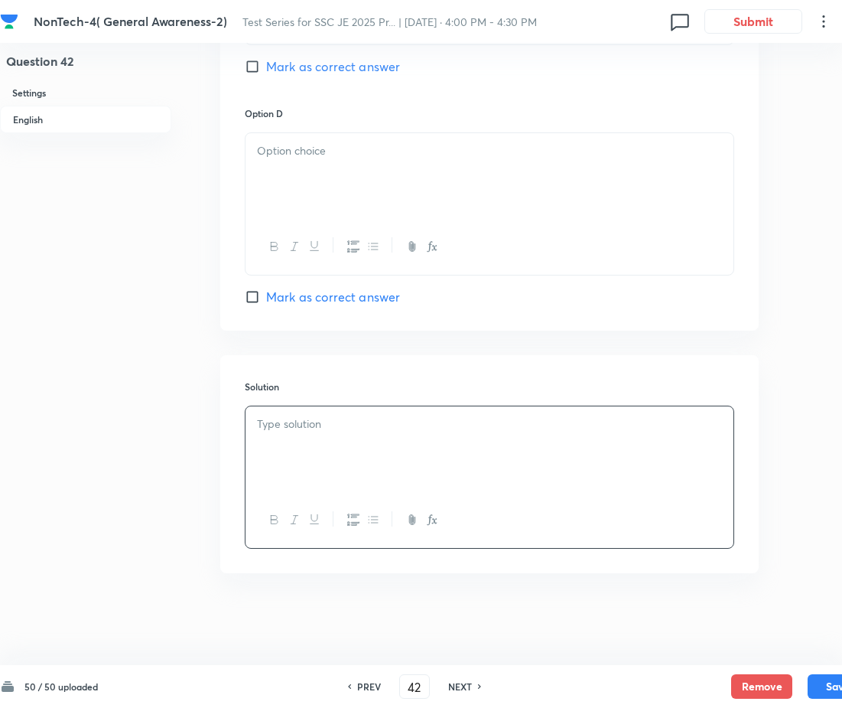
checkbox input "false"
checkbox input "true"
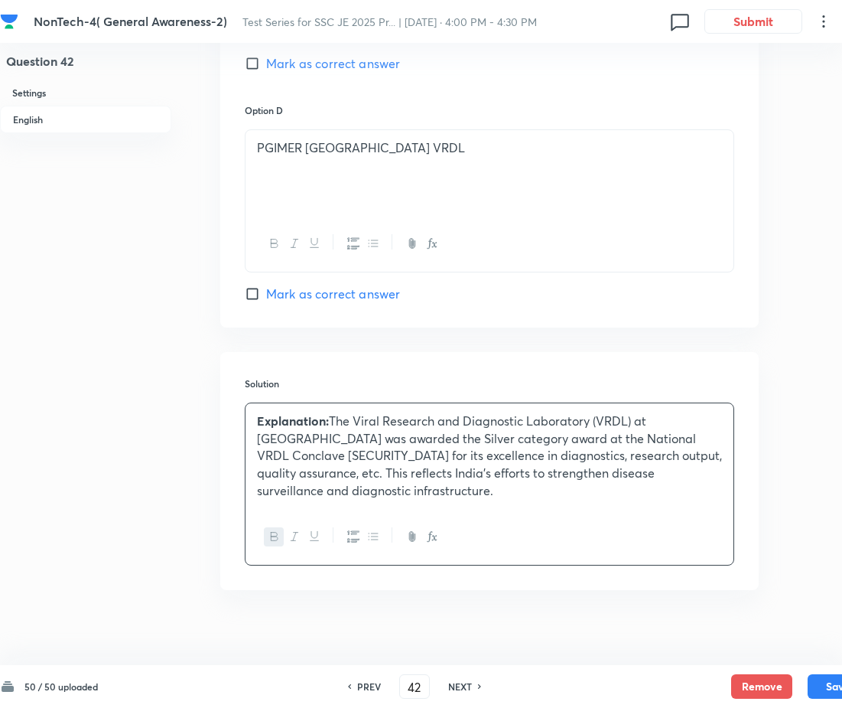
scroll to position [1352, 0]
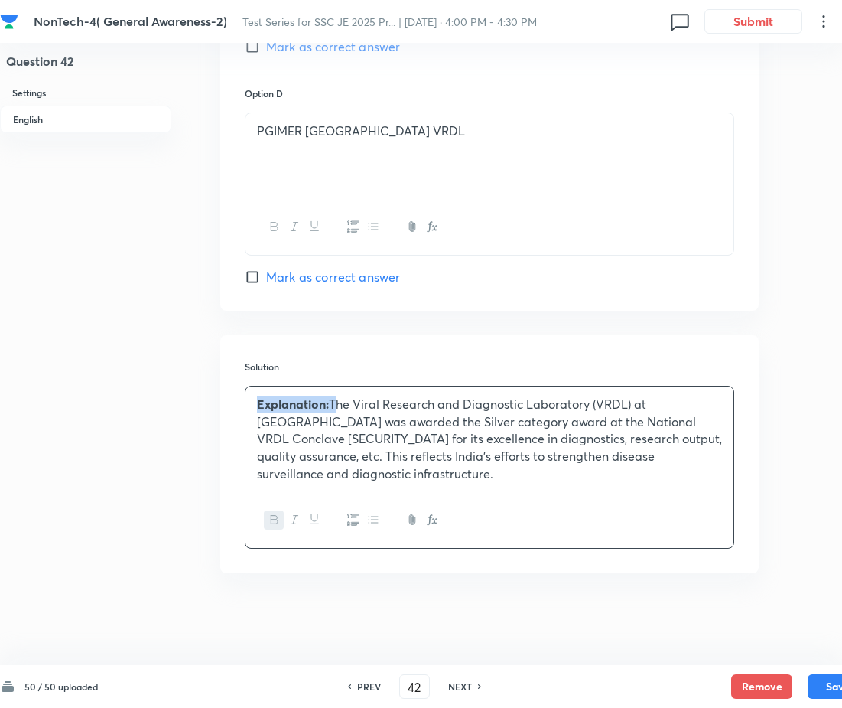
drag, startPoint x: 331, startPoint y: 408, endPoint x: 246, endPoint y: 407, distance: 84.9
click at [246, 407] on div "Explanation: The Viral Research and Diagnostic Laboratory (VRDL) at AIIMS-Nagpu…" at bounding box center [490, 439] width 488 height 106
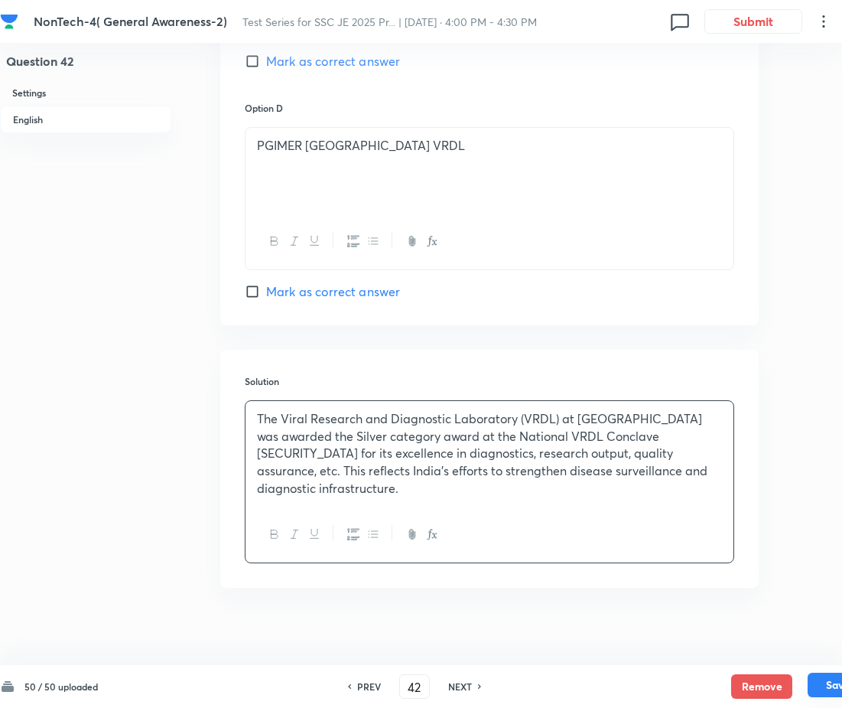
click at [826, 675] on button "Save" at bounding box center [838, 684] width 61 height 24
type input "43"
checkbox input "false"
checkbox input "true"
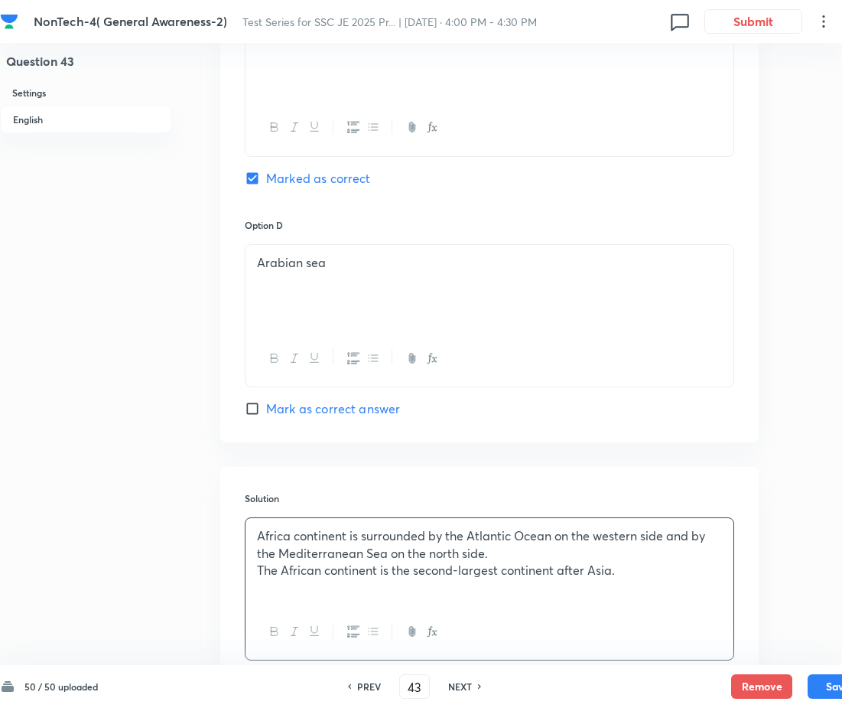
scroll to position [1332, 0]
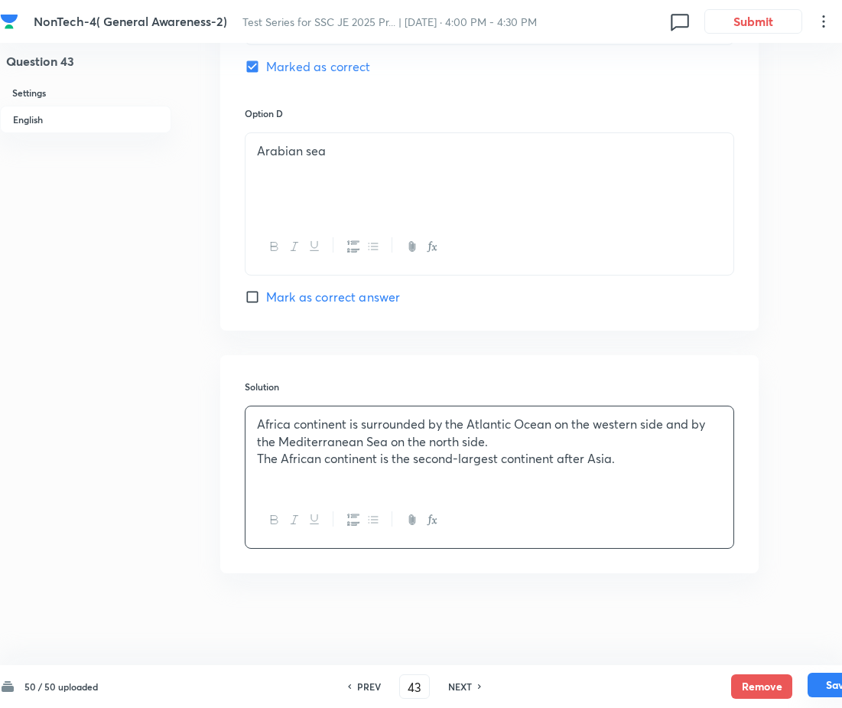
click at [819, 682] on button "Save" at bounding box center [838, 684] width 61 height 24
type input "44"
checkbox input "false"
checkbox input "true"
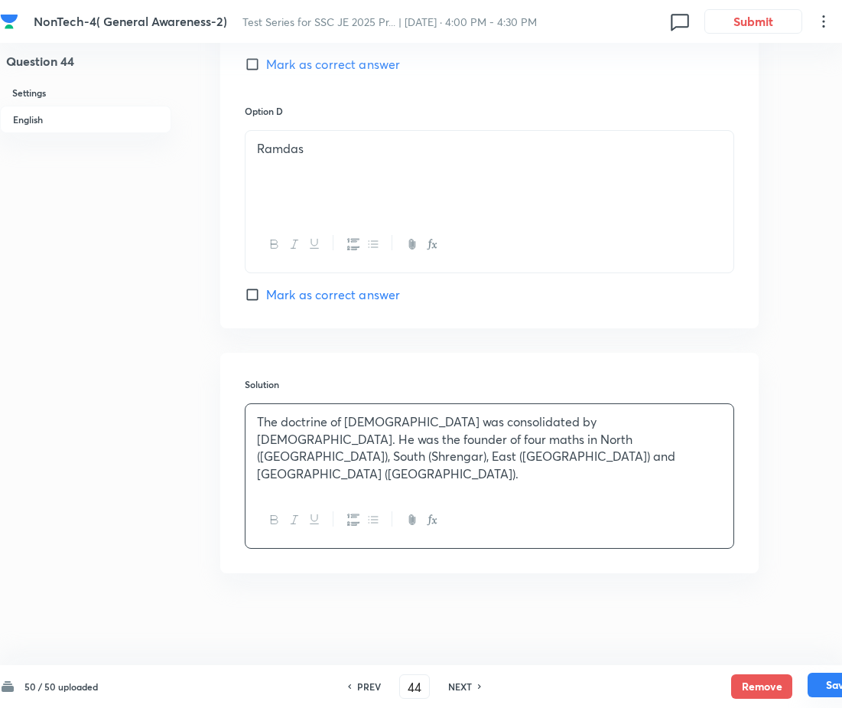
click at [822, 682] on button "Save" at bounding box center [838, 684] width 61 height 24
type input "45"
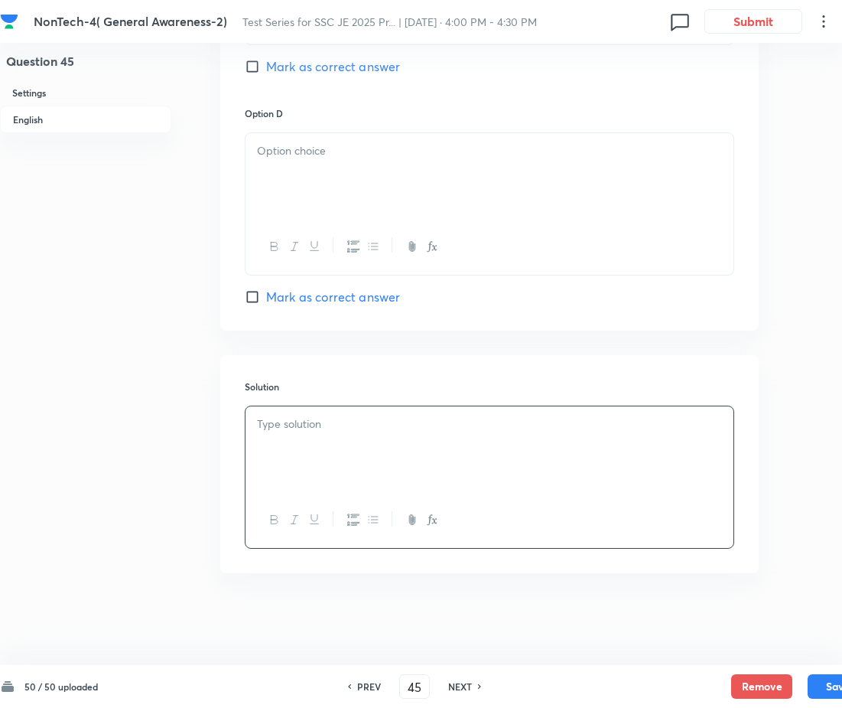
checkbox input "false"
checkbox input "true"
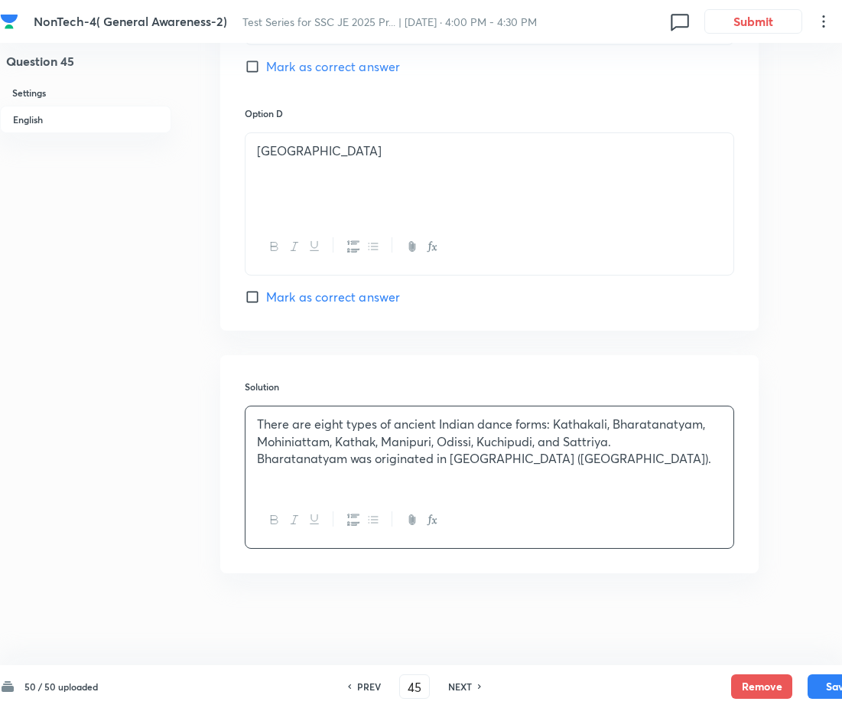
drag, startPoint x: 813, startPoint y: 678, endPoint x: 822, endPoint y: 670, distance: 11.4
click at [813, 677] on button "Save" at bounding box center [838, 686] width 61 height 24
type input "46"
checkbox input "true"
click at [370, 687] on h6 "PREV" at bounding box center [369, 686] width 24 height 14
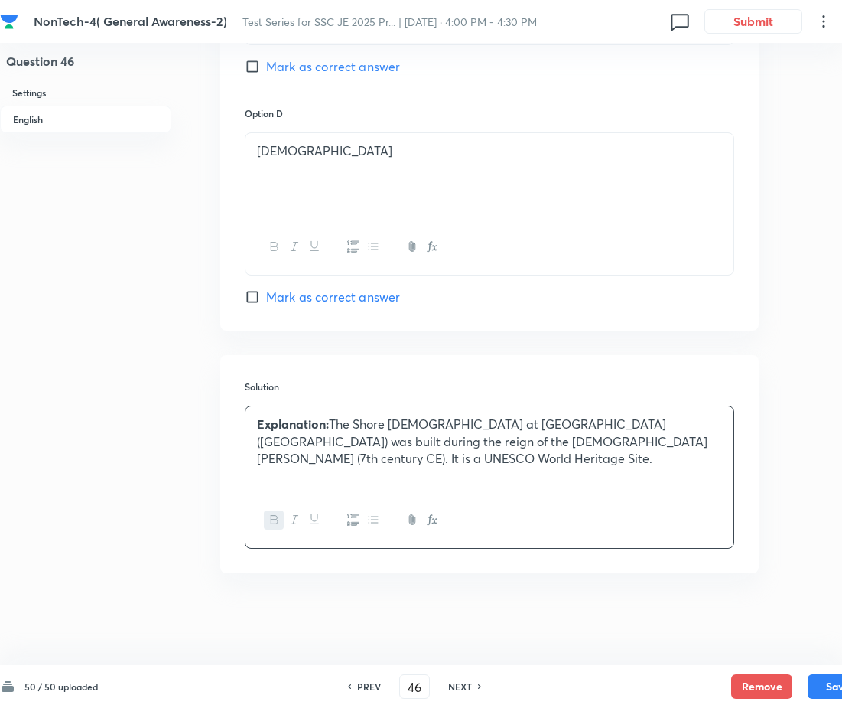
type input "45"
checkbox input "true"
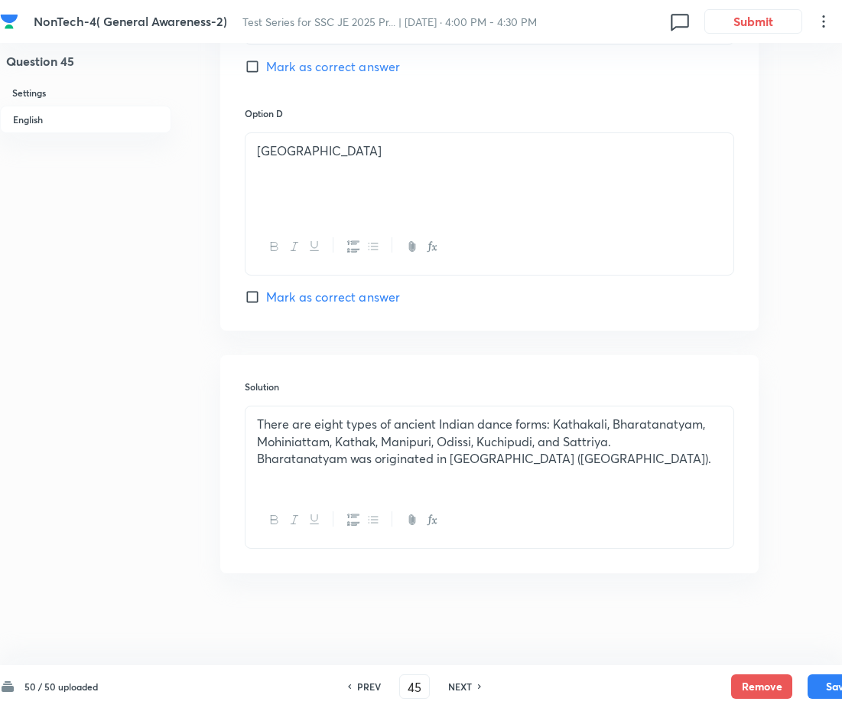
click at [457, 685] on h6 "NEXT" at bounding box center [460, 686] width 24 height 14
type input "46"
checkbox input "true"
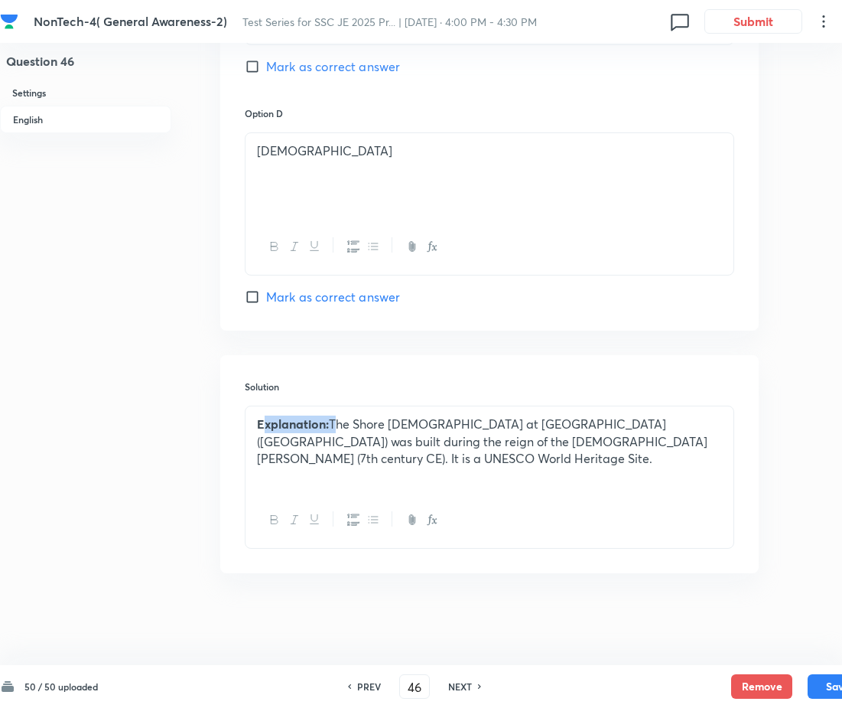
drag, startPoint x: 329, startPoint y: 425, endPoint x: 262, endPoint y: 418, distance: 67.7
click at [262, 418] on p "Explanation: The Shore Temple at Mahabalipuram (Tamil Nadu) was built during th…" at bounding box center [489, 441] width 465 height 52
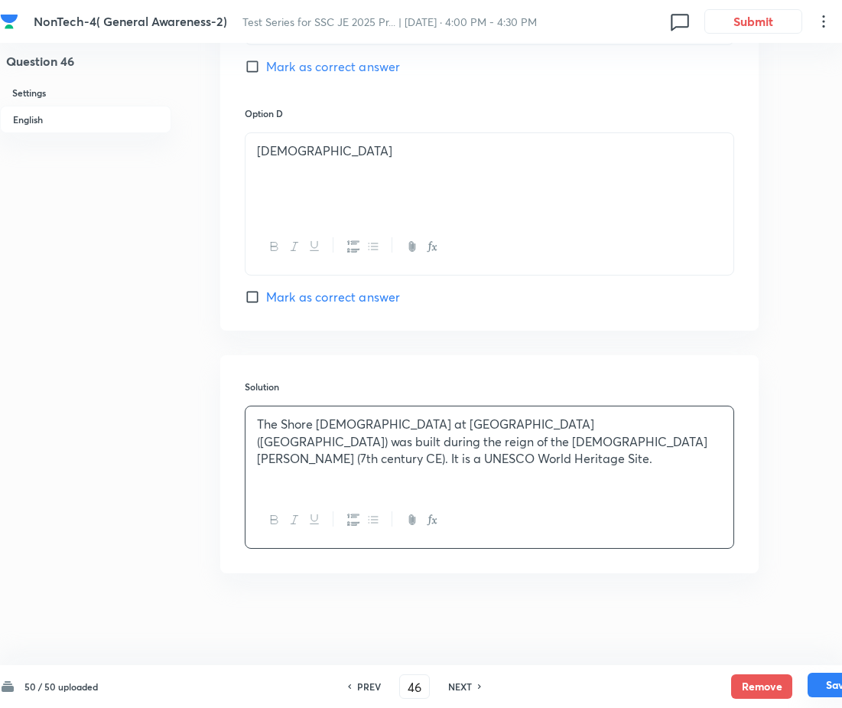
click at [820, 686] on button "Save" at bounding box center [838, 684] width 61 height 24
type input "47"
checkbox input "true"
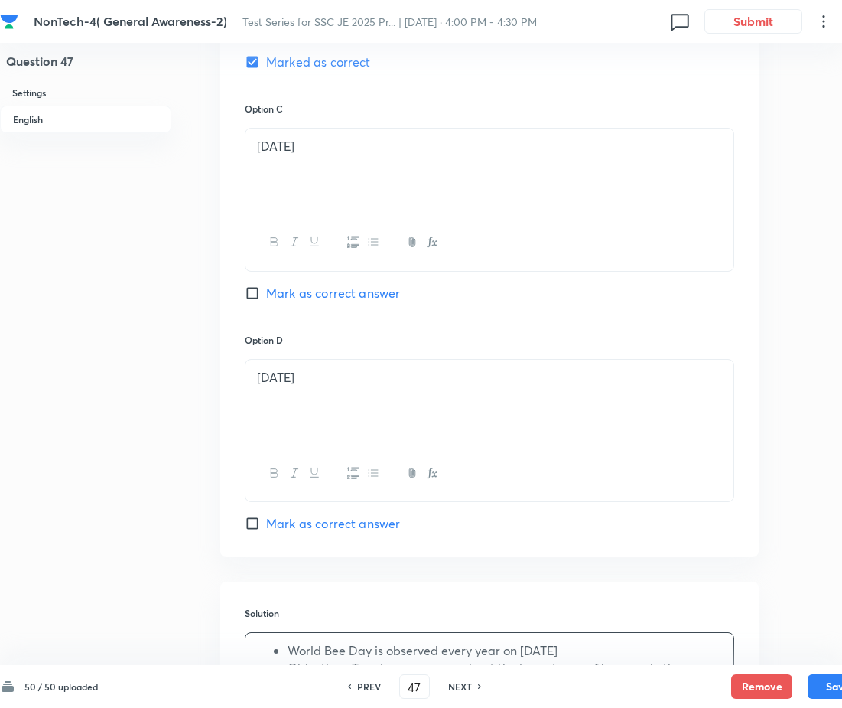
scroll to position [1387, 0]
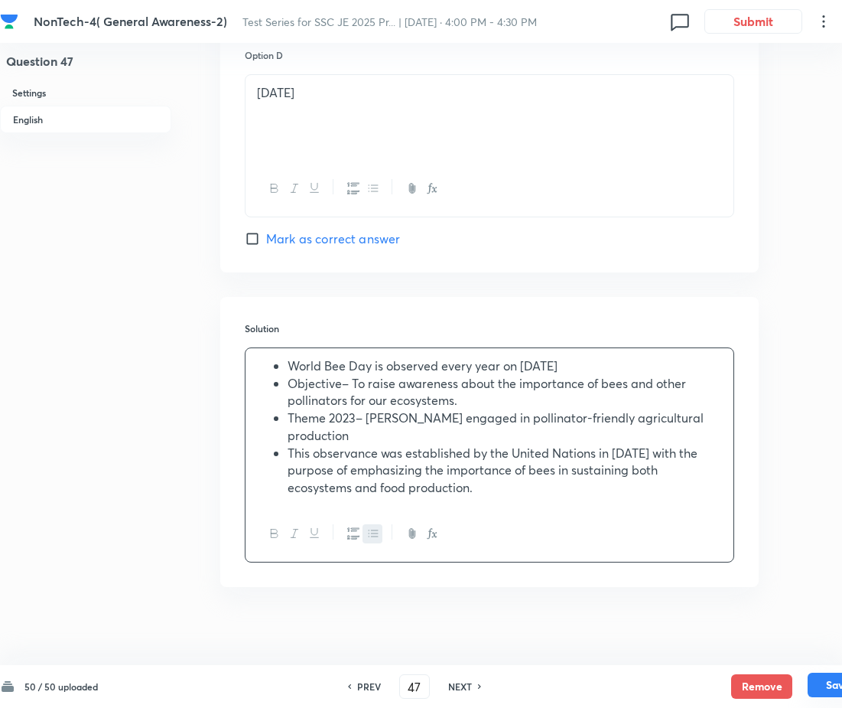
click at [820, 682] on button "Save" at bounding box center [838, 684] width 61 height 24
type input "48"
checkbox input "false"
checkbox input "true"
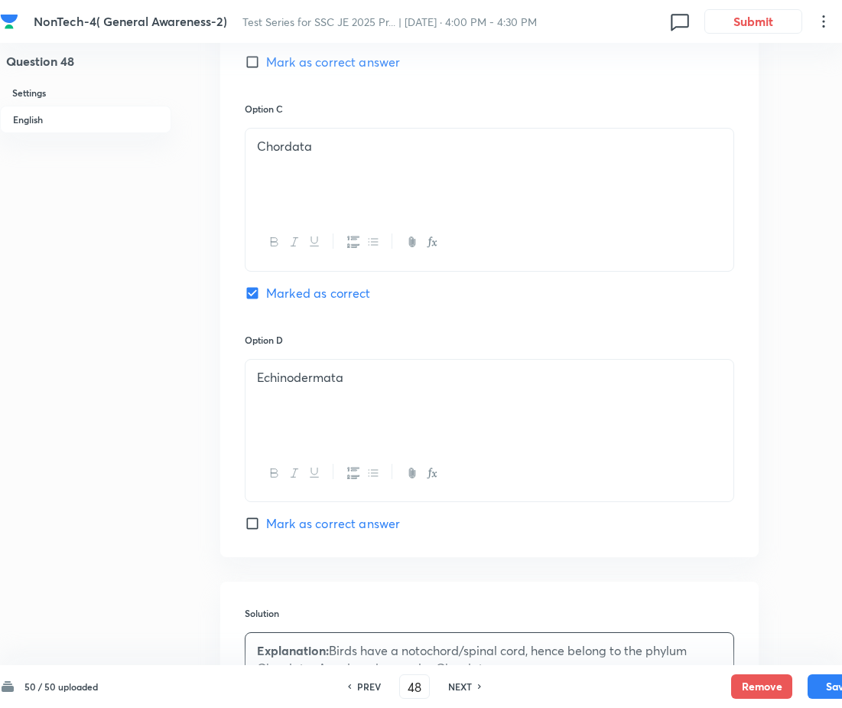
scroll to position [1332, 0]
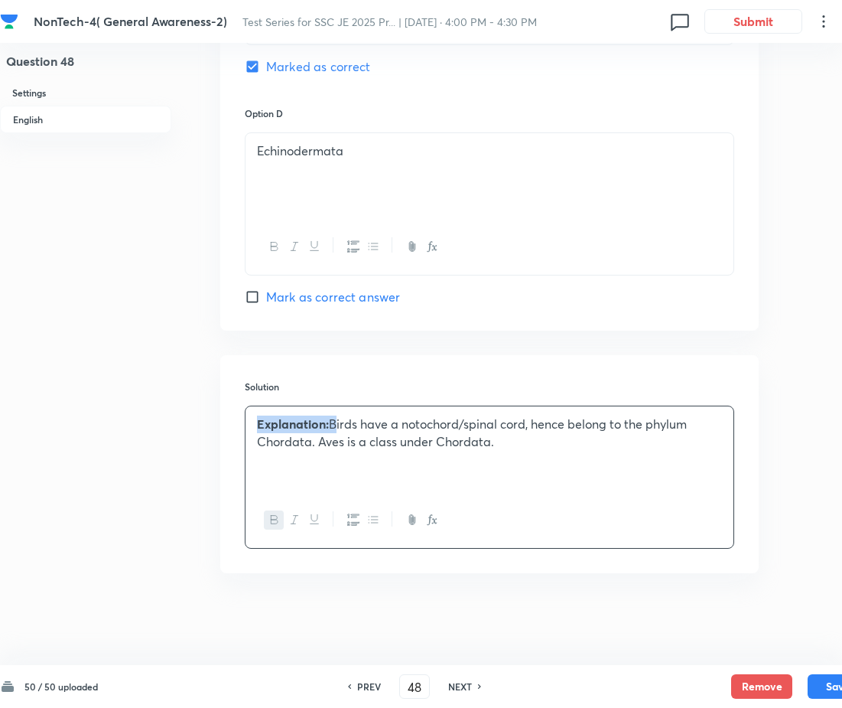
drag, startPoint x: 333, startPoint y: 423, endPoint x: 237, endPoint y: 422, distance: 95.6
click at [237, 422] on div "Solution Explanation: Birds have a notochord/spinal cord, hence belong to the p…" at bounding box center [489, 464] width 539 height 218
click at [822, 685] on button "Save" at bounding box center [838, 684] width 61 height 24
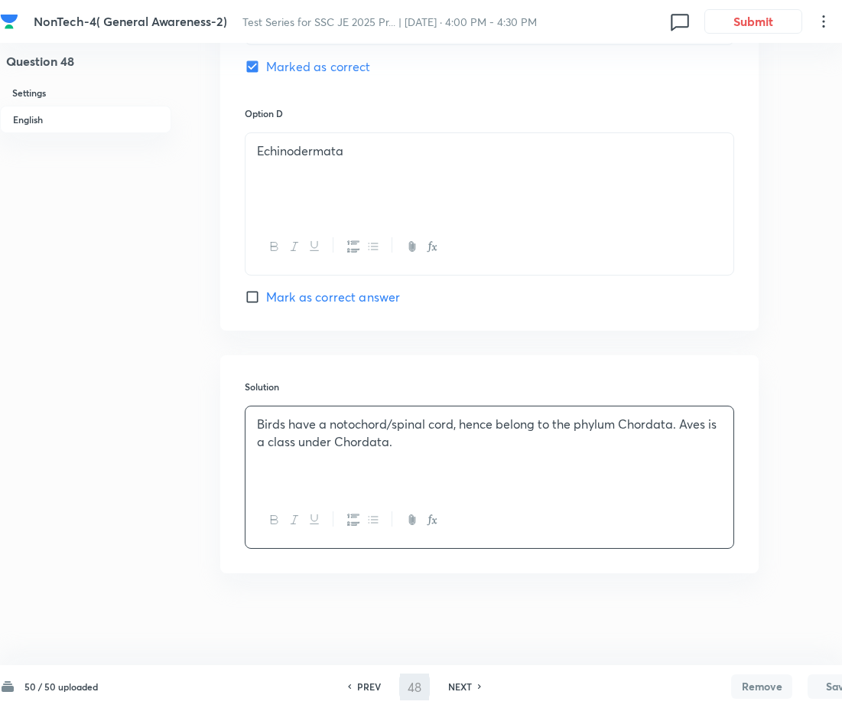
type input "49"
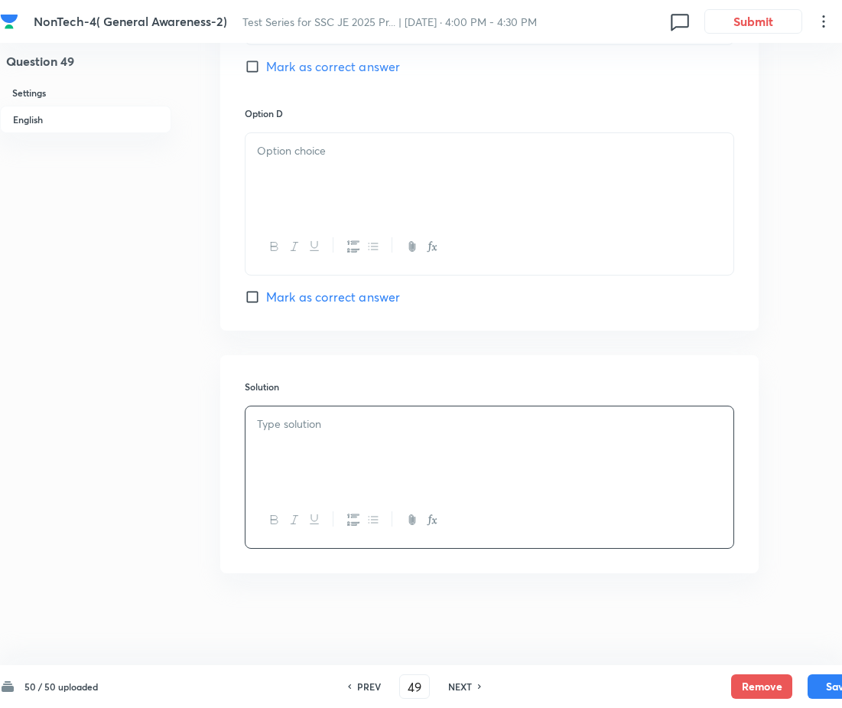
checkbox input "false"
checkbox input "true"
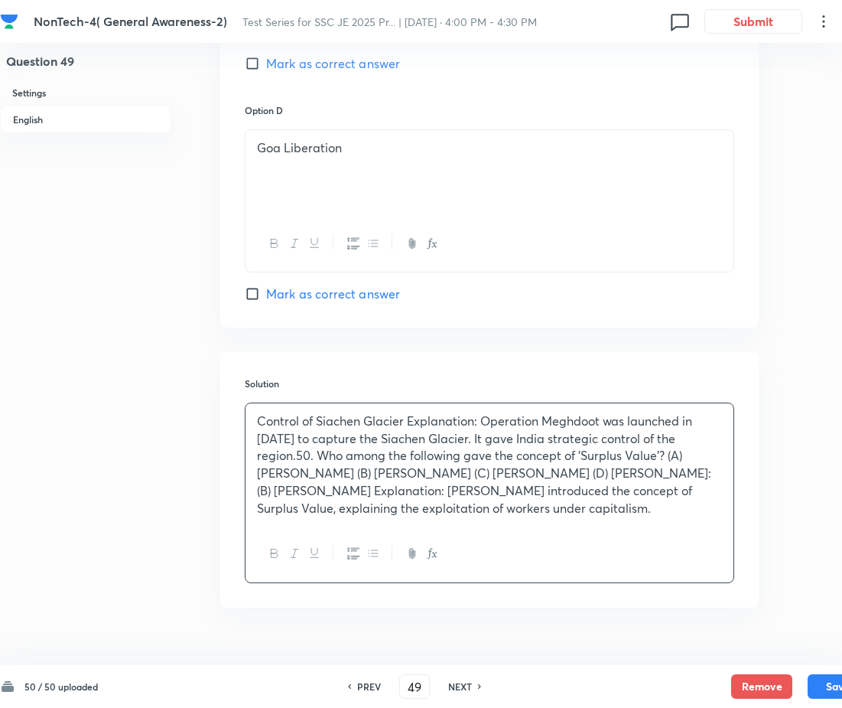
scroll to position [1370, 0]
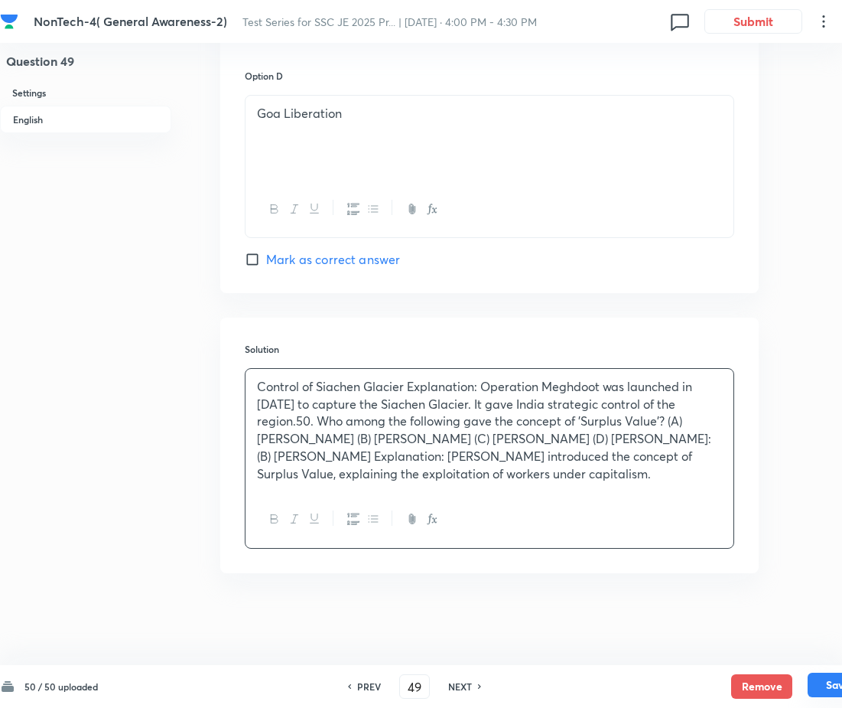
click at [824, 679] on button "Save" at bounding box center [838, 684] width 61 height 24
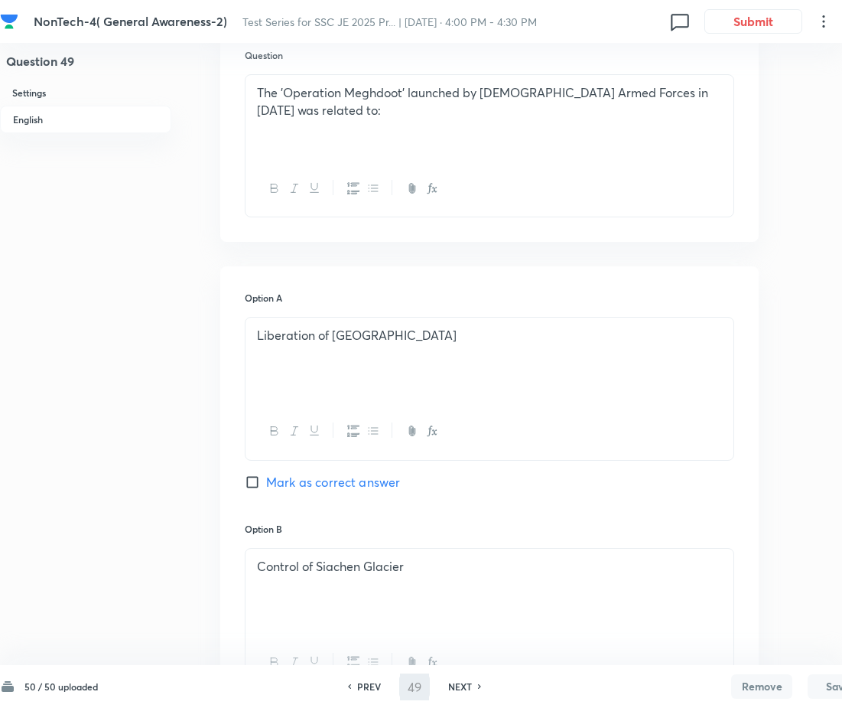
type input "50"
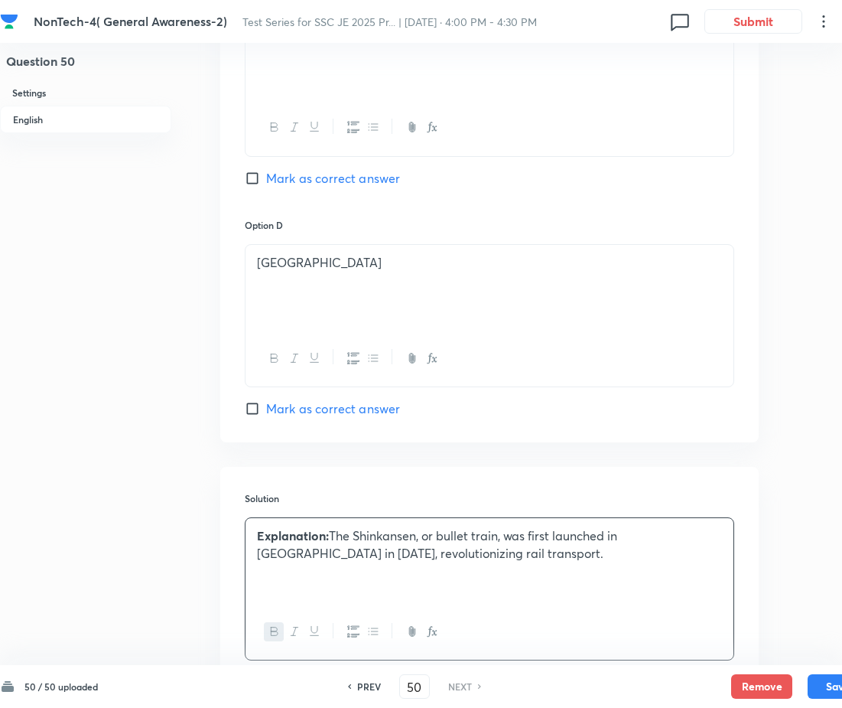
scroll to position [1332, 0]
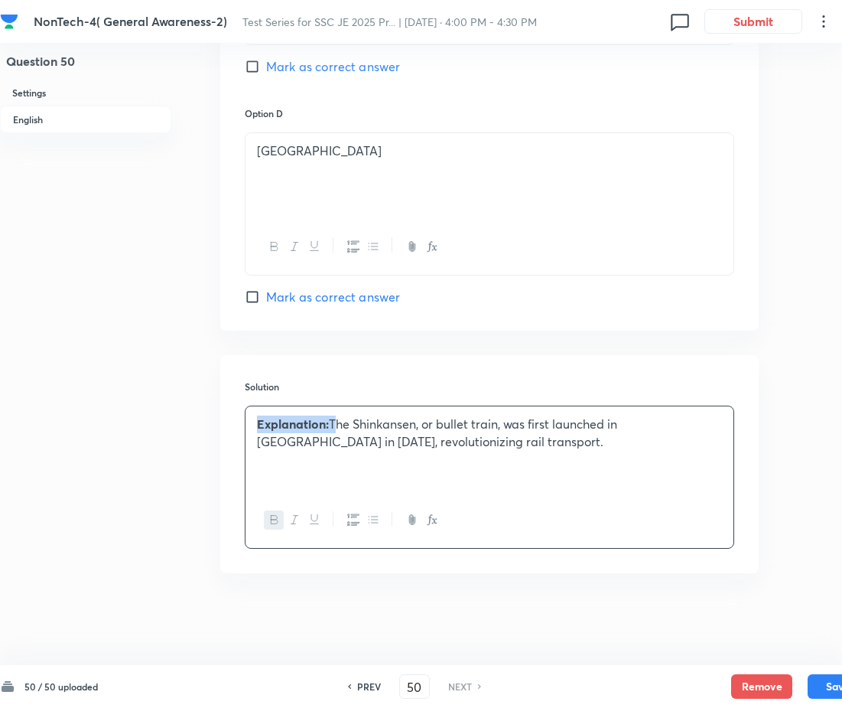
drag, startPoint x: 333, startPoint y: 418, endPoint x: 248, endPoint y: 415, distance: 85.0
click at [248, 415] on div "Explanation: The Shinkansen, or bullet train, was first launched in Japan in 19…" at bounding box center [490, 449] width 488 height 86
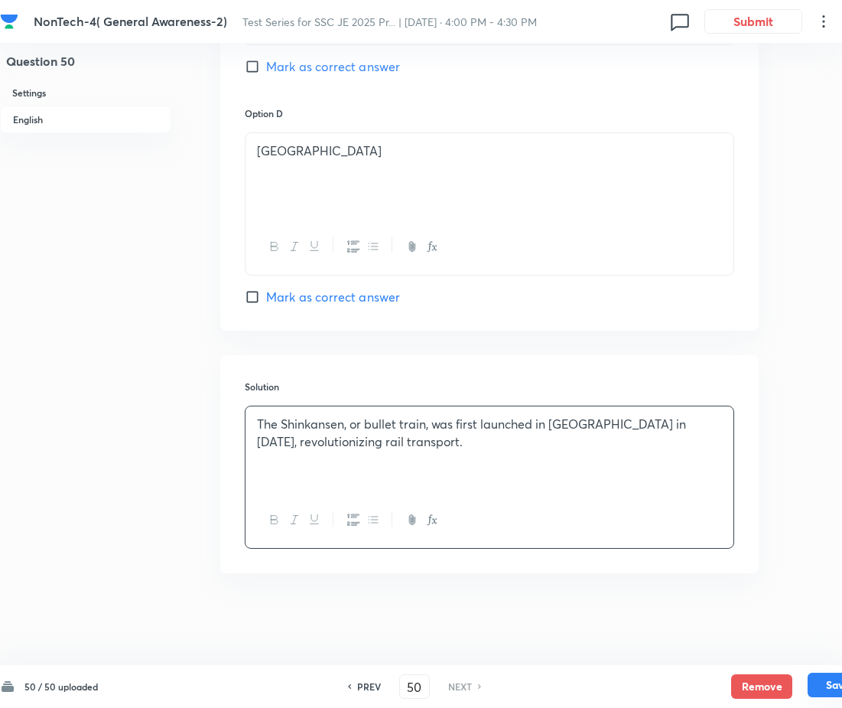
click at [828, 682] on button "Save" at bounding box center [838, 684] width 61 height 24
checkbox input "true"
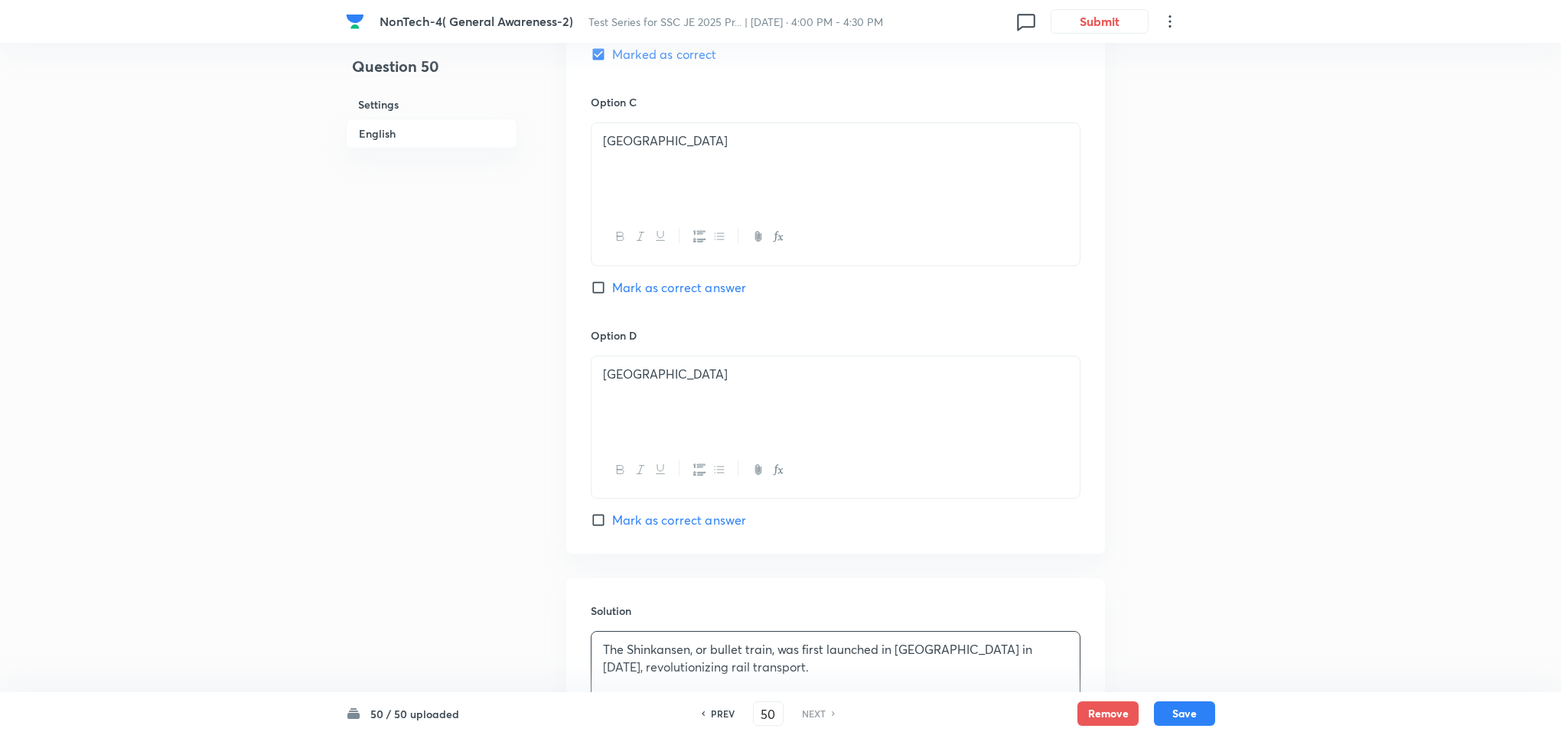
scroll to position [679, 0]
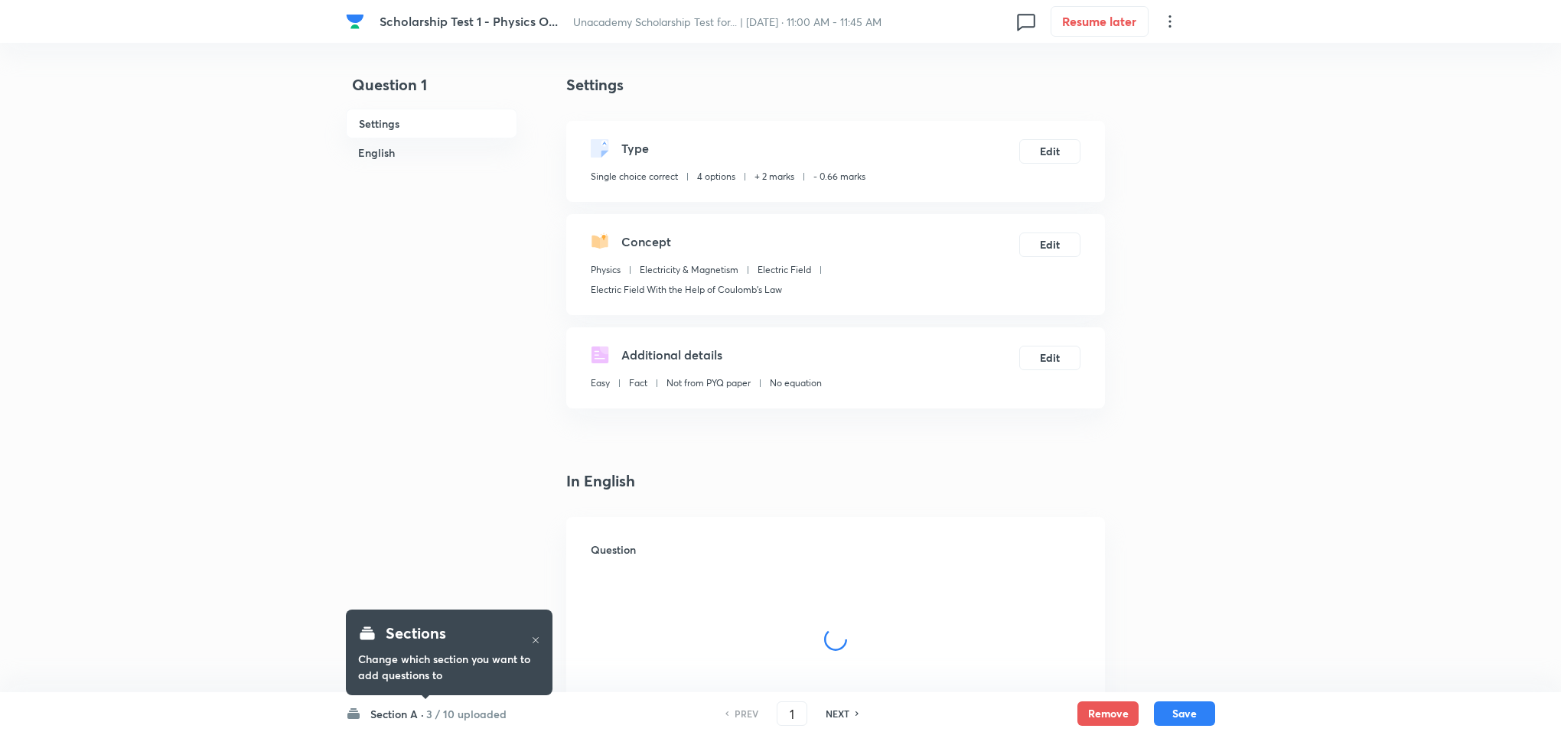
checkbox input "true"
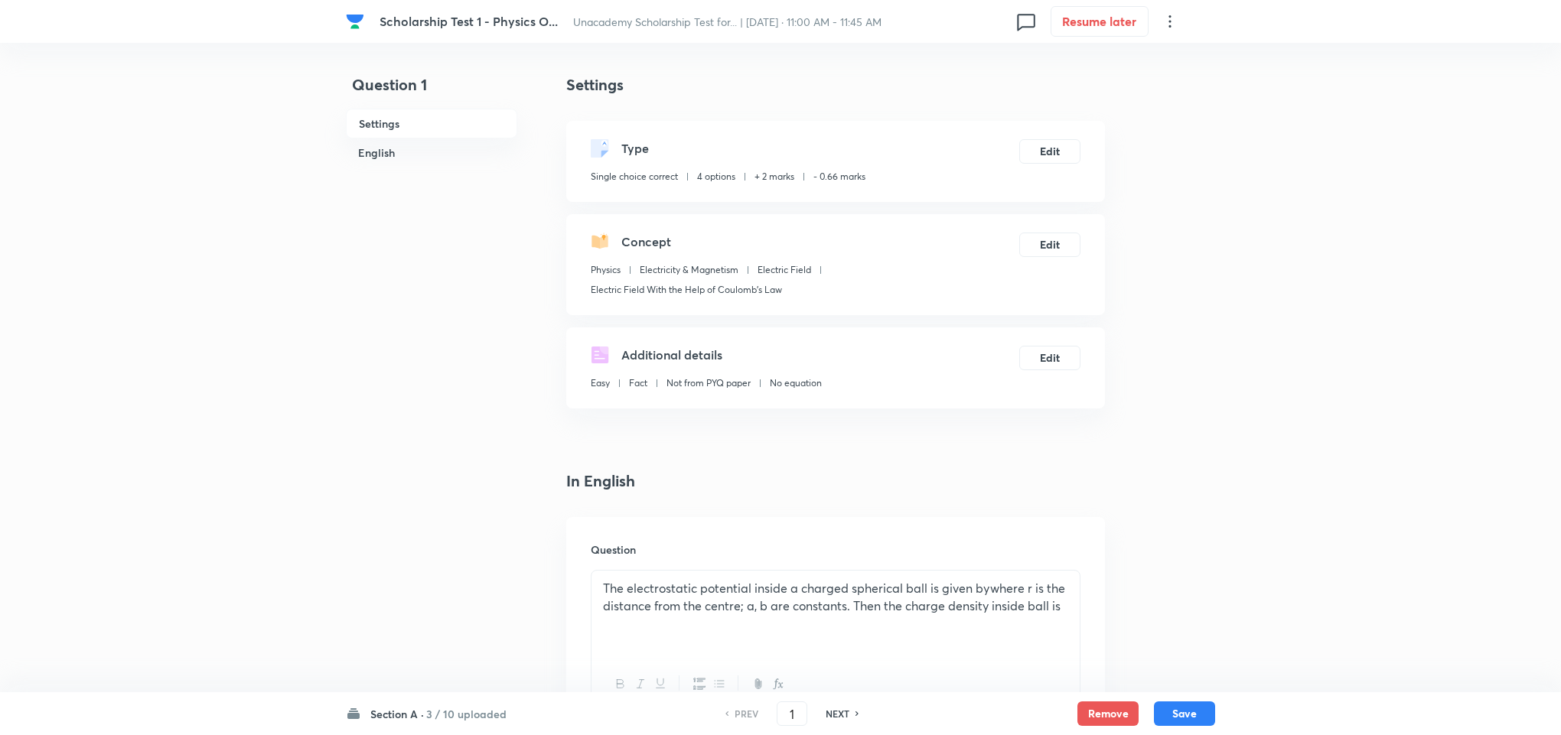
click at [448, 710] on h6 "3 / 10 uploaded" at bounding box center [466, 714] width 80 height 16
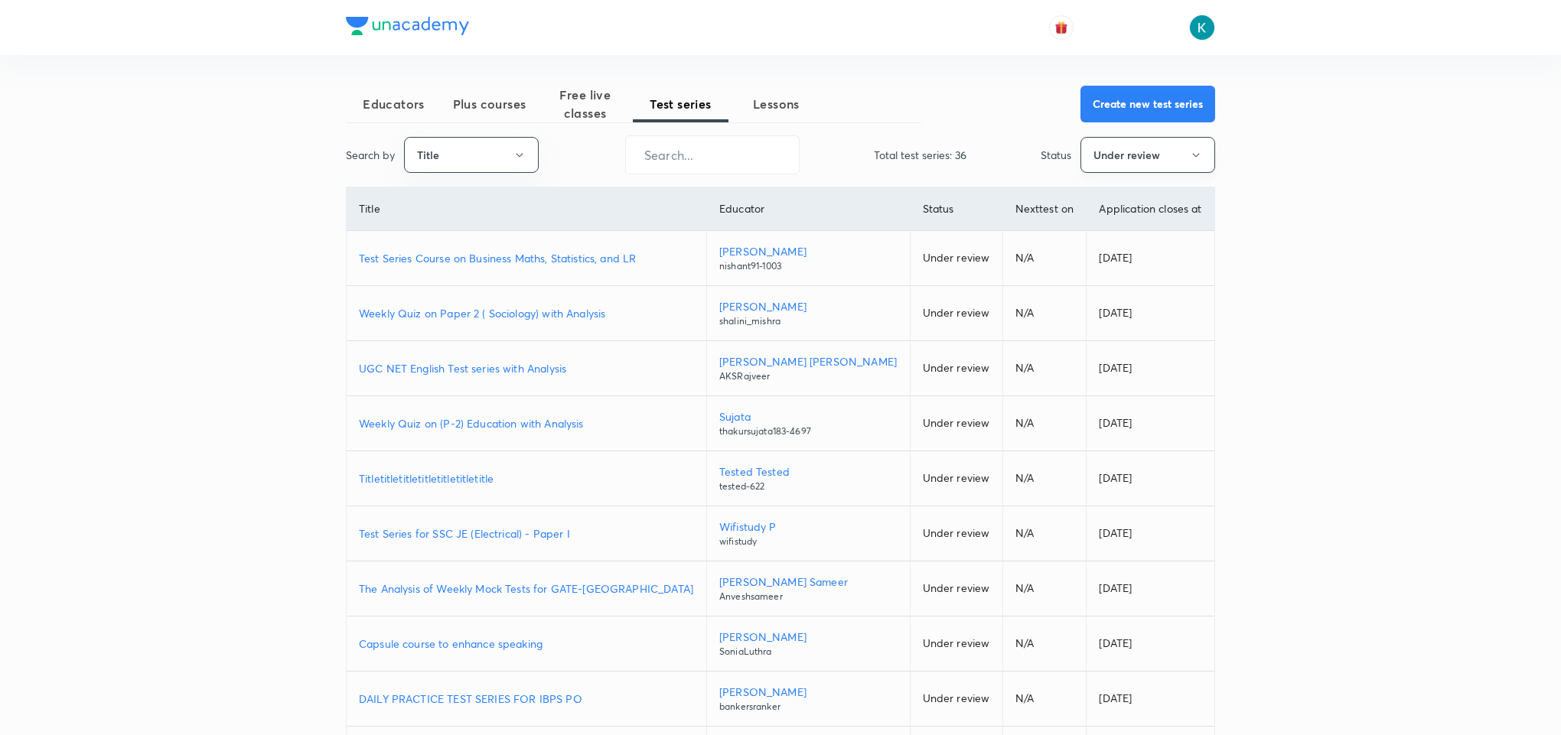
click at [1113, 156] on button "Under review" at bounding box center [1147, 155] width 135 height 36
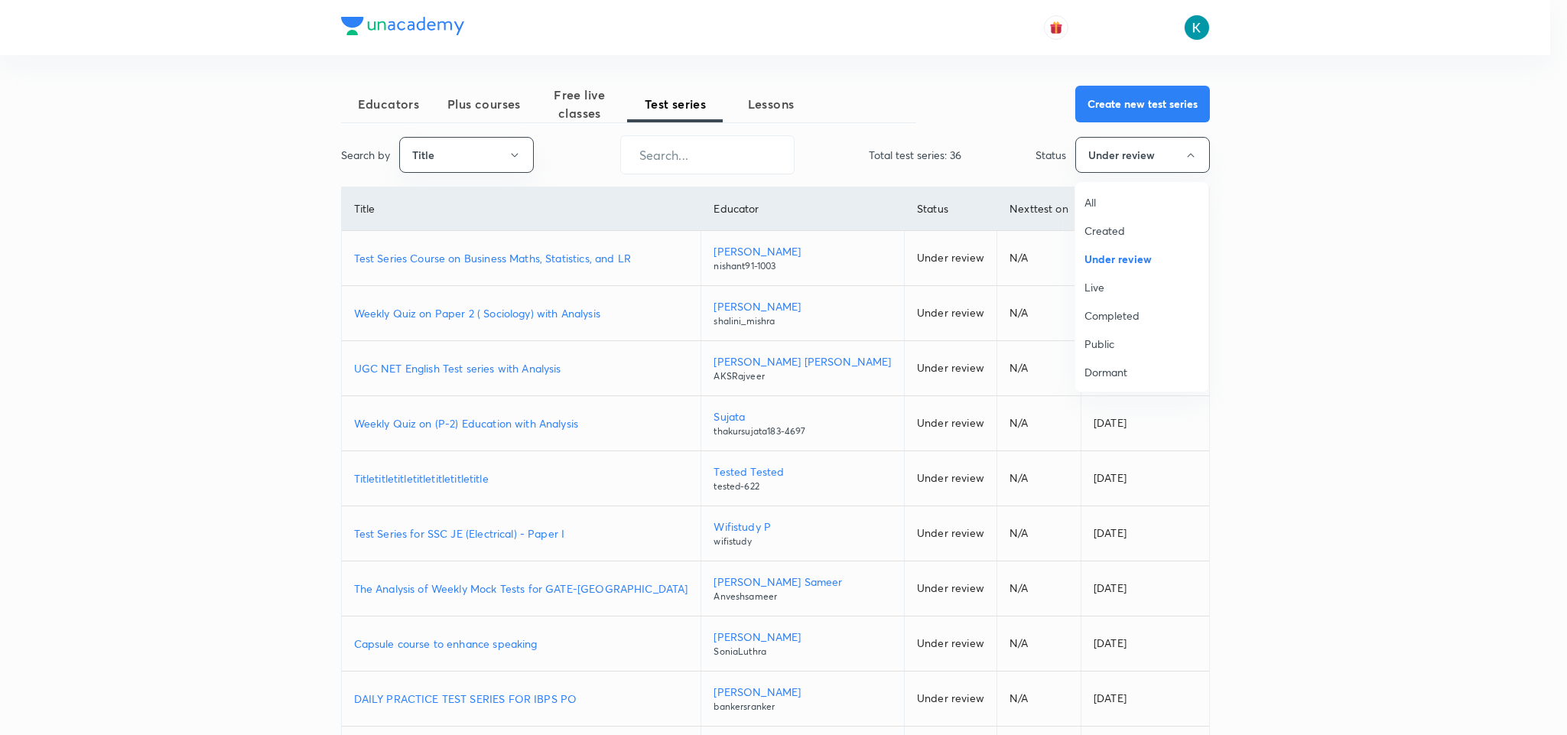
click at [1093, 198] on span "All" at bounding box center [1142, 202] width 115 height 16
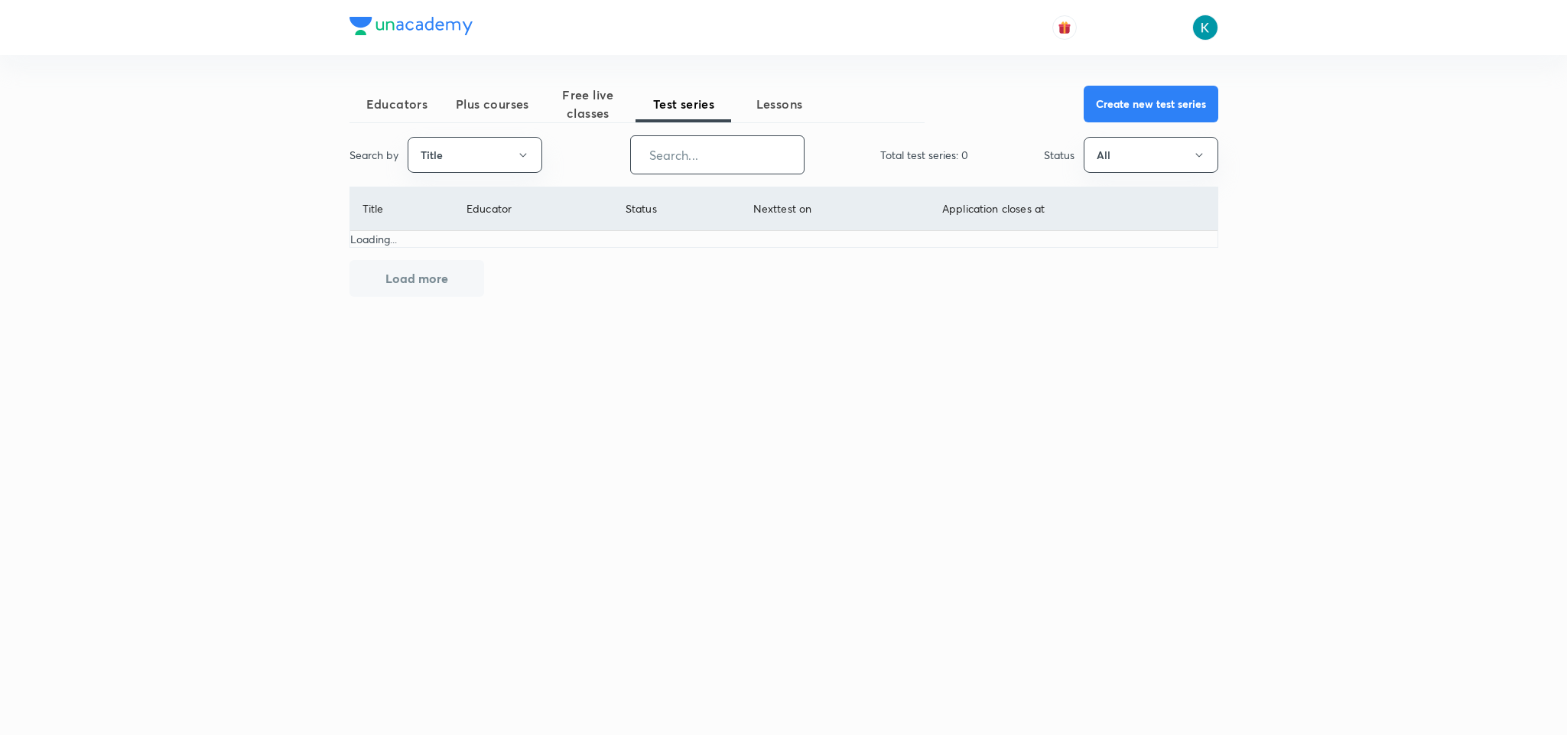
click at [689, 166] on input "text" at bounding box center [717, 154] width 173 height 39
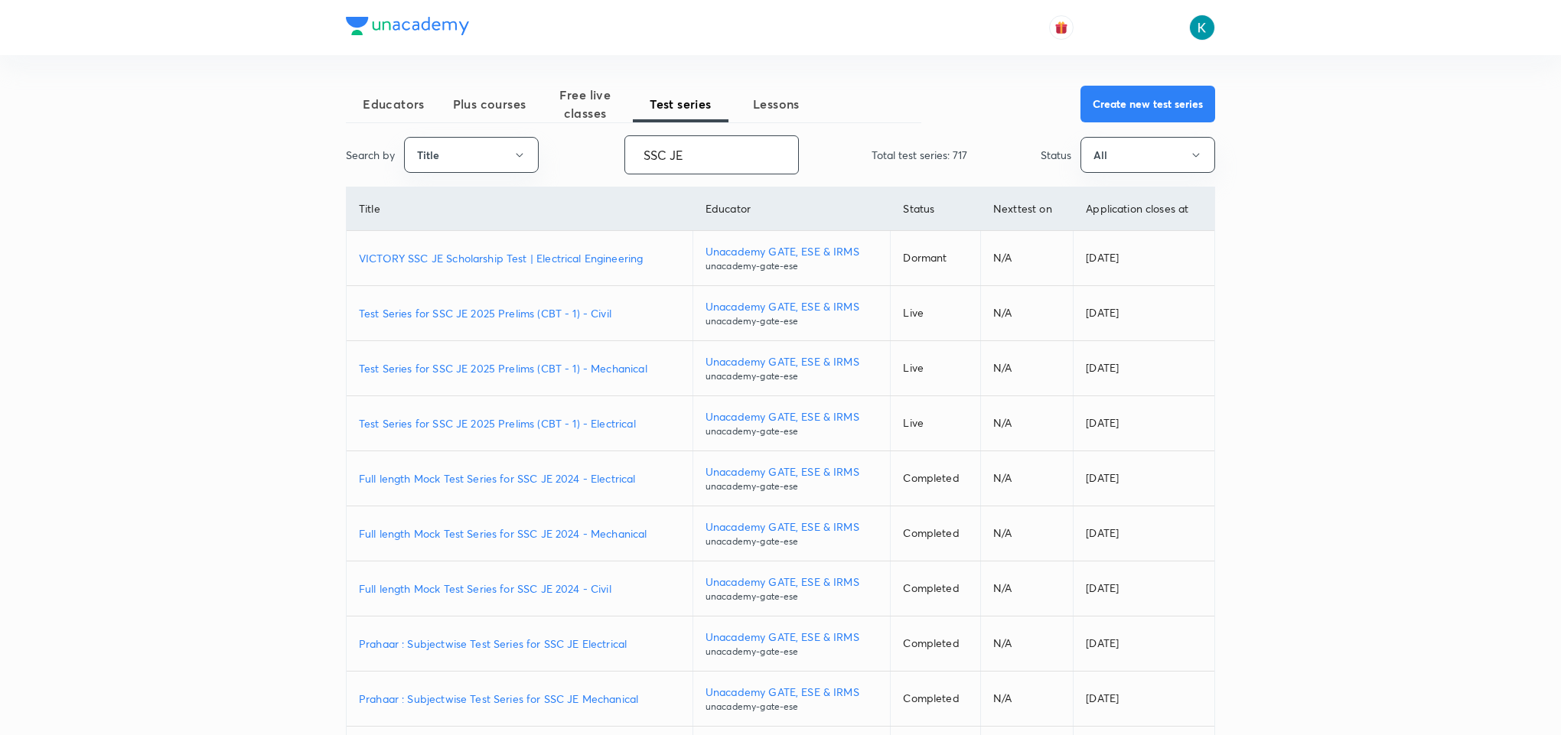
type input "SSC JE"
click at [494, 369] on p "Test Series for SSC JE 2025 Prelims (CBT - 1) - Mechanical" at bounding box center [519, 368] width 321 height 16
click at [485, 429] on p "Test Series for SSC JE 2025 Prelims (CBT - 1) - Electrical" at bounding box center [519, 423] width 321 height 16
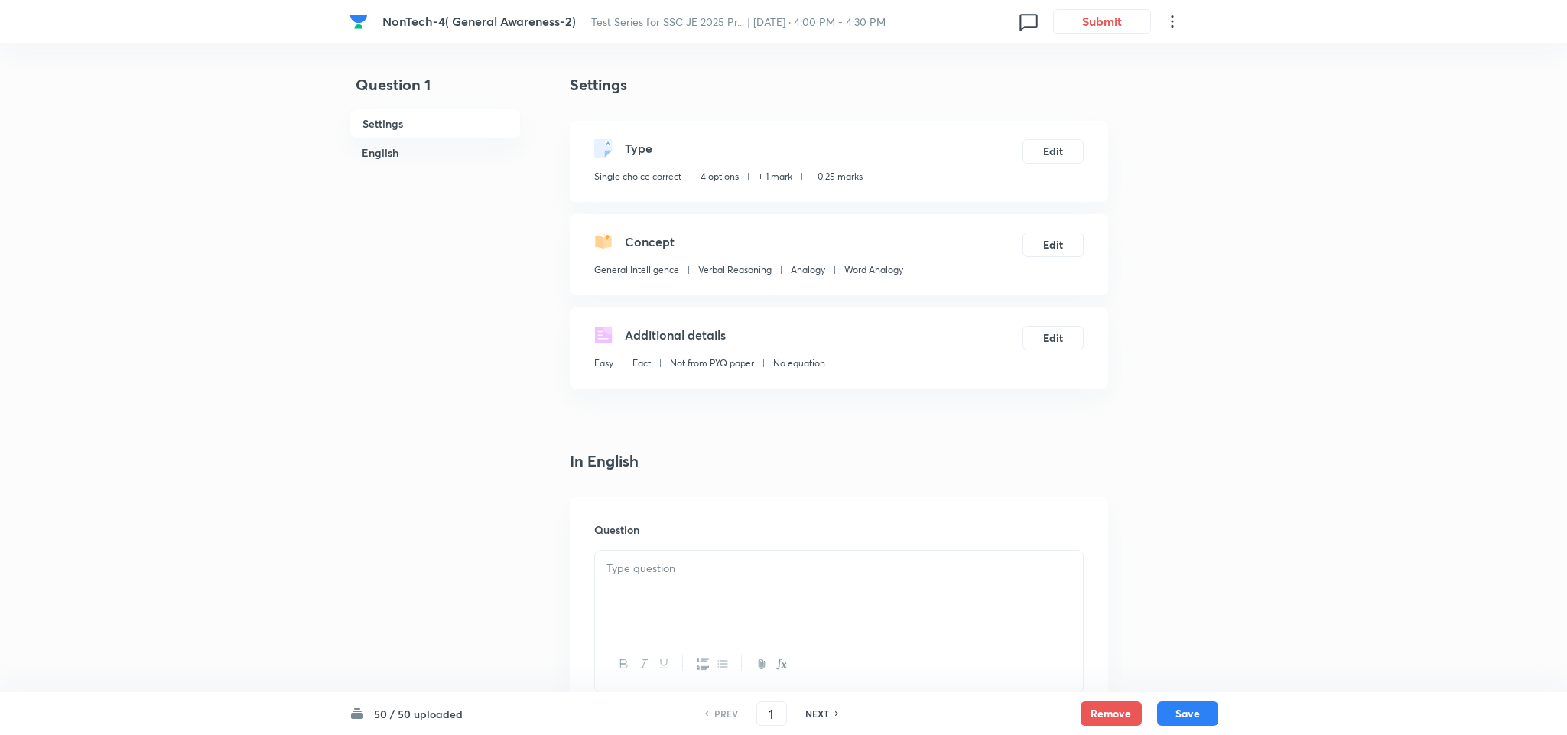
checkbox input "true"
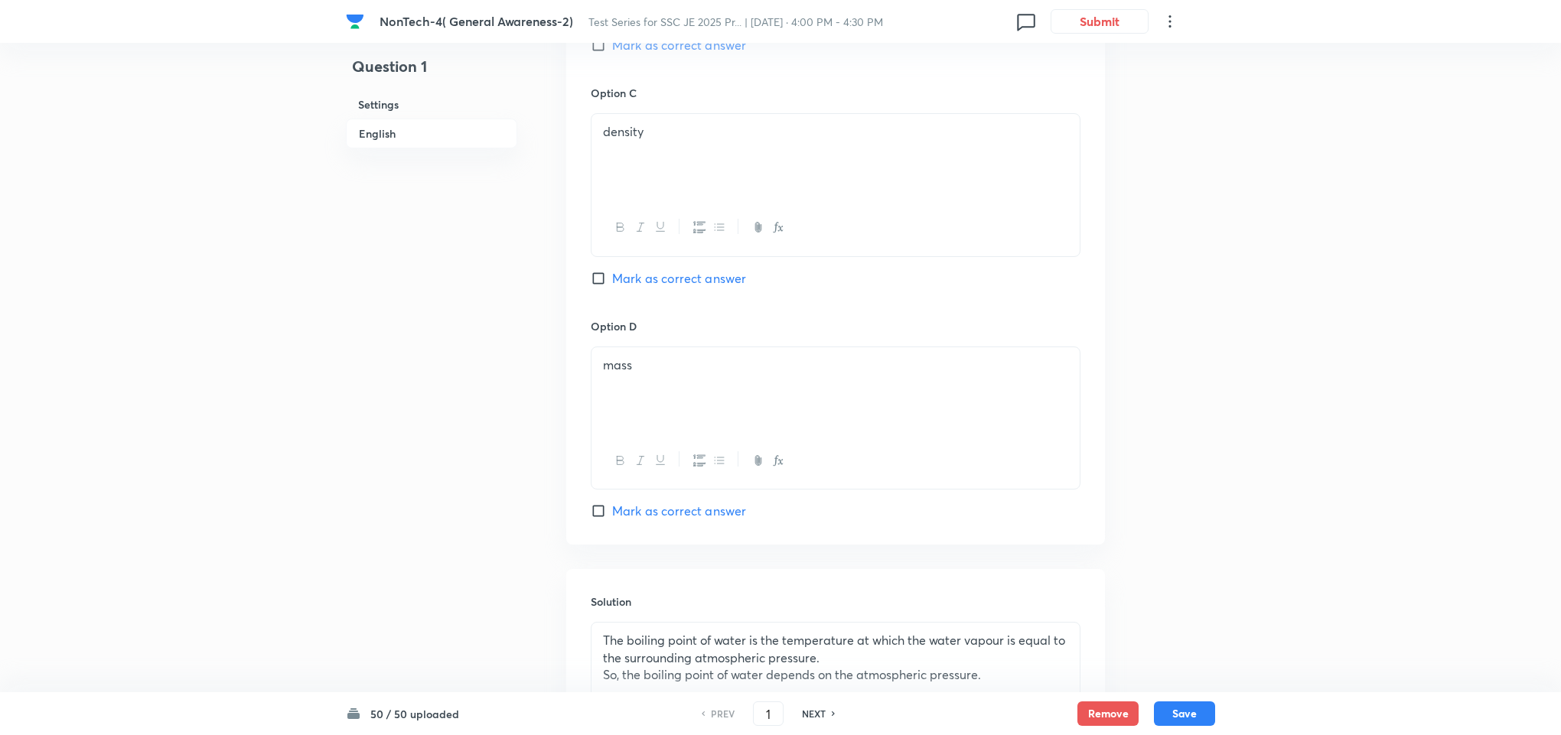
scroll to position [1340, 0]
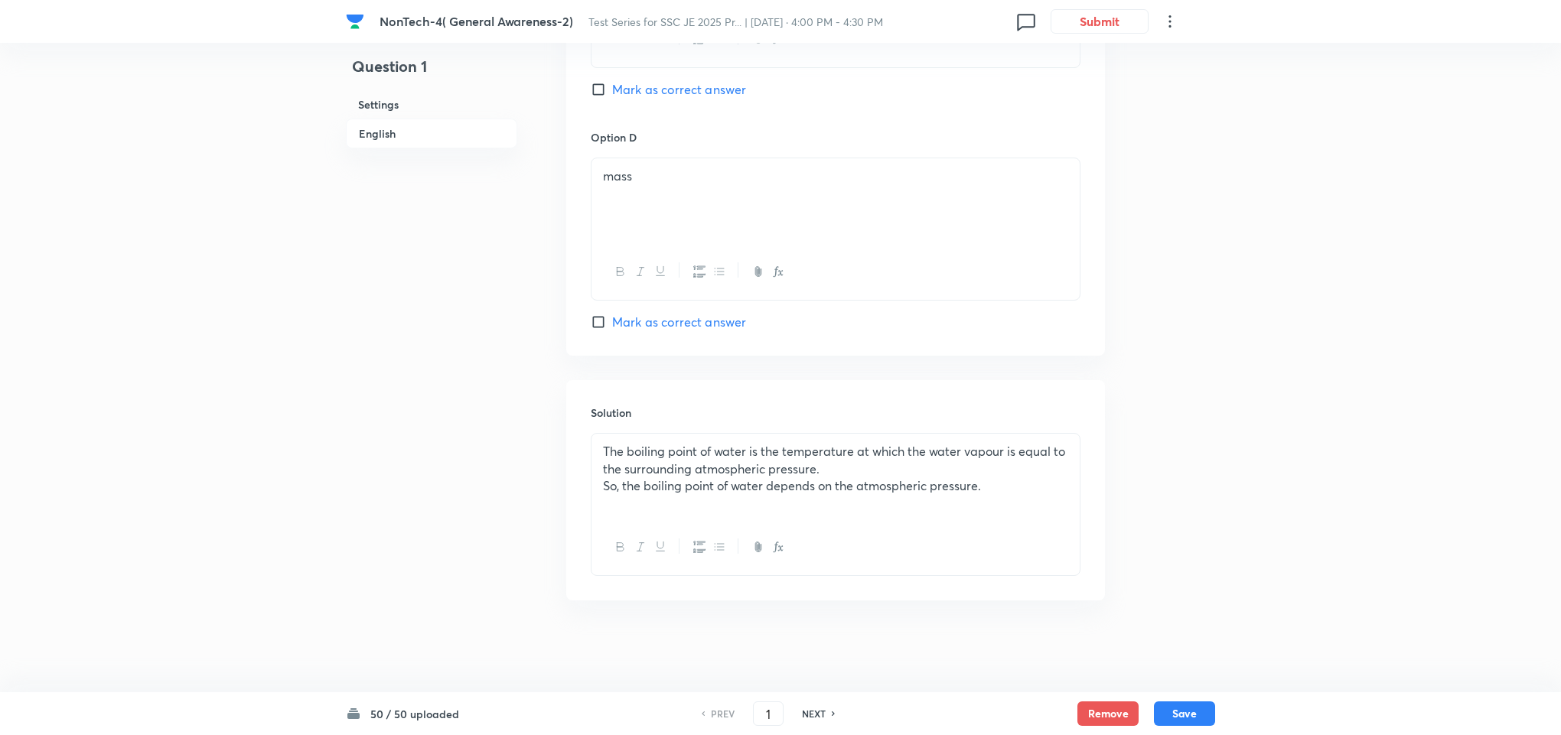
click at [806, 719] on h6 "NEXT" at bounding box center [814, 714] width 24 height 14
type input "2"
checkbox input "false"
checkbox input "true"
click at [815, 709] on h6 "NEXT" at bounding box center [814, 714] width 24 height 14
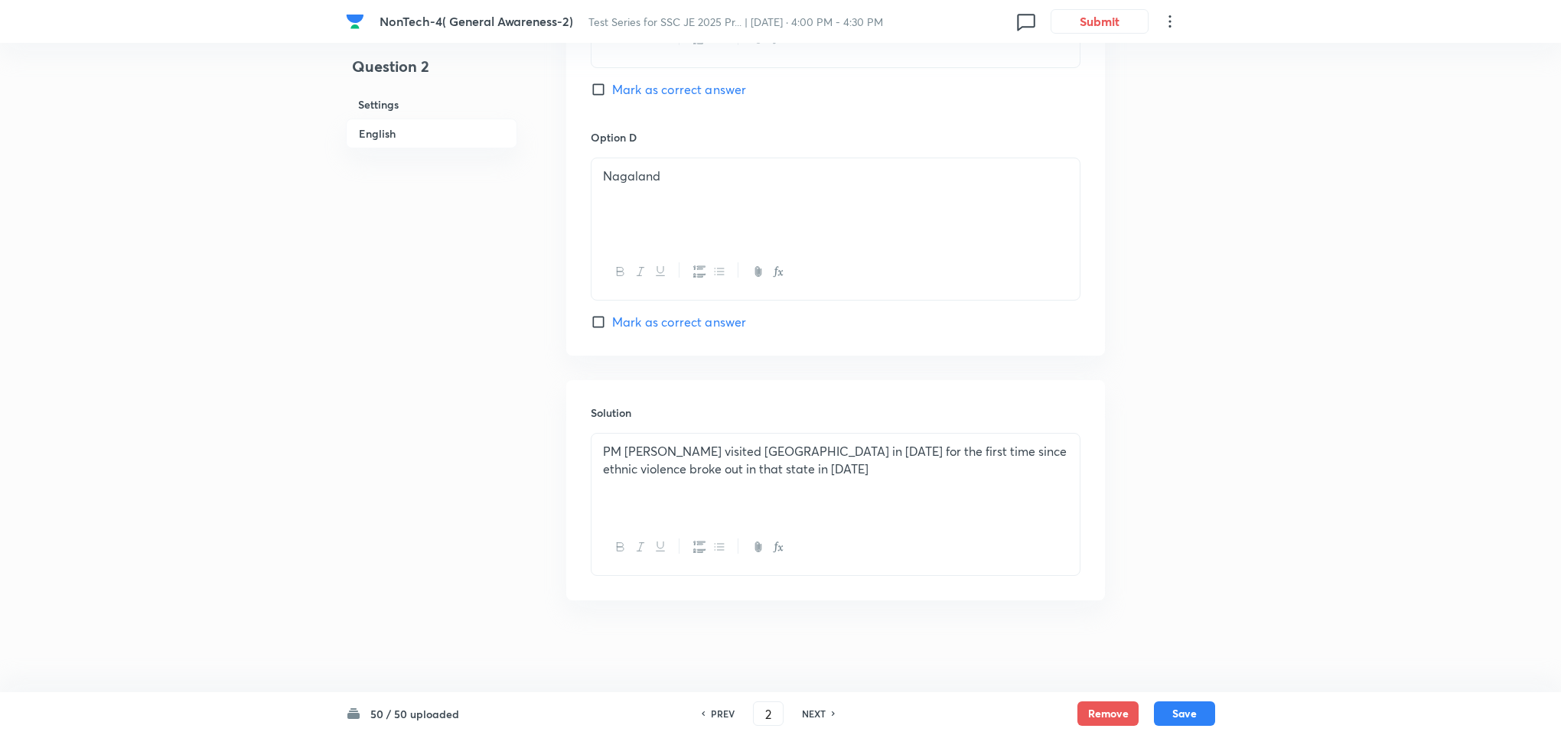
type input "3"
click at [815, 709] on h6 "NEXT" at bounding box center [814, 714] width 24 height 14
checkbox input "true"
type input "4"
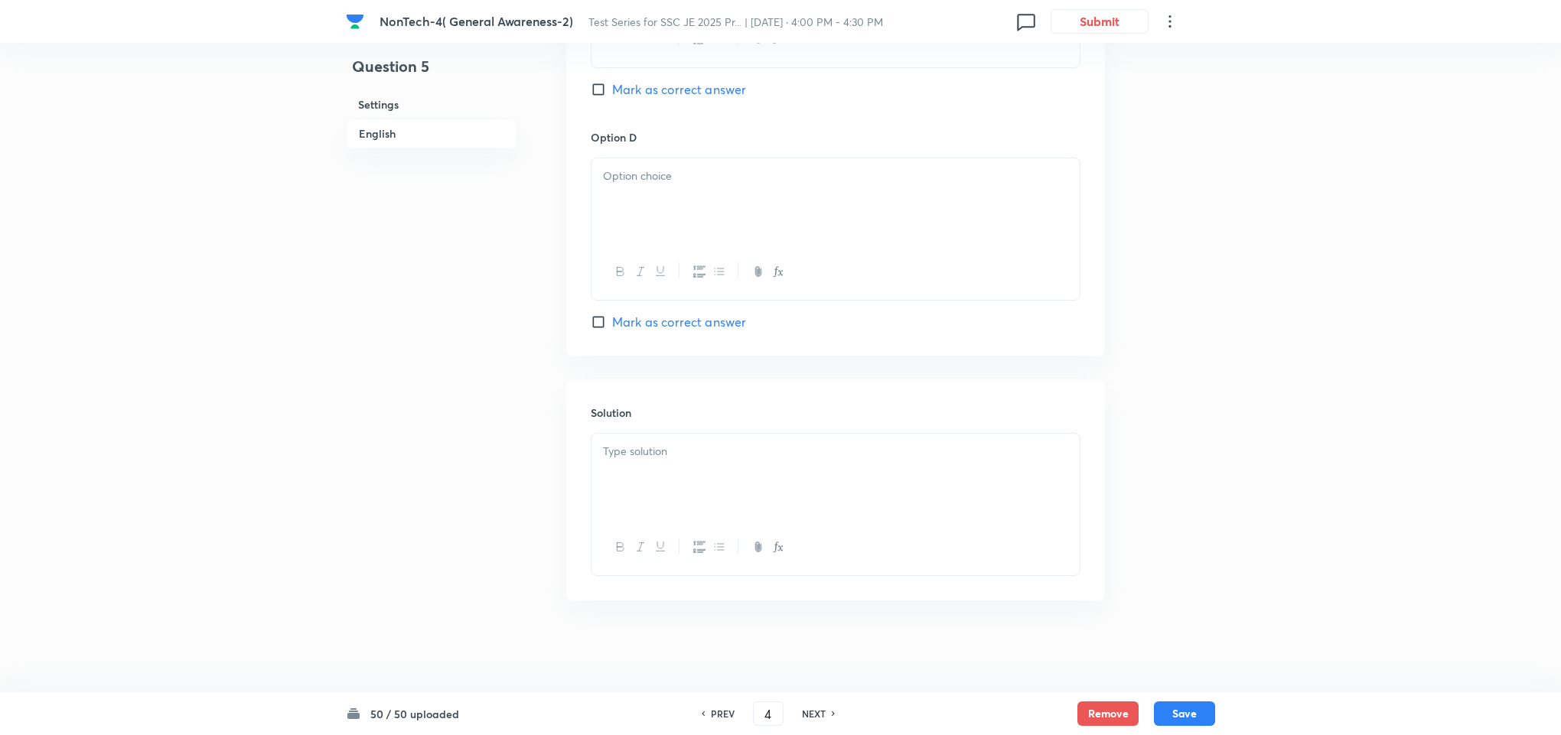
checkbox input "false"
type input "5"
checkbox input "true"
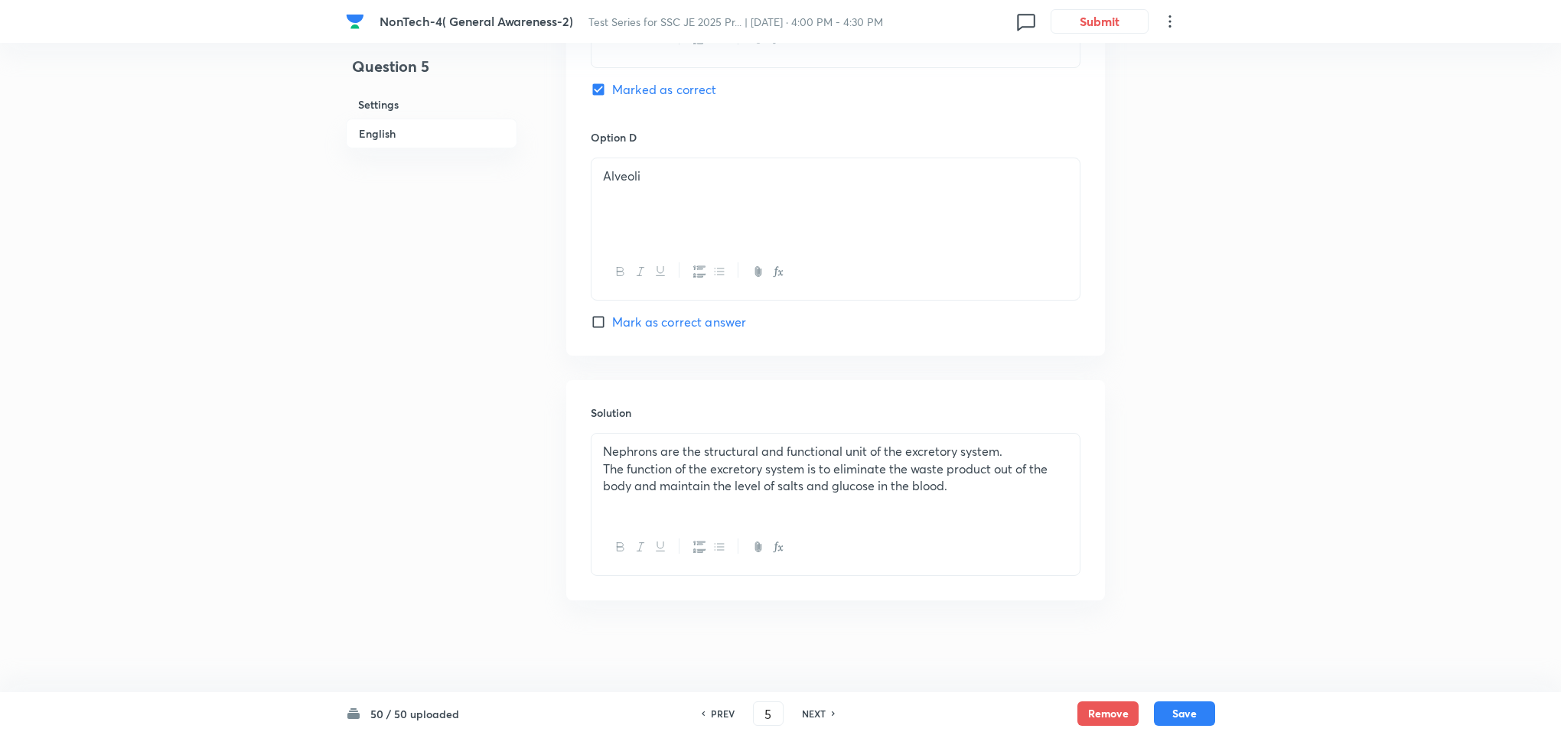
click at [815, 709] on h6 "NEXT" at bounding box center [814, 714] width 24 height 14
type input "6"
checkbox input "true"
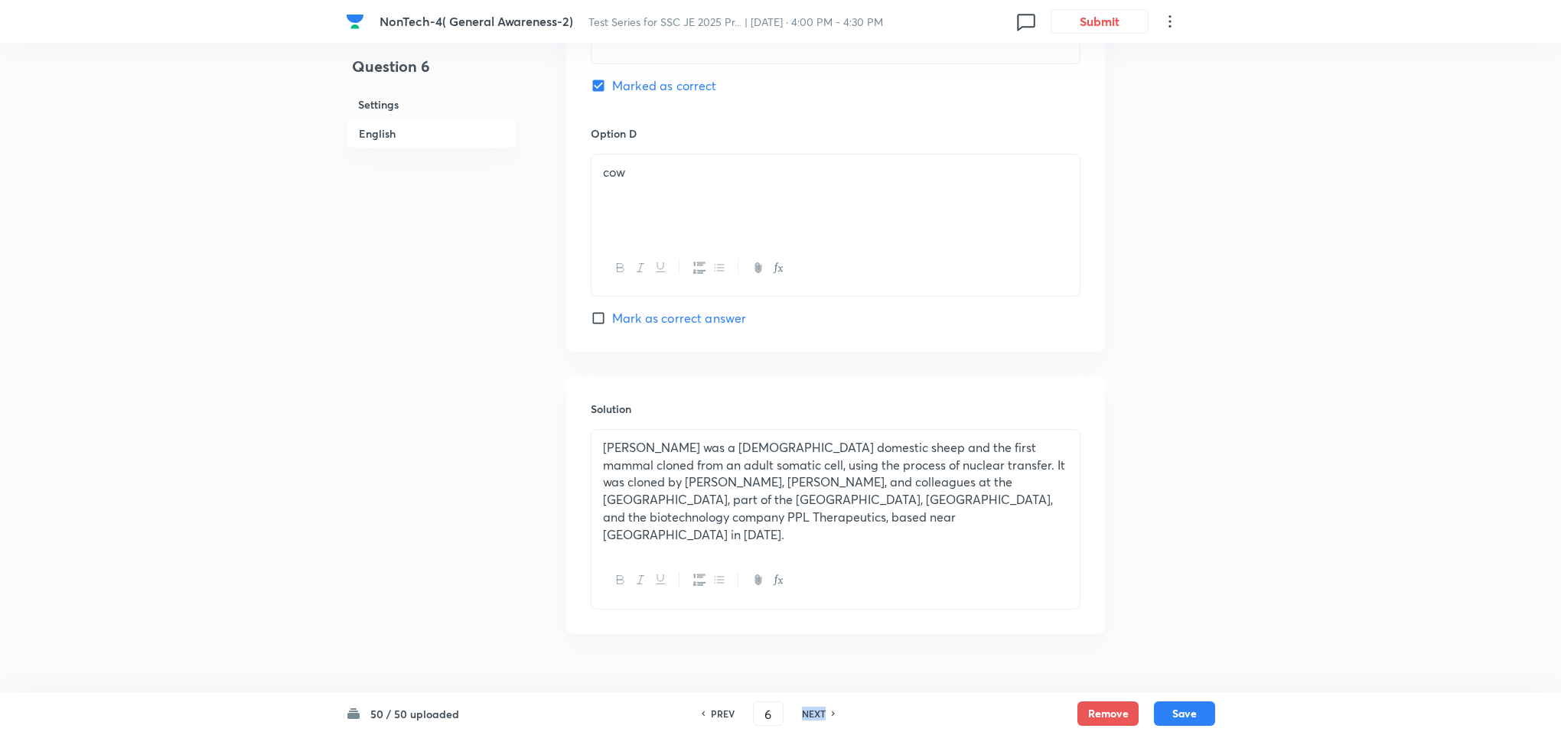
click at [815, 709] on h6 "NEXT" at bounding box center [814, 714] width 24 height 14
type input "7"
checkbox input "true"
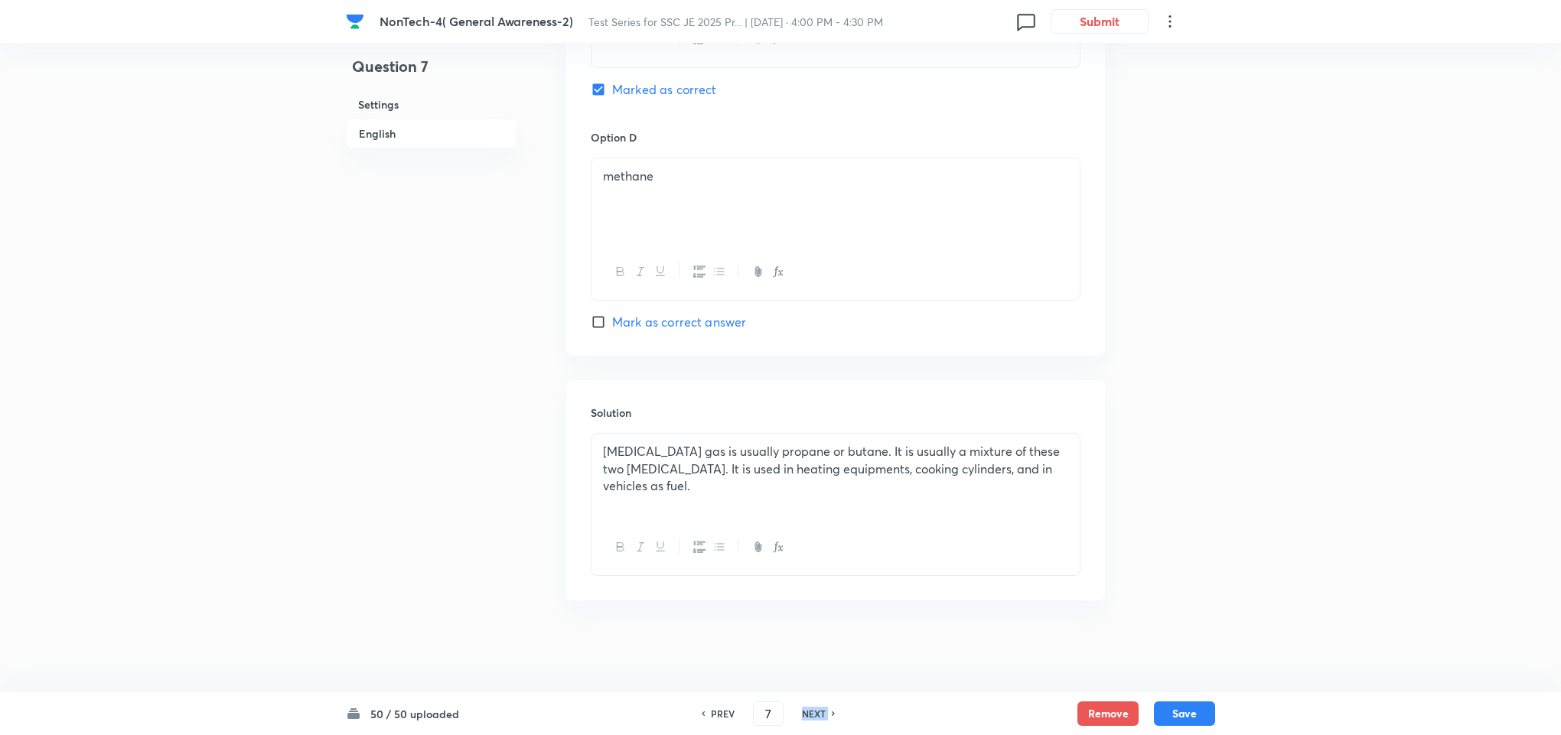
click at [815, 709] on h6 "NEXT" at bounding box center [814, 714] width 24 height 14
type input "8"
checkbox input "false"
checkbox input "true"
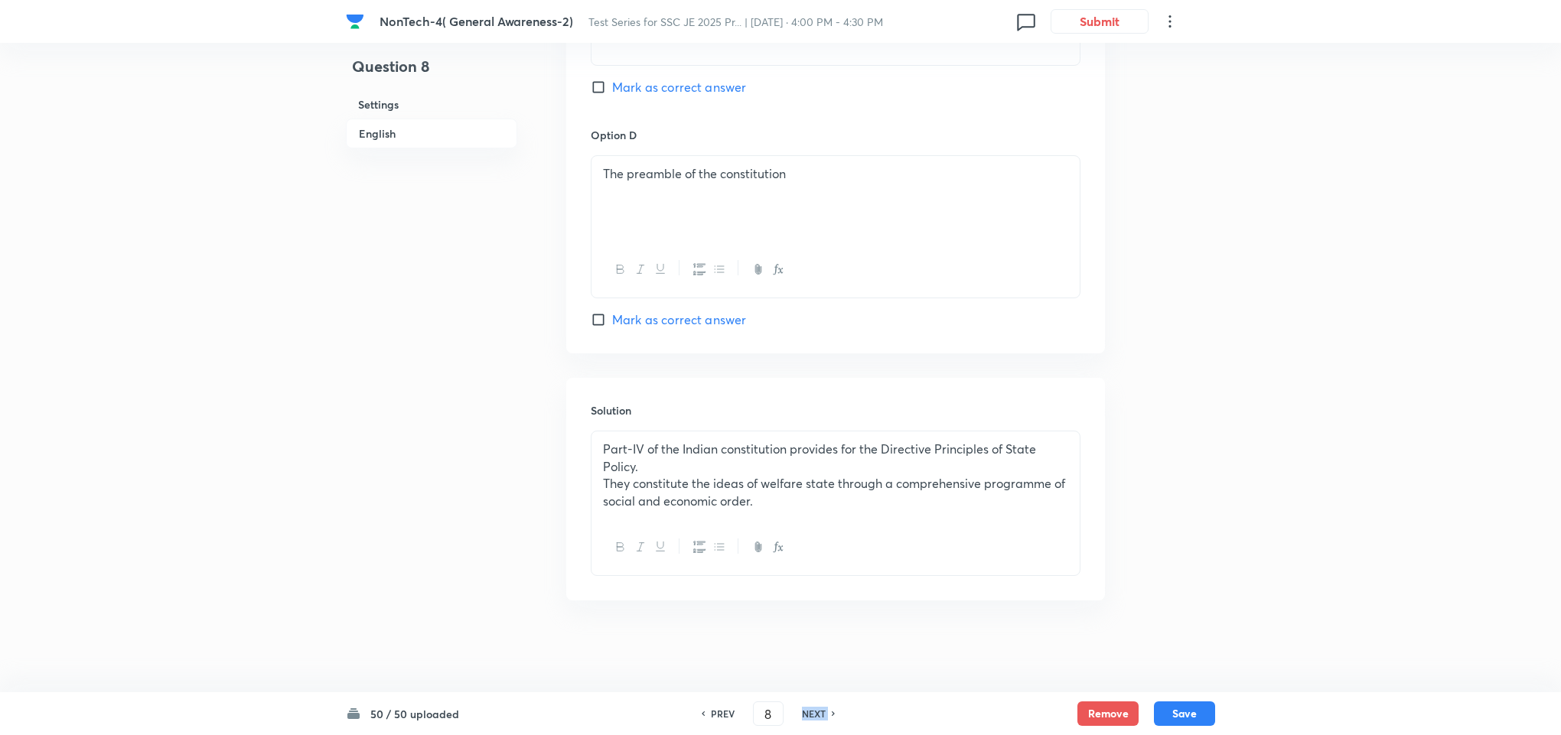
click at [815, 709] on h6 "NEXT" at bounding box center [814, 714] width 24 height 14
type input "9"
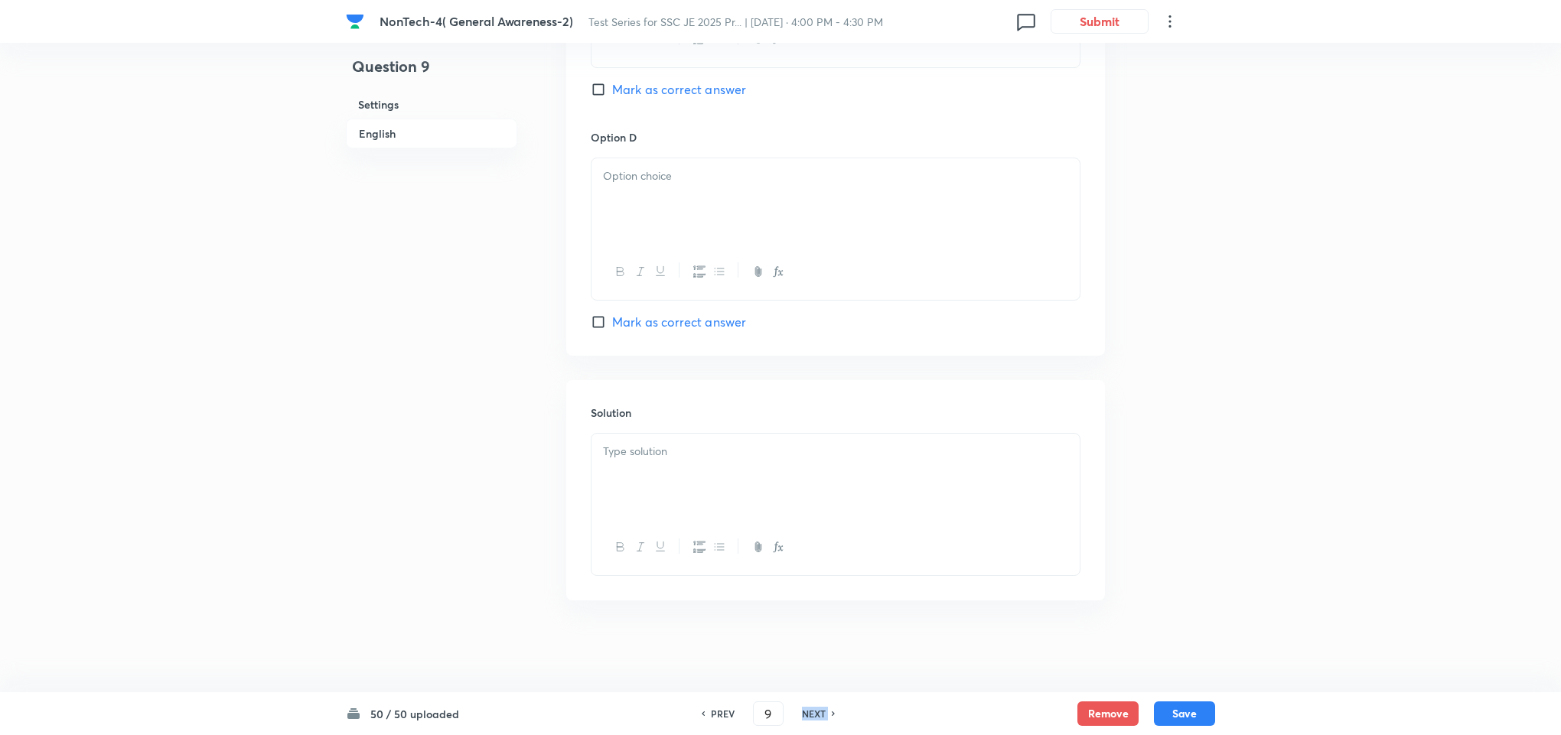
checkbox input "true"
click at [815, 709] on h6 "NEXT" at bounding box center [814, 714] width 24 height 14
type input "10"
checkbox input "false"
checkbox input "true"
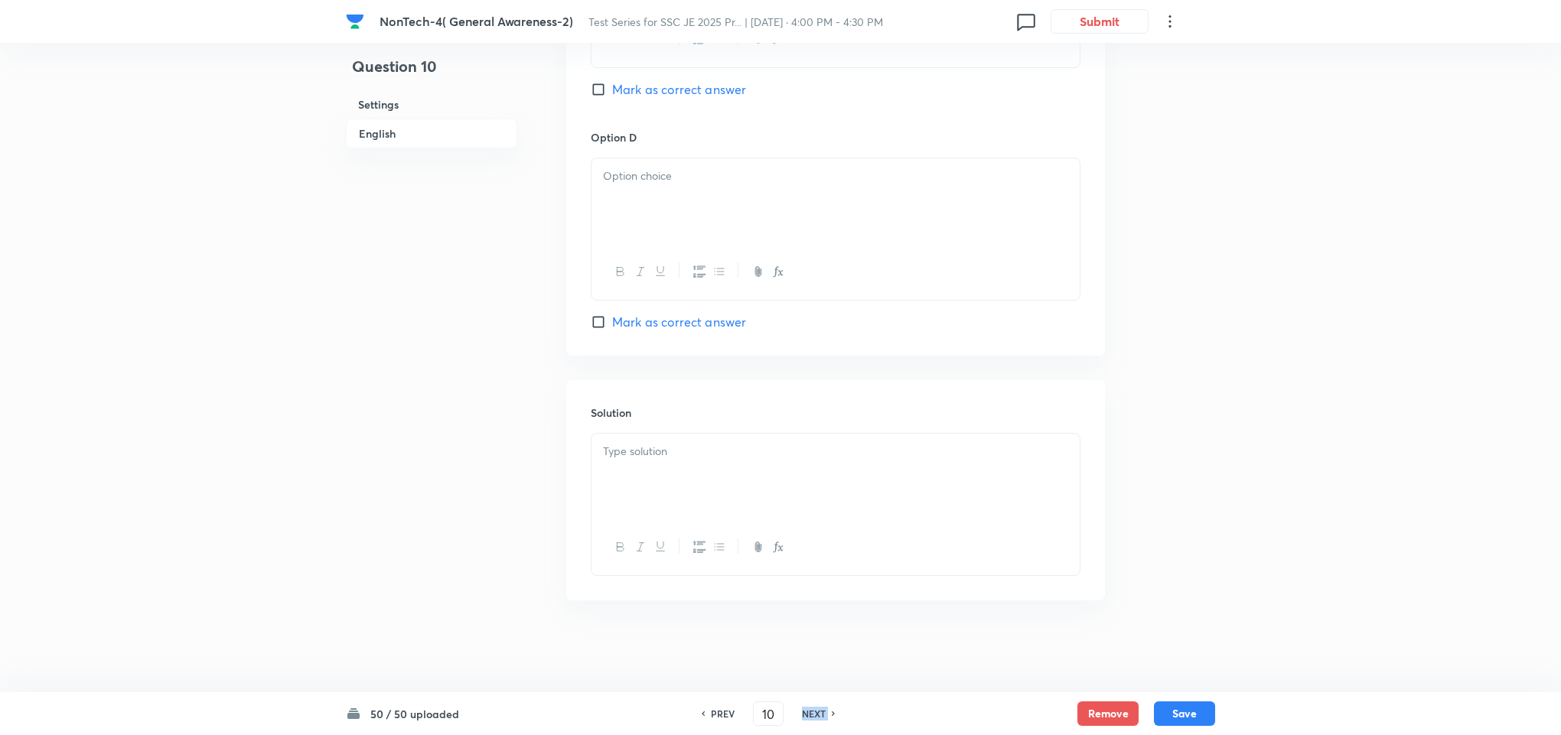
click at [815, 709] on h6 "NEXT" at bounding box center [814, 714] width 24 height 14
type input "11"
checkbox input "false"
checkbox input "true"
click at [815, 709] on h6 "NEXT" at bounding box center [814, 714] width 24 height 14
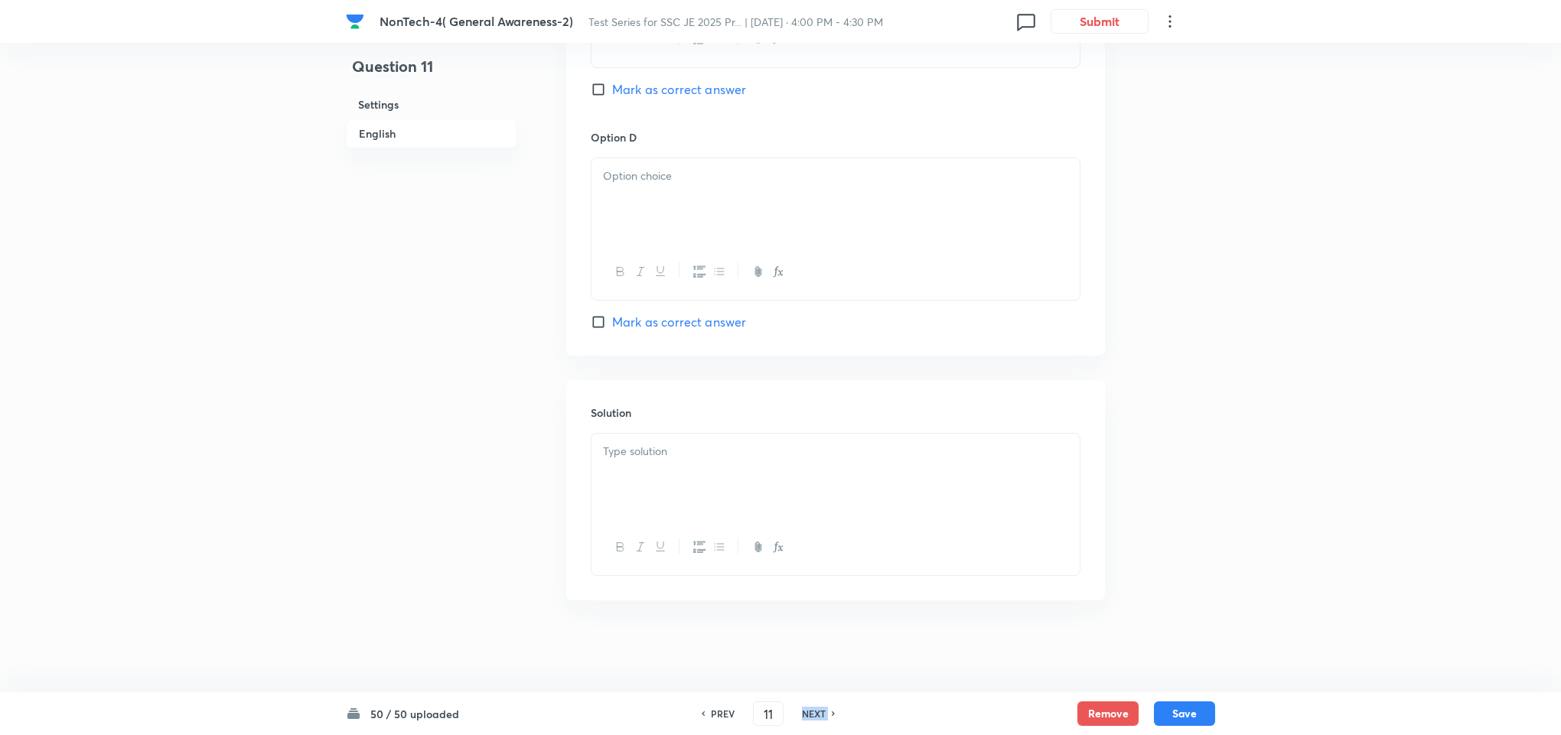
type input "12"
checkbox input "false"
checkbox input "true"
click at [815, 709] on h6 "NEXT" at bounding box center [814, 714] width 24 height 14
type input "13"
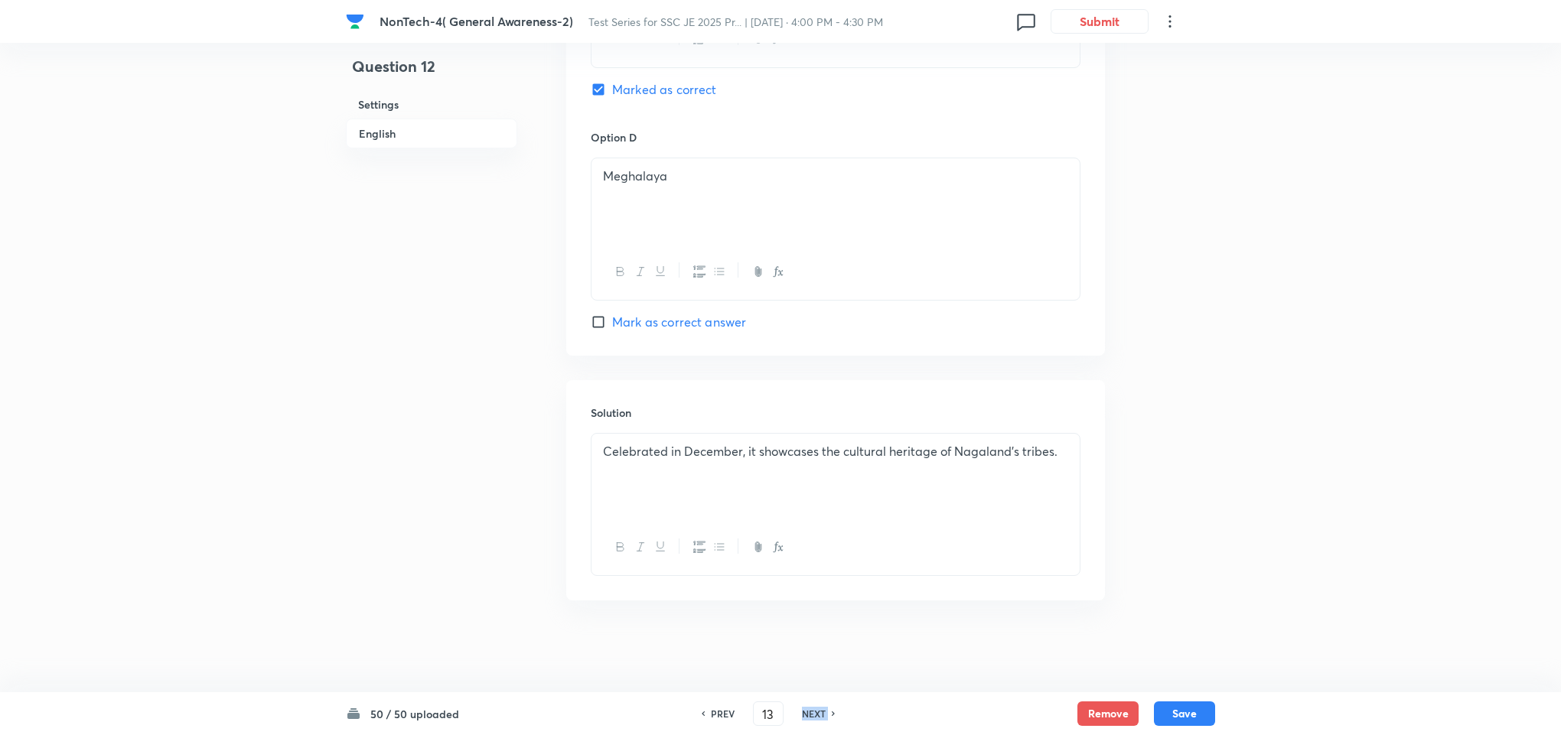
checkbox input "true"
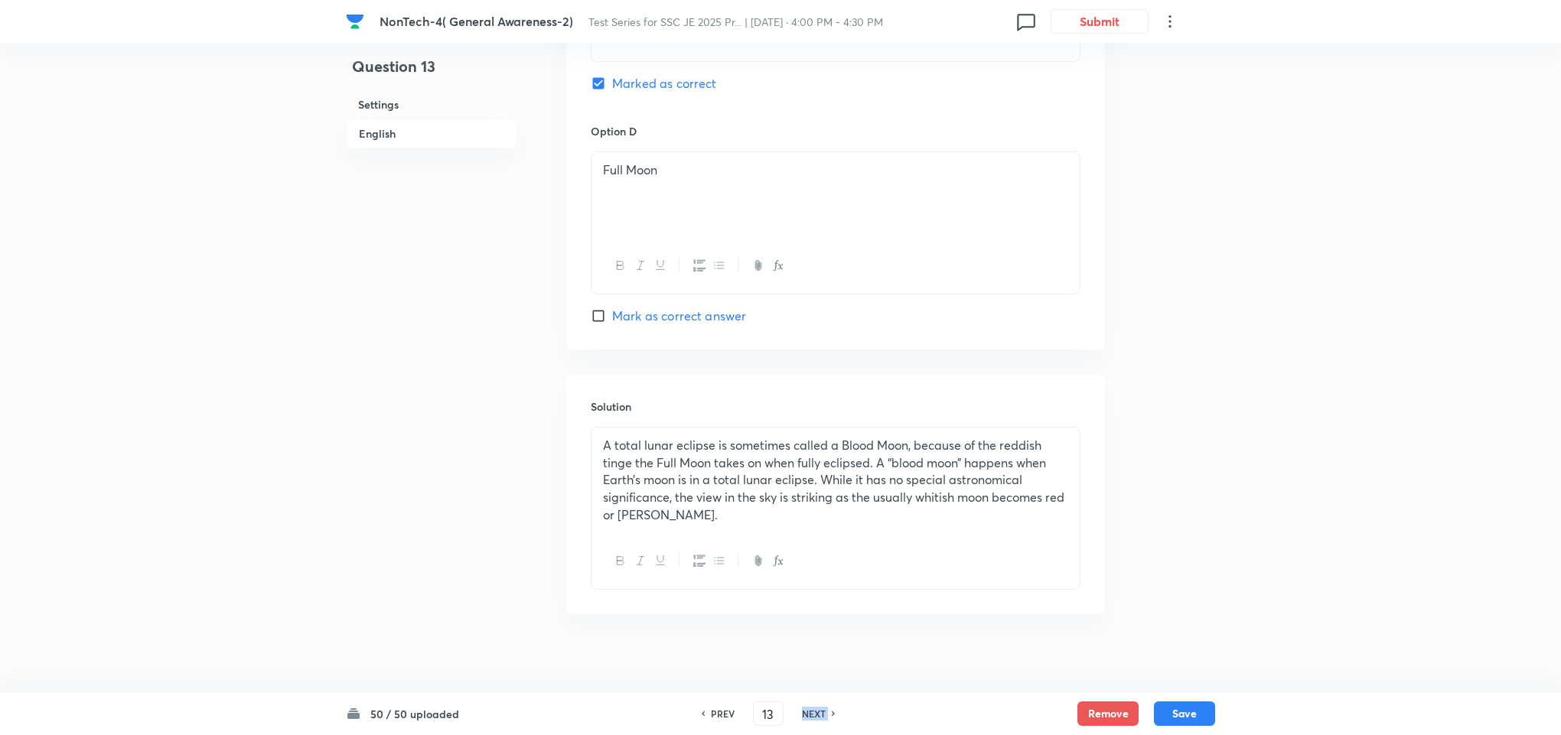
click at [815, 709] on h6 "NEXT" at bounding box center [814, 714] width 24 height 14
type input "14"
checkbox input "false"
checkbox input "true"
click at [815, 709] on h6 "NEXT" at bounding box center [814, 714] width 24 height 14
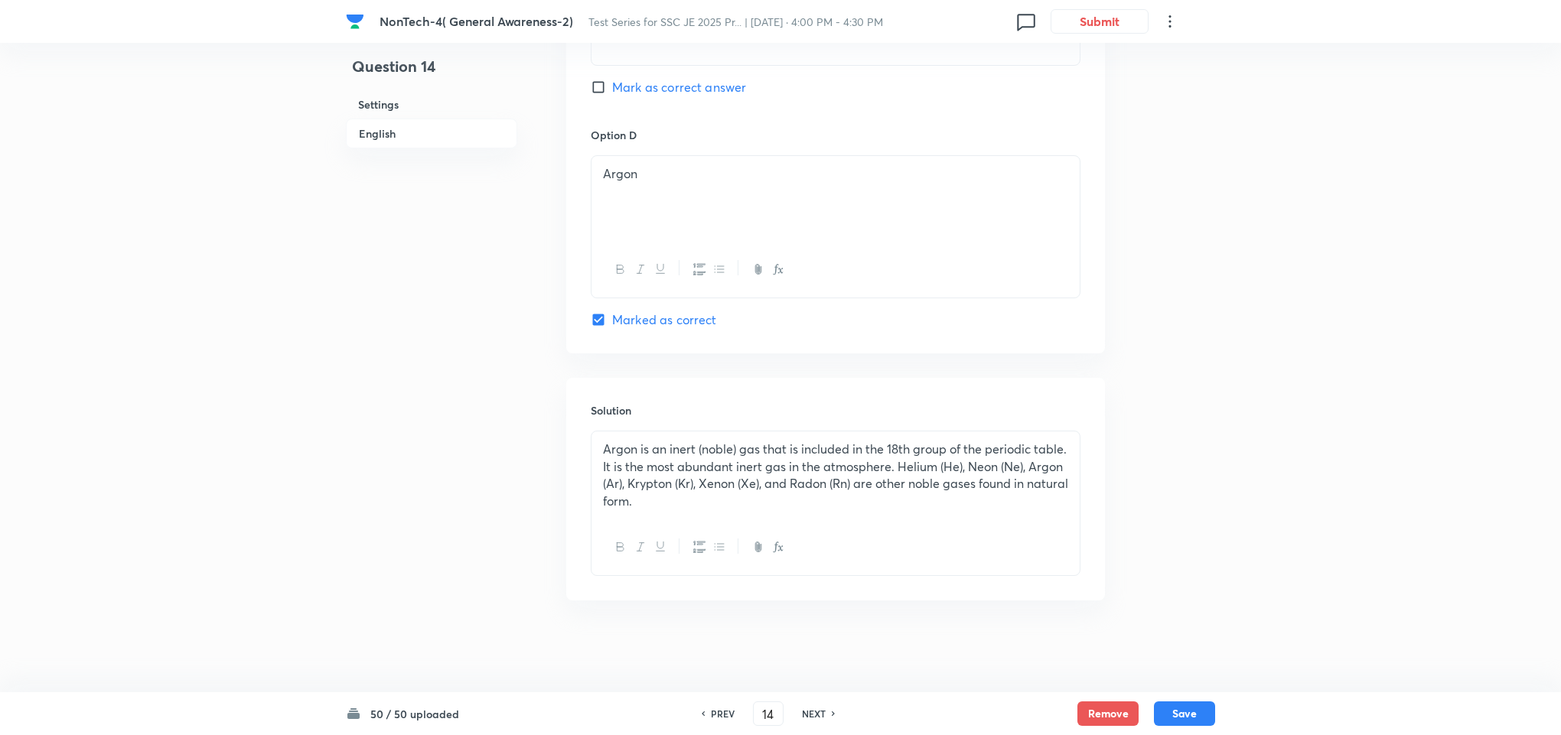
type input "15"
checkbox input "false"
checkbox input "true"
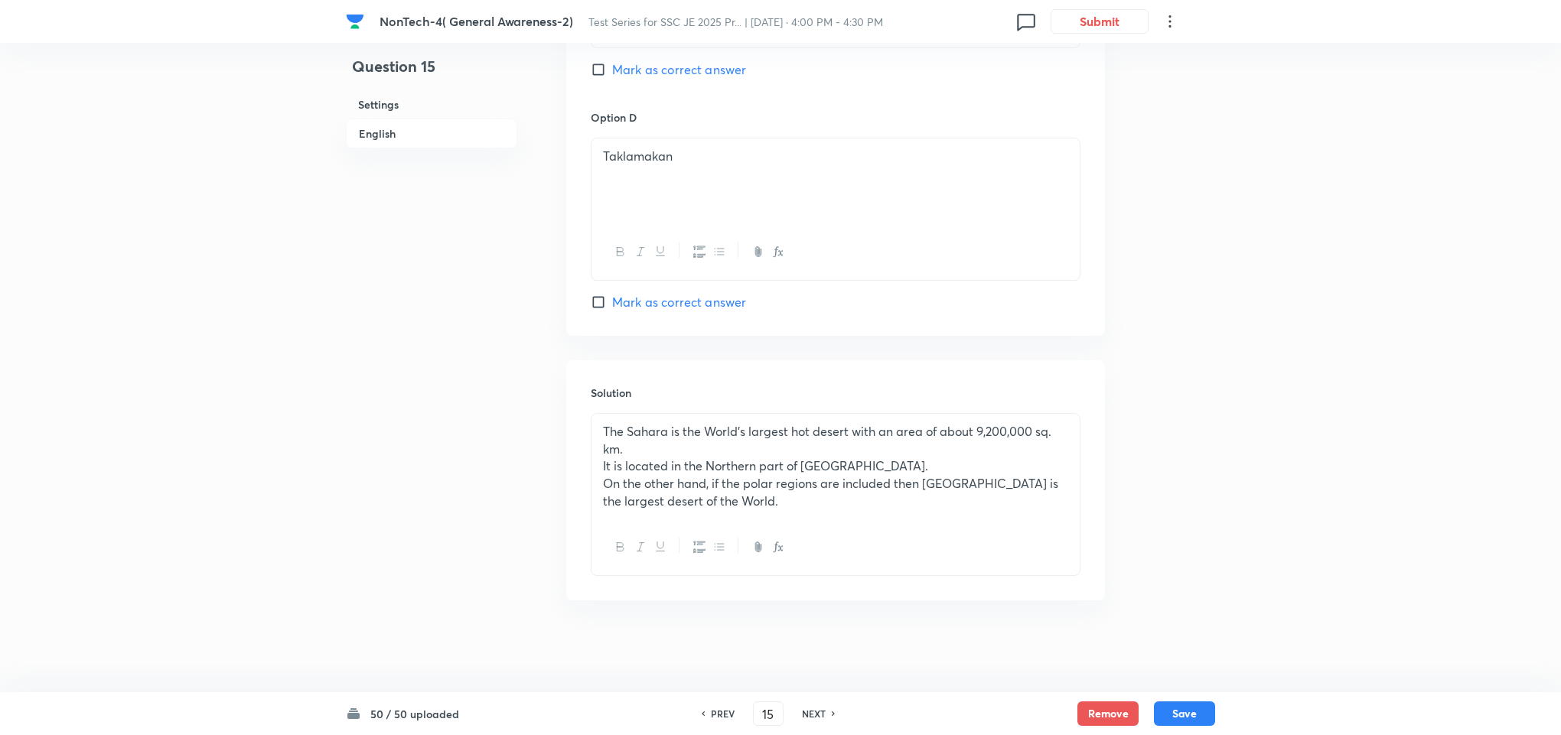
click at [815, 709] on h6 "NEXT" at bounding box center [814, 714] width 24 height 14
type input "16"
checkbox input "false"
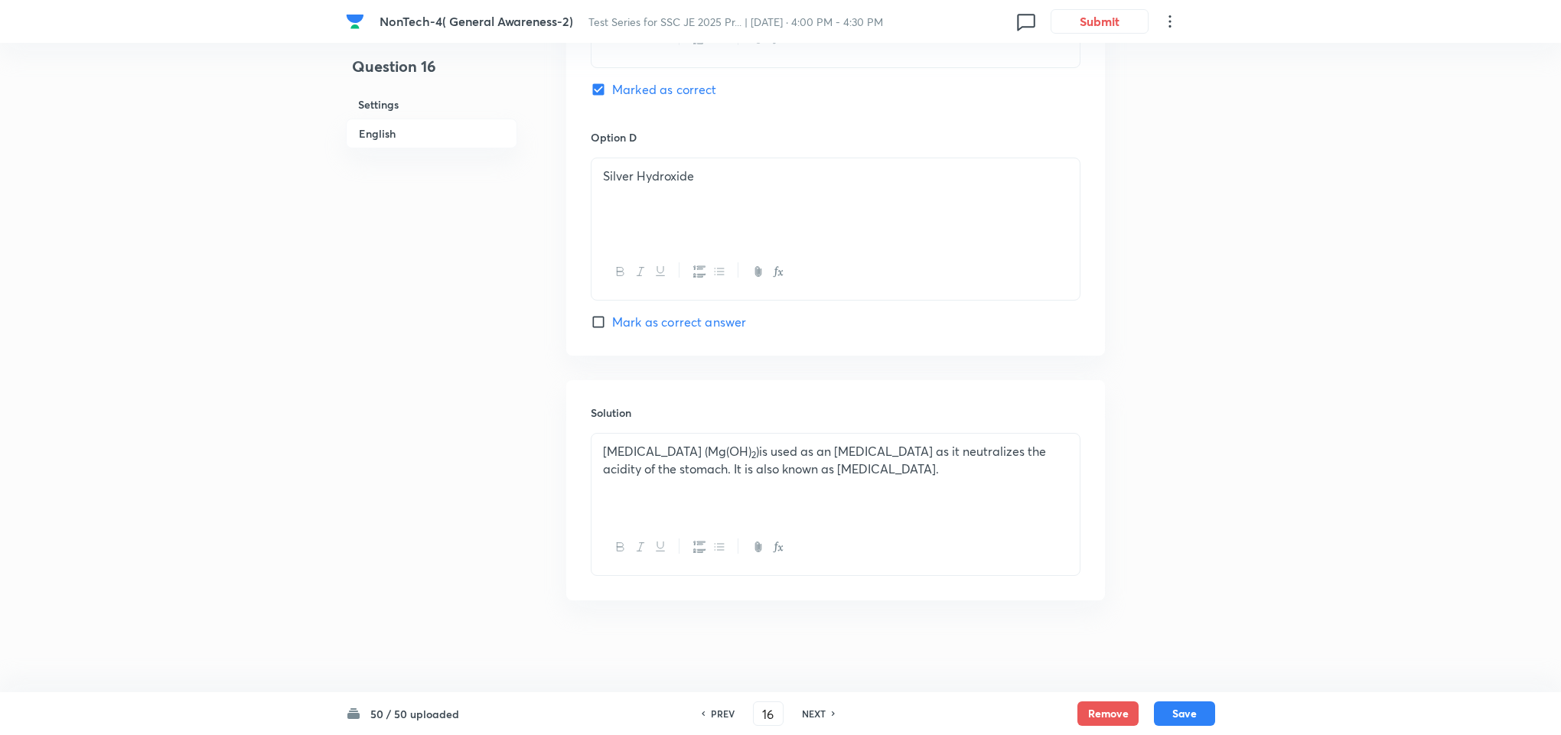
checkbox input "true"
click at [815, 709] on h6 "NEXT" at bounding box center [814, 714] width 24 height 14
type input "17"
checkbox input "false"
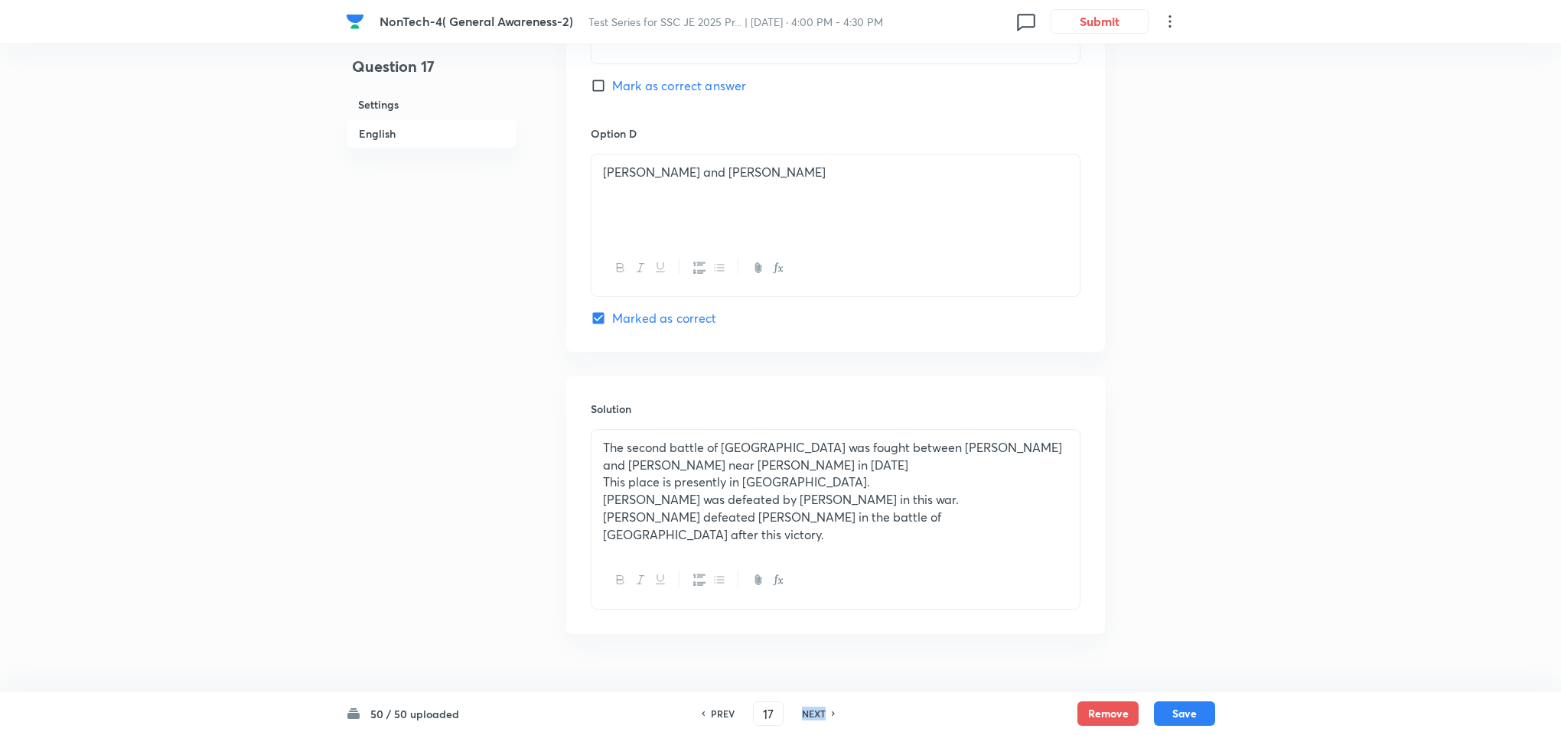
checkbox input "true"
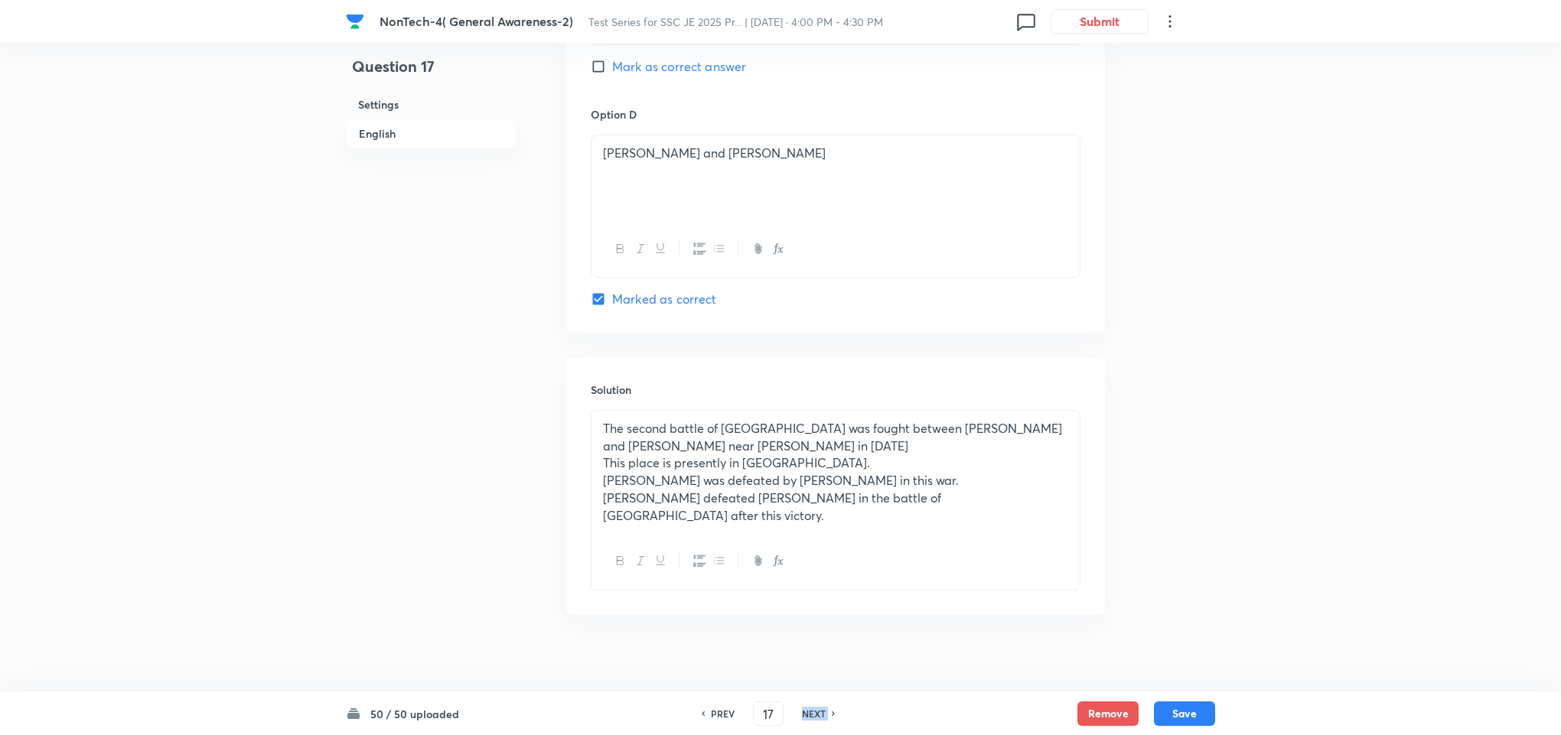
click at [815, 709] on h6 "NEXT" at bounding box center [814, 714] width 24 height 14
type input "18"
checkbox input "false"
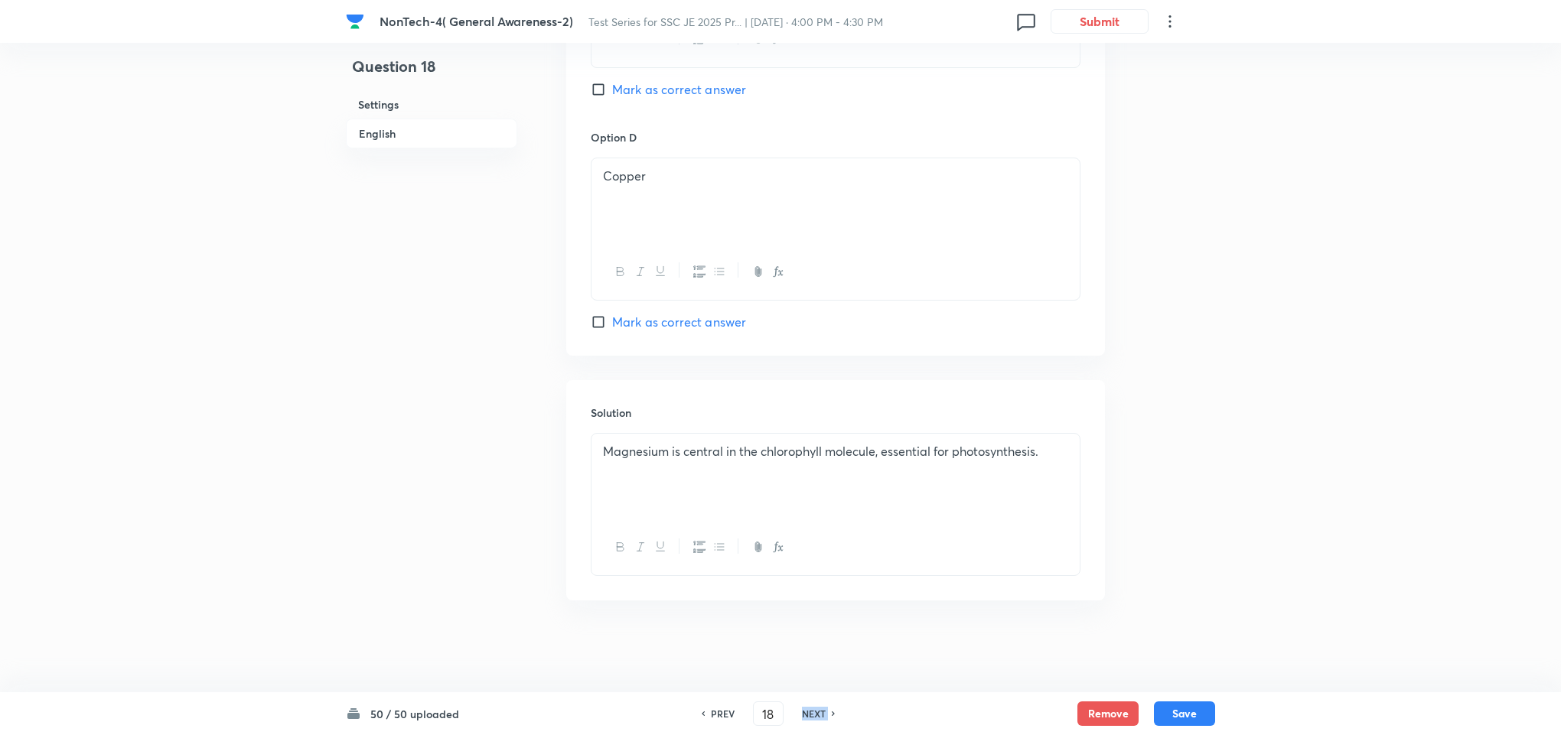
checkbox input "true"
click at [815, 709] on h6 "NEXT" at bounding box center [814, 714] width 24 height 14
type input "19"
checkbox input "false"
checkbox input "true"
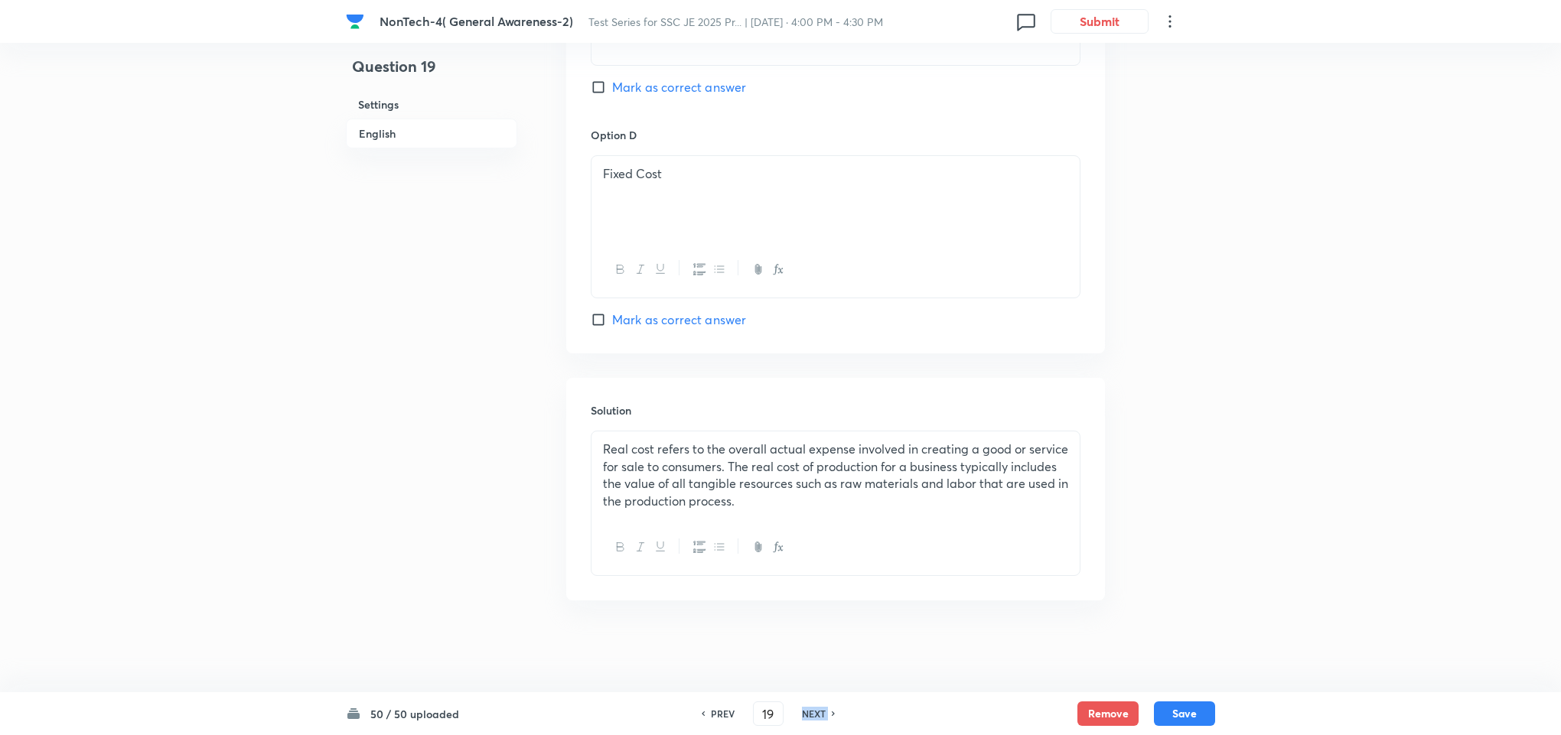
click at [815, 709] on h6 "NEXT" at bounding box center [814, 714] width 24 height 14
type input "20"
checkbox input "false"
checkbox input "true"
click at [815, 709] on h6 "NEXT" at bounding box center [814, 714] width 24 height 14
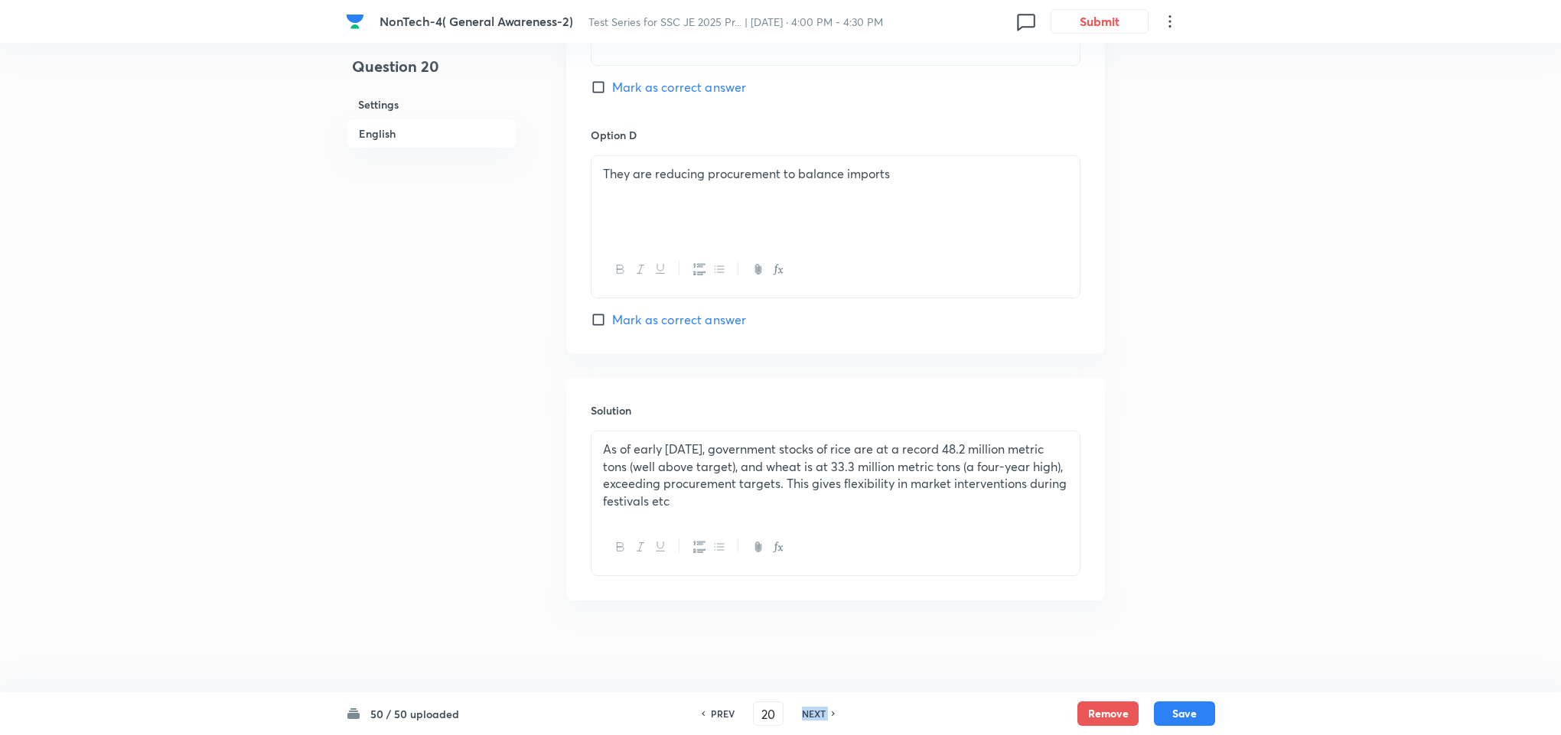
type input "21"
checkbox input "false"
checkbox input "true"
click at [815, 709] on h6 "NEXT" at bounding box center [814, 714] width 24 height 14
type input "22"
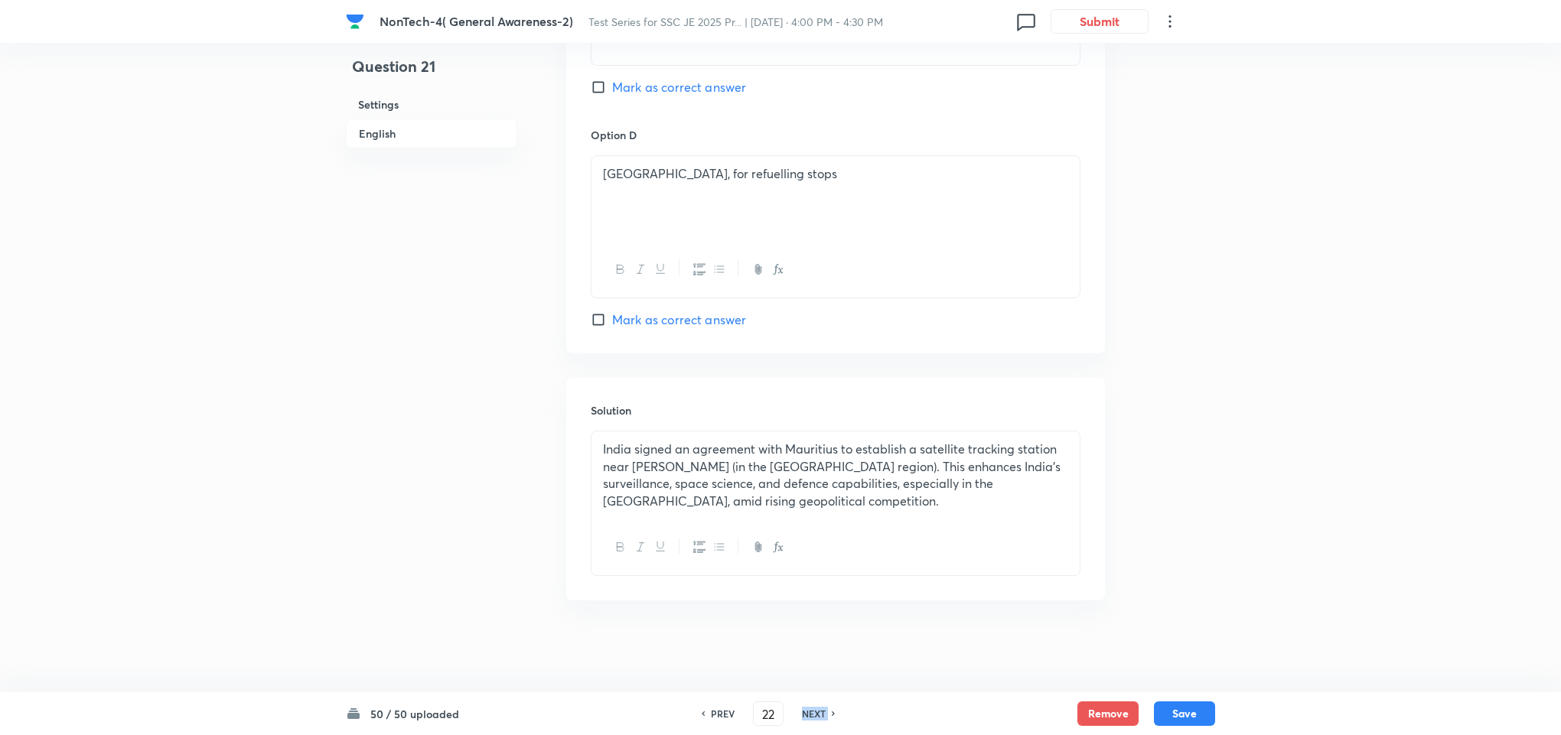
checkbox input "false"
checkbox input "true"
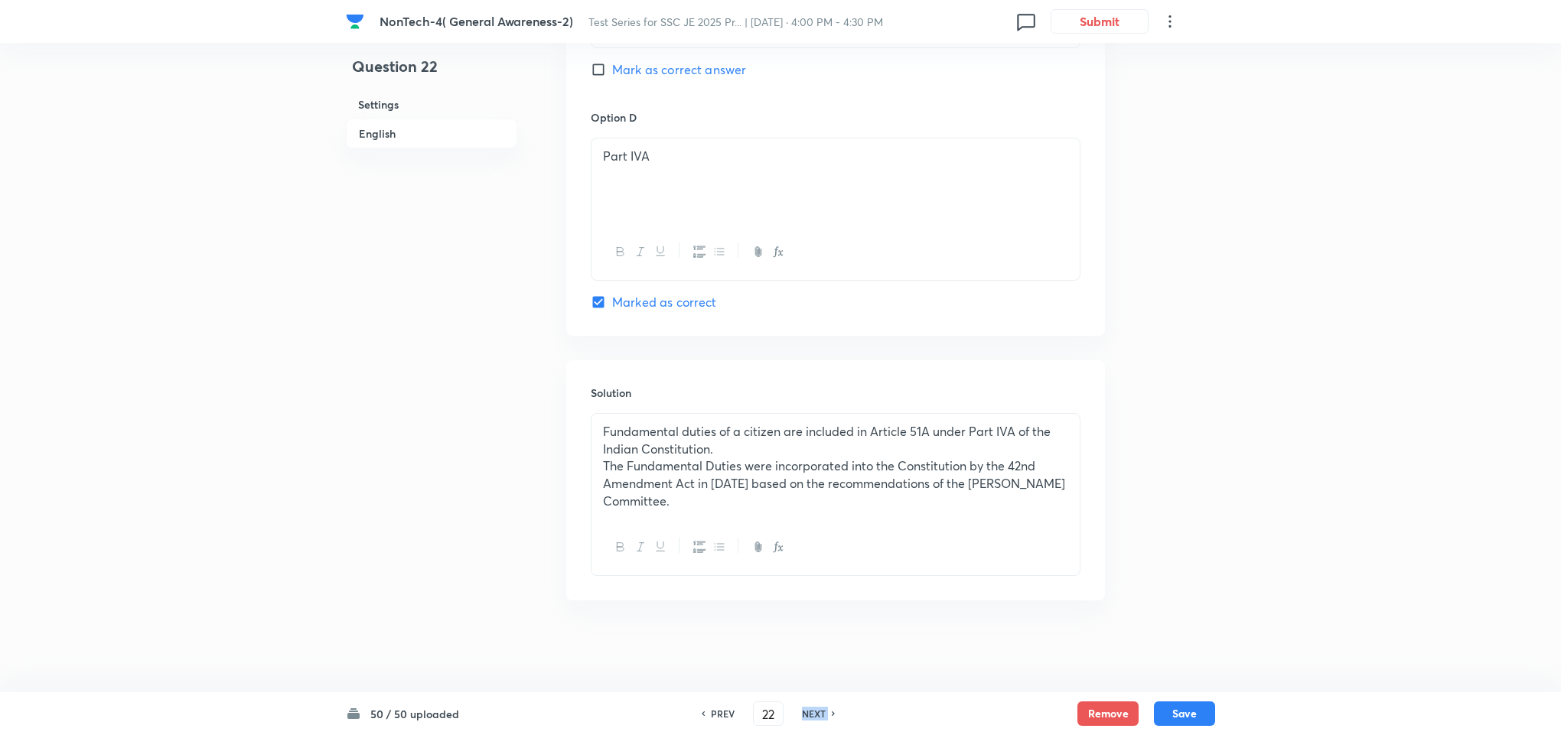
click at [815, 709] on h6 "NEXT" at bounding box center [814, 714] width 24 height 14
type input "23"
checkbox input "false"
checkbox input "true"
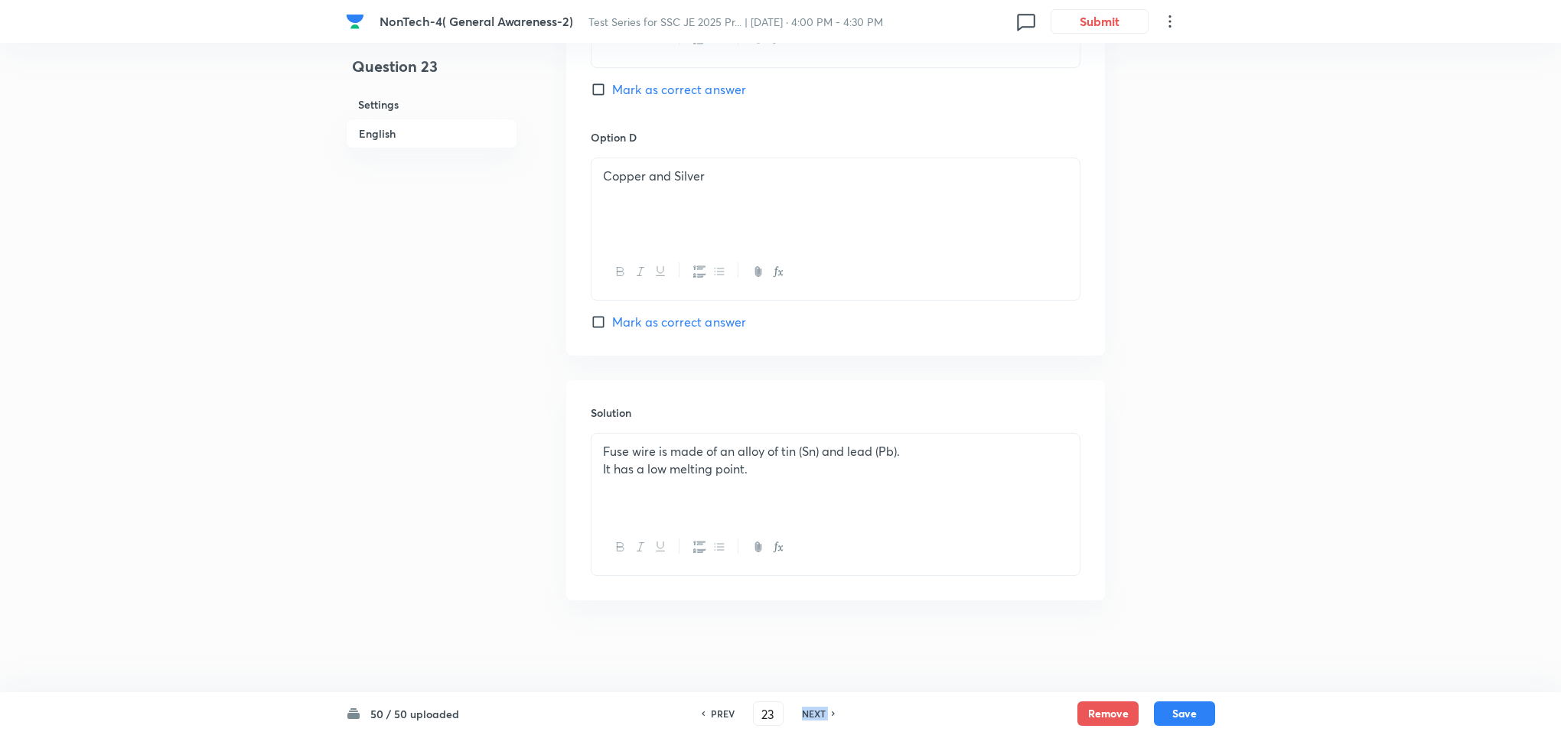
click at [815, 709] on h6 "NEXT" at bounding box center [814, 714] width 24 height 14
type input "24"
checkbox input "false"
checkbox input "true"
click at [815, 709] on h6 "NEXT" at bounding box center [814, 714] width 24 height 14
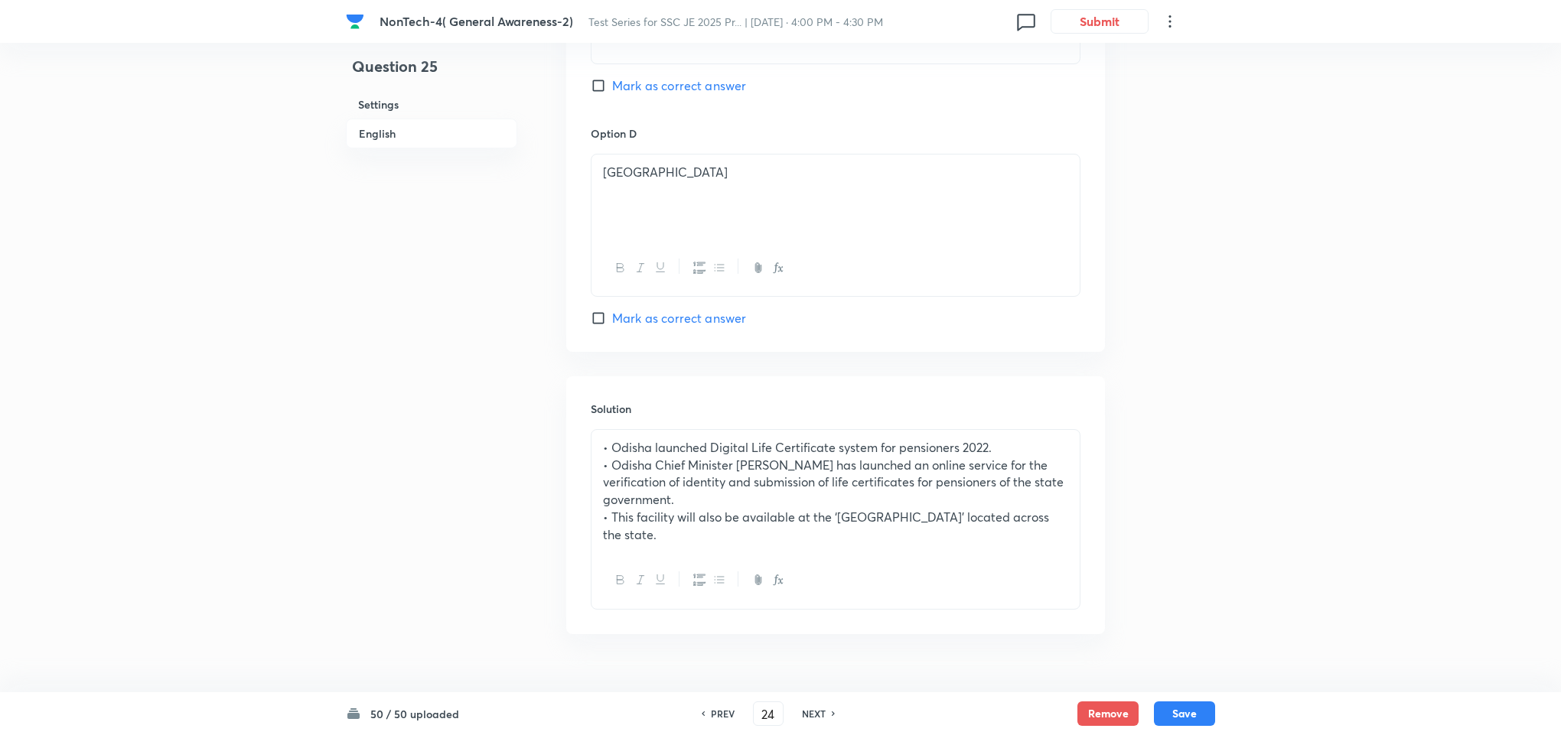
type input "25"
checkbox input "false"
click at [815, 709] on h6 "NEXT" at bounding box center [814, 714] width 24 height 14
checkbox input "true"
type input "26"
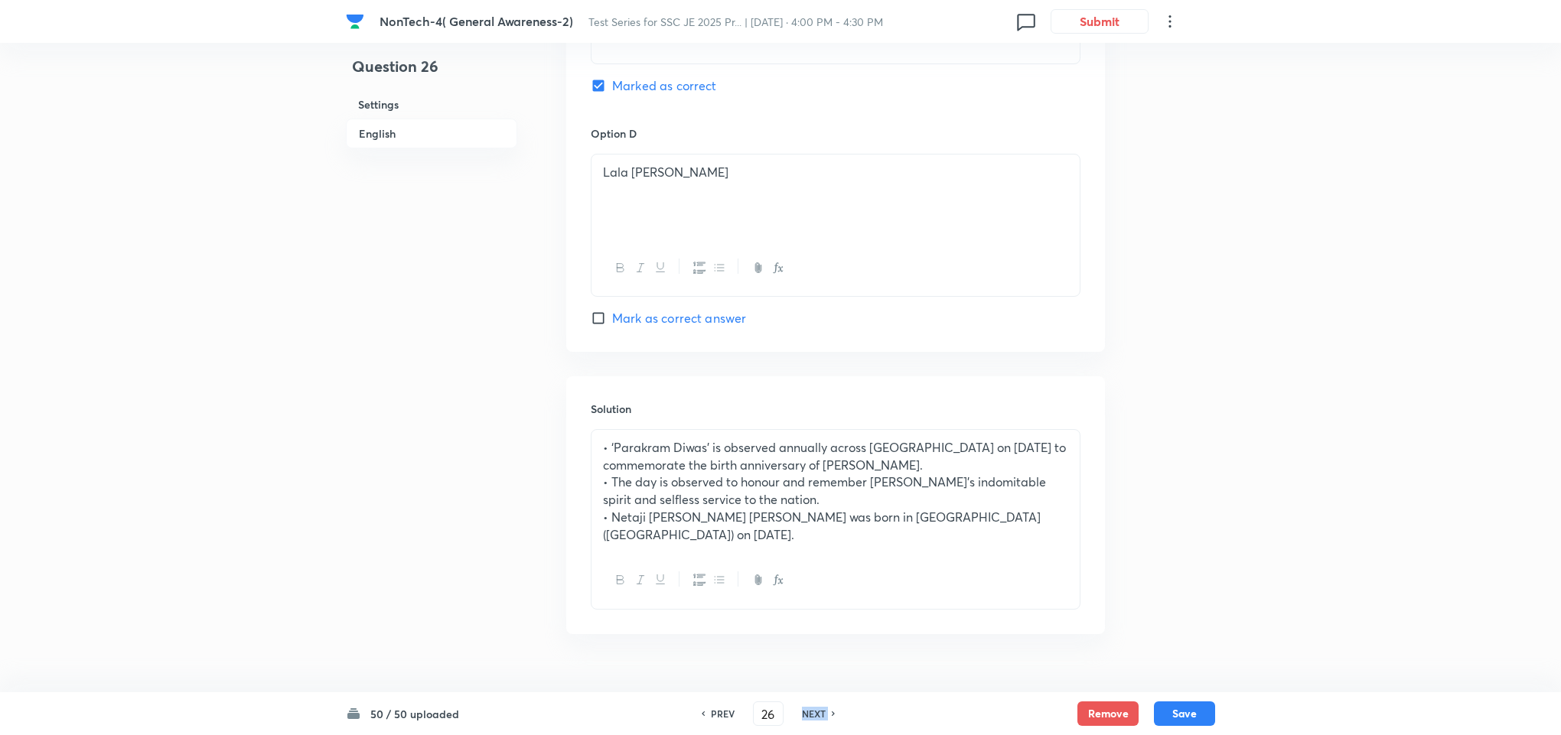
checkbox input "false"
click at [815, 709] on h6 "NEXT" at bounding box center [814, 714] width 24 height 14
checkbox input "true"
type input "27"
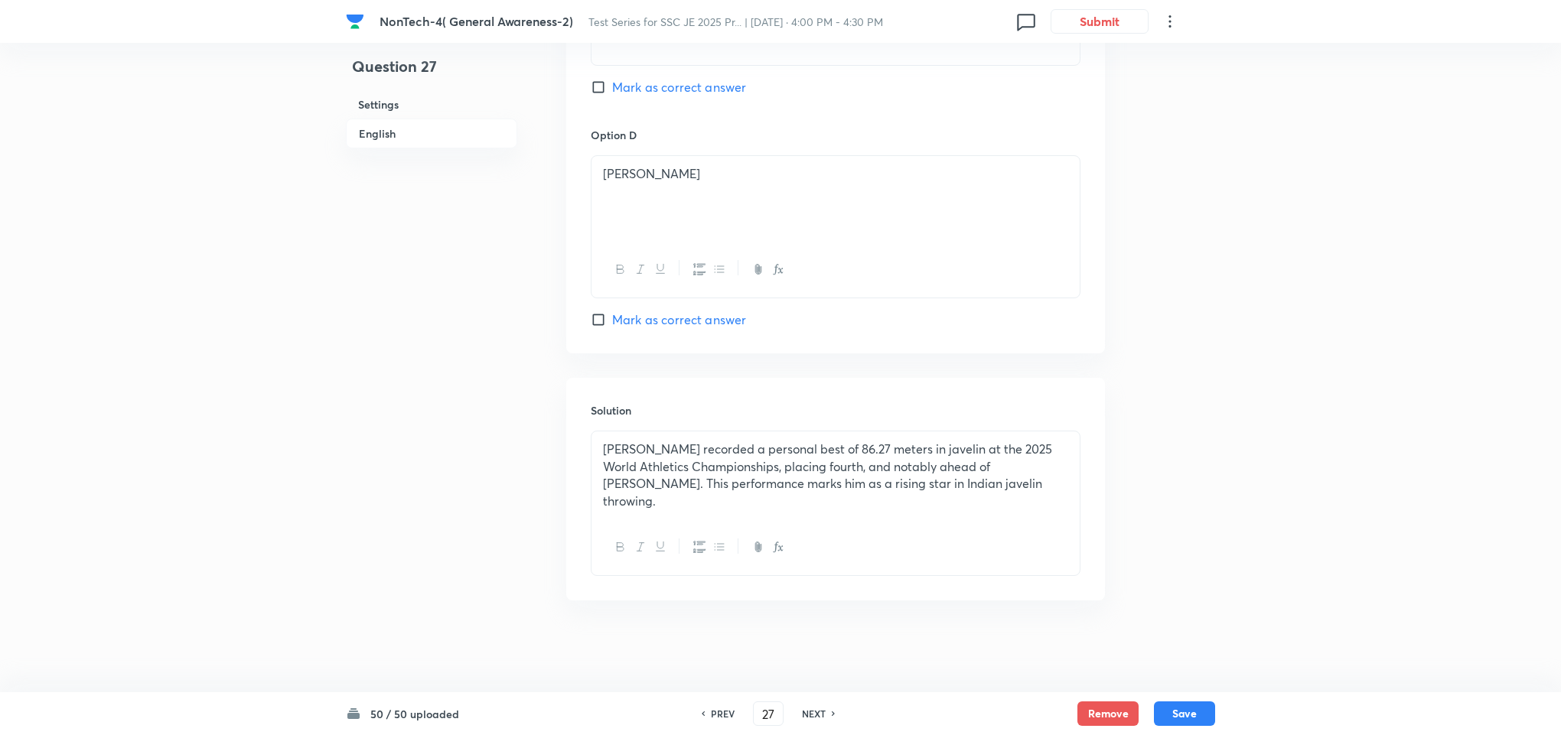
checkbox input "true"
click at [815, 709] on h6 "NEXT" at bounding box center [814, 714] width 24 height 14
type input "28"
checkbox input "false"
checkbox input "true"
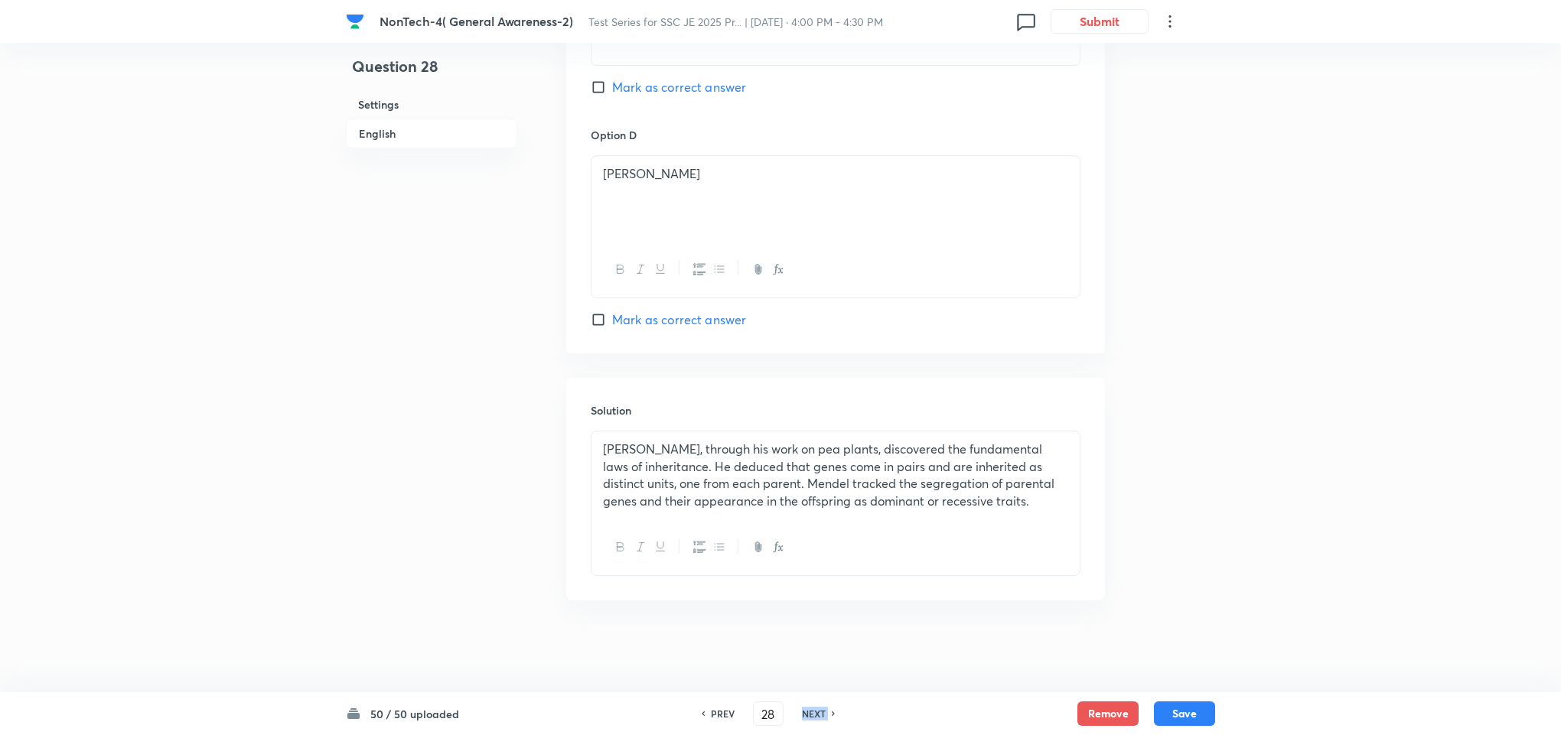
click at [815, 709] on h6 "NEXT" at bounding box center [814, 714] width 24 height 14
type input "29"
checkbox input "true"
click at [815, 709] on h6 "NEXT" at bounding box center [814, 714] width 24 height 14
type input "30"
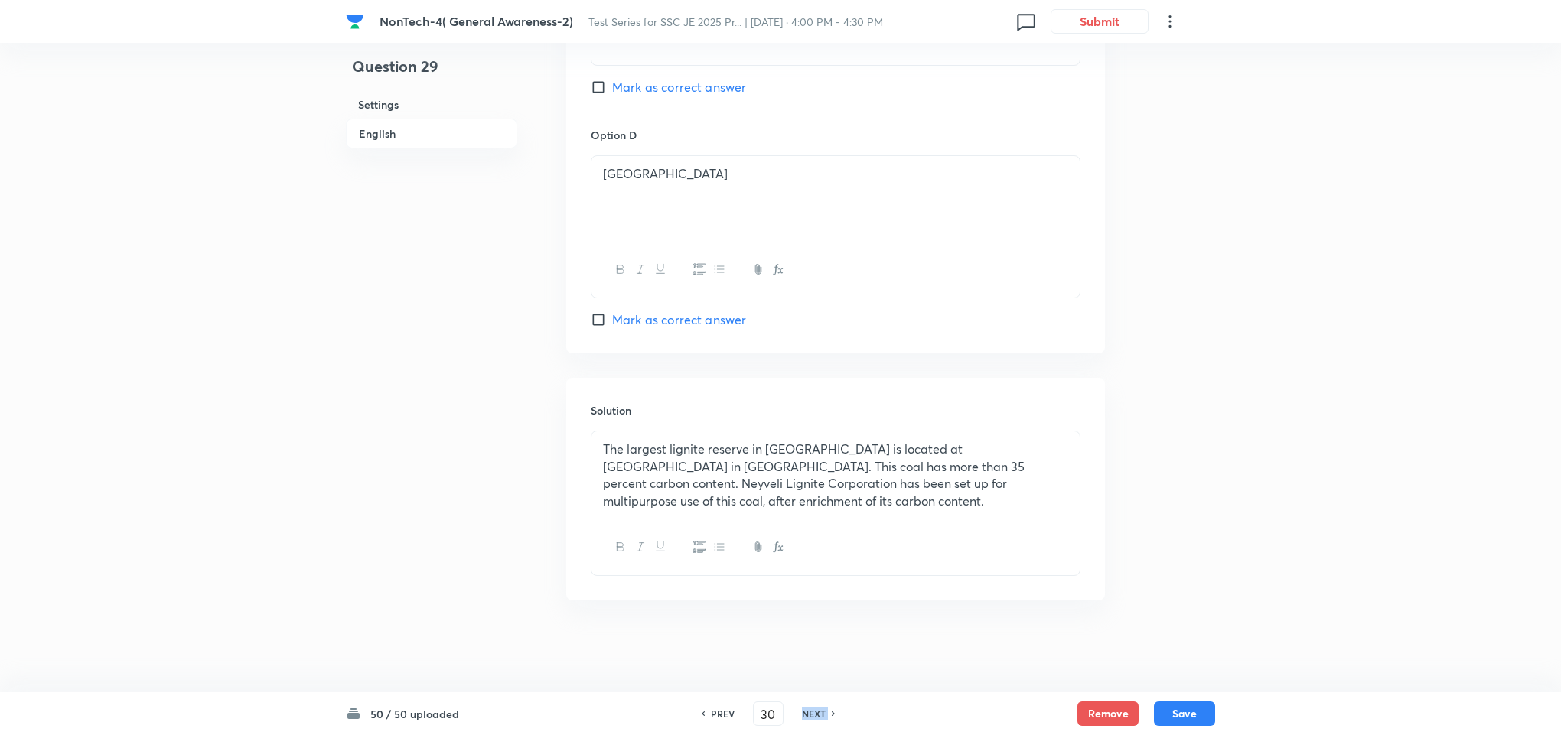
checkbox input "false"
checkbox input "true"
click at [815, 709] on h6 "NEXT" at bounding box center [814, 714] width 24 height 14
type input "31"
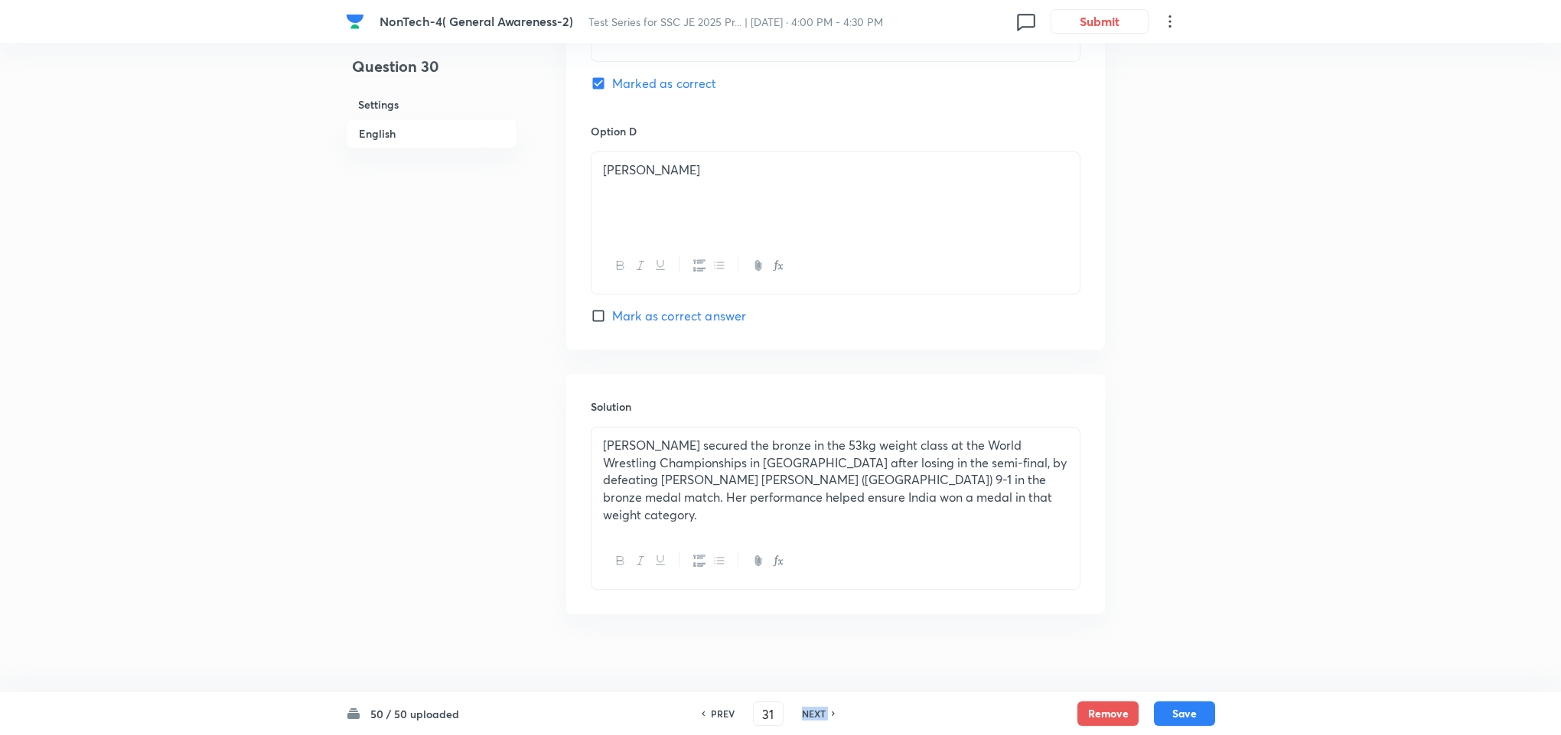
checkbox input "false"
checkbox input "true"
click at [815, 709] on h6 "NEXT" at bounding box center [814, 714] width 24 height 14
type input "32"
checkbox input "true"
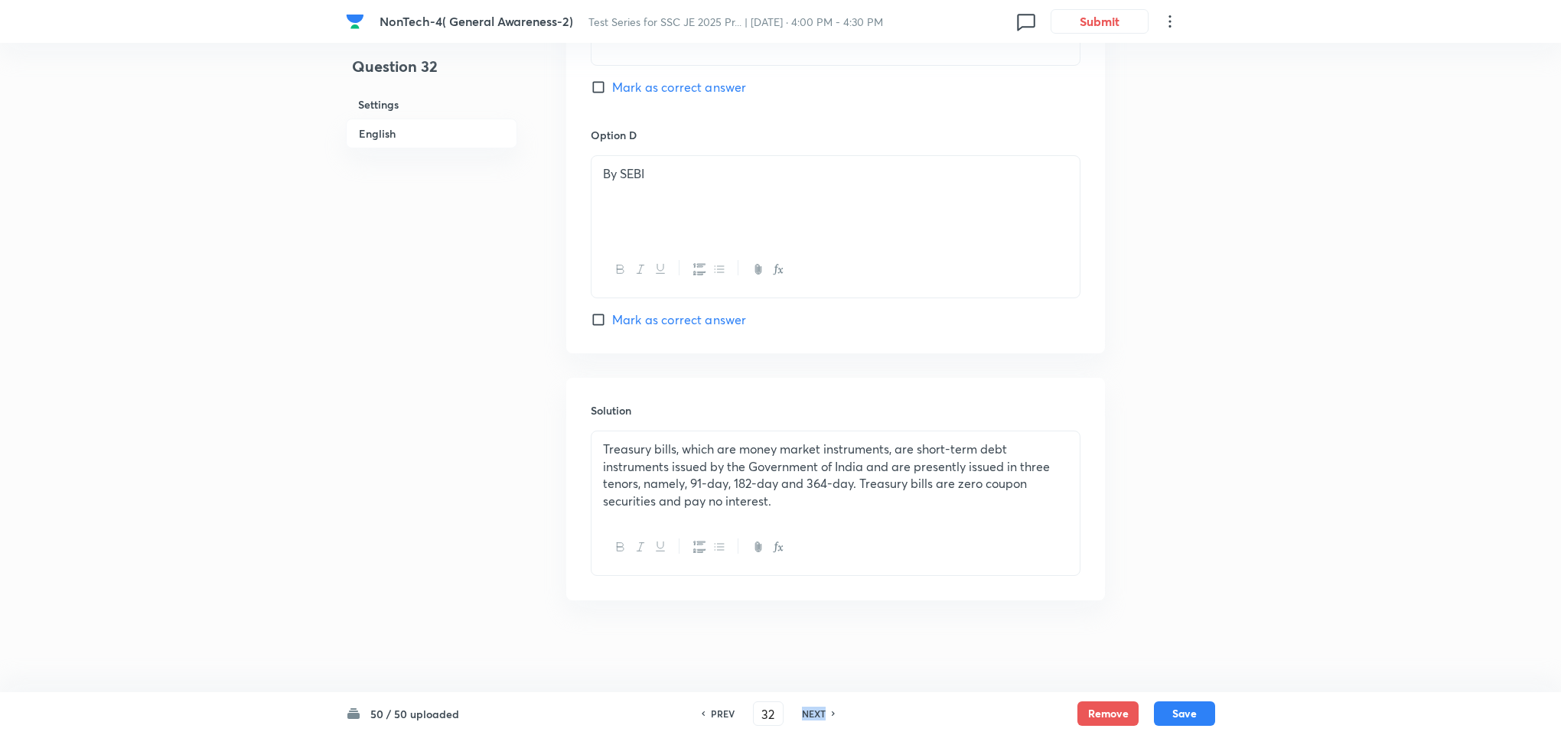
click at [815, 709] on h6 "NEXT" at bounding box center [814, 714] width 24 height 14
type input "33"
checkbox input "false"
checkbox input "true"
click at [815, 709] on h6 "NEXT" at bounding box center [814, 714] width 24 height 14
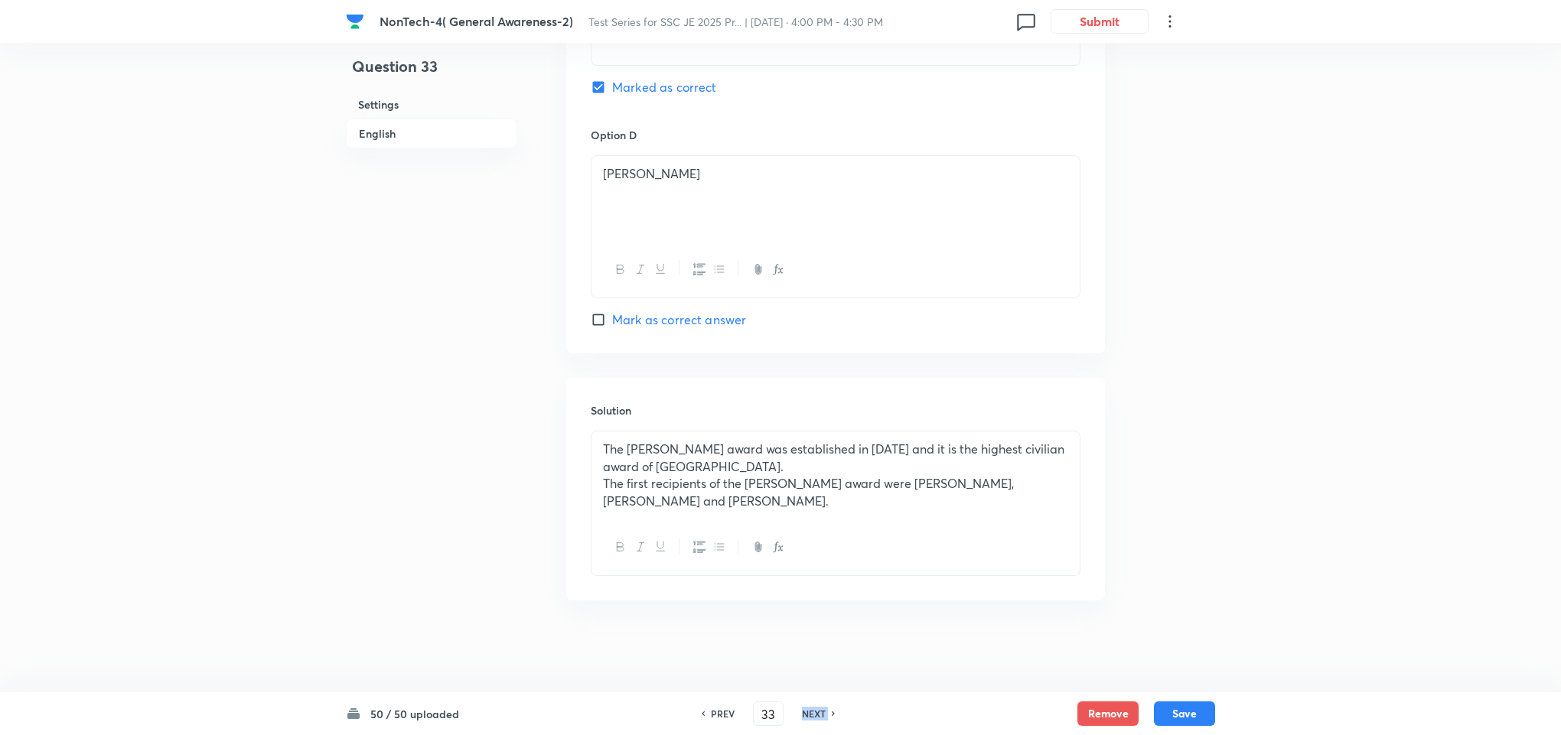
type input "34"
checkbox input "true"
click at [815, 709] on h6 "NEXT" at bounding box center [814, 714] width 24 height 14
type input "35"
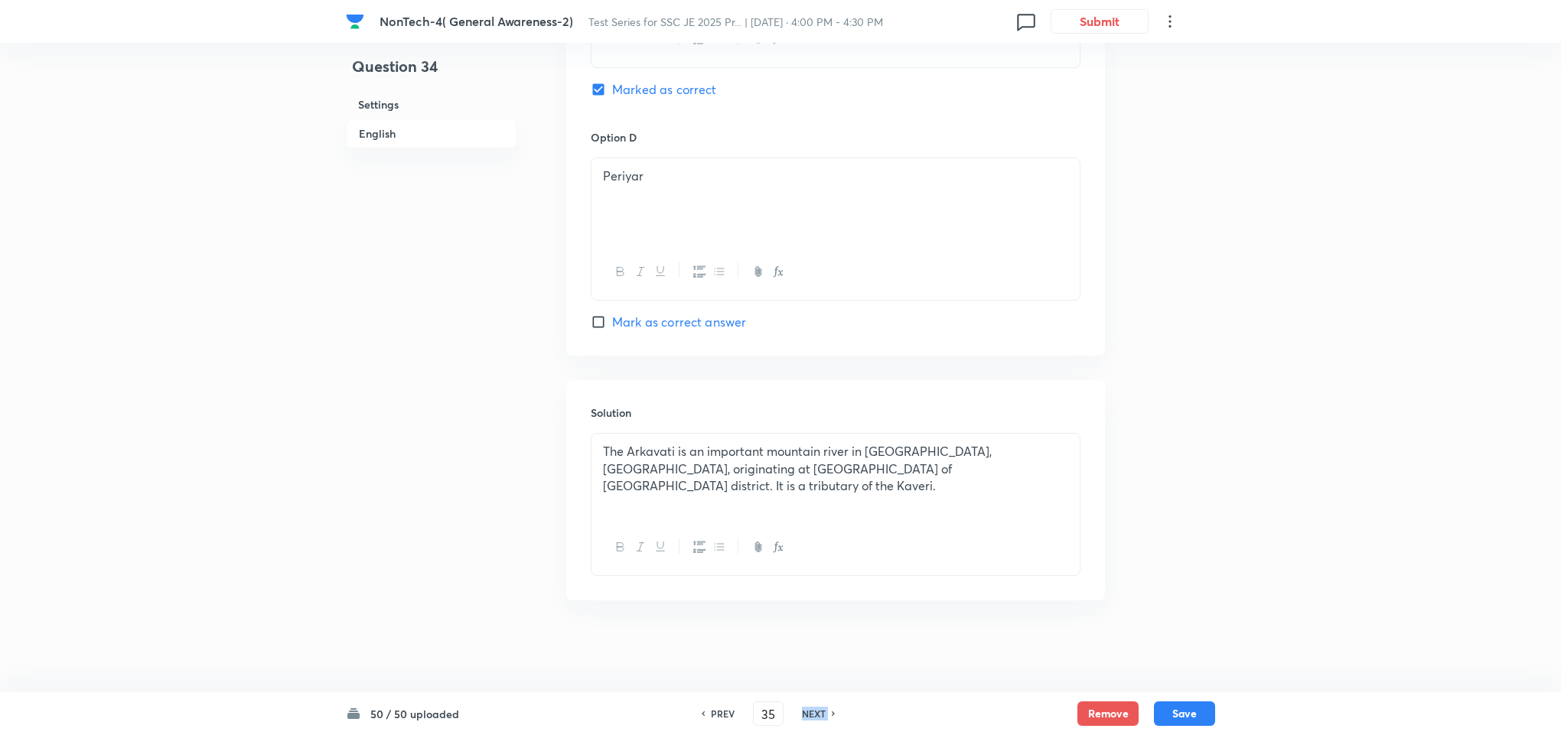
checkbox input "true"
click at [815, 709] on h6 "NEXT" at bounding box center [814, 714] width 24 height 14
type input "36"
checkbox input "false"
checkbox input "true"
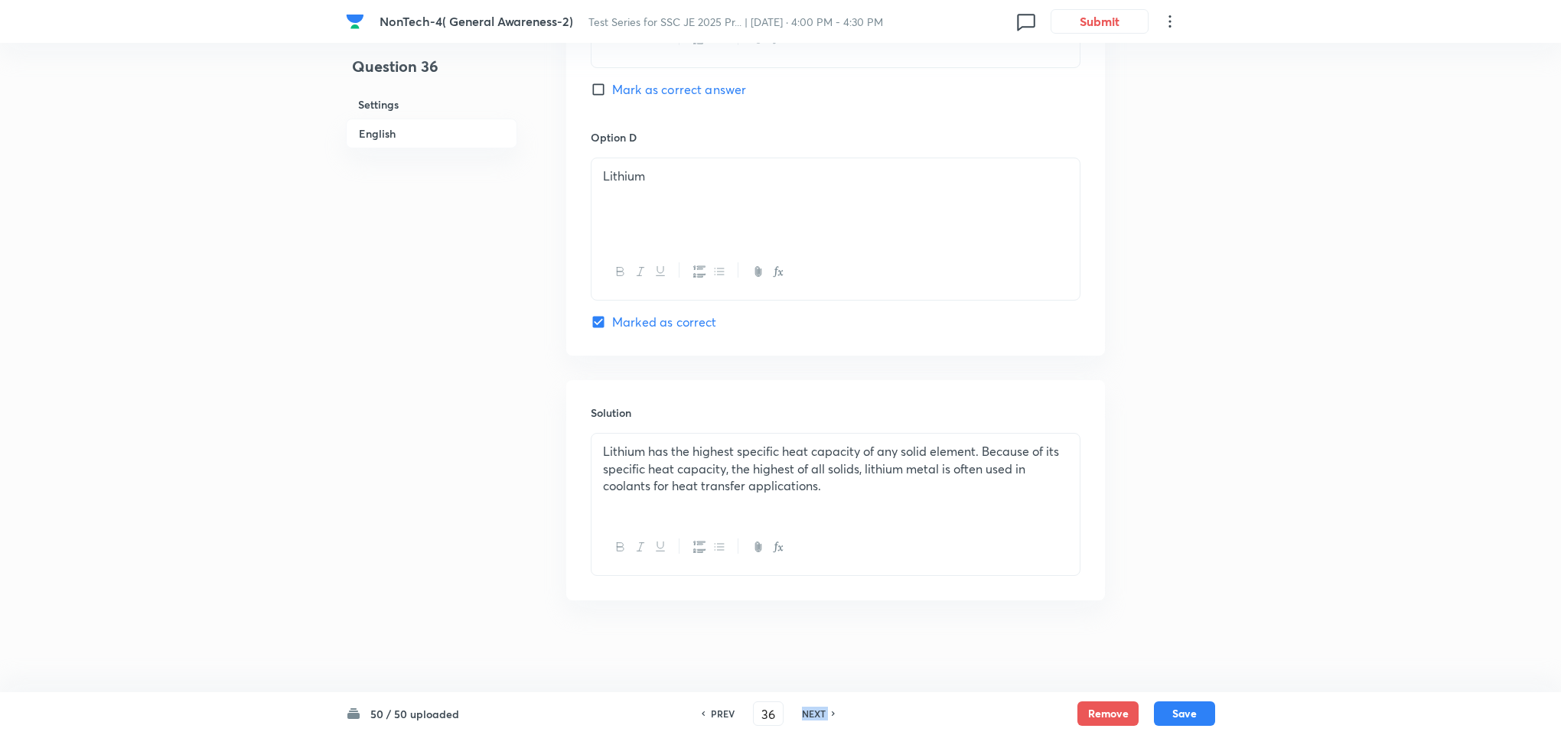
click at [815, 709] on h6 "NEXT" at bounding box center [814, 714] width 24 height 14
type input "37"
checkbox input "false"
checkbox input "true"
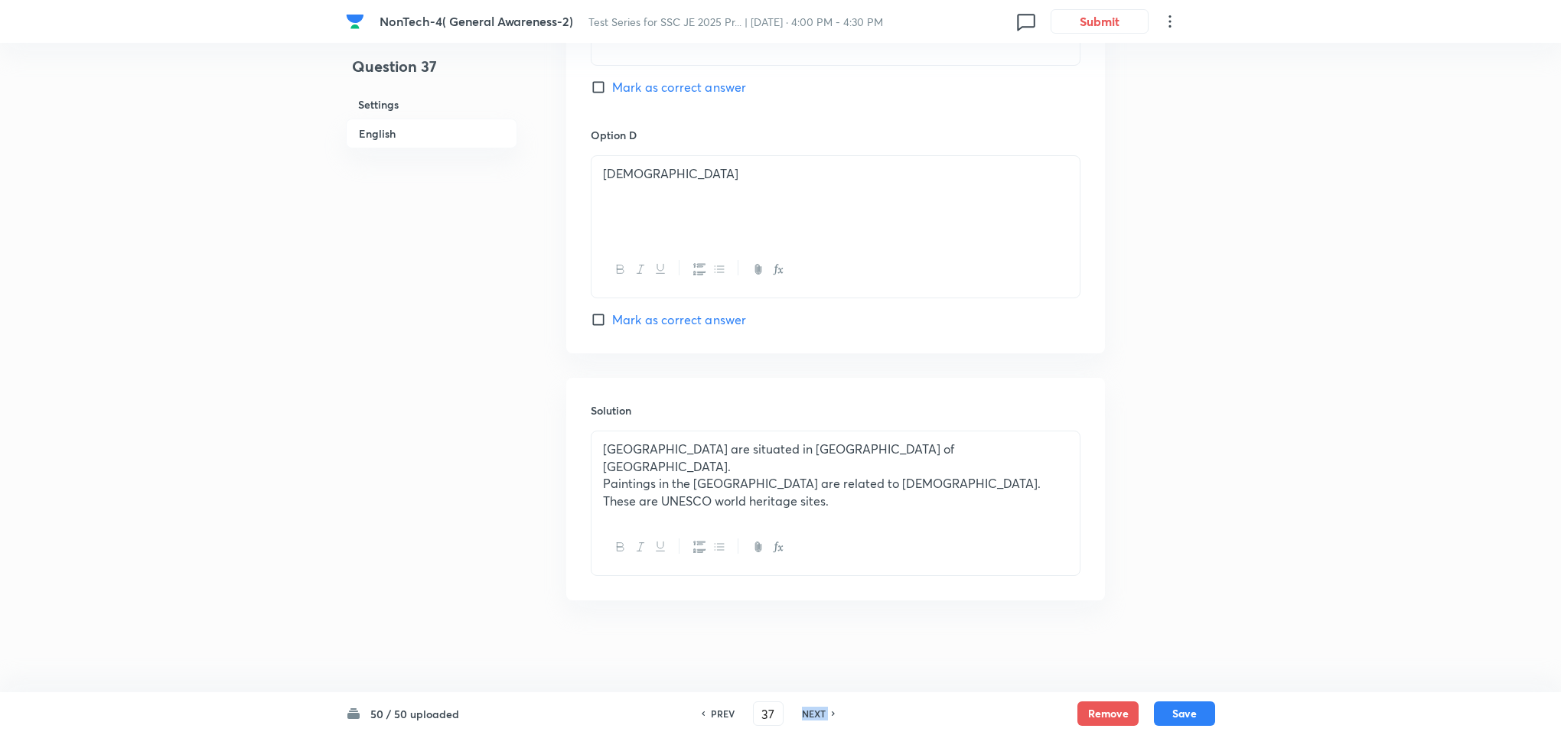
click at [815, 709] on h6 "NEXT" at bounding box center [814, 714] width 24 height 14
type input "38"
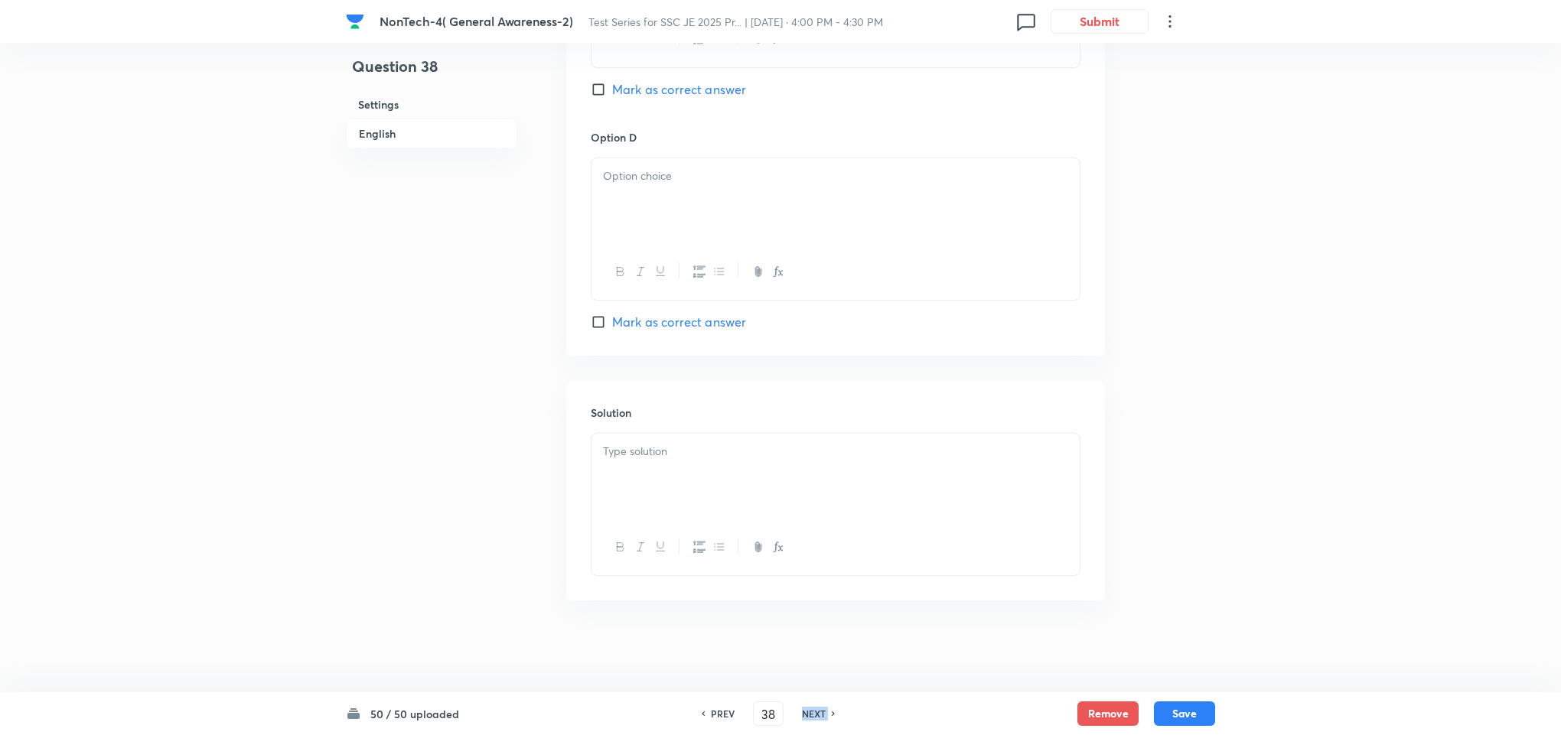
checkbox input "false"
checkbox input "true"
click at [815, 709] on h6 "NEXT" at bounding box center [814, 714] width 24 height 14
type input "39"
checkbox input "false"
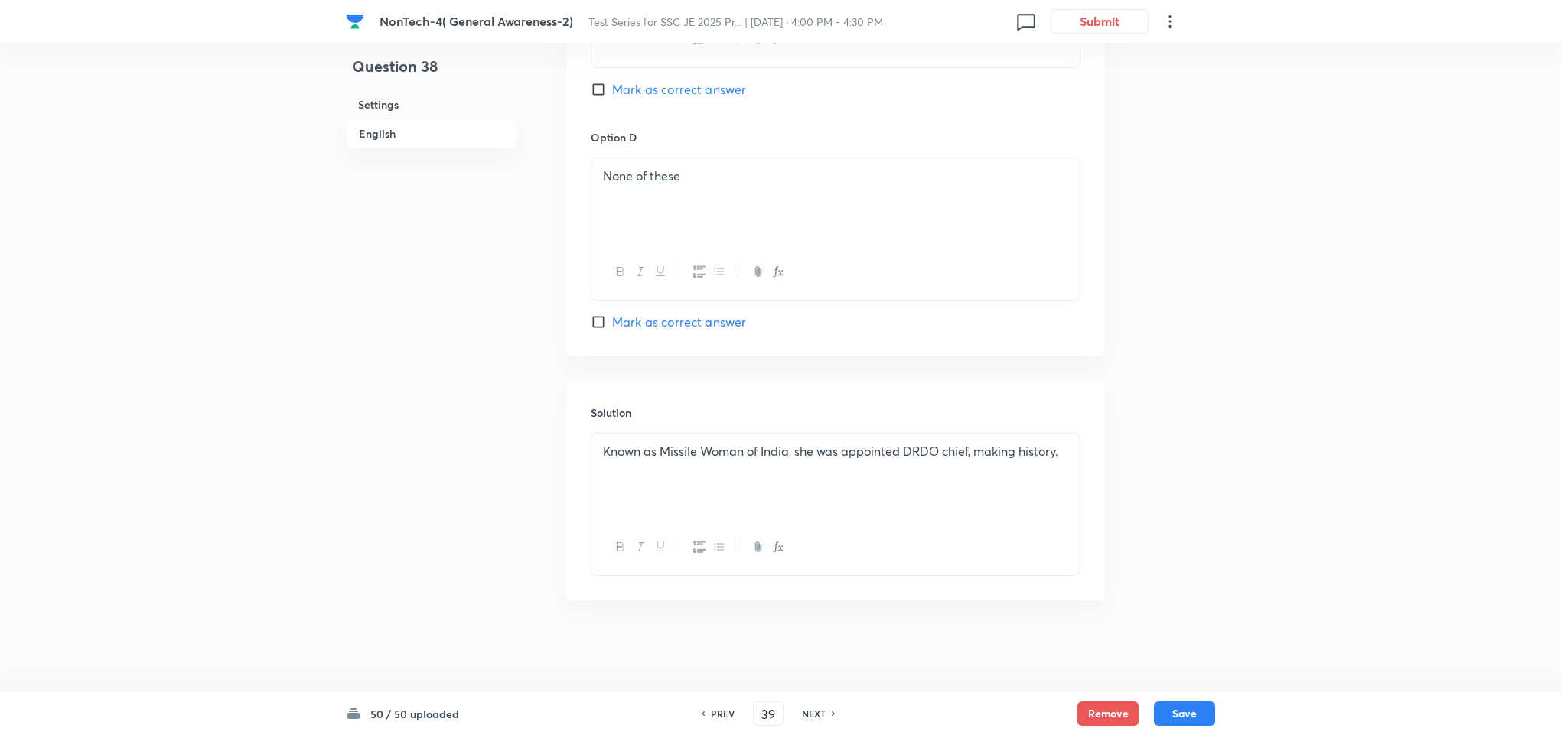
checkbox input "true"
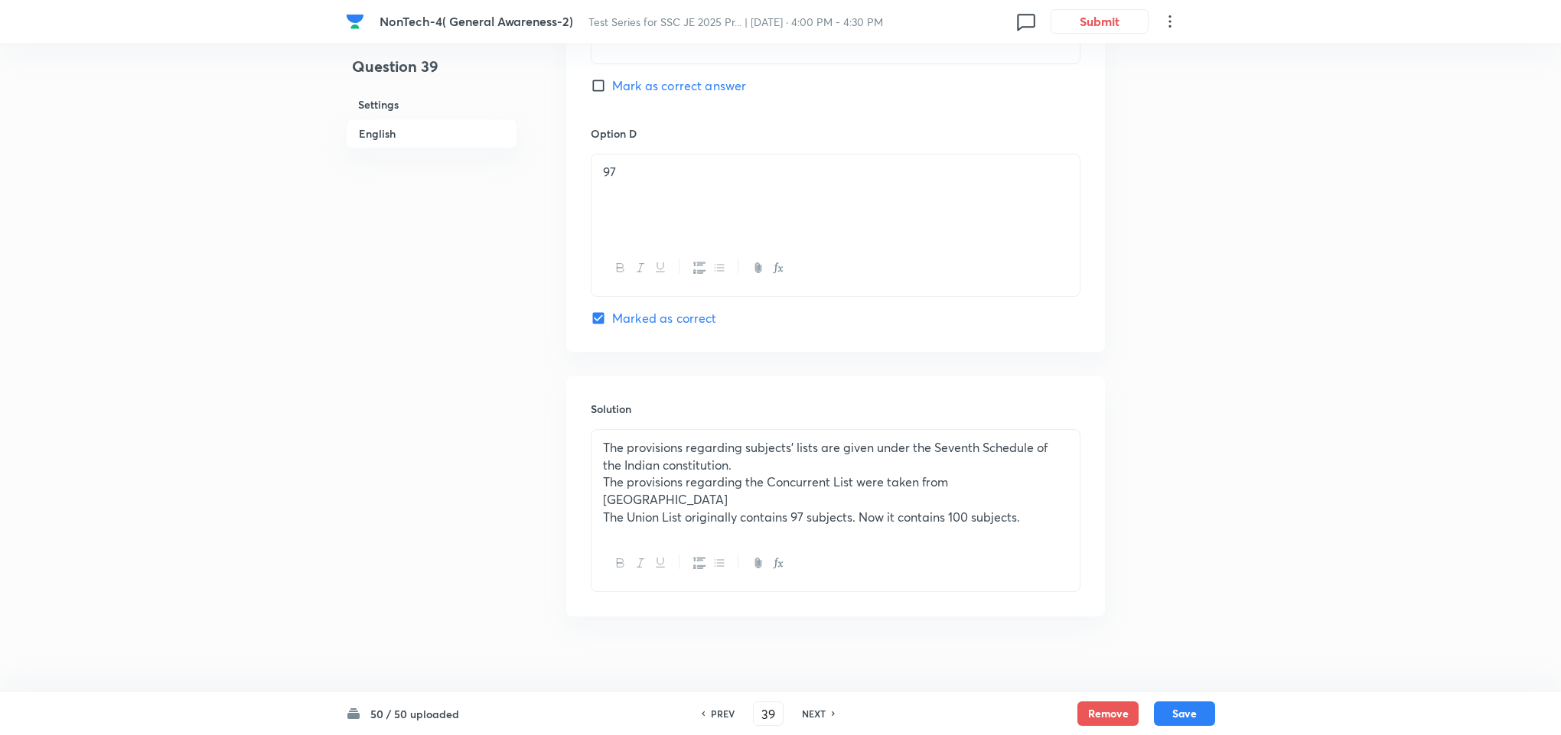
scroll to position [1343, 0]
click at [815, 709] on h6 "NEXT" at bounding box center [814, 714] width 24 height 14
type input "40"
checkbox input "false"
checkbox input "true"
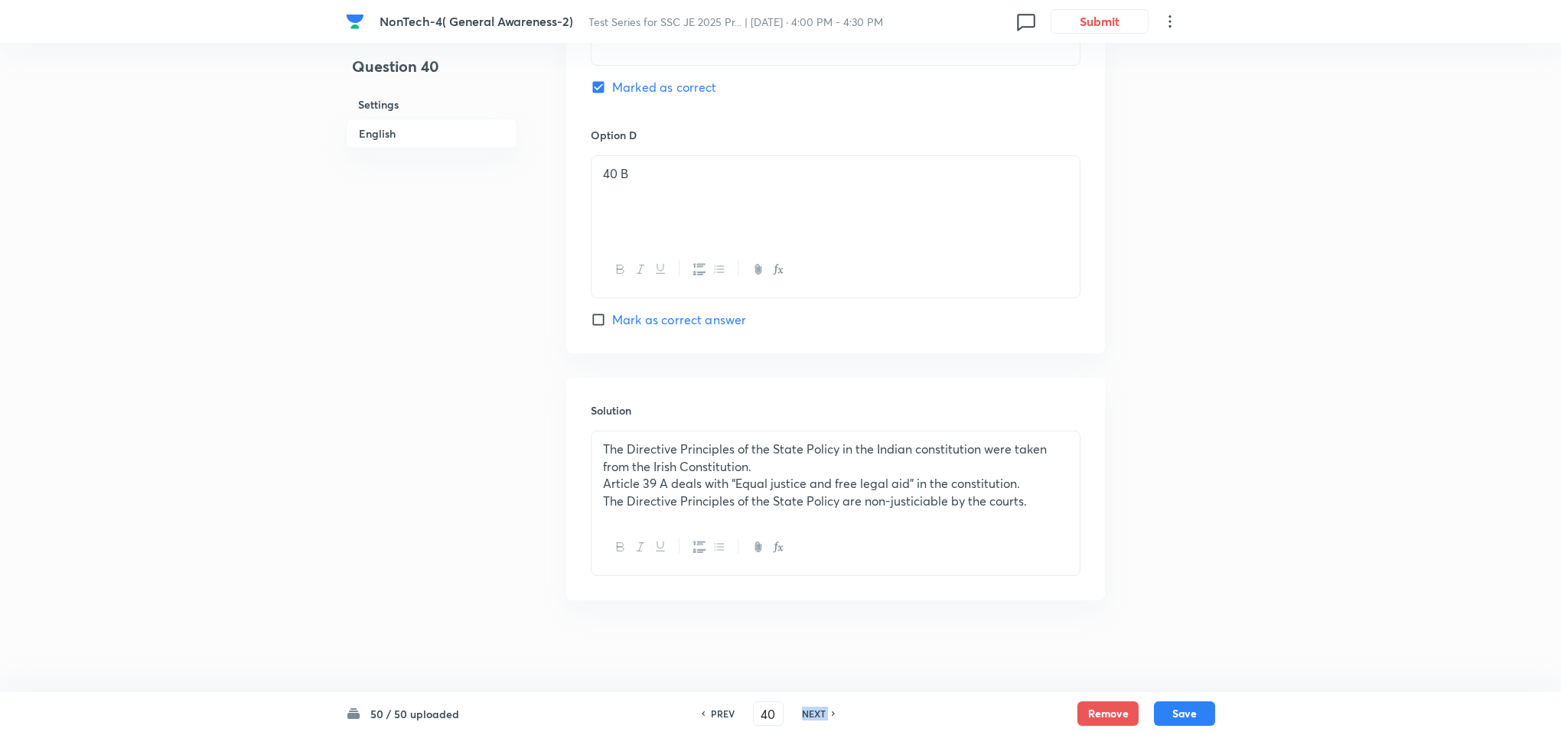
click at [815, 709] on h6 "NEXT" at bounding box center [814, 714] width 24 height 14
type input "41"
checkbox input "false"
checkbox input "true"
click at [815, 709] on h6 "NEXT" at bounding box center [814, 714] width 24 height 14
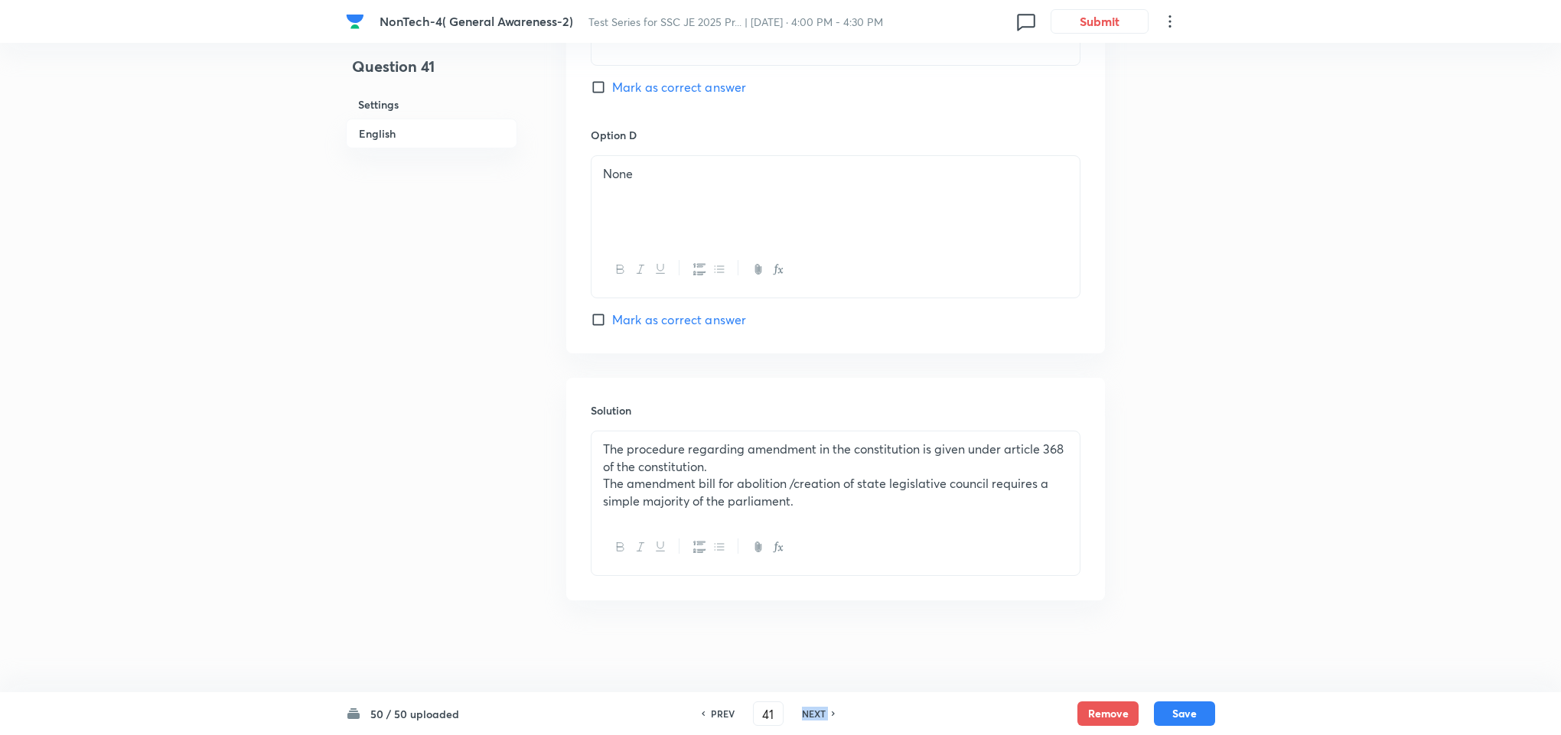
type input "42"
checkbox input "false"
checkbox input "true"
click at [815, 709] on h6 "NEXT" at bounding box center [814, 714] width 24 height 14
type input "43"
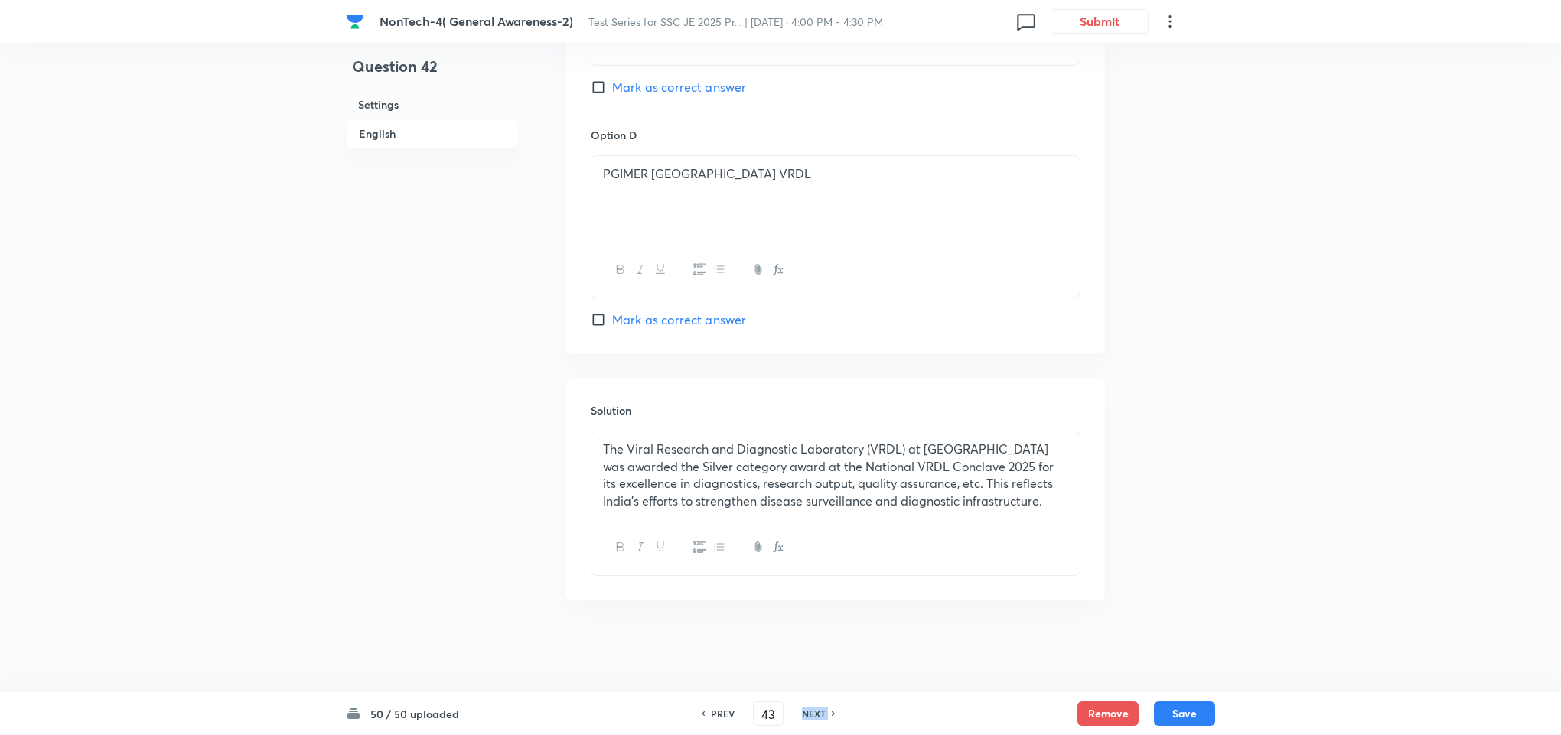
checkbox input "false"
checkbox input "true"
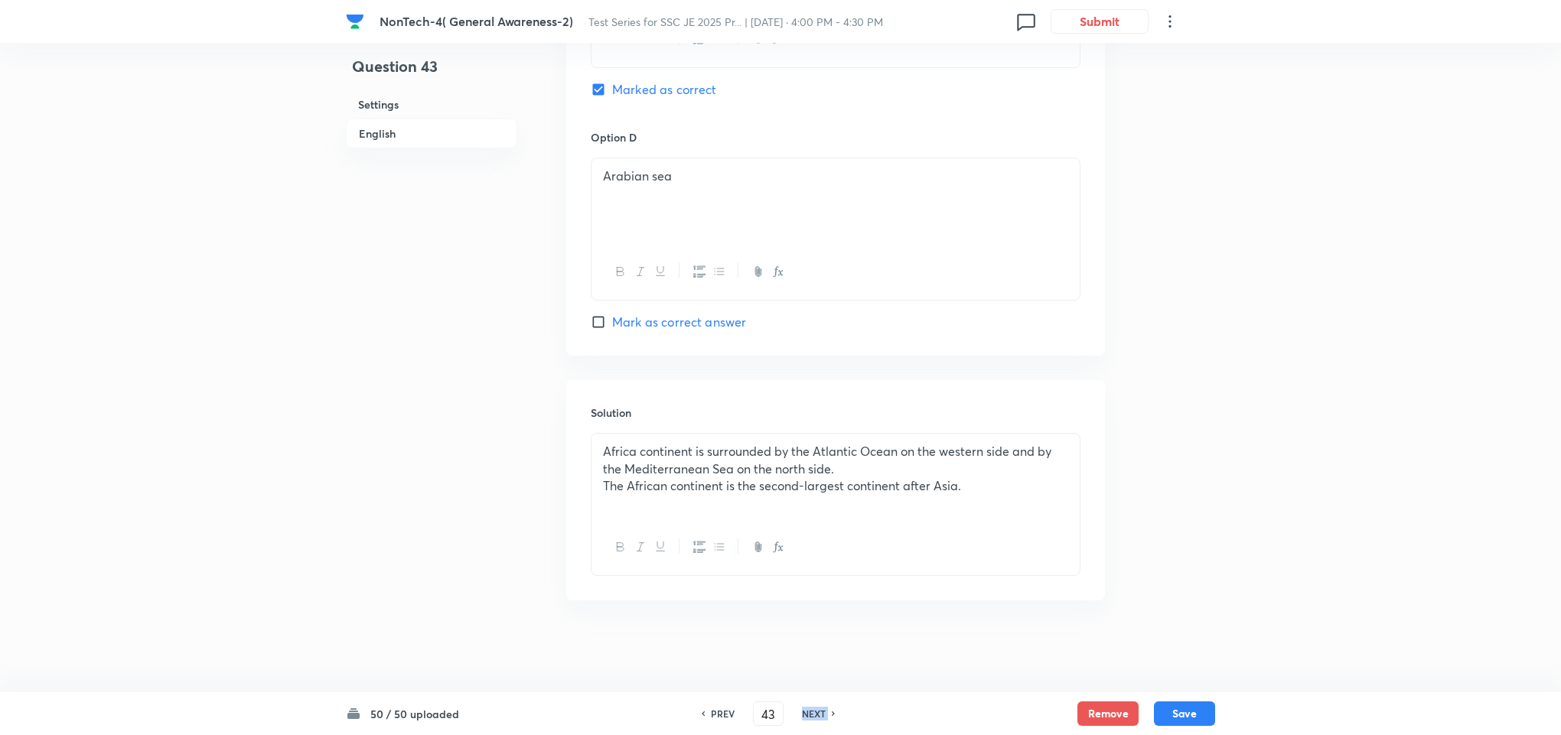
click at [815, 709] on h6 "NEXT" at bounding box center [814, 714] width 24 height 14
type input "44"
checkbox input "false"
checkbox input "true"
click at [815, 709] on h6 "NEXT" at bounding box center [814, 714] width 24 height 14
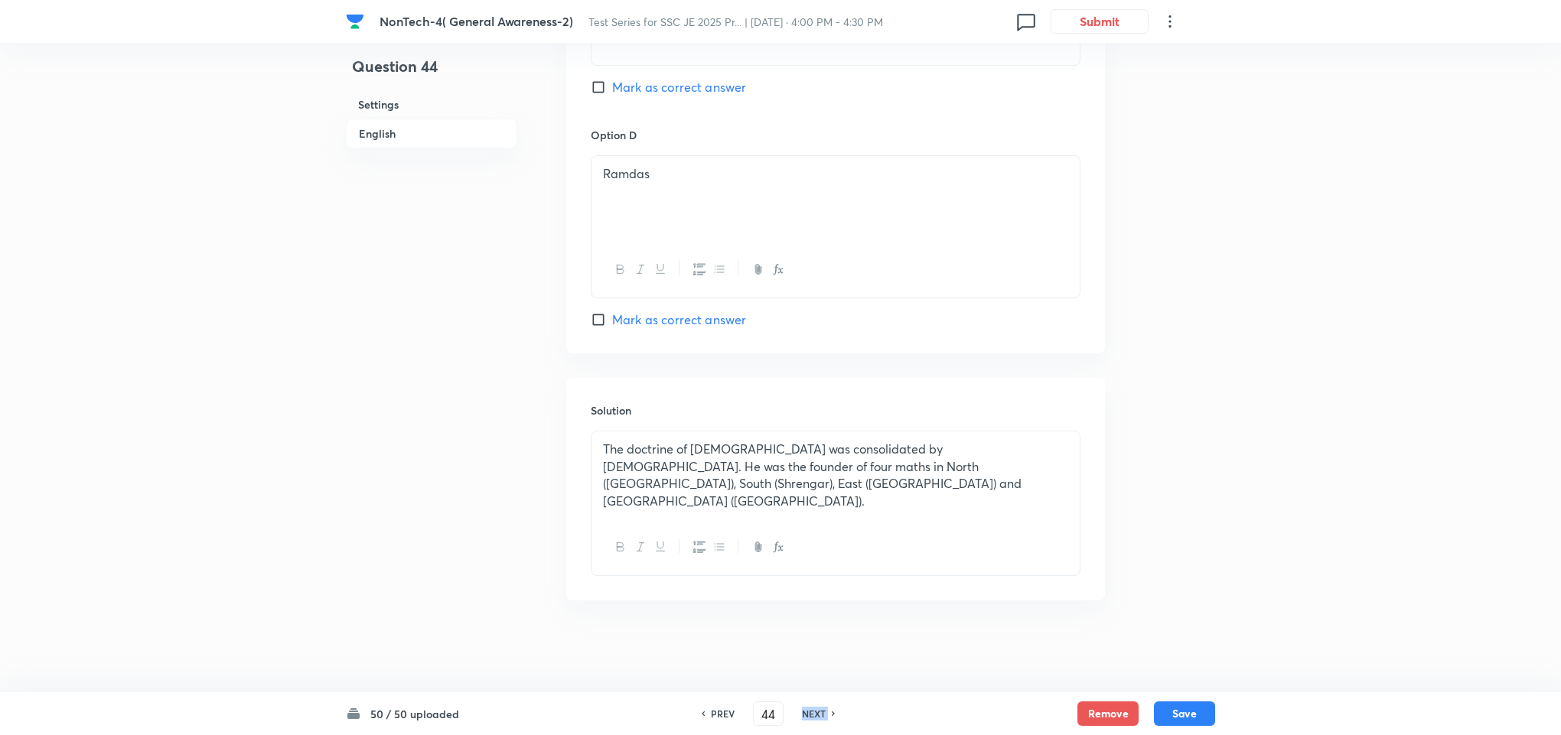
type input "45"
checkbox input "false"
checkbox input "true"
click at [815, 709] on h6 "NEXT" at bounding box center [814, 714] width 24 height 14
type input "46"
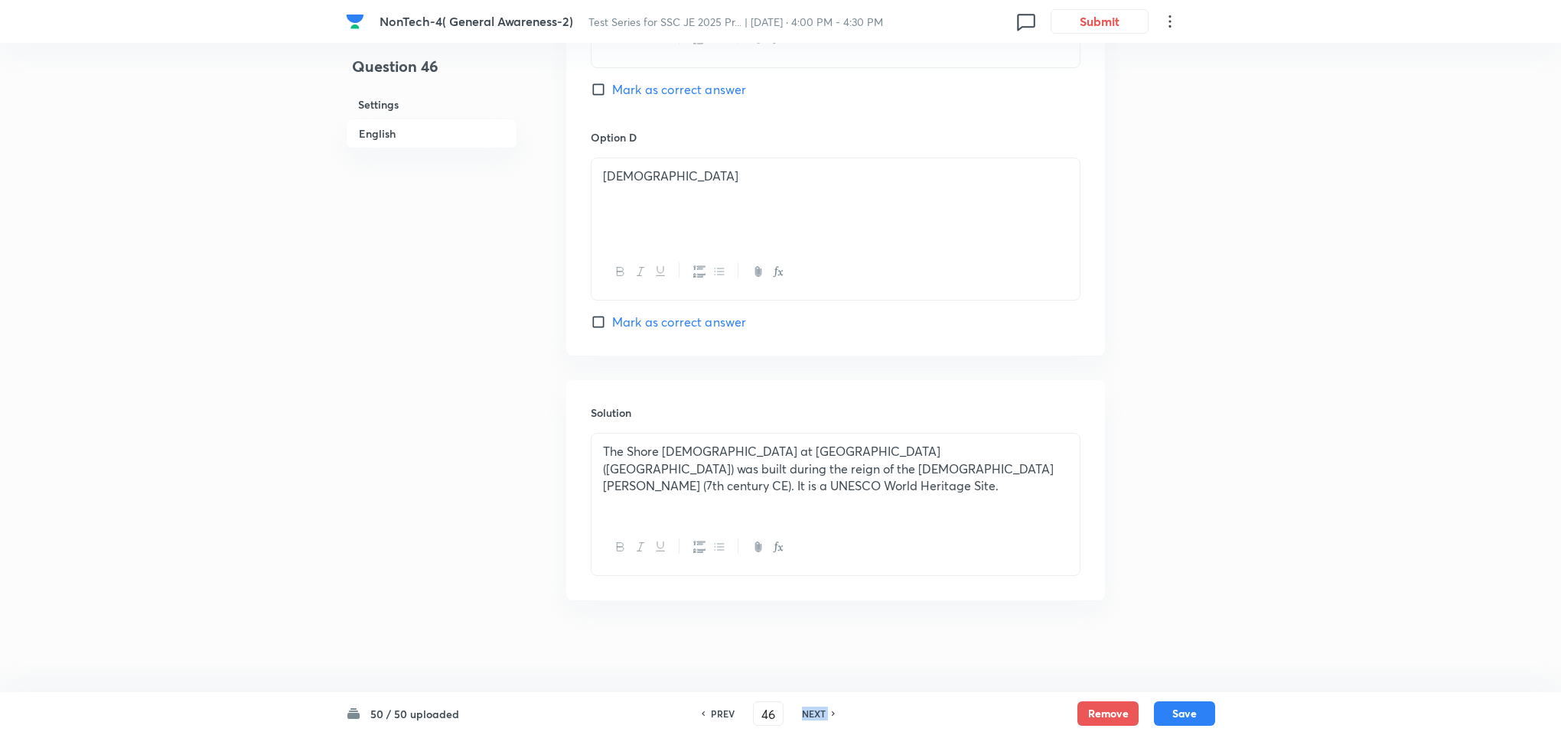
checkbox input "true"
click at [815, 709] on h6 "NEXT" at bounding box center [814, 714] width 24 height 14
type input "47"
checkbox input "true"
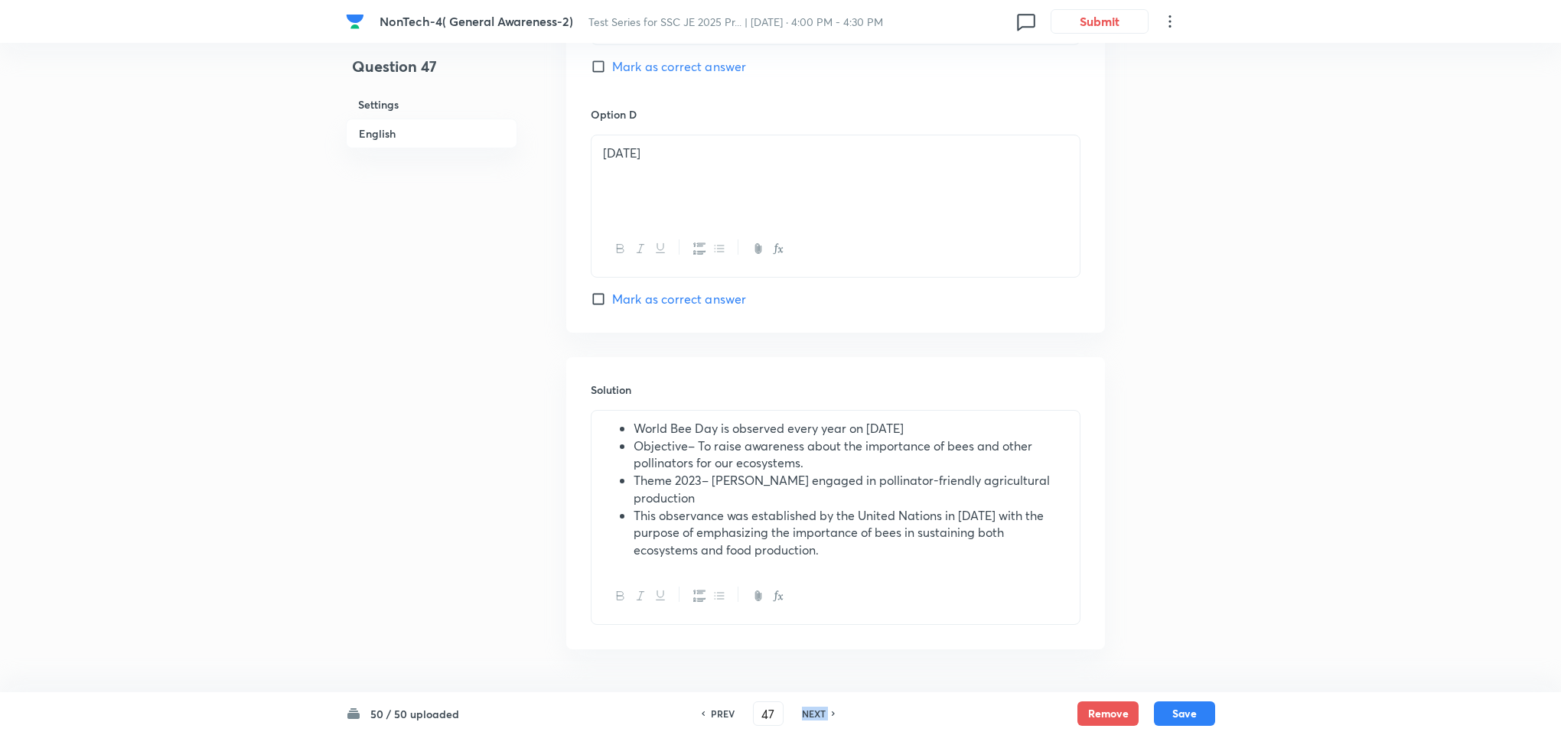
click at [815, 709] on h6 "NEXT" at bounding box center [814, 714] width 24 height 14
type input "48"
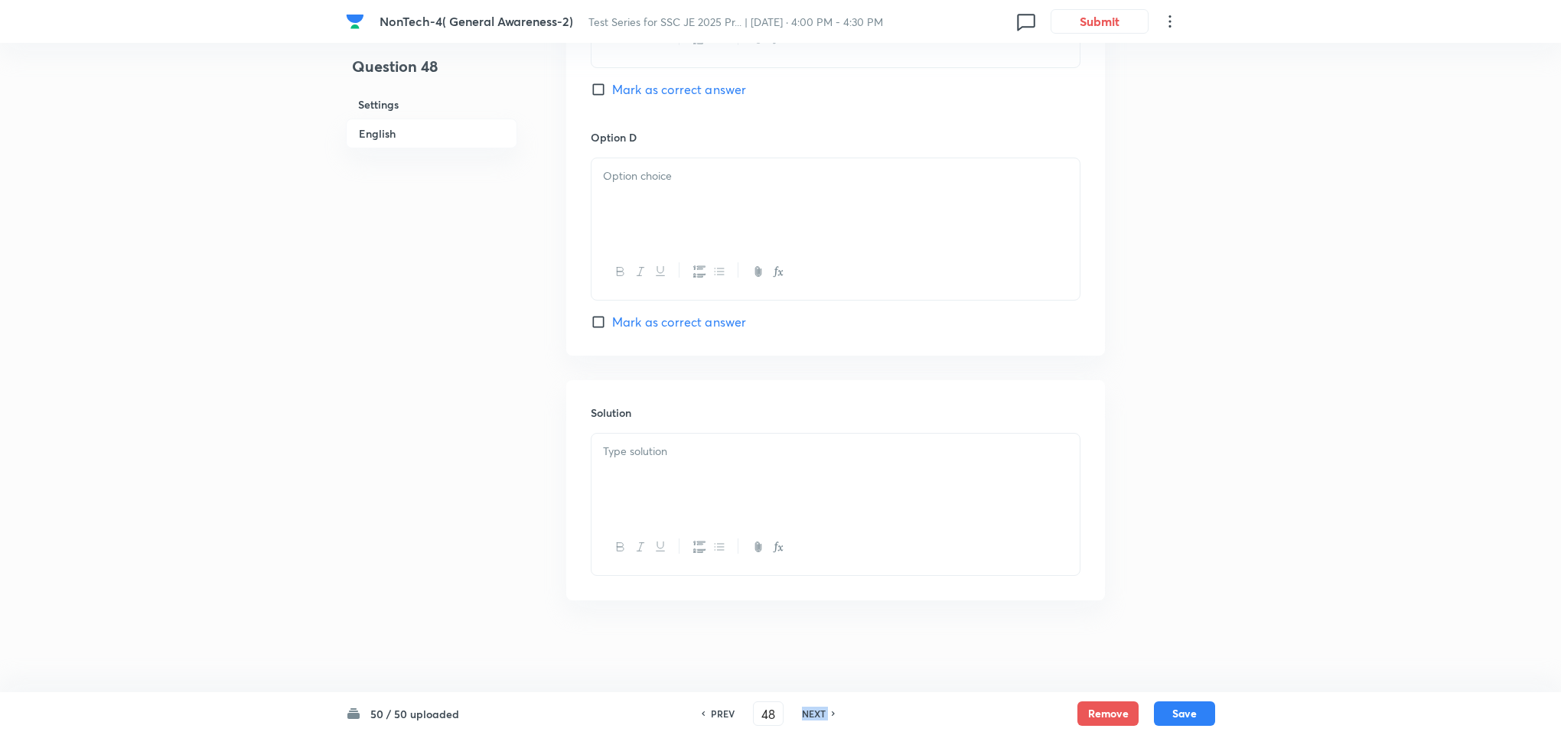
checkbox input "false"
checkbox input "true"
click at [815, 709] on h6 "NEXT" at bounding box center [814, 714] width 24 height 14
type input "49"
checkbox input "false"
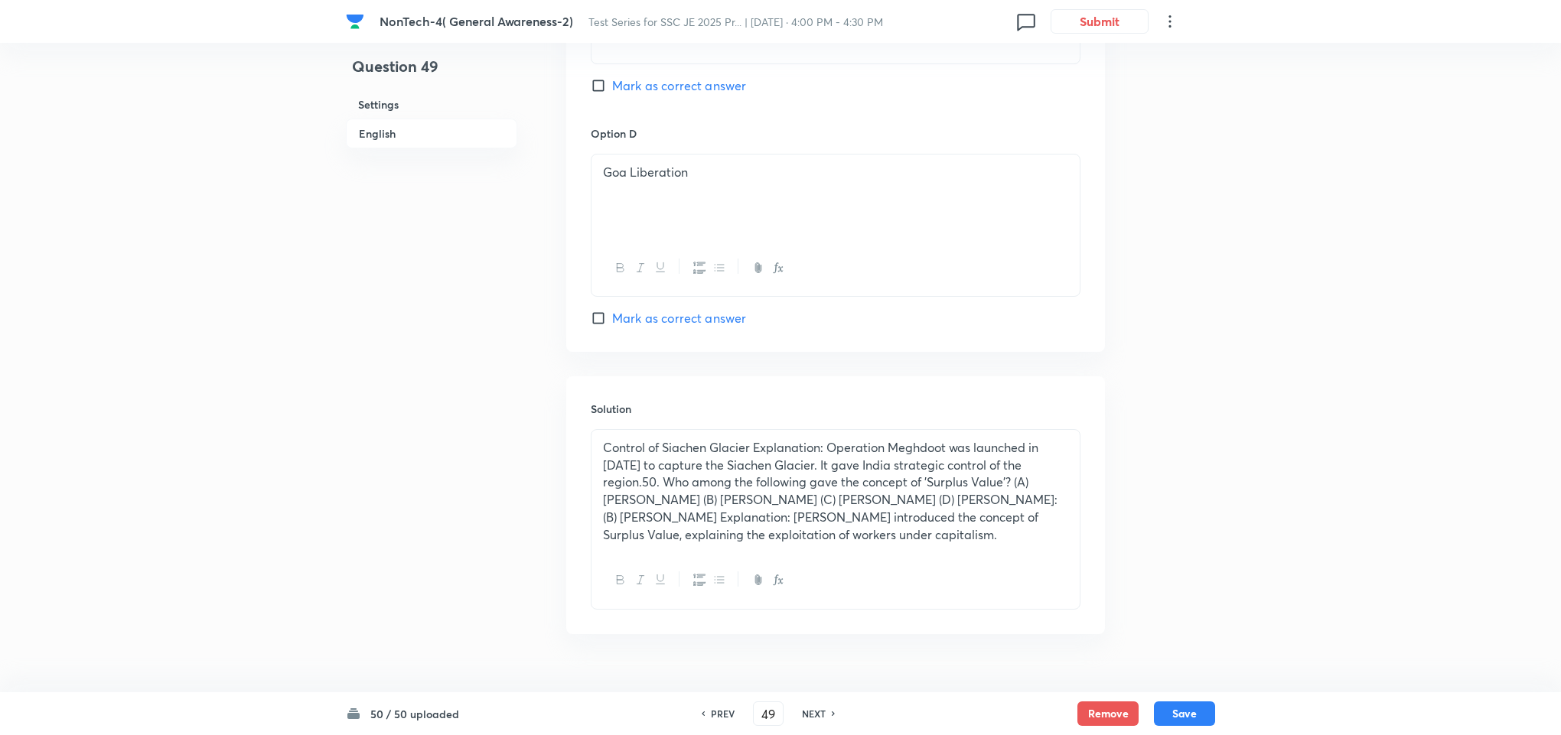
checkbox input "true"
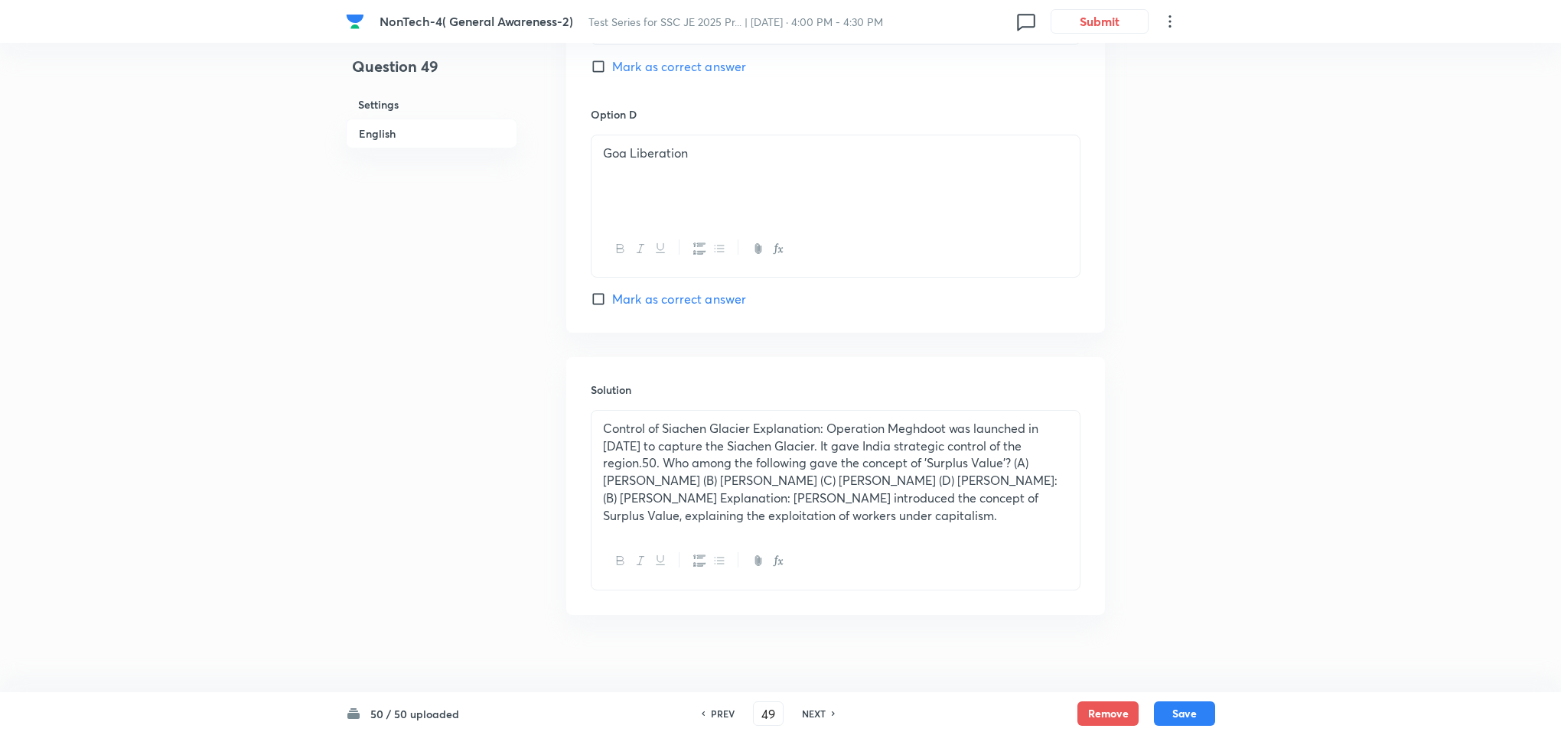
click at [815, 709] on h6 "NEXT" at bounding box center [814, 714] width 24 height 14
type input "50"
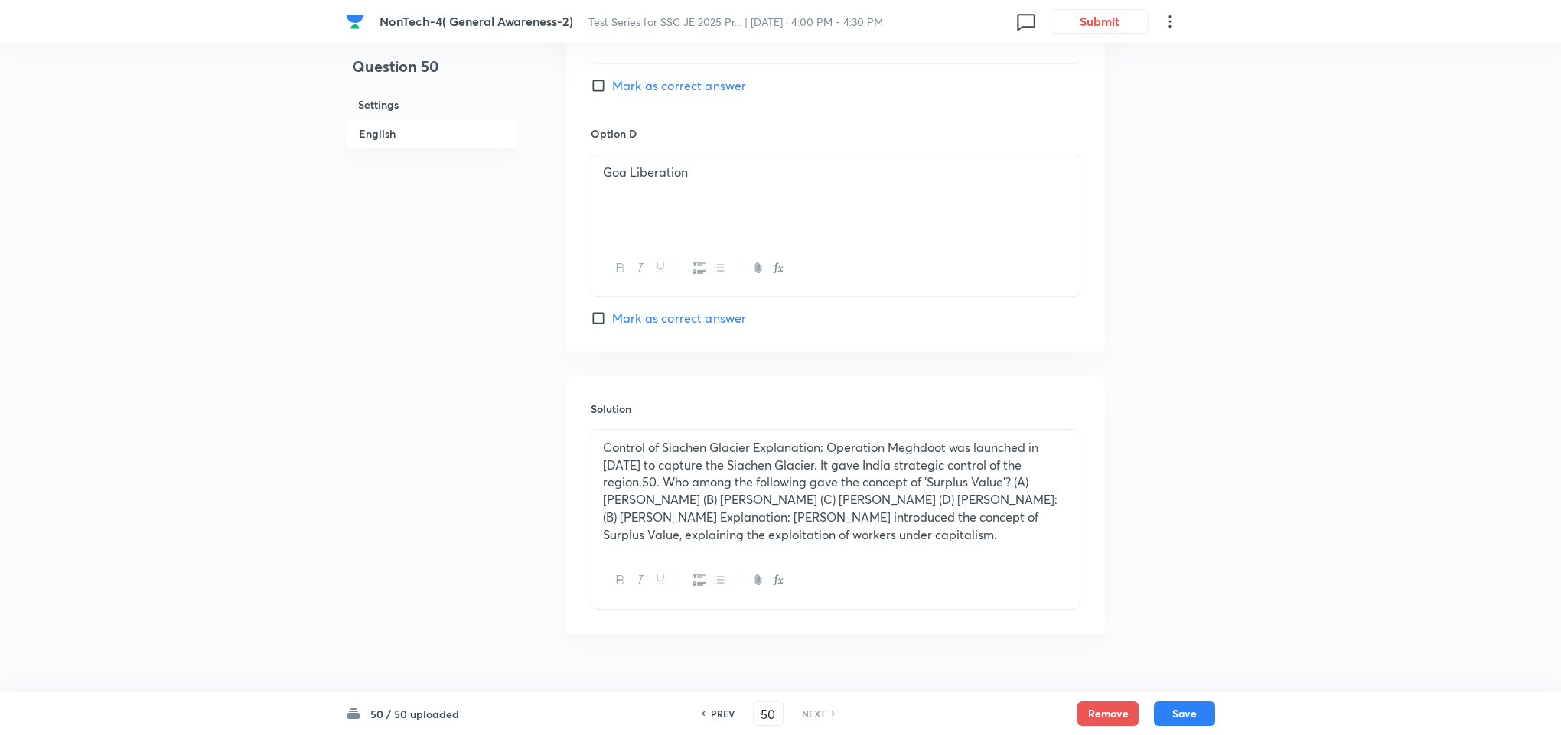
checkbox input "true"
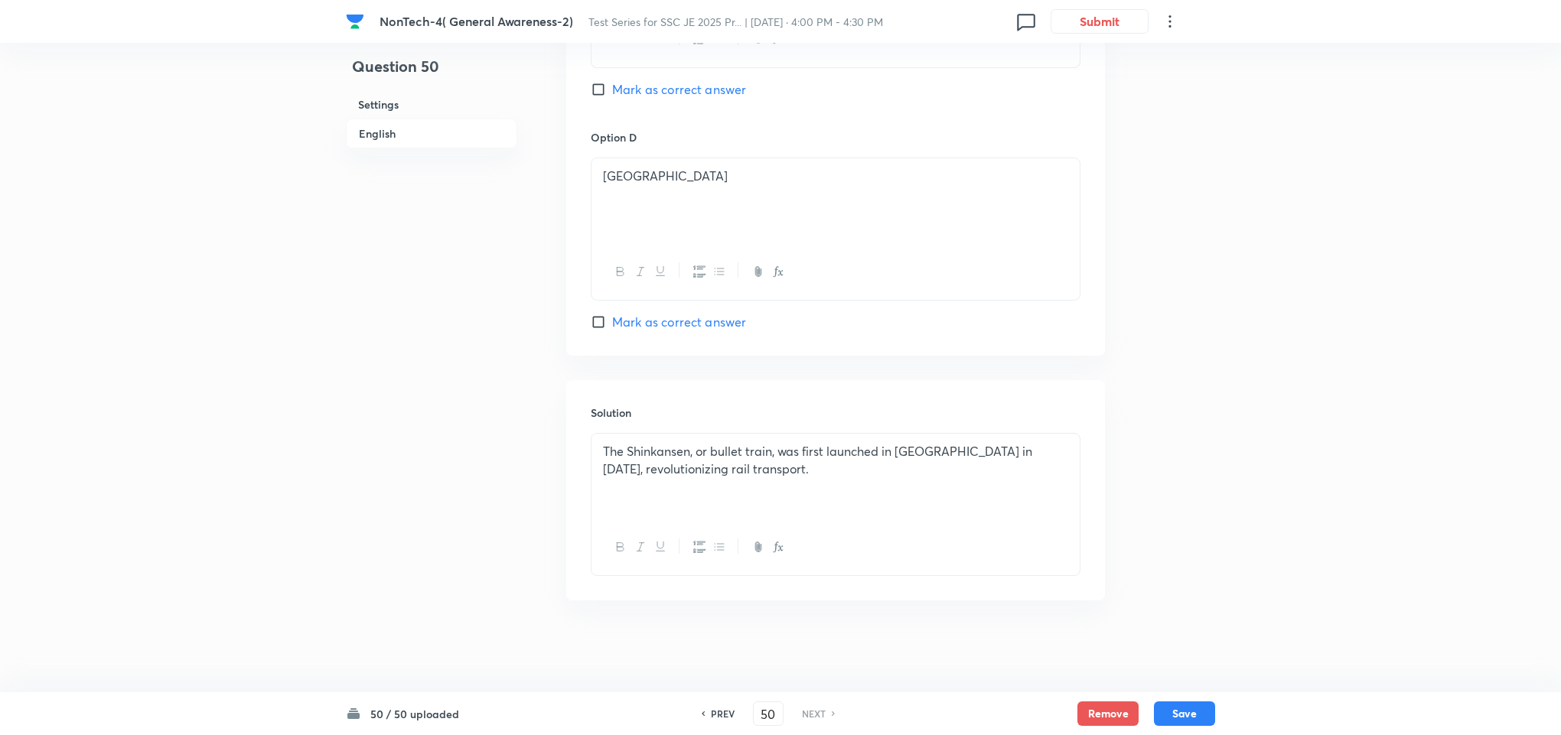
click at [717, 712] on h6 "PREV" at bounding box center [723, 714] width 24 height 14
type input "49"
click at [717, 712] on h6 "PREV" at bounding box center [723, 714] width 24 height 14
checkbox input "true"
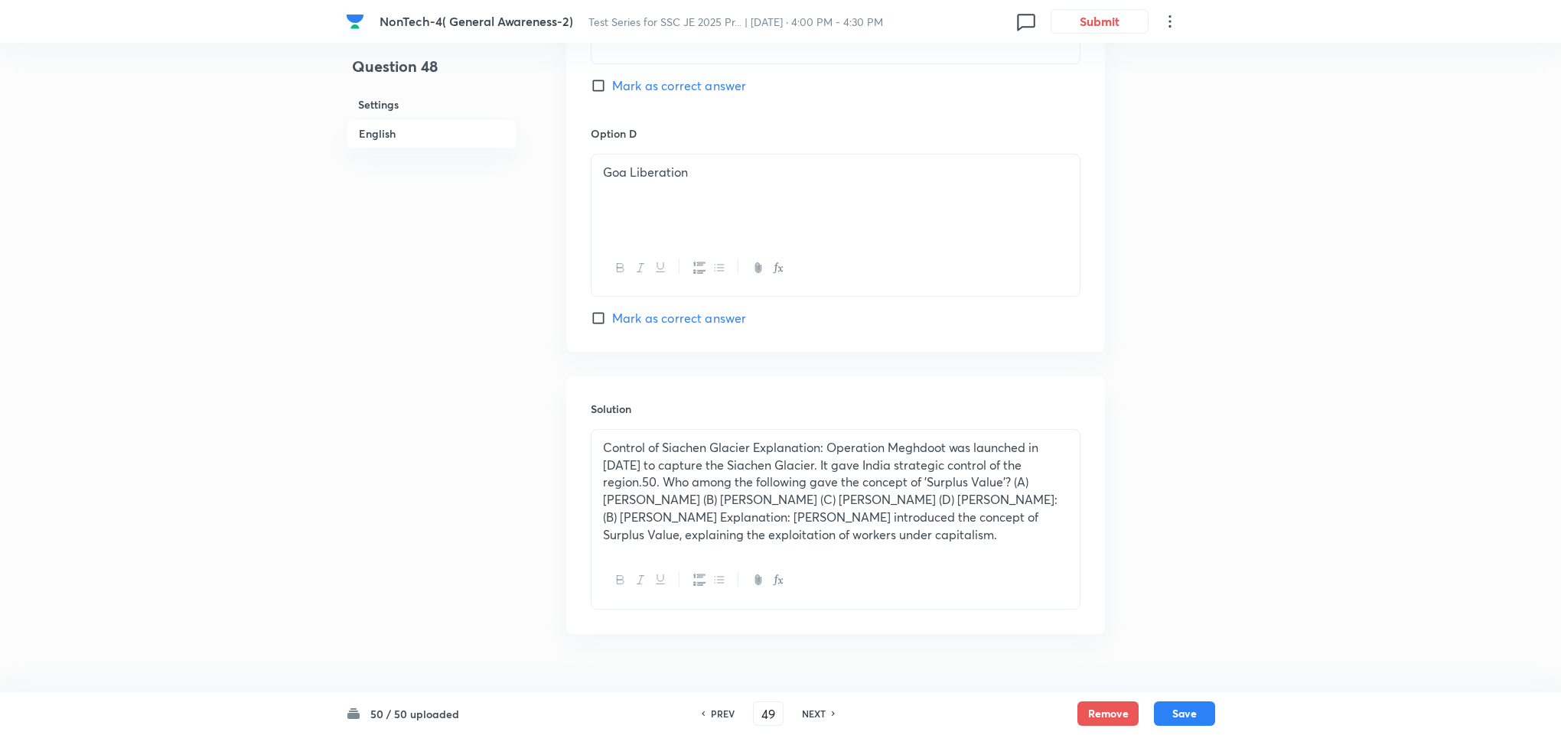
type input "48"
checkbox input "false"
checkbox input "true"
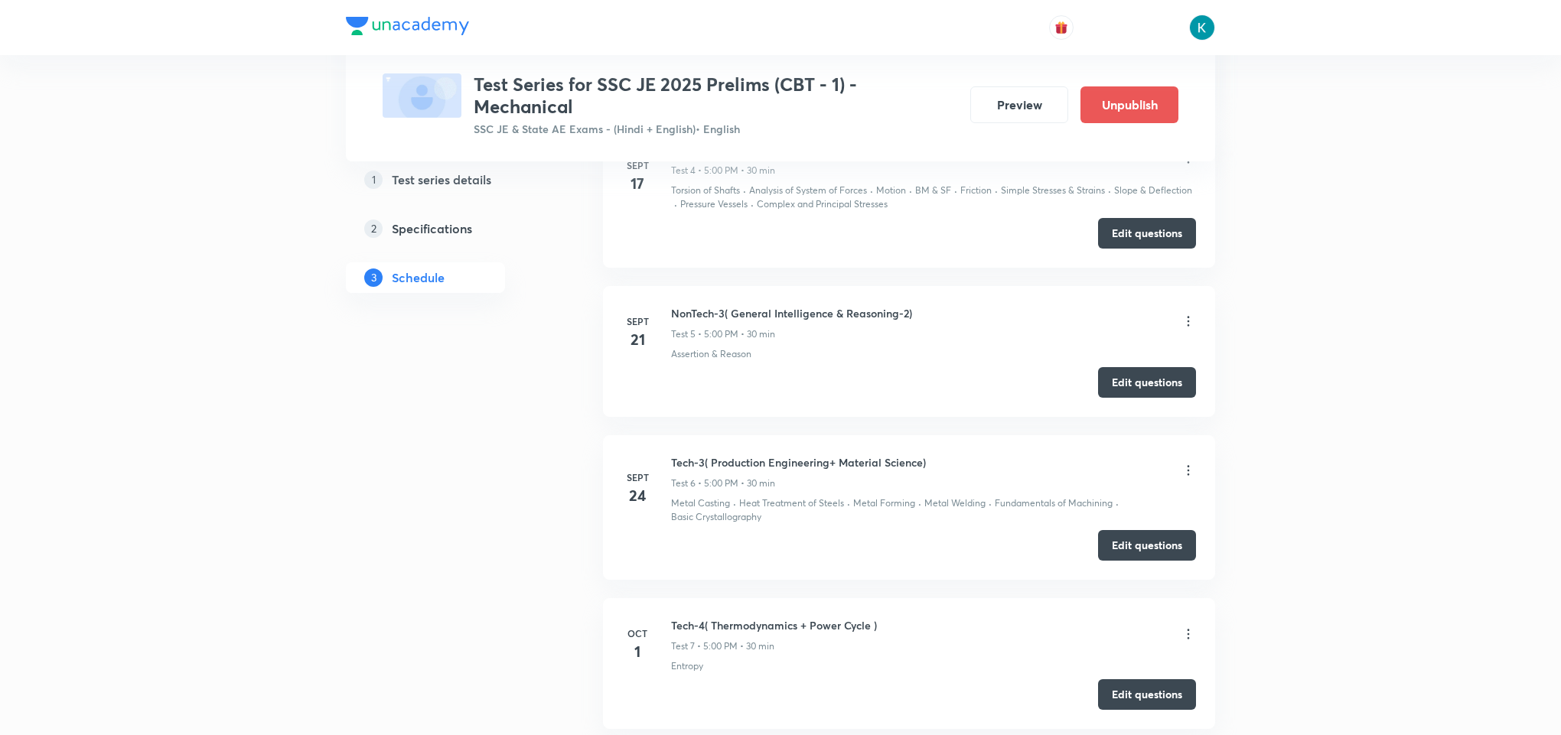
scroll to position [1606, 0]
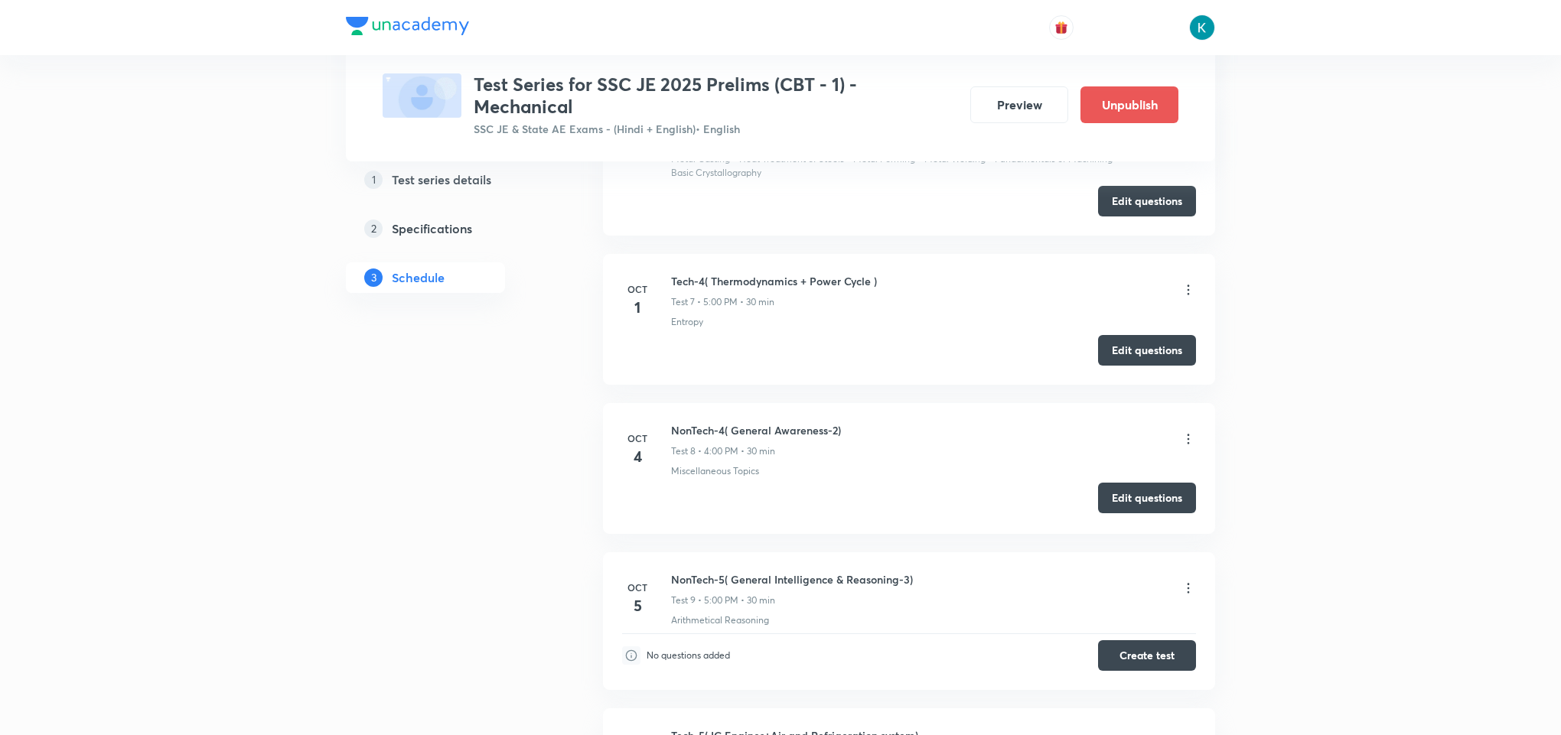
click at [1122, 498] on button "Edit questions" at bounding box center [1147, 498] width 98 height 31
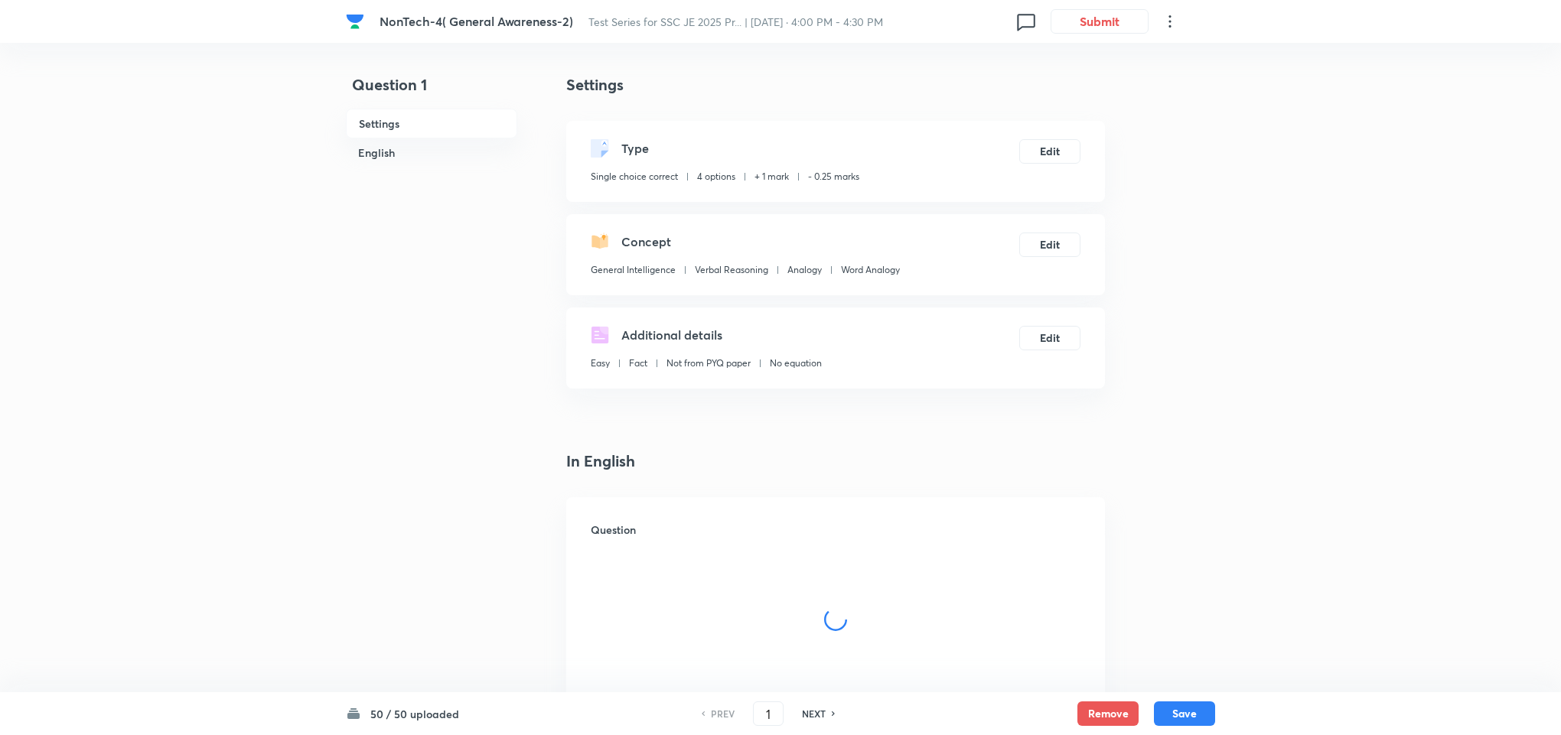
checkbox input "true"
click at [809, 712] on h6 "NEXT" at bounding box center [814, 714] width 24 height 14
type input "2"
checkbox input "false"
checkbox input "true"
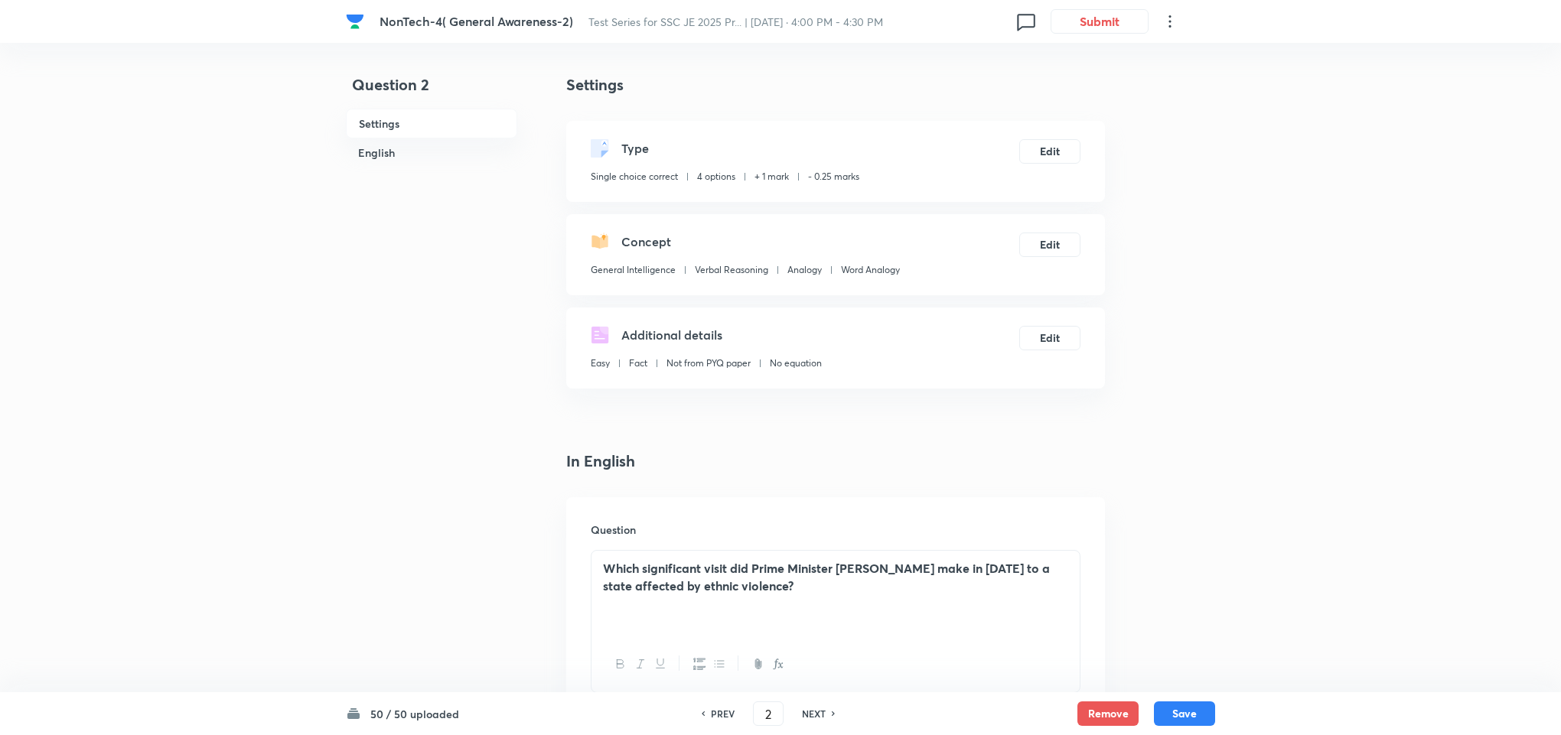
click at [809, 712] on h6 "NEXT" at bounding box center [814, 714] width 24 height 14
type input "3"
checkbox input "true"
click at [809, 712] on h6 "NEXT" at bounding box center [814, 714] width 24 height 14
type input "4"
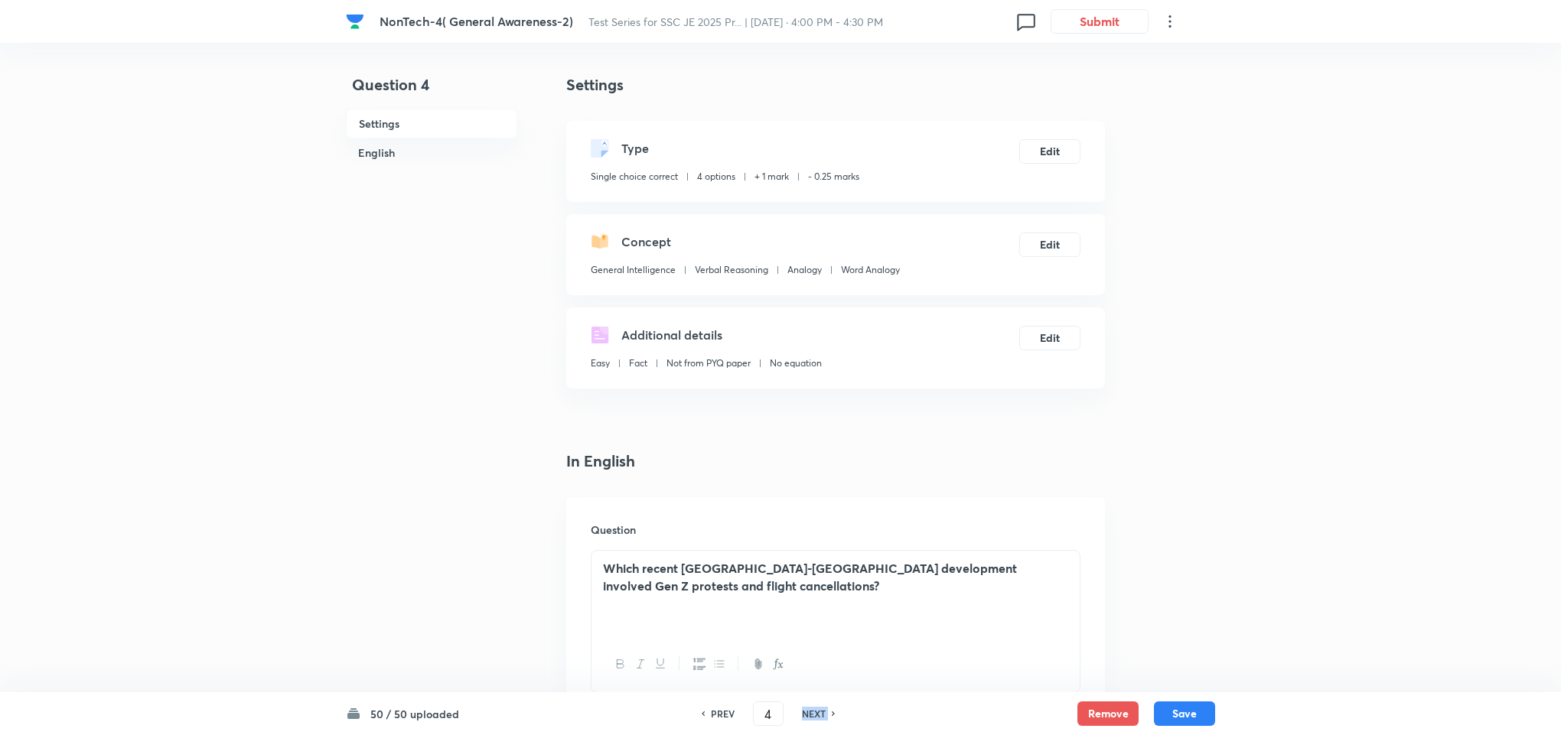
checkbox input "true"
click at [809, 712] on h6 "NEXT" at bounding box center [814, 714] width 24 height 14
type input "5"
checkbox input "false"
checkbox input "true"
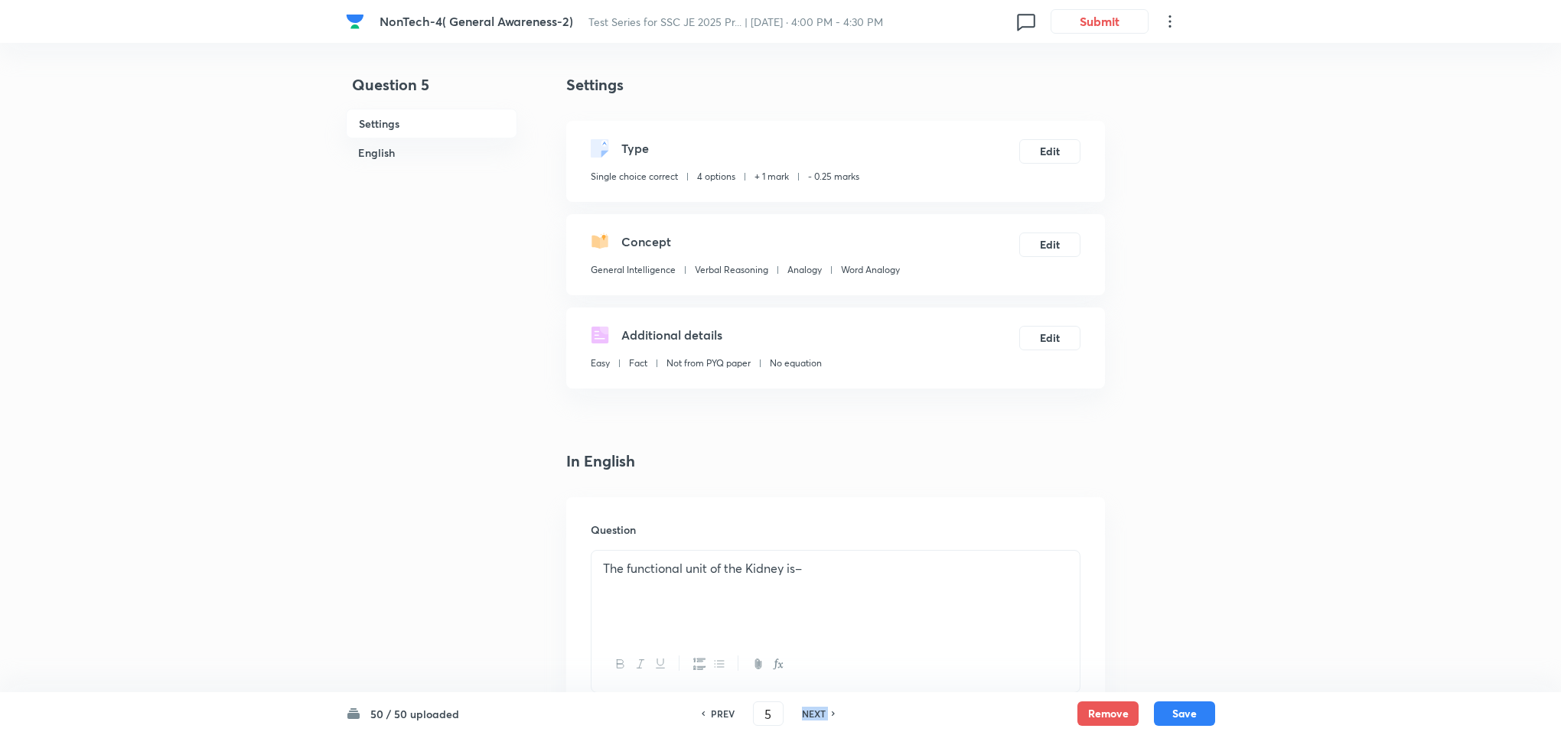
click at [809, 712] on h6 "NEXT" at bounding box center [814, 714] width 24 height 14
type input "6"
checkbox input "true"
click at [809, 712] on h6 "NEXT" at bounding box center [814, 714] width 24 height 14
type input "7"
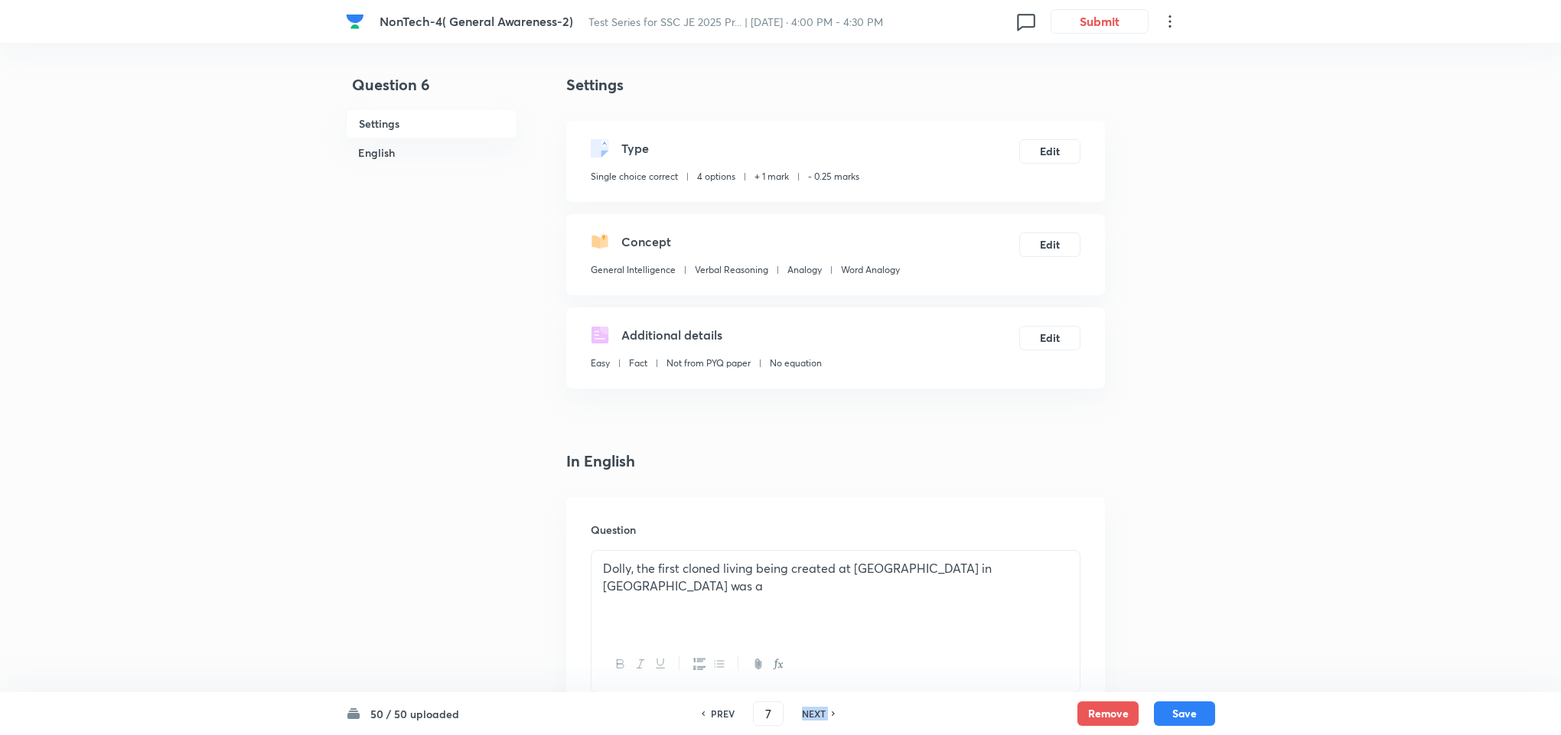
click at [809, 712] on h6 "NEXT" at bounding box center [814, 714] width 24 height 14
checkbox input "true"
type input "8"
checkbox input "false"
click at [809, 712] on h6 "NEXT" at bounding box center [814, 714] width 24 height 14
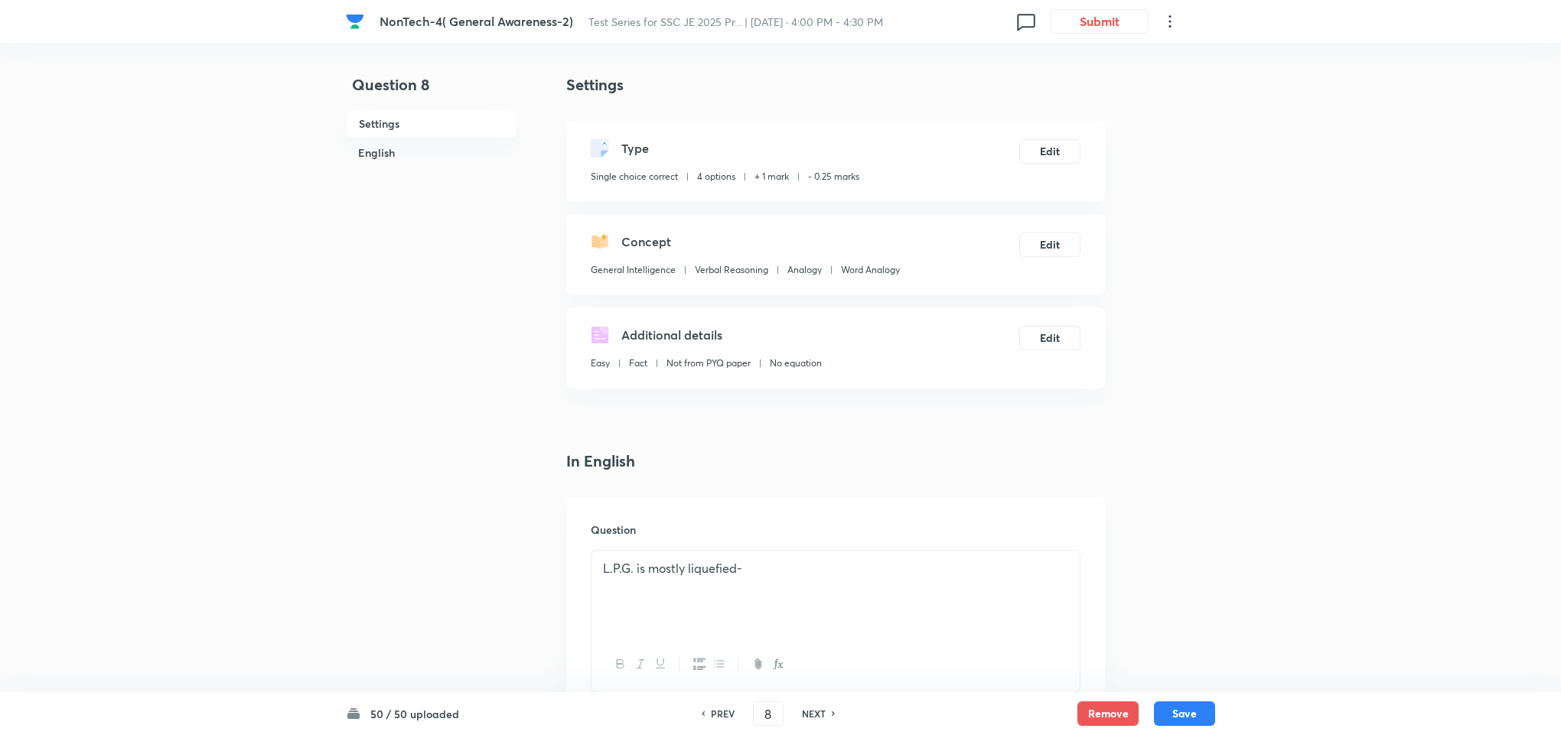
checkbox input "true"
type input "9"
click at [809, 712] on h6 "NEXT" at bounding box center [814, 714] width 24 height 14
checkbox input "true"
type input "10"
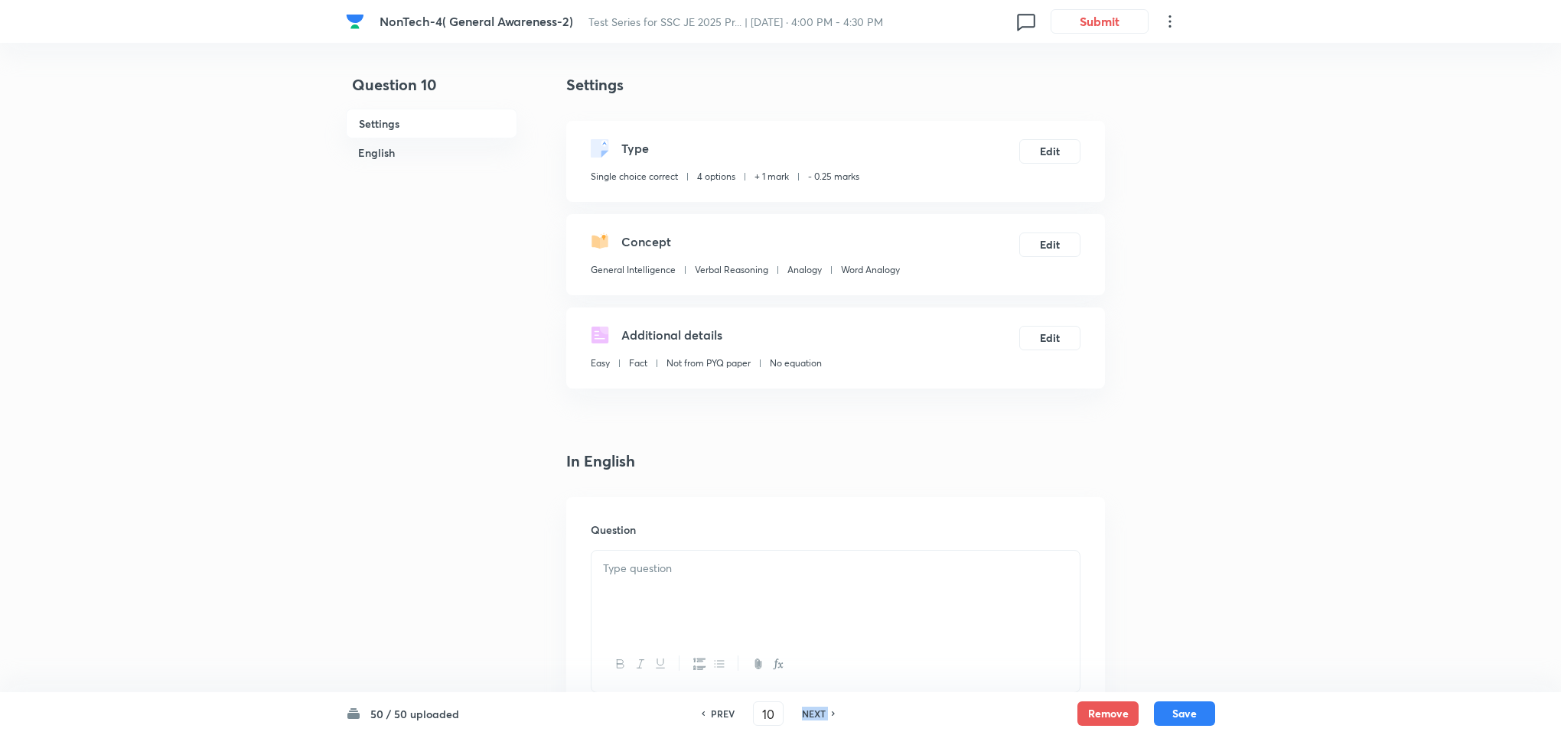
click at [809, 712] on h6 "NEXT" at bounding box center [814, 714] width 24 height 14
checkbox input "false"
checkbox input "true"
type input "11"
click at [809, 712] on h6 "NEXT" at bounding box center [814, 714] width 24 height 14
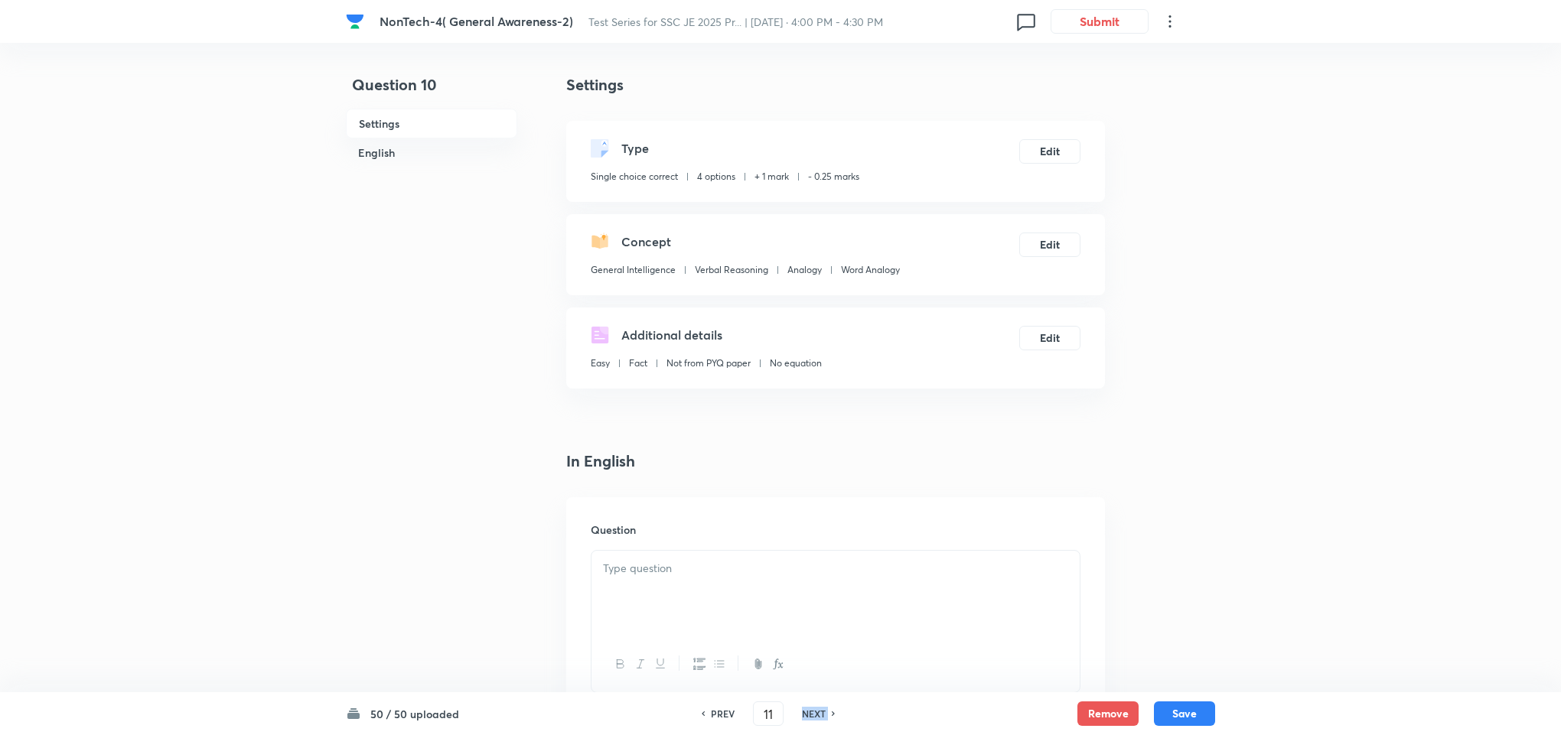
checkbox input "false"
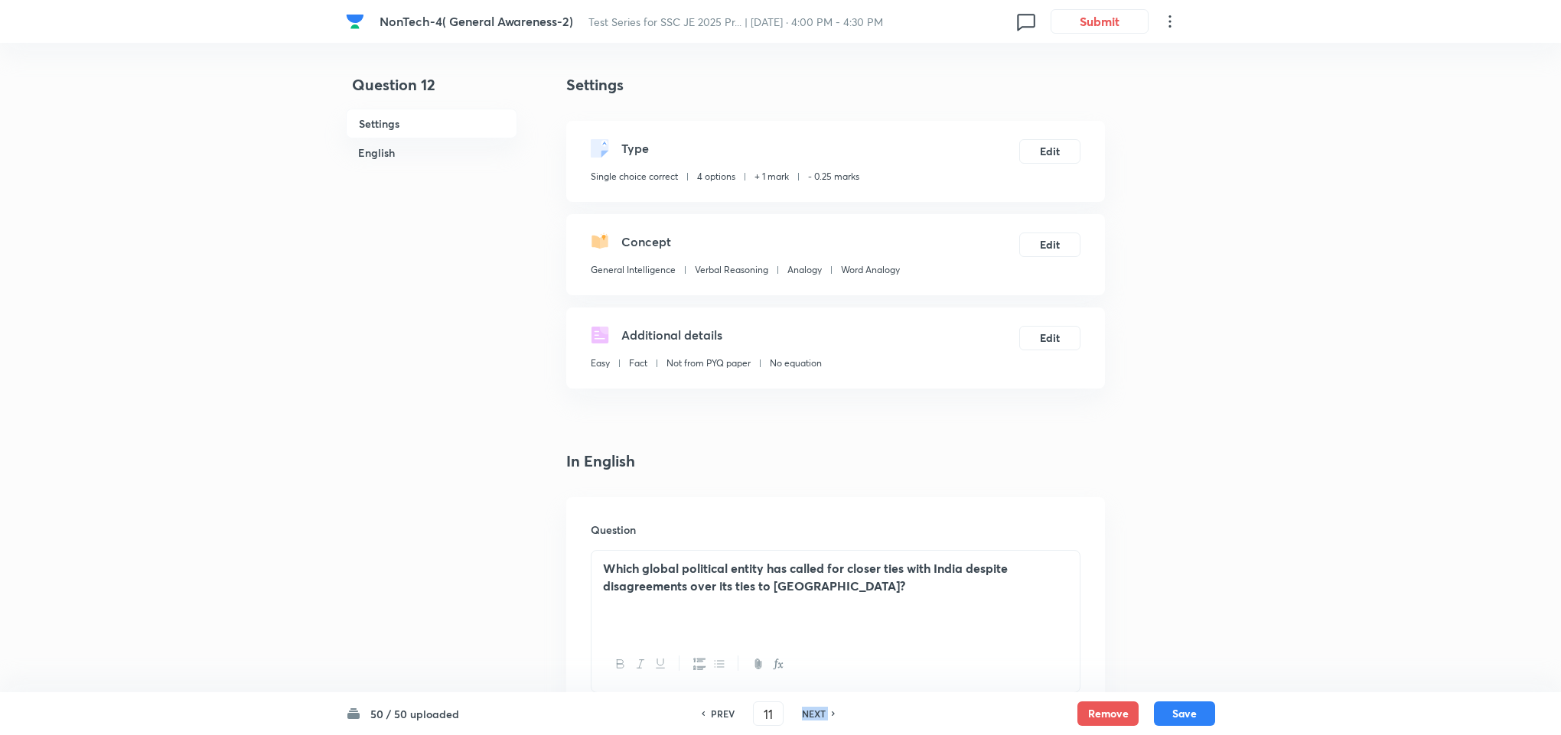
checkbox input "true"
type input "12"
click at [809, 712] on h6 "NEXT" at bounding box center [814, 714] width 24 height 14
checkbox input "false"
checkbox input "true"
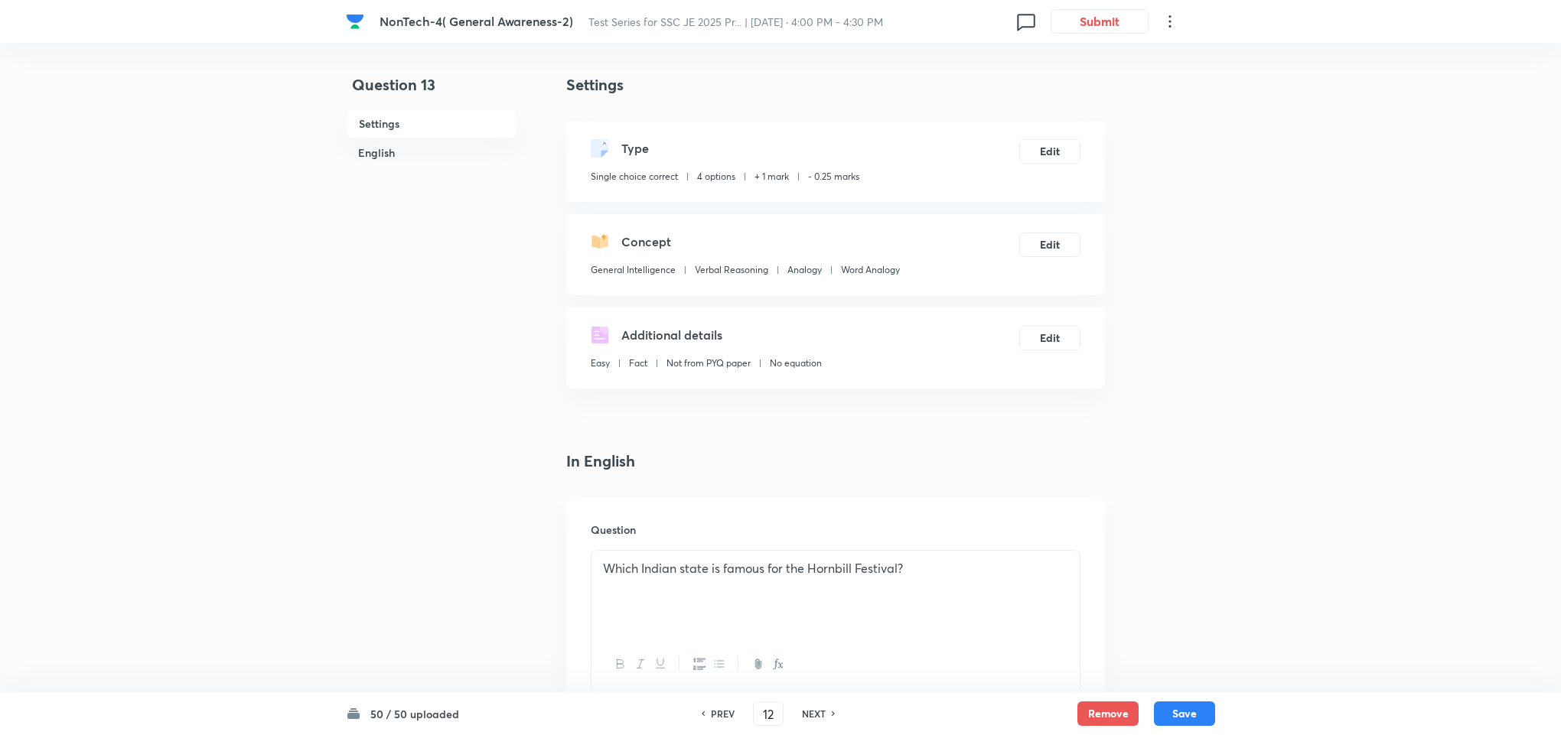
type input "13"
click at [809, 712] on h6 "NEXT" at bounding box center [814, 714] width 24 height 14
checkbox input "true"
type input "14"
click at [809, 712] on h6 "NEXT" at bounding box center [814, 714] width 24 height 14
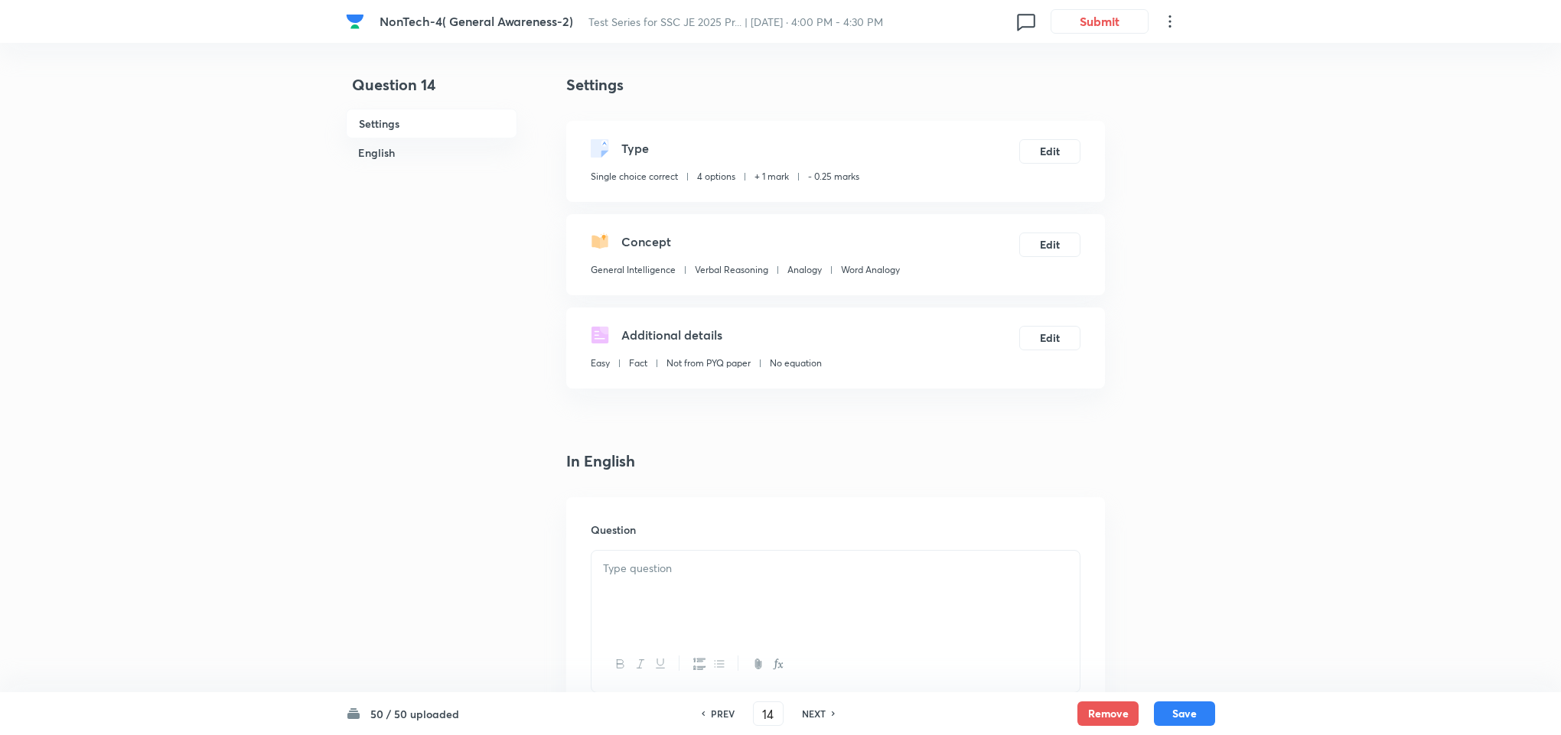
checkbox input "false"
checkbox input "true"
type input "15"
click at [809, 712] on h6 "NEXT" at bounding box center [814, 714] width 24 height 14
checkbox input "false"
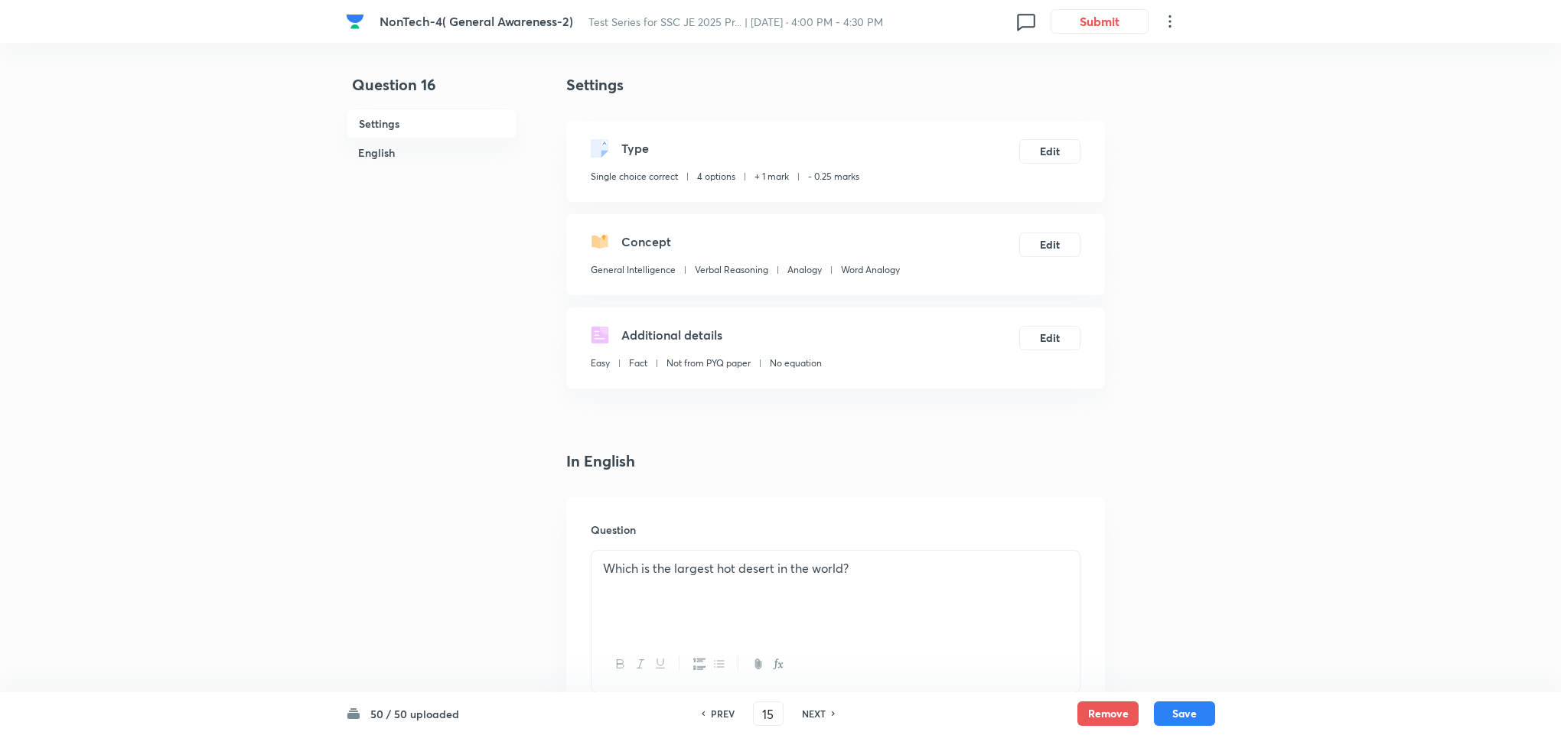
click at [809, 712] on h6 "NEXT" at bounding box center [814, 714] width 24 height 14
checkbox input "true"
type input "16"
checkbox input "false"
type input "17"
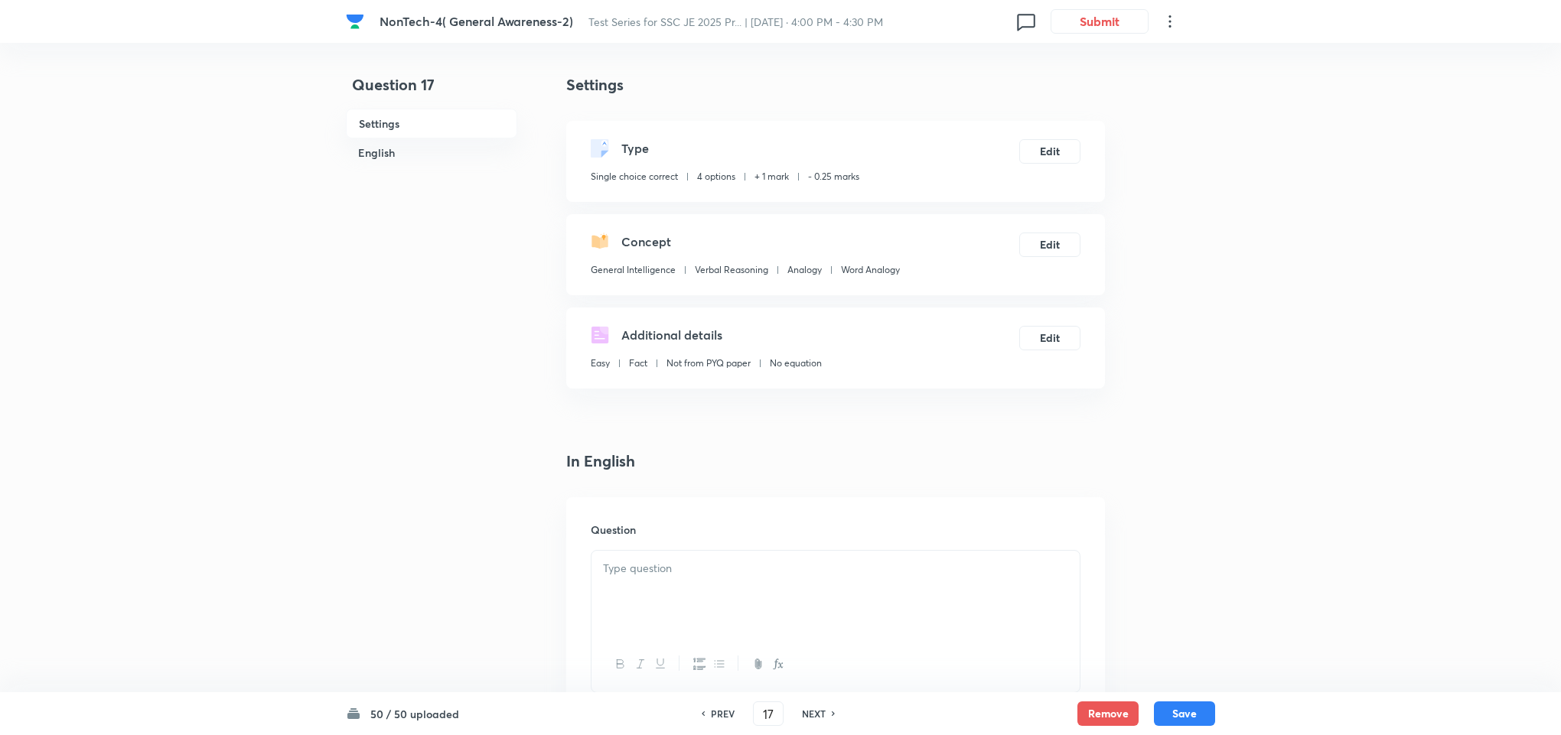
click at [809, 712] on h6 "NEXT" at bounding box center [814, 714] width 24 height 14
checkbox input "true"
type input "18"
click at [809, 712] on h6 "NEXT" at bounding box center [814, 714] width 24 height 14
checkbox input "false"
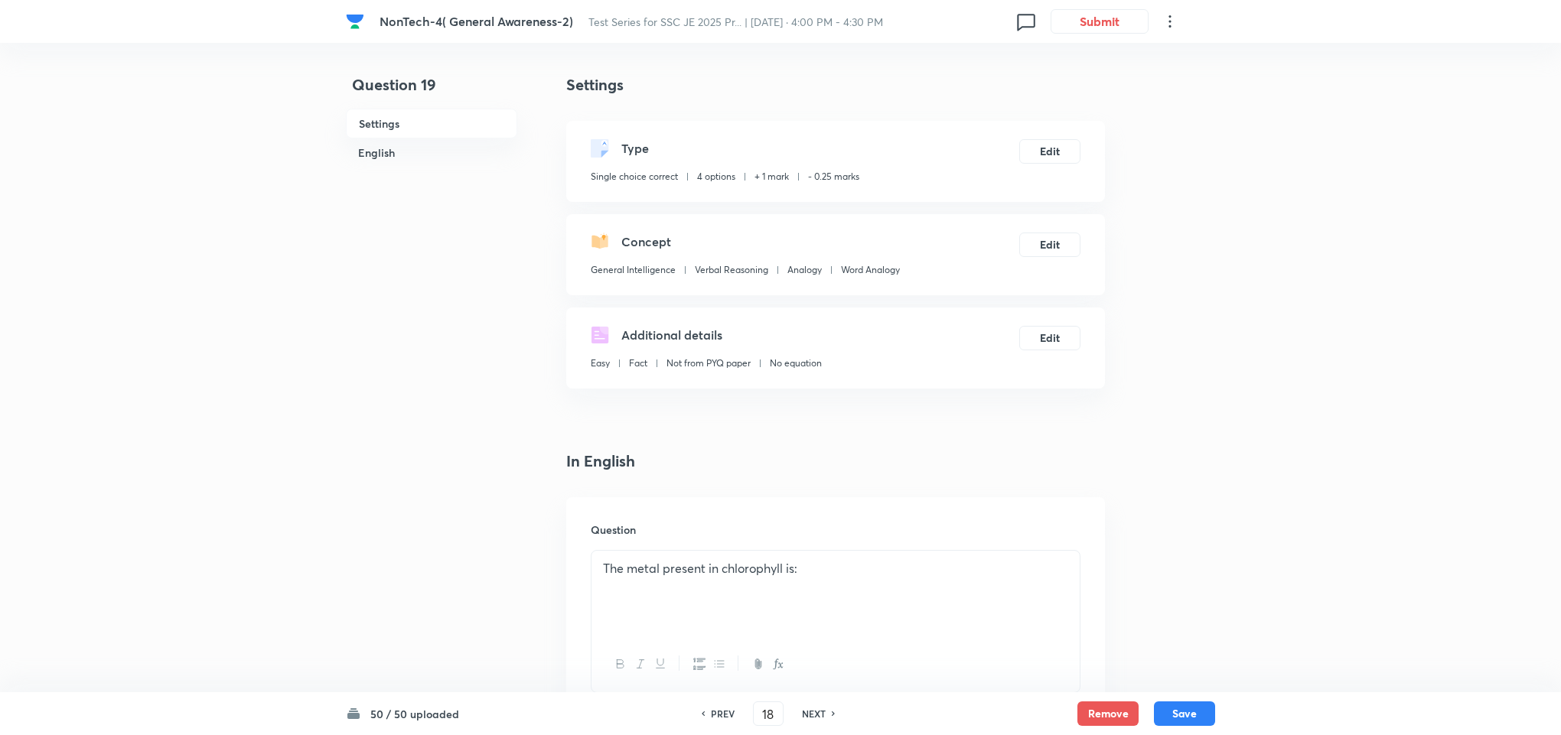
checkbox input "true"
type input "19"
click at [809, 712] on h6 "NEXT" at bounding box center [814, 714] width 24 height 14
checkbox input "false"
checkbox input "true"
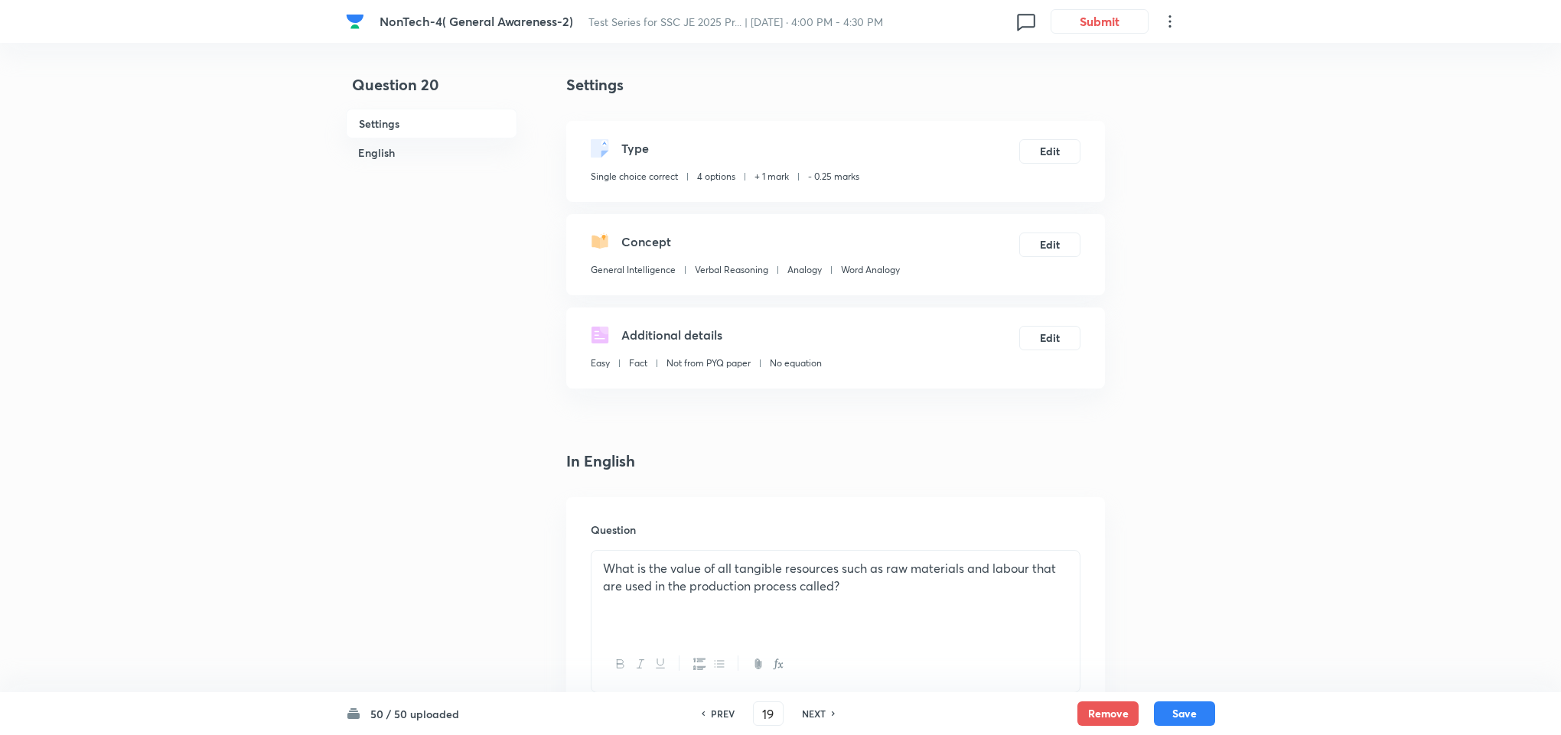
type input "20"
click at [809, 712] on h6 "NEXT" at bounding box center [814, 714] width 24 height 14
checkbox input "false"
checkbox input "true"
type input "21"
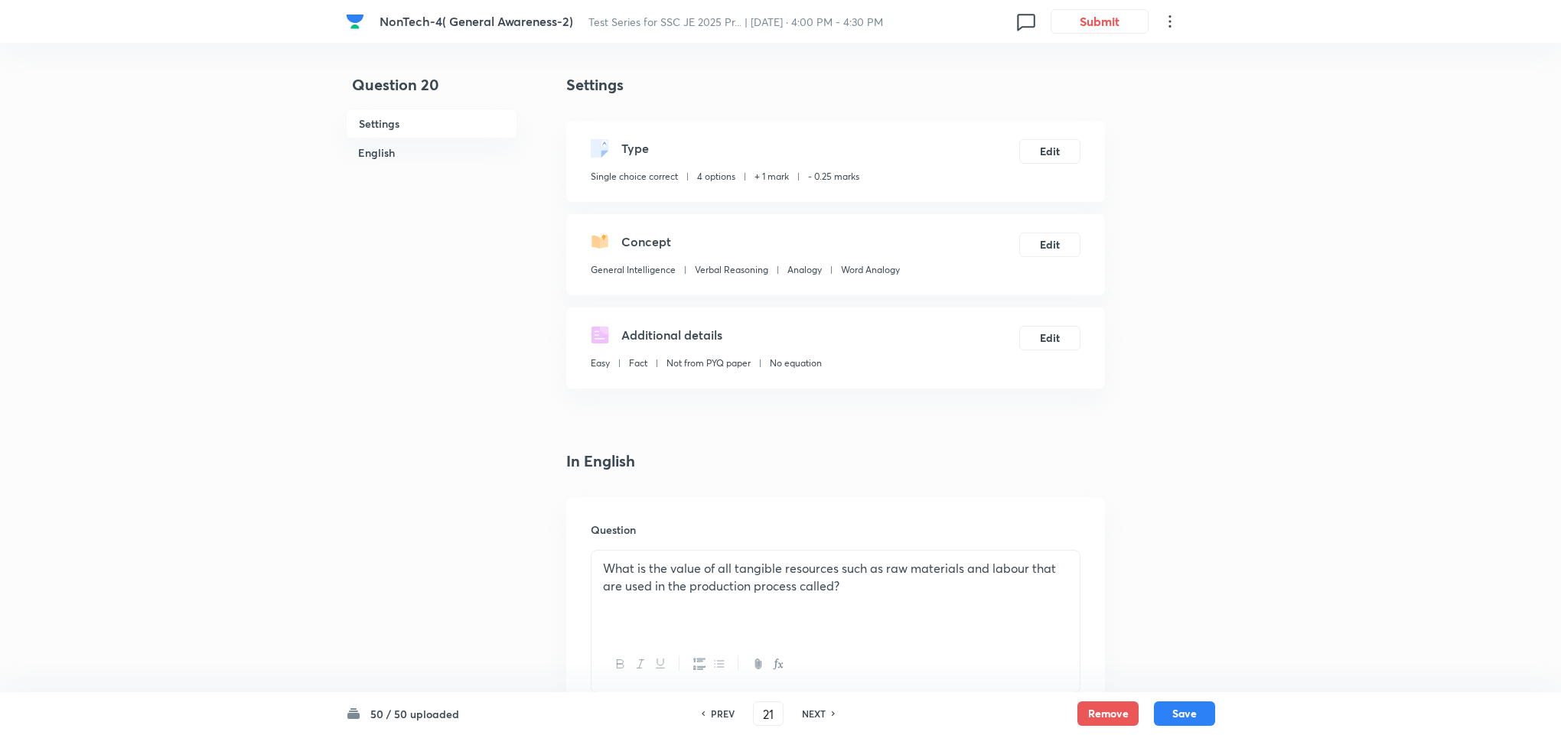
click at [809, 712] on h6 "NEXT" at bounding box center [814, 714] width 24 height 14
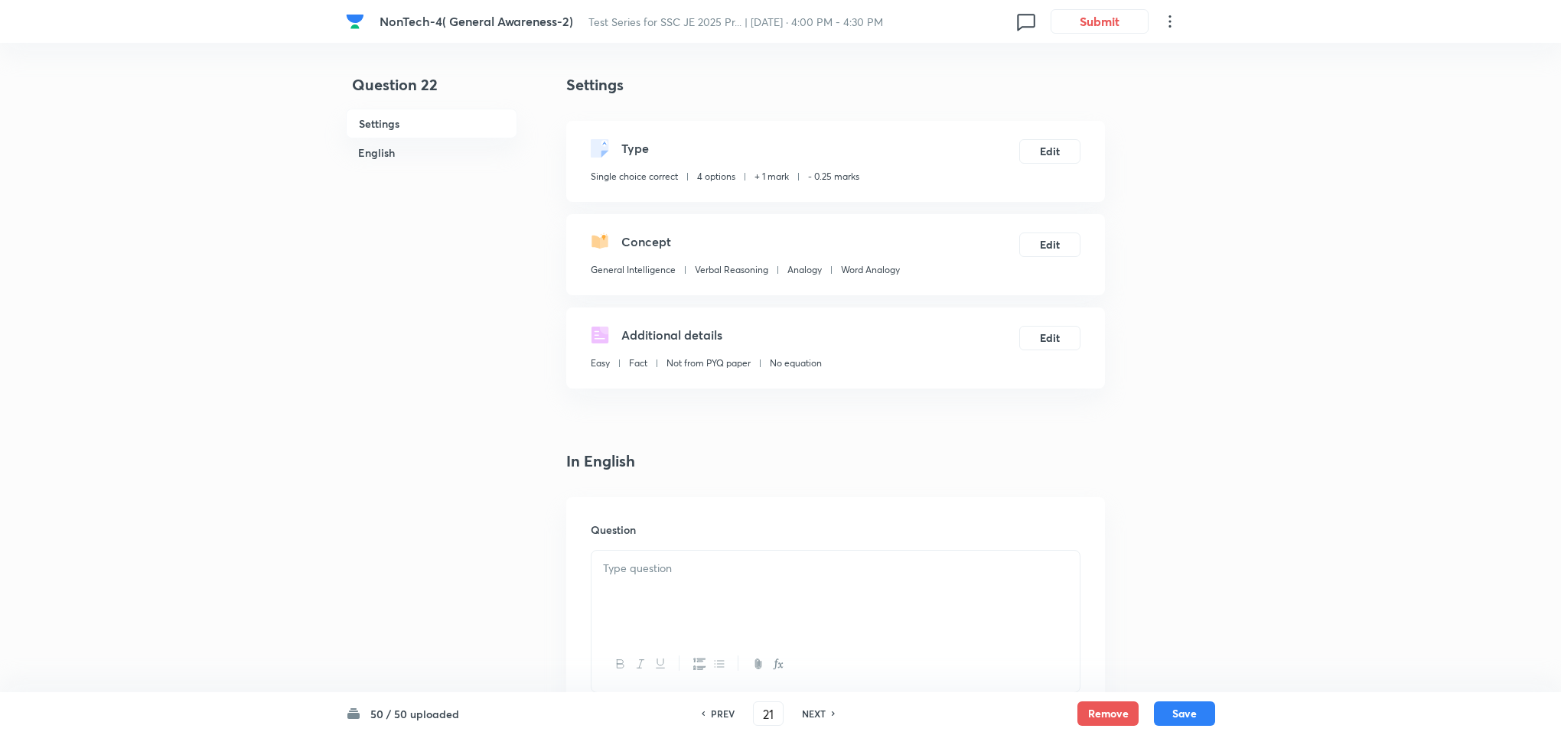
checkbox input "false"
checkbox input "true"
type input "22"
click at [809, 712] on h6 "NEXT" at bounding box center [814, 714] width 24 height 14
checkbox input "false"
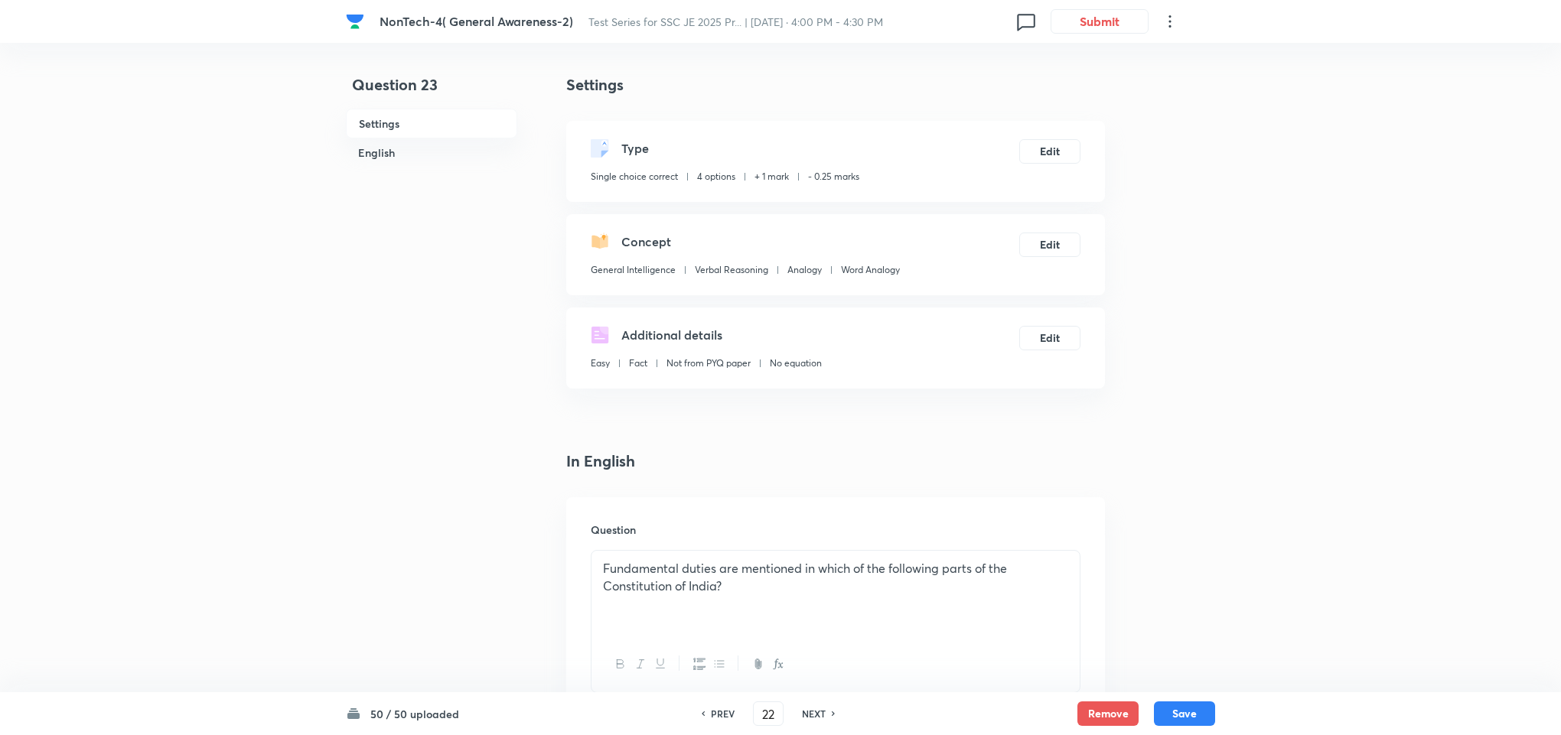
checkbox input "true"
type input "23"
click at [809, 712] on h6 "NEXT" at bounding box center [814, 714] width 24 height 14
checkbox input "false"
checkbox input "true"
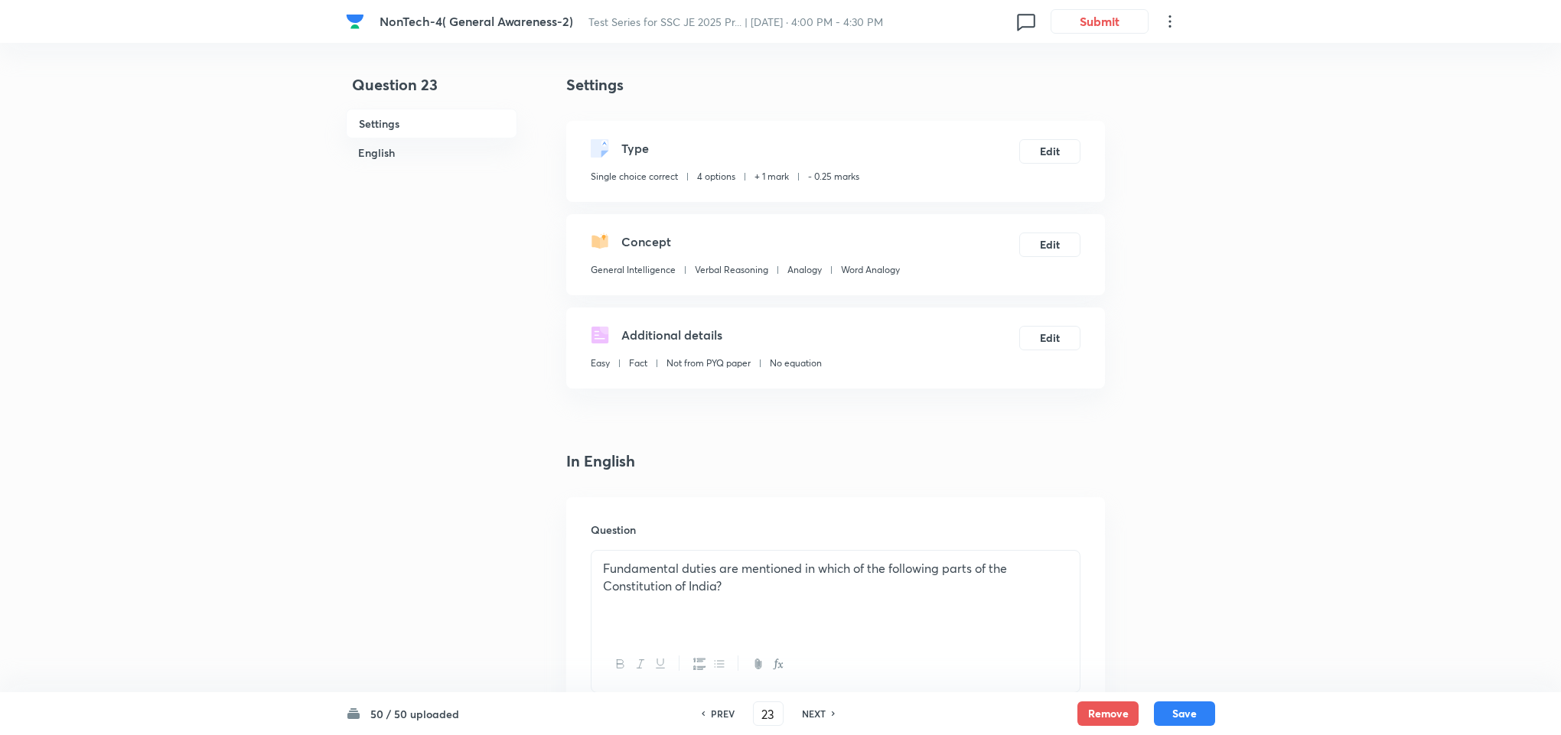
type input "24"
click at [809, 712] on h6 "NEXT" at bounding box center [814, 714] width 24 height 14
checkbox input "false"
checkbox input "true"
type input "25"
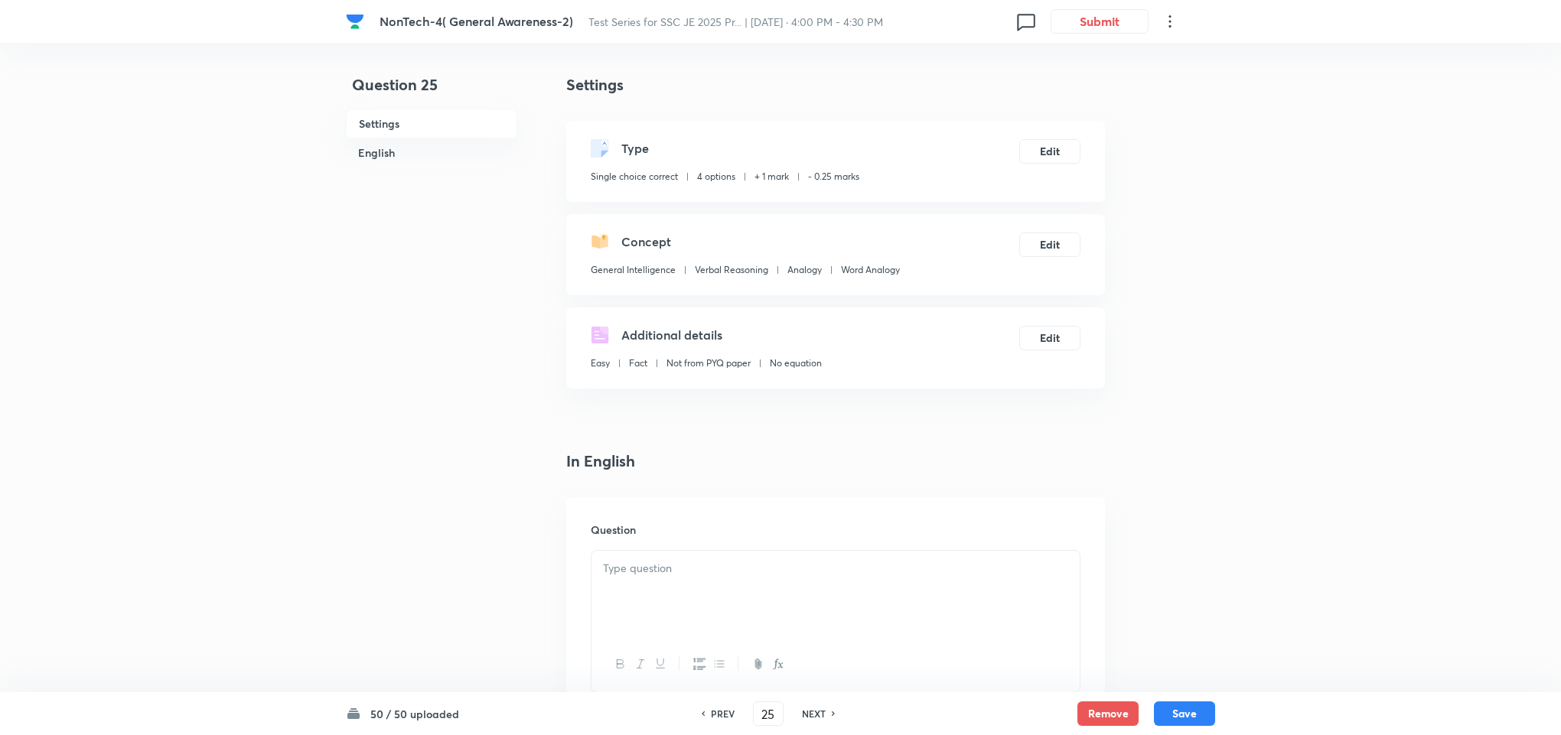
click at [809, 712] on h6 "NEXT" at bounding box center [814, 714] width 24 height 14
checkbox input "false"
checkbox input "true"
type input "26"
click at [809, 712] on h6 "NEXT" at bounding box center [814, 714] width 24 height 14
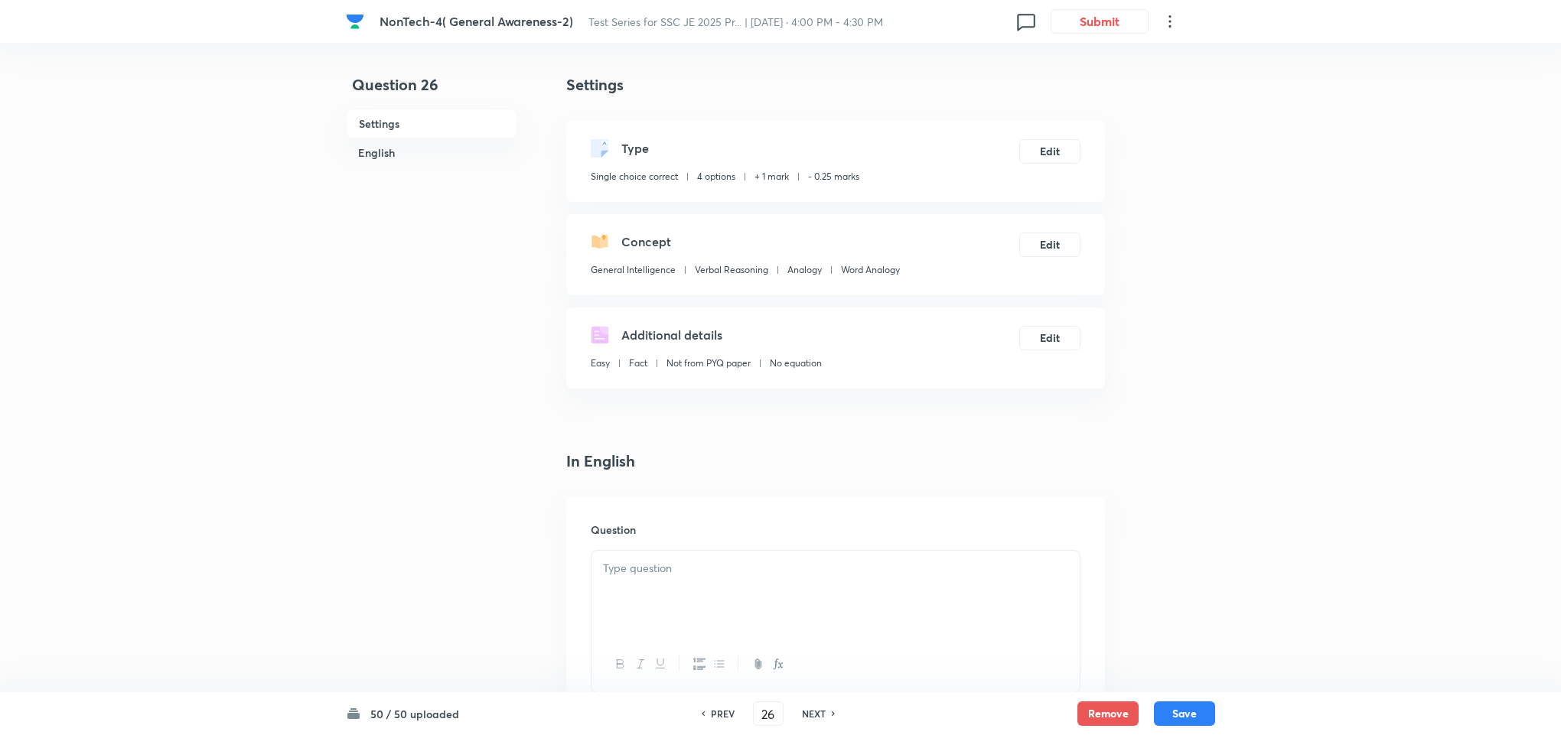
checkbox input "false"
checkbox input "true"
type input "27"
click at [809, 712] on h6 "NEXT" at bounding box center [814, 714] width 24 height 14
checkbox input "true"
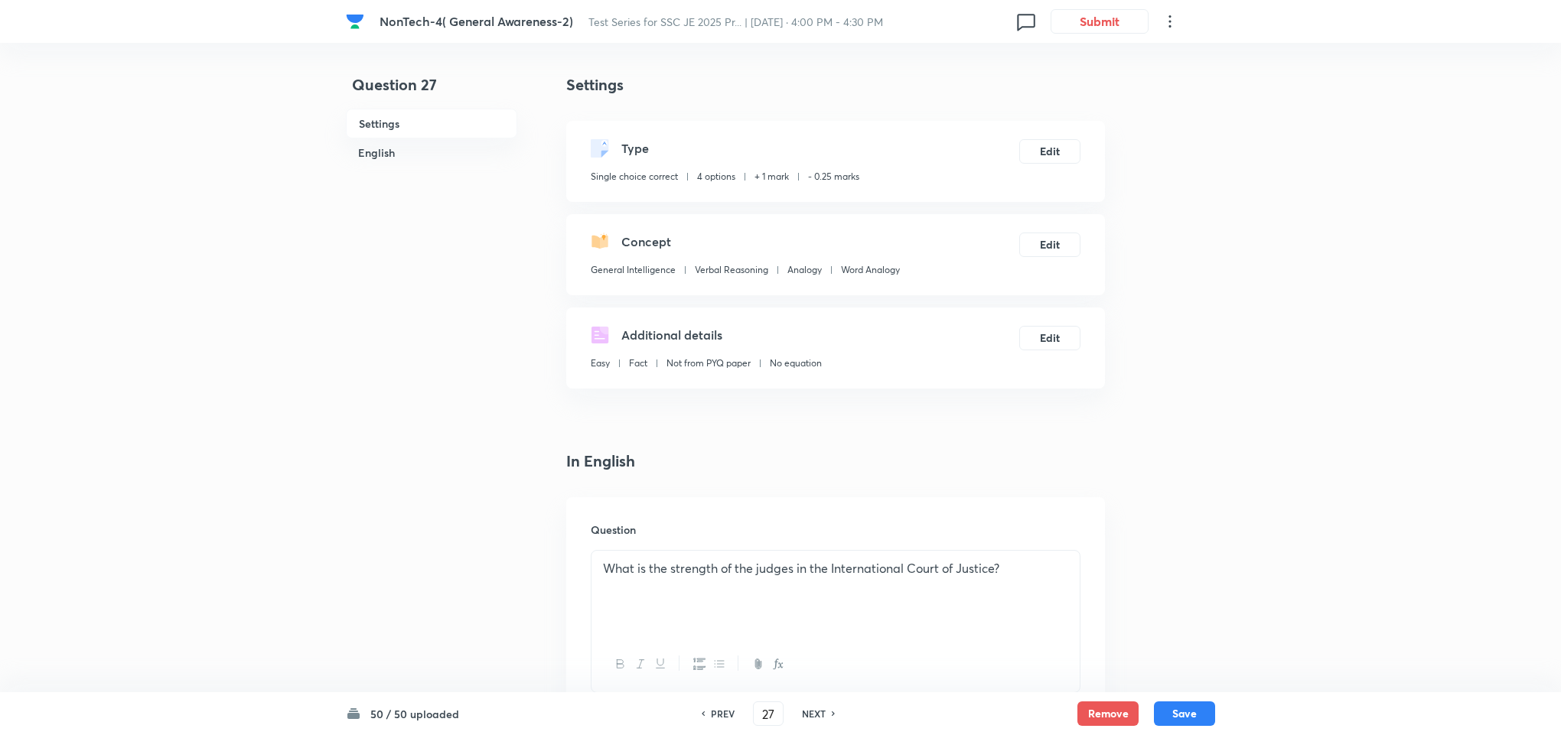
type input "28"
click at [809, 712] on h6 "NEXT" at bounding box center [814, 714] width 24 height 14
checkbox input "false"
checkbox input "true"
type input "29"
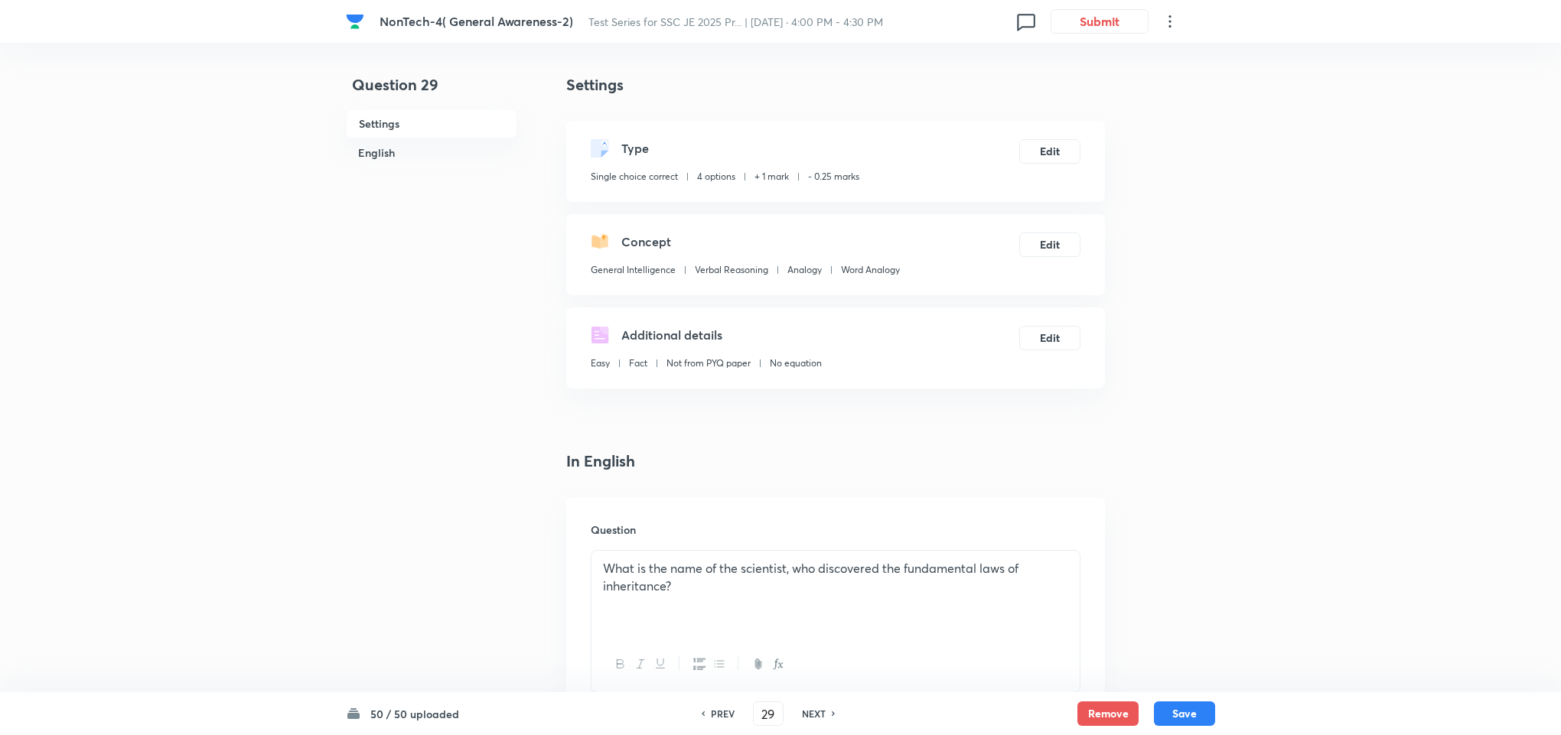
click at [809, 712] on h6 "NEXT" at bounding box center [814, 714] width 24 height 14
checkbox input "true"
type input "30"
click at [809, 712] on h6 "NEXT" at bounding box center [814, 714] width 24 height 14
checkbox input "false"
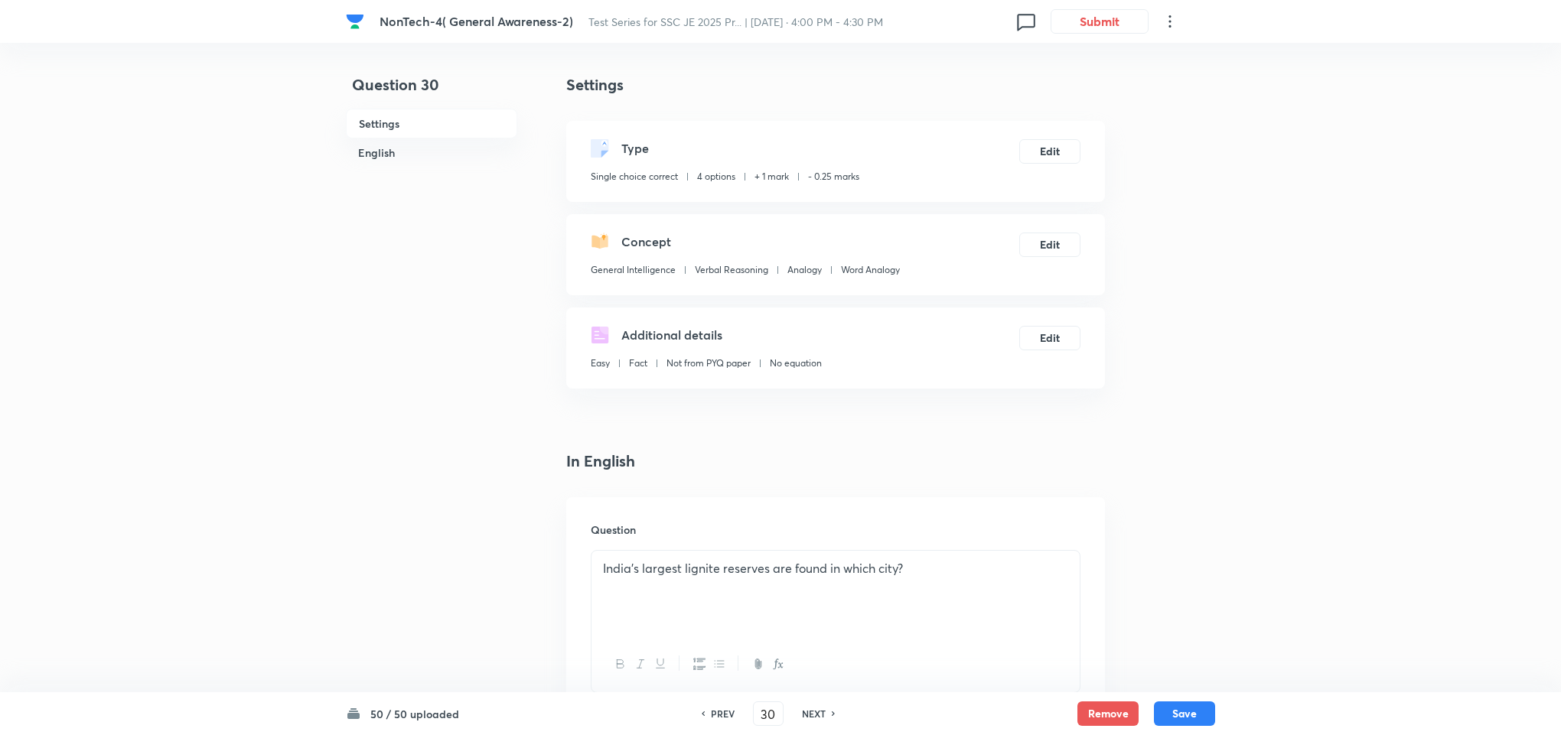
checkbox input "true"
type input "31"
click at [809, 712] on h6 "NEXT" at bounding box center [814, 714] width 24 height 14
checkbox input "false"
checkbox input "true"
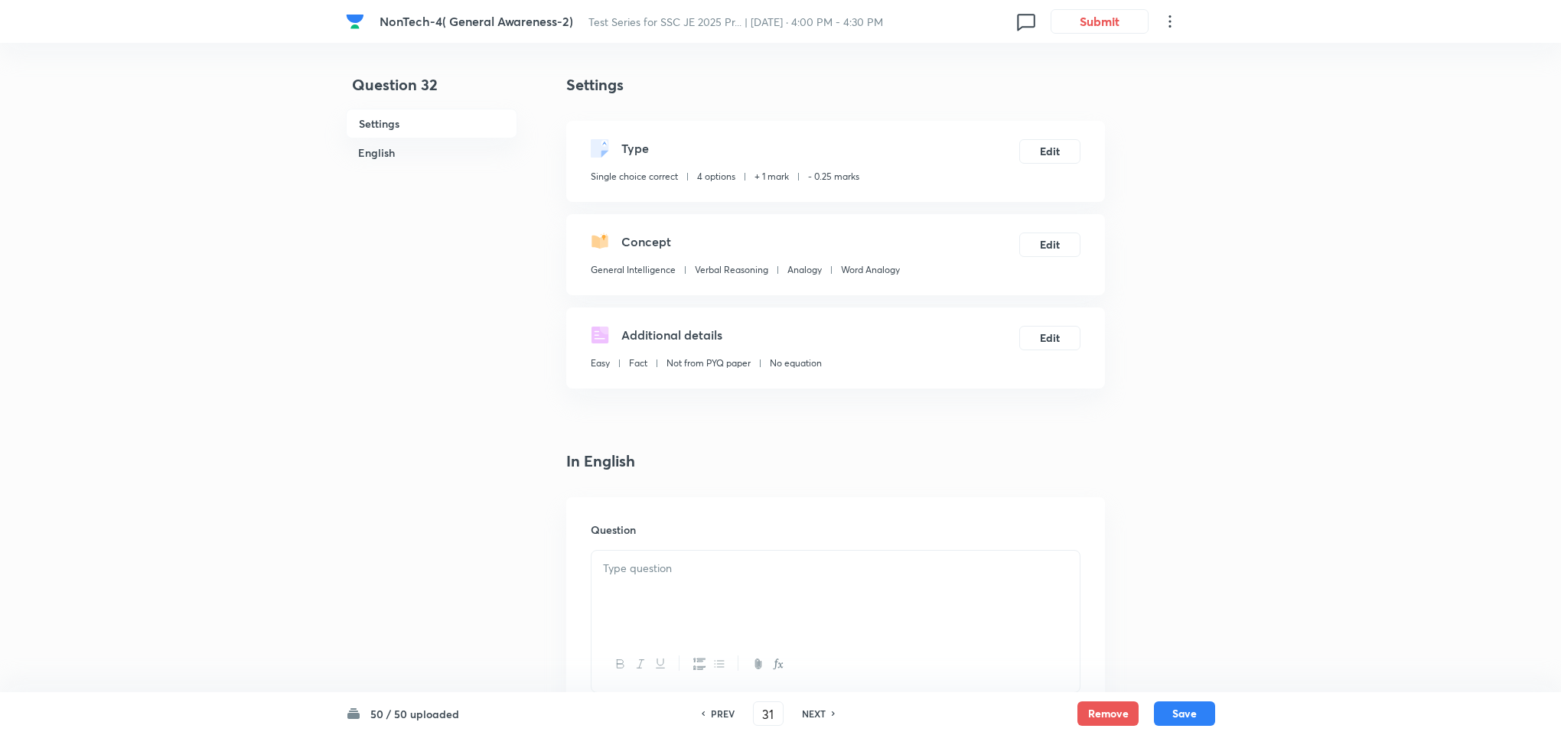
type input "32"
click at [809, 712] on h6 "NEXT" at bounding box center [814, 714] width 24 height 14
checkbox input "true"
type input "33"
checkbox input "false"
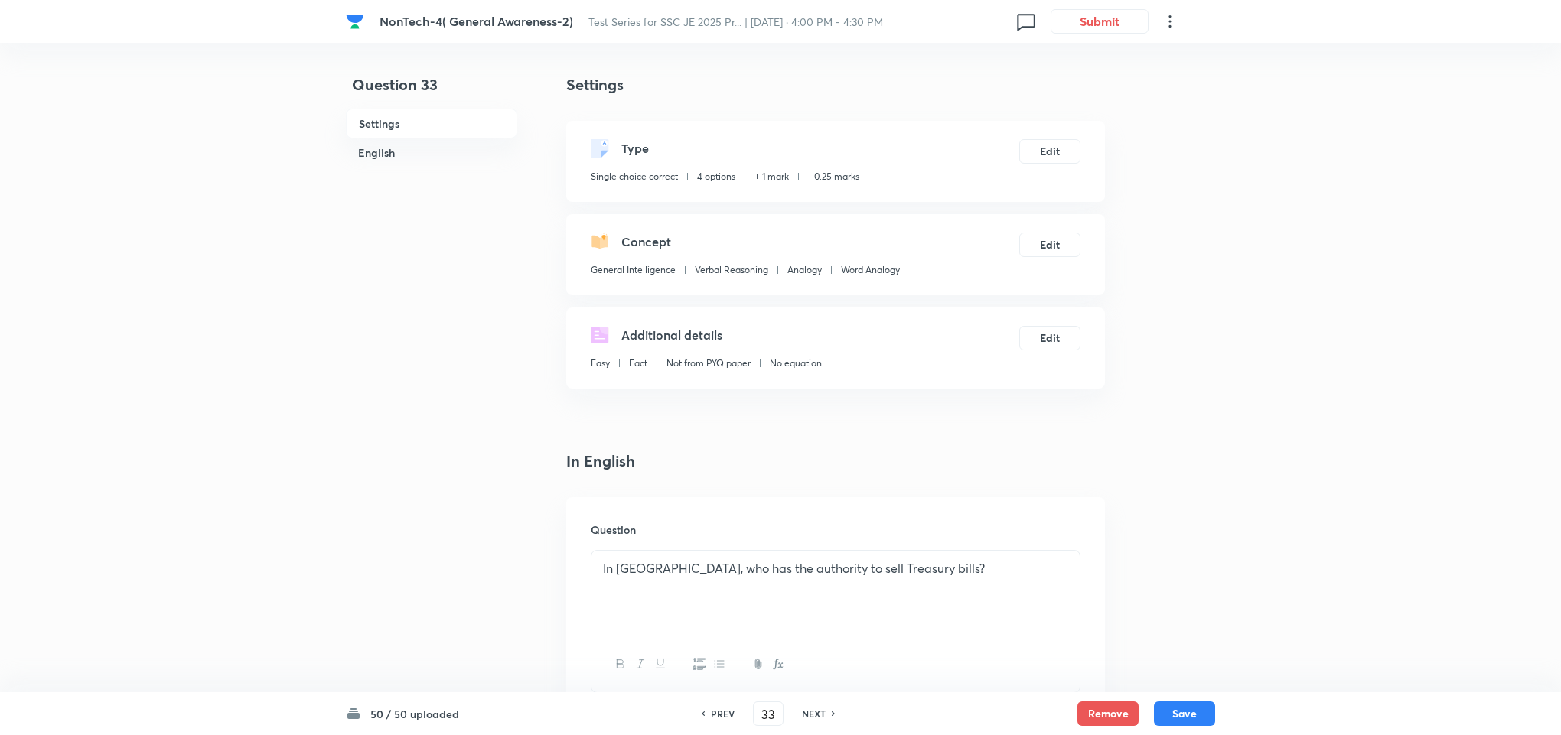
click at [809, 712] on h6 "NEXT" at bounding box center [814, 714] width 24 height 14
checkbox input "true"
type input "34"
click at [809, 712] on h6 "NEXT" at bounding box center [814, 714] width 24 height 14
checkbox input "true"
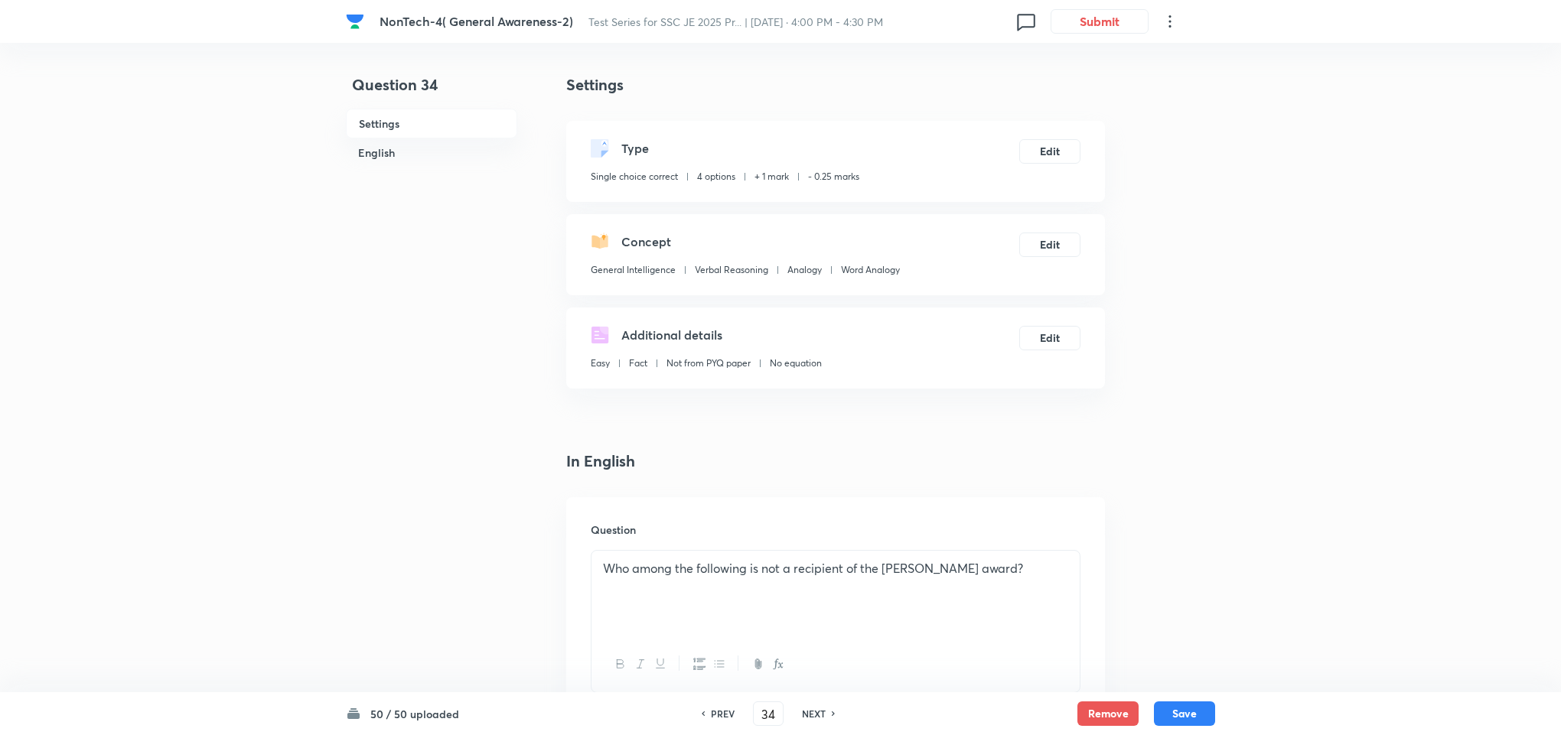
type input "35"
click at [809, 712] on h6 "NEXT" at bounding box center [814, 714] width 24 height 14
checkbox input "true"
type input "36"
click at [809, 712] on h6 "NEXT" at bounding box center [814, 714] width 24 height 14
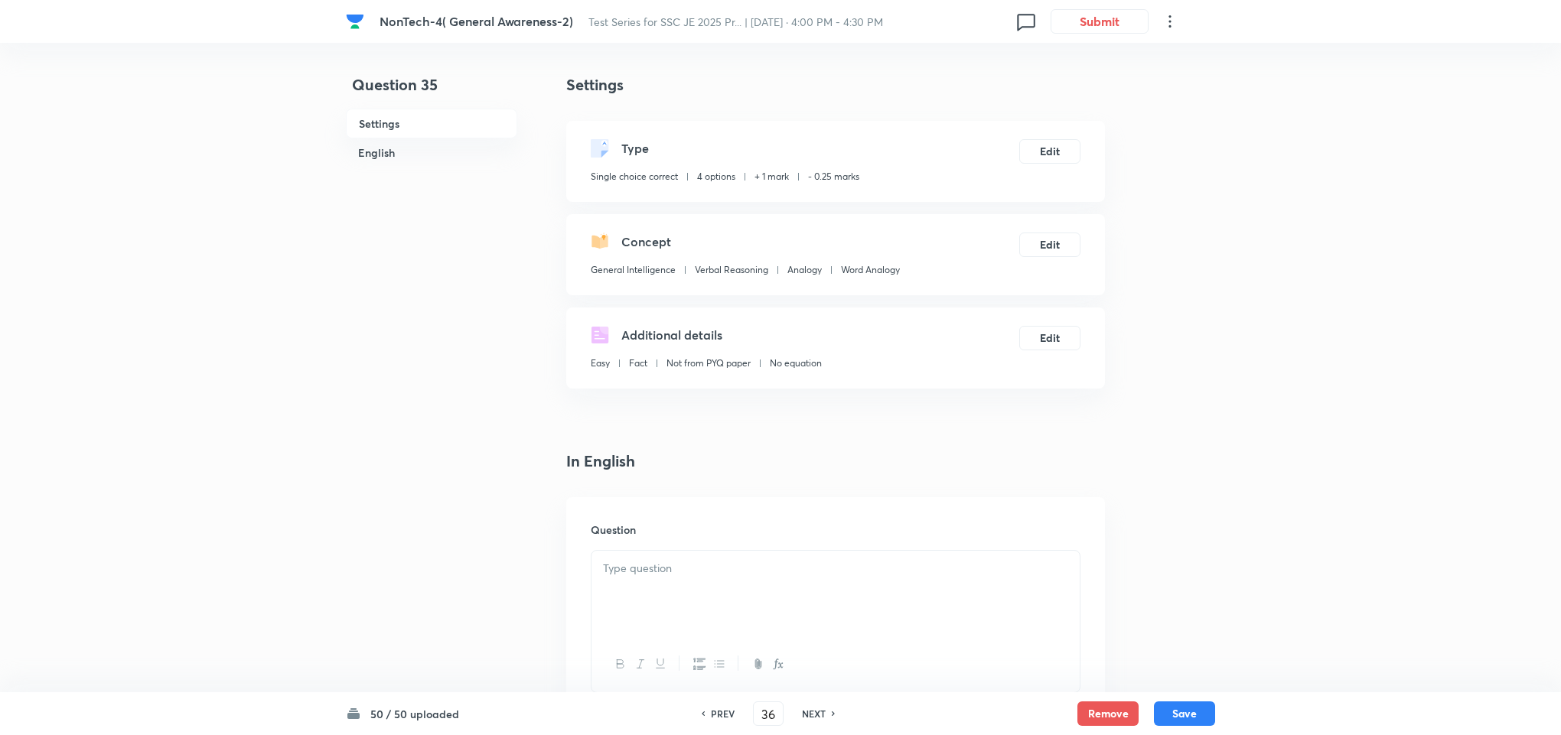
checkbox input "false"
checkbox input "true"
type input "37"
click at [809, 712] on h6 "NEXT" at bounding box center [814, 714] width 24 height 14
checkbox input "false"
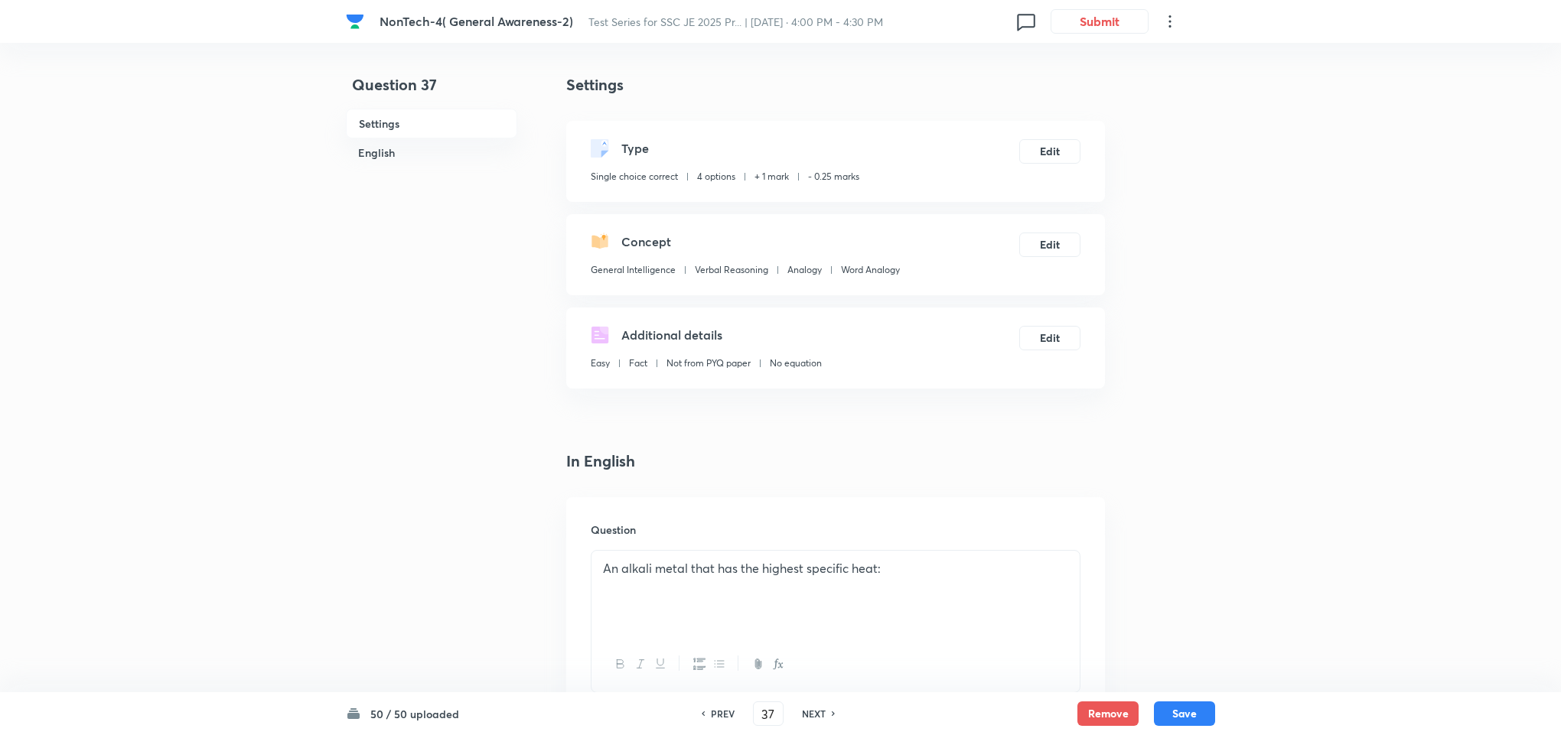
checkbox input "true"
type input "38"
click at [809, 712] on h6 "NEXT" at bounding box center [814, 714] width 24 height 14
checkbox input "false"
checkbox input "true"
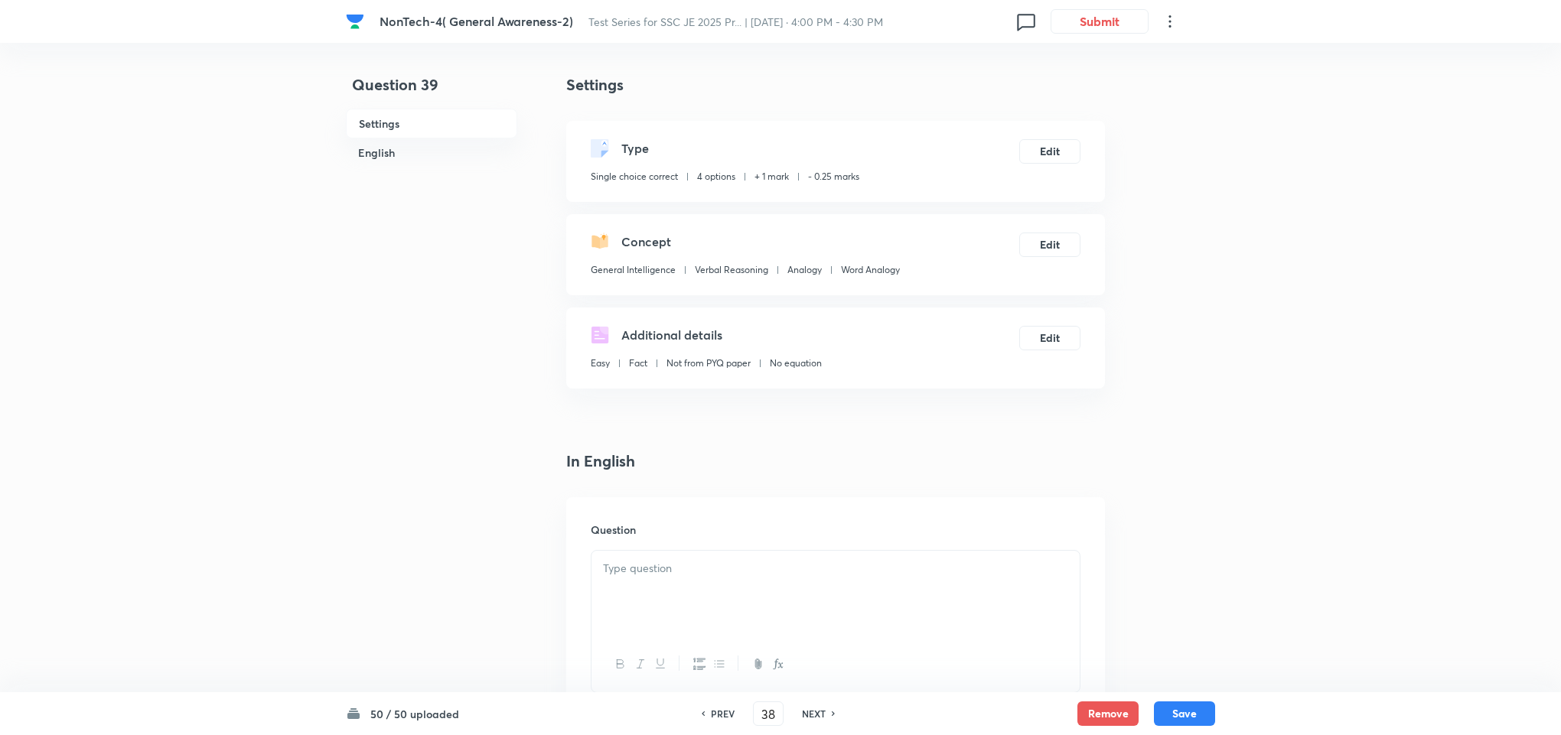
type input "39"
click at [809, 712] on h6 "NEXT" at bounding box center [814, 714] width 24 height 14
checkbox input "false"
checkbox input "true"
type input "40"
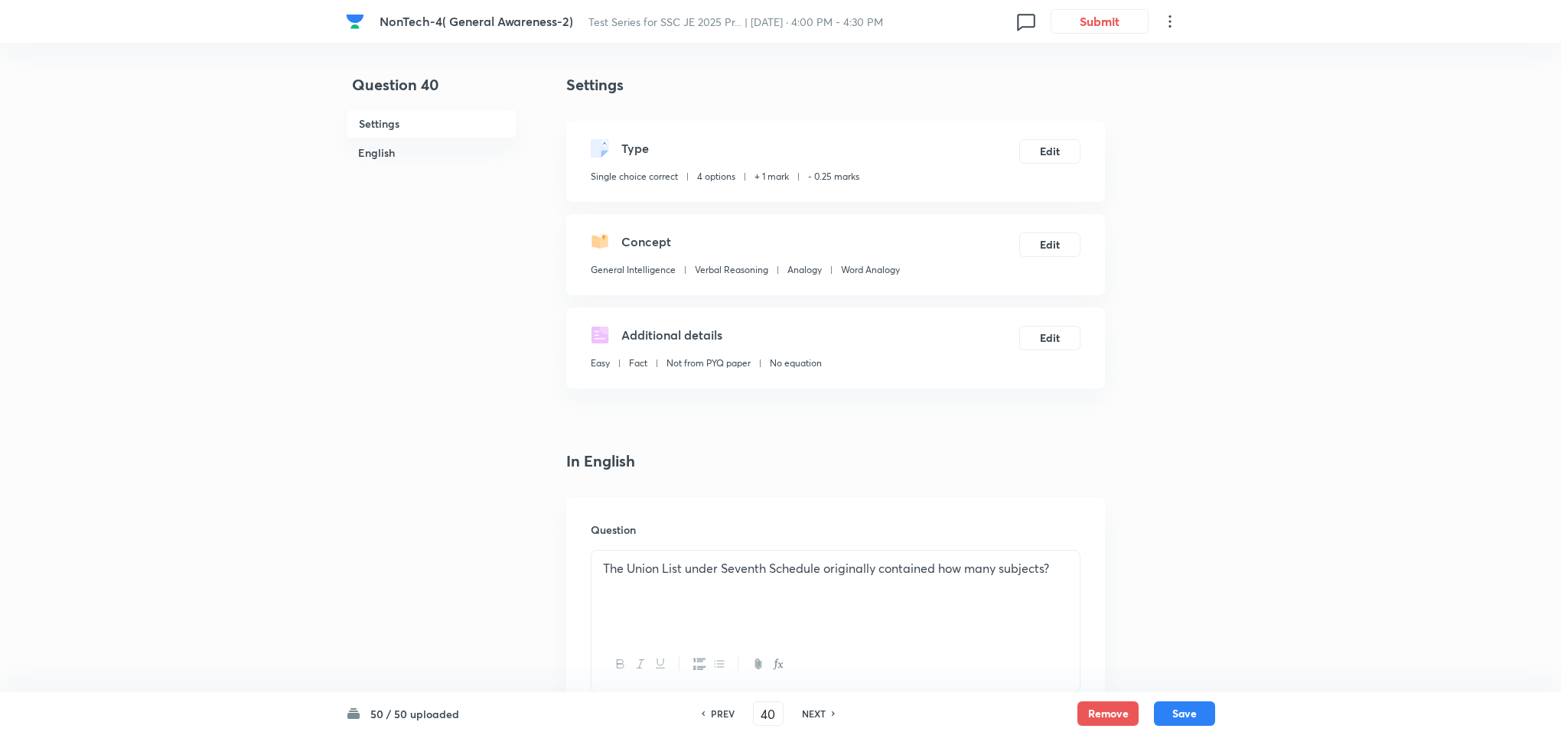
click at [809, 712] on h6 "NEXT" at bounding box center [814, 714] width 24 height 14
checkbox input "false"
checkbox input "true"
type input "41"
checkbox input "false"
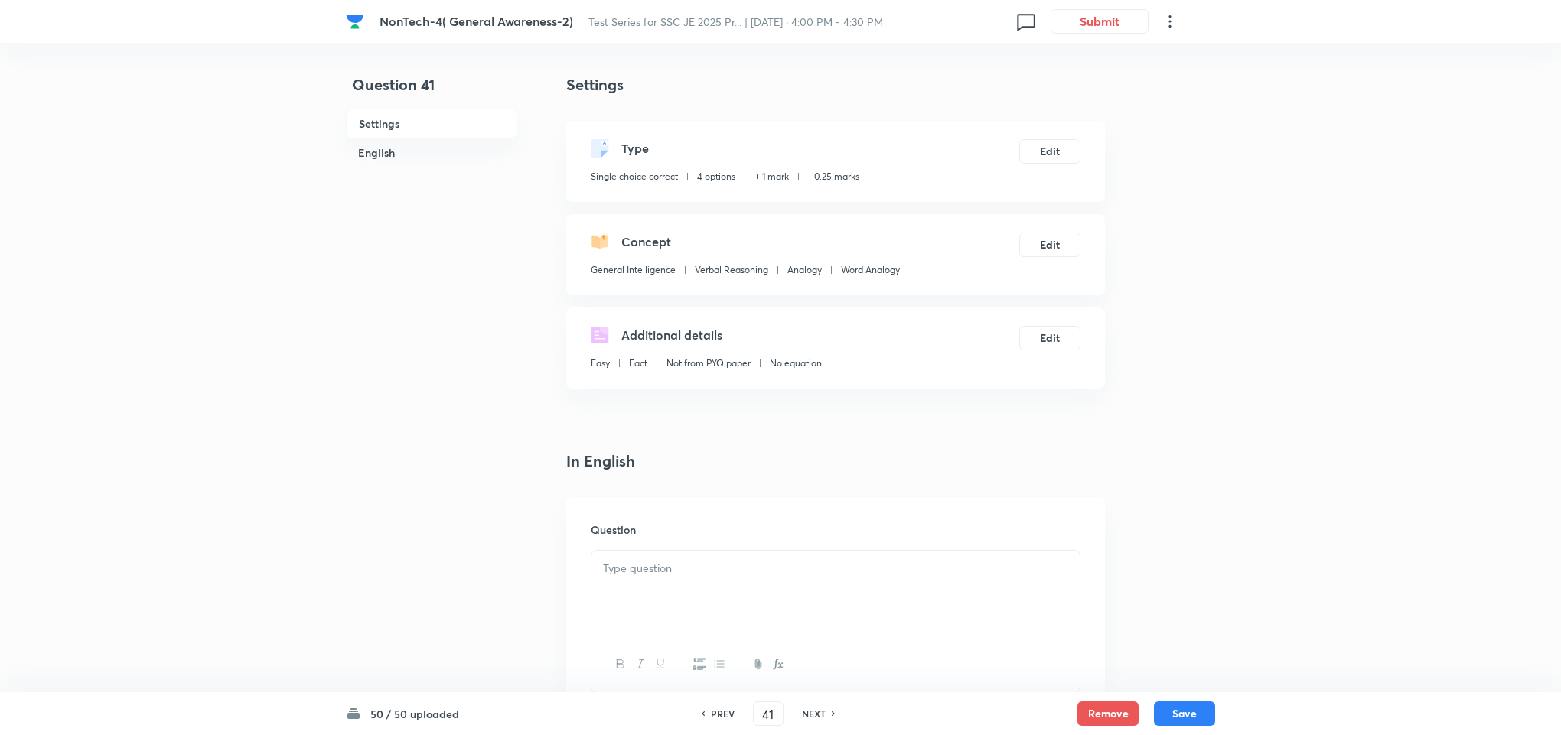
checkbox input "true"
click at [809, 712] on h6 "NEXT" at bounding box center [814, 714] width 24 height 14
type input "42"
checkbox input "false"
click at [809, 712] on h6 "NEXT" at bounding box center [814, 714] width 24 height 14
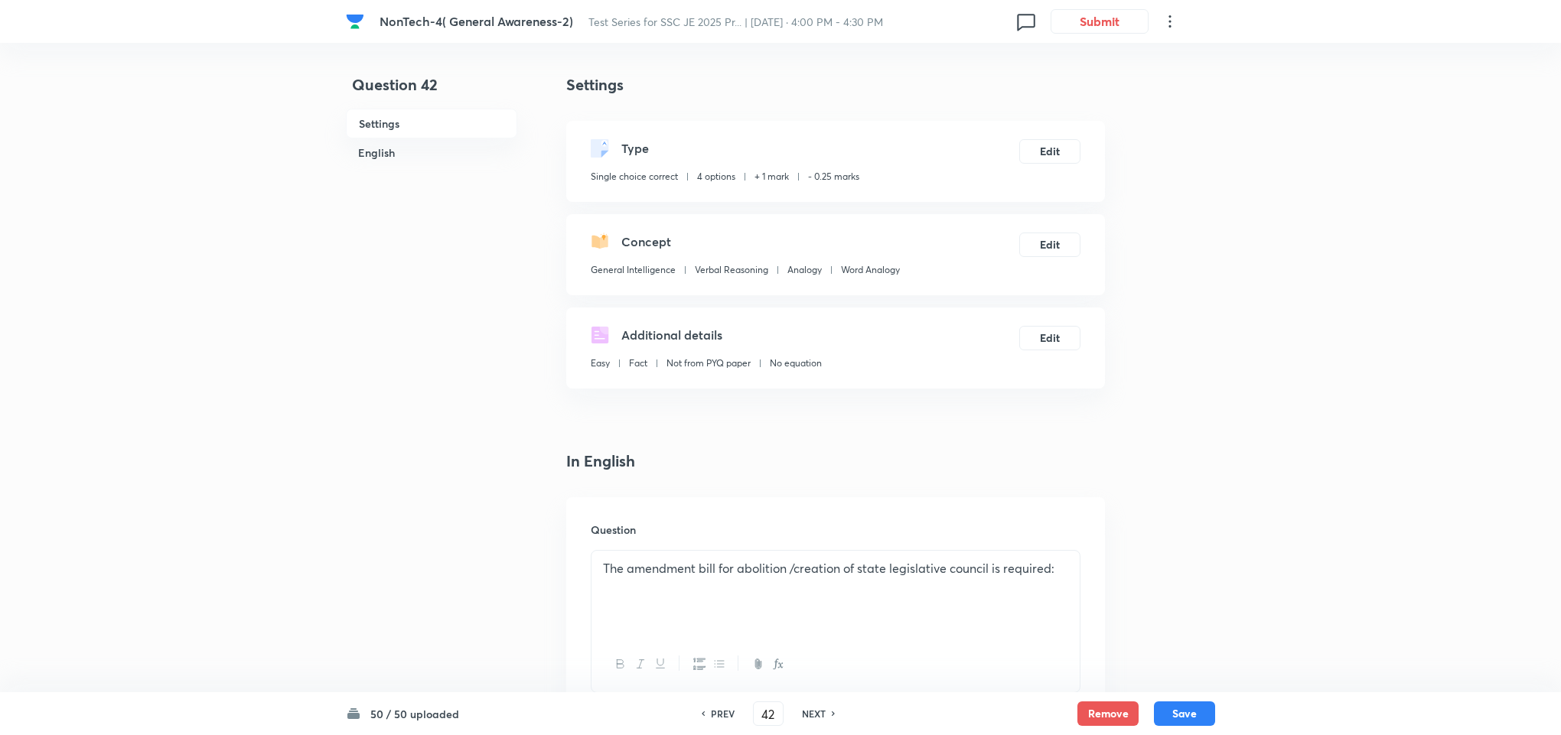
checkbox input "true"
type input "43"
checkbox input "false"
click at [809, 712] on h6 "NEXT" at bounding box center [814, 714] width 24 height 14
checkbox input "true"
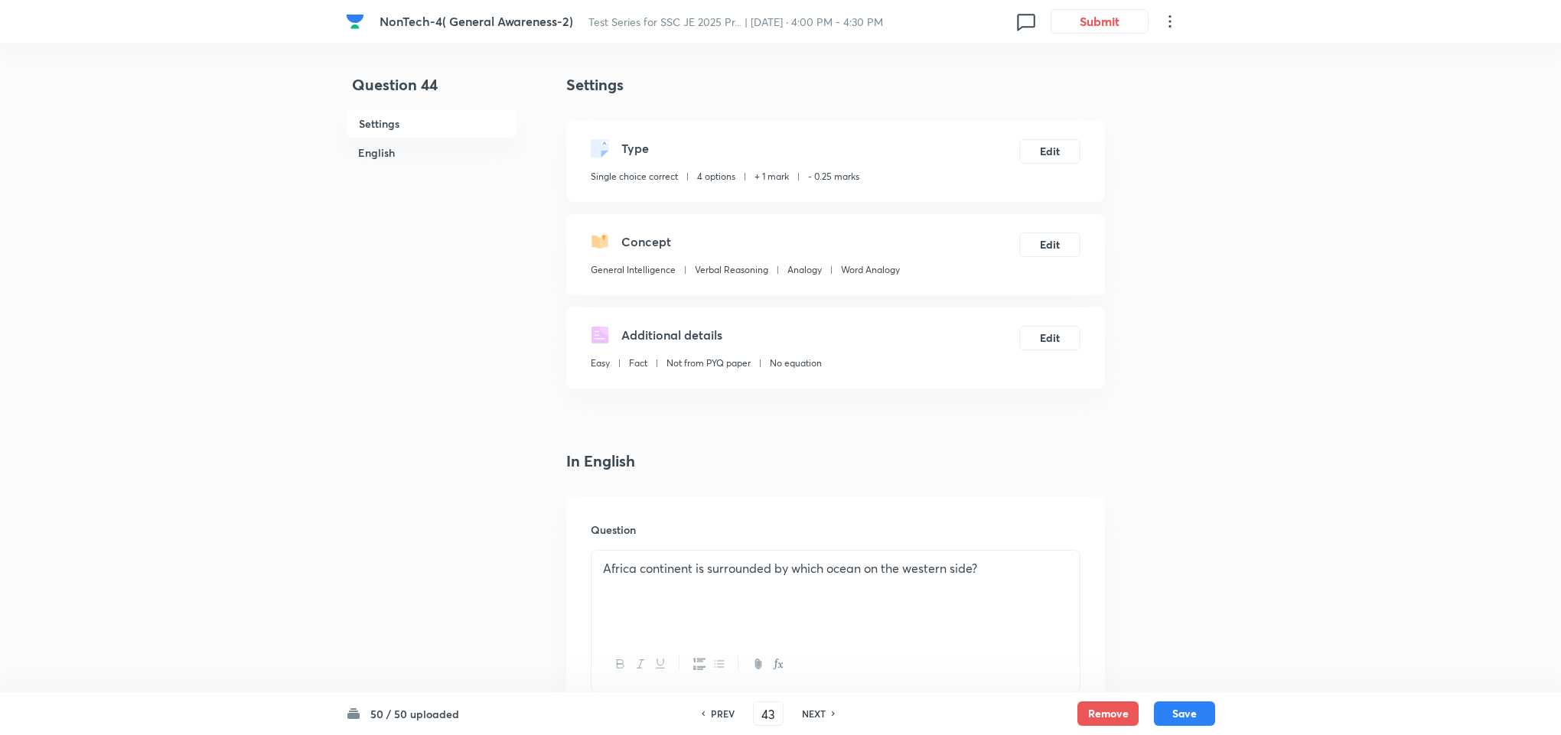
type input "44"
checkbox input "false"
click at [809, 712] on h6 "NEXT" at bounding box center [814, 714] width 24 height 14
checkbox input "true"
type input "45"
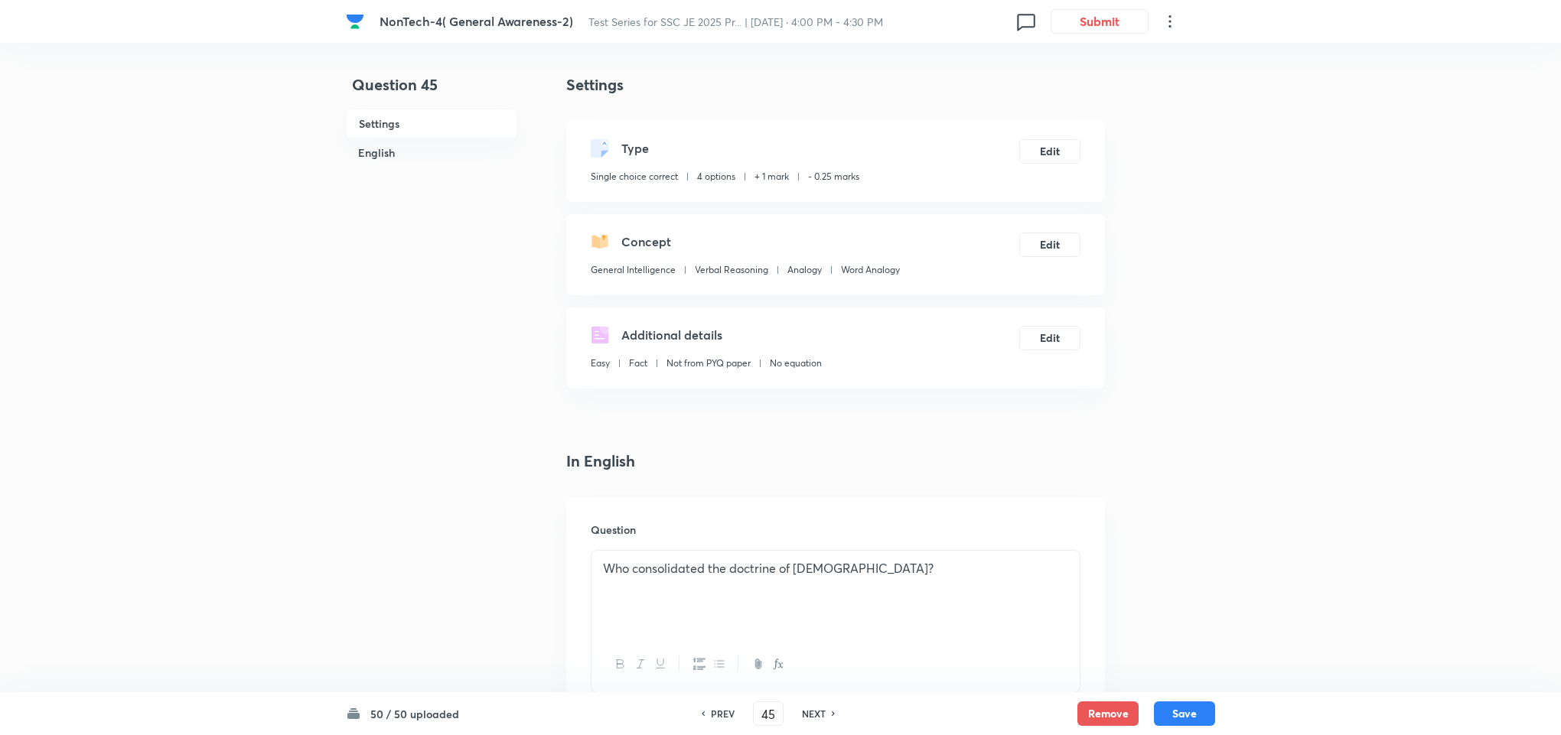
checkbox input "false"
click at [809, 712] on h6 "NEXT" at bounding box center [814, 714] width 24 height 14
checkbox input "true"
type input "46"
click at [809, 712] on h6 "NEXT" at bounding box center [814, 714] width 24 height 14
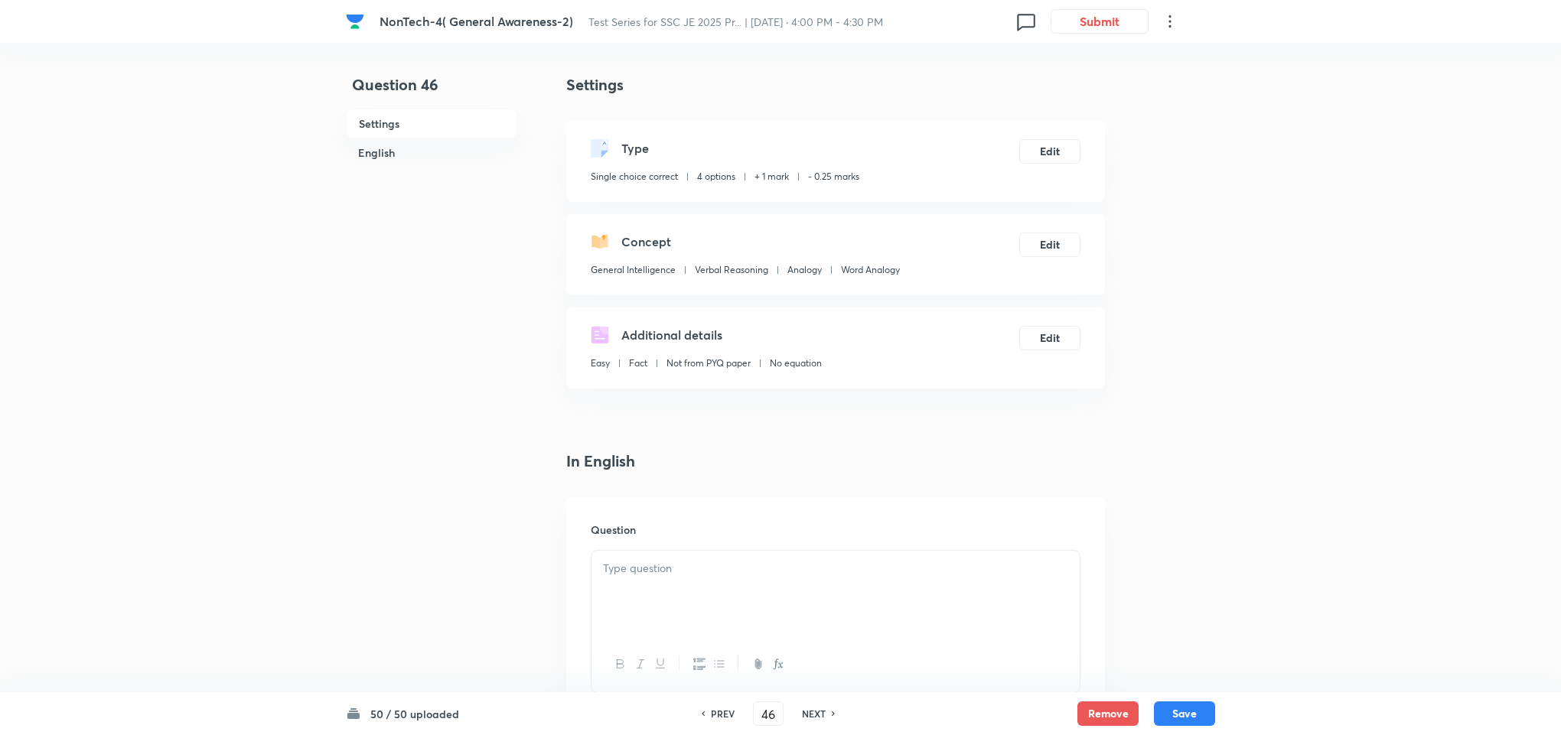
checkbox input "true"
type input "47"
click at [809, 712] on h6 "NEXT" at bounding box center [814, 714] width 24 height 14
checkbox input "true"
type input "48"
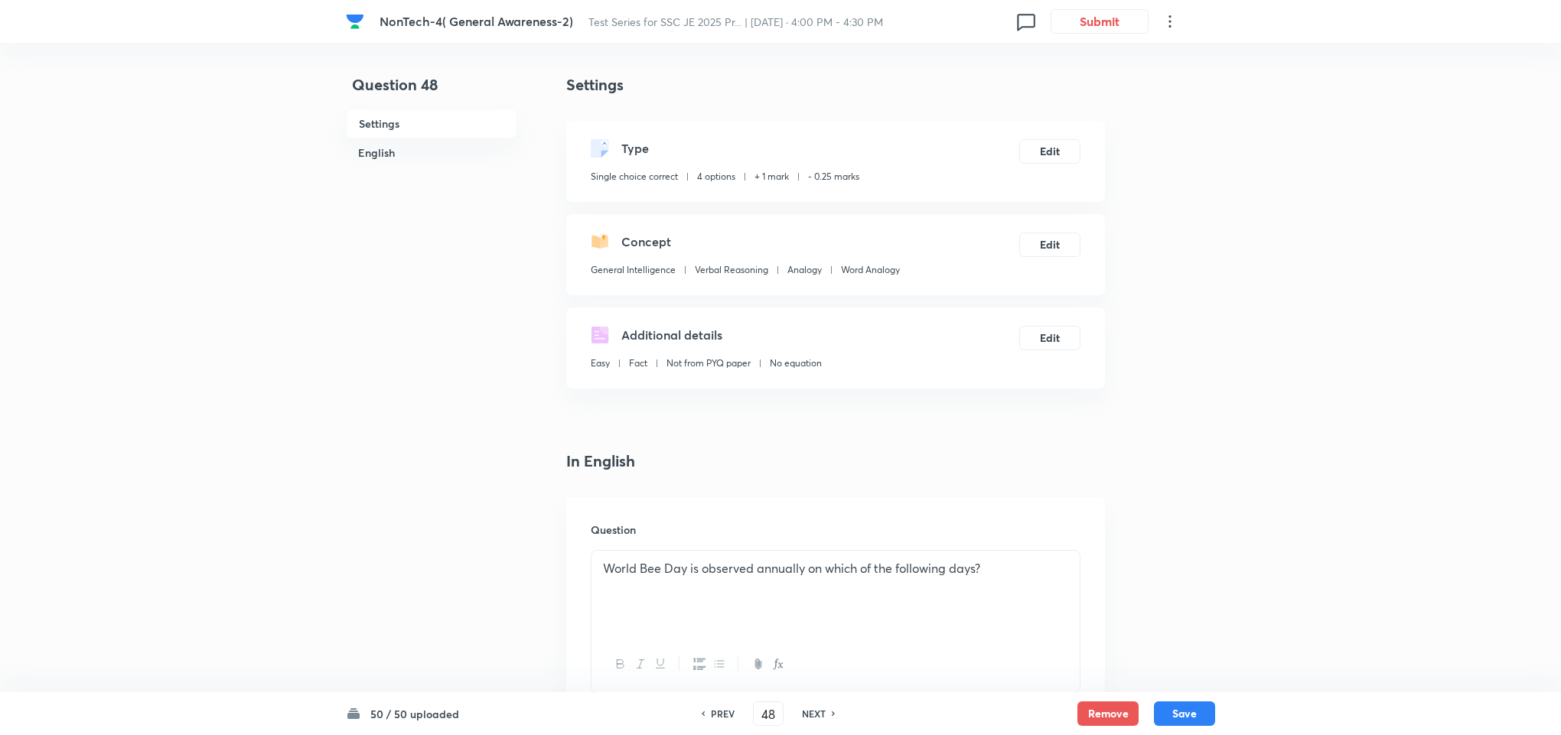
click at [809, 712] on h6 "NEXT" at bounding box center [814, 714] width 24 height 14
checkbox input "false"
checkbox input "true"
type input "49"
click at [809, 712] on h6 "NEXT" at bounding box center [814, 714] width 24 height 14
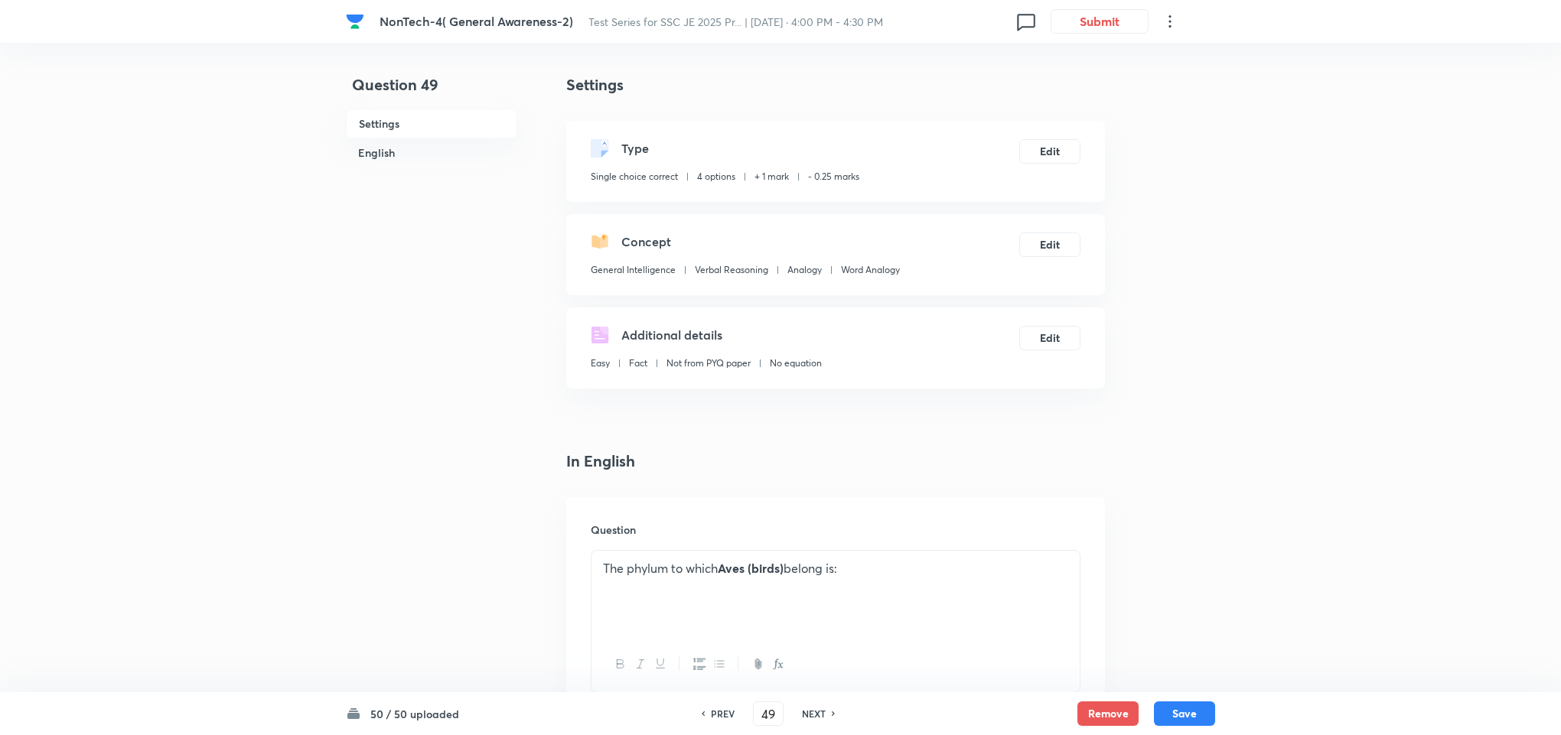
checkbox input "false"
checkbox input "true"
type input "50"
click at [809, 712] on h6 "NEXT" at bounding box center [814, 714] width 24 height 14
checkbox input "true"
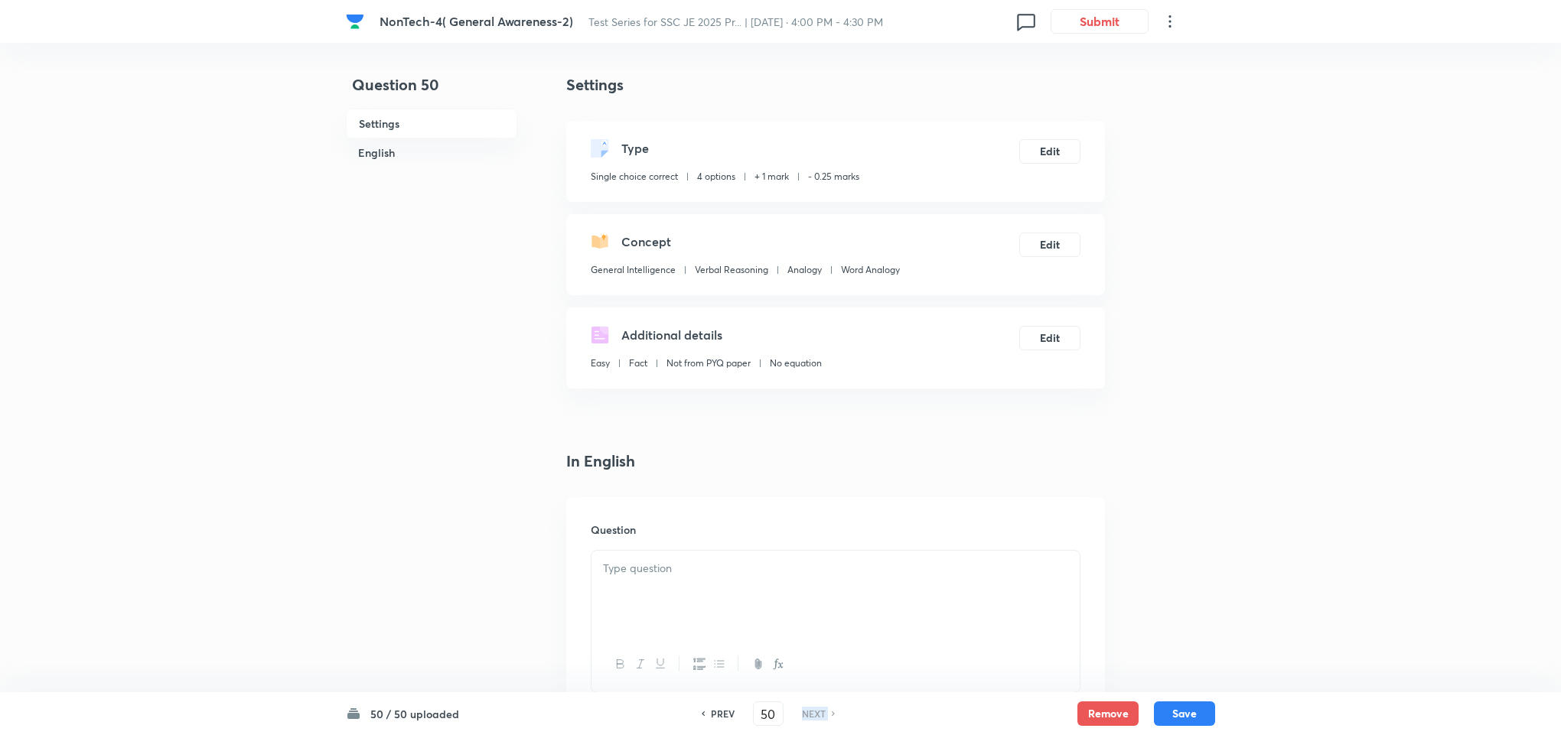
click at [809, 712] on h6 "NEXT" at bounding box center [814, 714] width 24 height 14
